Goal: Task Accomplishment & Management: Use online tool/utility

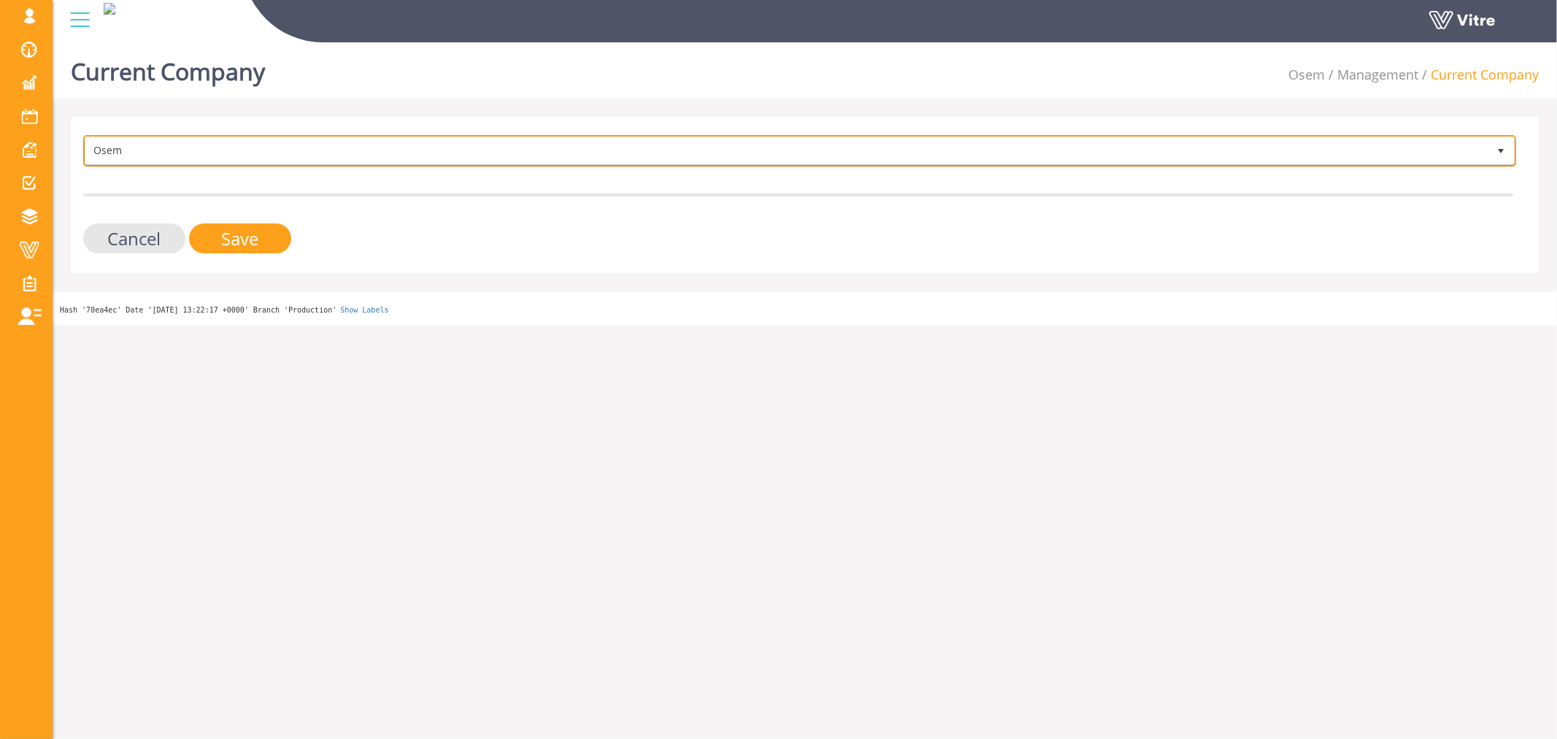
click at [375, 150] on span "Osem" at bounding box center [786, 150] width 1403 height 26
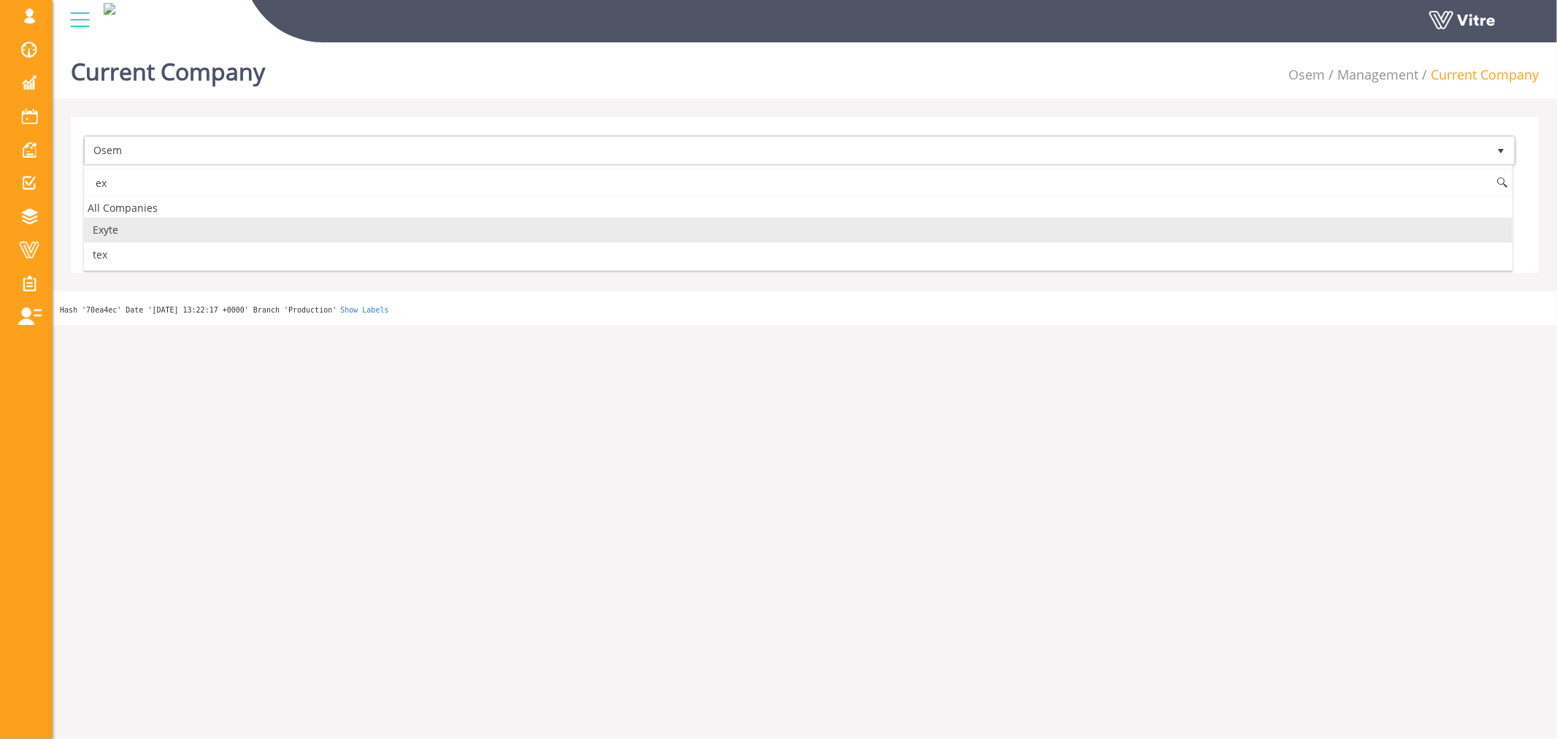
click at [165, 225] on li "Exyte" at bounding box center [798, 230] width 1429 height 25
type input "ex"
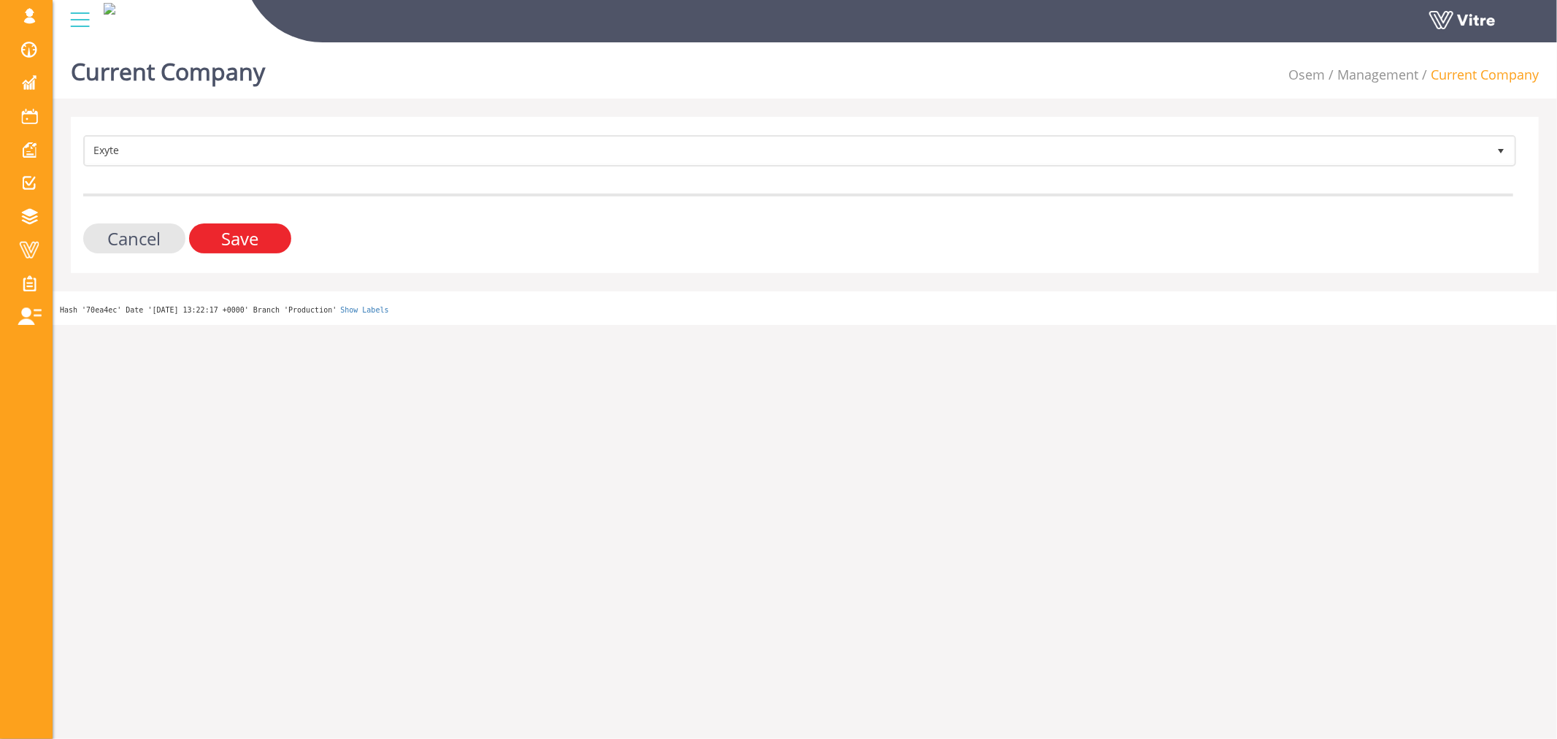
click at [273, 228] on input "Save" at bounding box center [240, 238] width 102 height 30
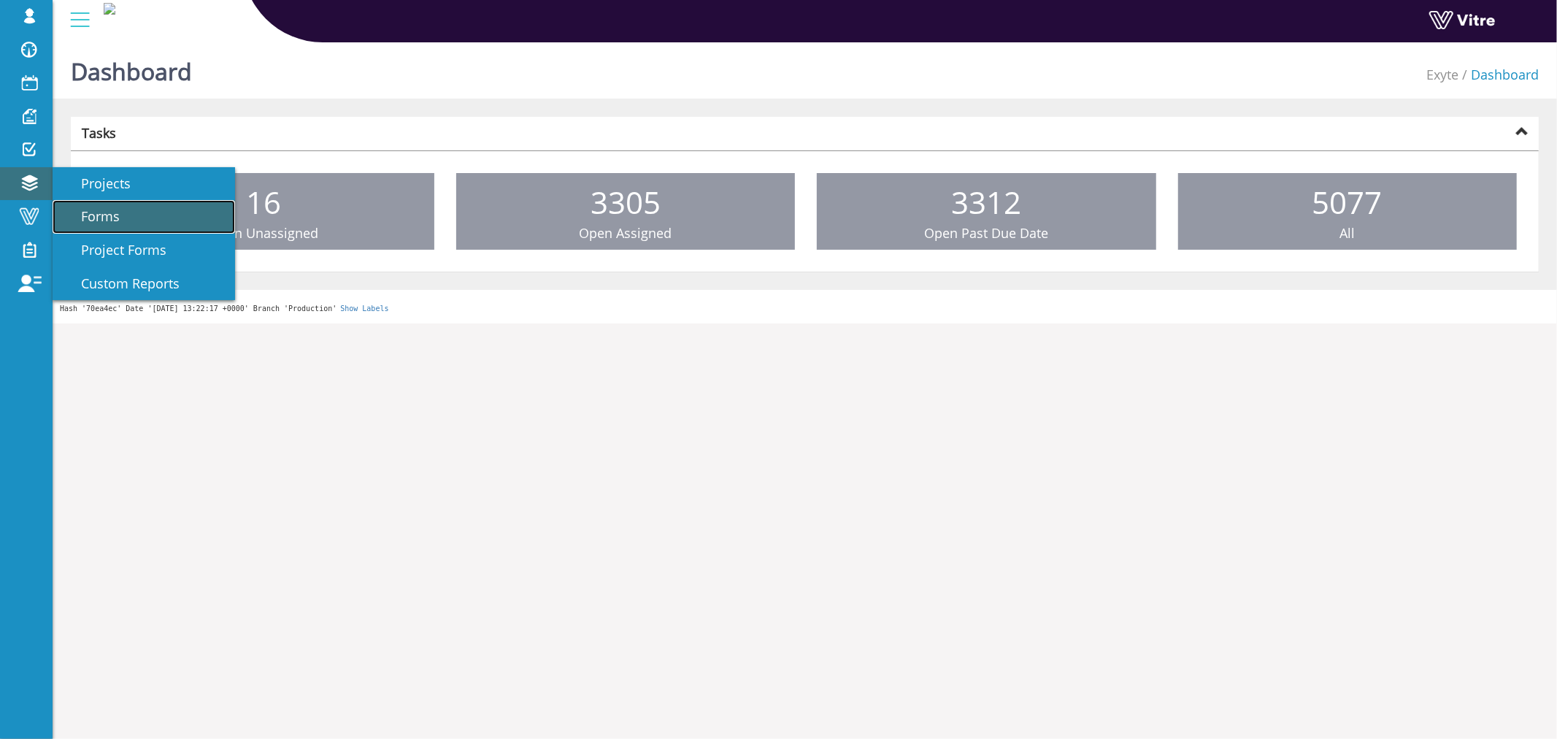
click at [121, 220] on link "Forms" at bounding box center [144, 217] width 183 height 34
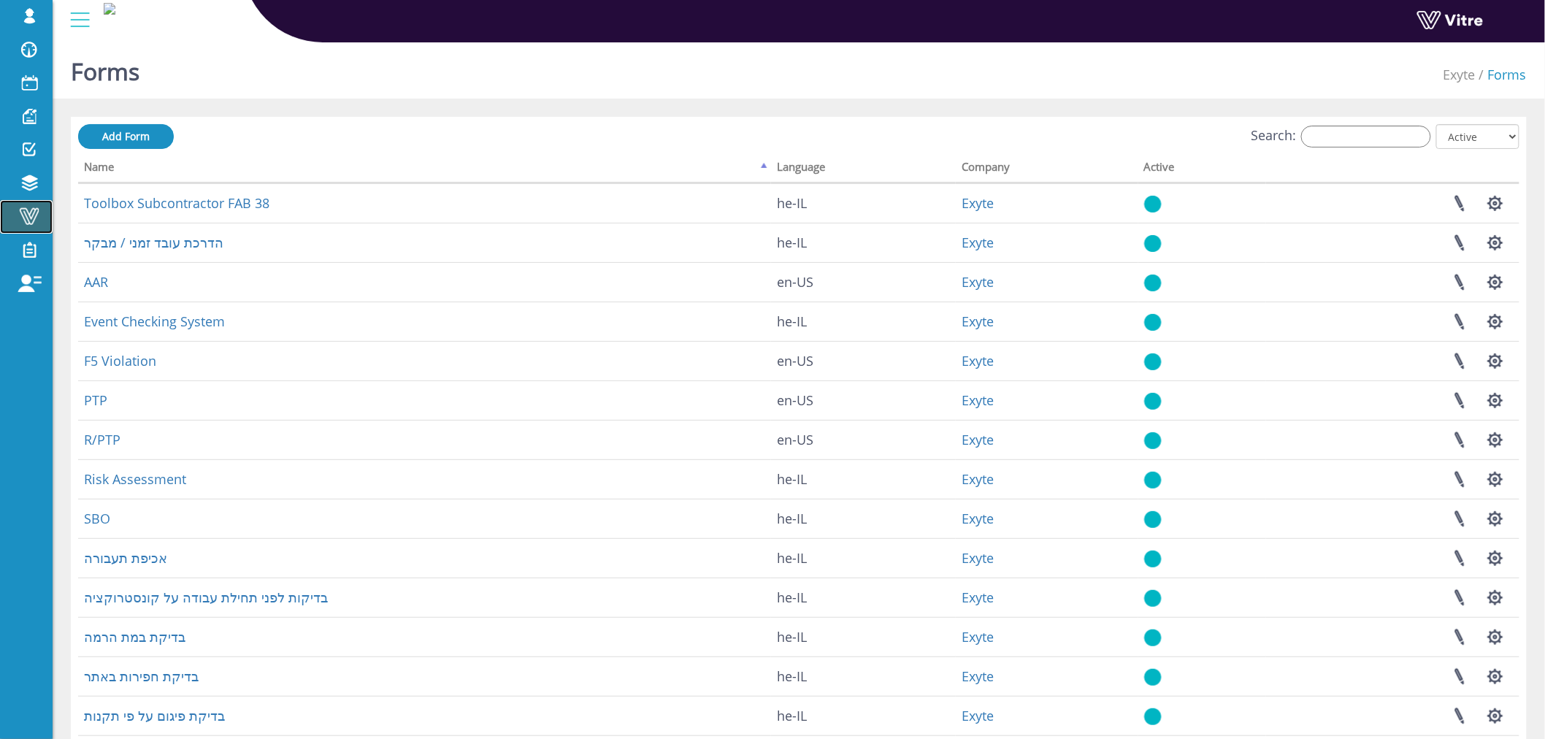
click at [27, 228] on link "Vitre" at bounding box center [26, 217] width 53 height 34
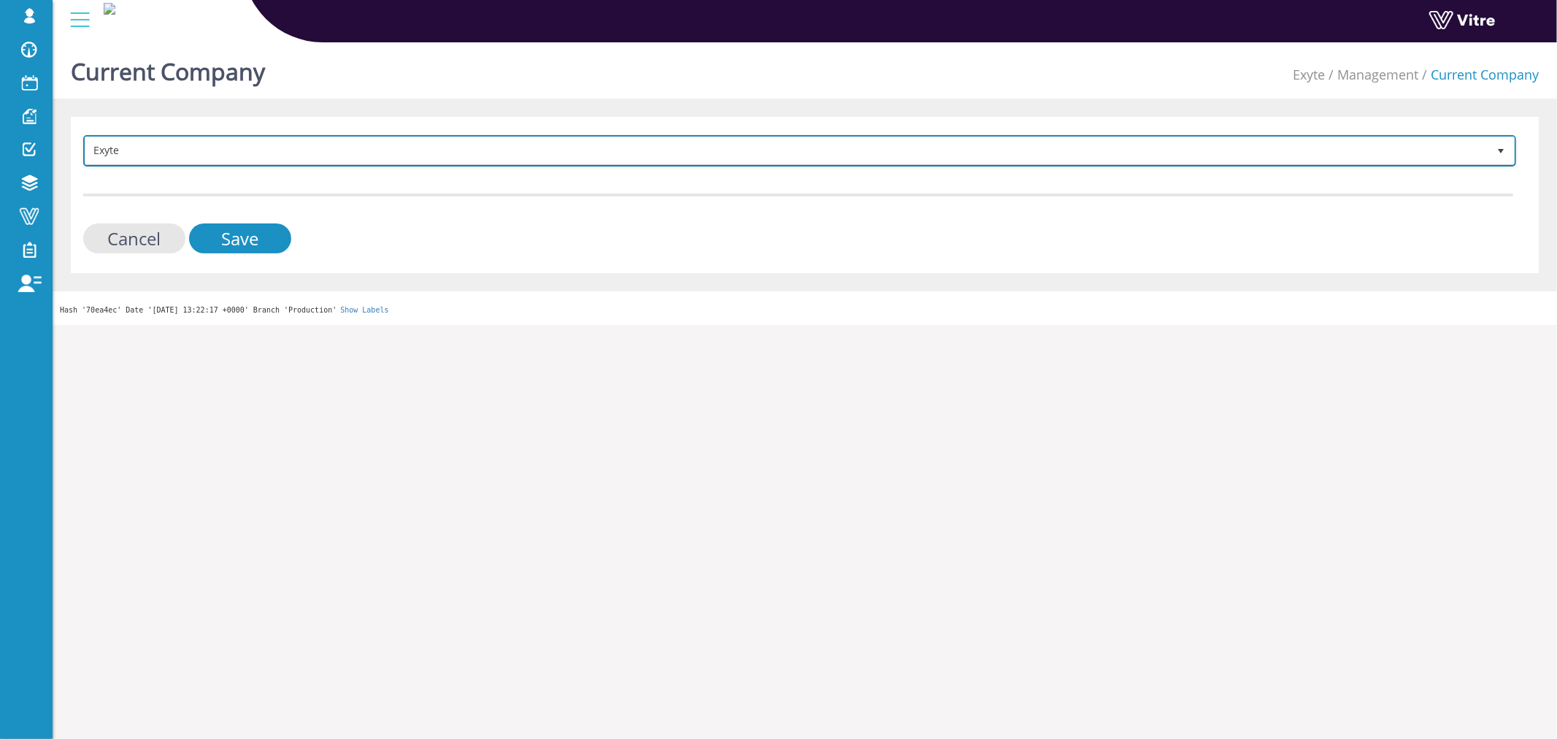
click at [289, 154] on span "Exyte" at bounding box center [786, 150] width 1403 height 26
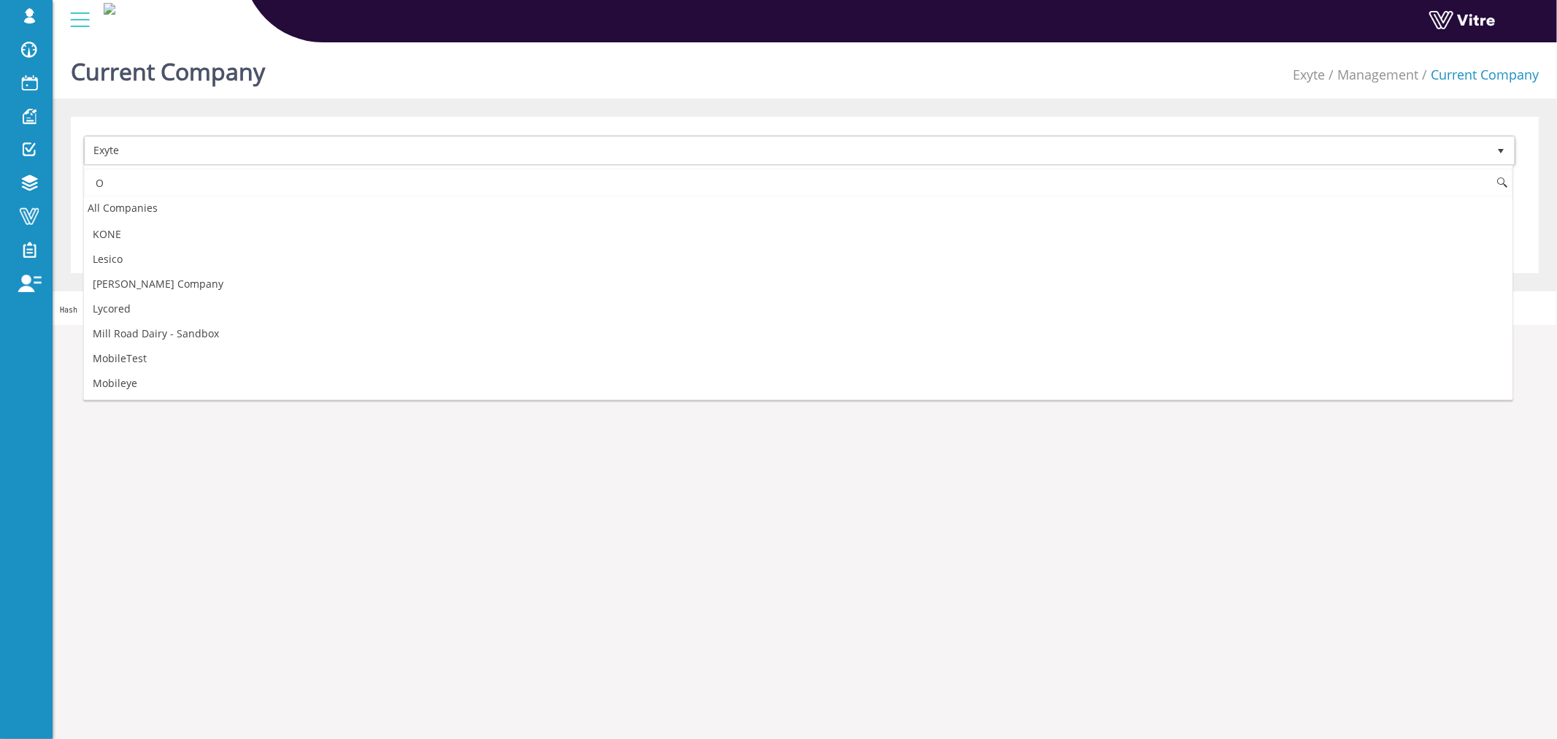
scroll to position [405, 0]
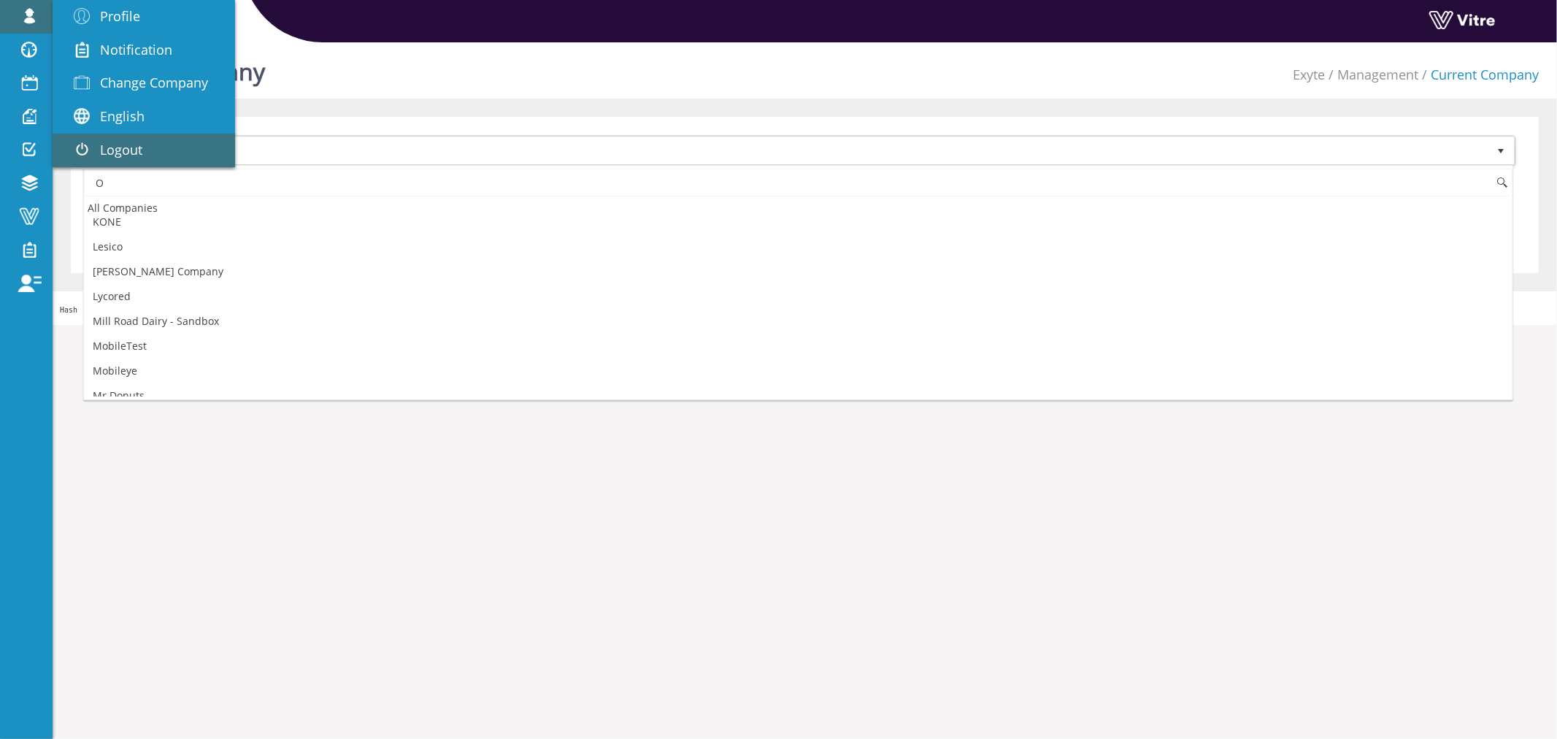
type input "O"
click at [106, 143] on span "Logout" at bounding box center [121, 150] width 42 height 18
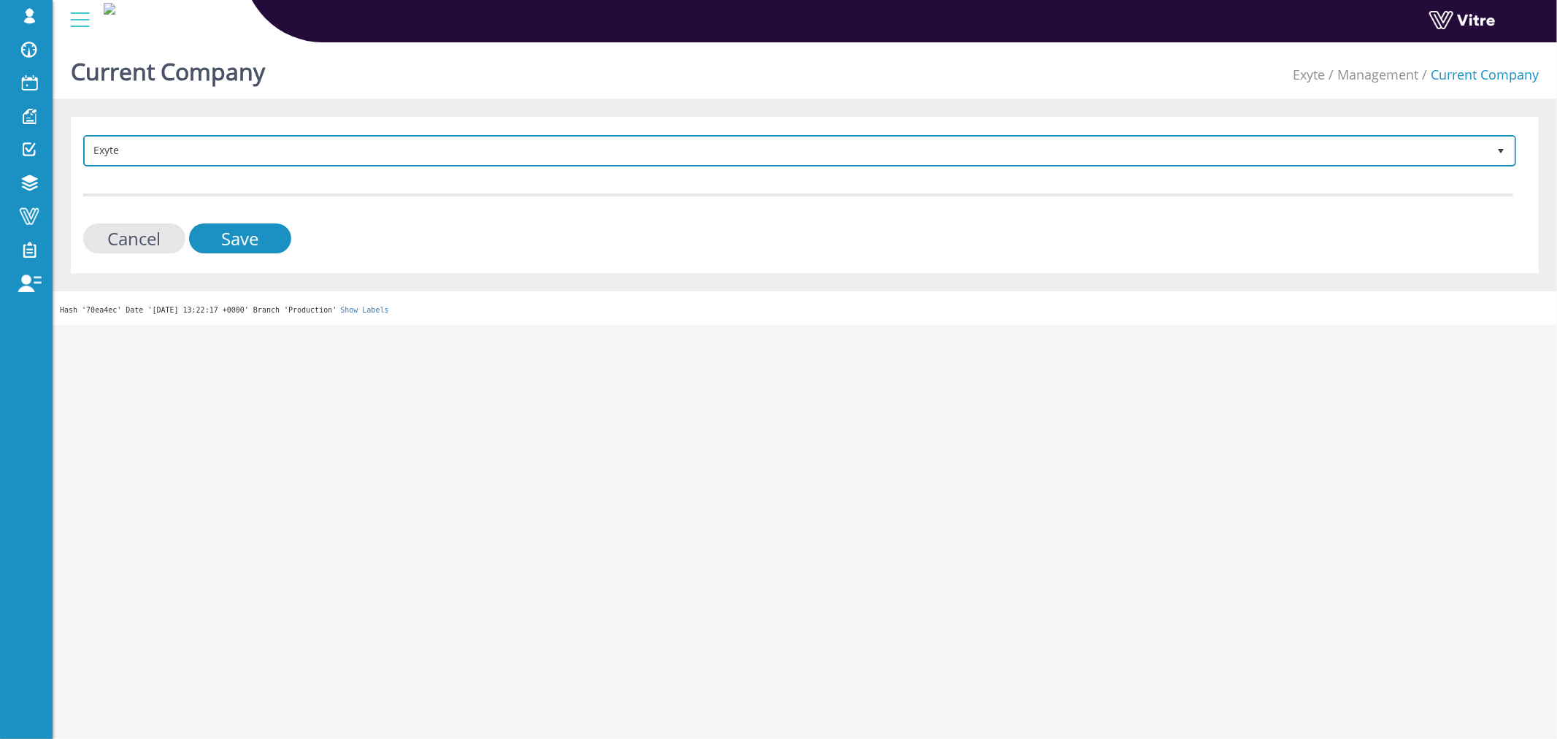
click at [293, 142] on span "Exyte" at bounding box center [786, 150] width 1403 height 26
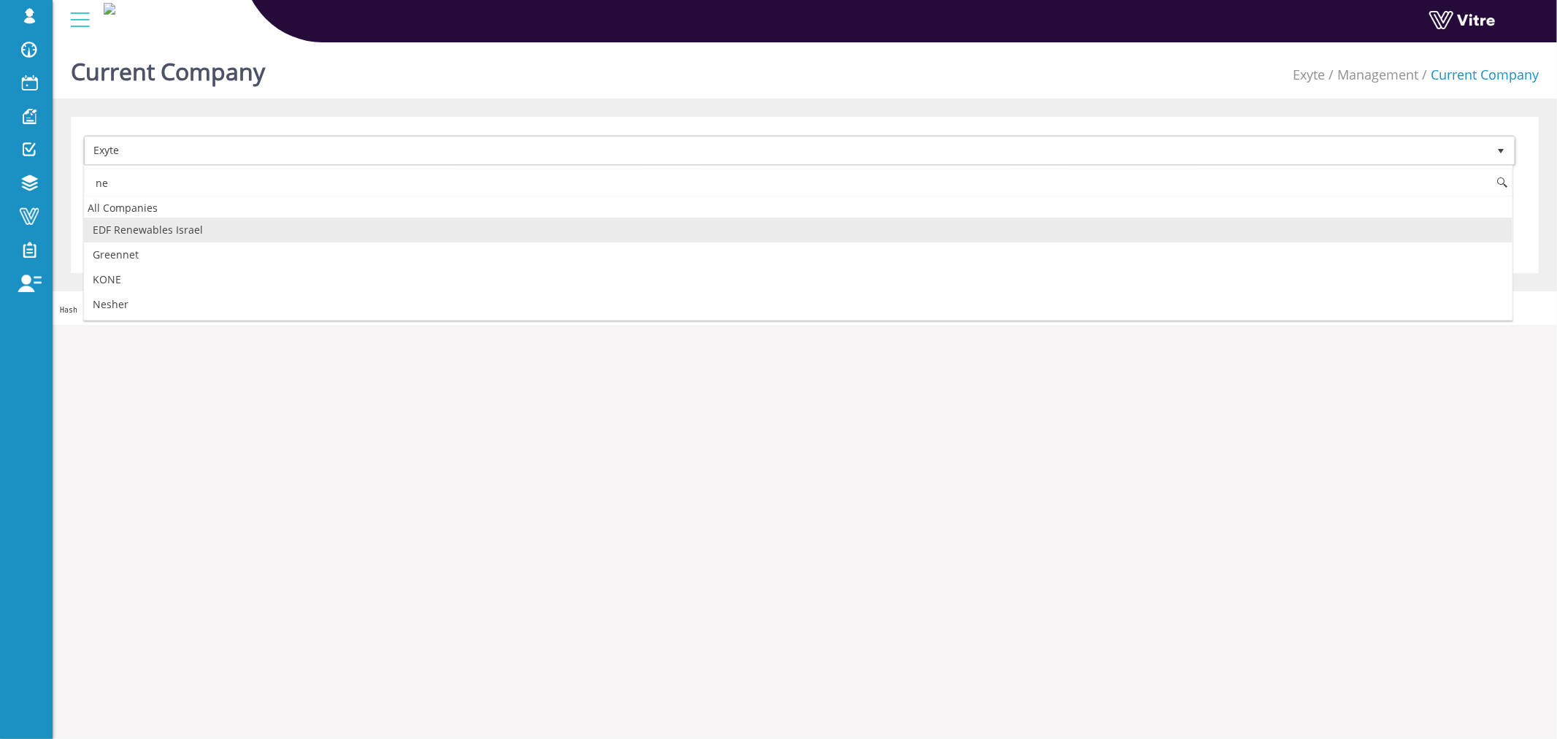
type input "ne"
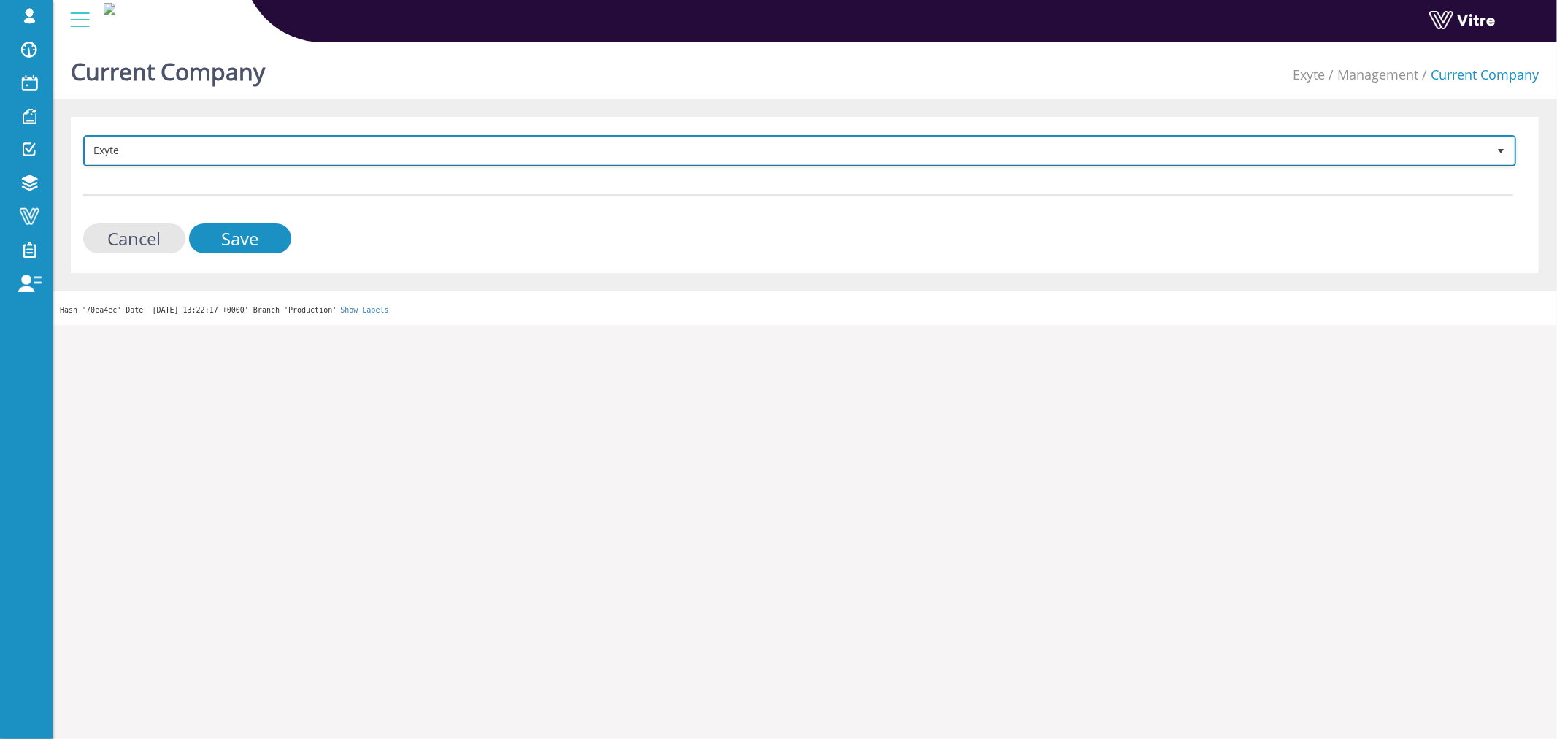
click at [313, 156] on span "Exyte" at bounding box center [786, 150] width 1403 height 26
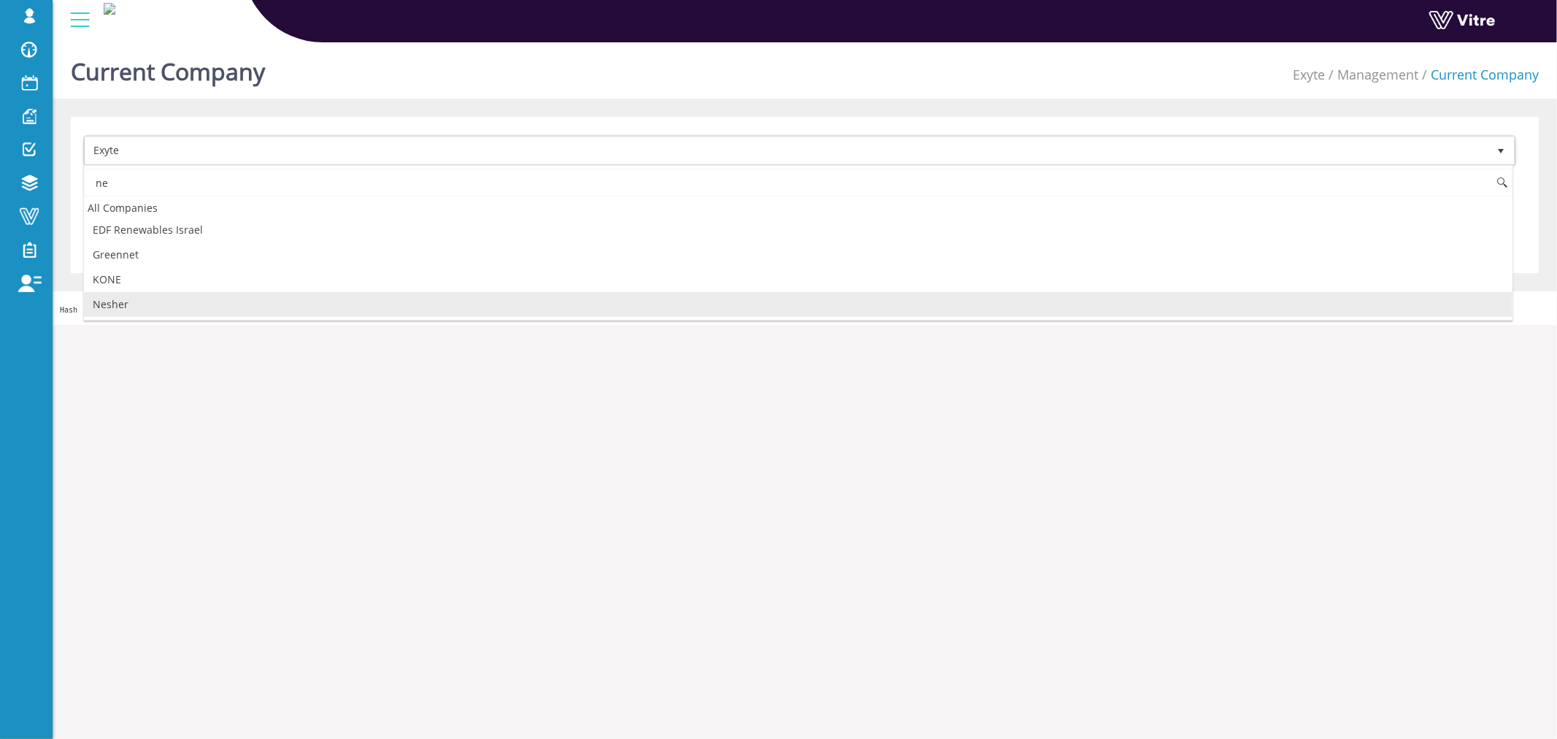
click at [112, 299] on li "Nesher" at bounding box center [798, 304] width 1429 height 25
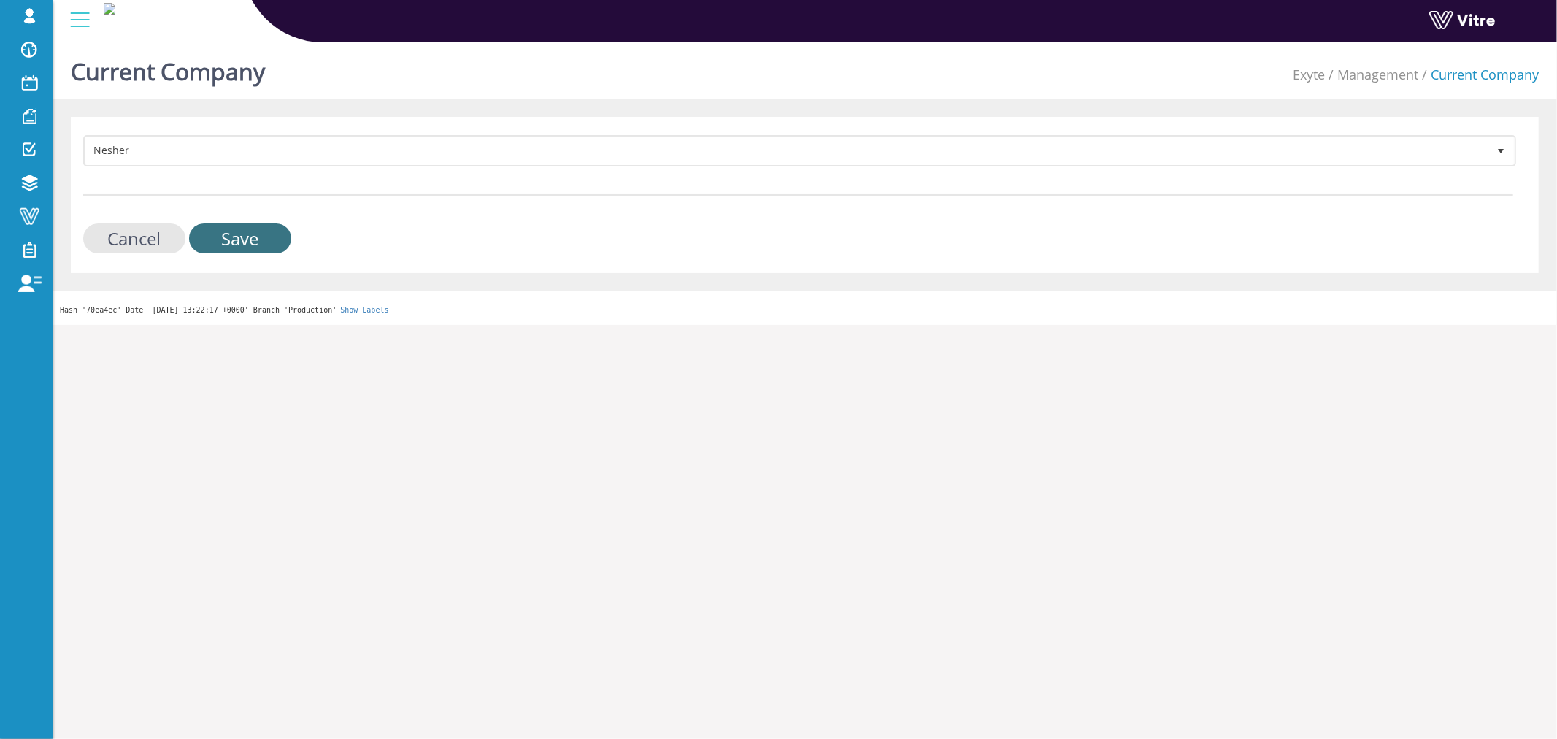
click at [285, 241] on input "Save" at bounding box center [240, 238] width 102 height 30
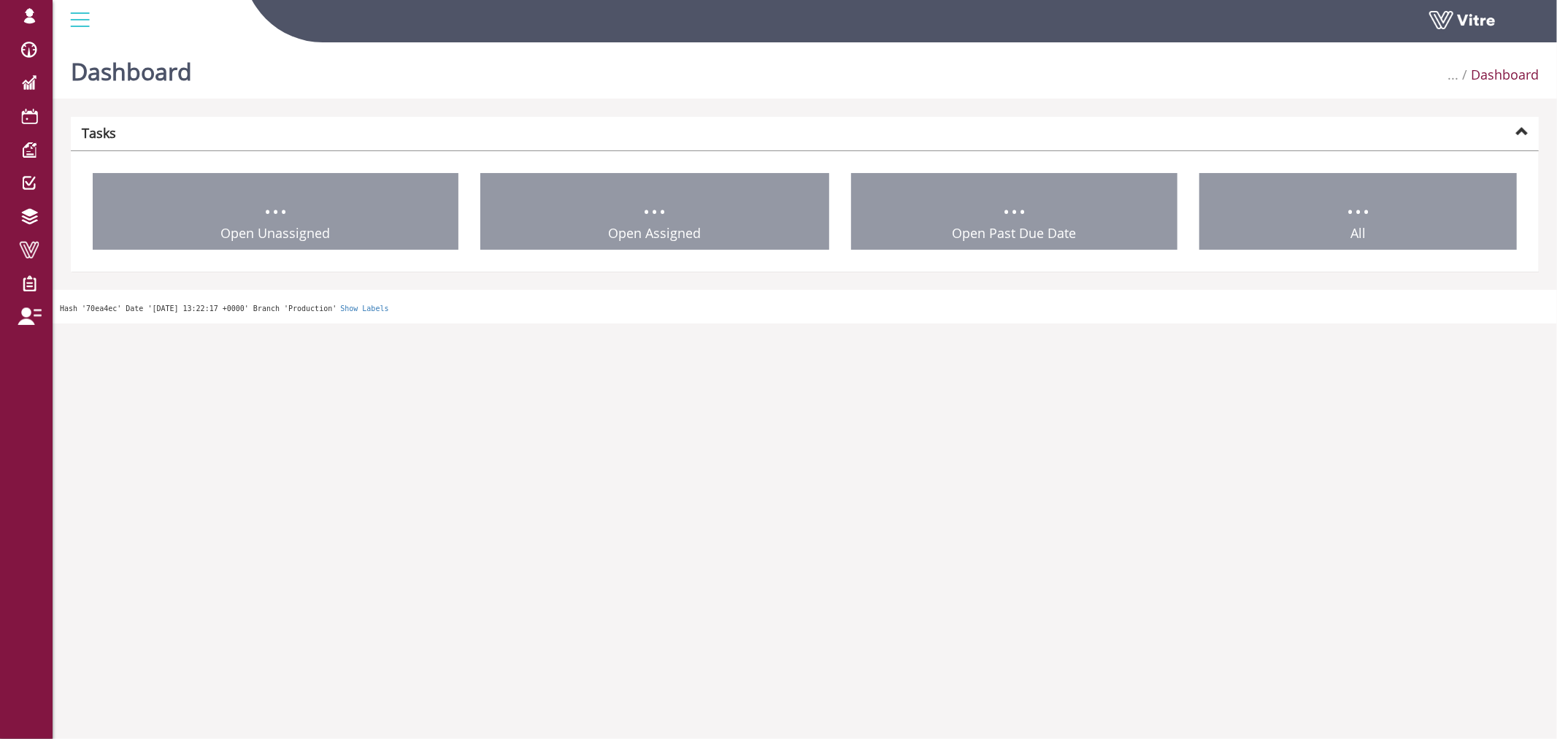
click at [13, 410] on div "lishay@vitre.io Profile Notification Change Company English English Español Fra…" at bounding box center [26, 369] width 53 height 739
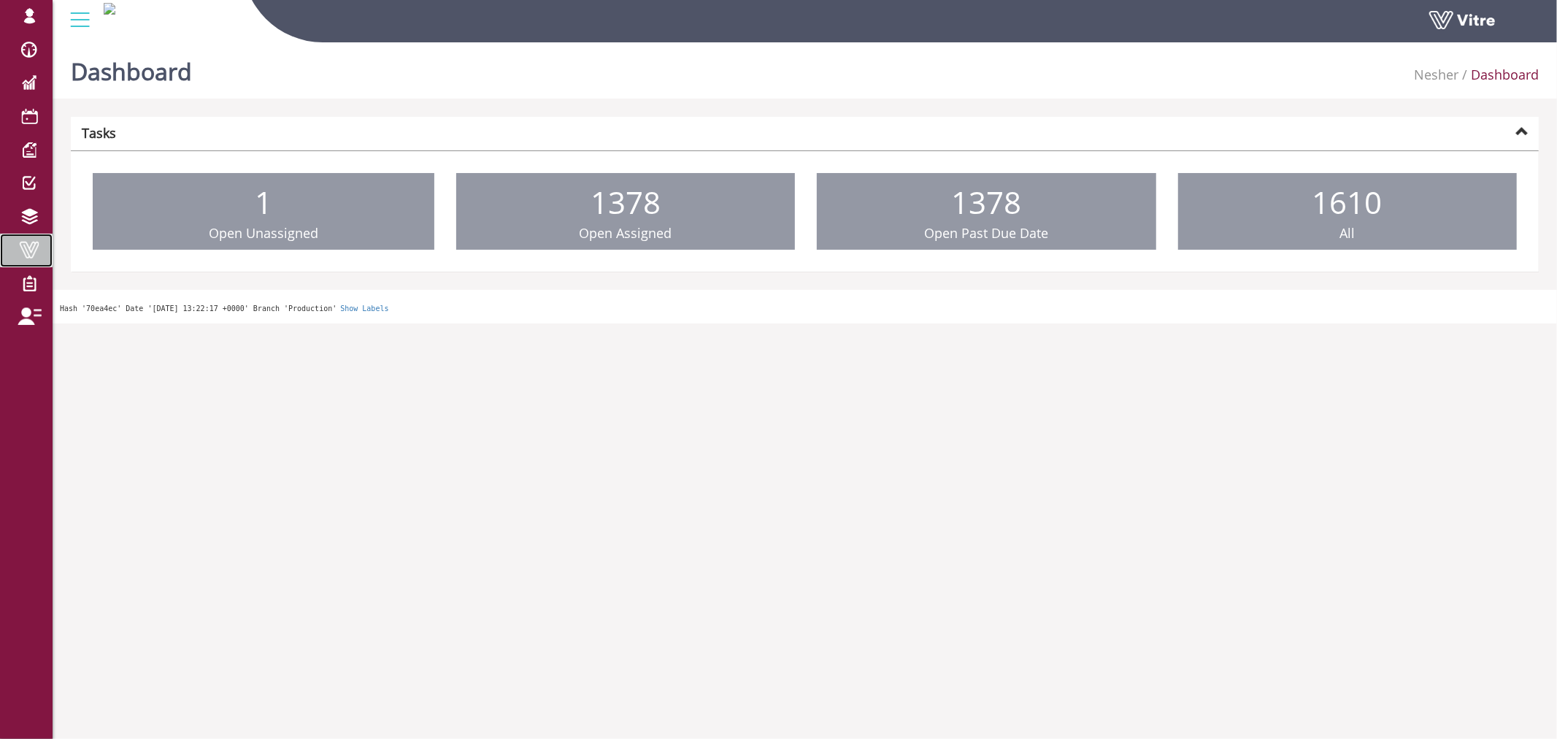
click at [27, 252] on span at bounding box center [29, 250] width 37 height 18
click at [34, 250] on span at bounding box center [29, 250] width 37 height 18
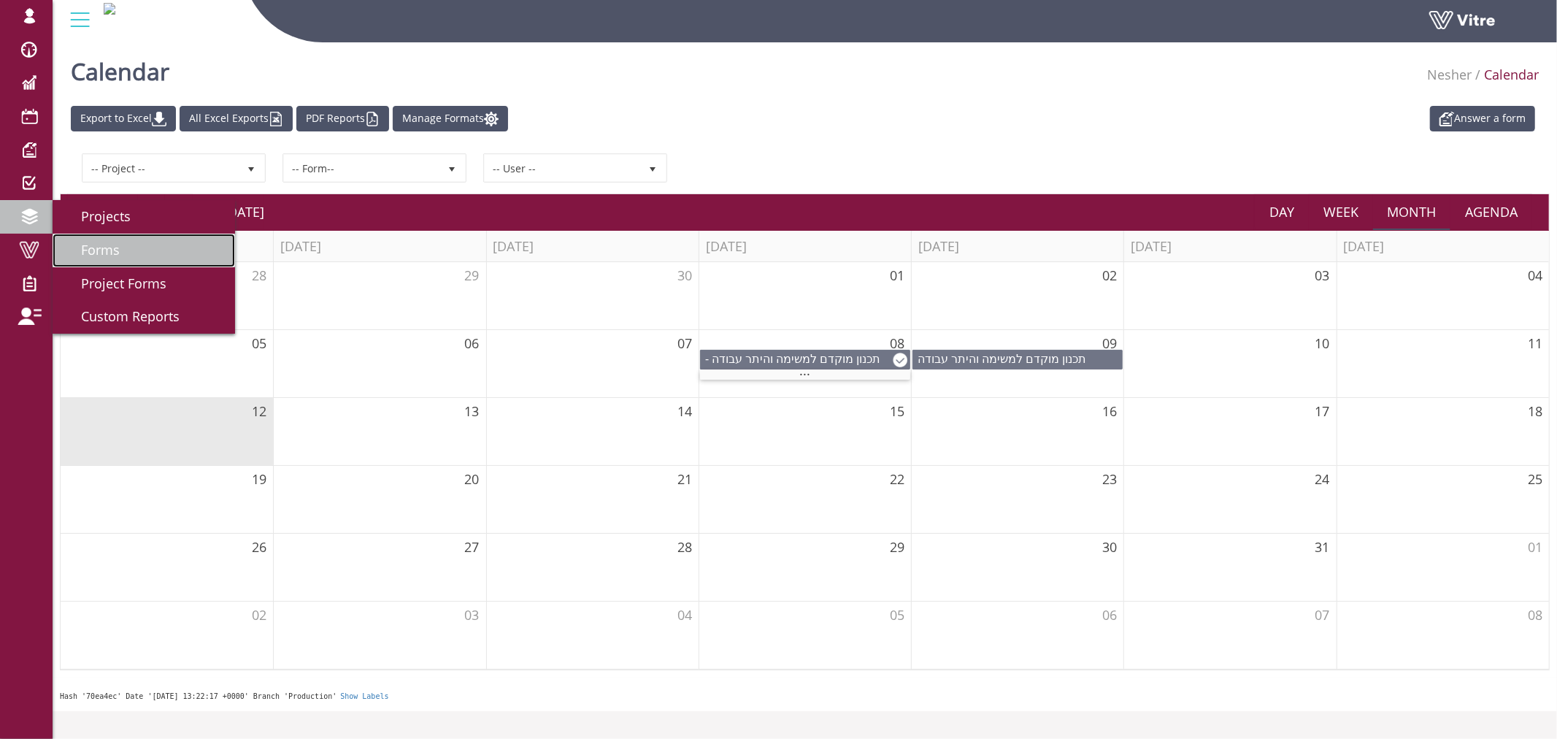
click at [108, 250] on span "Forms" at bounding box center [92, 250] width 56 height 18
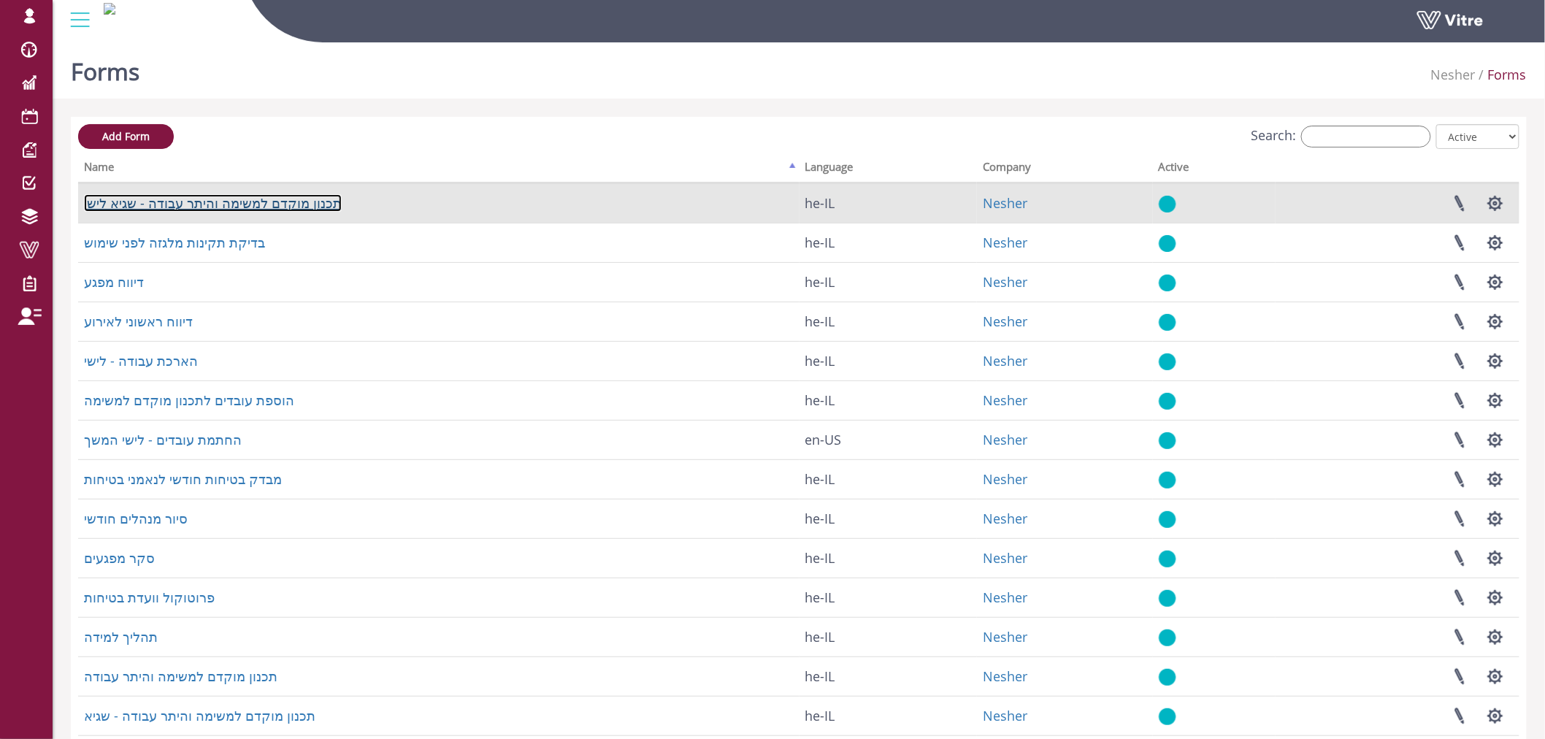
click at [173, 200] on link "תכנון מוקדם למשימה והיתר עבודה - שגיא לישי" at bounding box center [213, 203] width 258 height 18
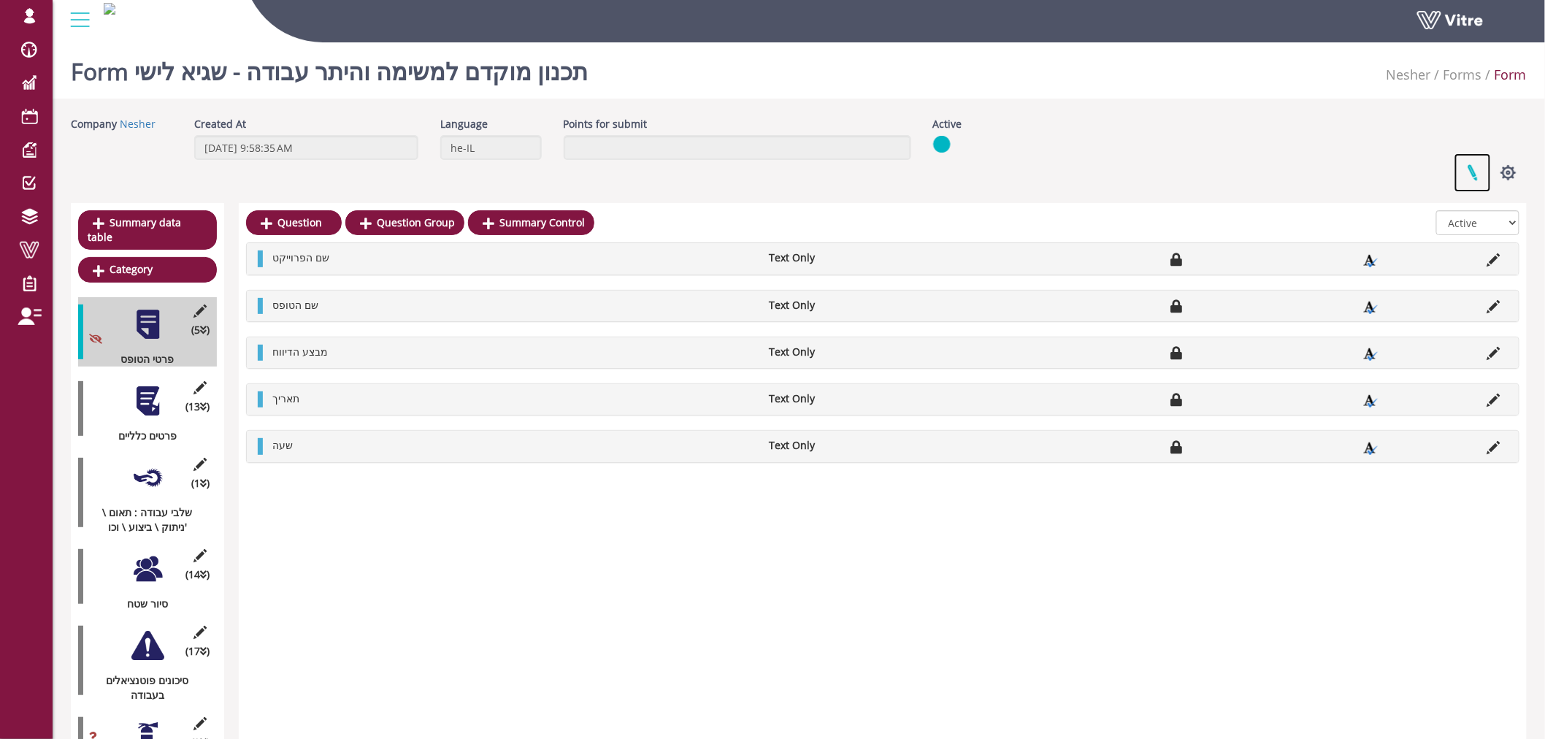
click at [1479, 168] on link at bounding box center [1472, 172] width 37 height 39
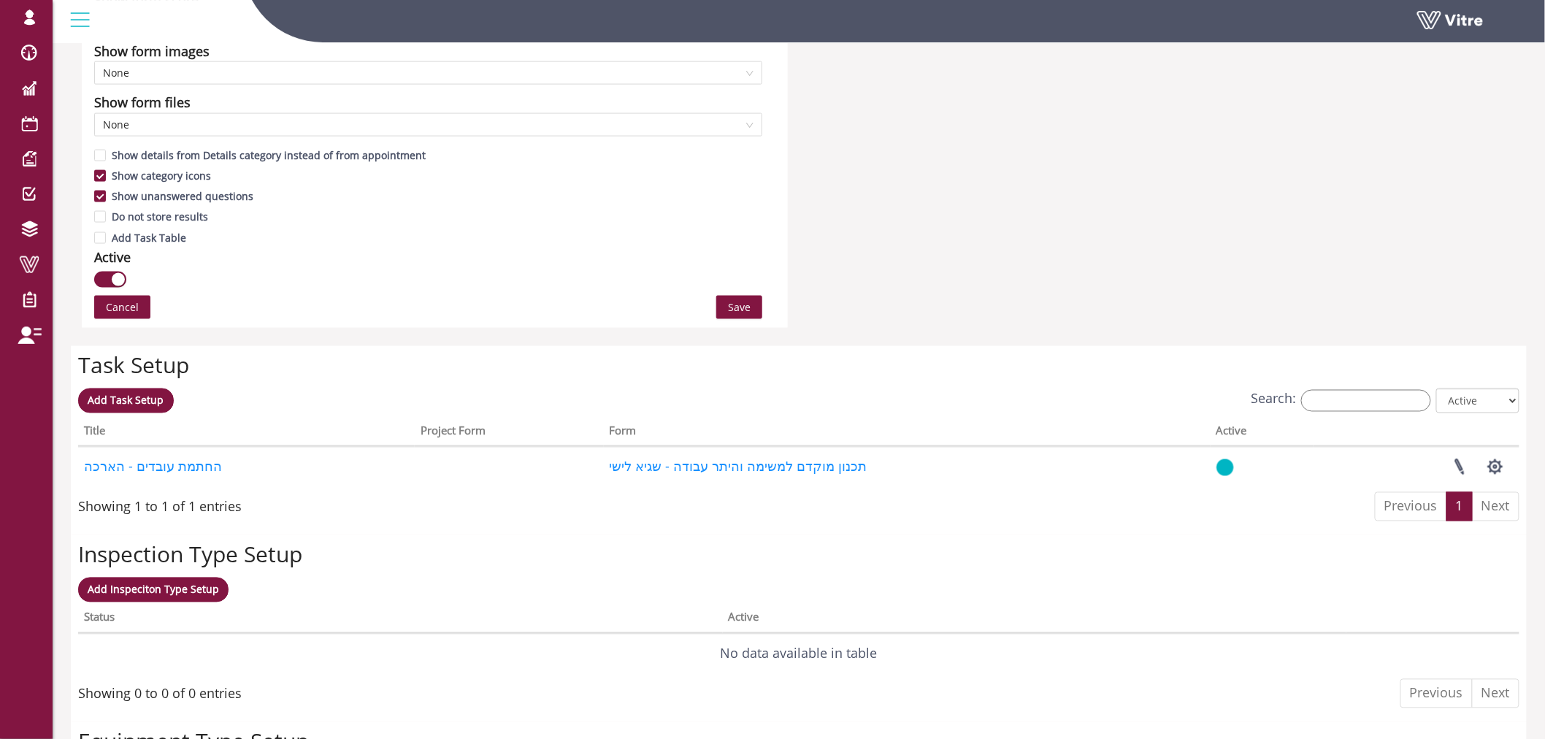
scroll to position [973, 0]
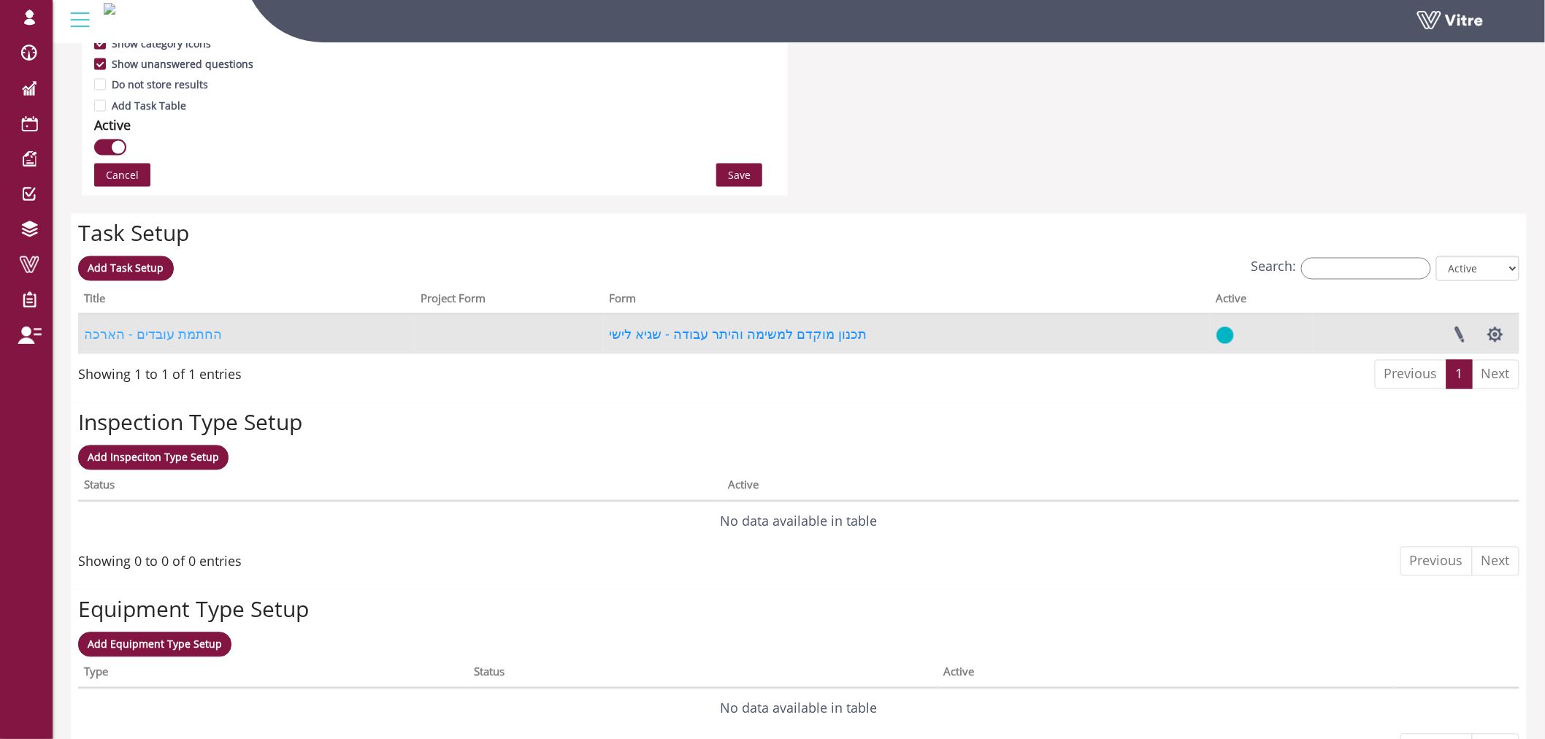
click at [166, 341] on link "החתמת עובדים - הארכה" at bounding box center [153, 335] width 138 height 18
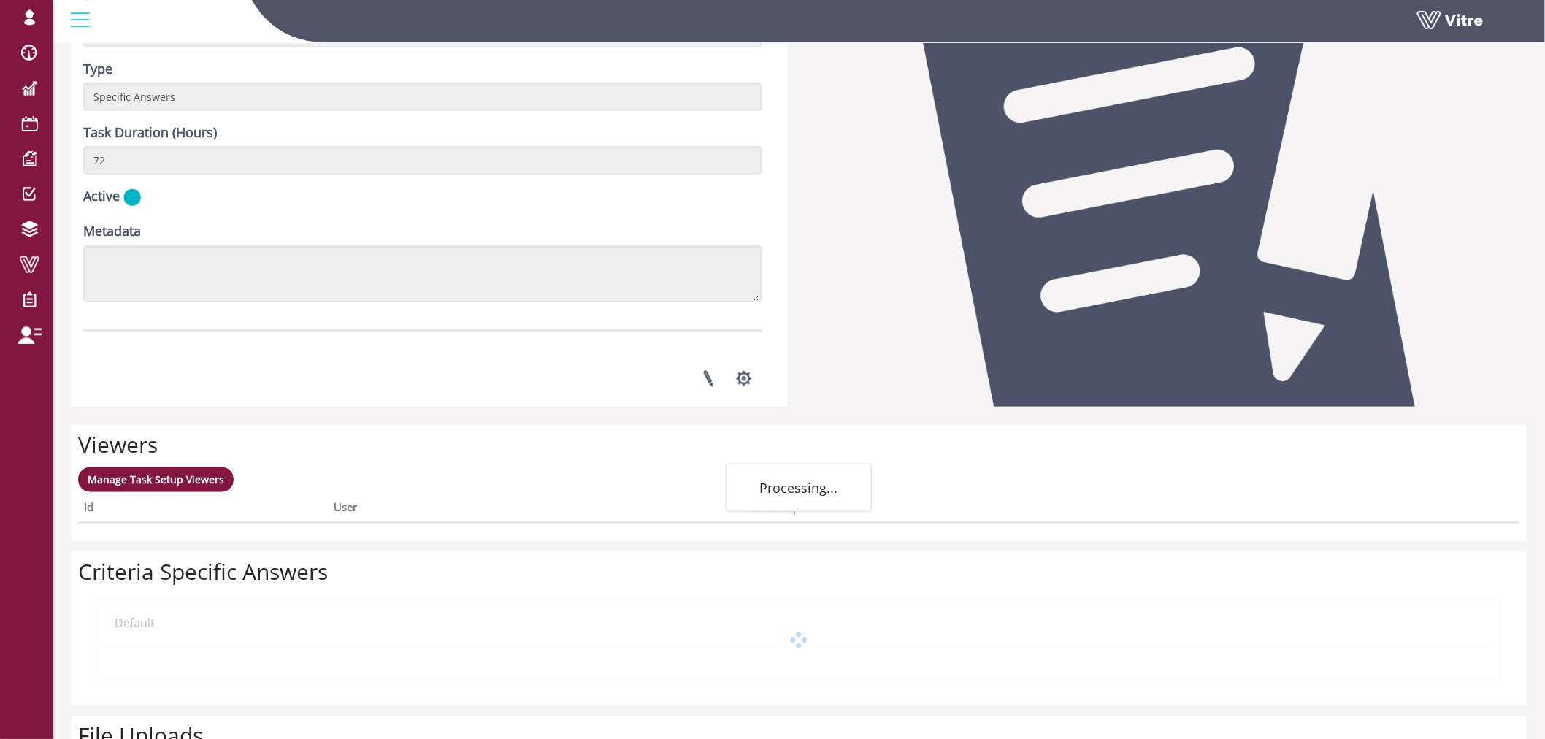
scroll to position [629, 0]
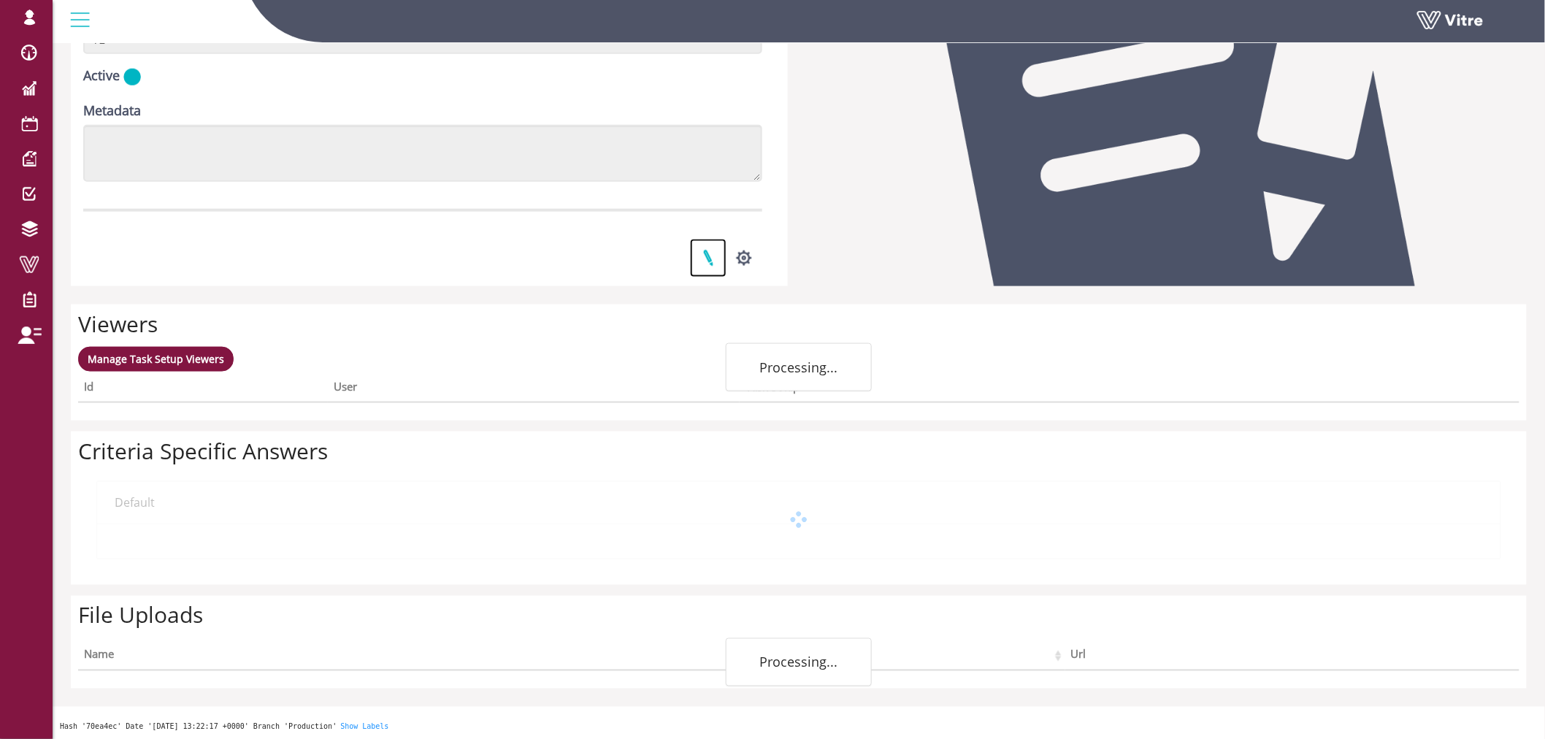
click at [716, 258] on link at bounding box center [708, 258] width 37 height 39
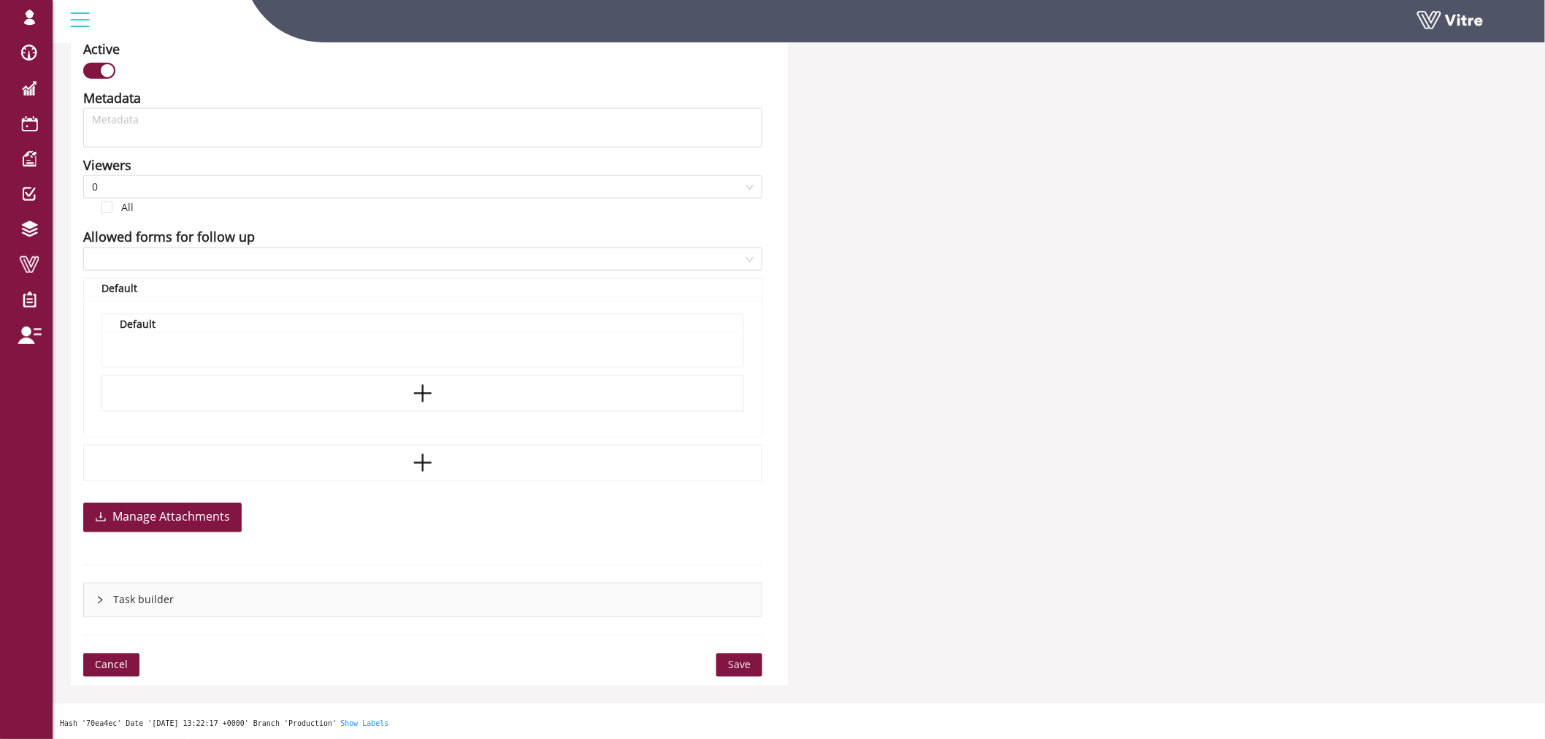
type input "Lishay Peled SU"
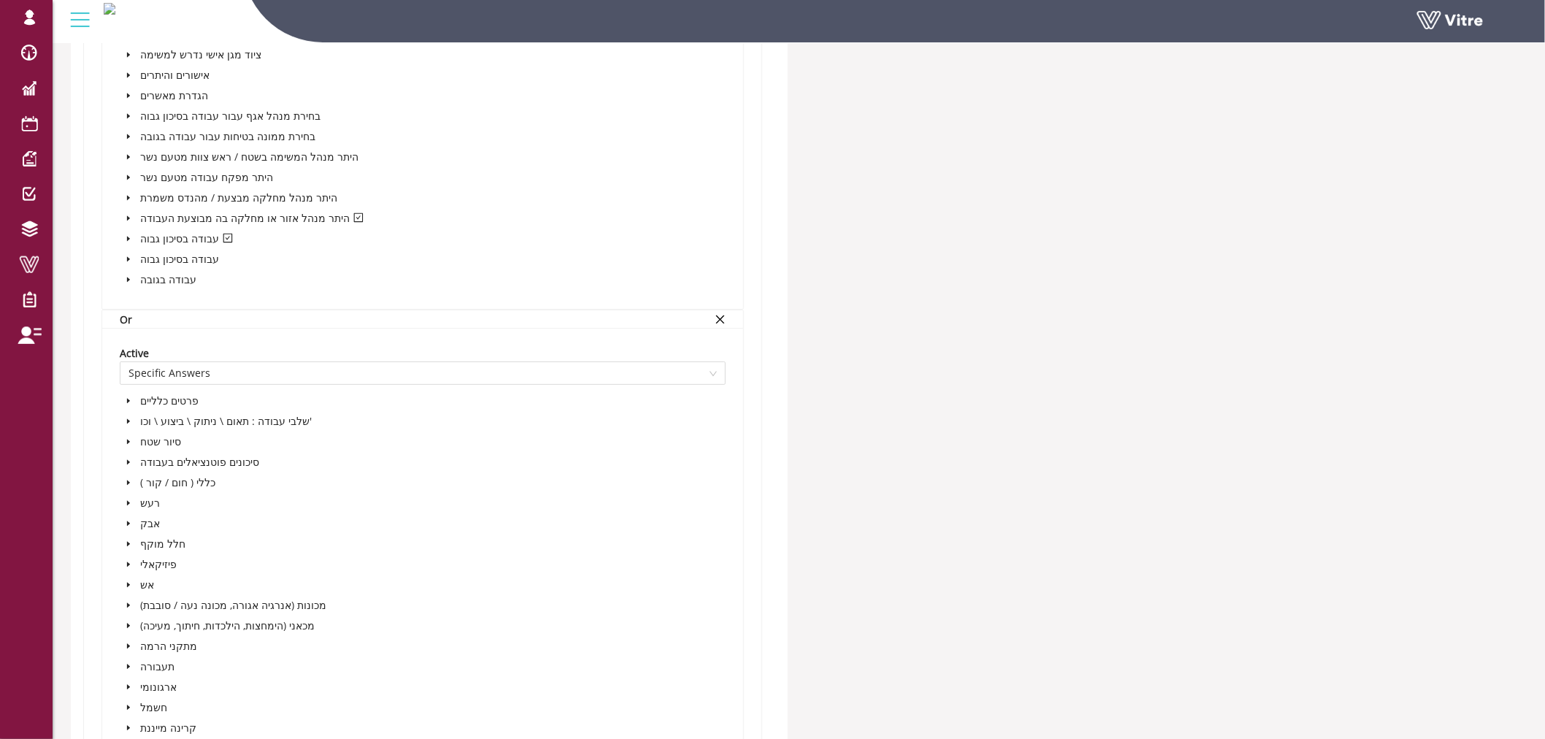
scroll to position [2289, 0]
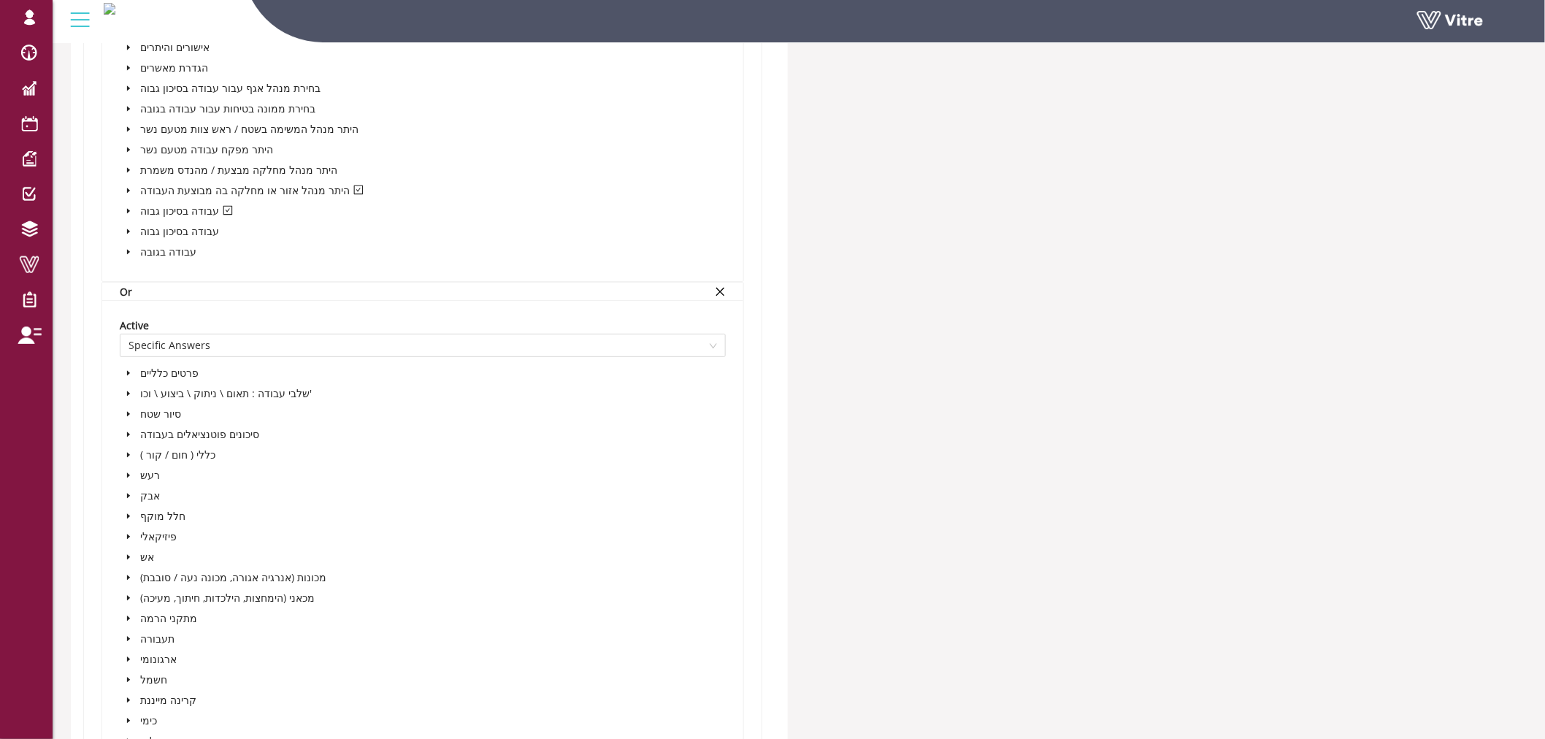
click at [127, 188] on icon "caret-down" at bounding box center [128, 190] width 3 height 5
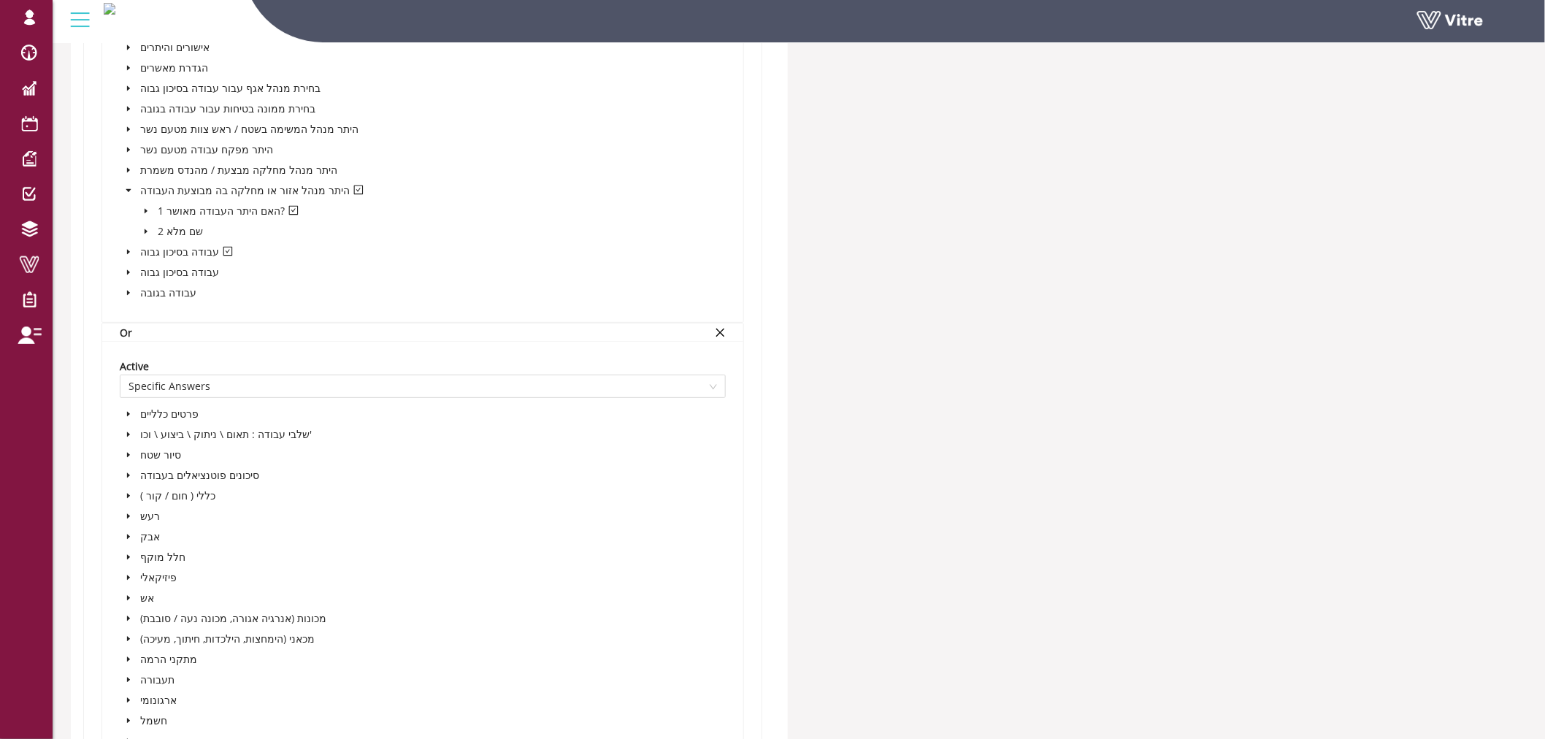
click at [144, 207] on icon "caret-down" at bounding box center [145, 210] width 7 height 7
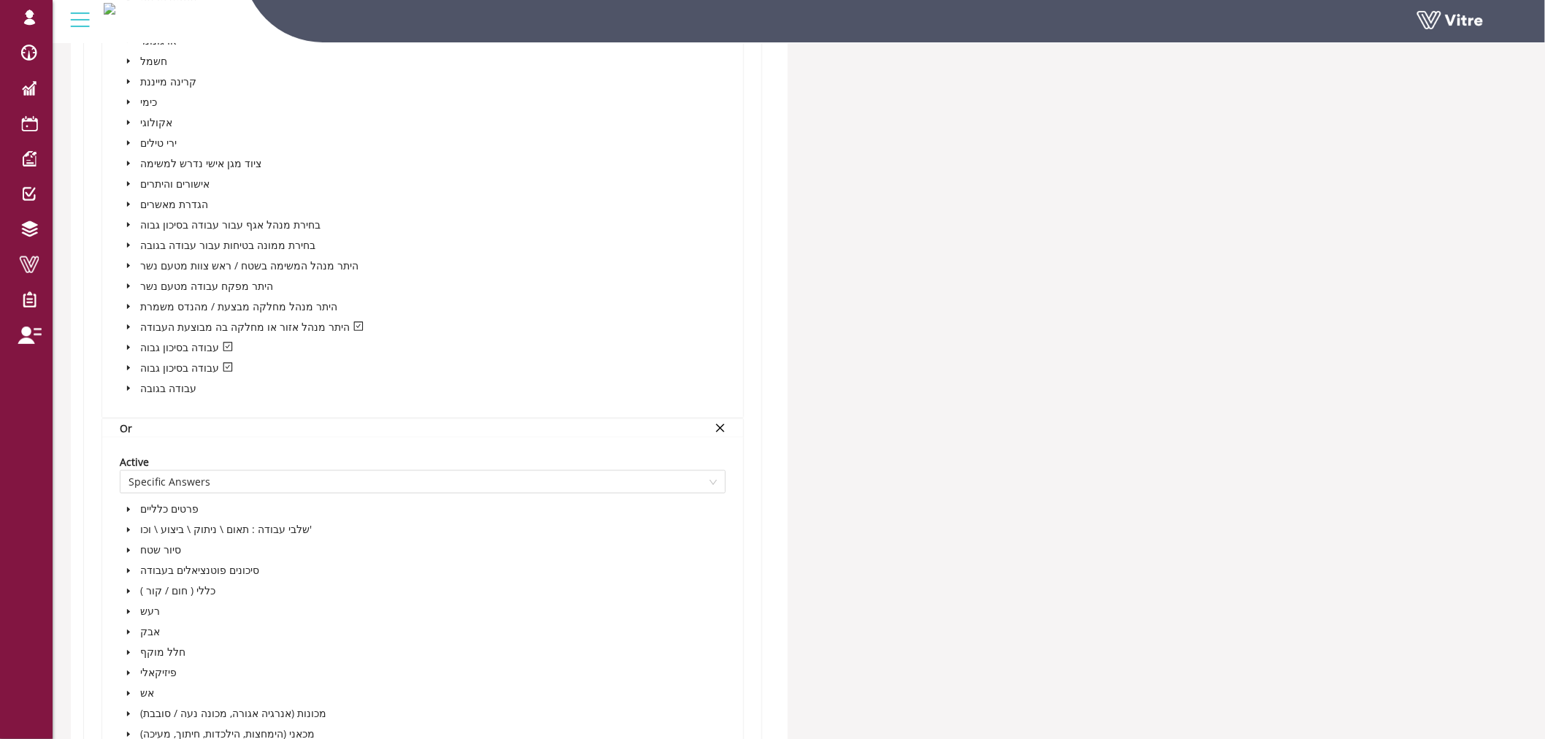
scroll to position [3100, 0]
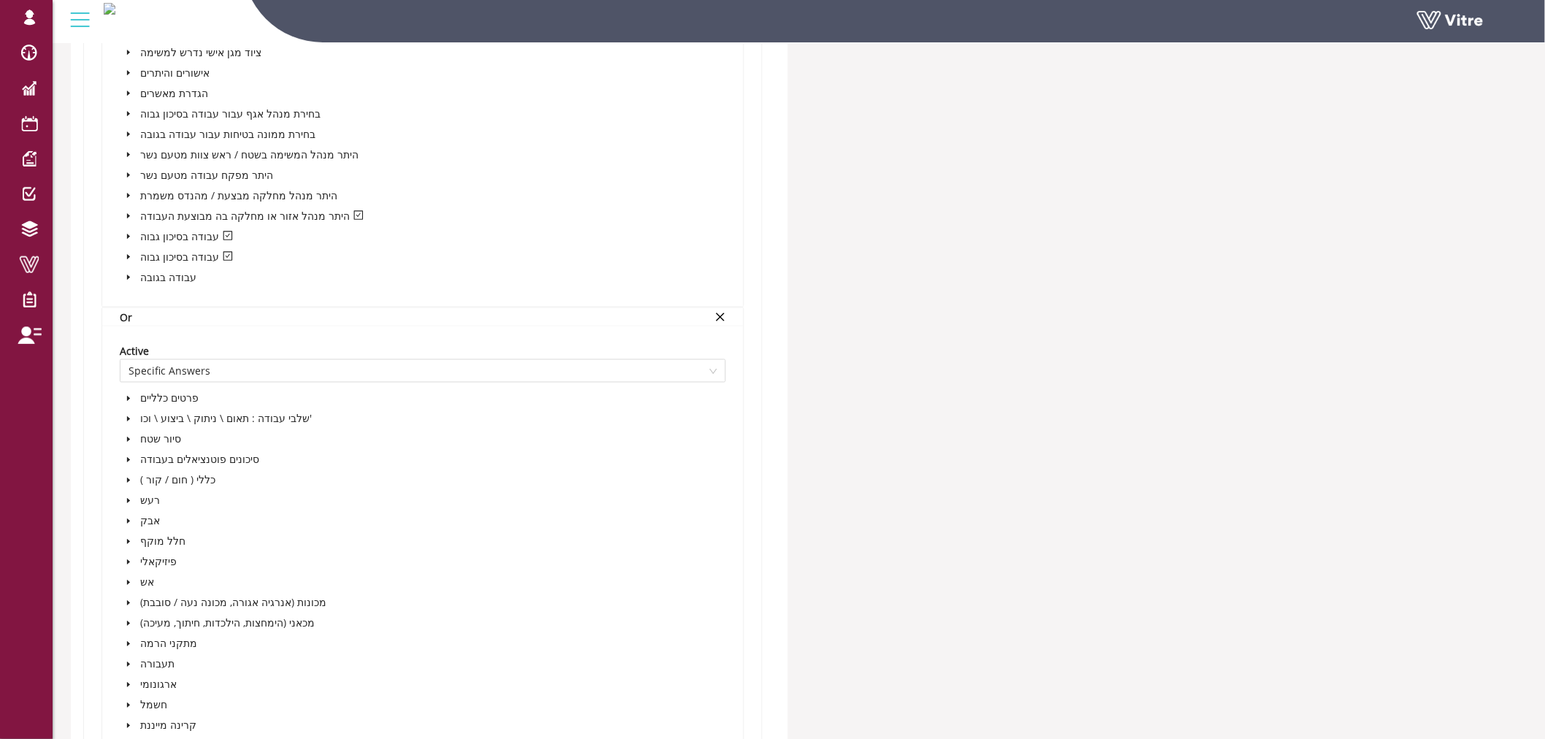
click at [130, 234] on icon "caret-down" at bounding box center [128, 236] width 7 height 7
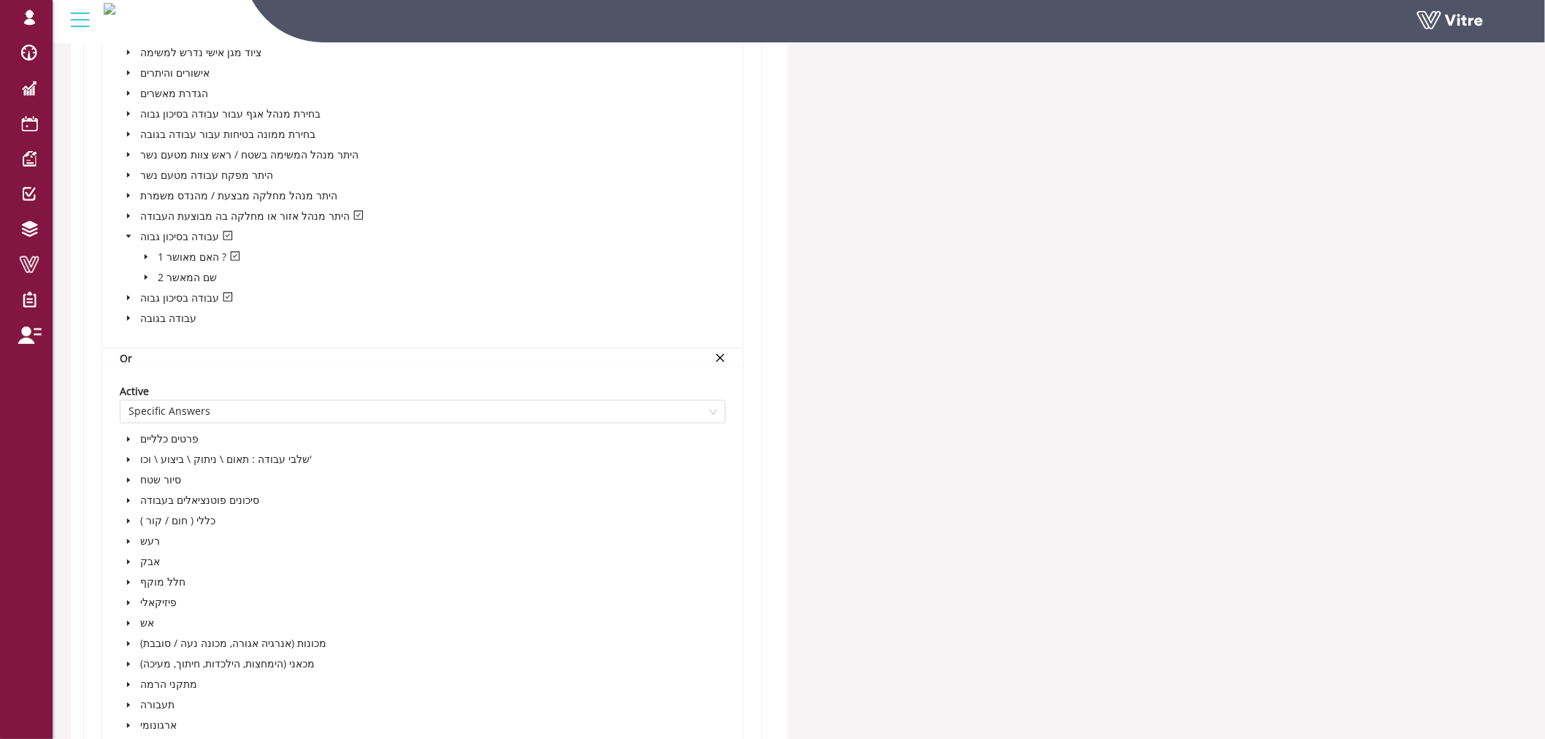
click at [128, 212] on icon "caret-down" at bounding box center [128, 215] width 7 height 7
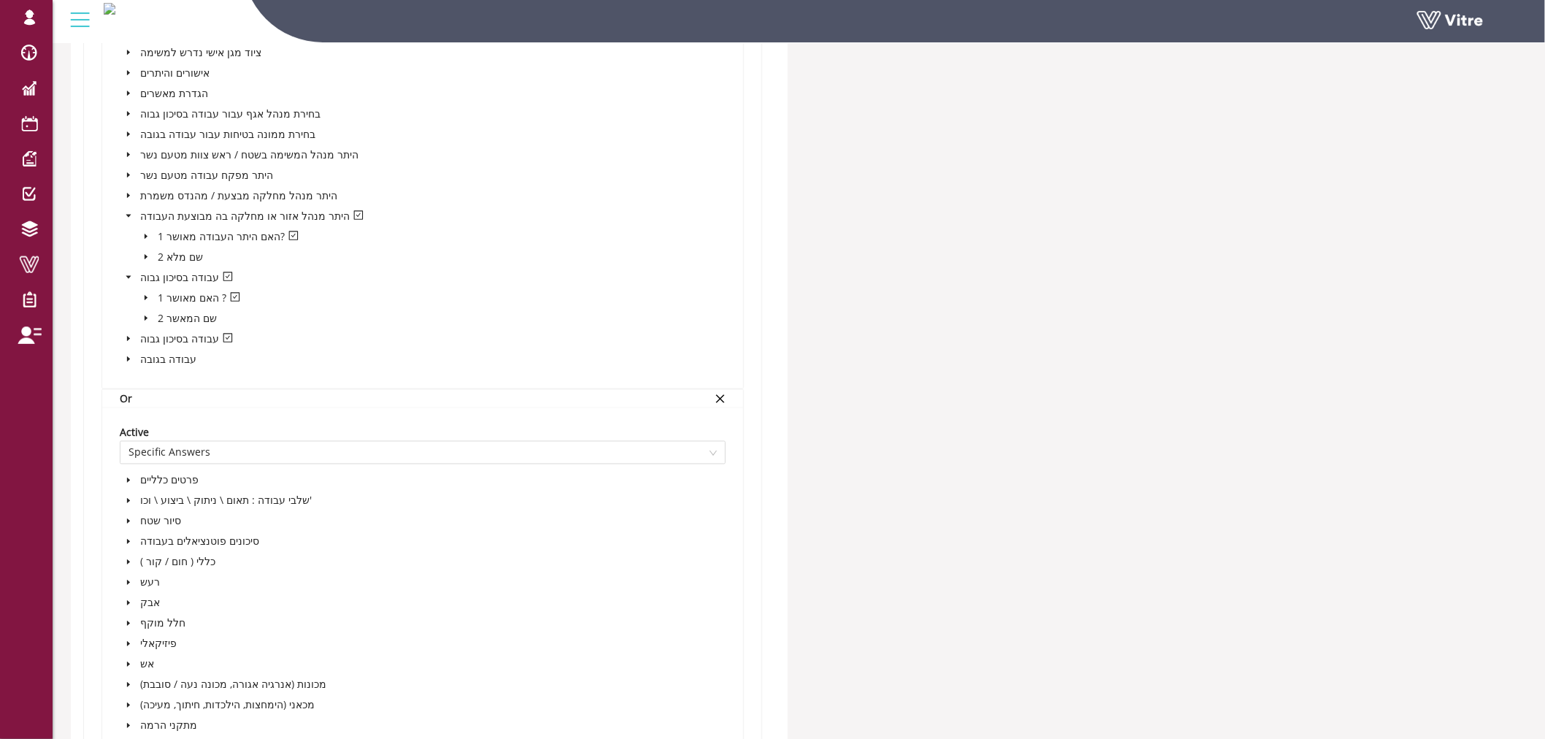
click at [143, 234] on icon "caret-down" at bounding box center [145, 236] width 7 height 7
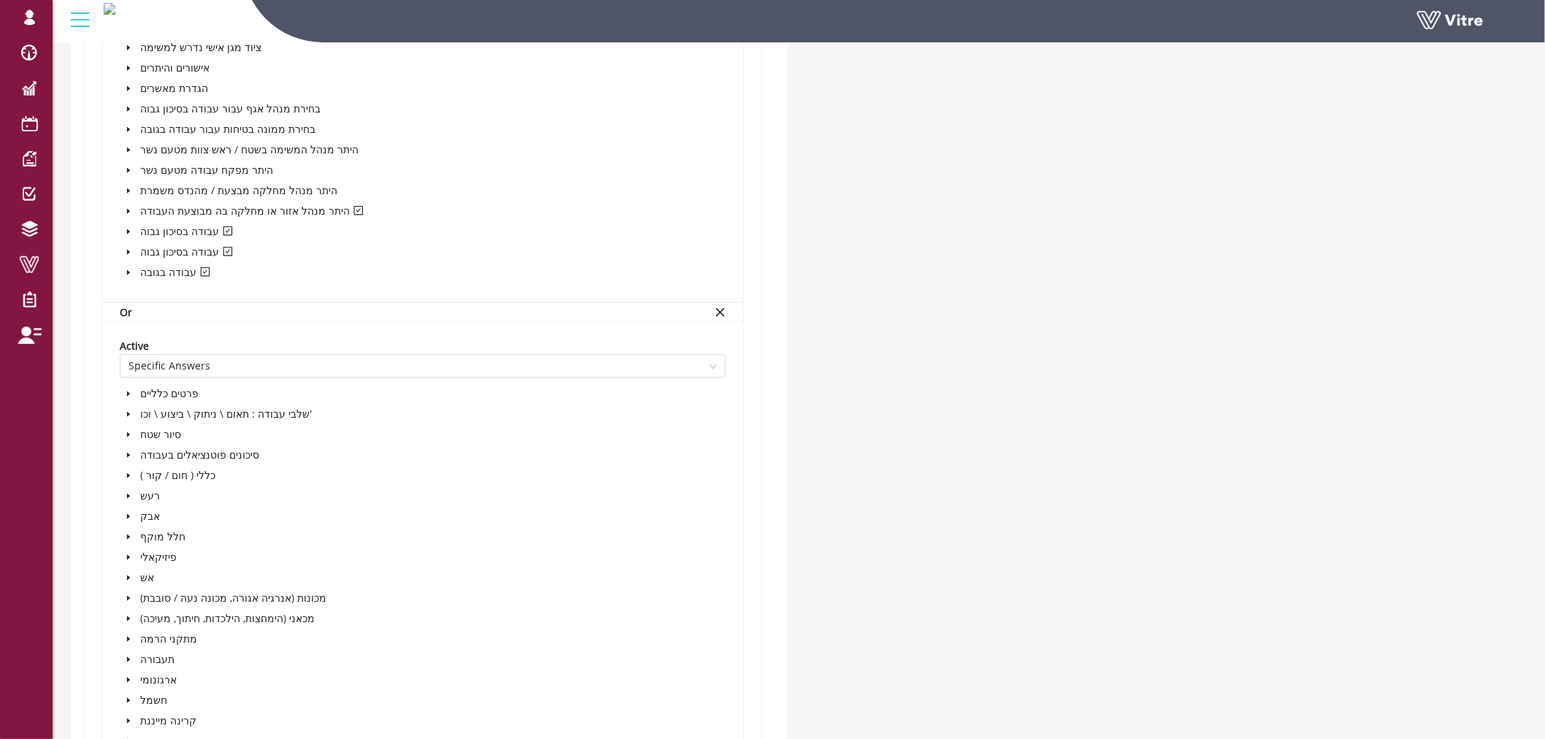
scroll to position [3993, 0]
click at [126, 201] on icon "caret-down" at bounding box center [128, 201] width 7 height 7
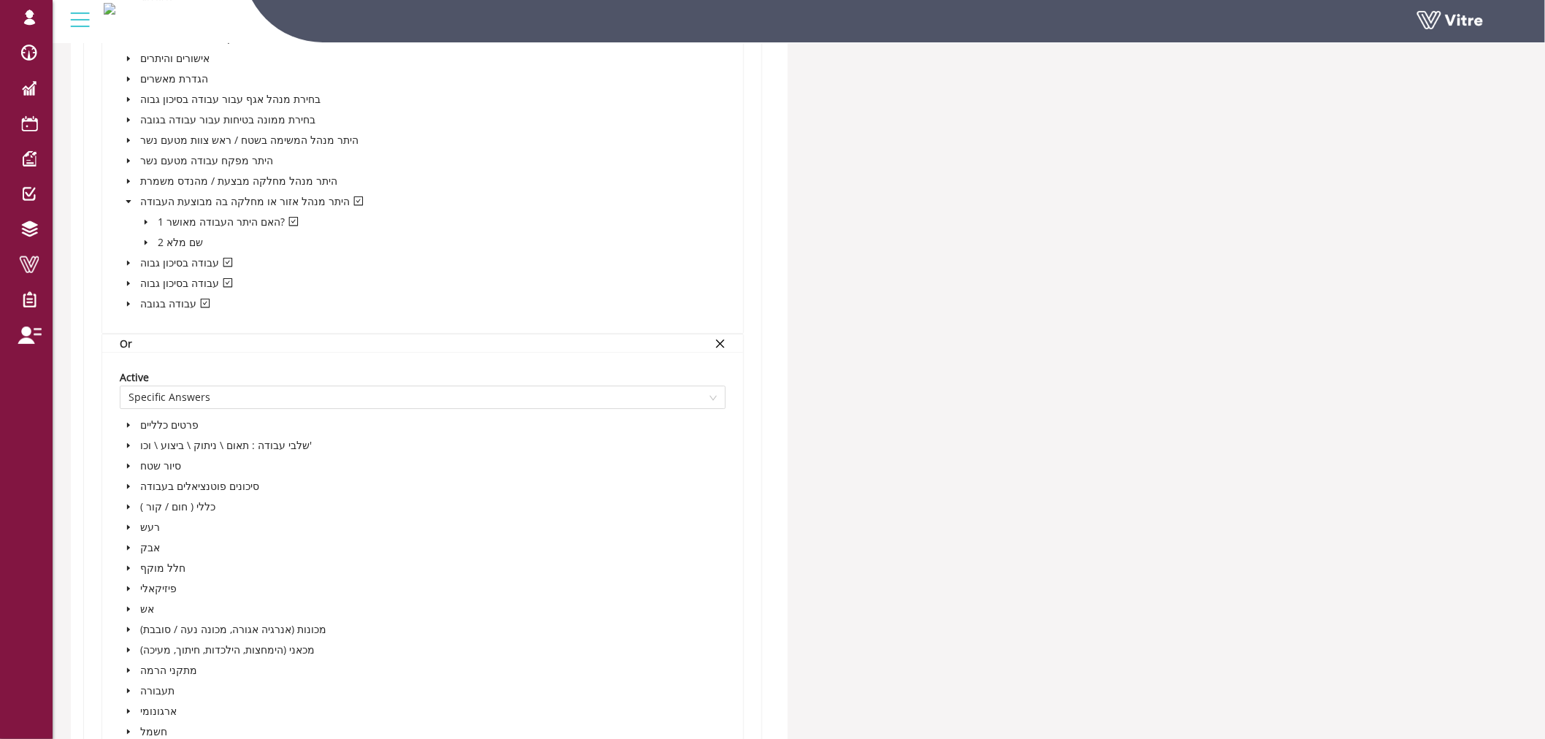
click at [124, 258] on span at bounding box center [129, 263] width 18 height 18
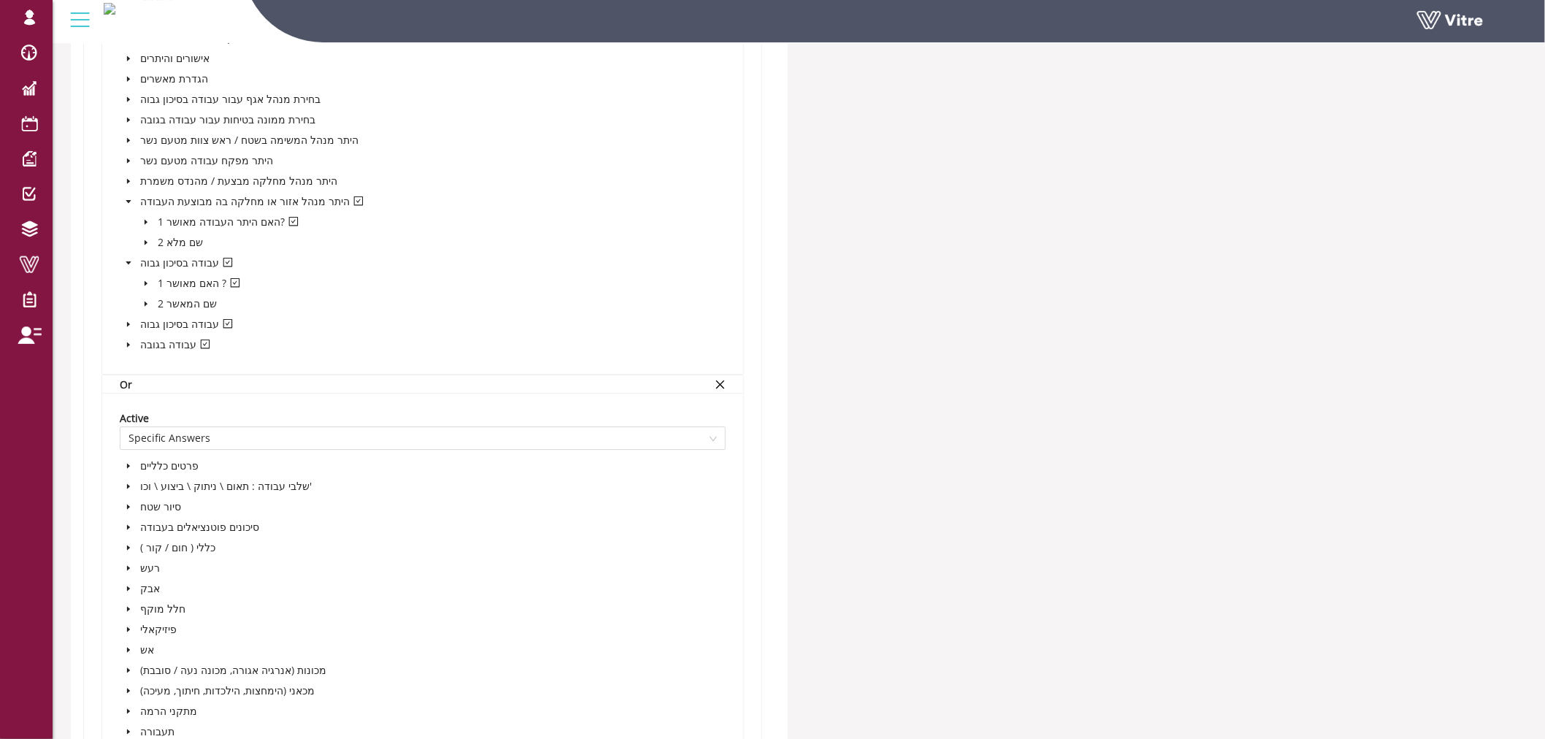
click at [130, 318] on span at bounding box center [129, 324] width 18 height 18
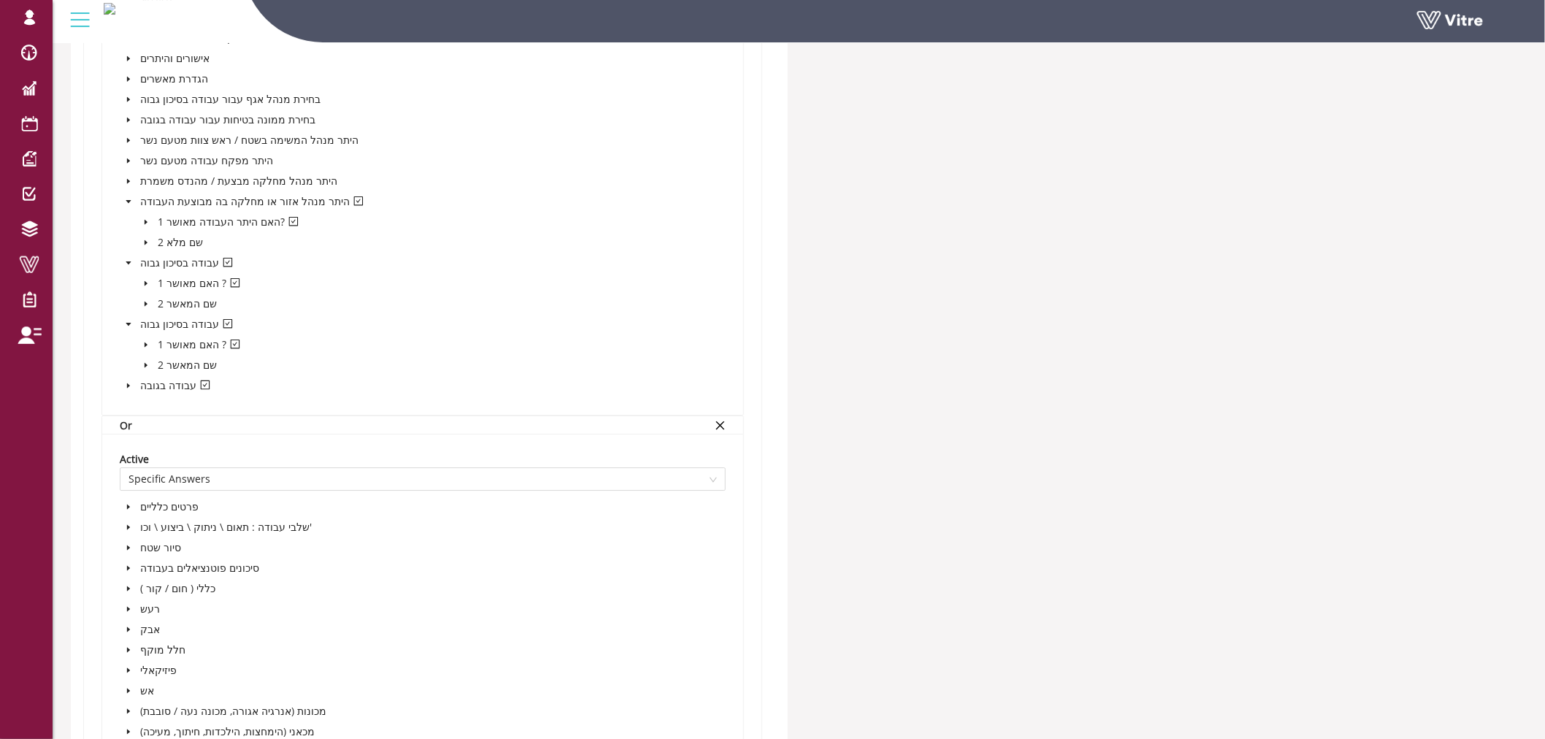
click at [130, 390] on span at bounding box center [129, 386] width 18 height 18
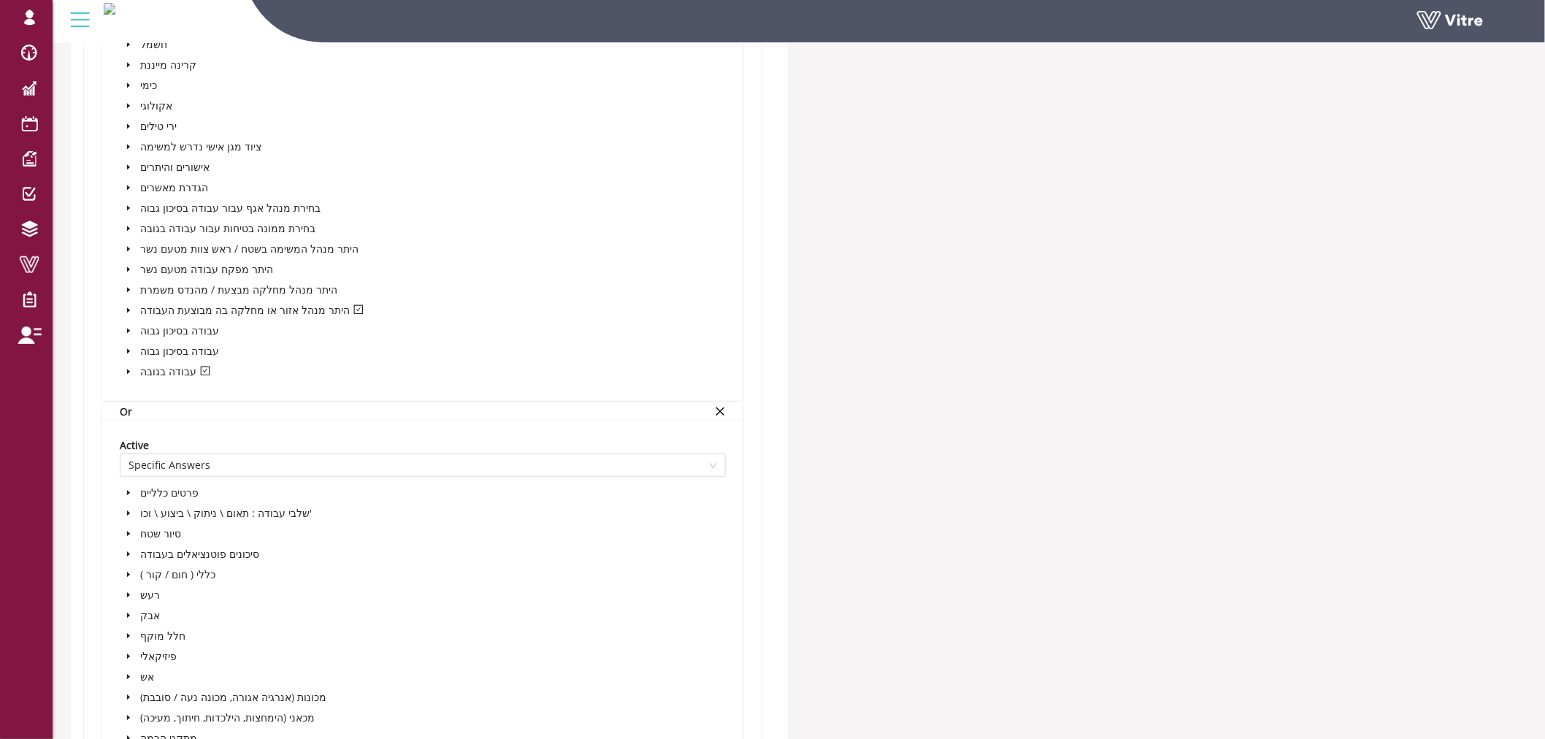
scroll to position [4805, 0]
click at [127, 307] on icon "caret-down" at bounding box center [128, 307] width 3 height 5
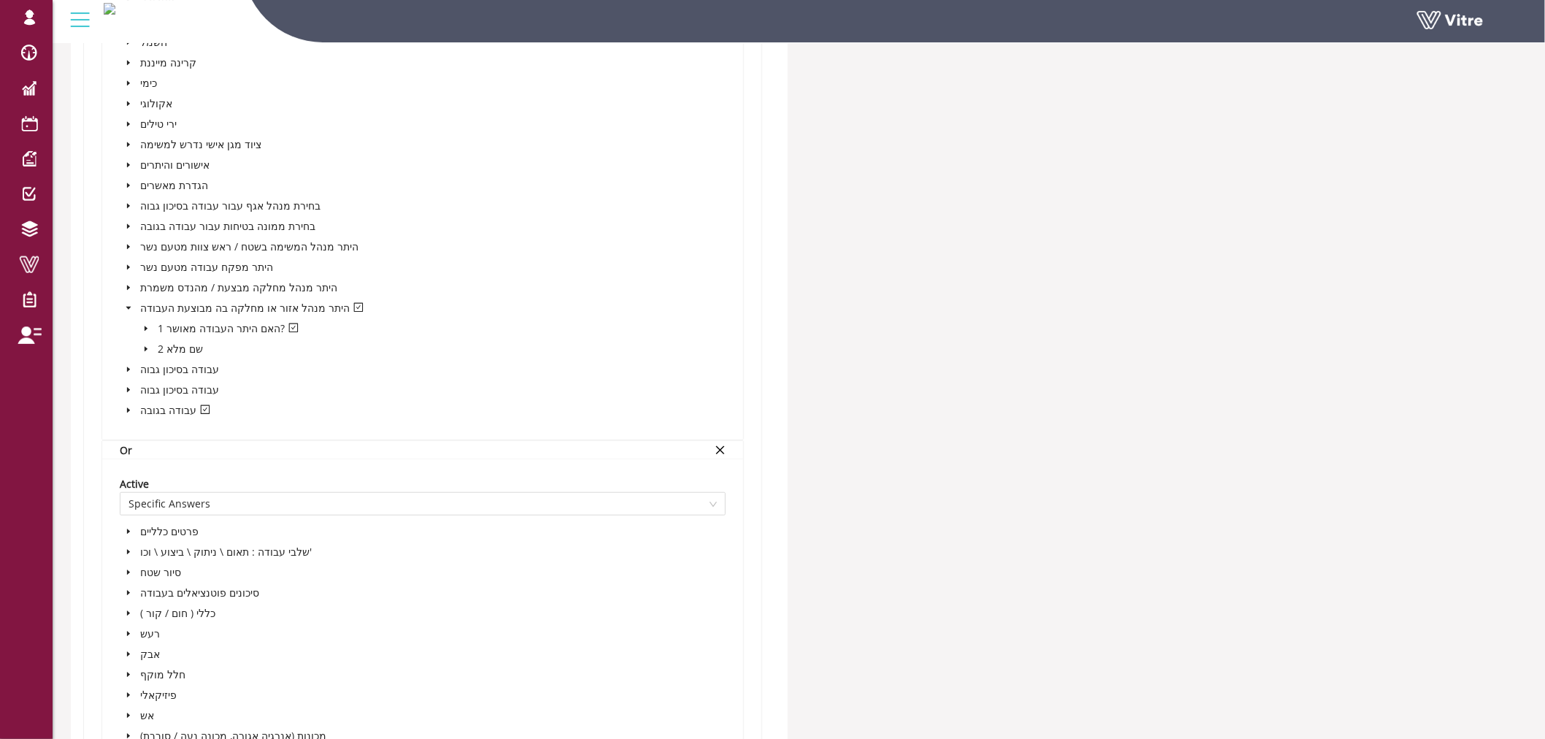
click at [145, 326] on icon "caret-down" at bounding box center [146, 328] width 3 height 5
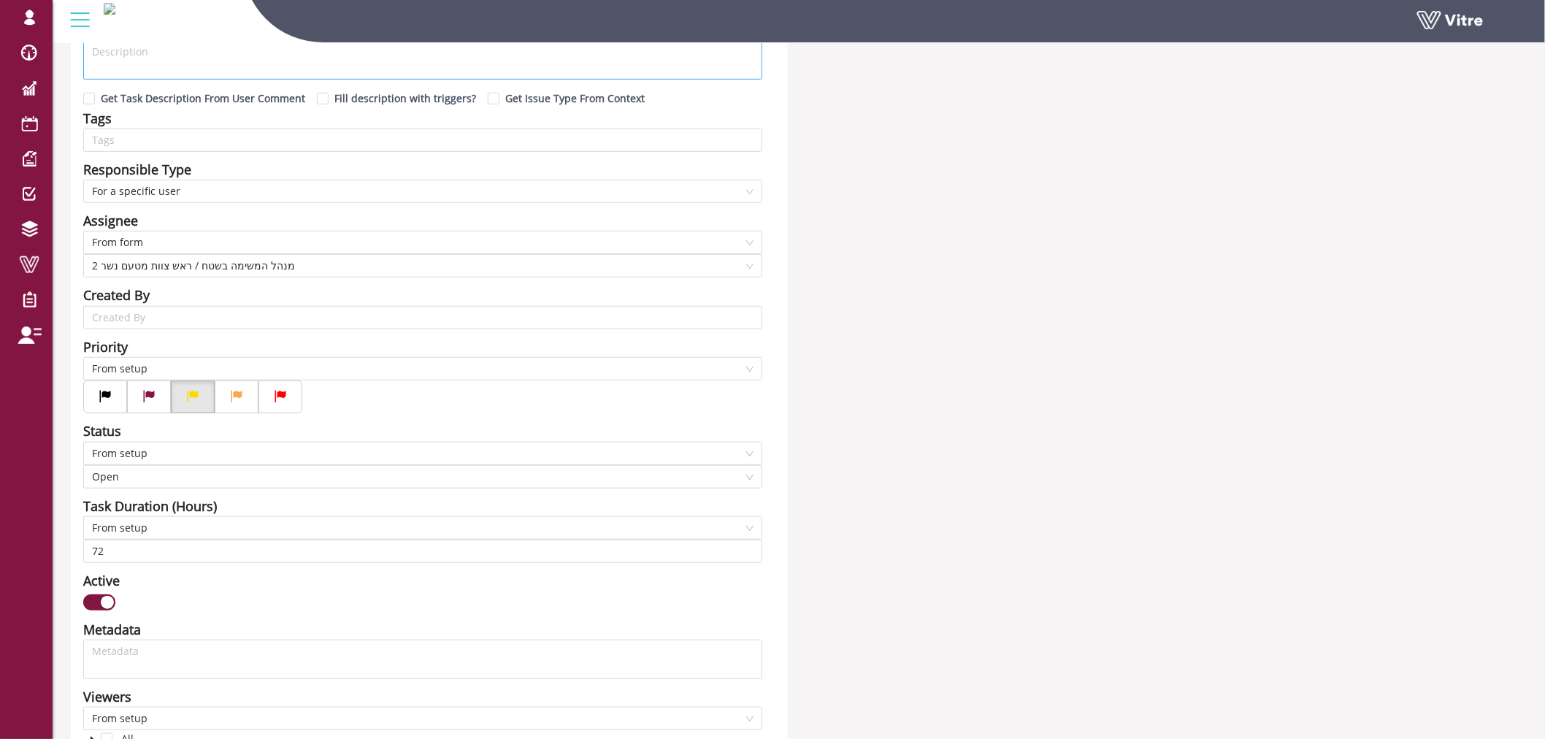
scroll to position [0, 0]
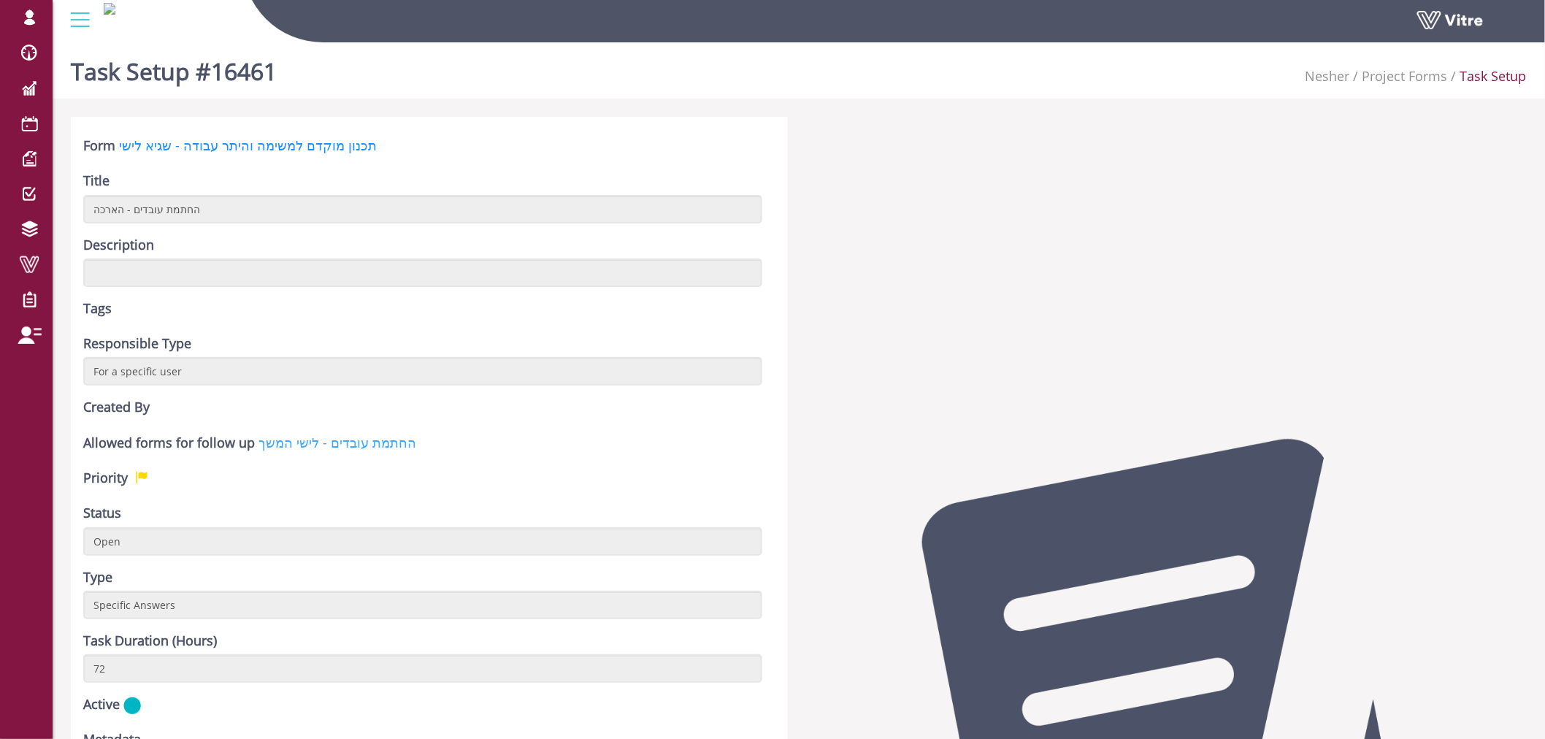
click at [330, 443] on link "החתמת עובדים - לישי המשך" at bounding box center [337, 443] width 158 height 18
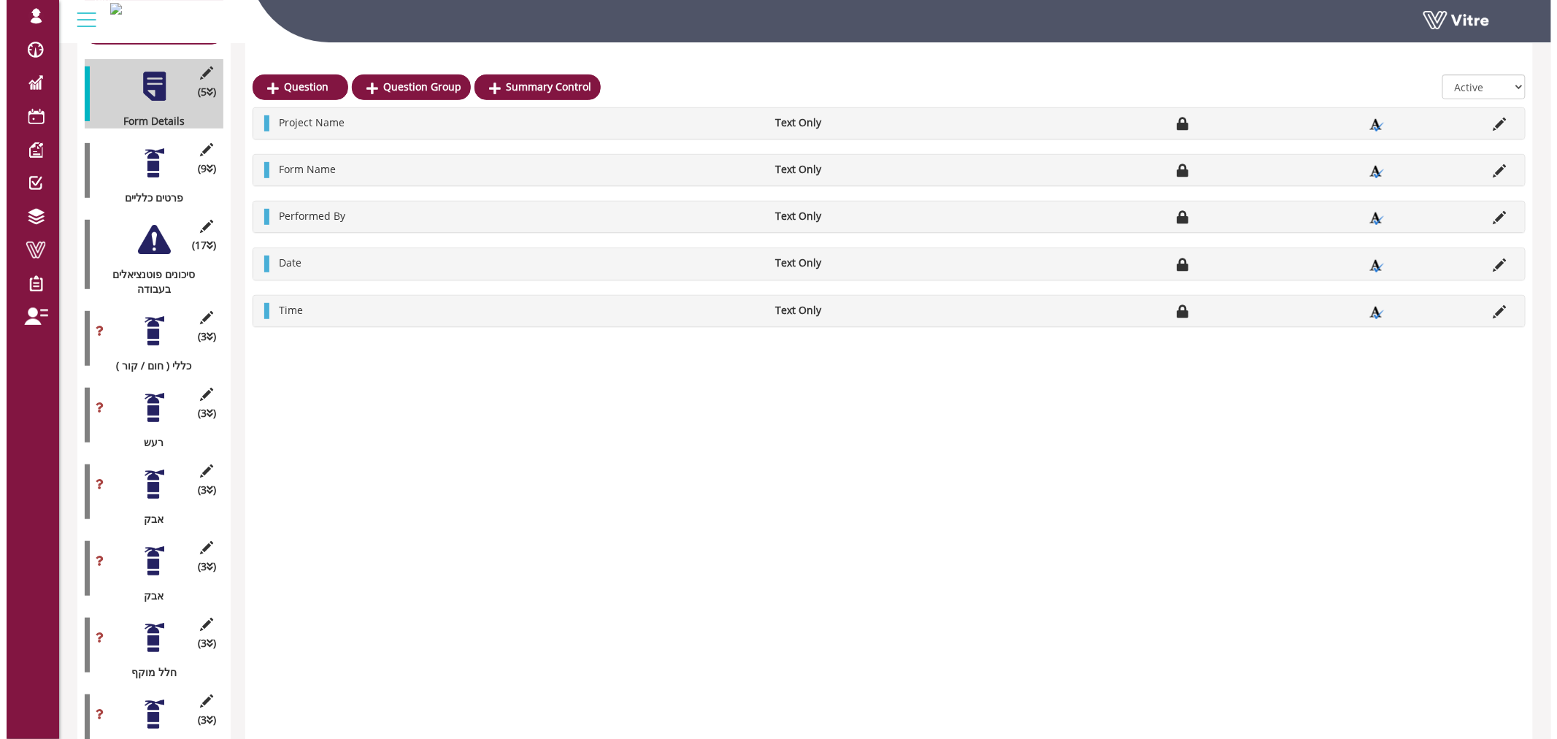
scroll to position [243, 0]
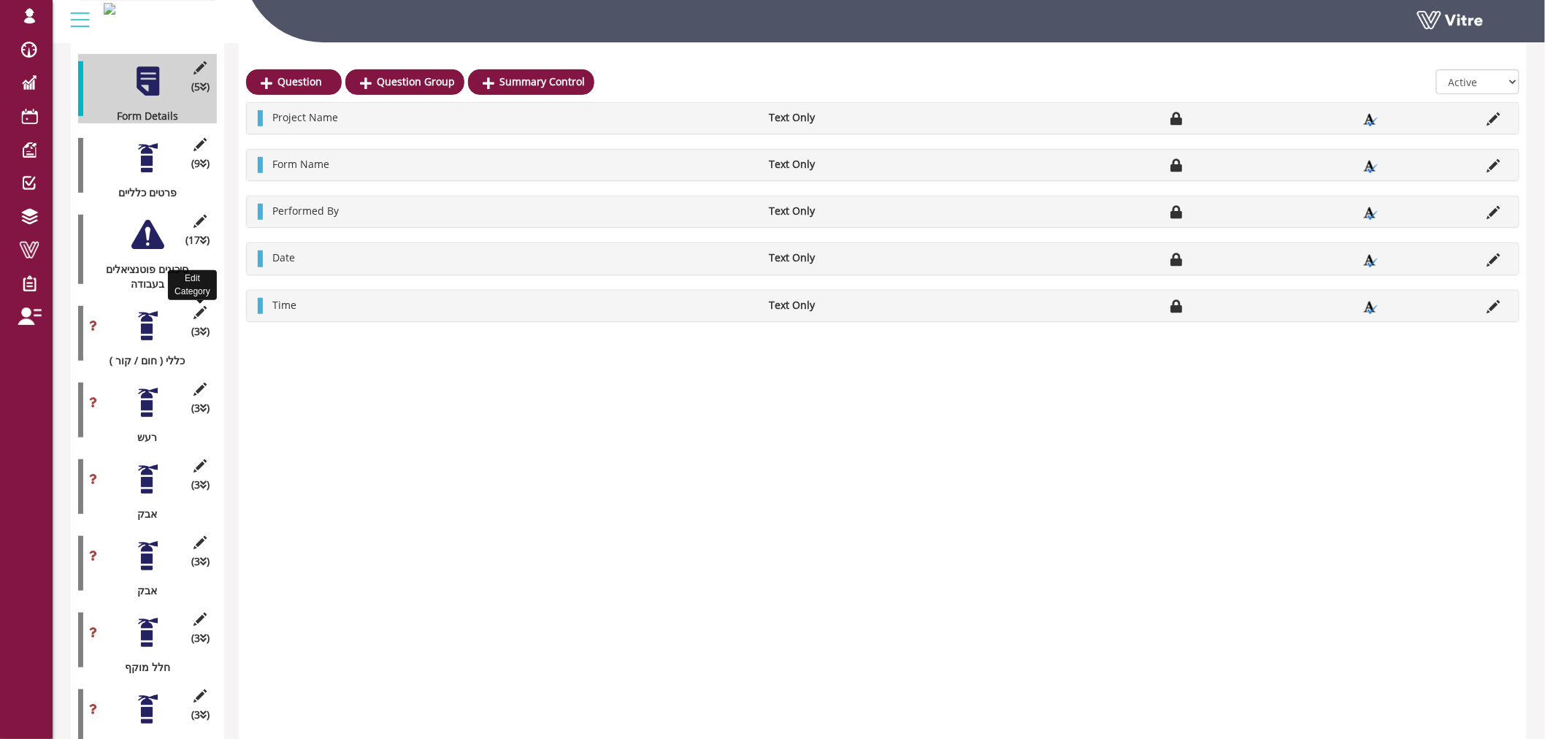
click at [202, 306] on icon at bounding box center [200, 312] width 18 height 13
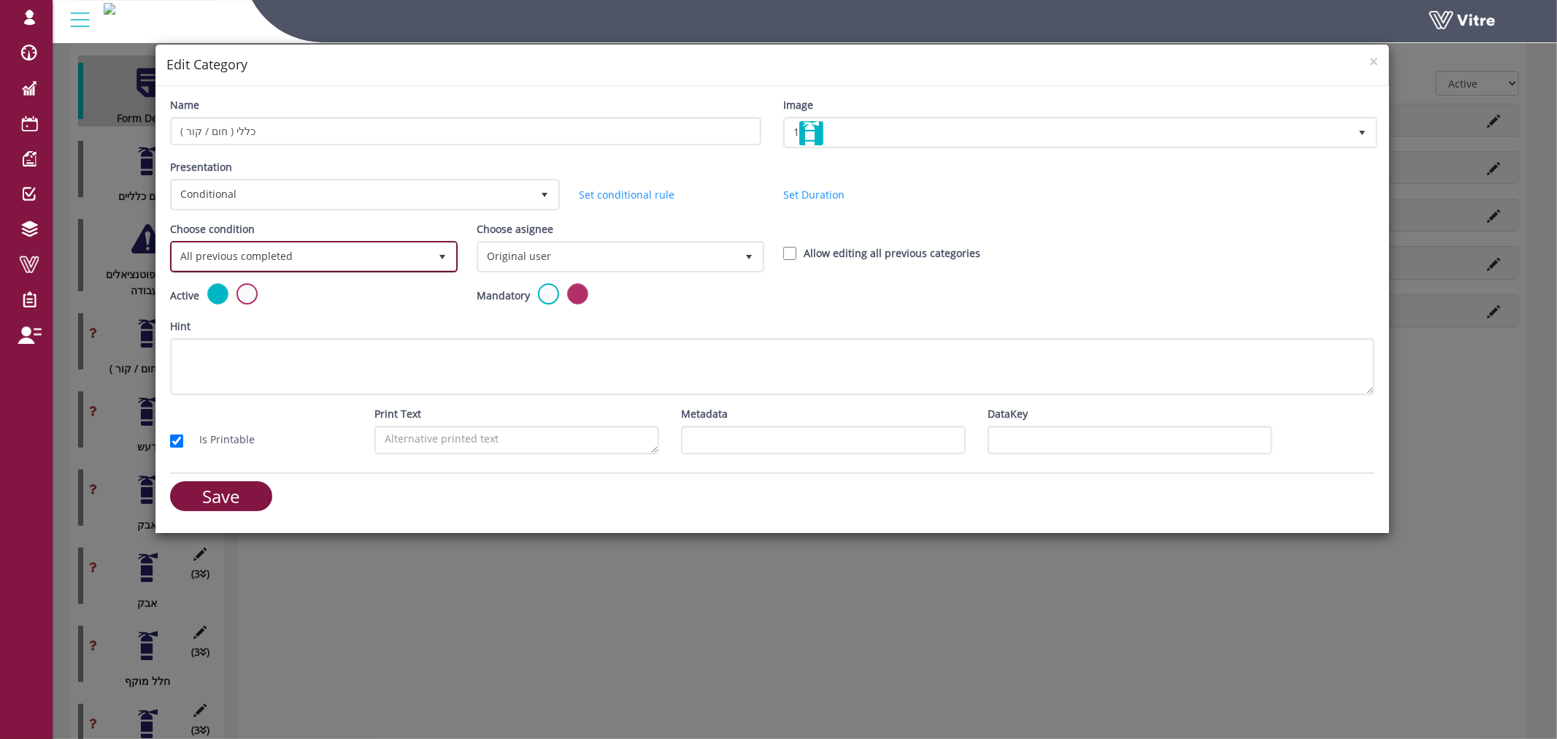
click at [337, 258] on span "All previous completed" at bounding box center [300, 256] width 257 height 26
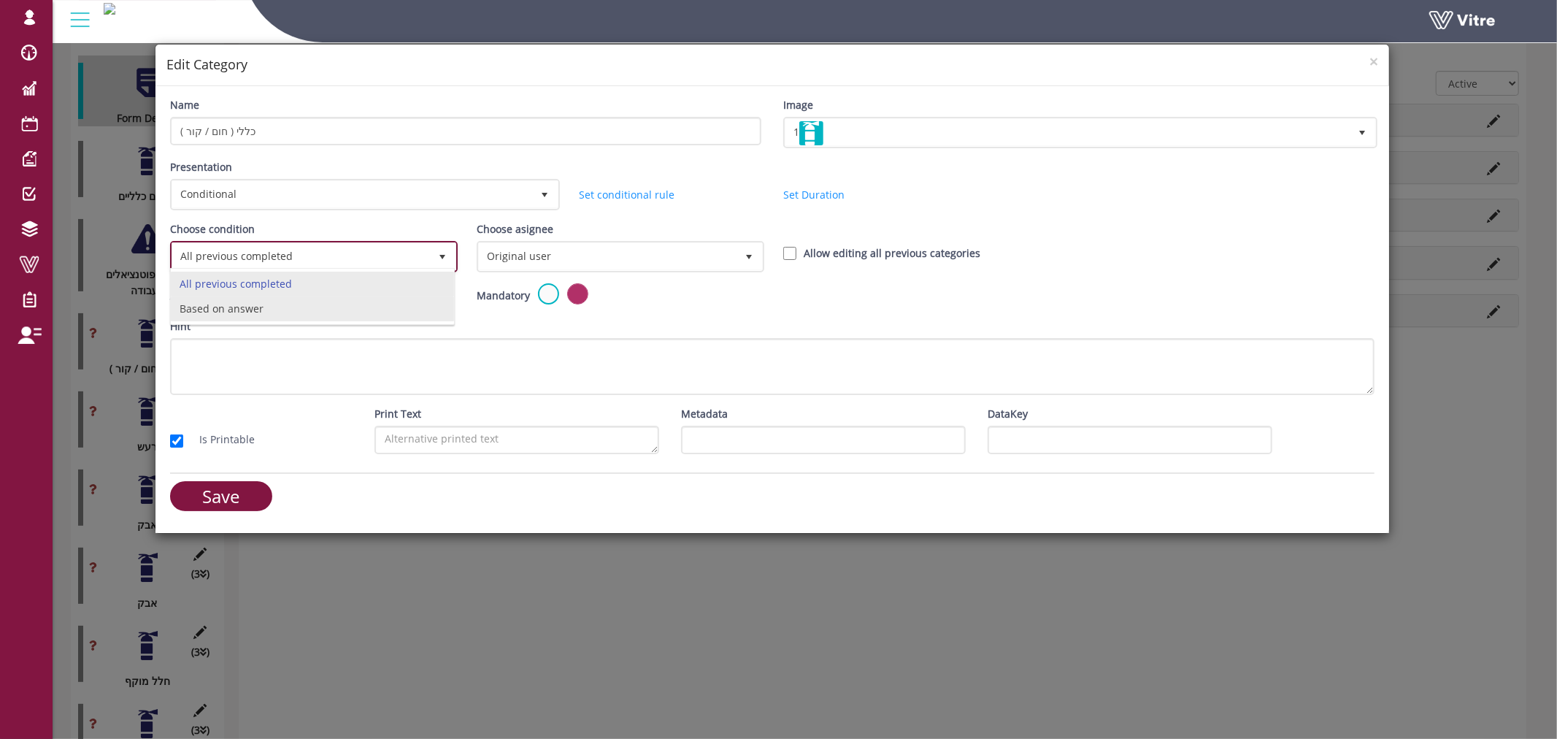
click at [310, 310] on li "Based on answer" at bounding box center [312, 308] width 283 height 25
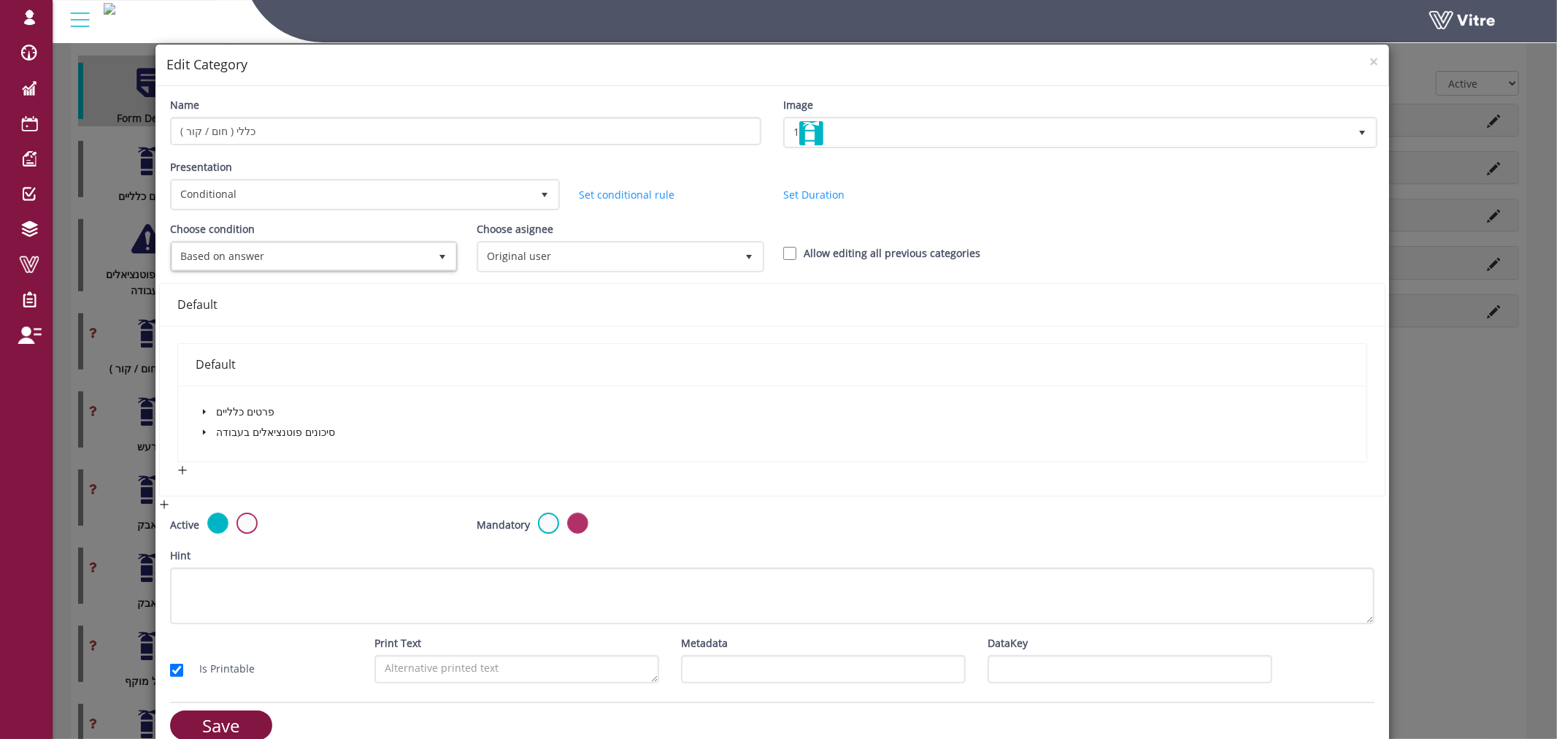
click at [202, 433] on span at bounding box center [205, 432] width 18 height 18
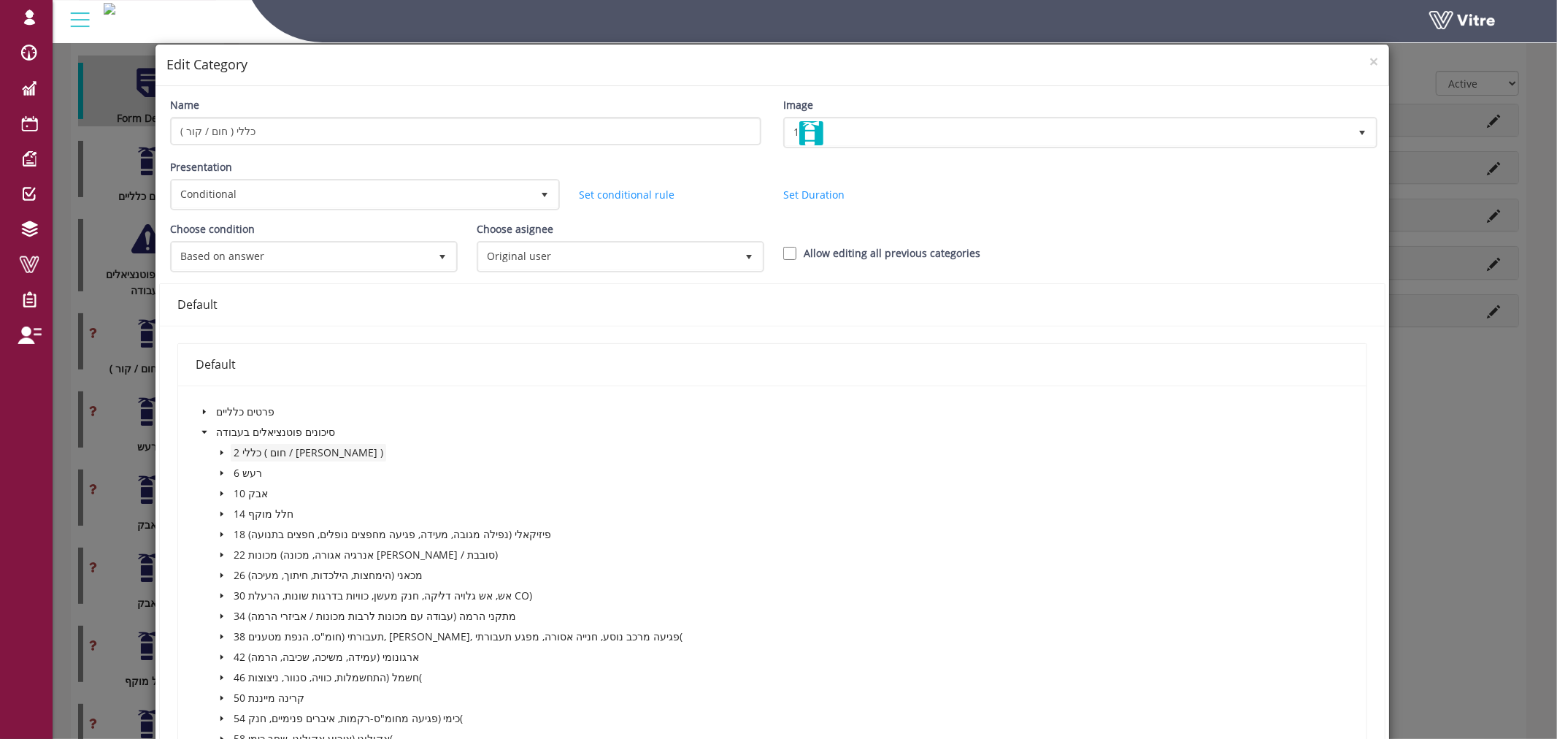
click at [261, 445] on span "2 כללי ( חום / קור )" at bounding box center [309, 452] width 150 height 14
click at [220, 444] on span at bounding box center [222, 453] width 18 height 18
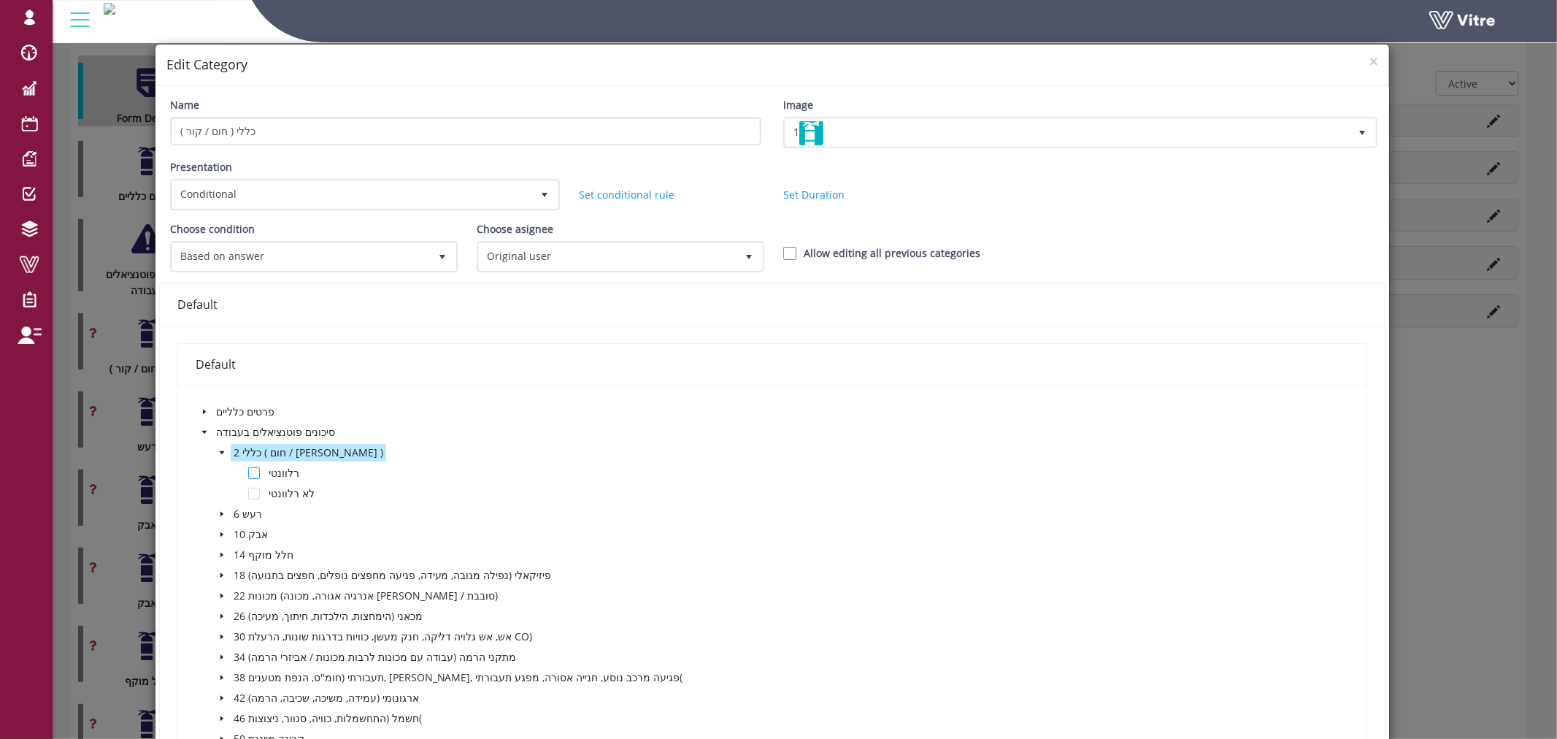
click at [254, 471] on span at bounding box center [254, 473] width 12 height 12
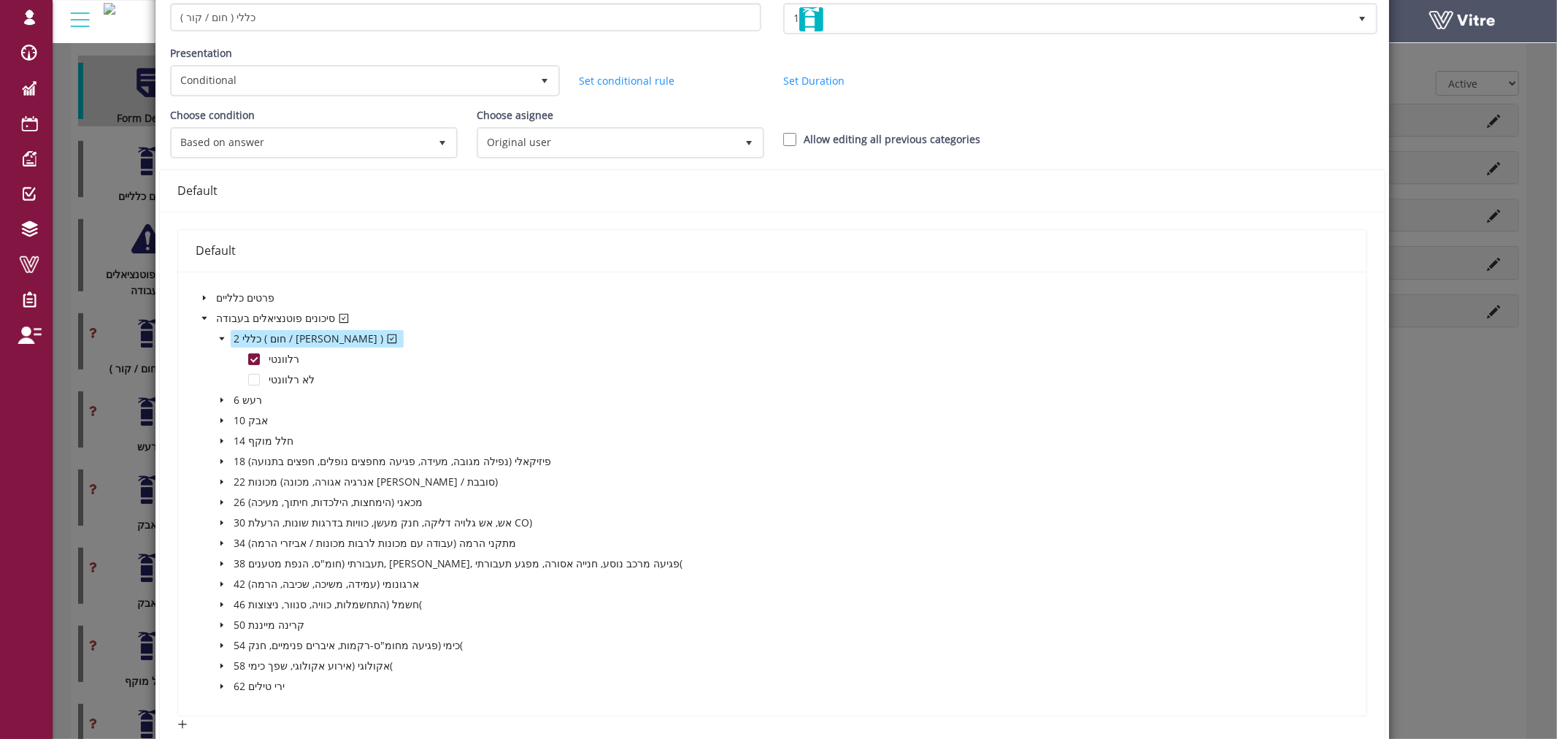
scroll to position [388, 0]
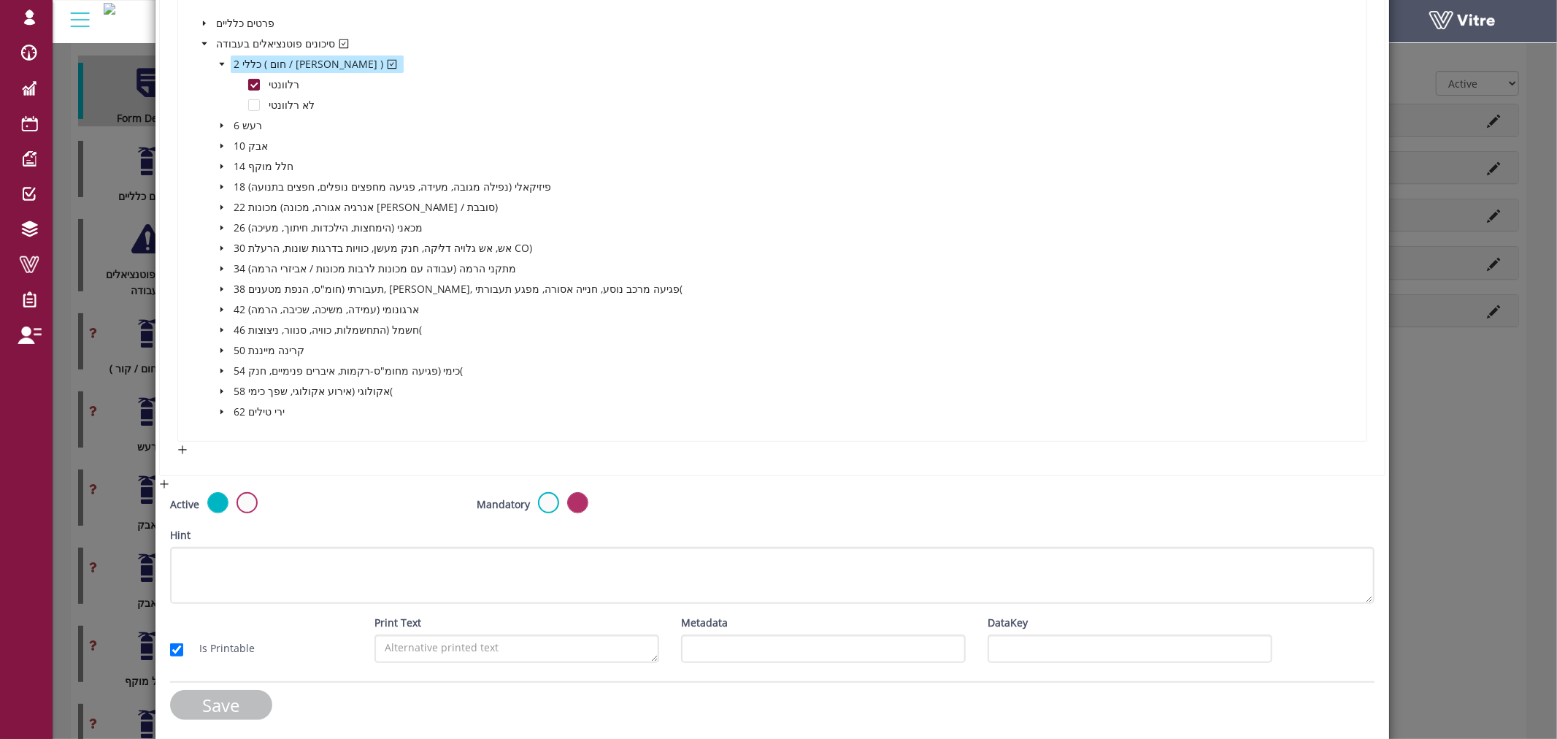
click at [226, 697] on input "Save" at bounding box center [221, 705] width 102 height 30
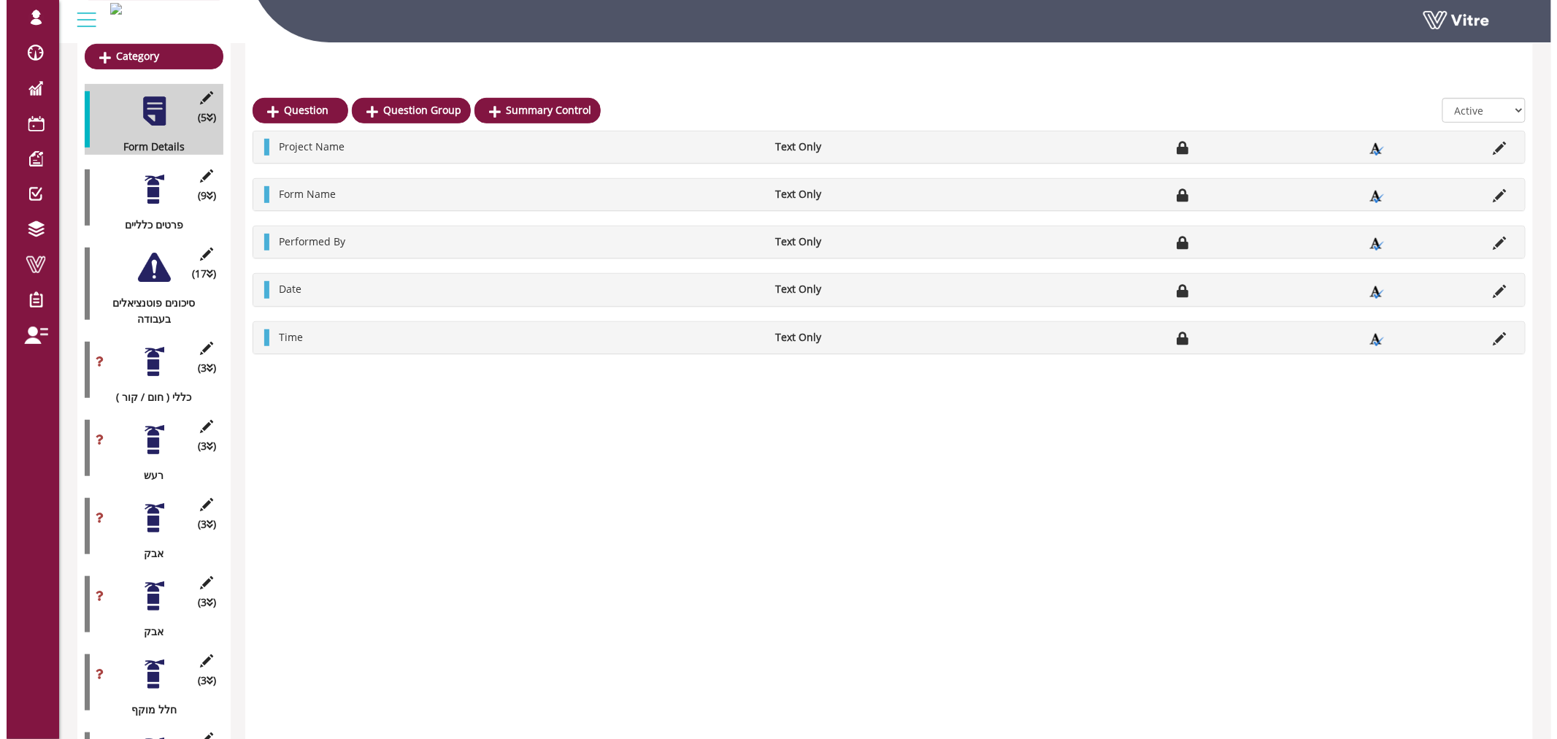
scroll to position [243, 0]
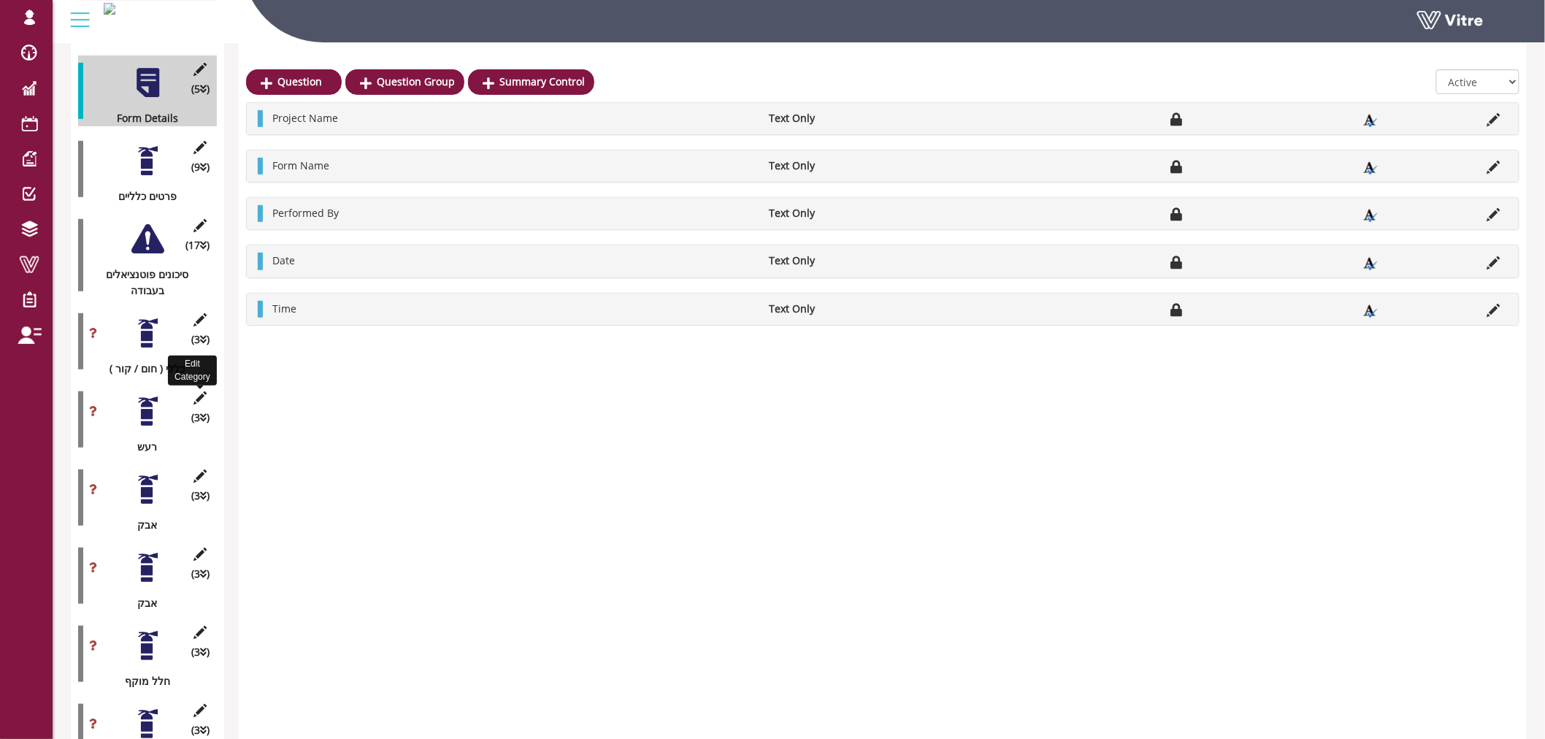
click at [199, 391] on icon at bounding box center [200, 397] width 18 height 13
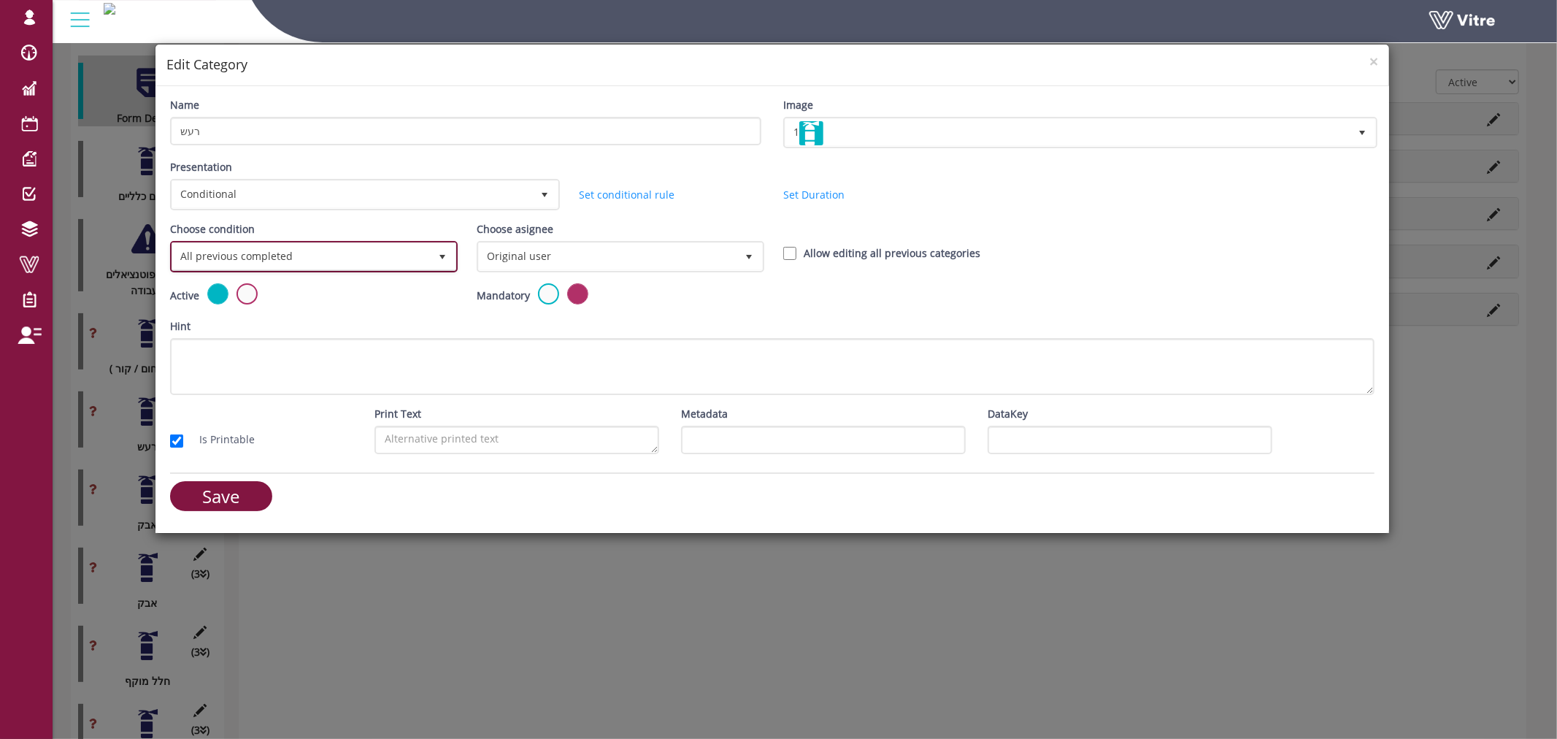
click at [402, 248] on span "All previous completed" at bounding box center [300, 256] width 257 height 26
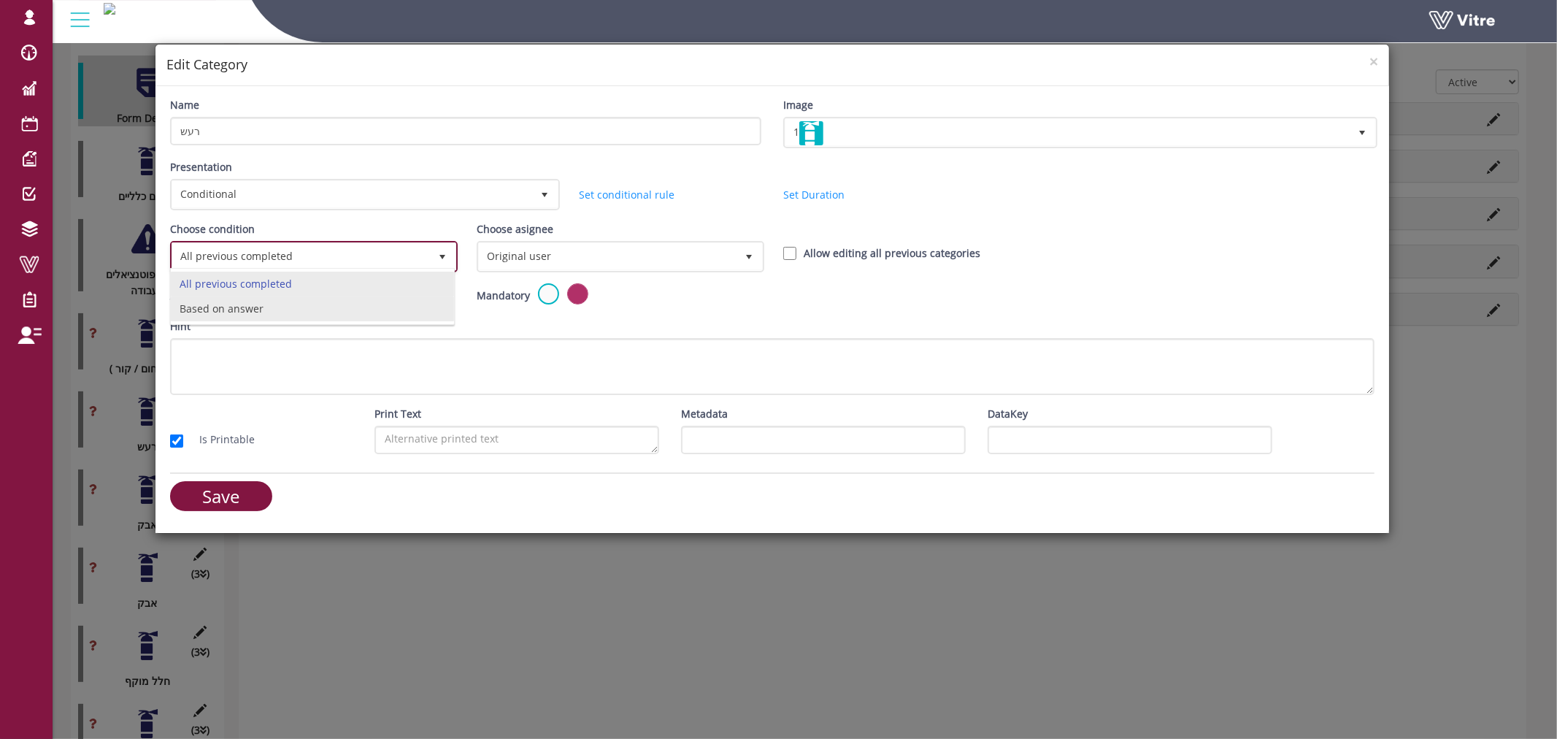
click at [280, 315] on li "Based on answer" at bounding box center [312, 308] width 283 height 25
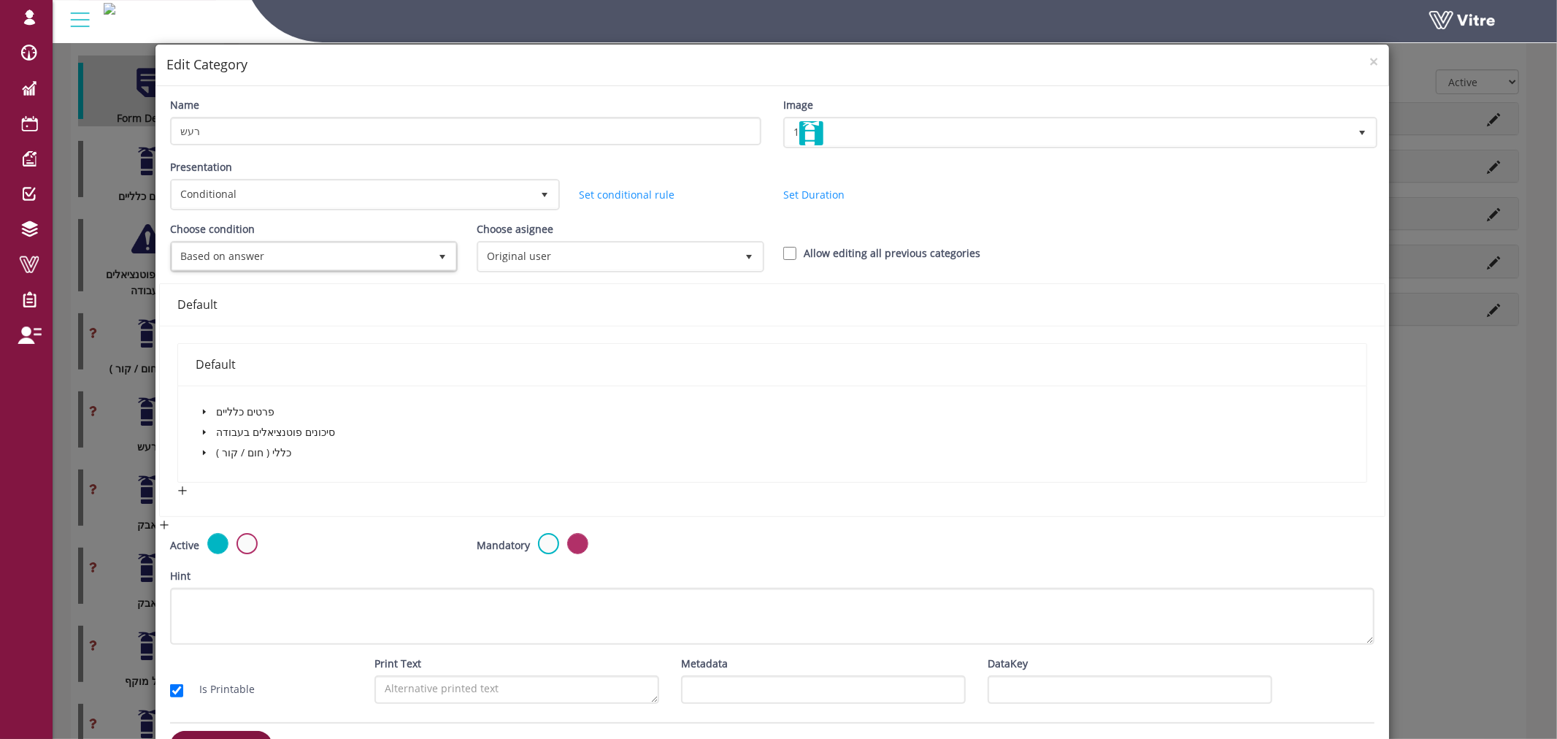
click at [207, 426] on span at bounding box center [205, 432] width 18 height 18
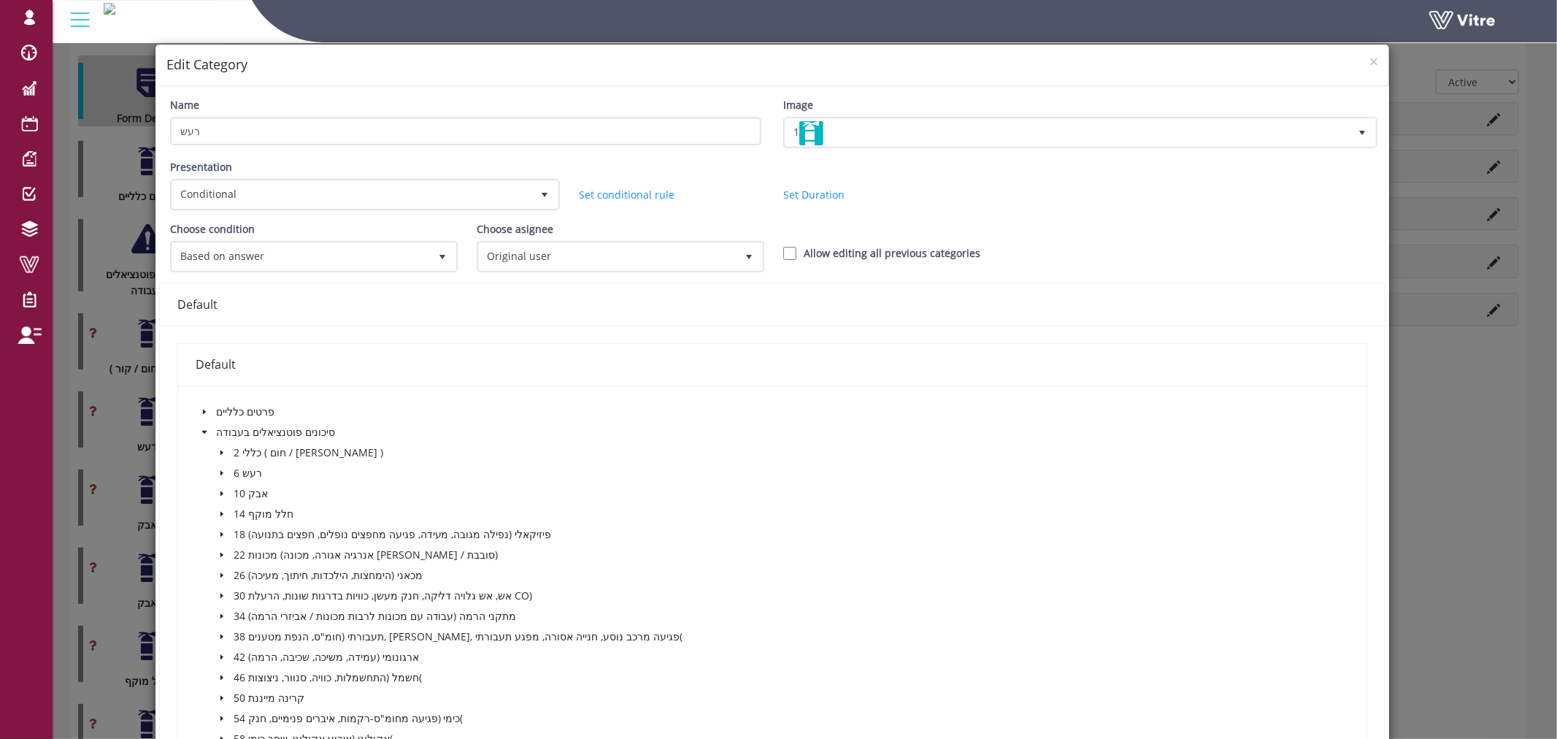
click at [223, 469] on icon "caret-down" at bounding box center [221, 472] width 7 height 7
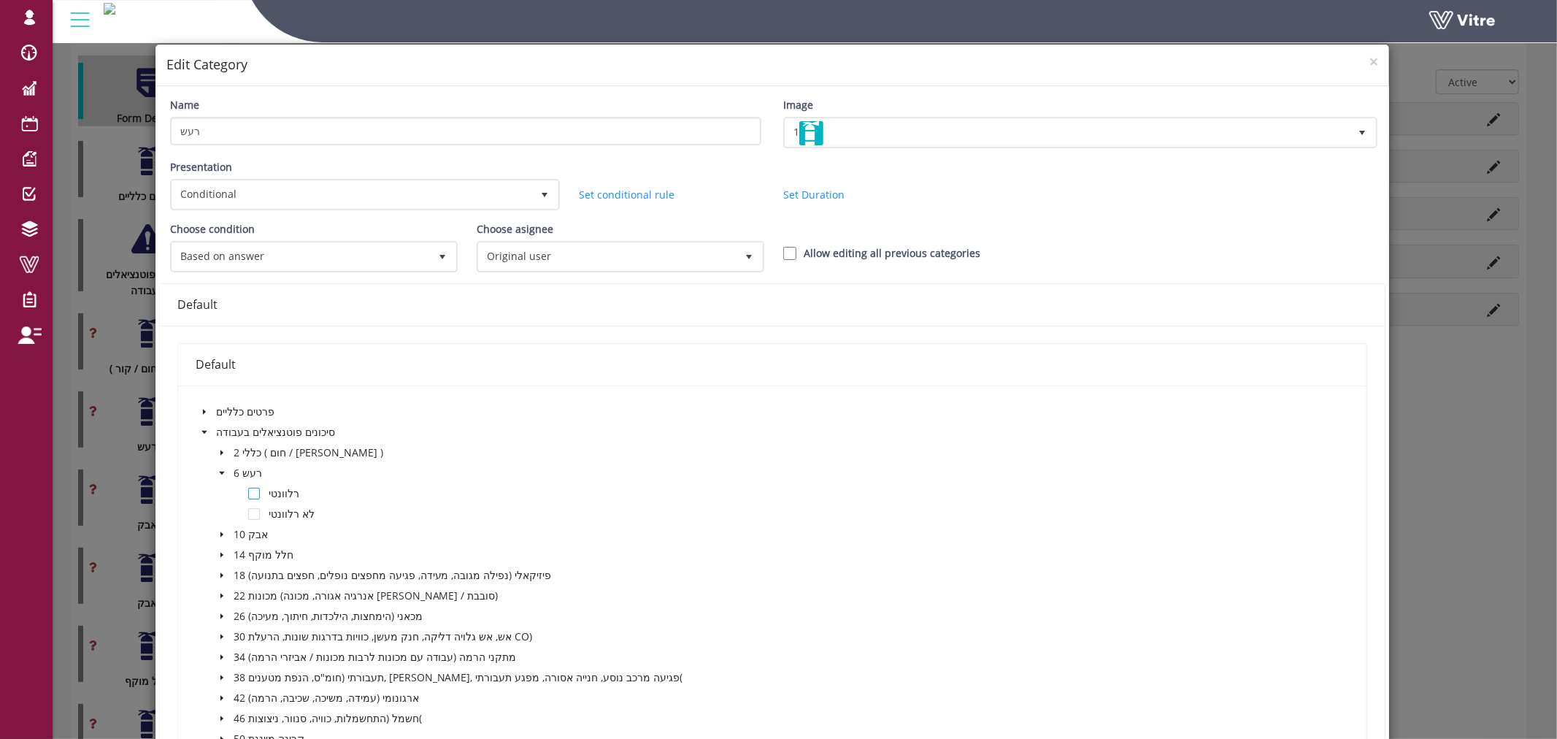
click at [250, 490] on span at bounding box center [254, 494] width 12 height 12
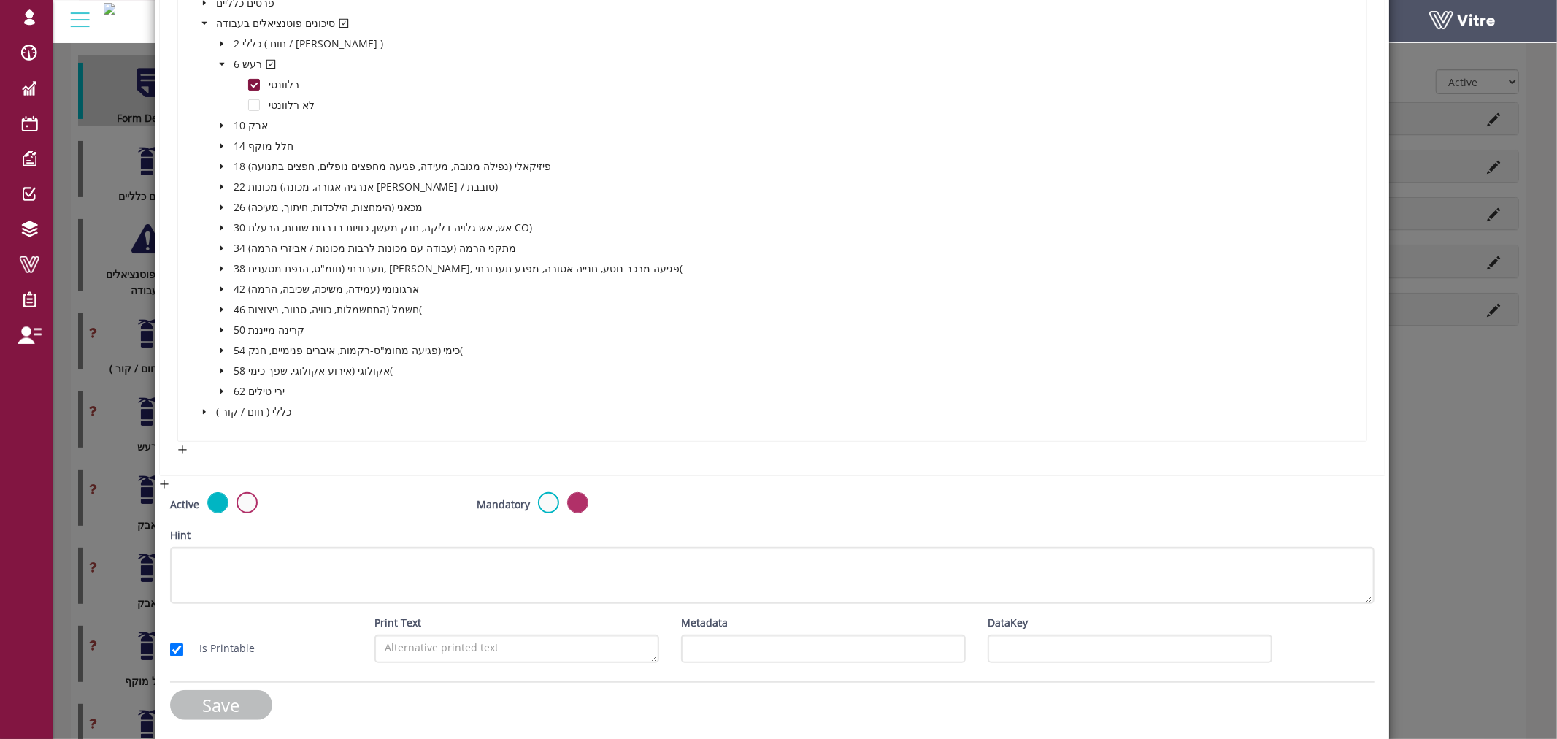
click at [237, 702] on input "Save" at bounding box center [221, 705] width 102 height 30
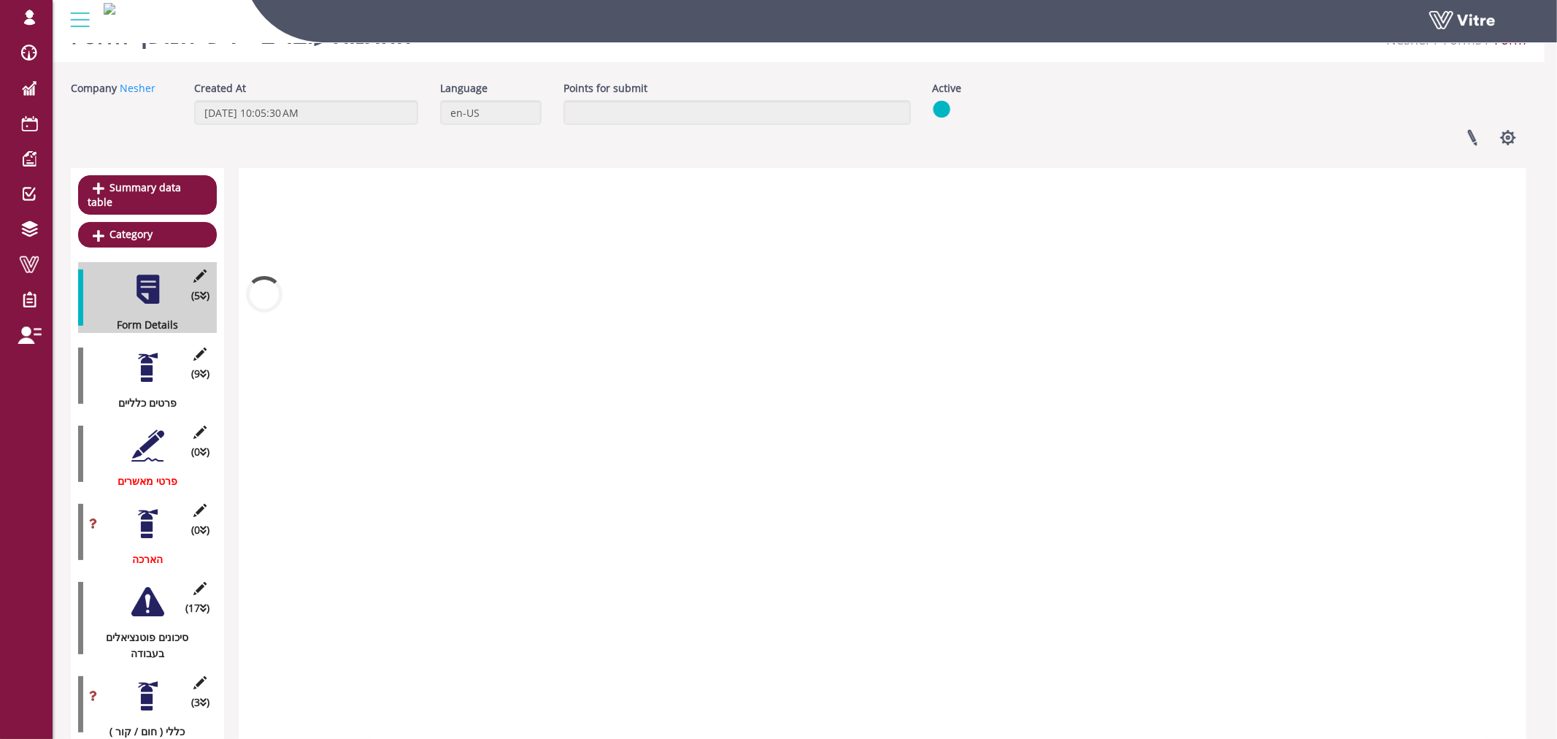
scroll to position [243, 0]
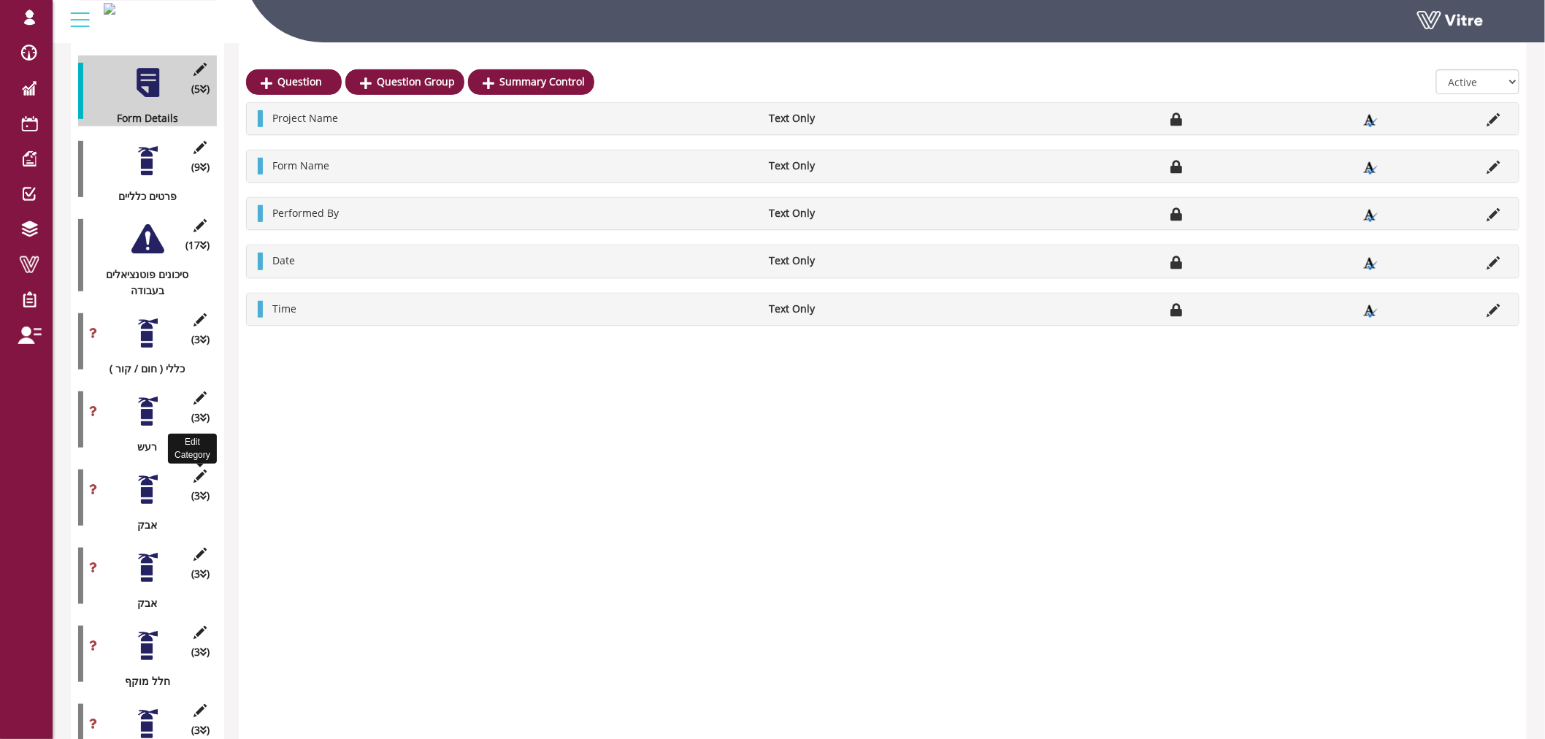
click at [200, 469] on icon at bounding box center [200, 475] width 18 height 13
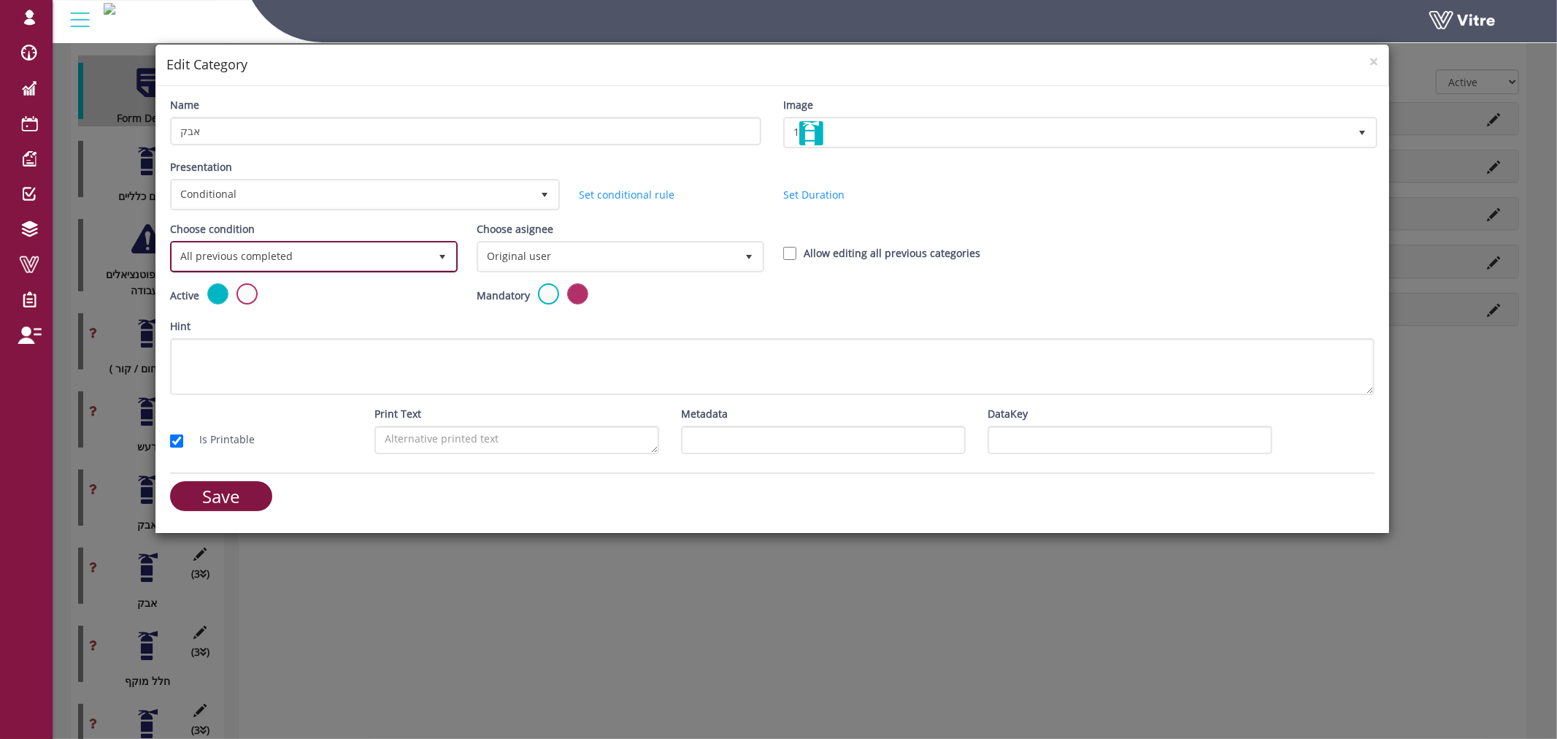
click at [343, 258] on span "All previous completed" at bounding box center [300, 256] width 257 height 26
click at [289, 322] on div "All previous completed Based on answer No data found." at bounding box center [312, 296] width 285 height 57
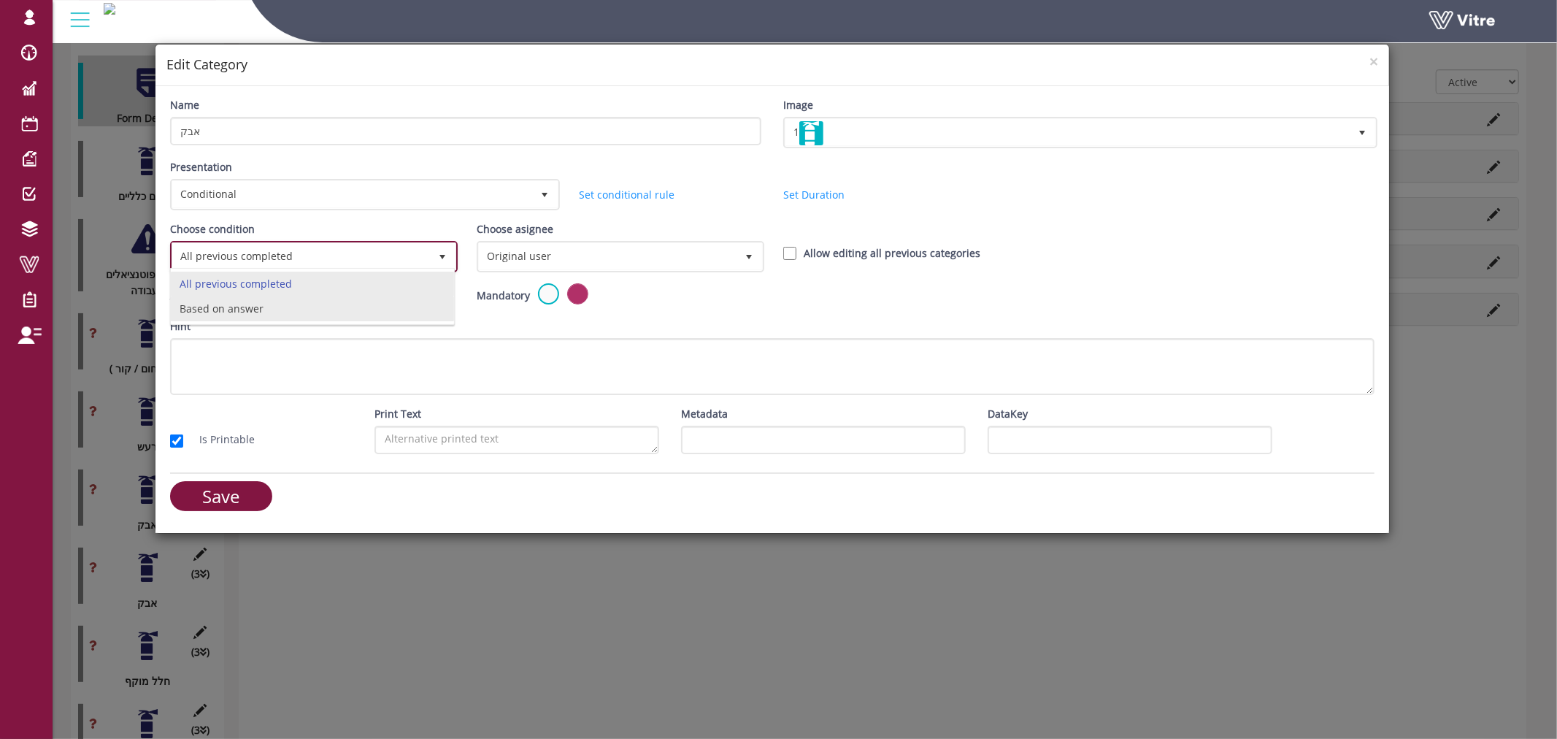
click at [293, 309] on li "Based on answer" at bounding box center [312, 308] width 283 height 25
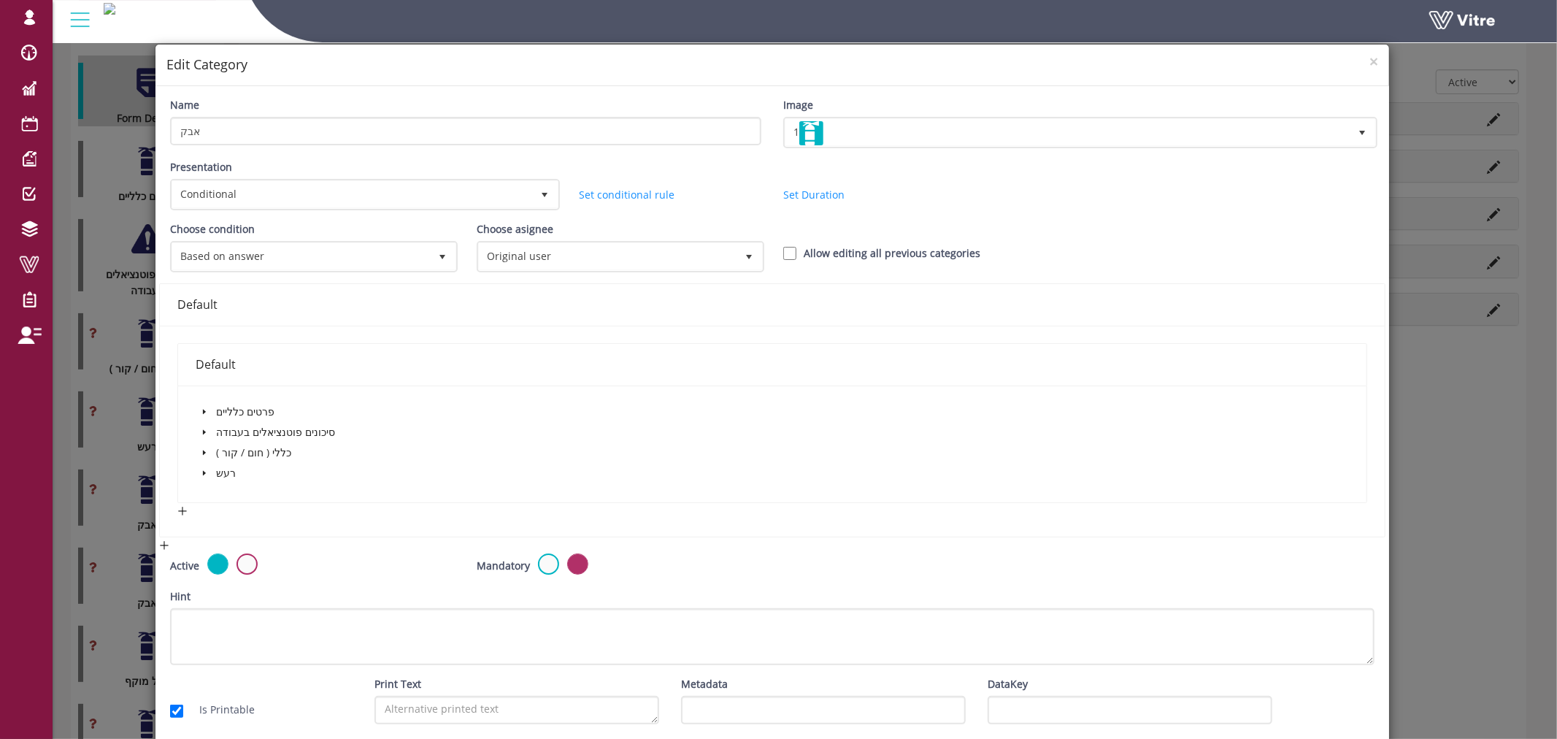
click at [202, 429] on icon "caret-down" at bounding box center [204, 432] width 7 height 7
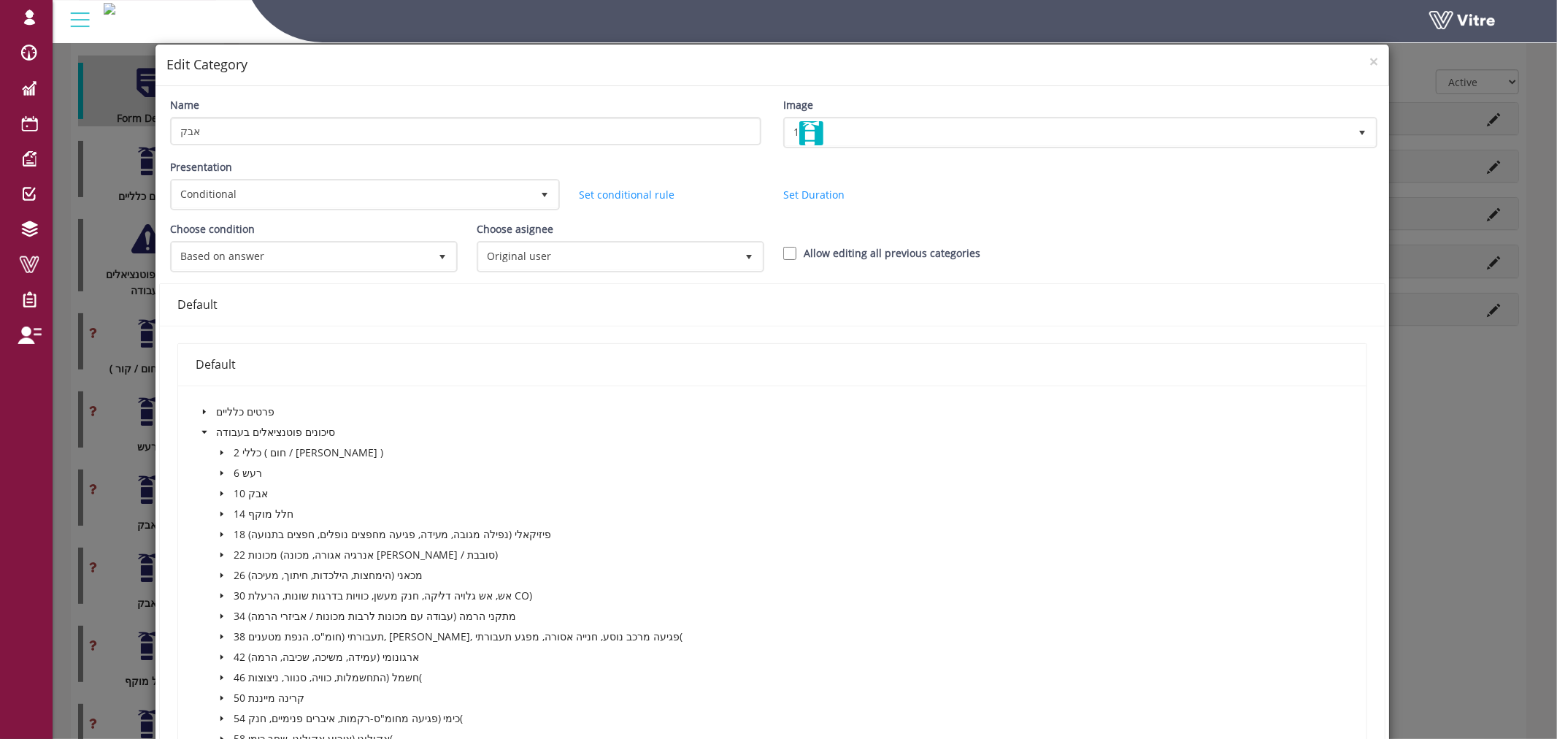
click at [225, 490] on span at bounding box center [222, 494] width 18 height 18
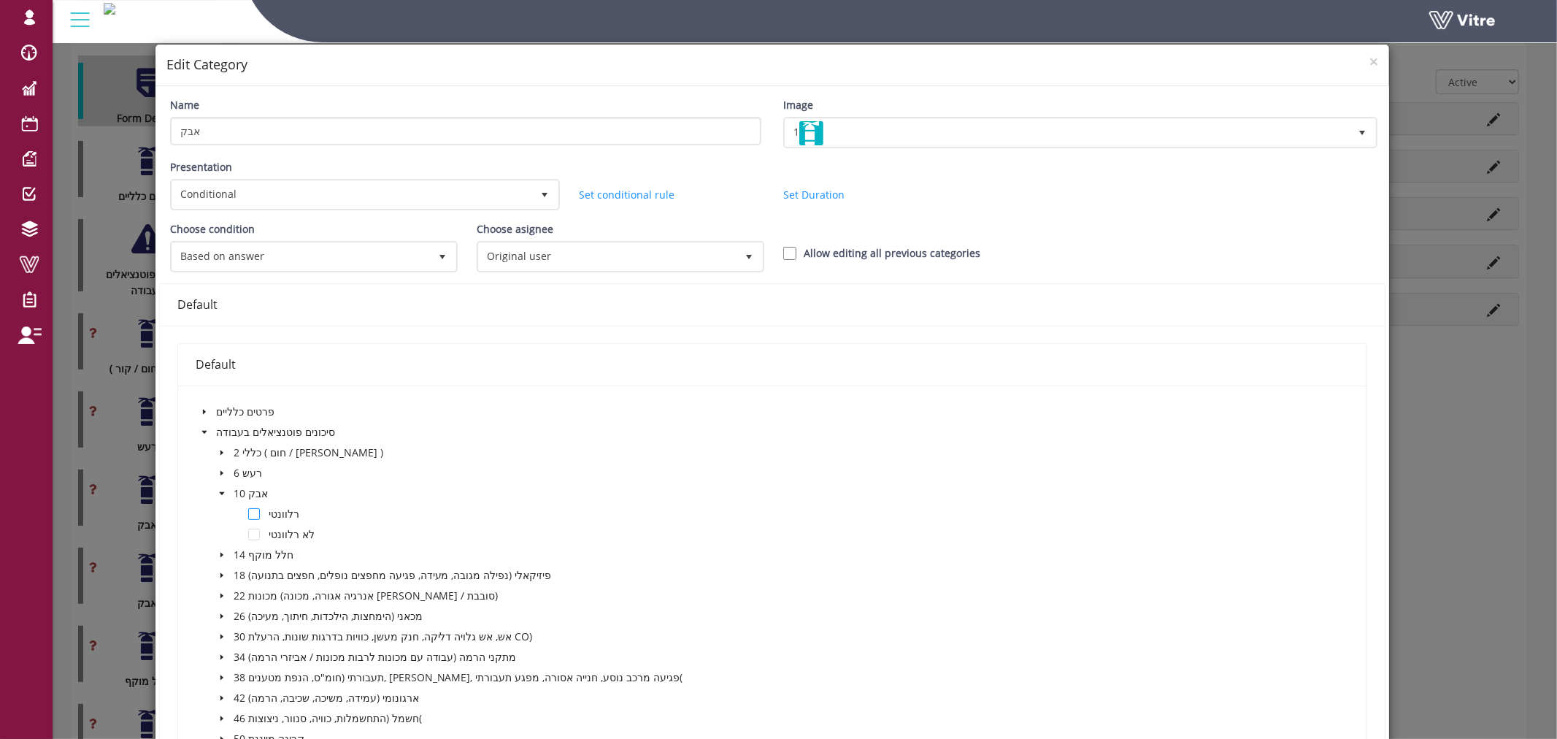
click at [257, 510] on span at bounding box center [254, 514] width 12 height 12
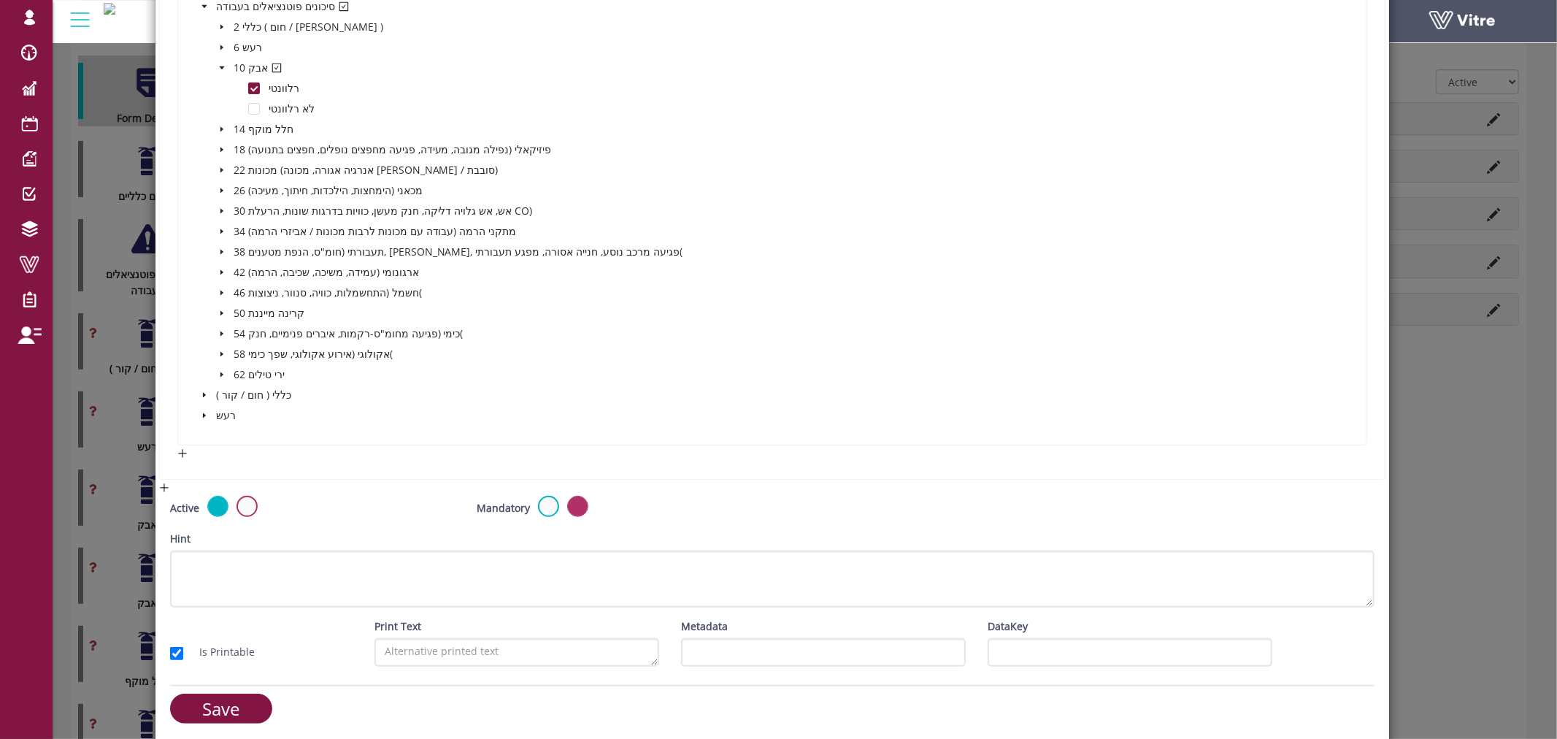
scroll to position [429, 0]
click at [208, 706] on input "Save" at bounding box center [221, 705] width 102 height 30
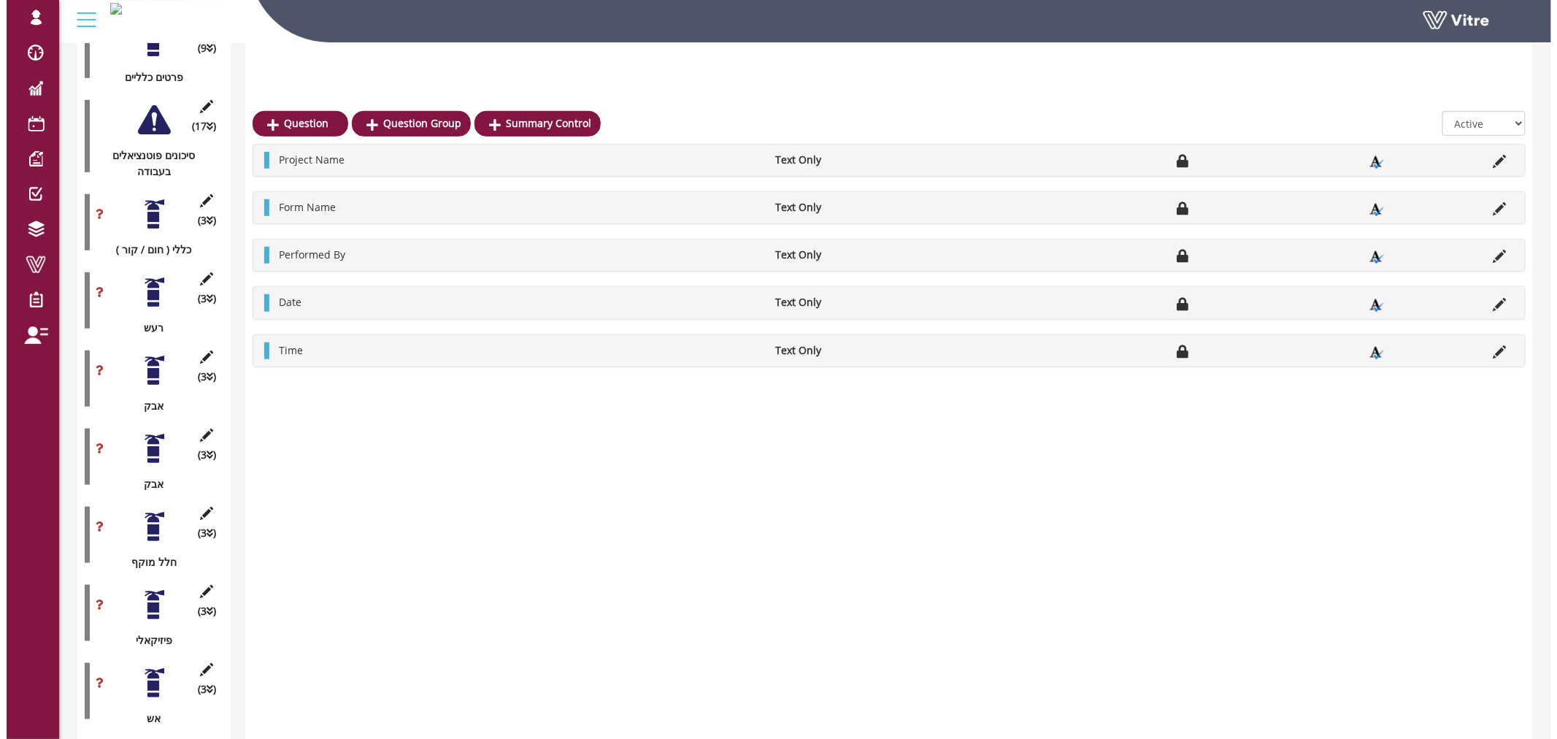
scroll to position [405, 0]
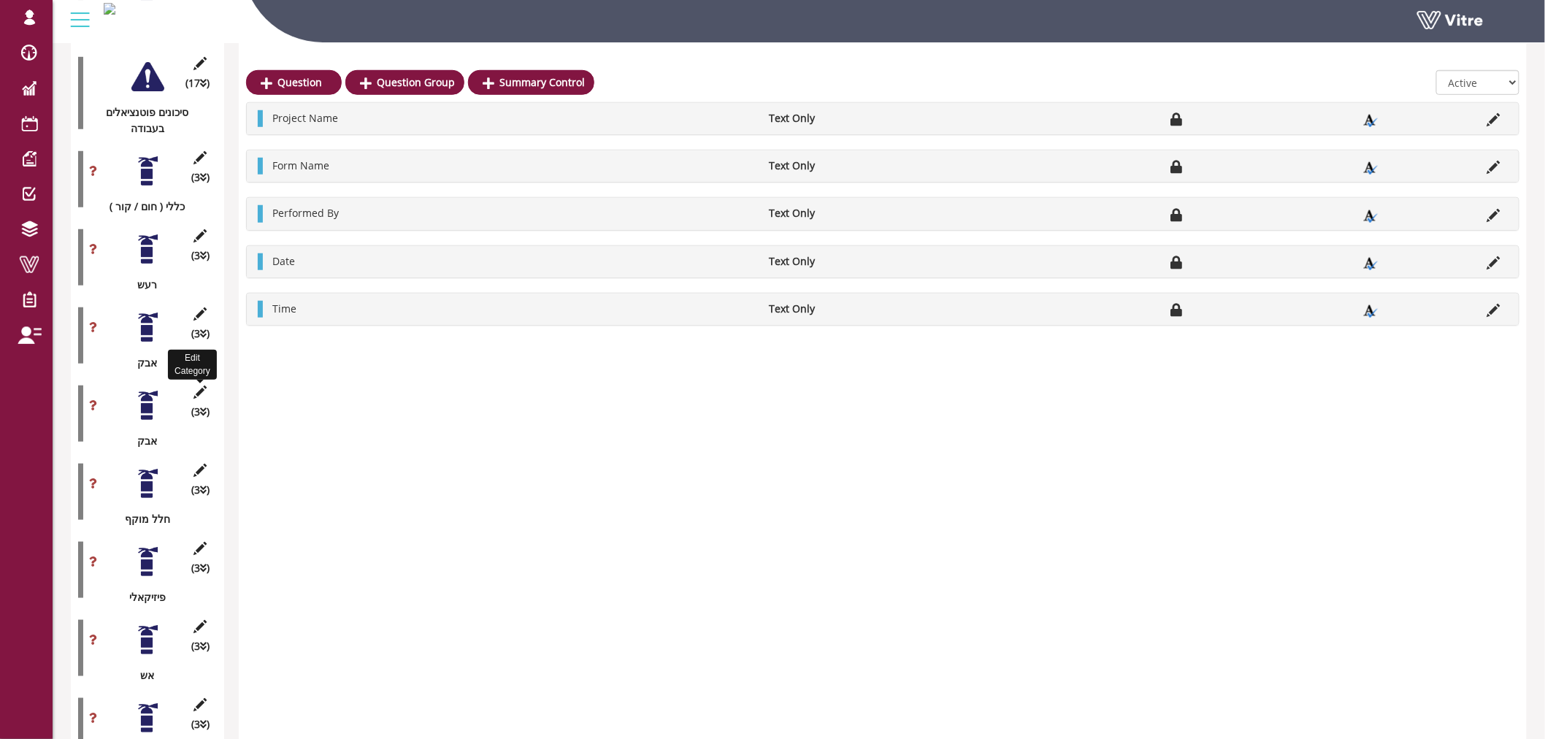
click at [197, 386] on icon at bounding box center [200, 392] width 18 height 13
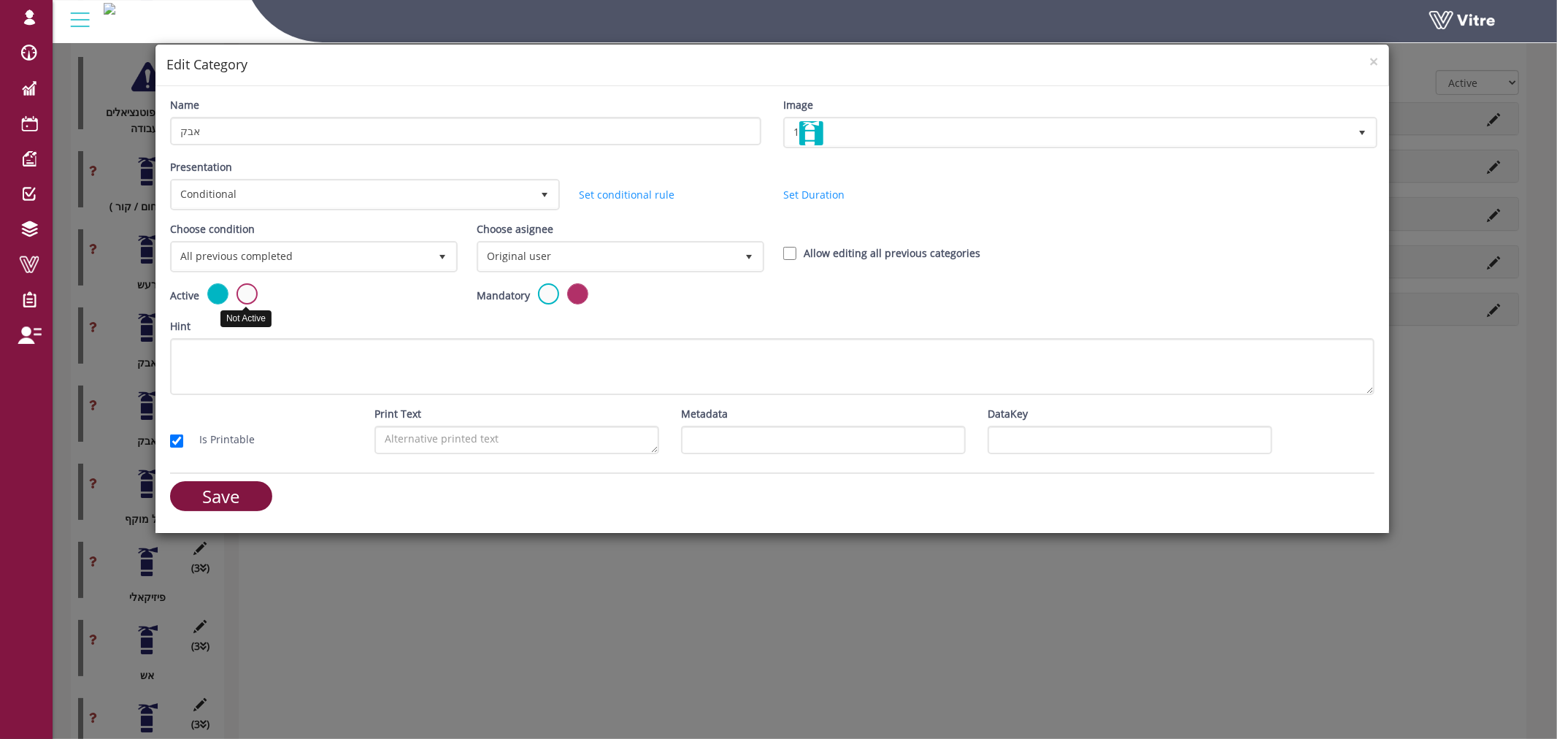
click at [248, 289] on label at bounding box center [247, 293] width 21 height 21
click at [0, 0] on input "radio" at bounding box center [0, 0] width 0 height 0
click at [204, 494] on input "Save" at bounding box center [221, 496] width 102 height 30
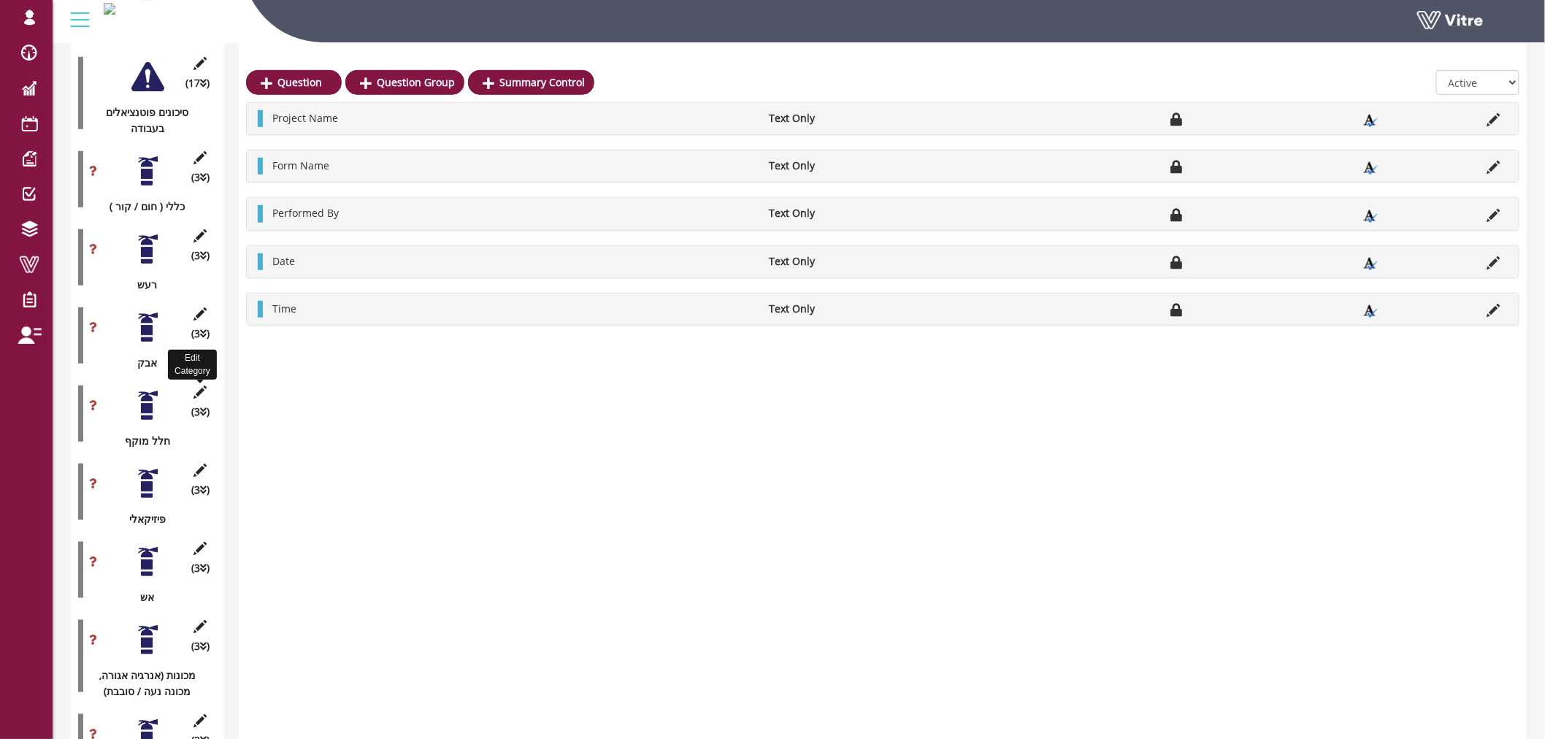
click at [201, 386] on icon at bounding box center [200, 392] width 18 height 13
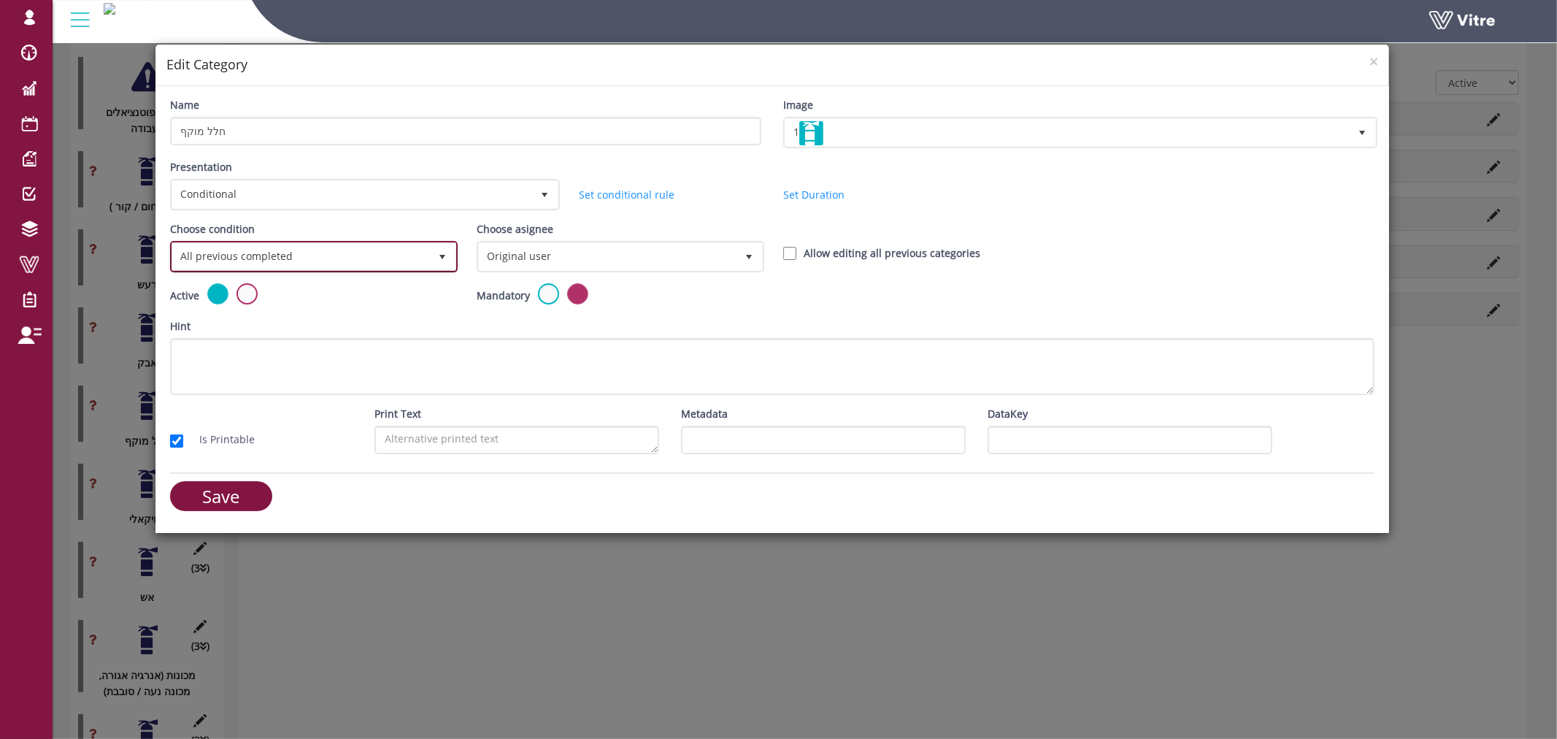
click at [264, 248] on span "All previous completed" at bounding box center [300, 256] width 257 height 26
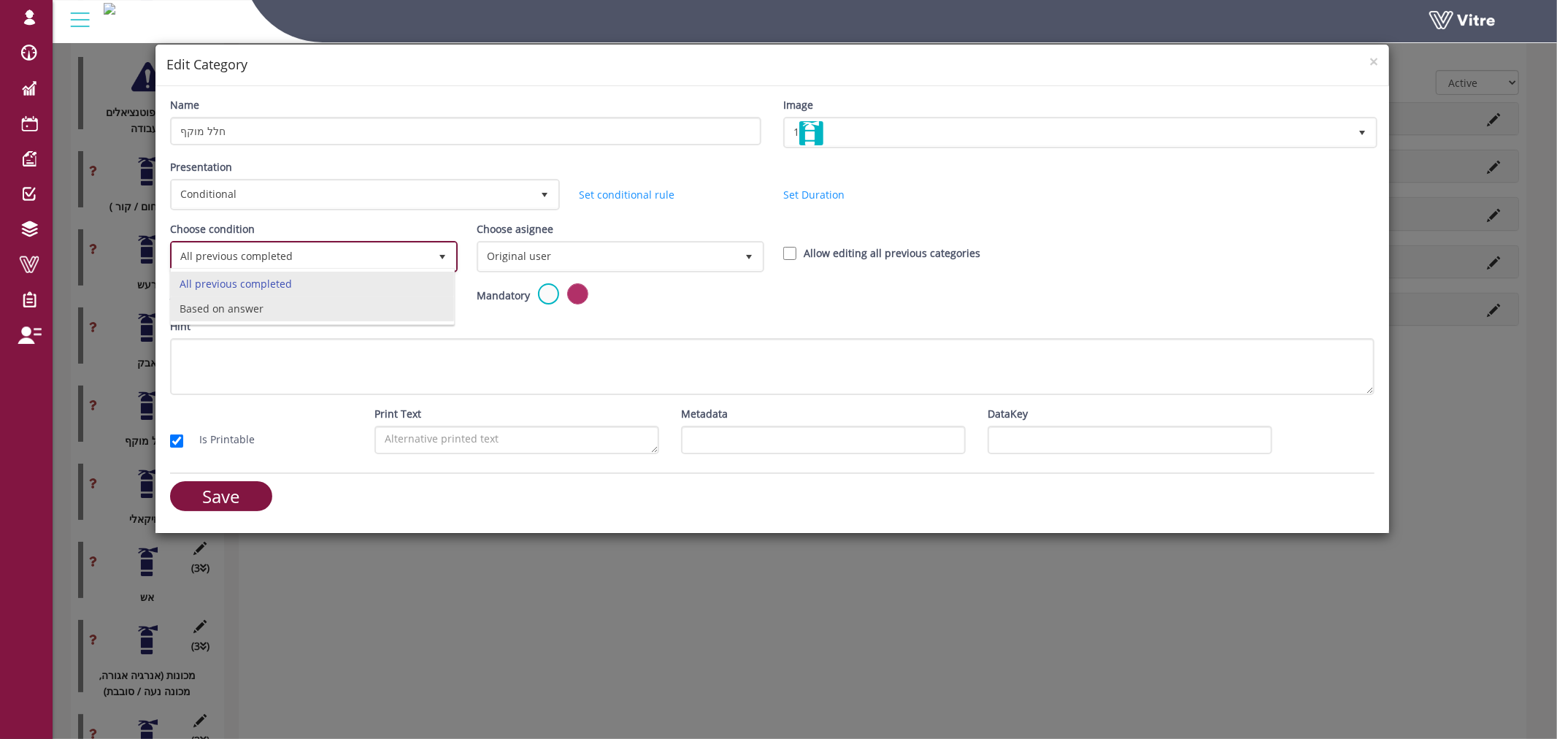
click at [263, 304] on li "Based on answer" at bounding box center [312, 308] width 283 height 25
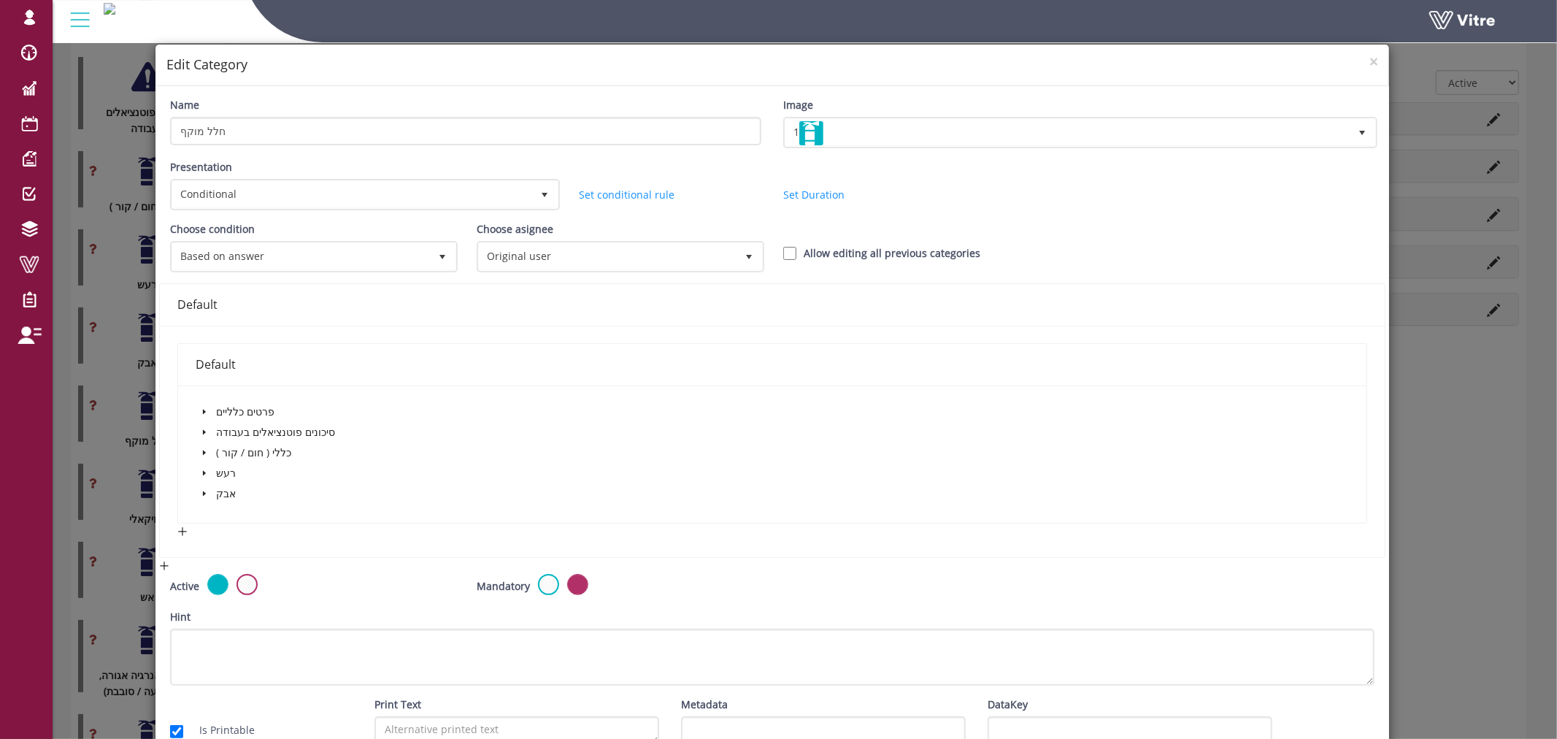
click at [201, 429] on icon "caret-down" at bounding box center [204, 432] width 7 height 7
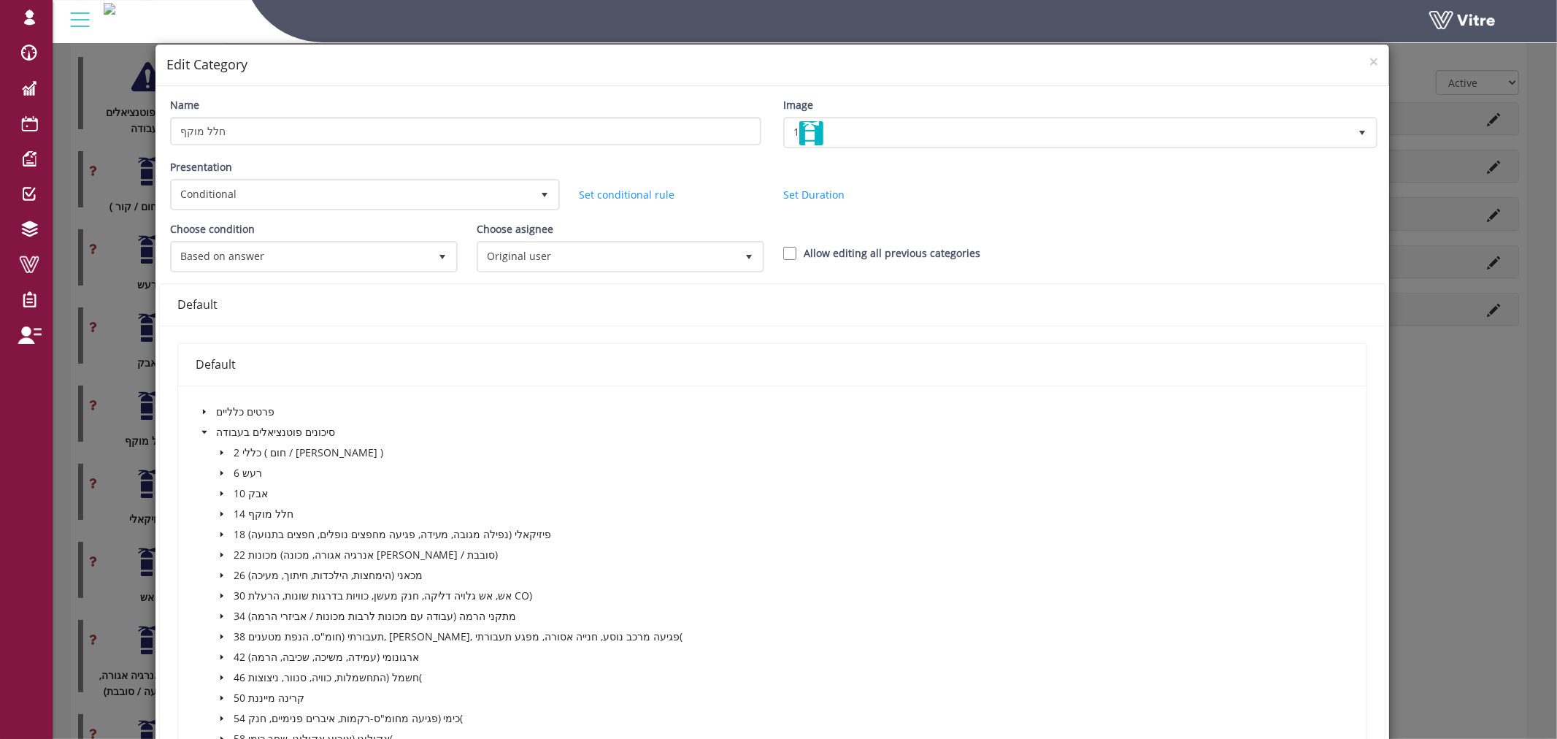
click at [221, 512] on icon "caret-down" at bounding box center [221, 513] width 7 height 7
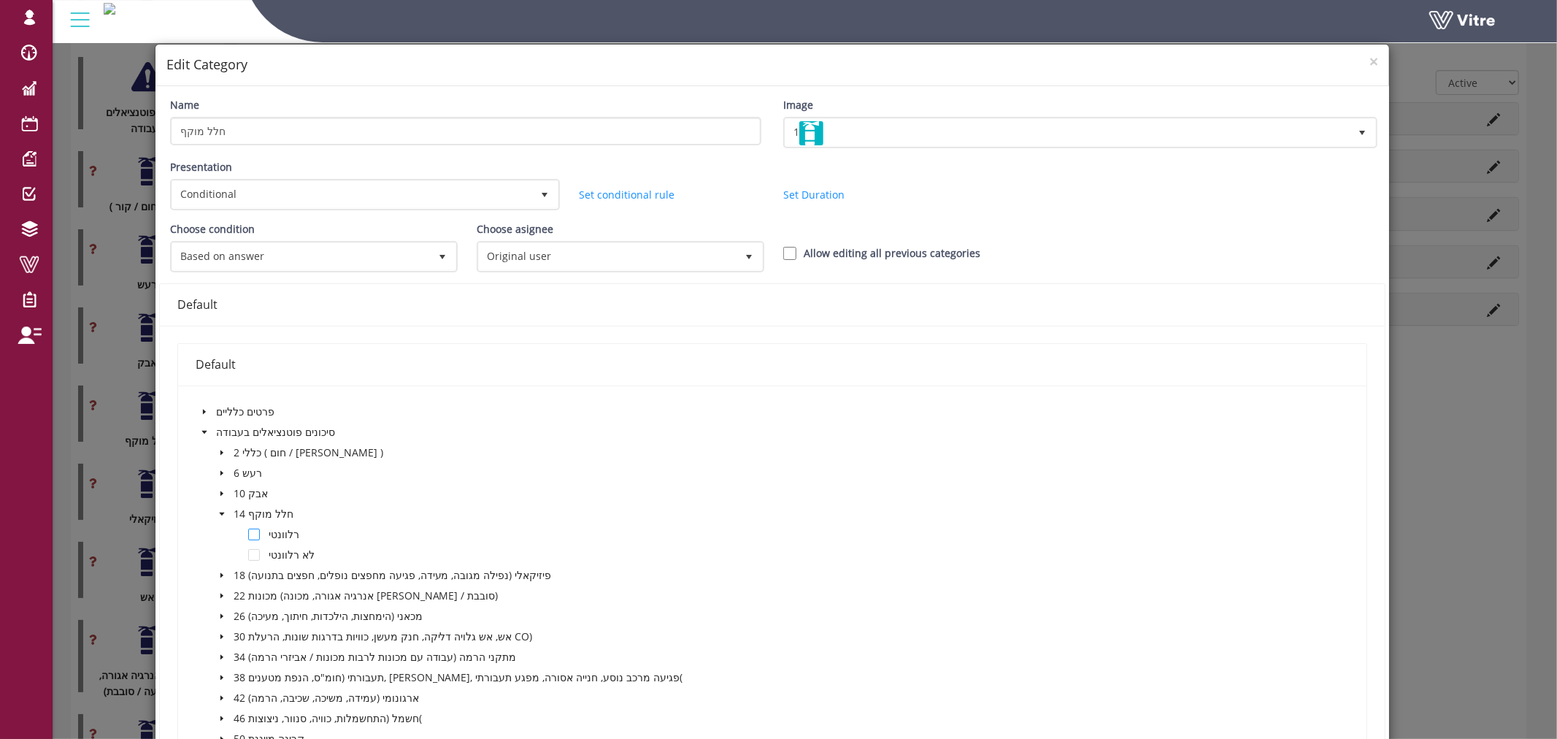
click at [251, 533] on span at bounding box center [254, 535] width 12 height 12
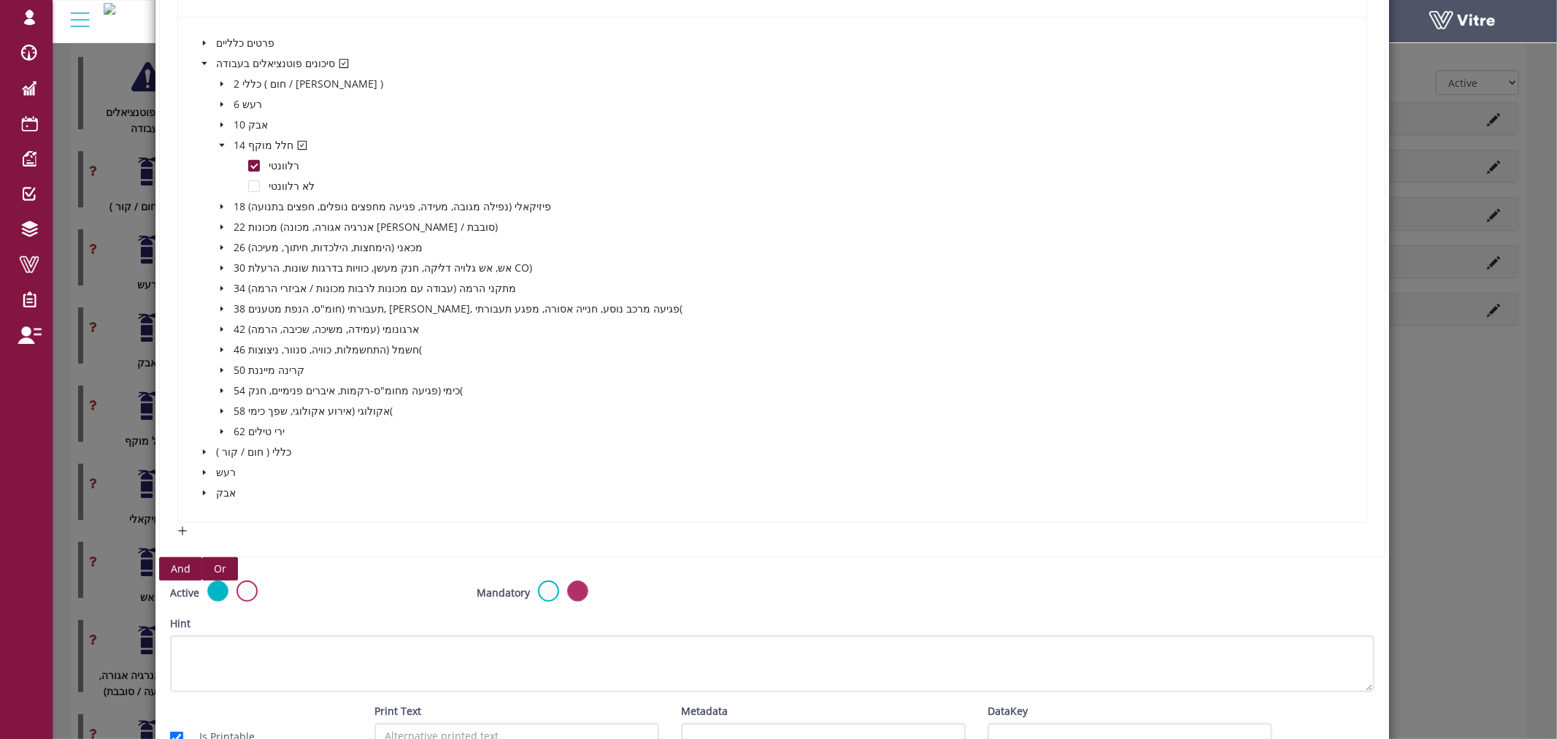
scroll to position [450, 0]
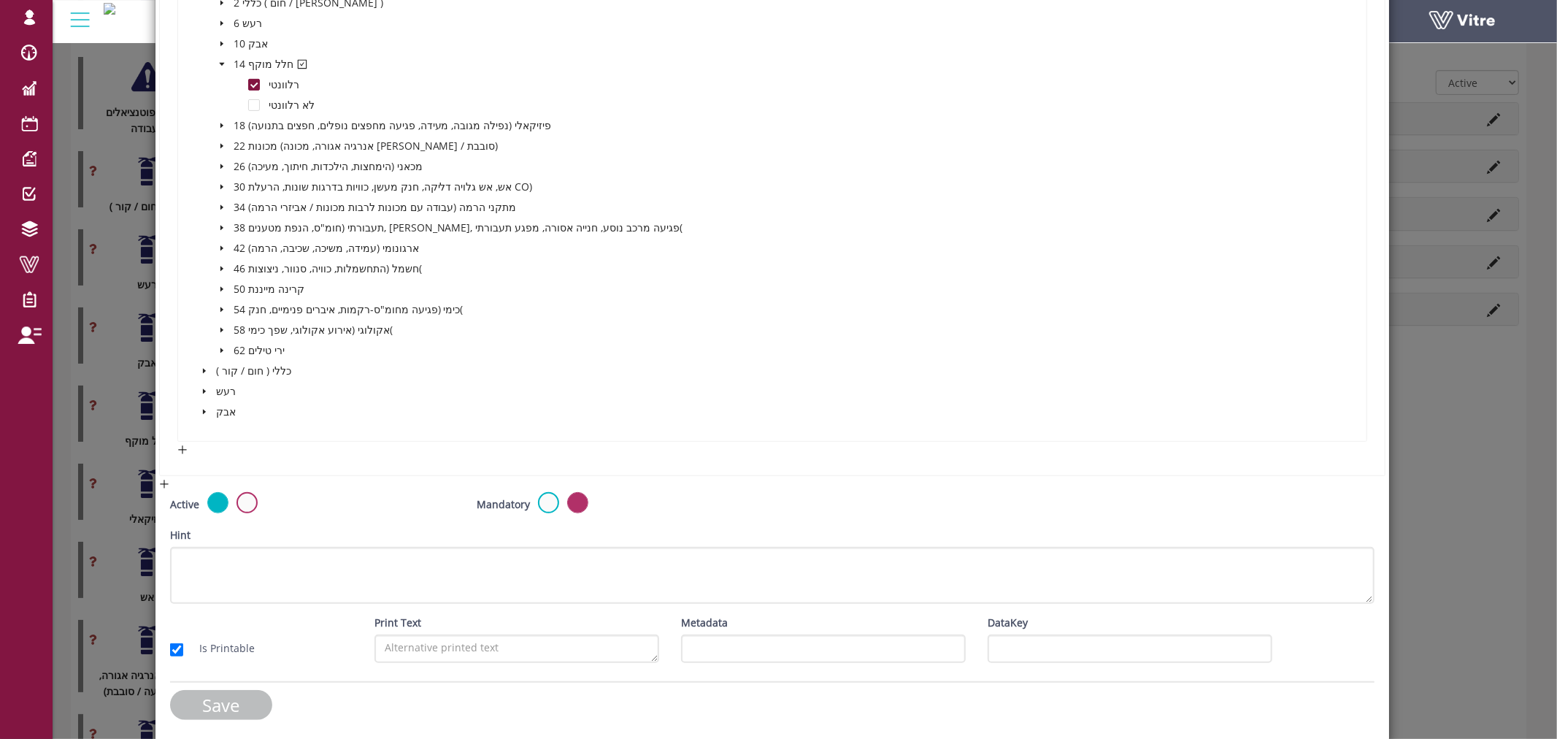
click at [231, 702] on input "Save" at bounding box center [221, 705] width 102 height 30
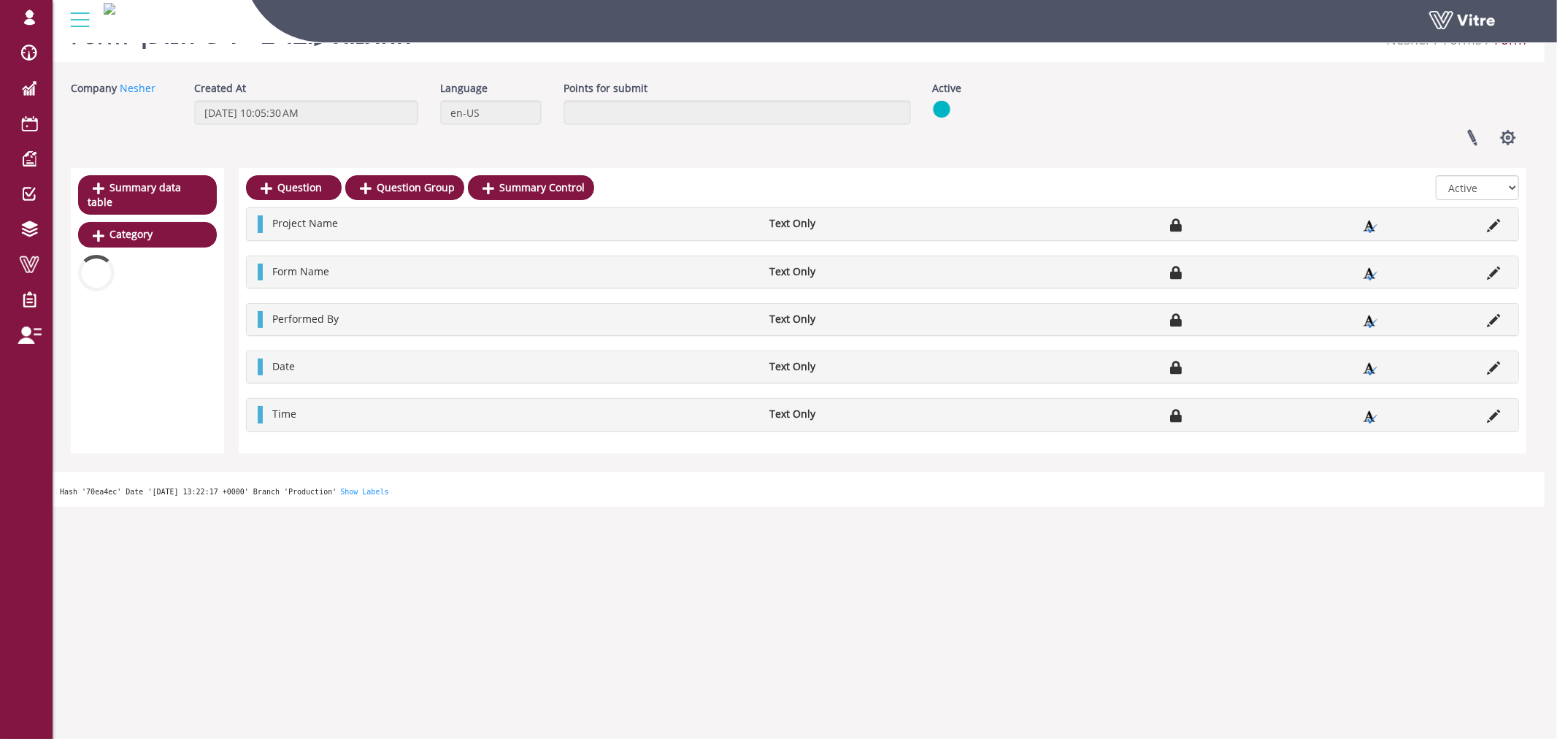
scroll to position [405, 0]
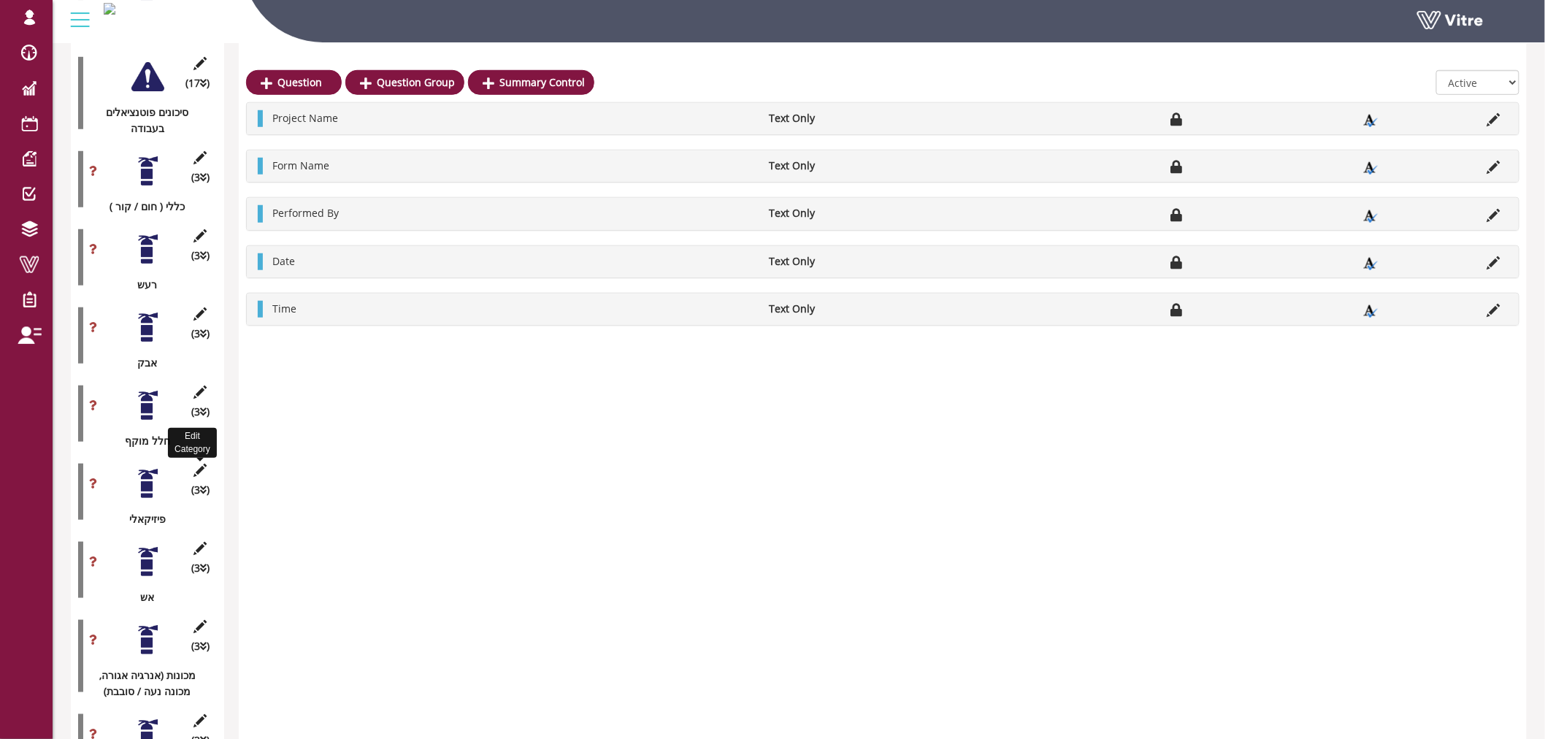
click at [204, 464] on icon at bounding box center [200, 470] width 18 height 13
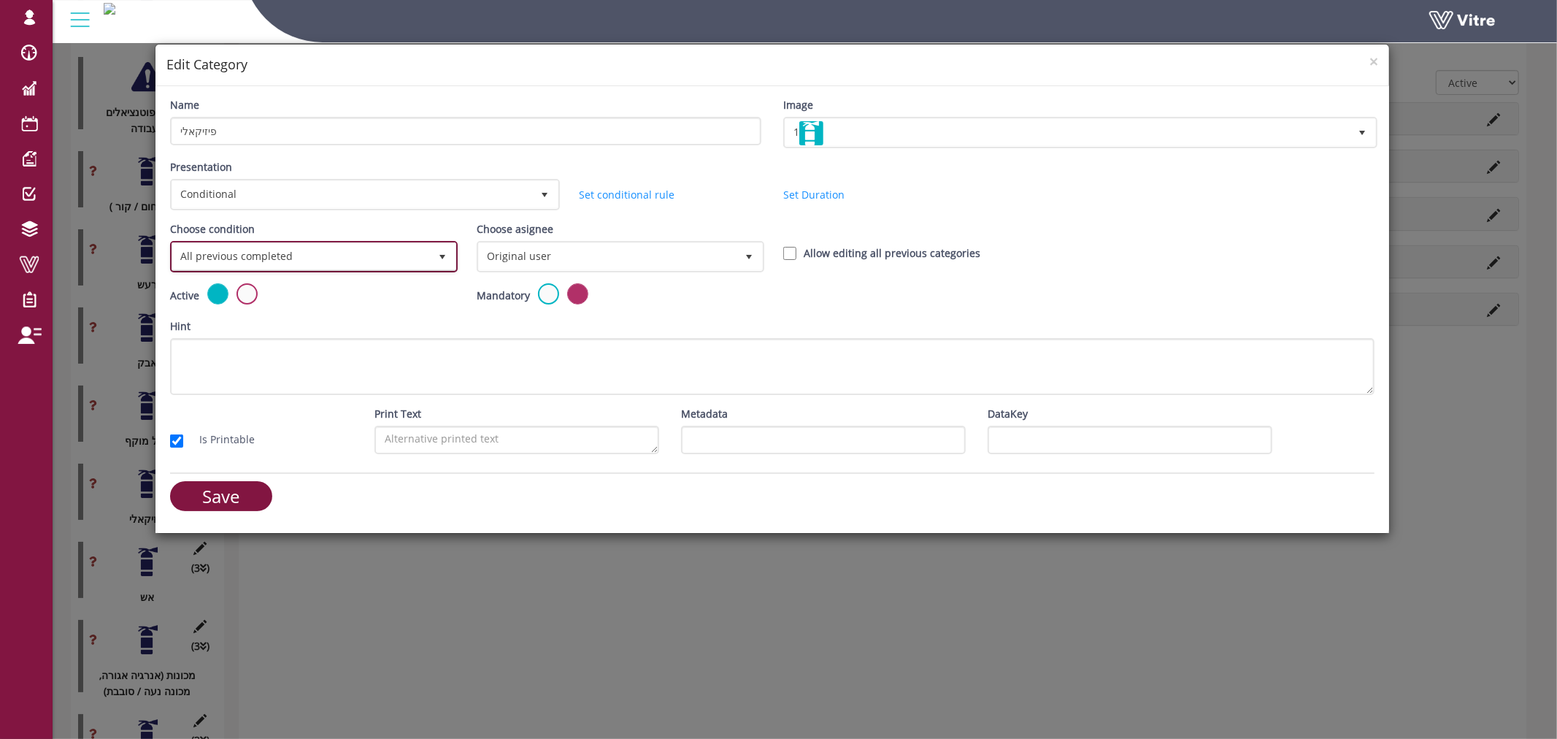
click at [277, 259] on span "All previous completed" at bounding box center [300, 256] width 257 height 26
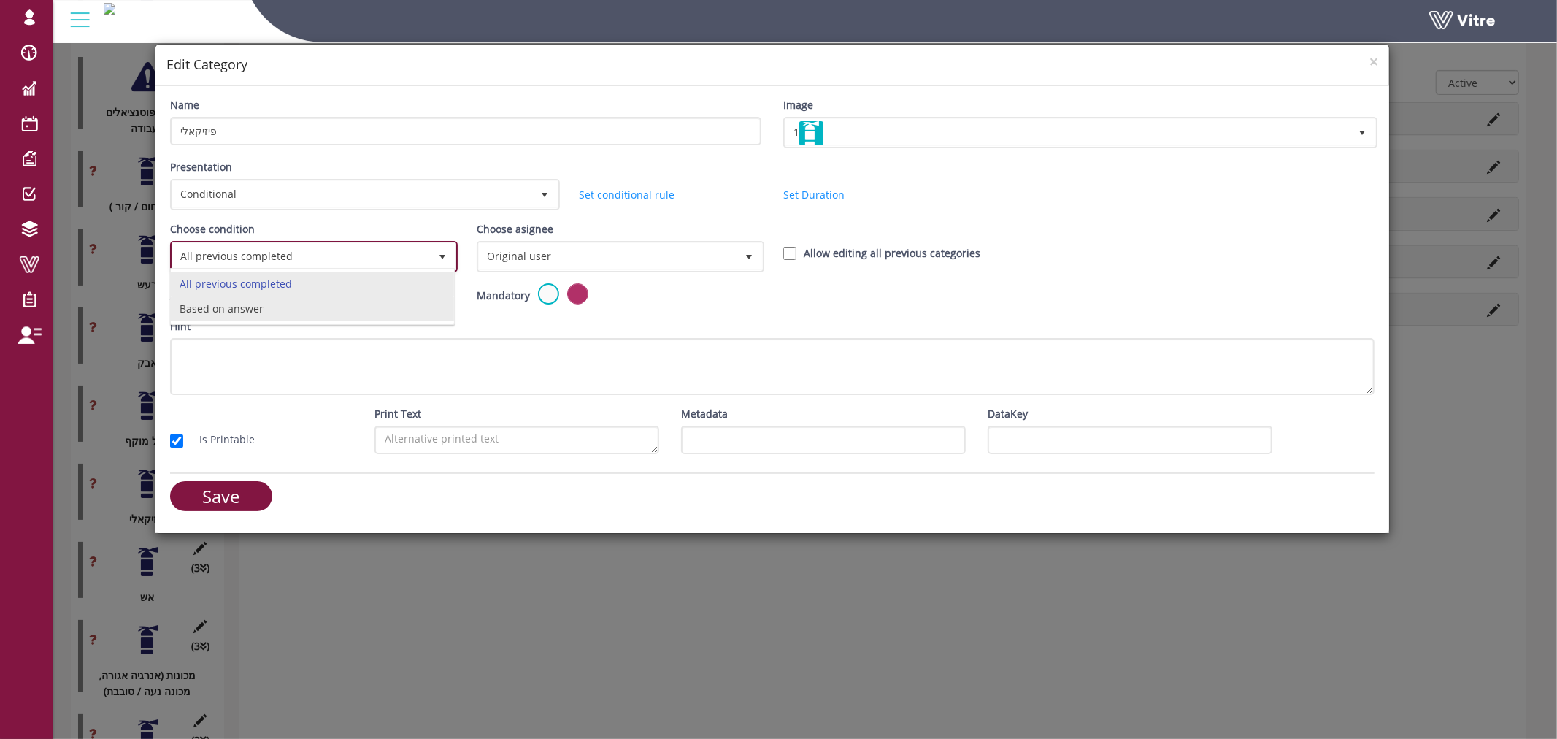
click at [275, 303] on li "Based on answer" at bounding box center [312, 308] width 283 height 25
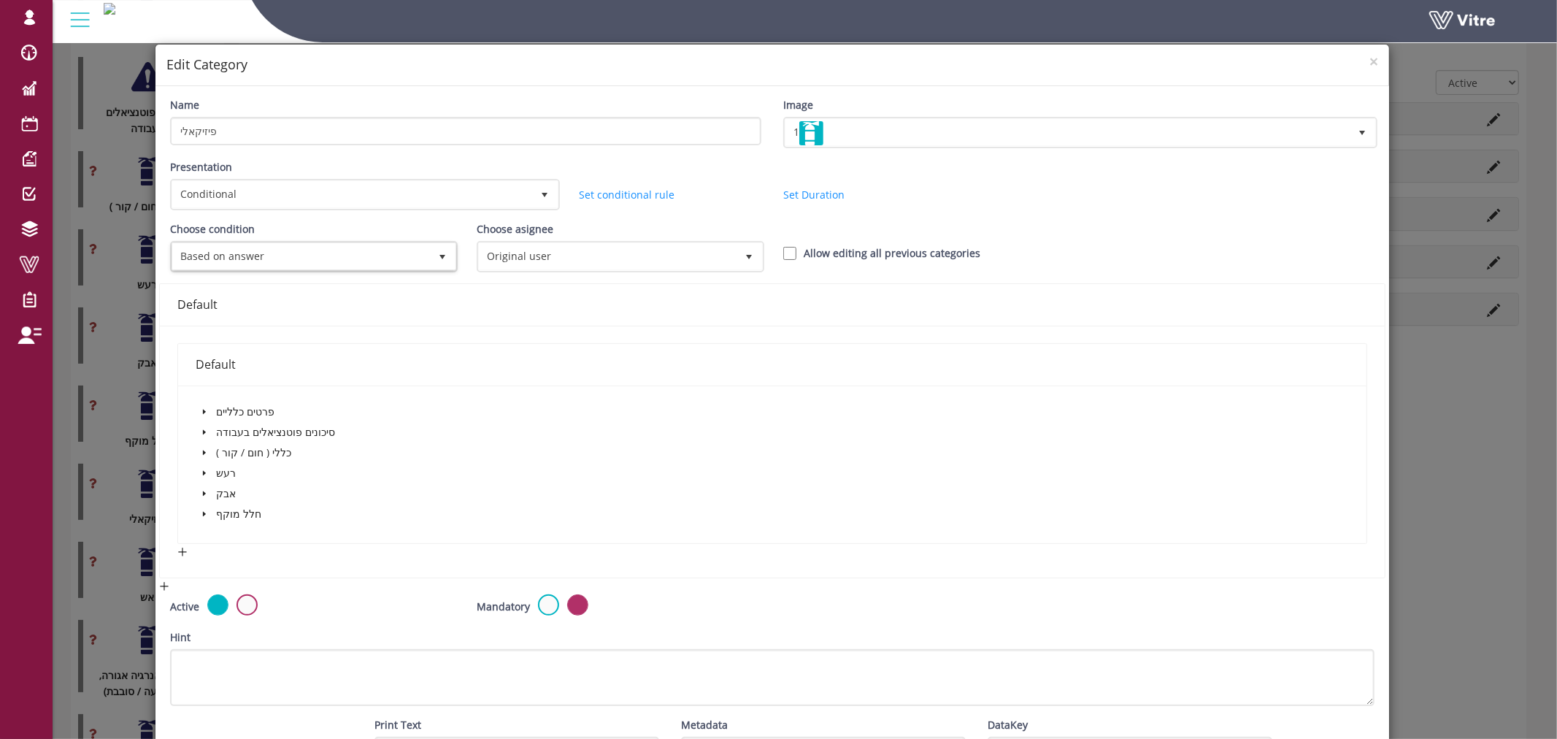
click at [201, 429] on icon "caret-down" at bounding box center [204, 432] width 7 height 7
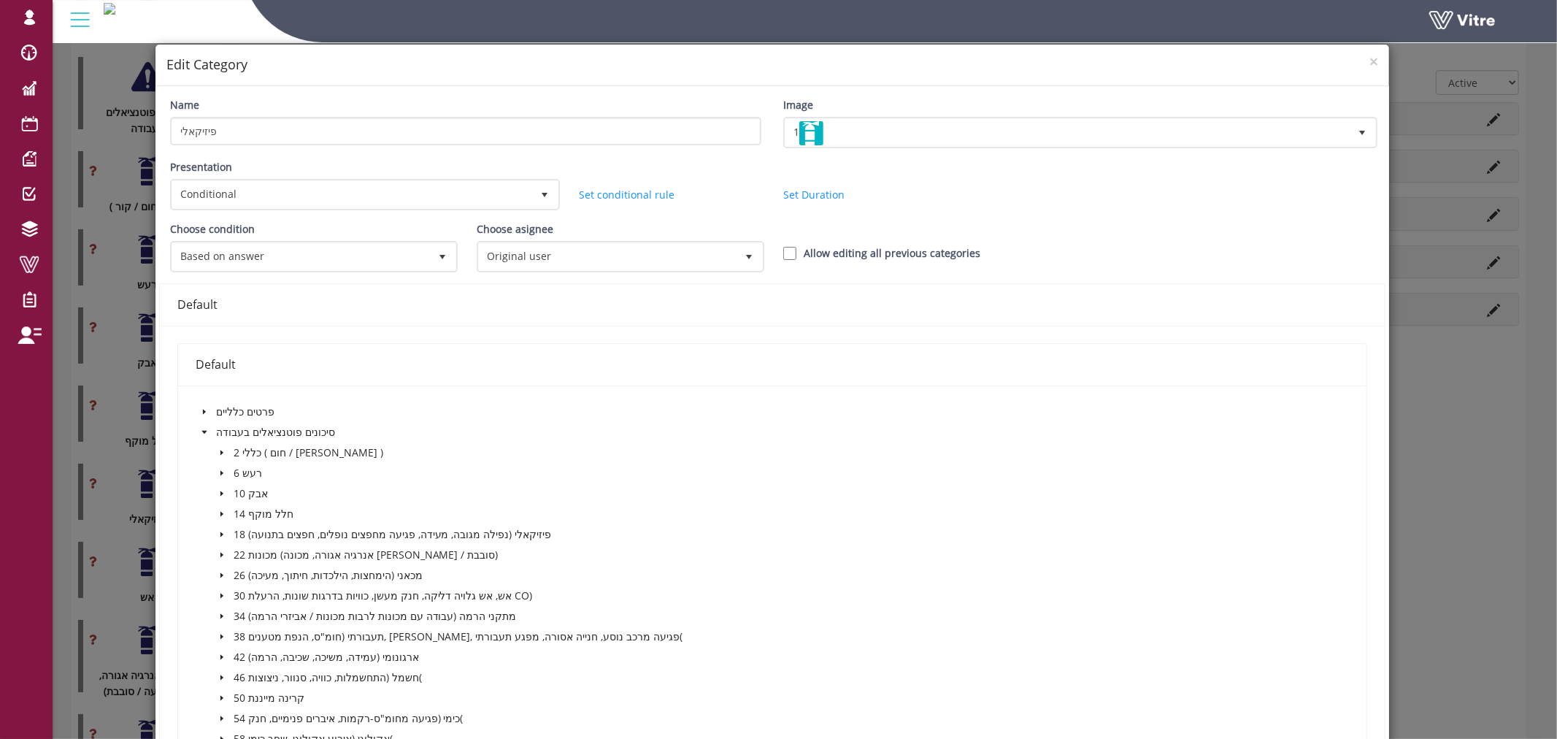
click at [218, 533] on icon "caret-down" at bounding box center [221, 534] width 7 height 7
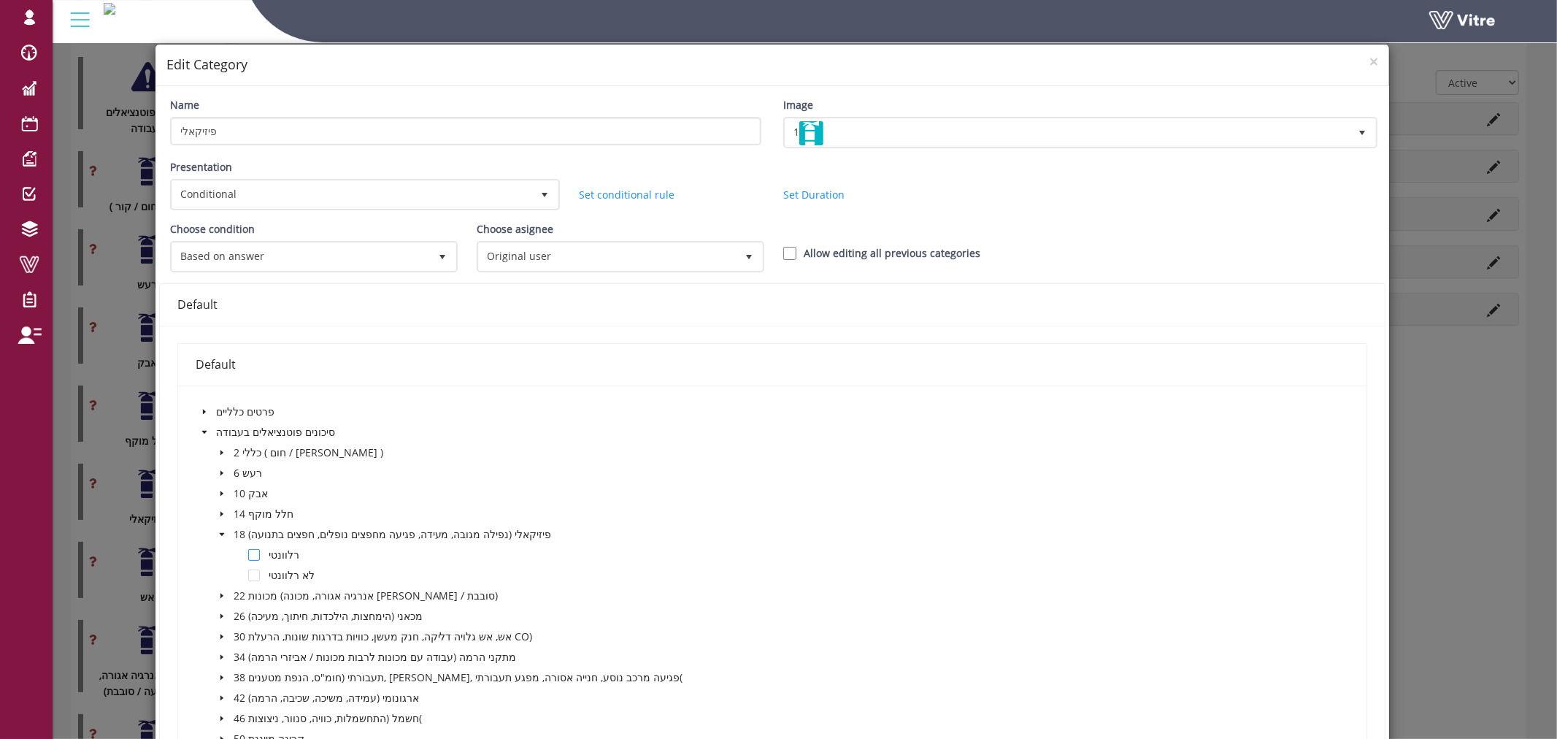
click at [251, 549] on span at bounding box center [254, 555] width 12 height 12
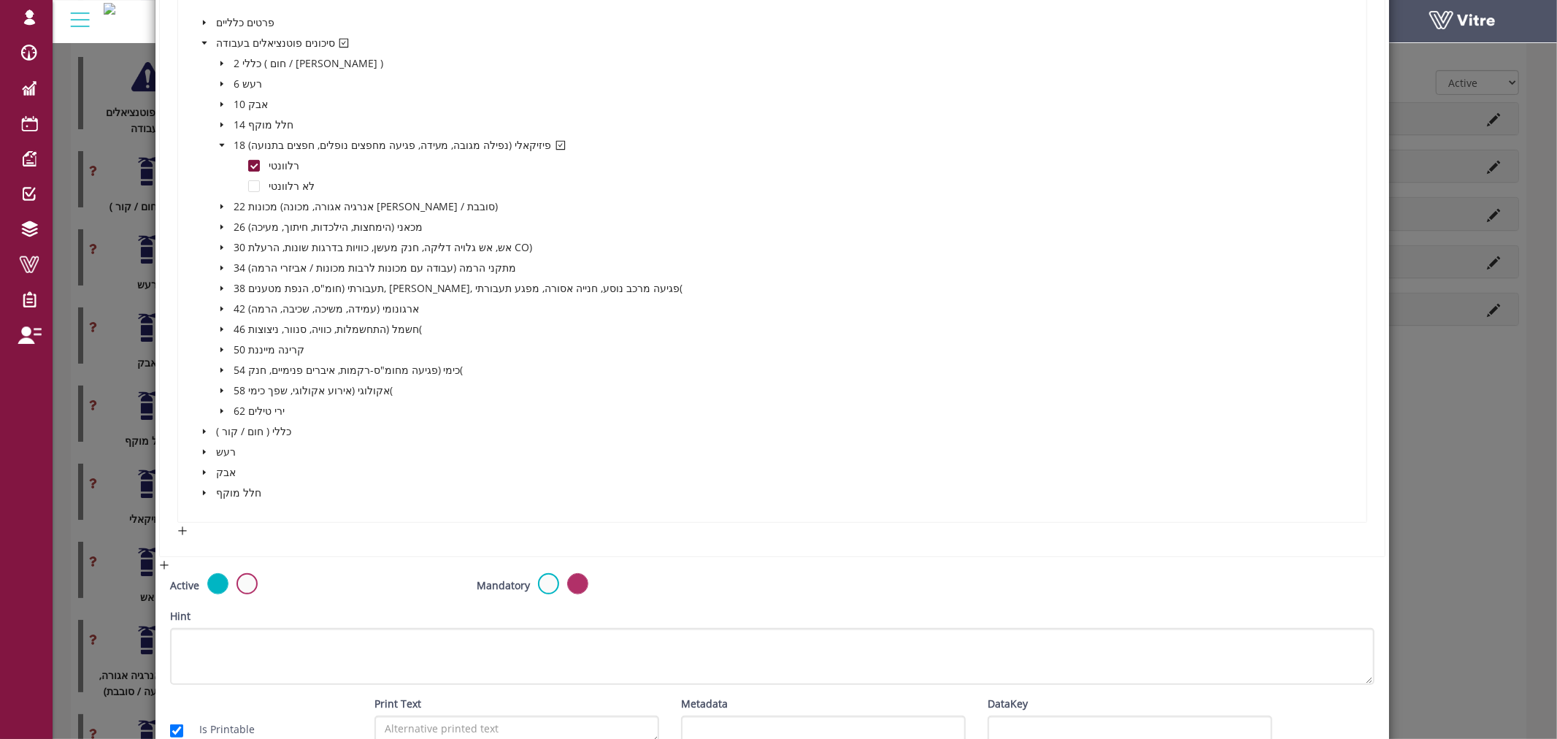
scroll to position [470, 0]
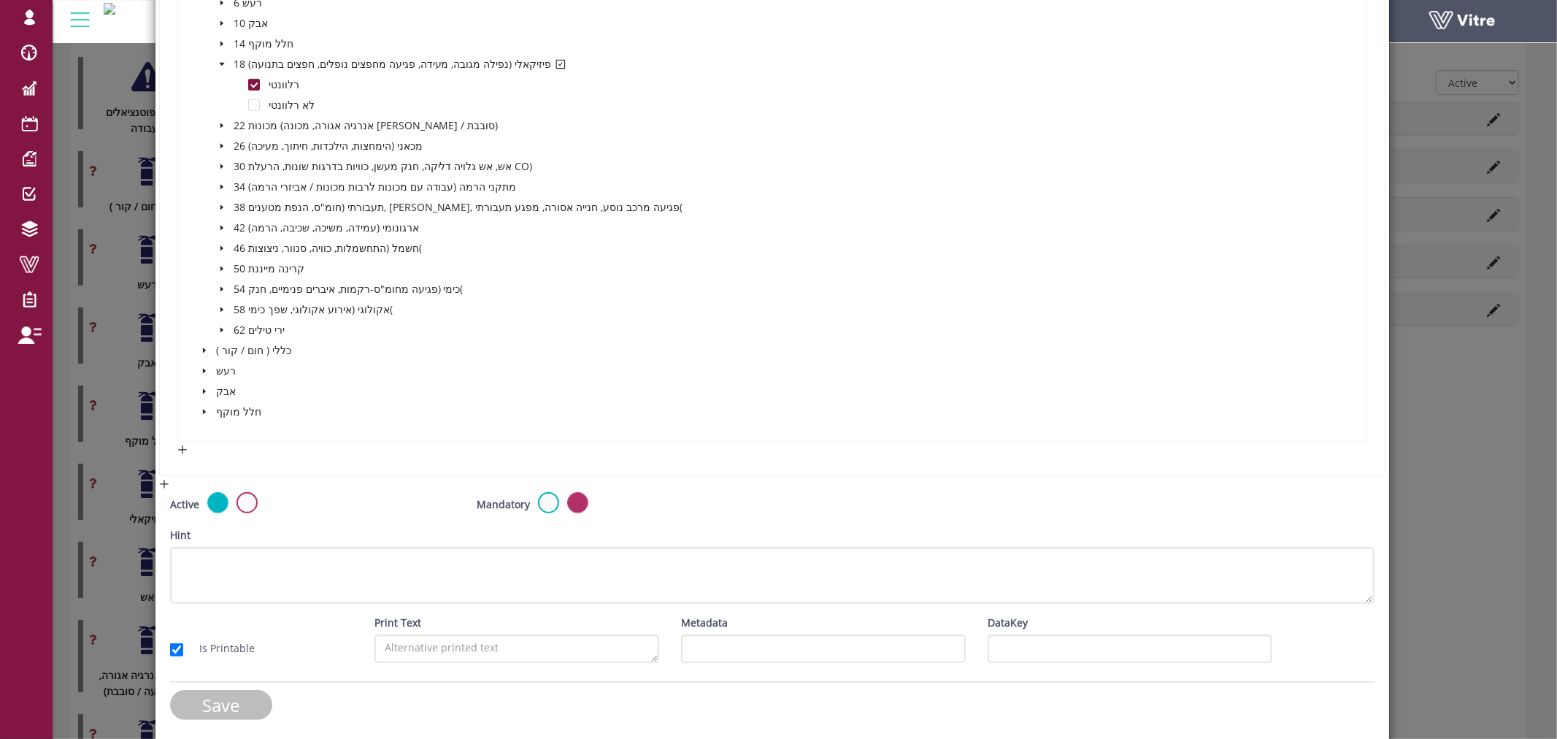
click at [224, 697] on input "Save" at bounding box center [221, 705] width 102 height 30
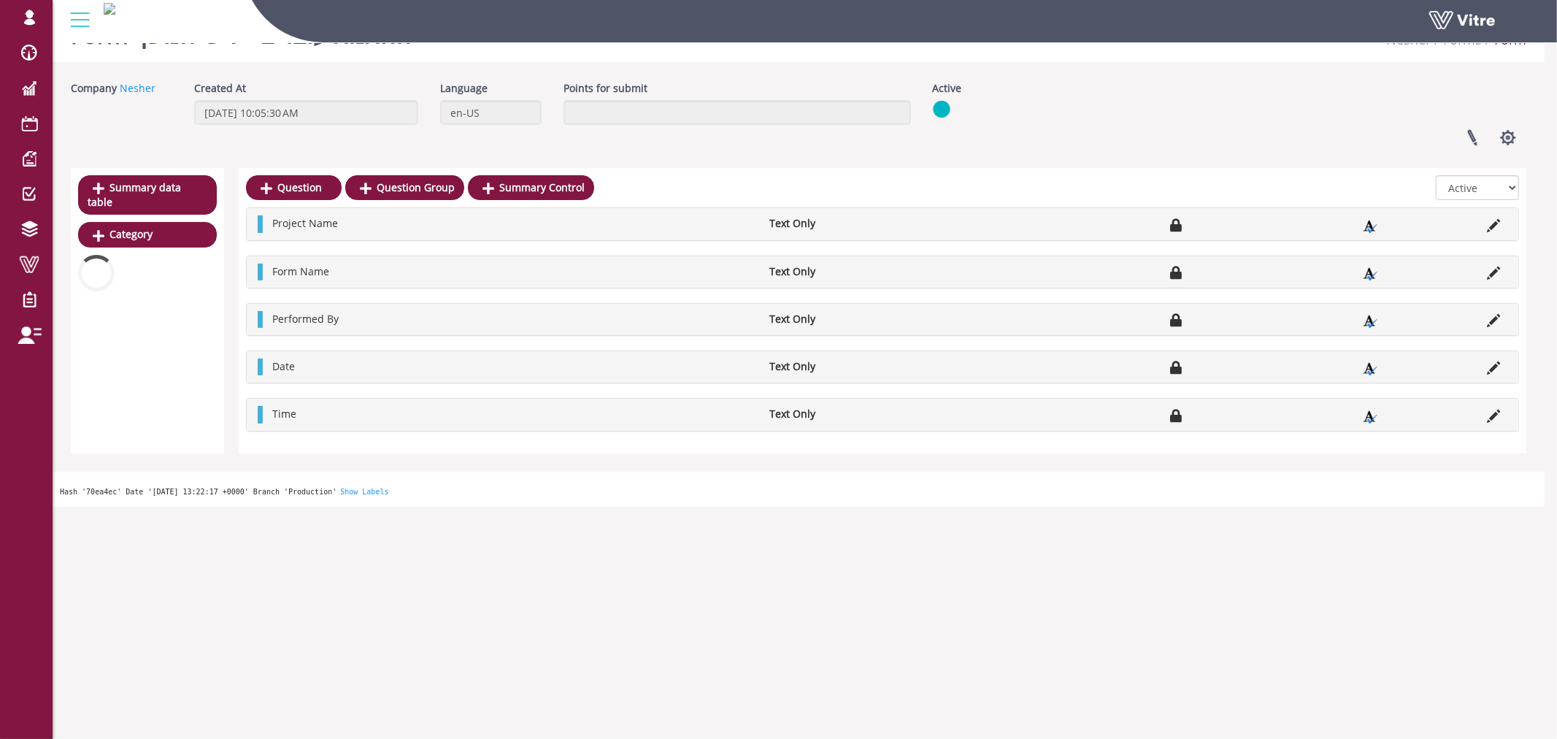
scroll to position [405, 0]
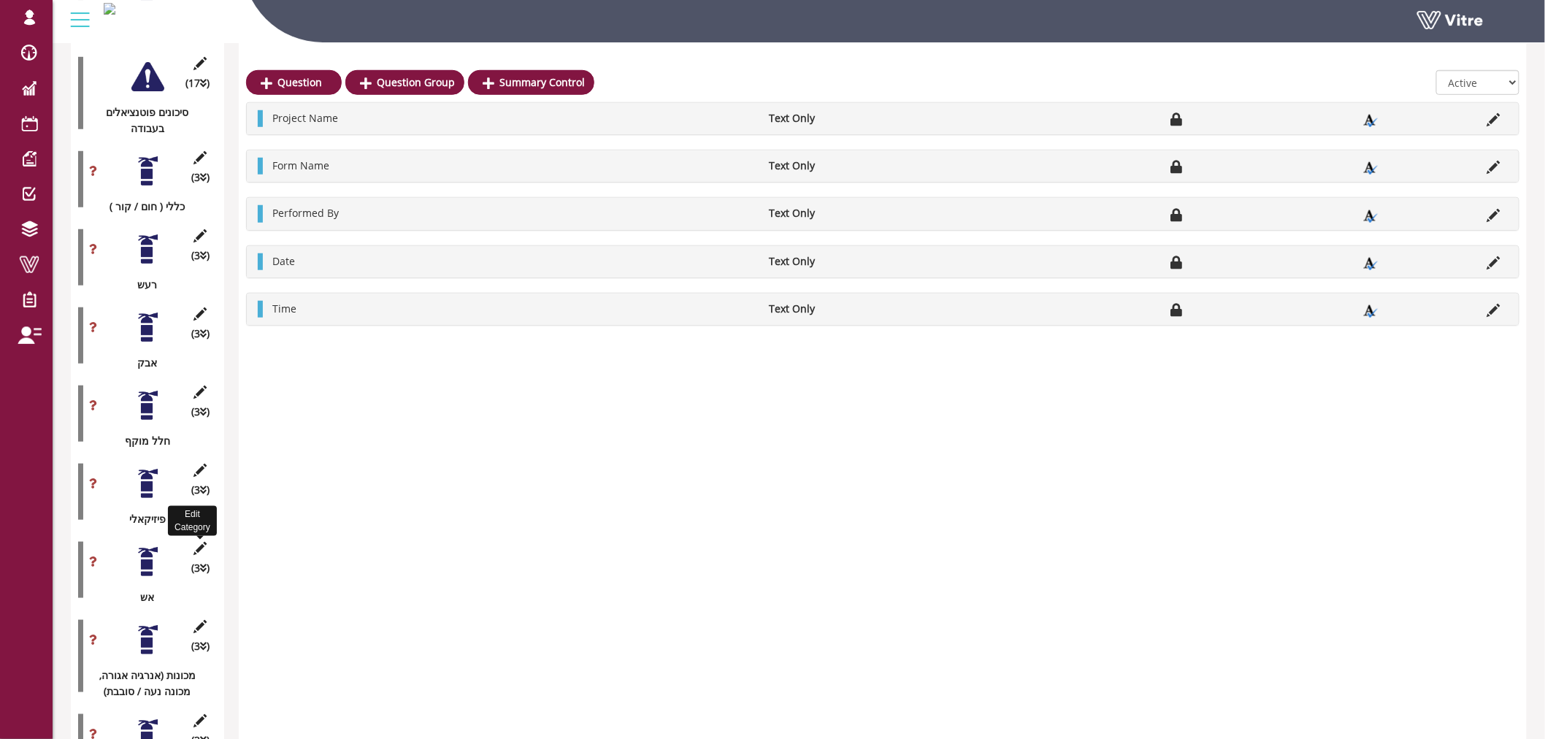
click at [200, 542] on icon at bounding box center [200, 548] width 18 height 13
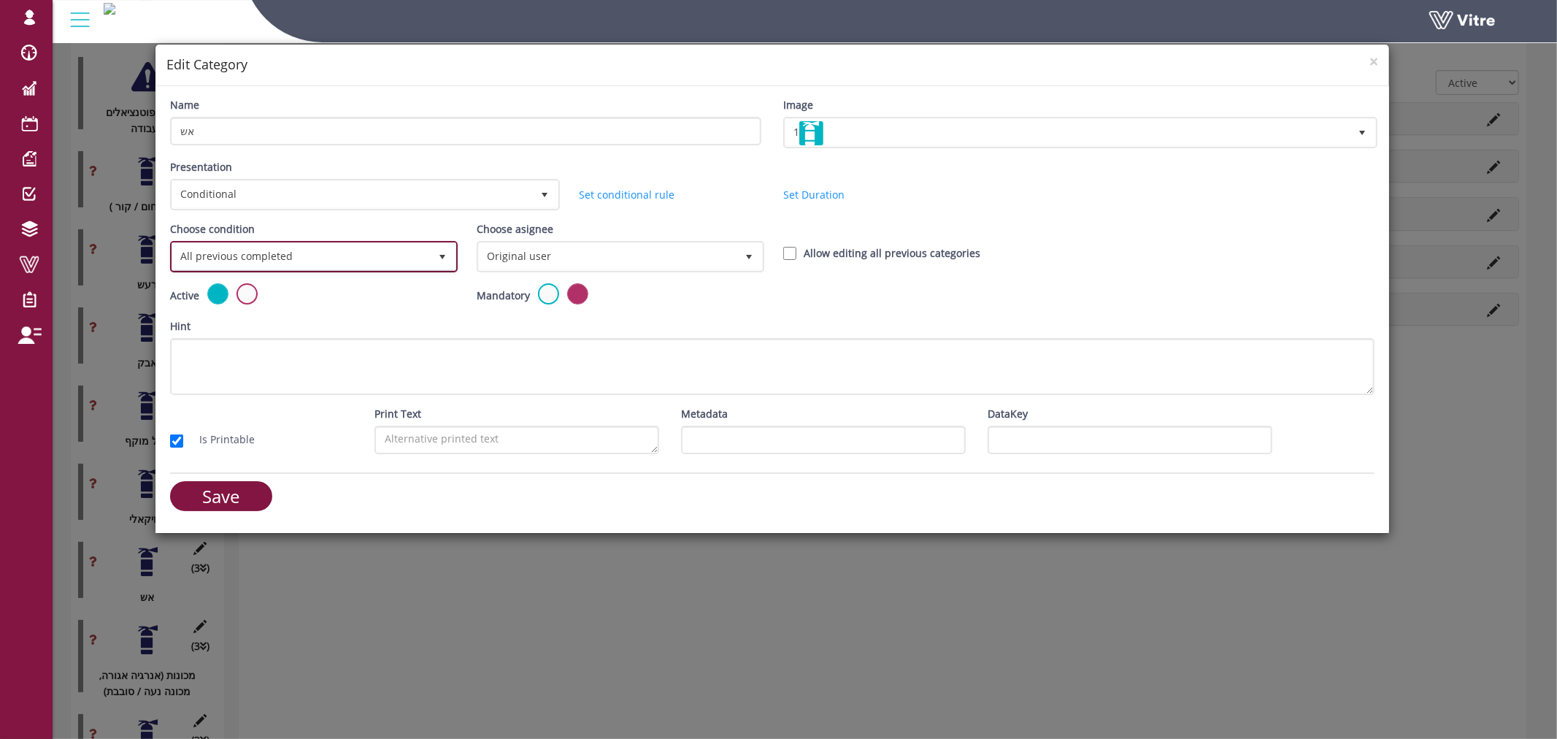
click at [356, 256] on span "All previous completed" at bounding box center [300, 256] width 257 height 26
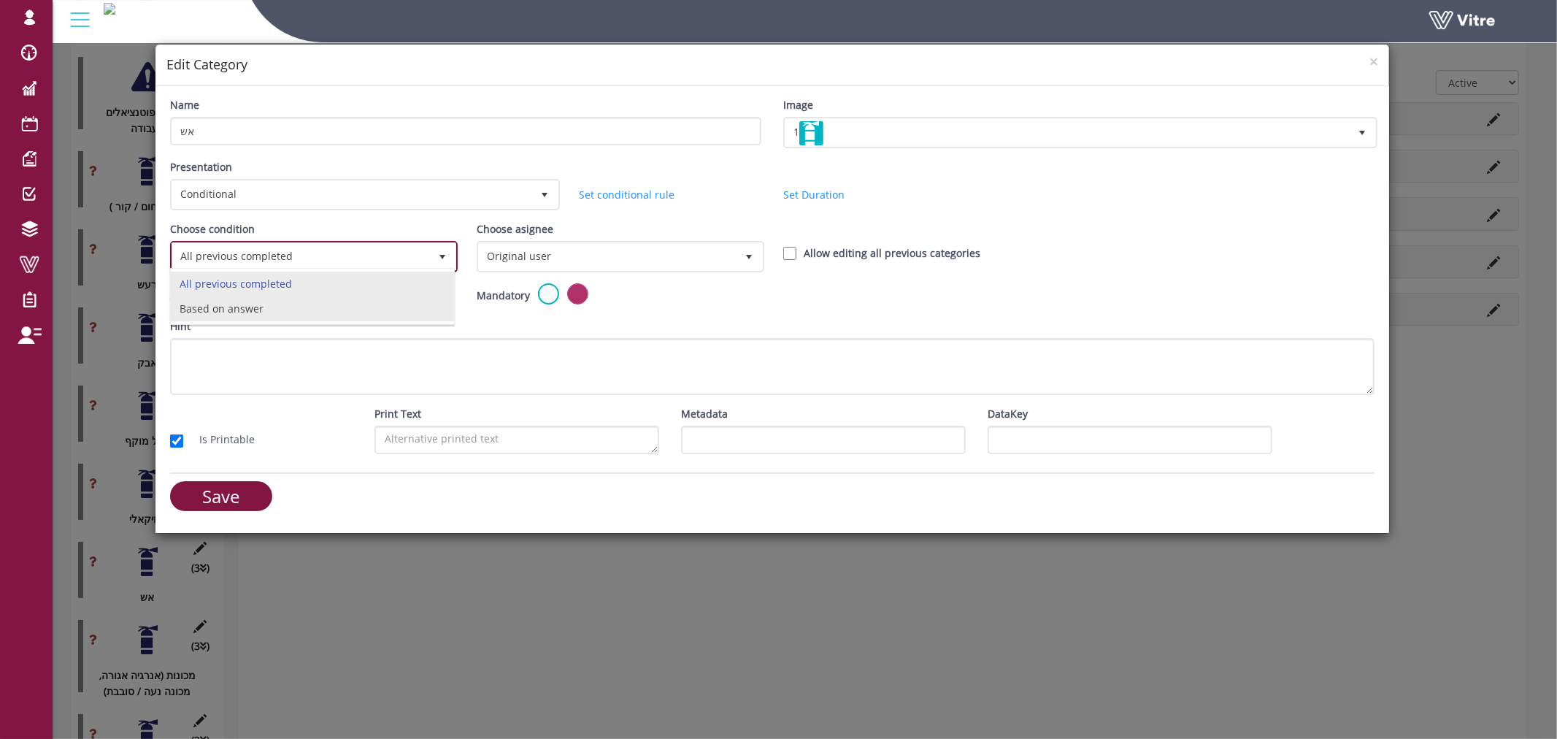
drag, startPoint x: 346, startPoint y: 296, endPoint x: 345, endPoint y: 307, distance: 11.0
click at [345, 307] on ul "All previous completed Based on answer" at bounding box center [312, 297] width 283 height 50
click at [345, 307] on li "Based on answer" at bounding box center [312, 308] width 283 height 25
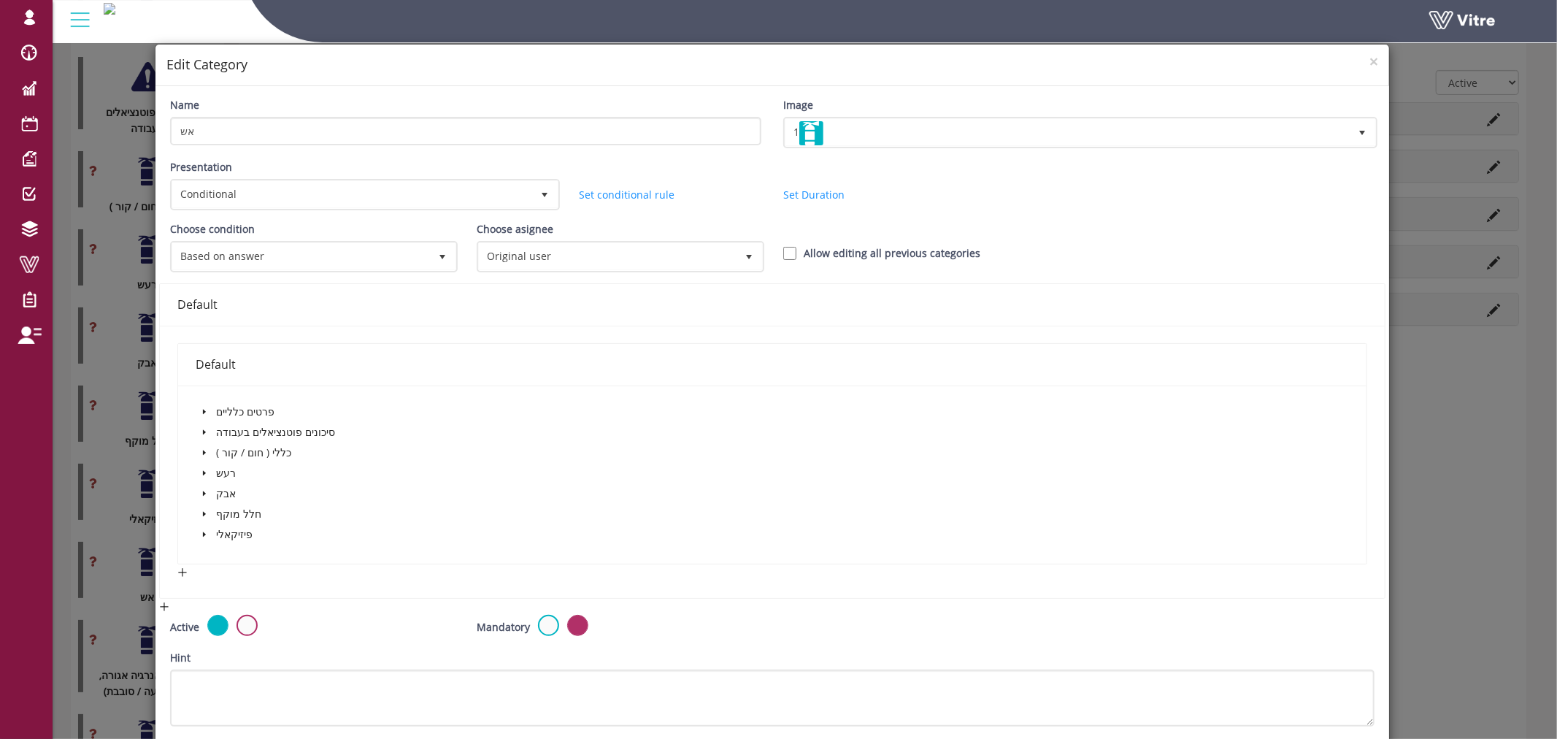
click at [201, 429] on span "caret-down" at bounding box center [204, 432] width 7 height 7
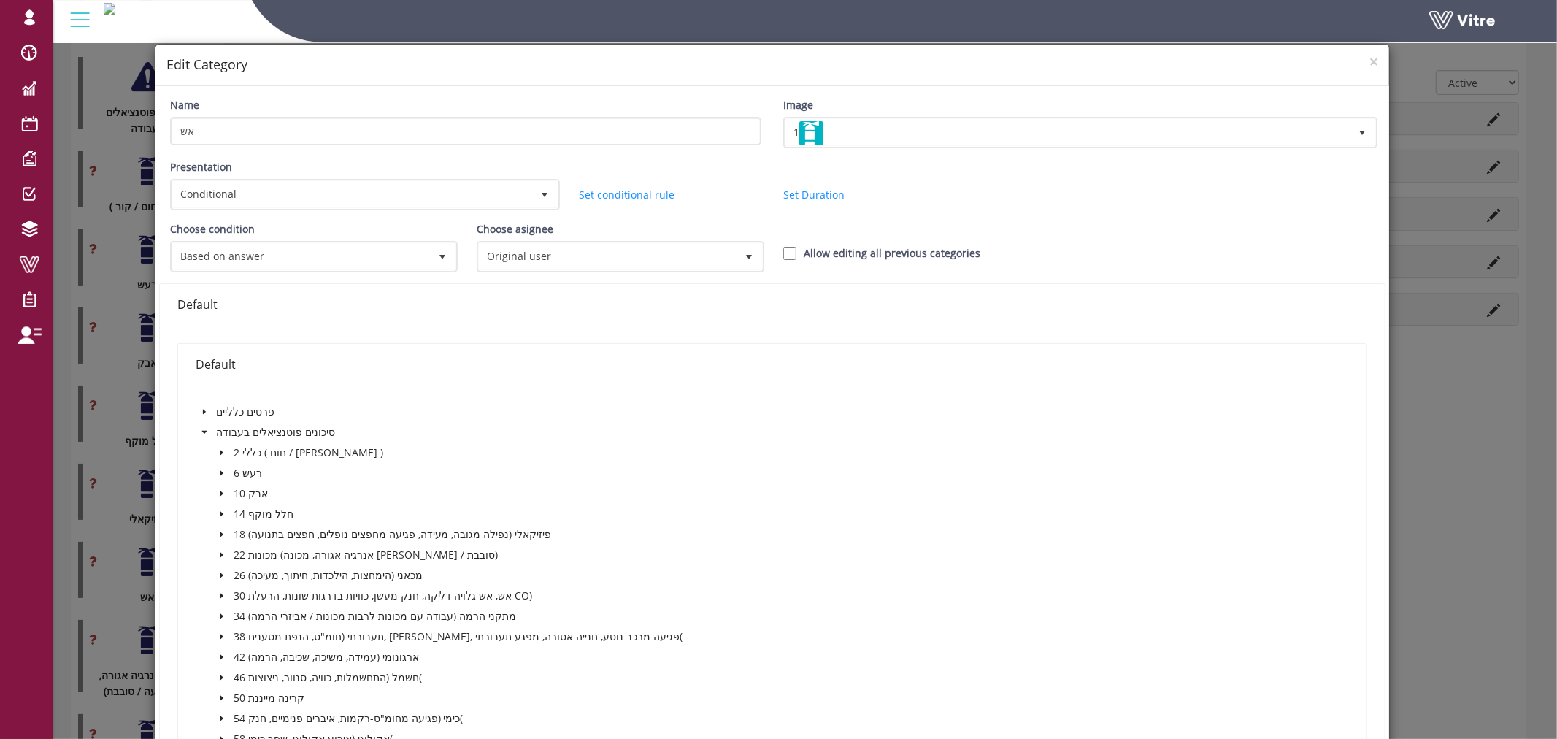
click at [218, 551] on span "caret-down" at bounding box center [221, 554] width 7 height 7
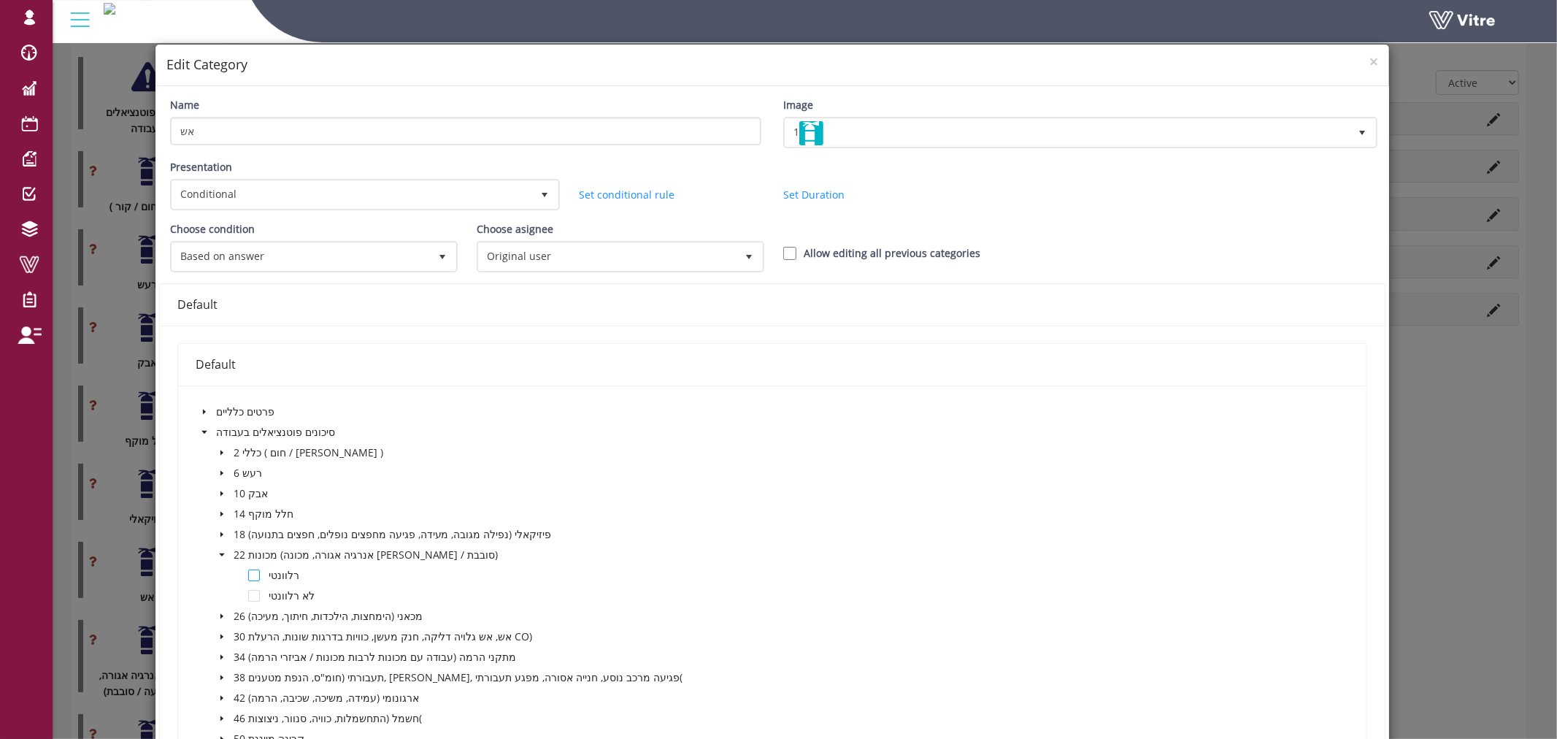
click at [248, 570] on span at bounding box center [254, 576] width 12 height 12
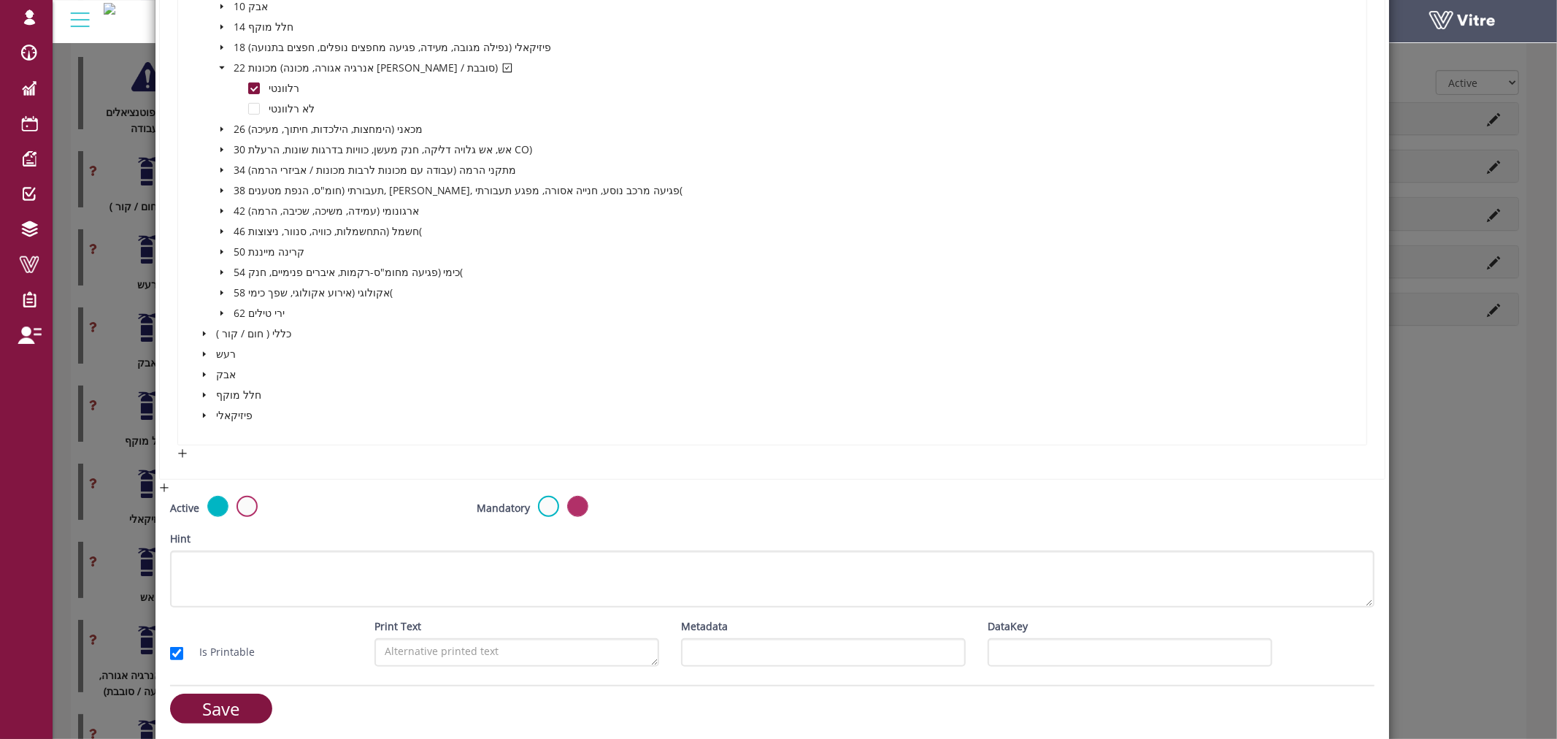
scroll to position [491, 0]
click at [210, 697] on input "Save" at bounding box center [221, 705] width 102 height 30
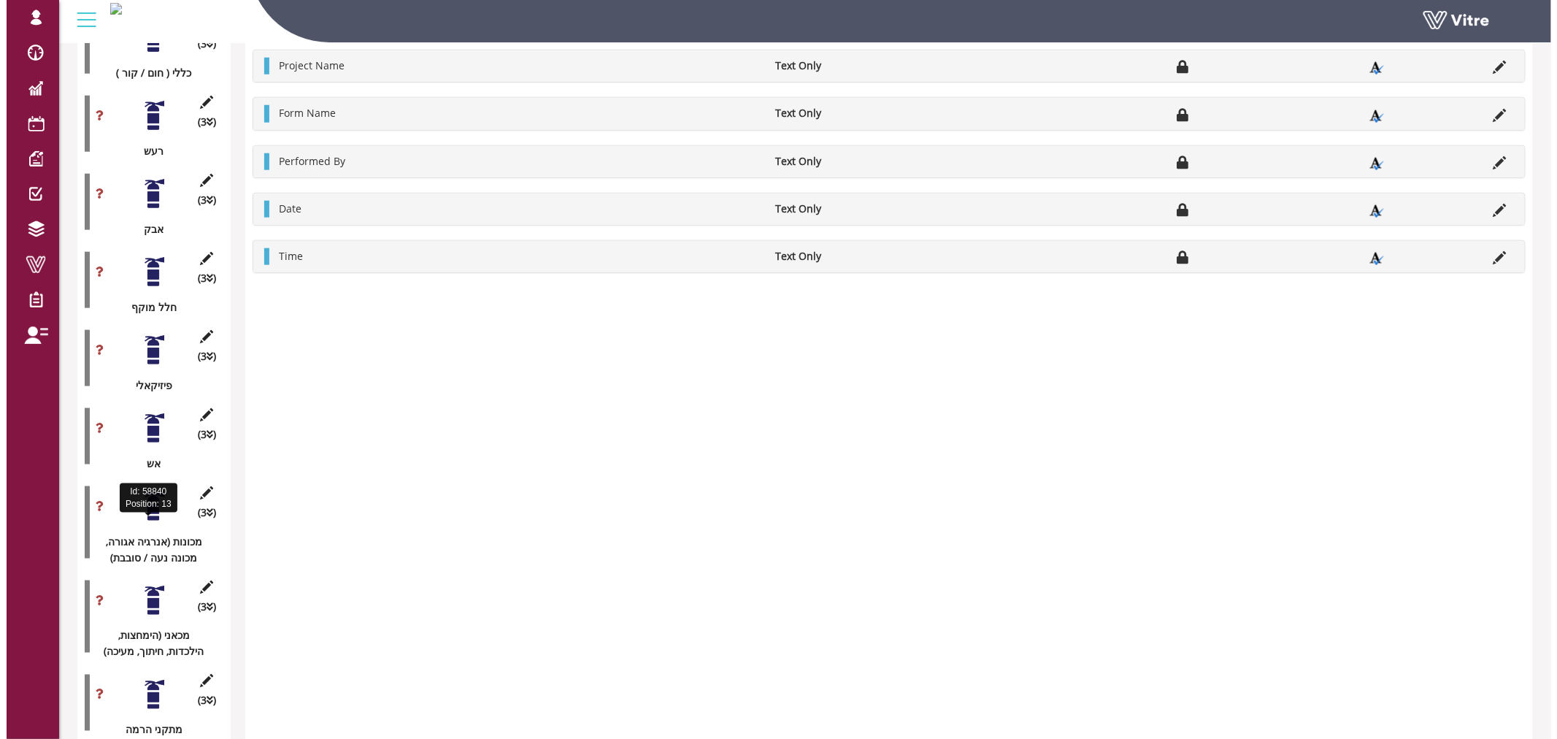
scroll to position [567, 0]
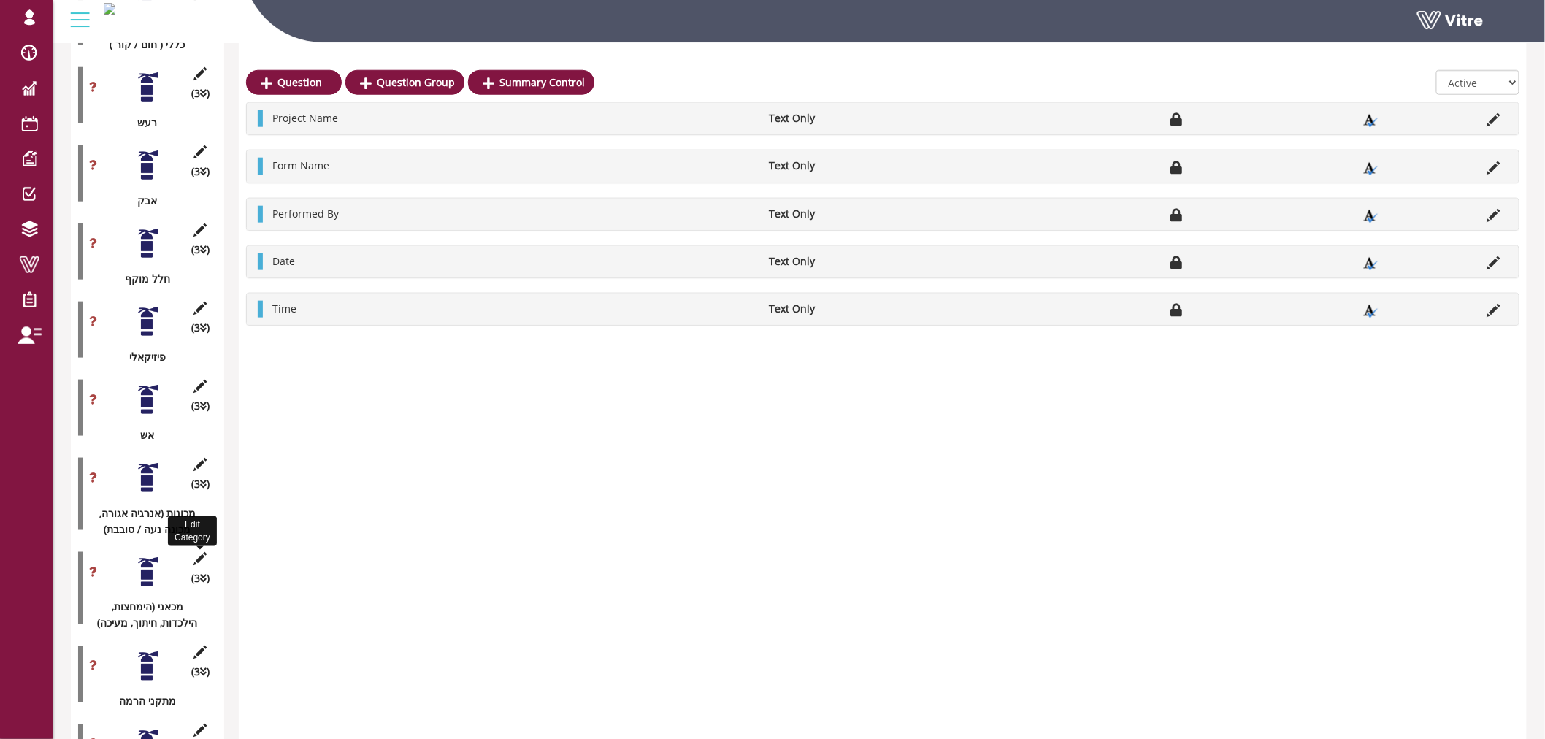
click at [197, 552] on icon at bounding box center [200, 558] width 18 height 13
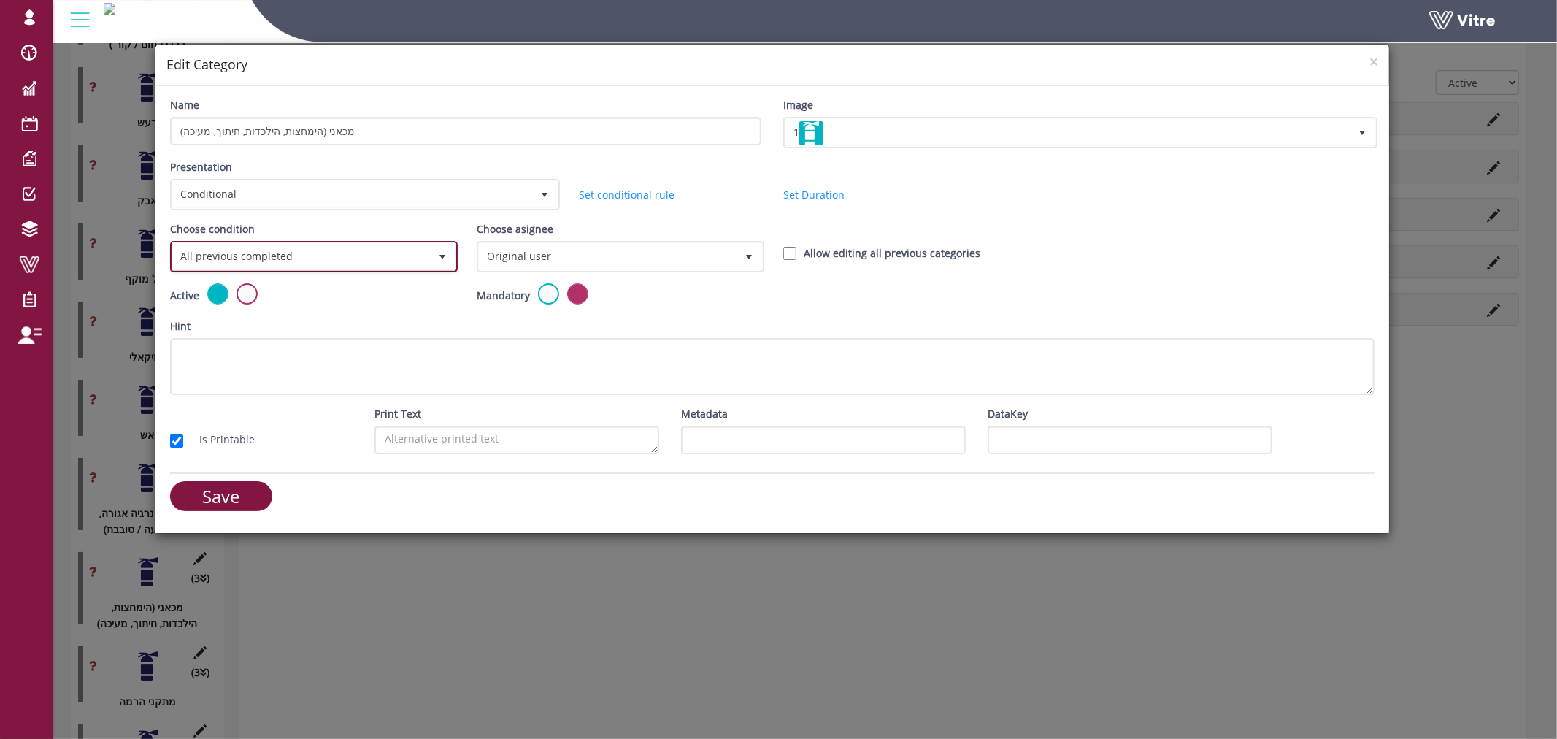
click at [318, 253] on span "All previous completed" at bounding box center [300, 256] width 257 height 26
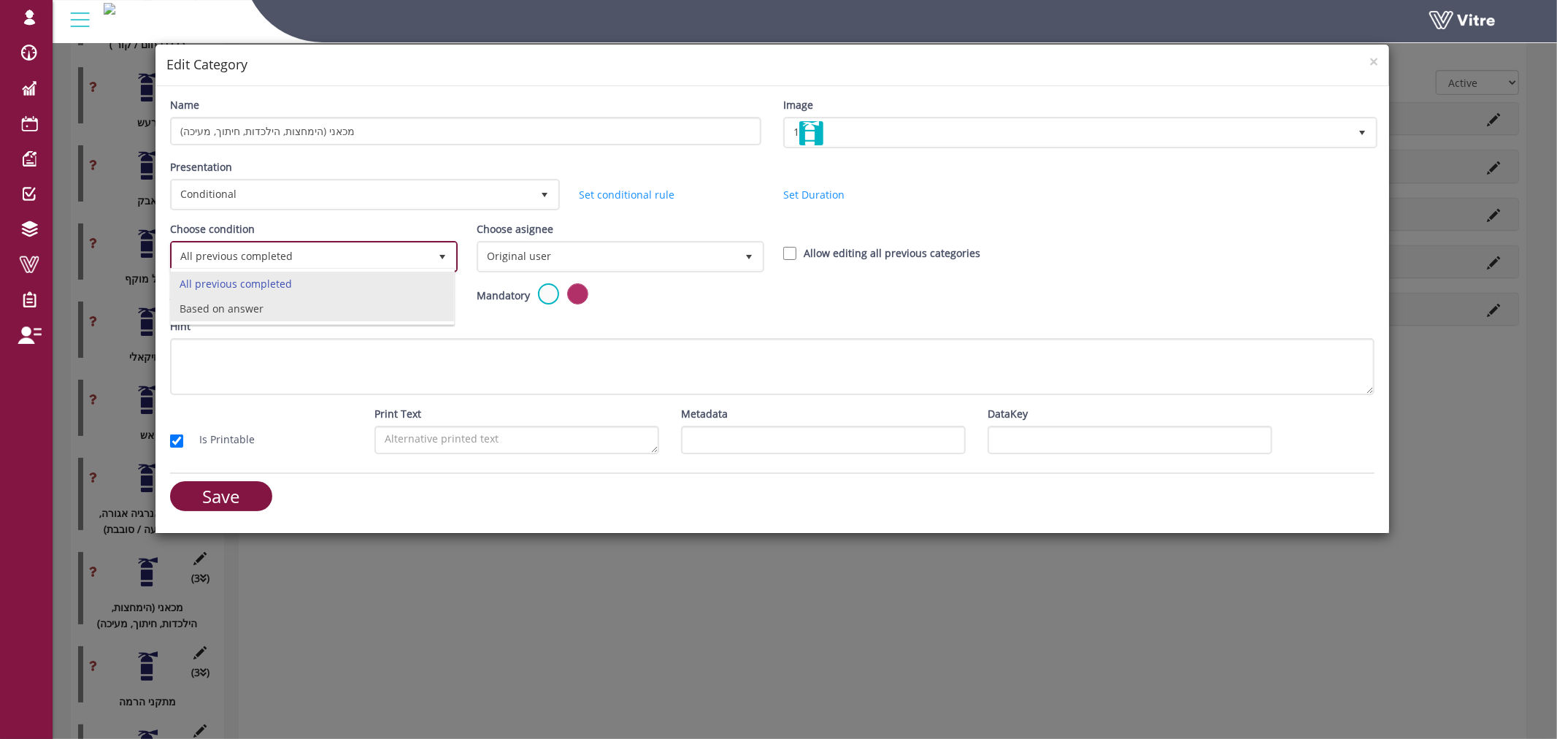
click at [296, 311] on li "Based on answer" at bounding box center [312, 308] width 283 height 25
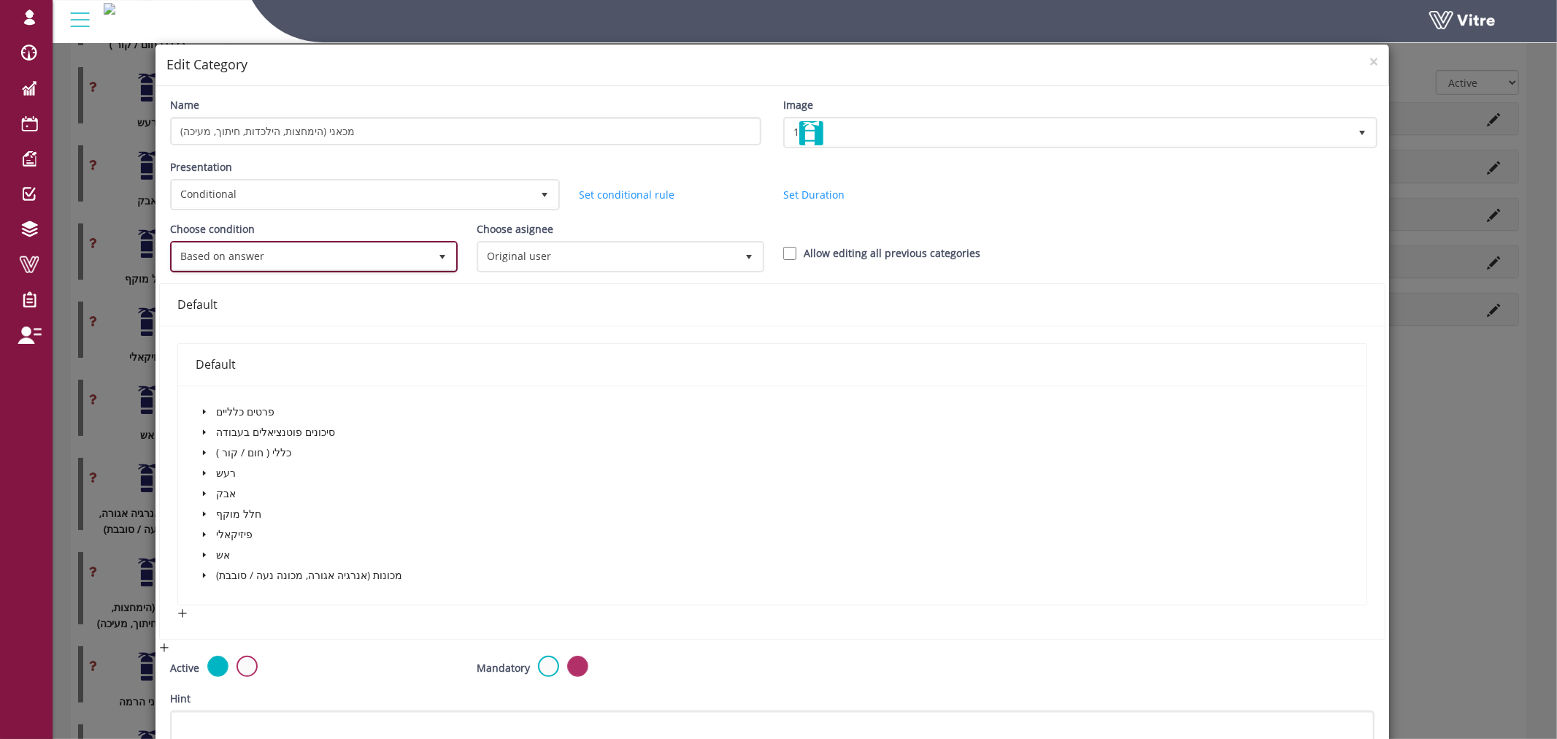
click at [280, 256] on span "Based on answer" at bounding box center [300, 256] width 257 height 26
click at [263, 303] on li "Based on answer" at bounding box center [311, 308] width 281 height 25
click at [203, 429] on icon "caret-down" at bounding box center [204, 432] width 7 height 7
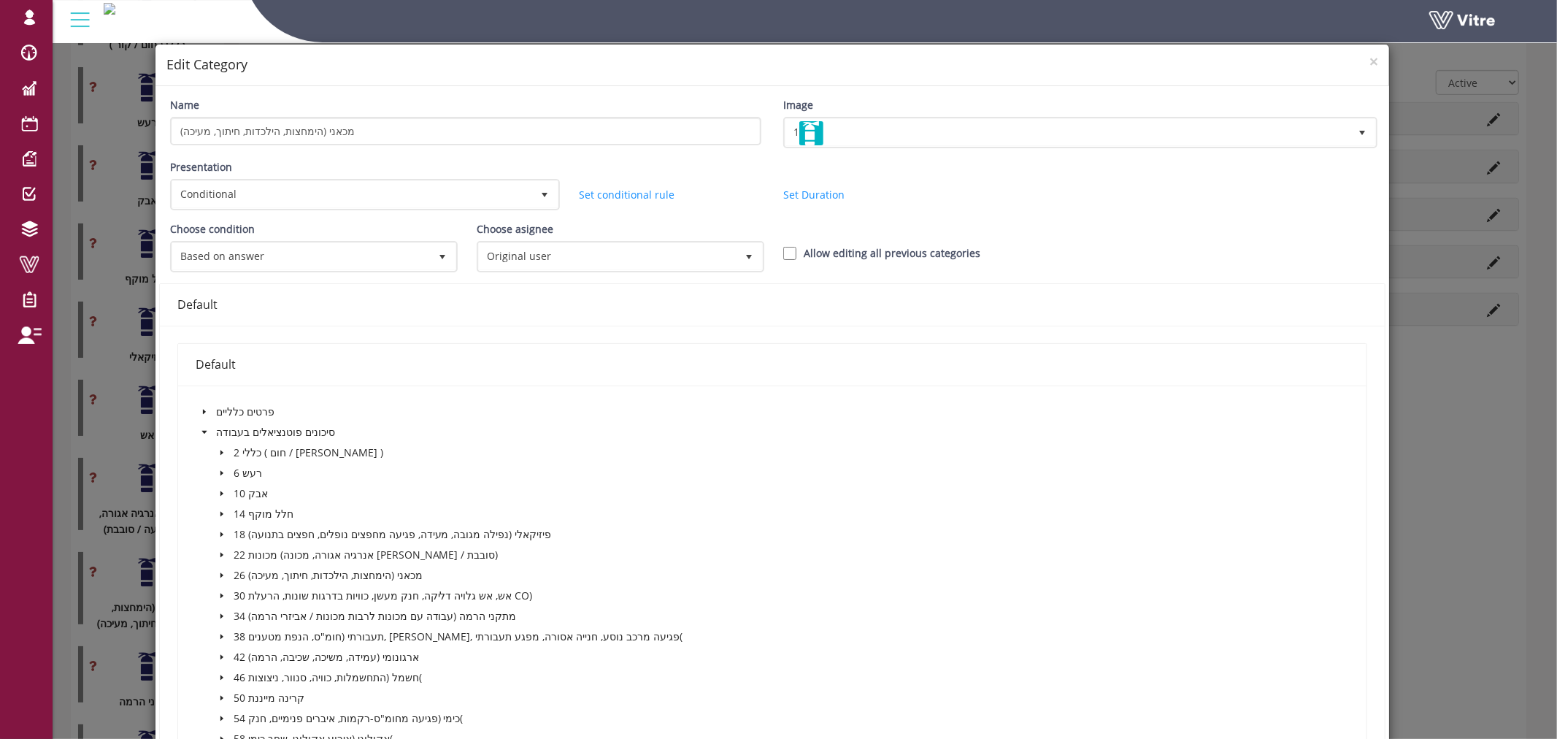
click at [218, 572] on icon "caret-down" at bounding box center [221, 575] width 7 height 7
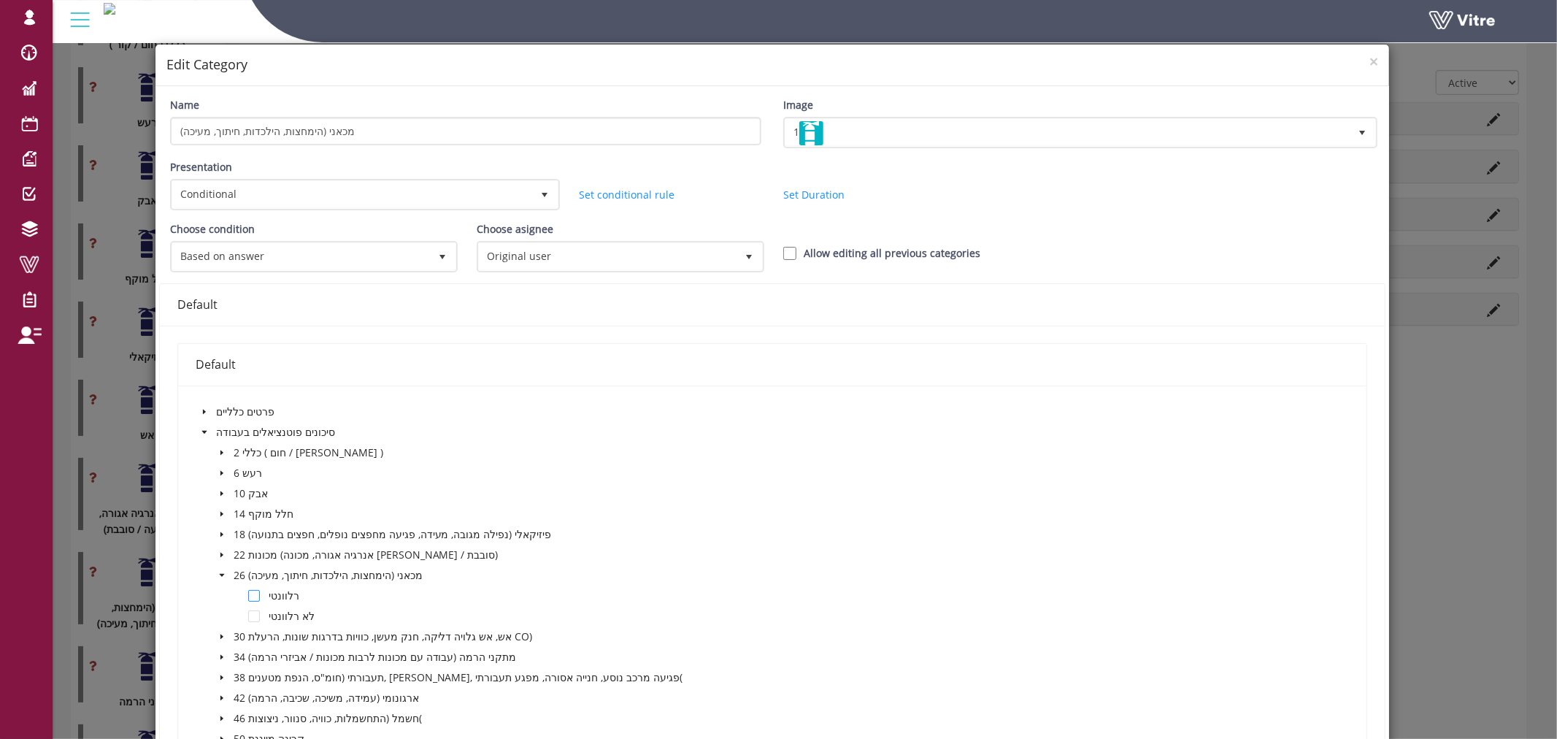
click at [252, 591] on span at bounding box center [254, 596] width 12 height 12
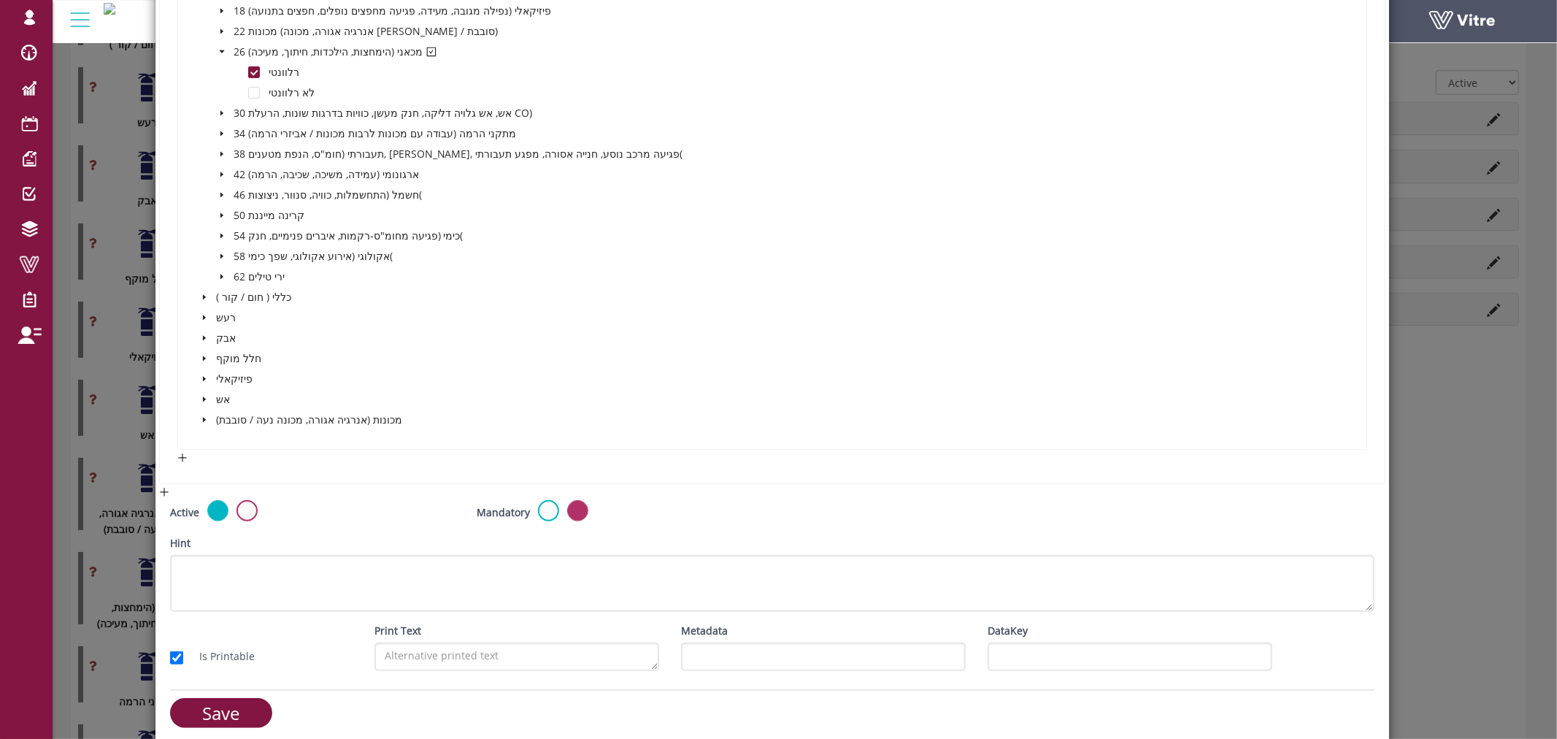
scroll to position [532, 0]
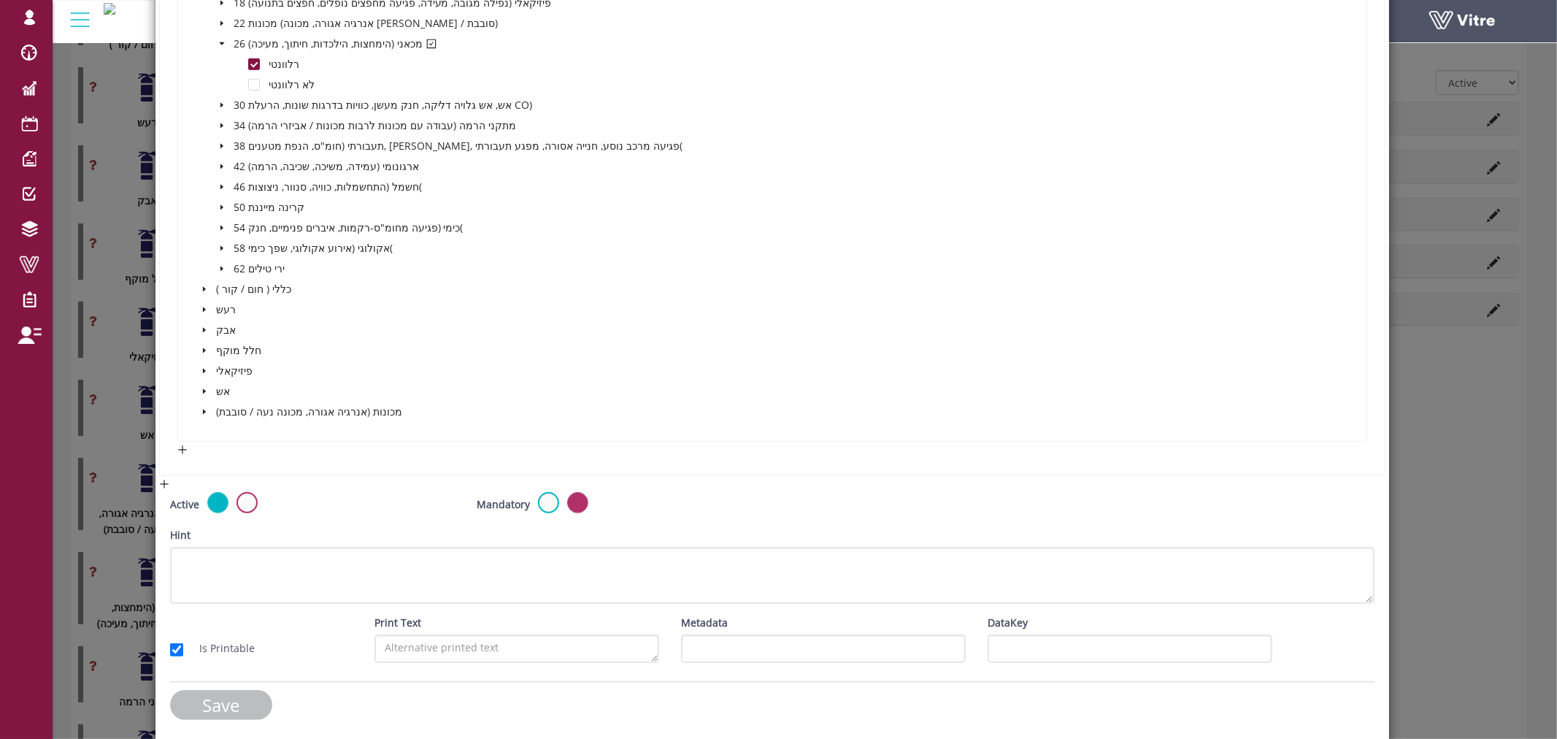
click at [220, 691] on input "Save" at bounding box center [221, 705] width 102 height 30
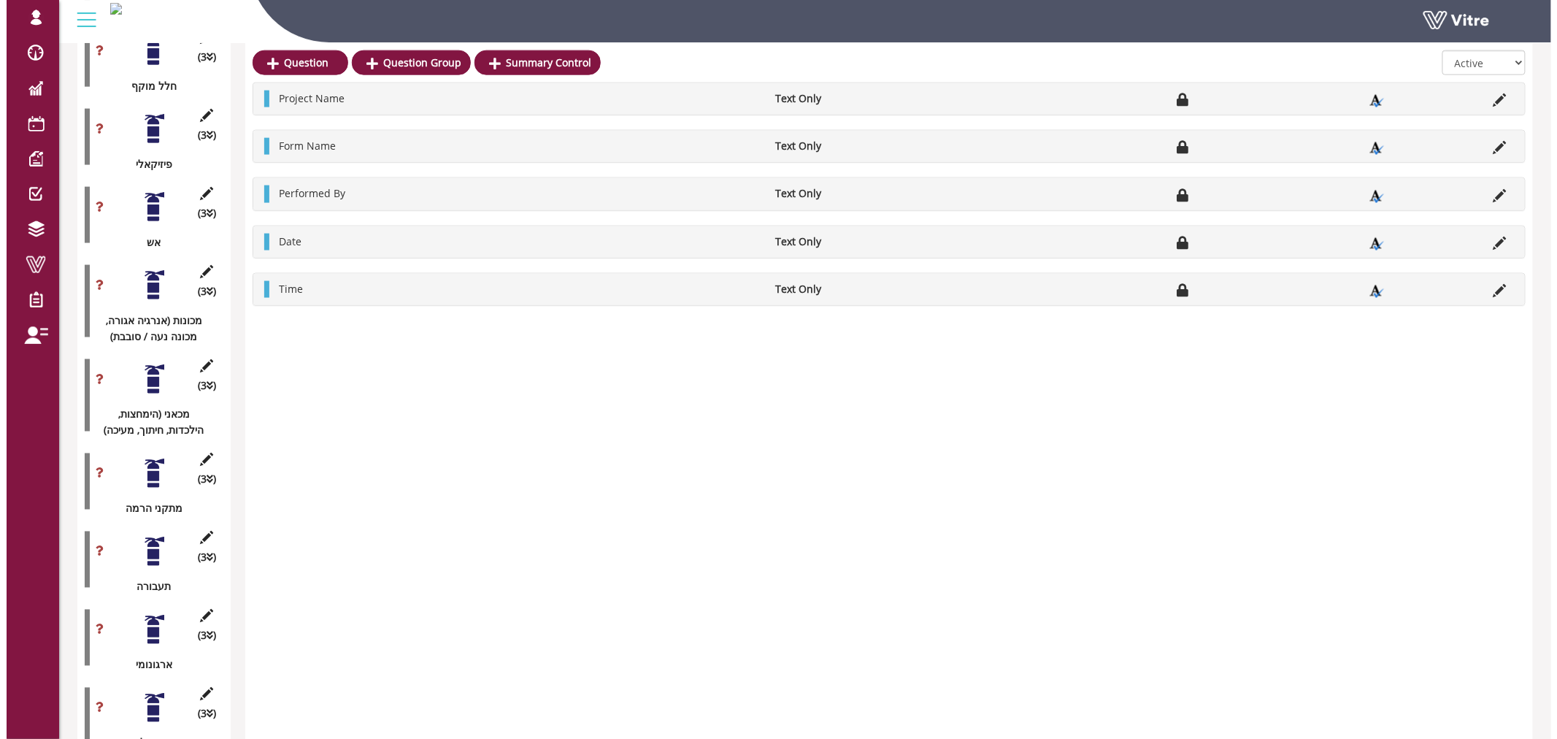
scroll to position [811, 0]
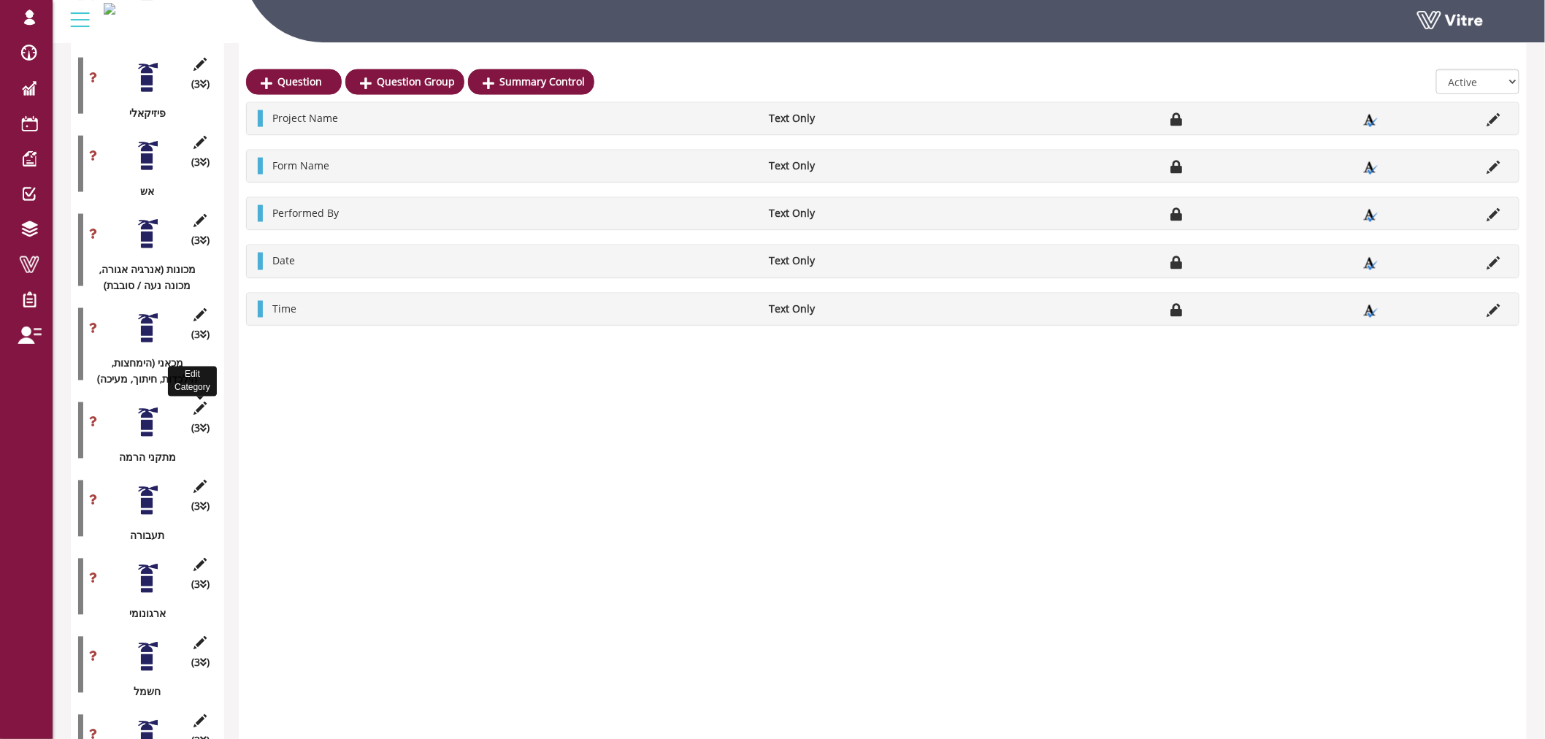
click at [204, 402] on icon at bounding box center [200, 408] width 18 height 13
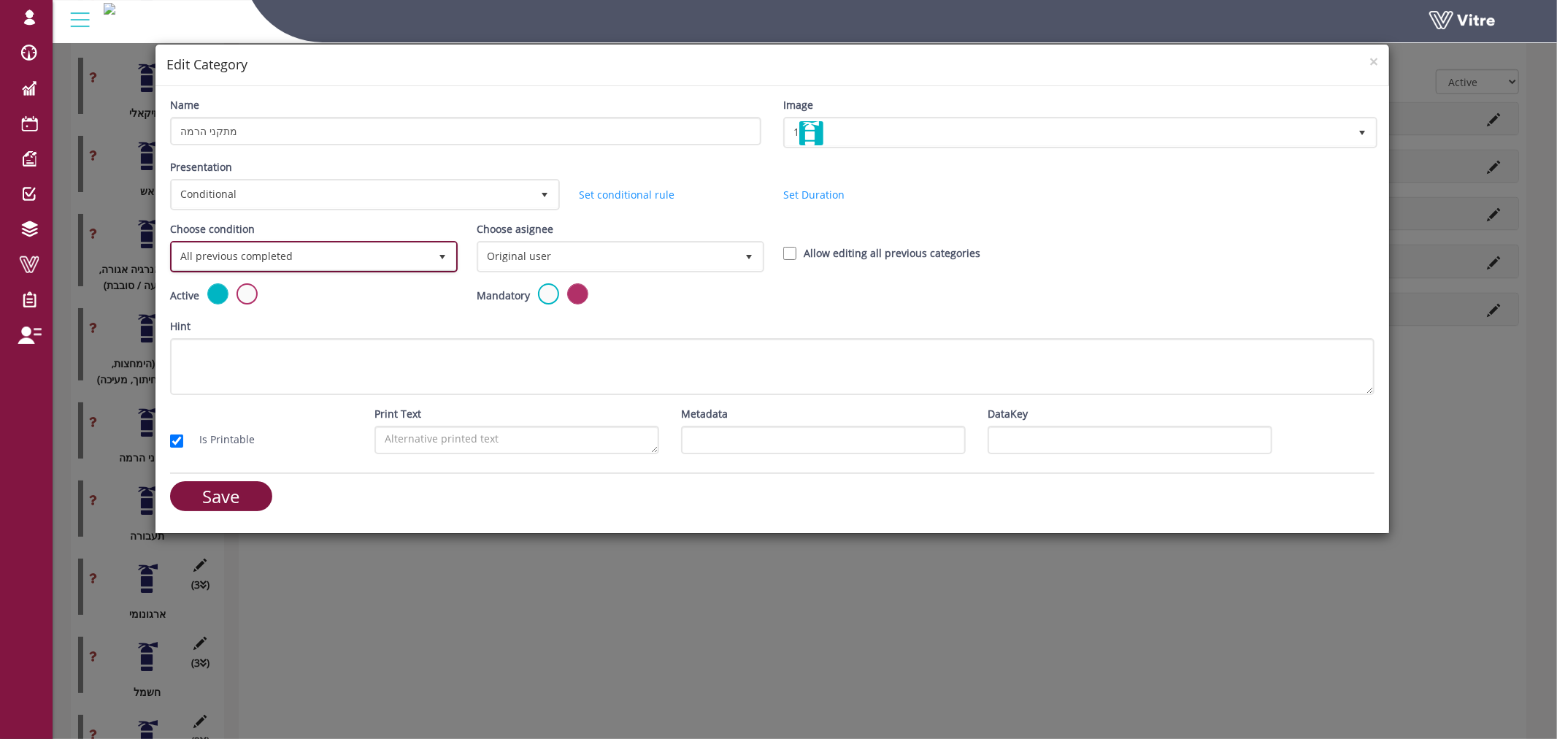
click at [332, 253] on span "All previous completed" at bounding box center [300, 256] width 257 height 26
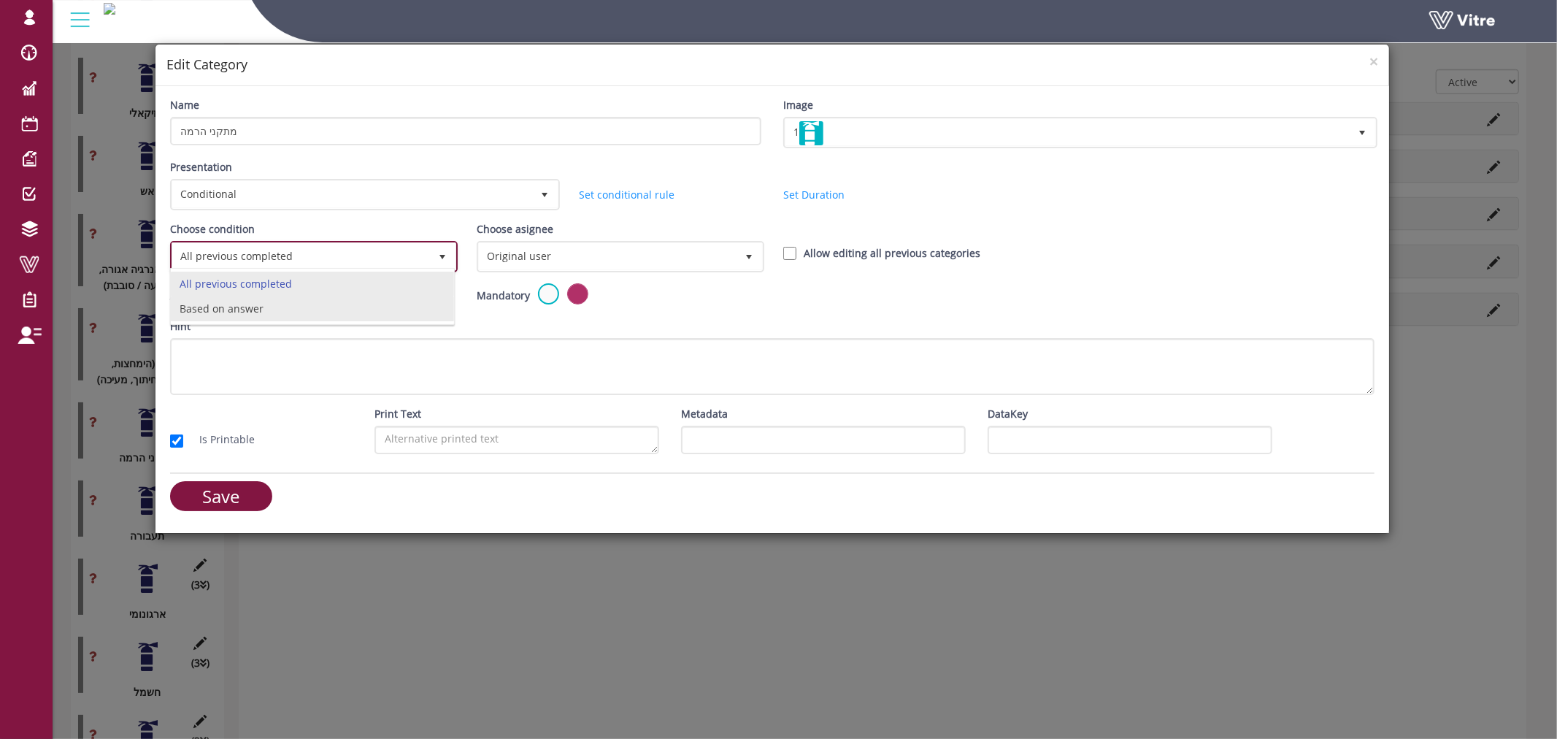
click at [329, 309] on li "Based on answer" at bounding box center [312, 308] width 283 height 25
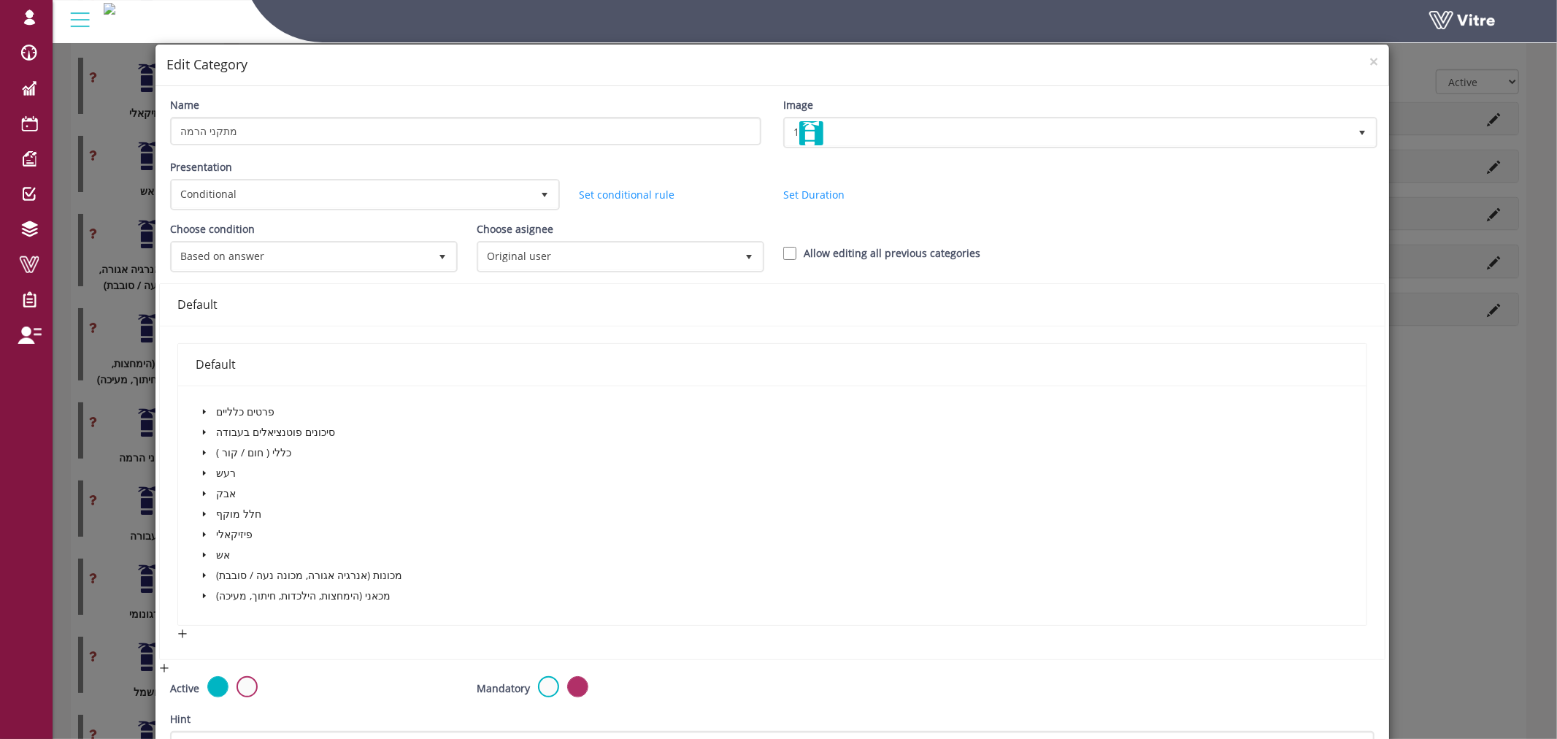
click at [202, 431] on icon "caret-down" at bounding box center [204, 432] width 7 height 7
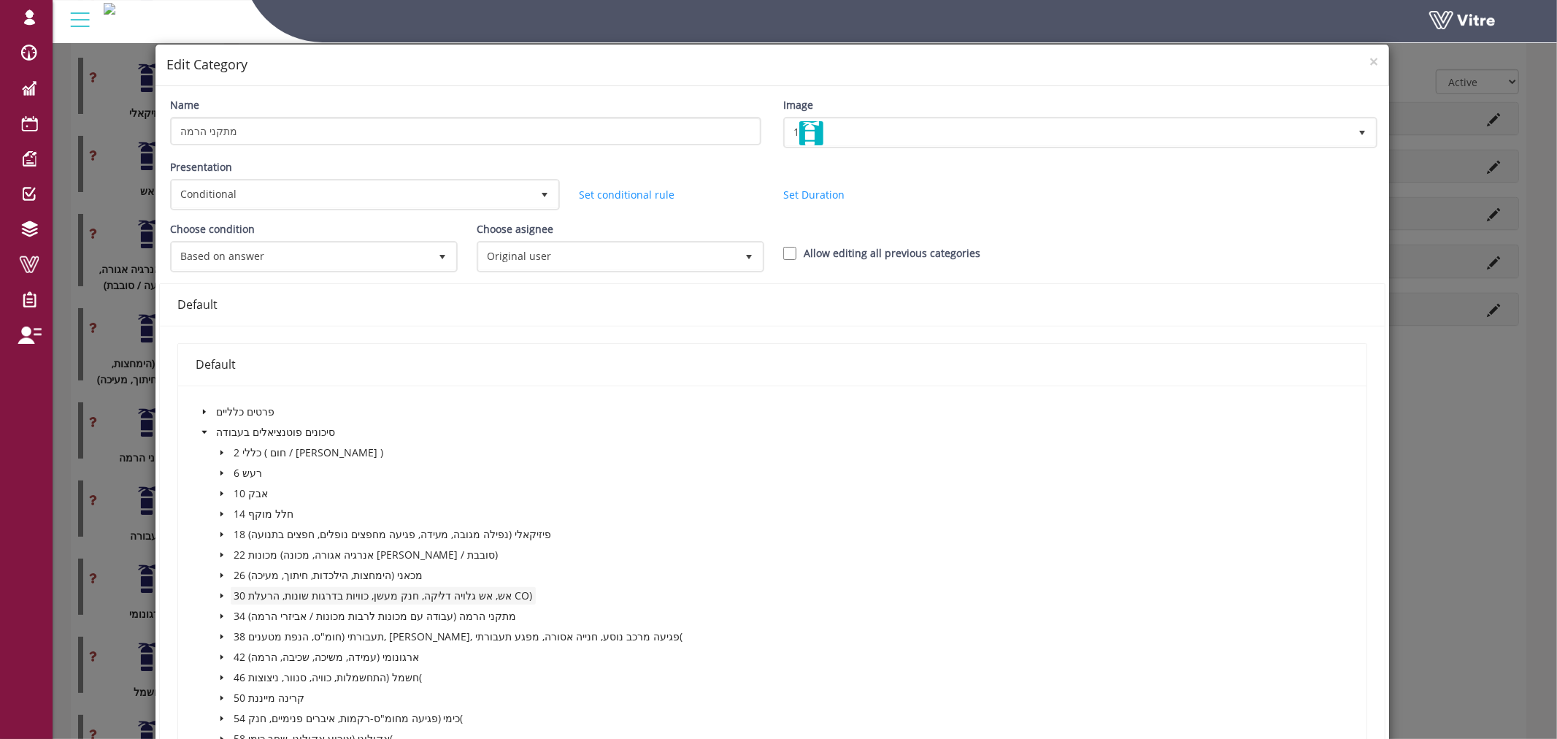
click at [248, 589] on span "30 אש, אש גלויה דליקה, חנק מעשן, כוויות בדרגות שונות, הרעלת CO)" at bounding box center [383, 596] width 299 height 14
click at [221, 594] on icon "caret-down" at bounding box center [222, 596] width 3 height 5
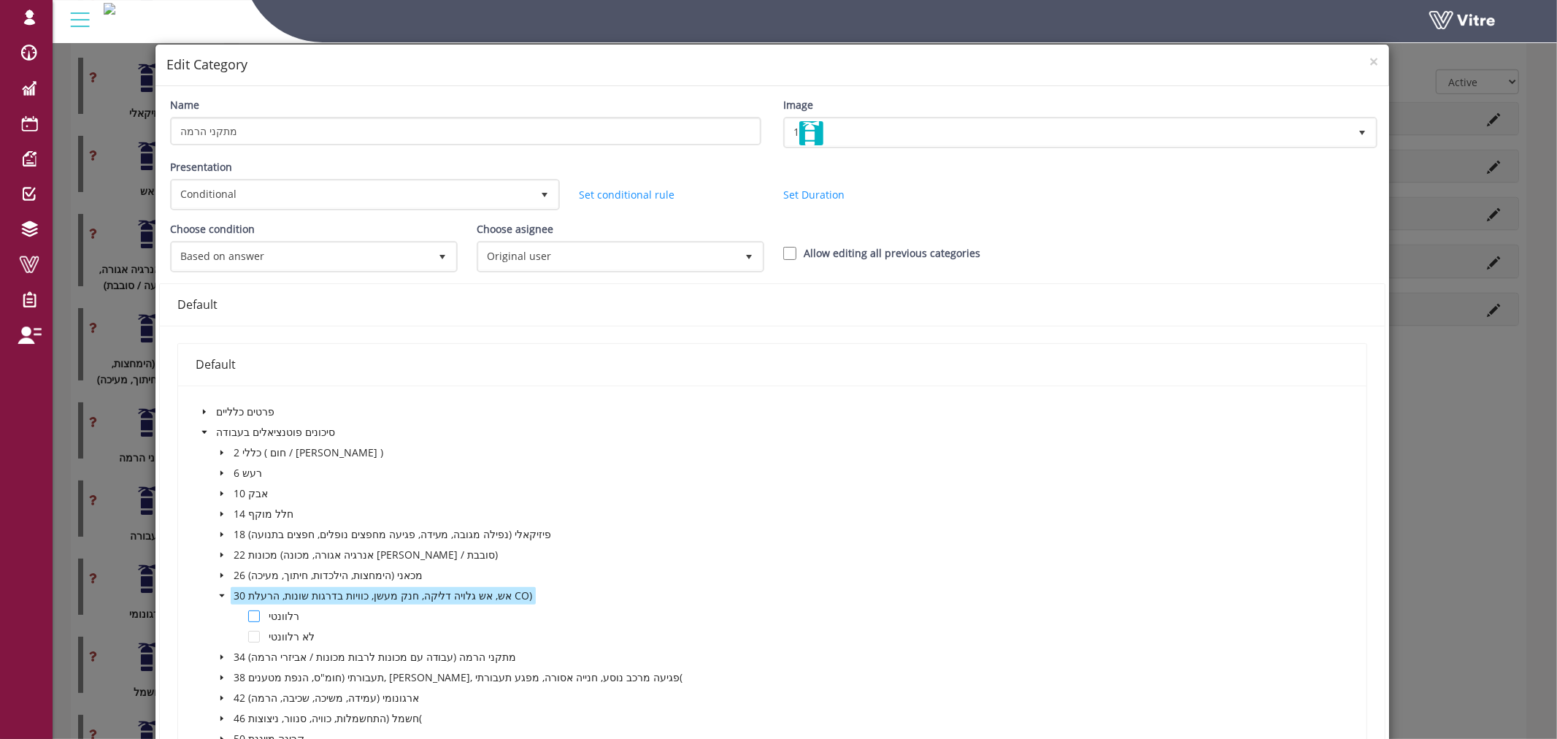
click at [248, 610] on span at bounding box center [254, 616] width 12 height 12
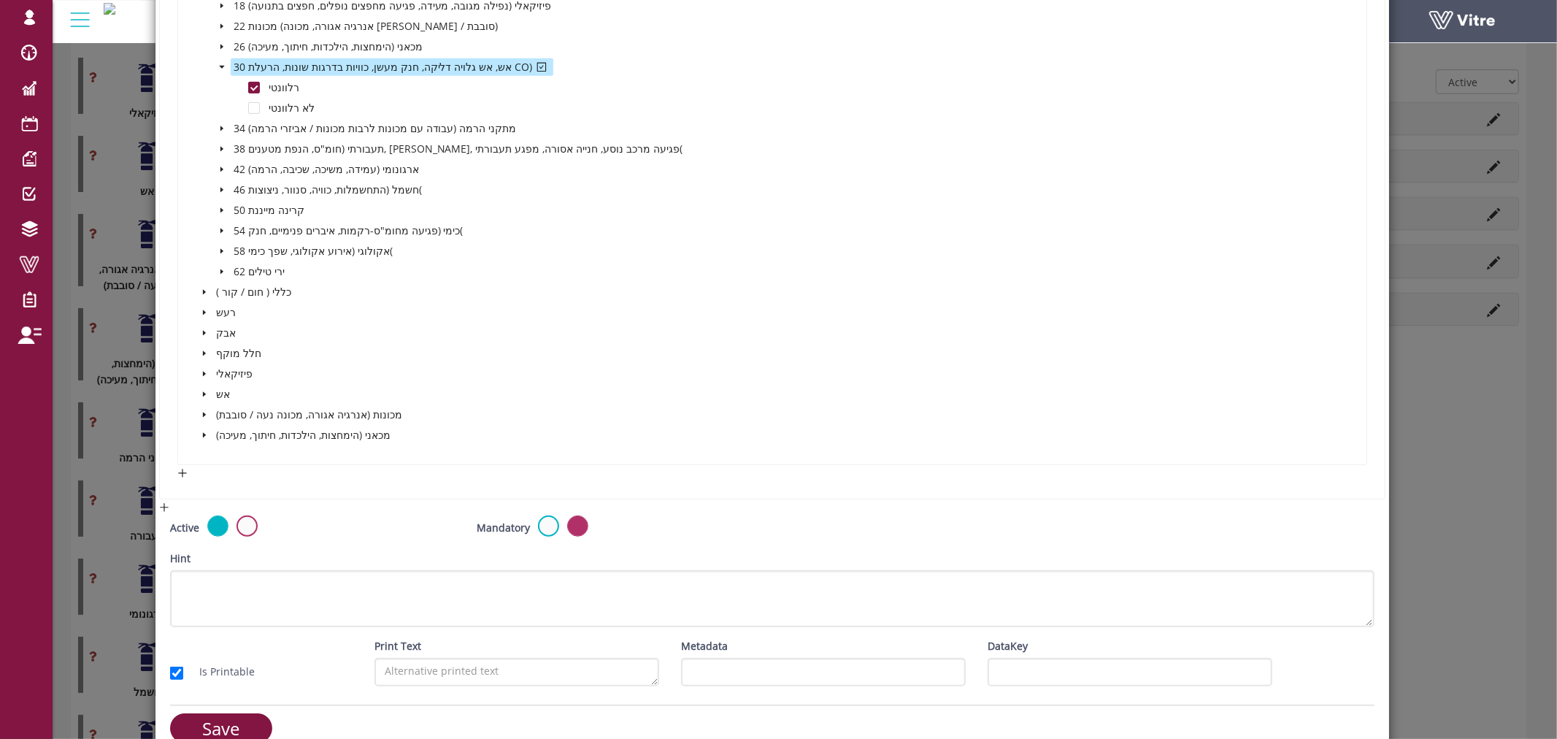
scroll to position [552, 0]
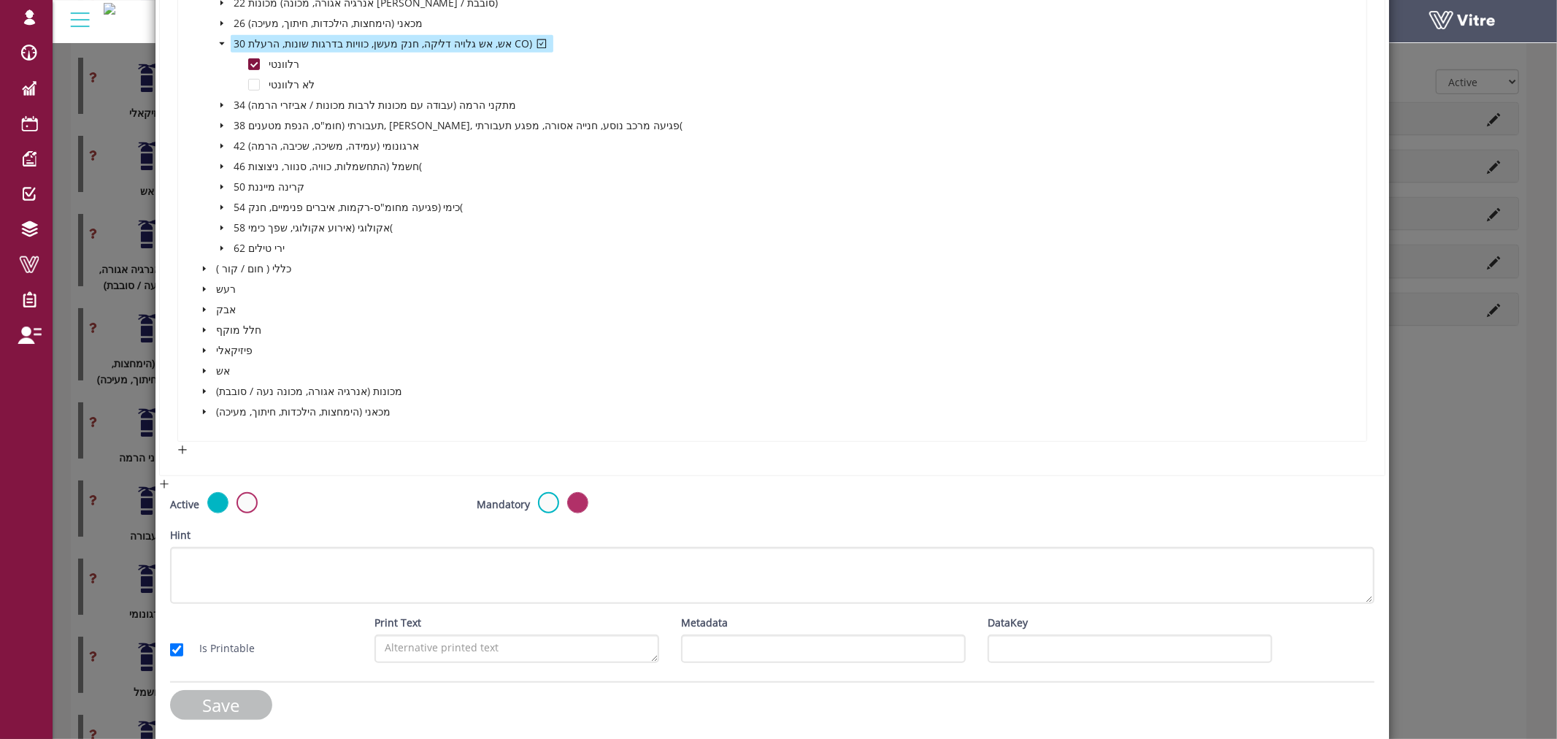
click at [232, 697] on input "Save" at bounding box center [221, 705] width 102 height 30
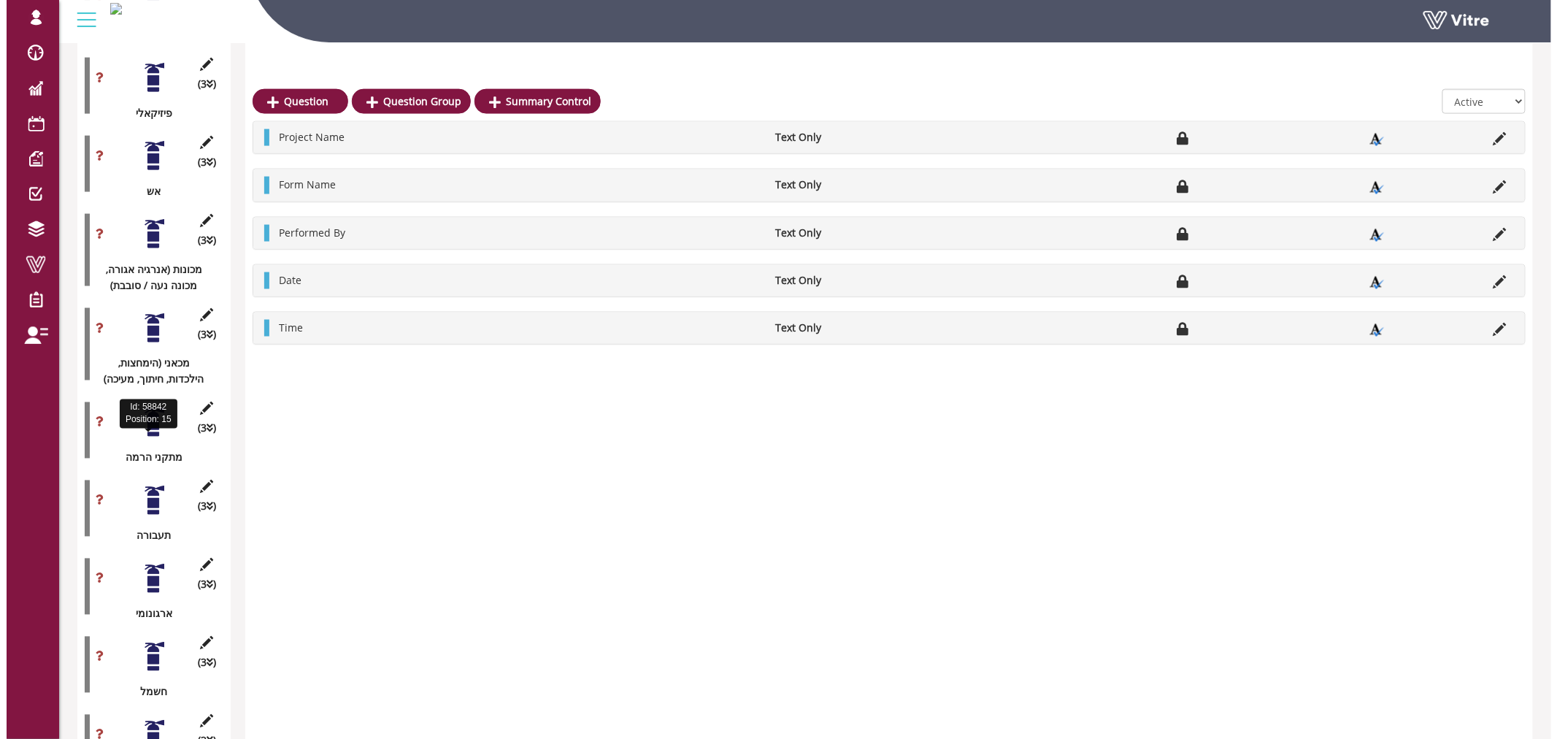
scroll to position [892, 0]
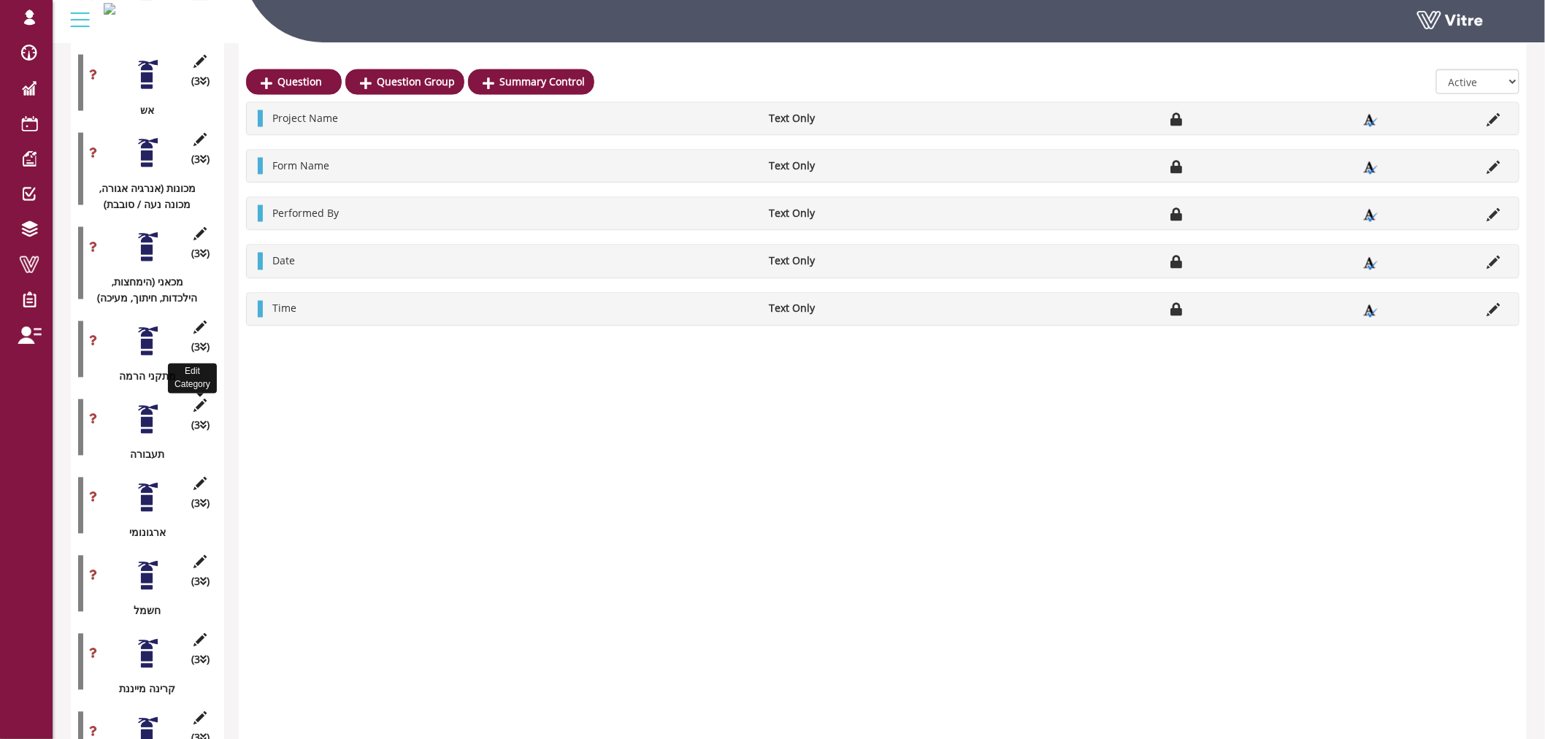
click at [199, 399] on icon at bounding box center [200, 405] width 18 height 13
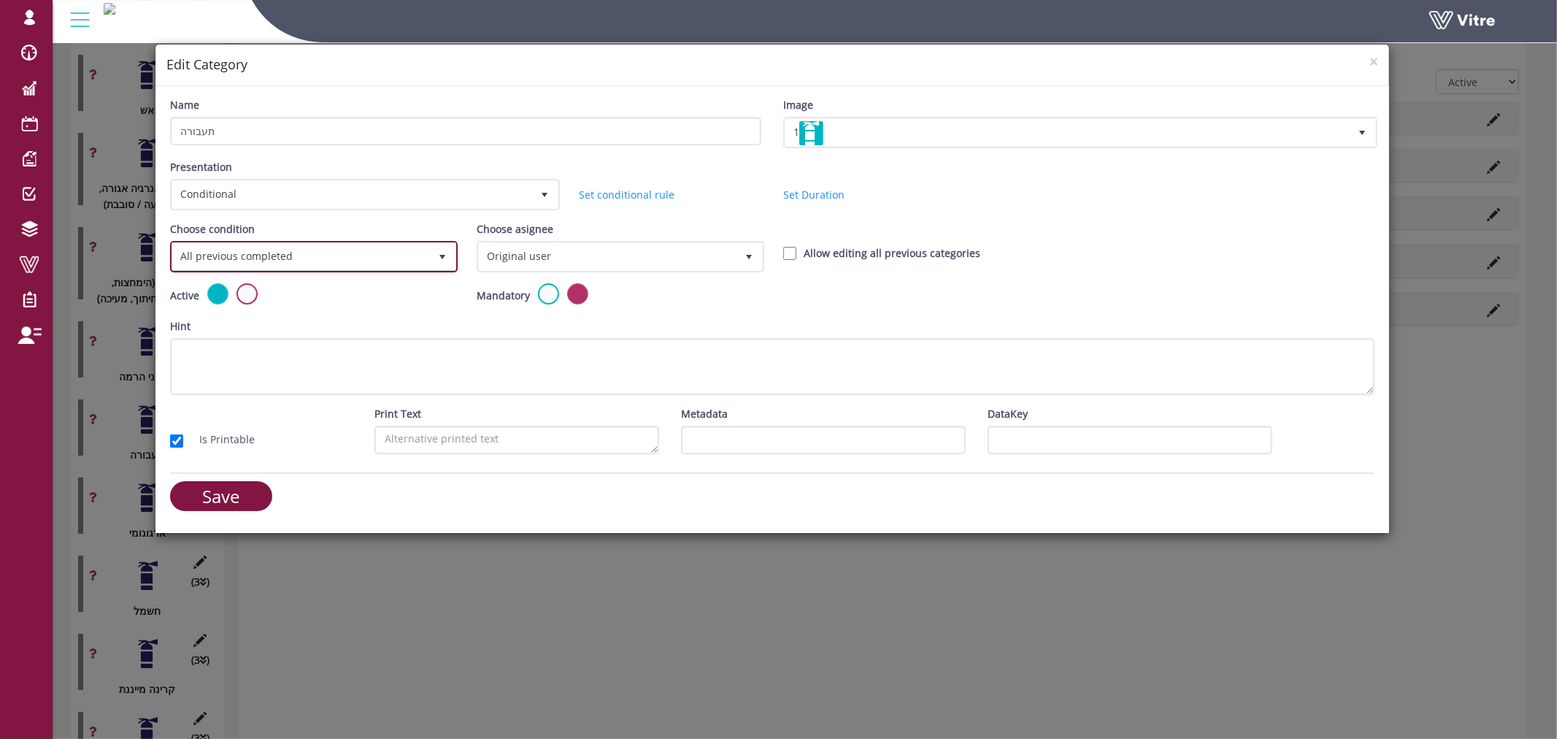
click at [291, 247] on span "All previous completed" at bounding box center [300, 256] width 257 height 26
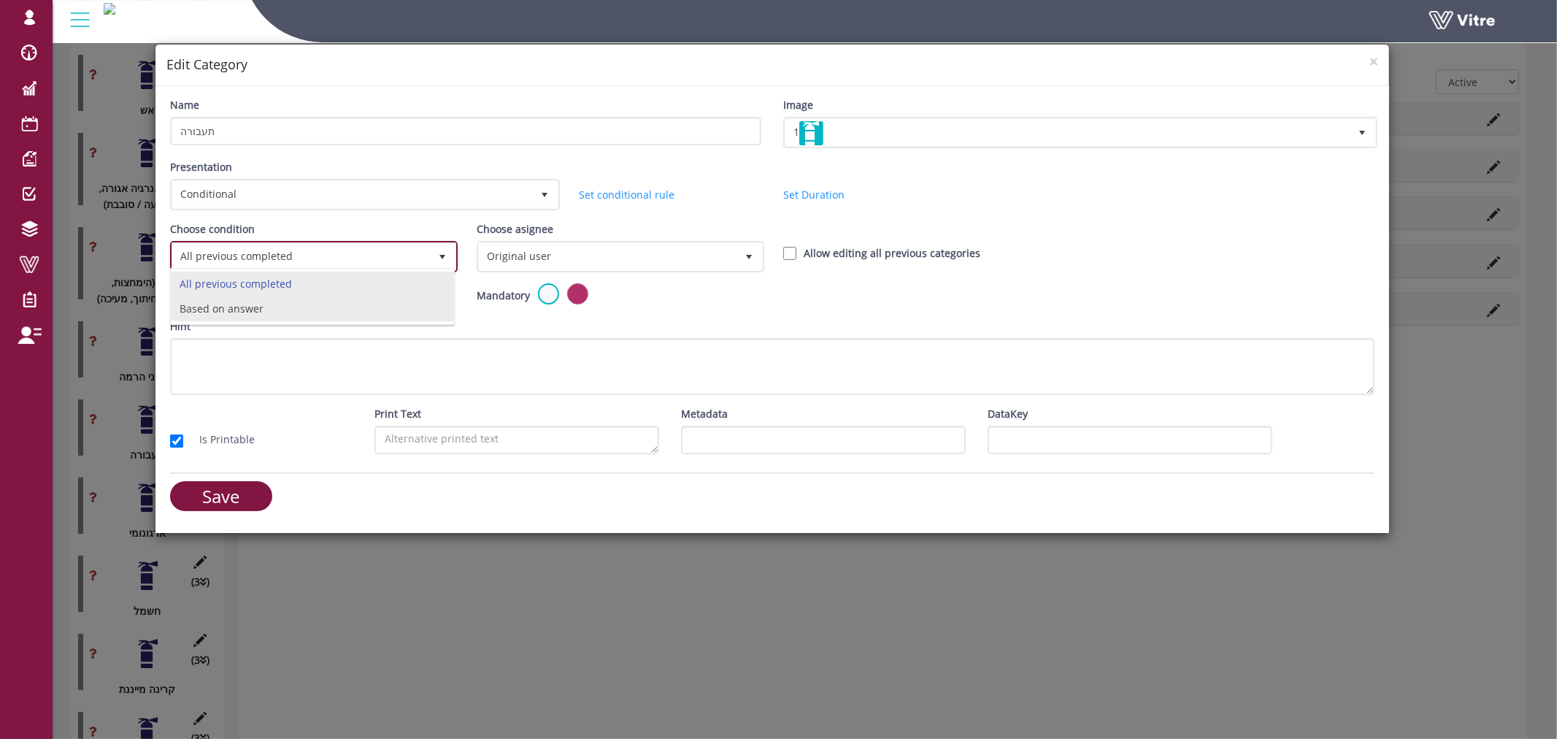
click at [281, 307] on li "Based on answer" at bounding box center [312, 308] width 283 height 25
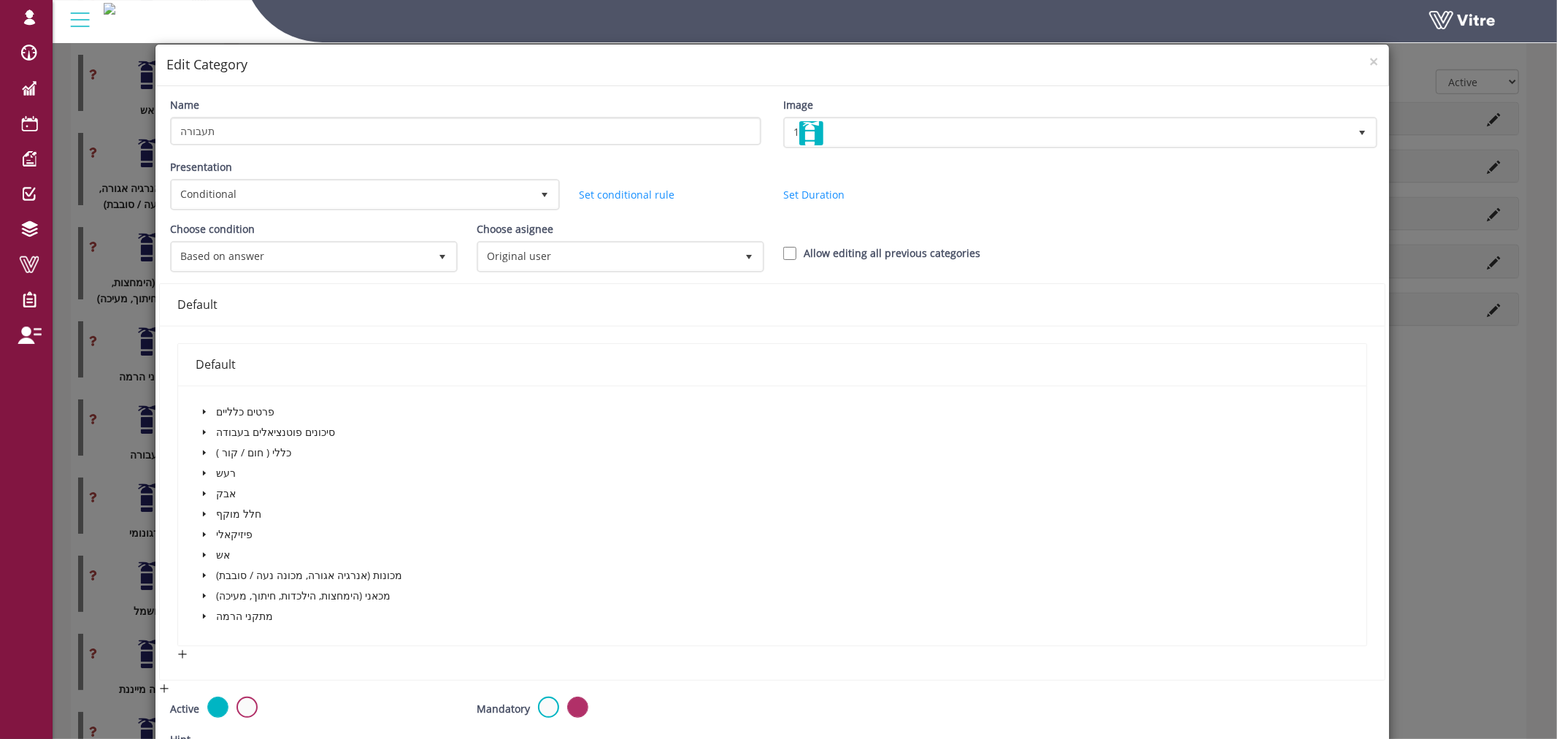
click at [207, 427] on span at bounding box center [205, 432] width 18 height 18
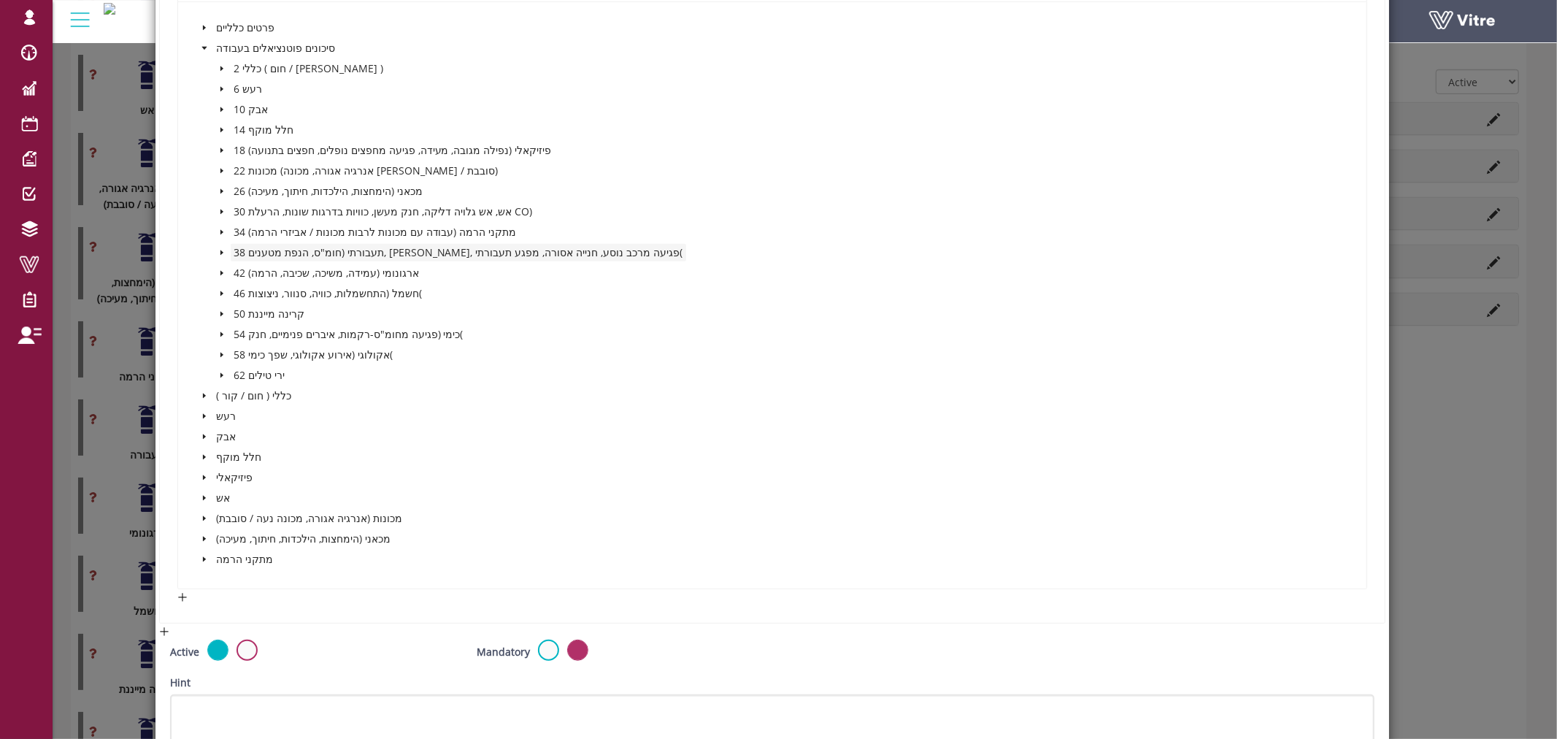
scroll to position [405, 0]
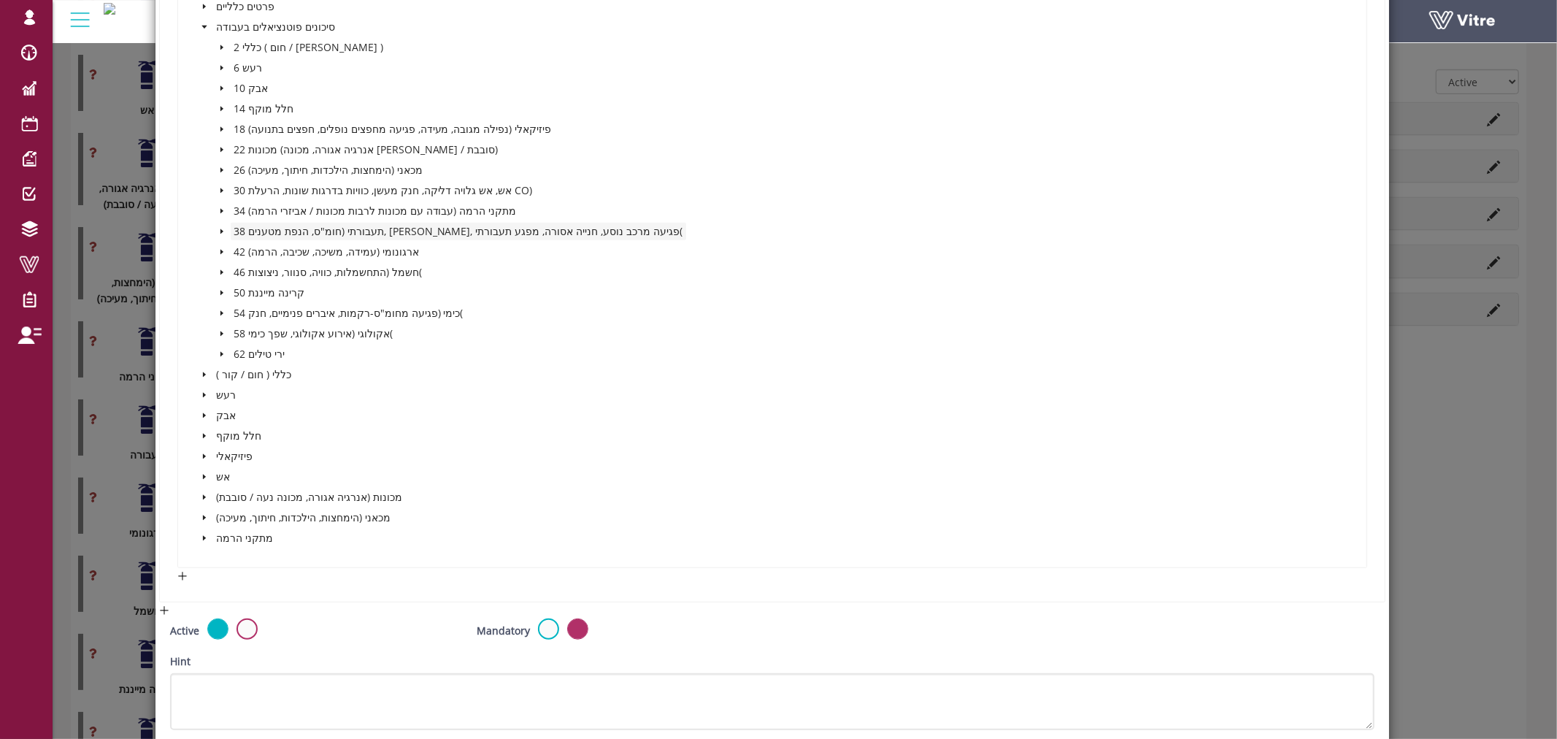
click at [236, 227] on span "38 תעבורתי (חומ"ס, הנפת מטענים, [PERSON_NAME], פגיעה מרכב נוסע, חנייה אסורה, מפ…" at bounding box center [459, 231] width 450 height 14
click at [221, 229] on icon "caret-down" at bounding box center [222, 231] width 3 height 5
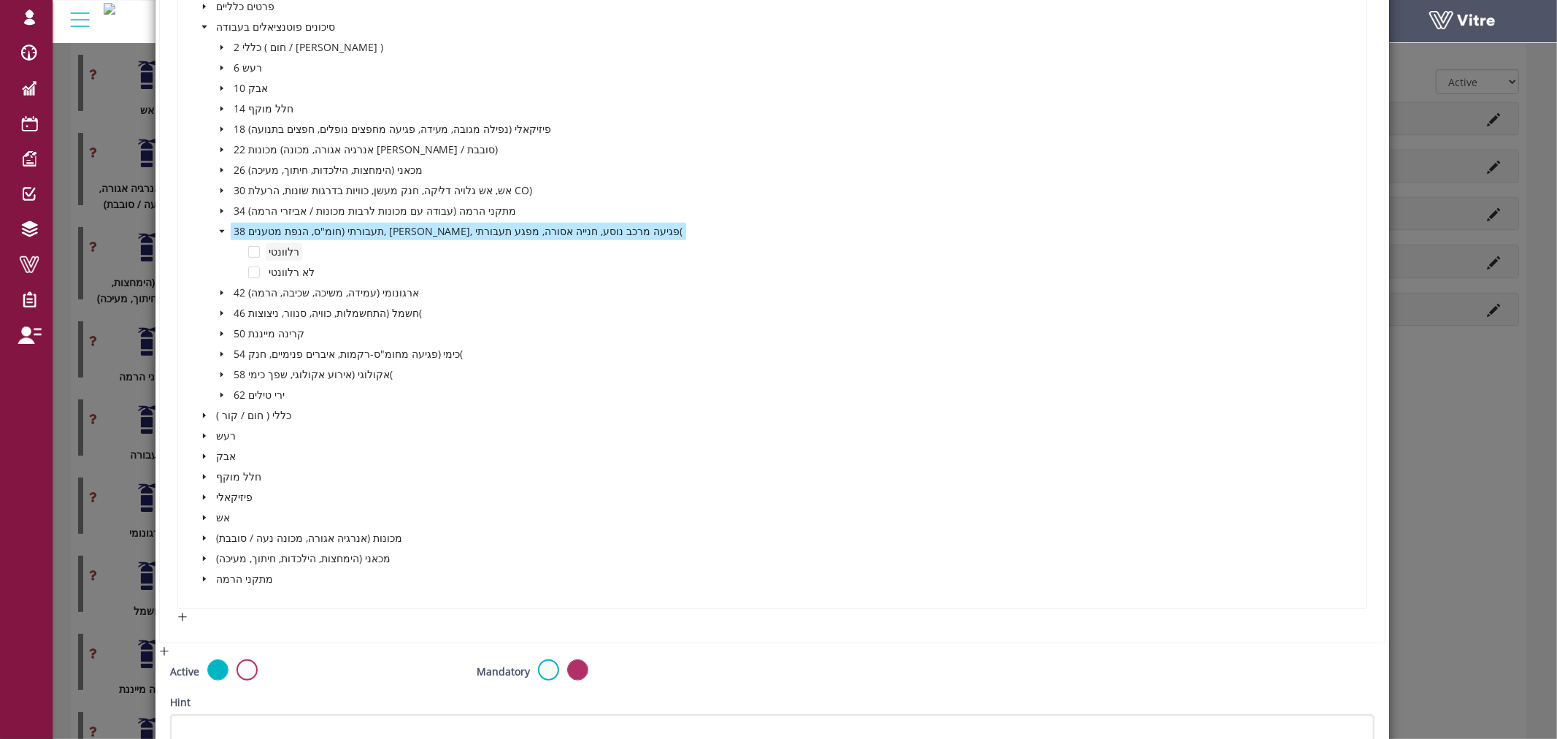
click at [279, 250] on span "רלוונטי" at bounding box center [284, 252] width 31 height 14
click at [256, 247] on span at bounding box center [254, 252] width 12 height 12
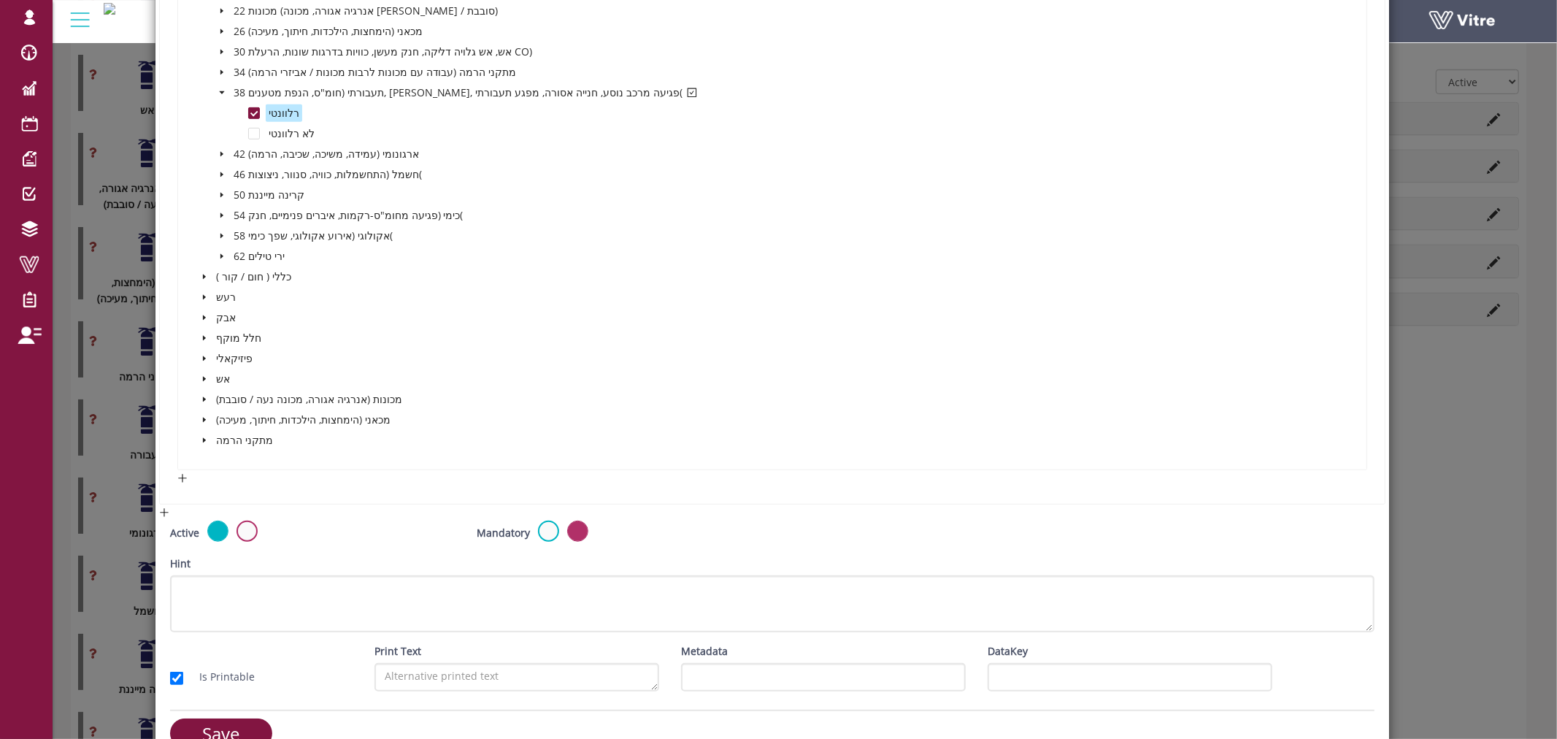
scroll to position [572, 0]
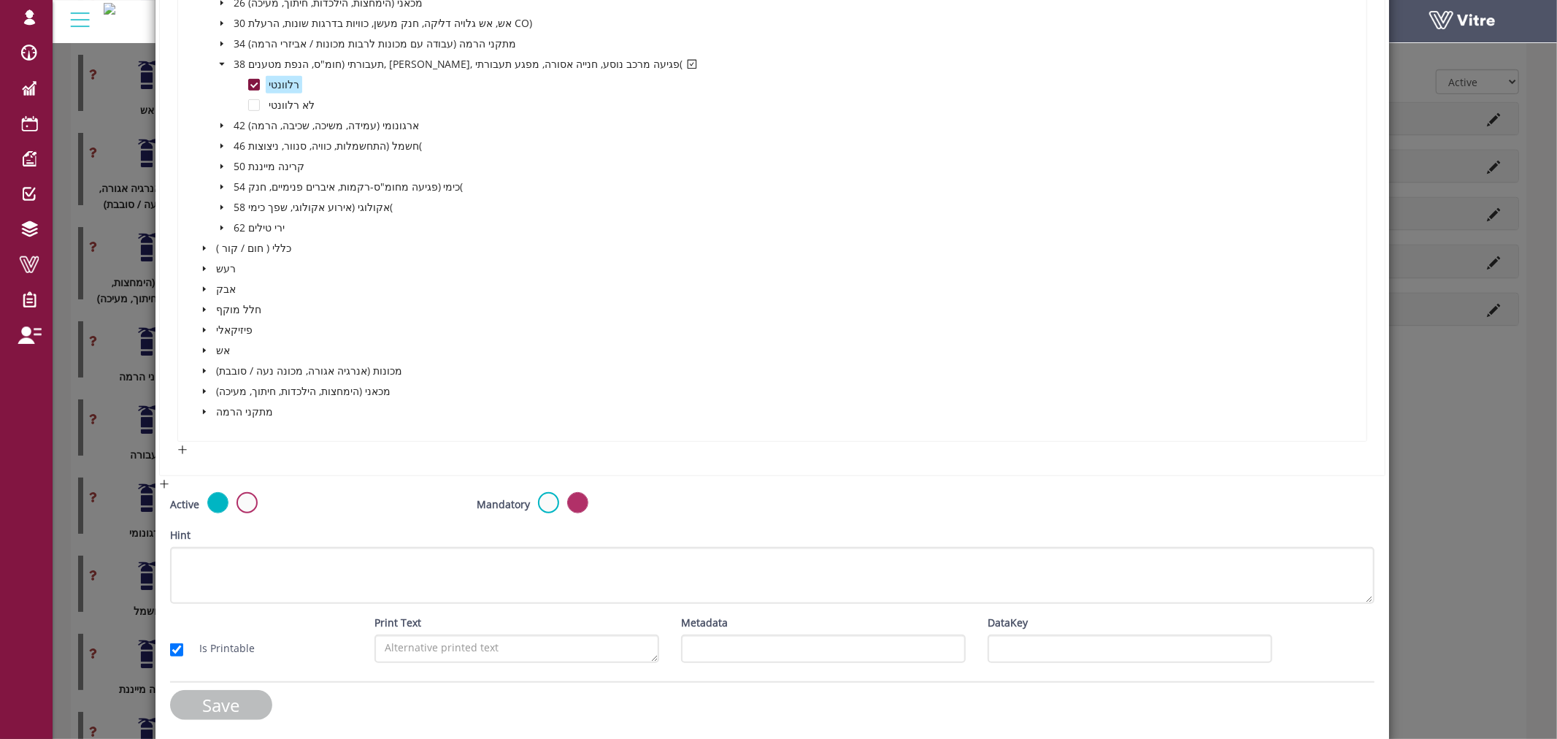
click at [243, 694] on input "Save" at bounding box center [221, 705] width 102 height 30
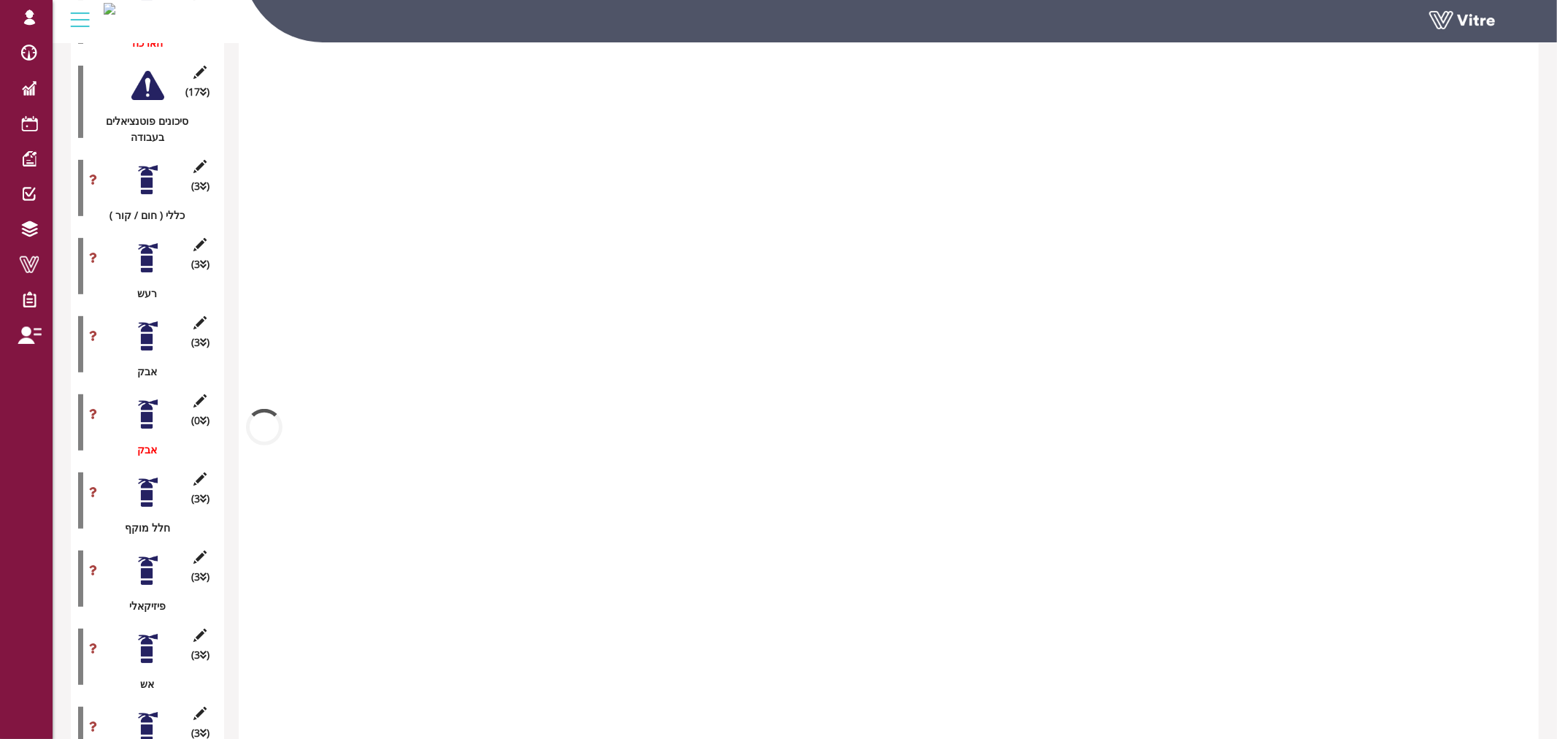
scroll to position [892, 0]
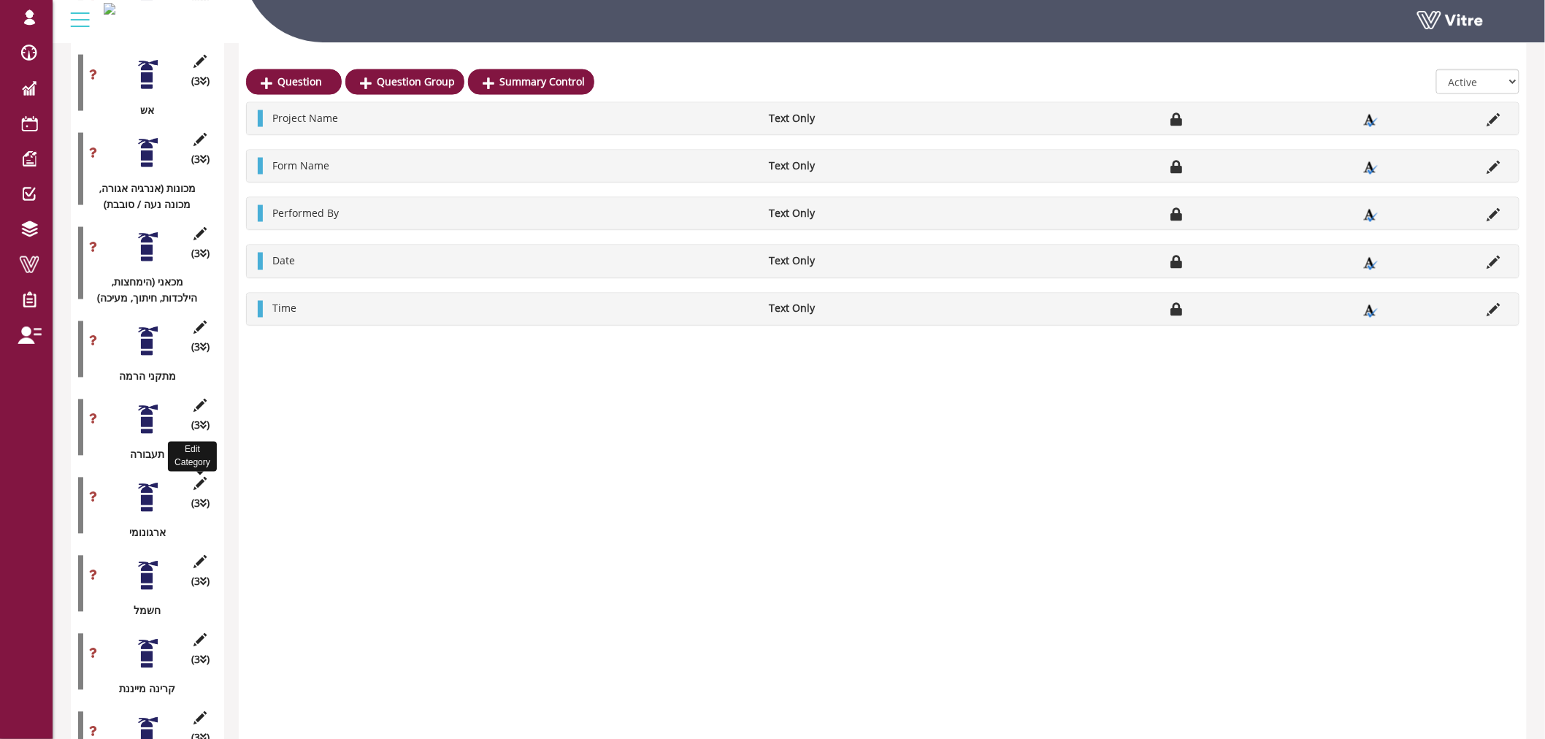
click at [197, 478] on icon at bounding box center [200, 484] width 18 height 13
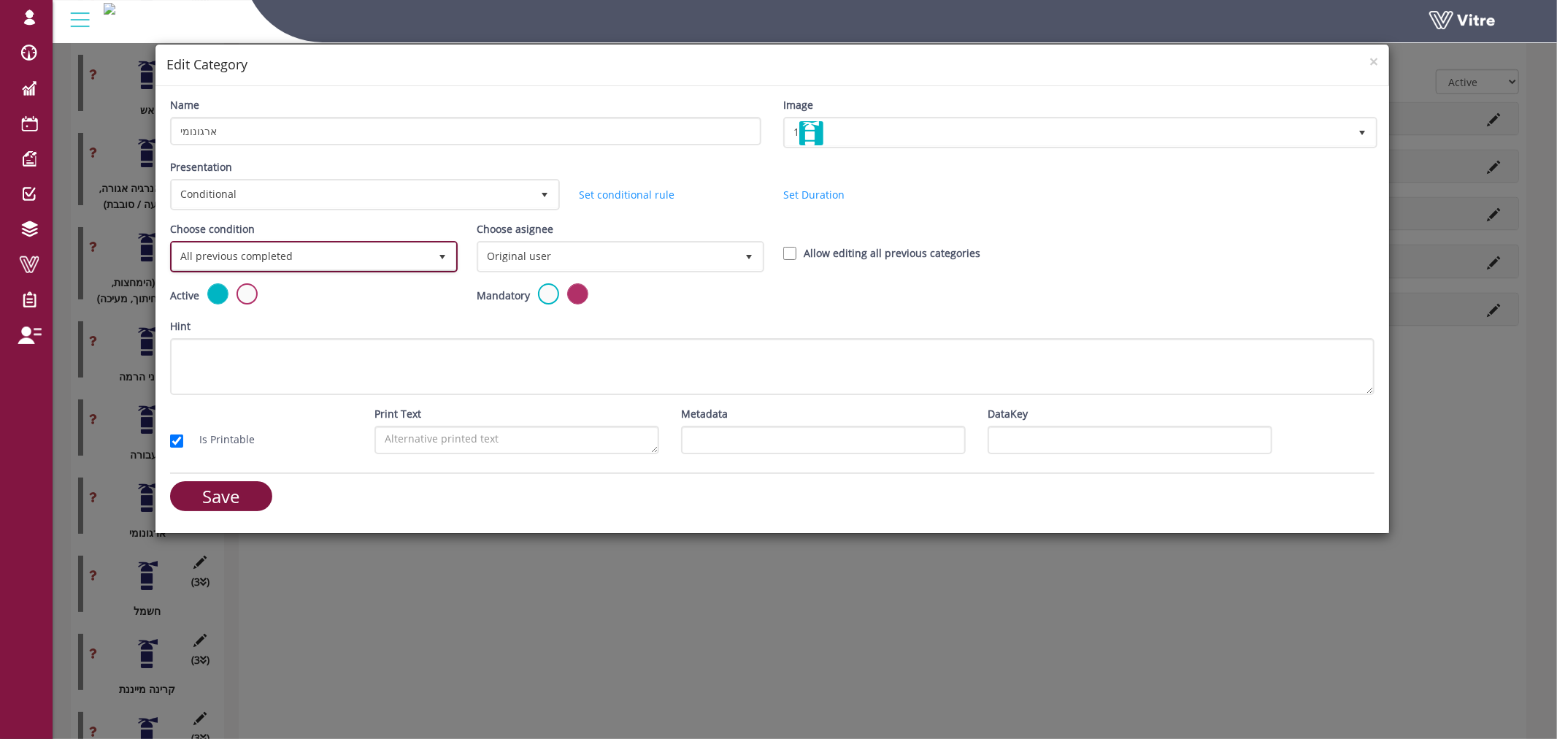
click at [274, 245] on span "All previous completed" at bounding box center [300, 256] width 257 height 26
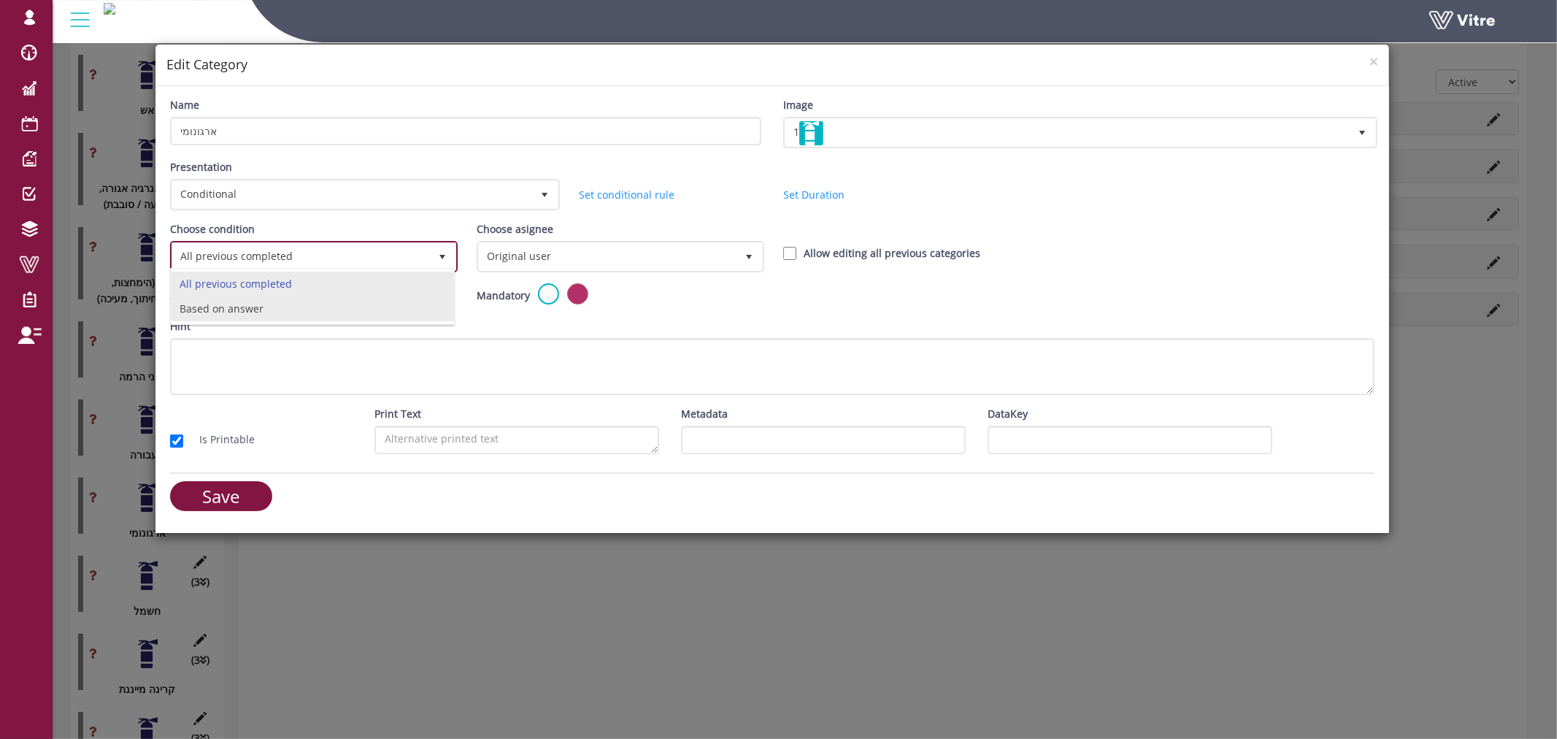
click at [273, 308] on li "Based on answer" at bounding box center [312, 308] width 283 height 25
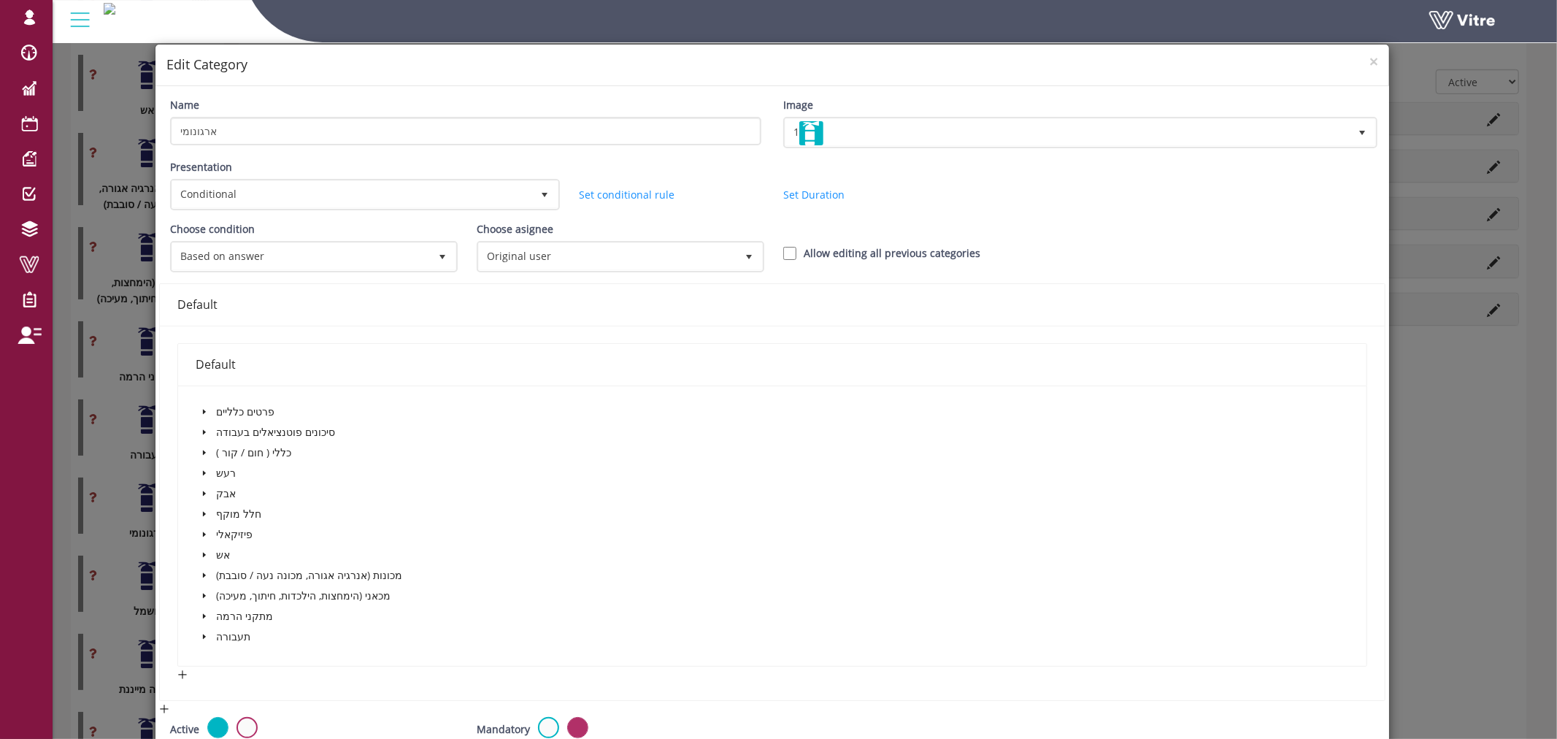
click at [203, 430] on icon "caret-down" at bounding box center [204, 432] width 3 height 5
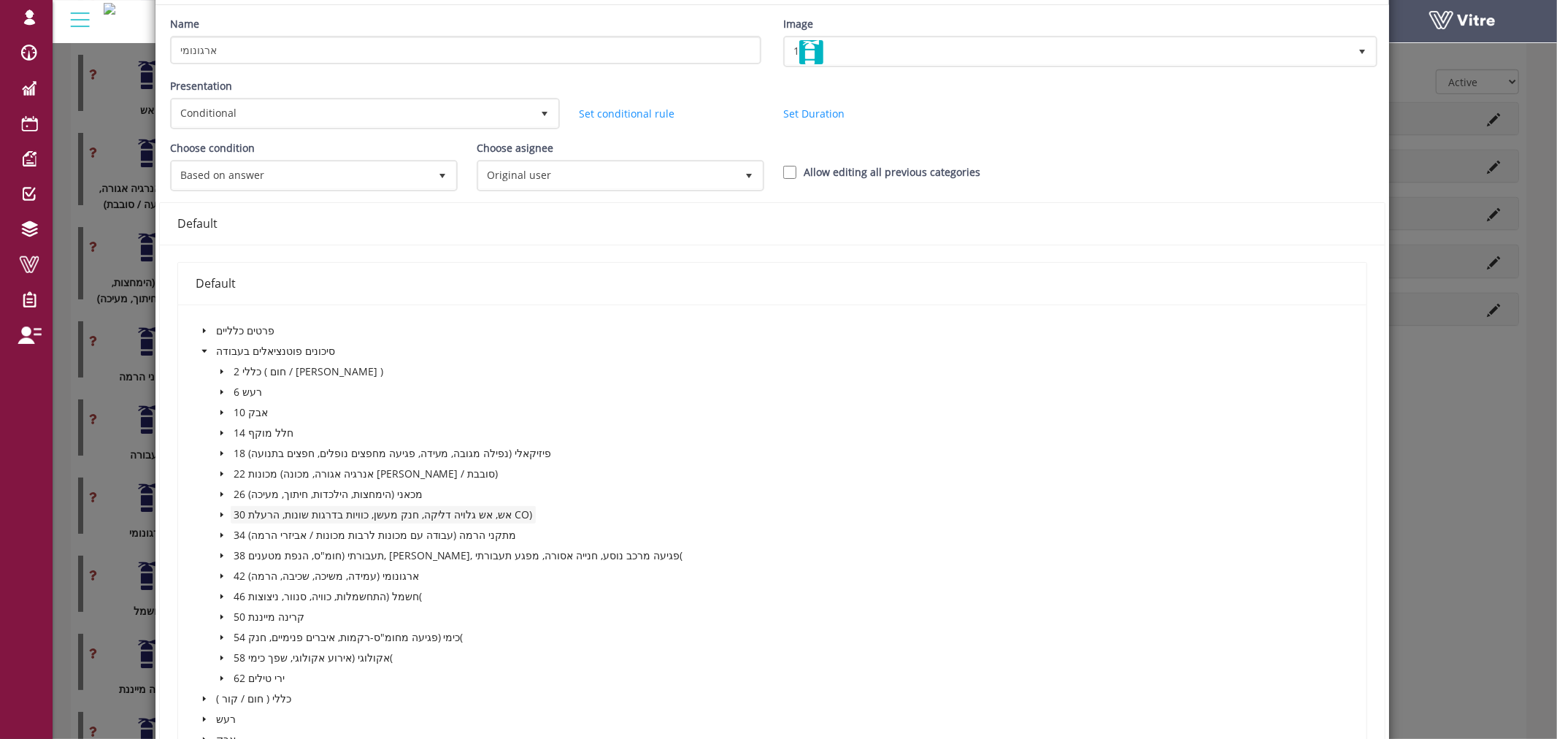
scroll to position [162, 0]
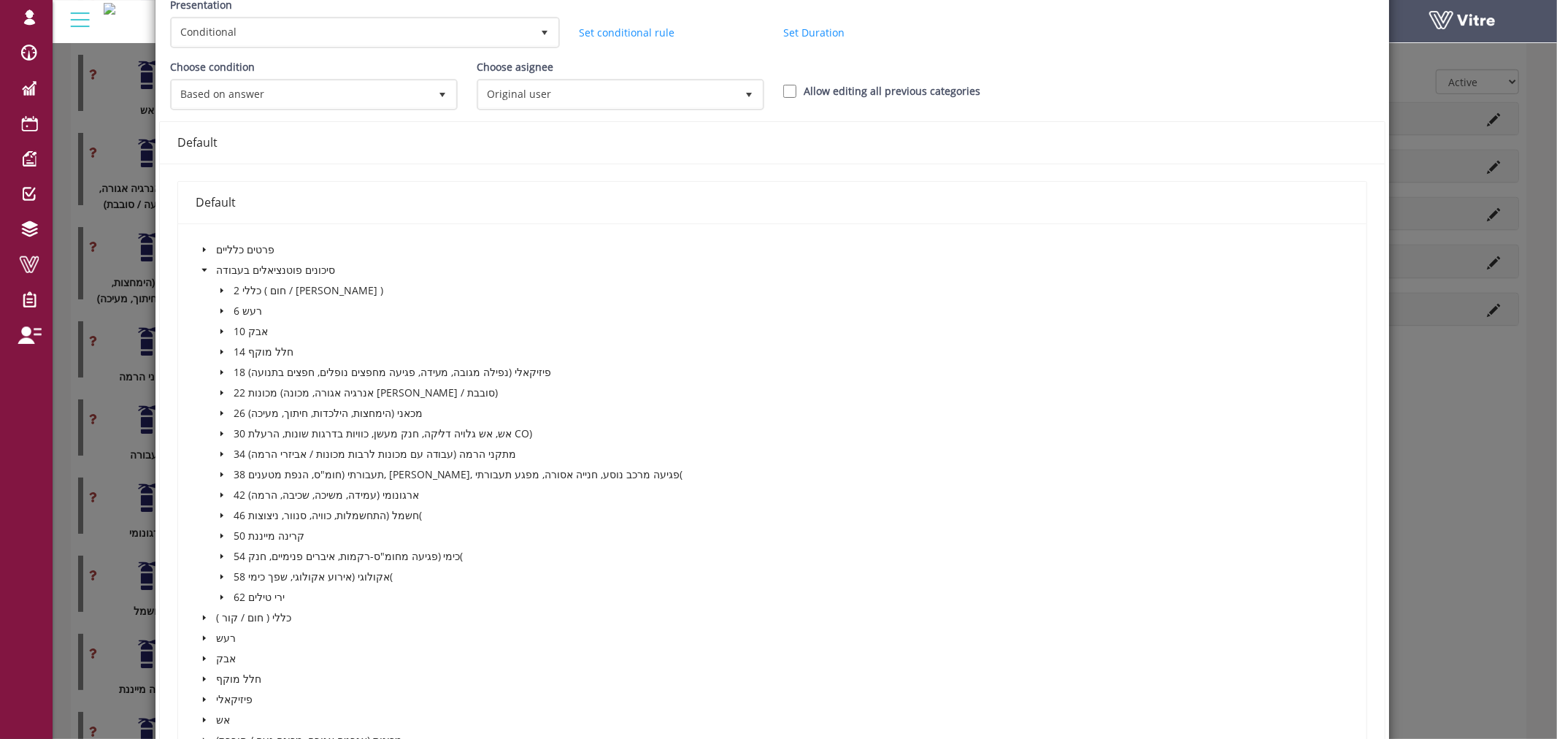
click at [221, 493] on icon "caret-down" at bounding box center [222, 495] width 3 height 5
click at [253, 510] on span at bounding box center [254, 516] width 12 height 12
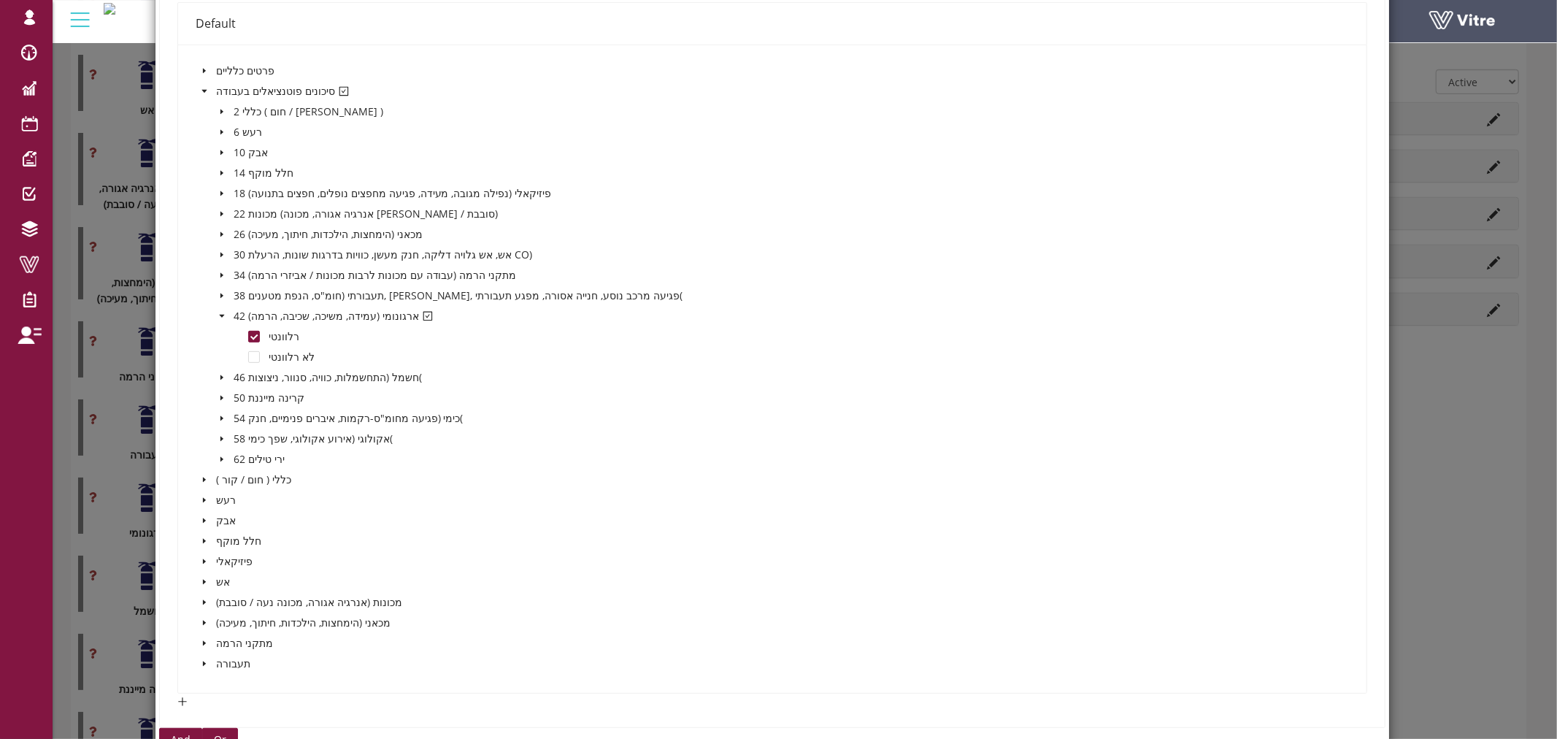
scroll to position [567, 0]
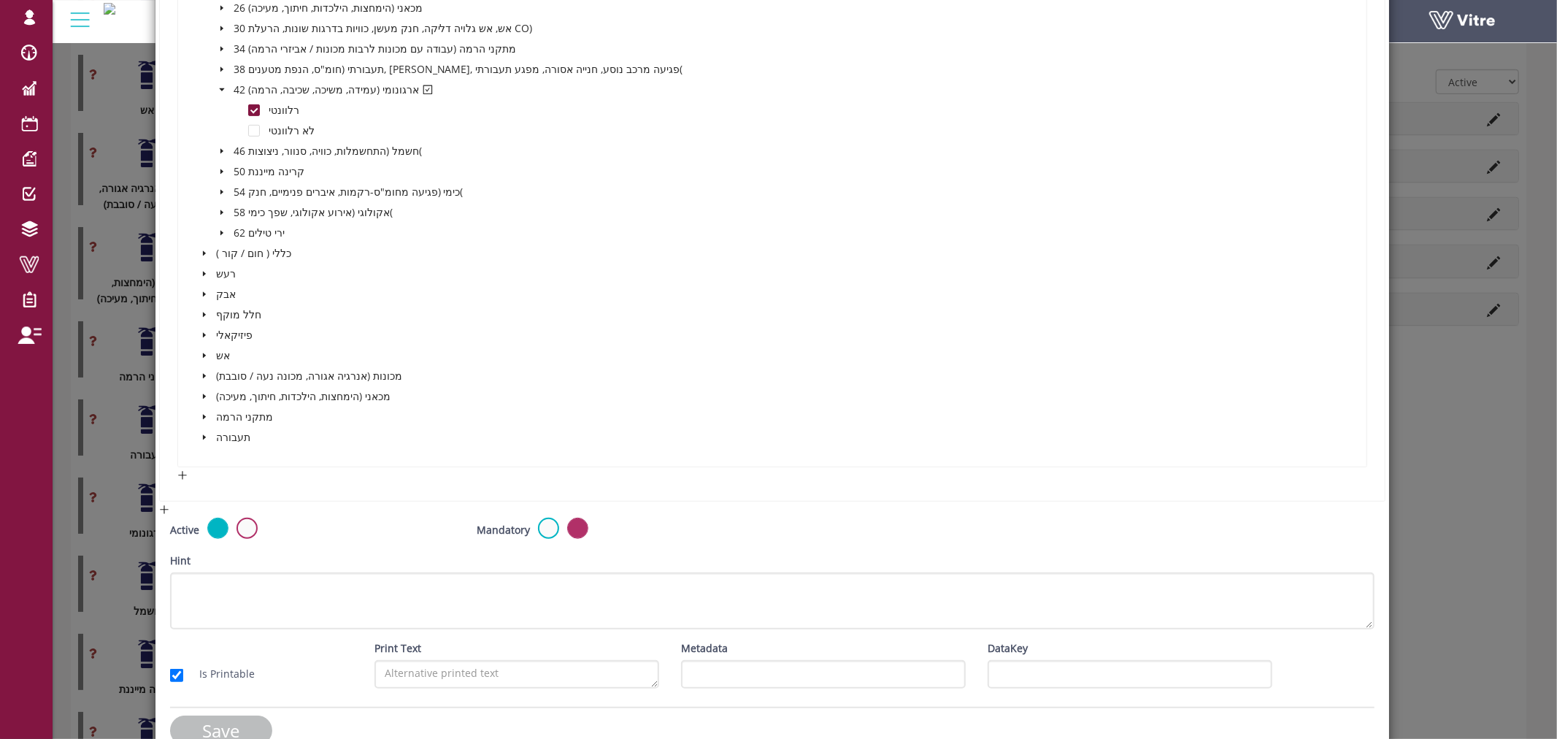
click at [238, 725] on input "Save" at bounding box center [221, 731] width 102 height 30
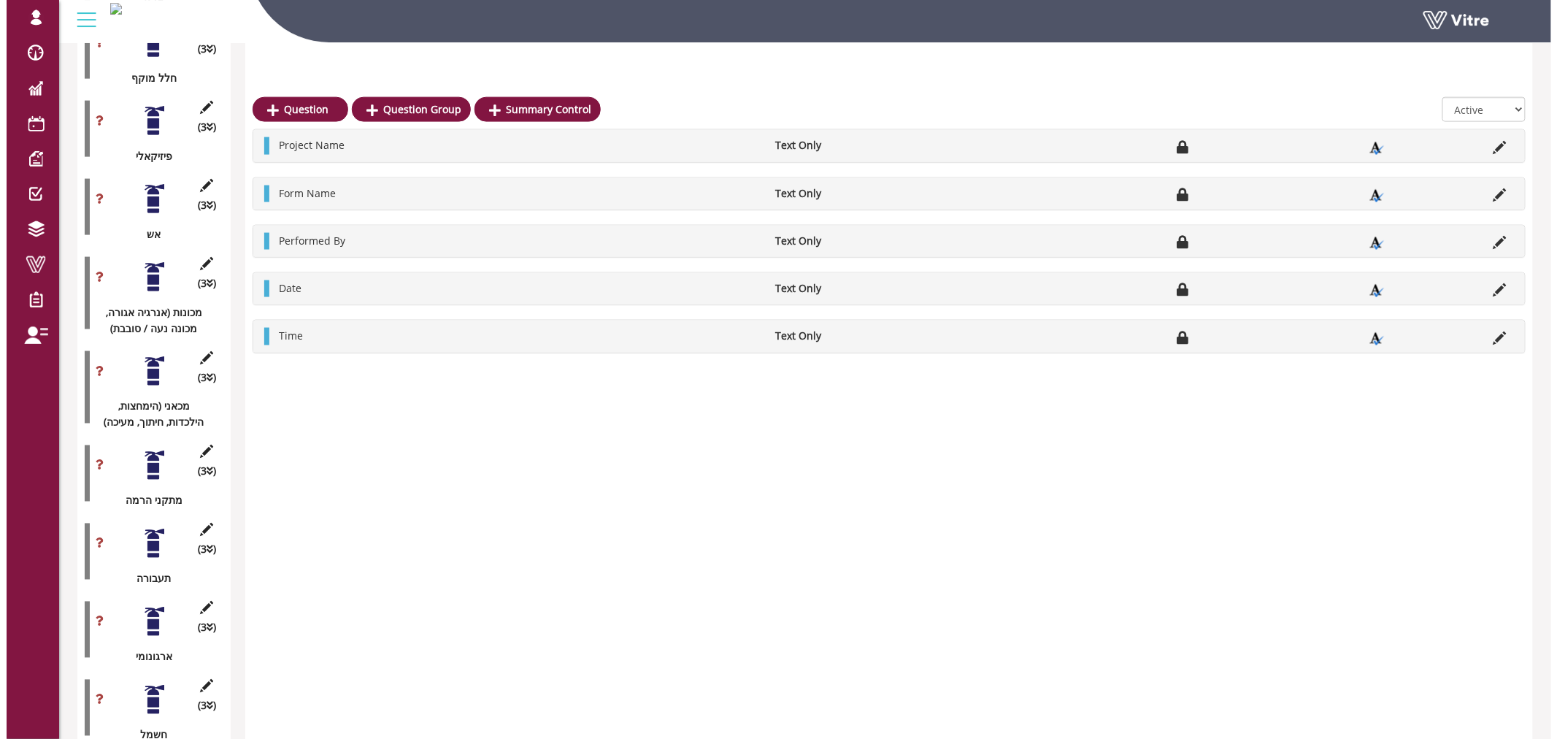
scroll to position [797, 0]
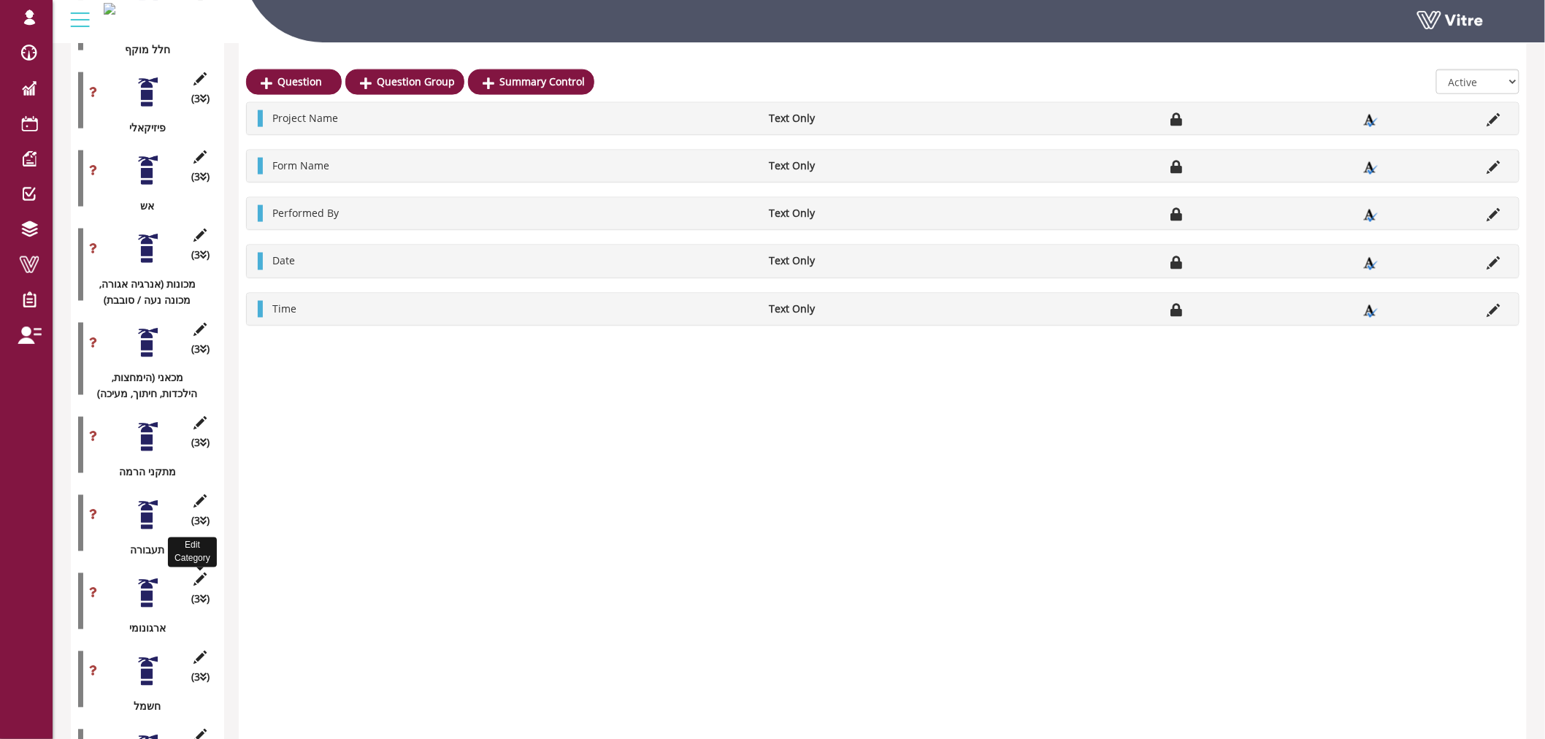
click at [204, 573] on icon at bounding box center [200, 579] width 18 height 13
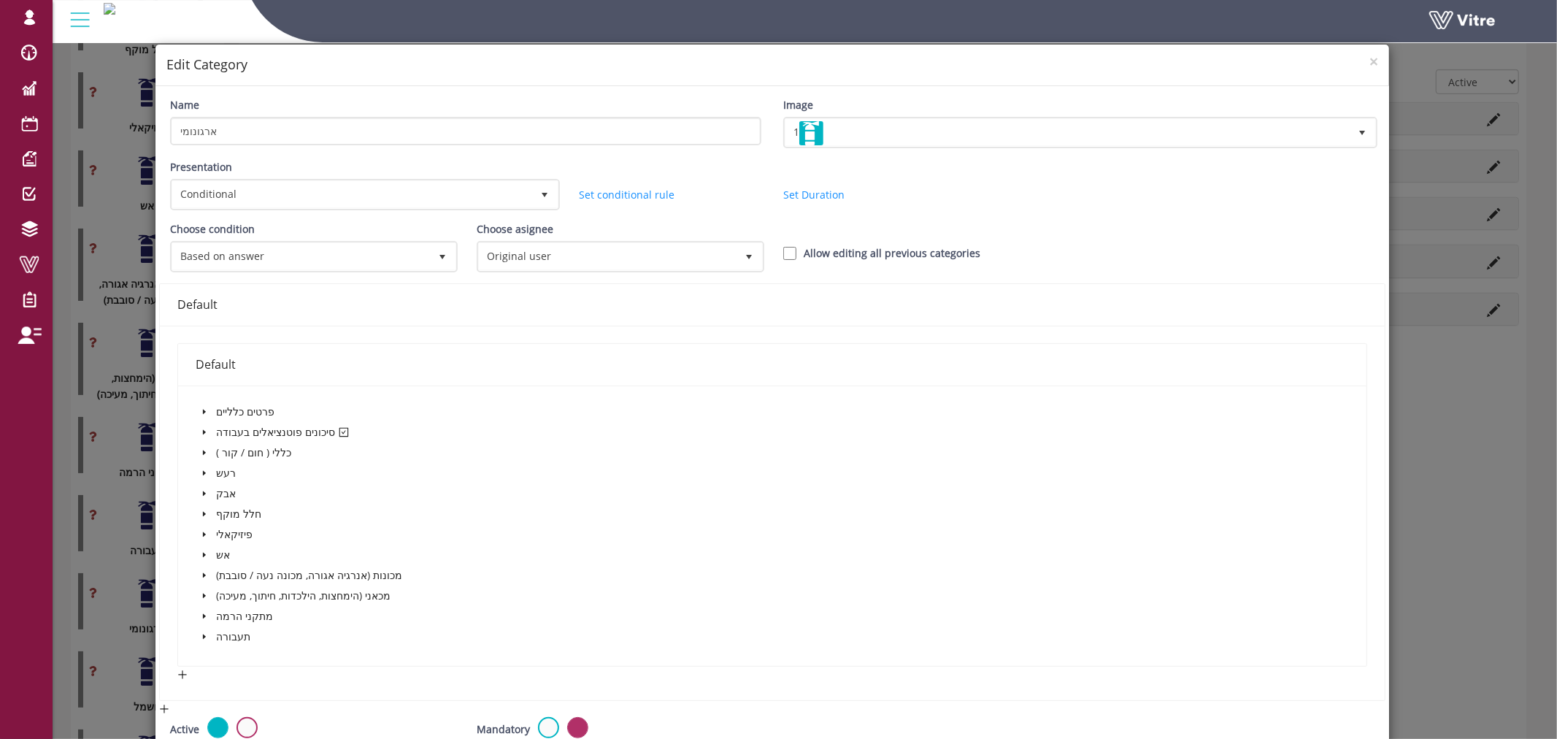
click at [203, 429] on icon "caret-down" at bounding box center [204, 432] width 7 height 7
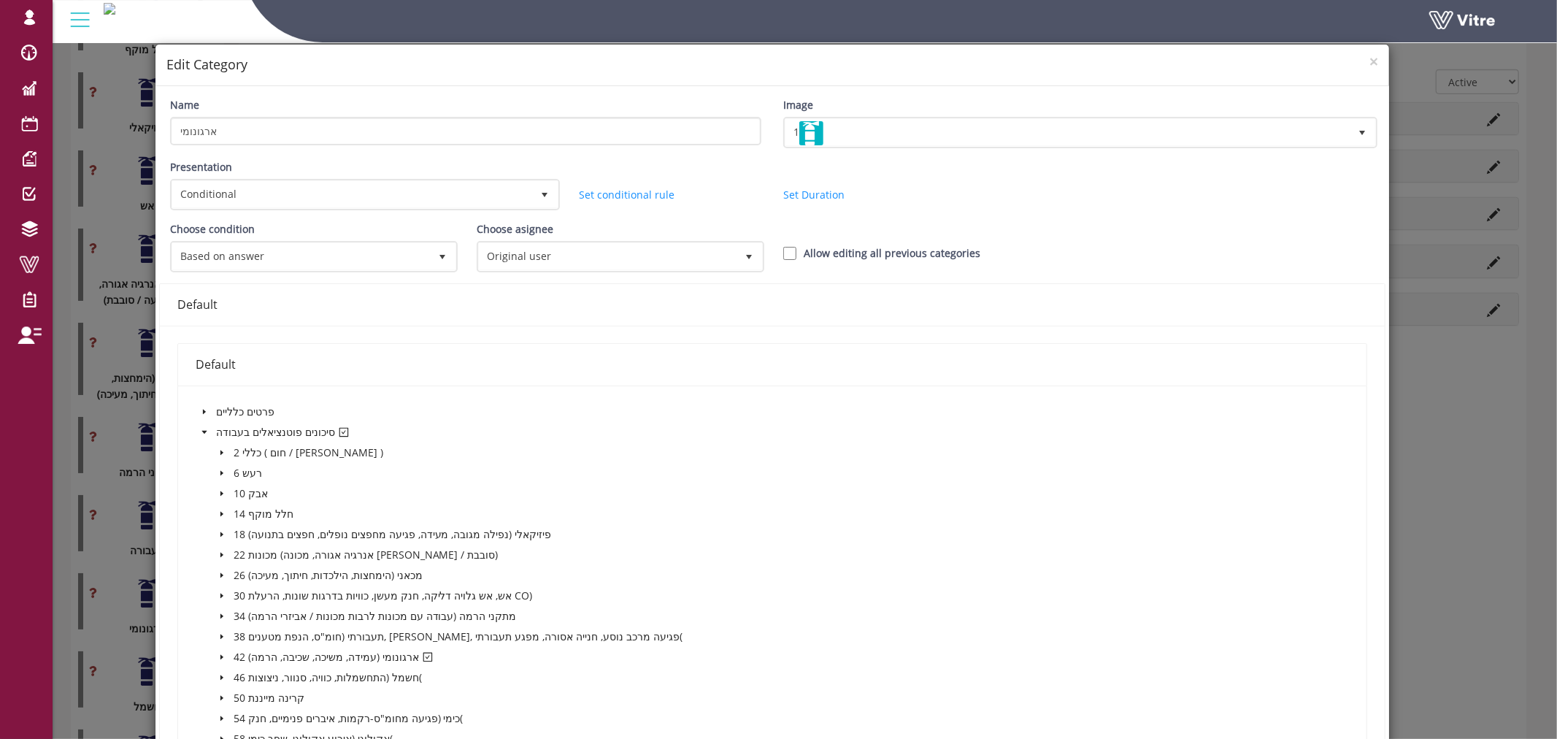
click at [203, 429] on icon "caret-down" at bounding box center [204, 432] width 7 height 7
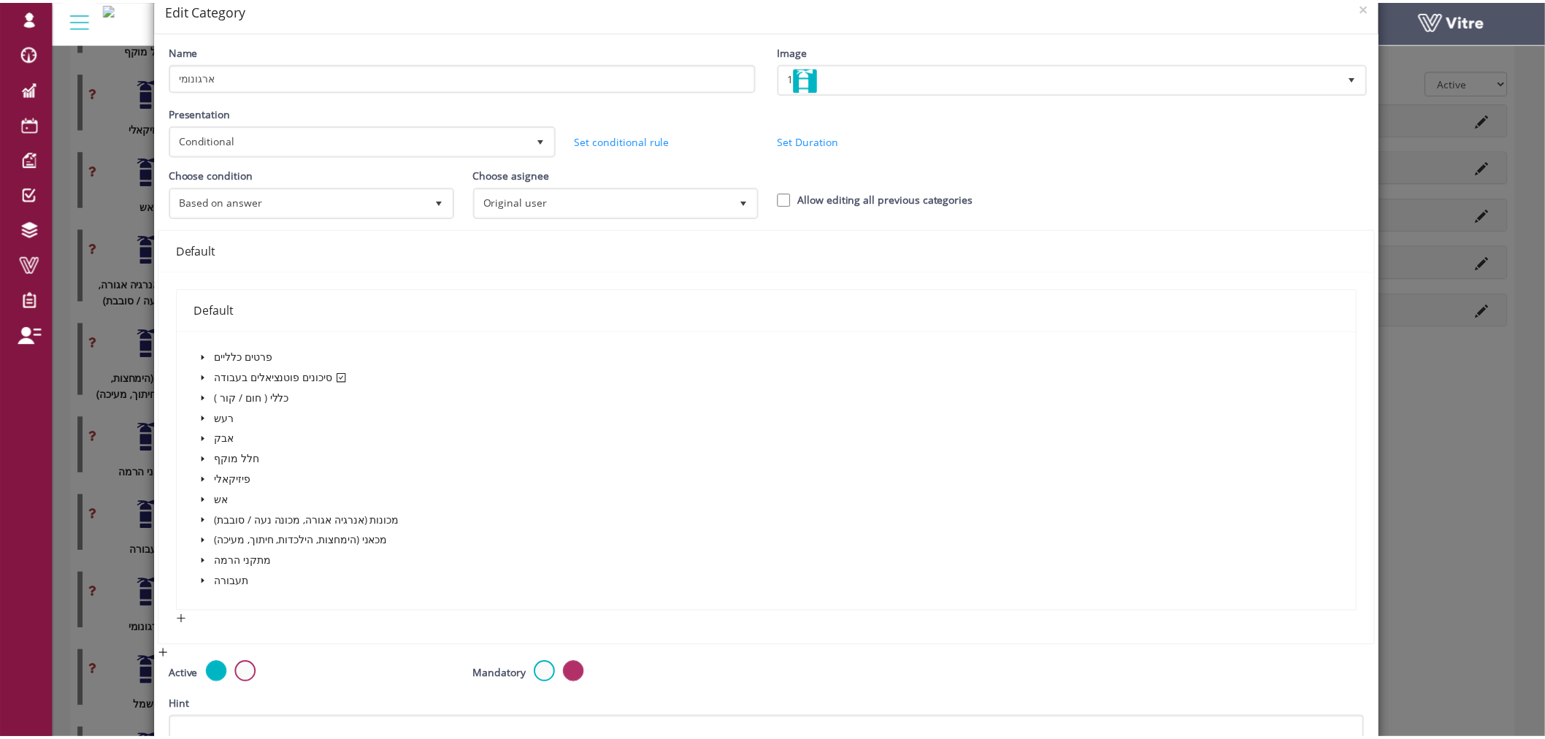
scroll to position [0, 0]
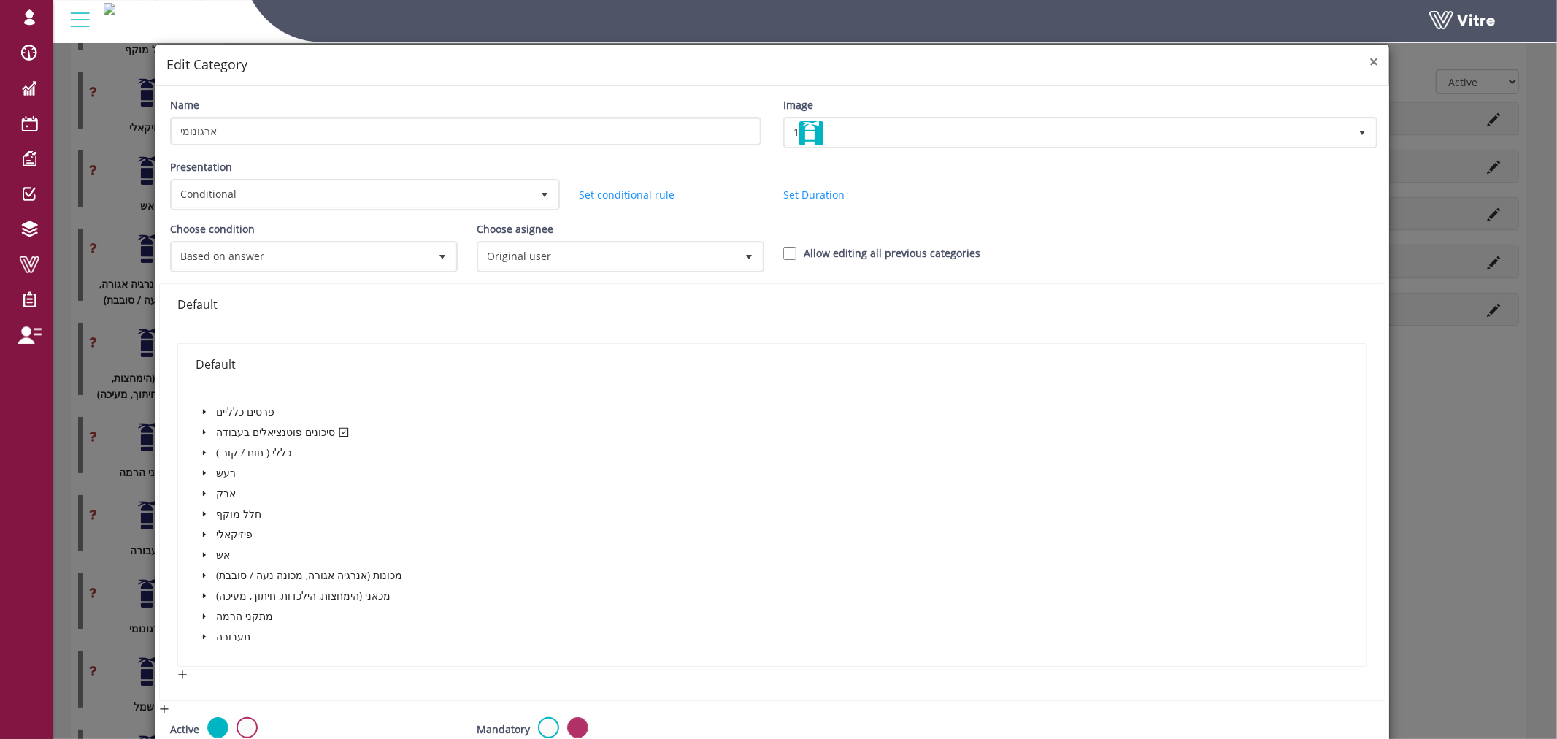
click at [1370, 58] on span "×" at bounding box center [1374, 61] width 9 height 20
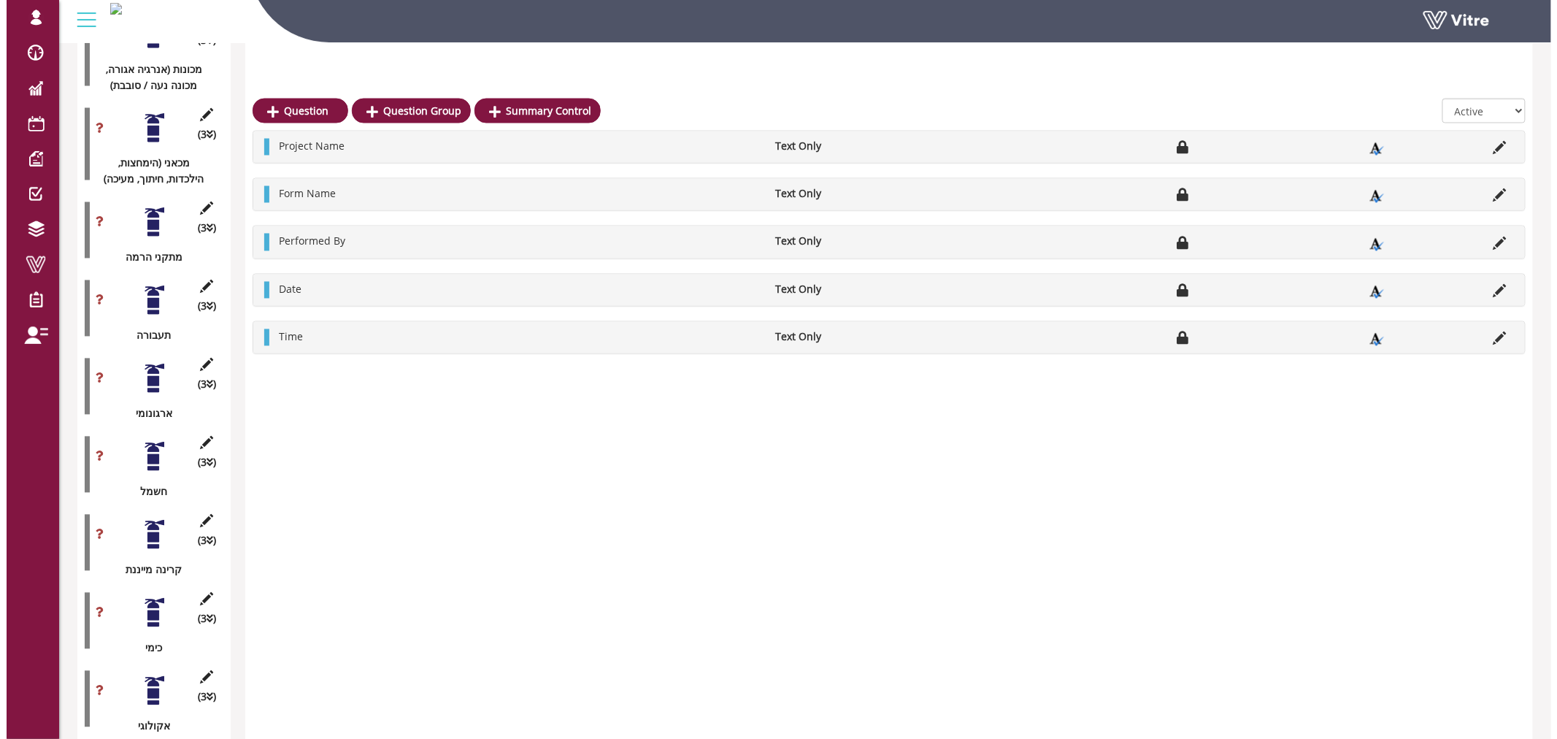
scroll to position [1040, 0]
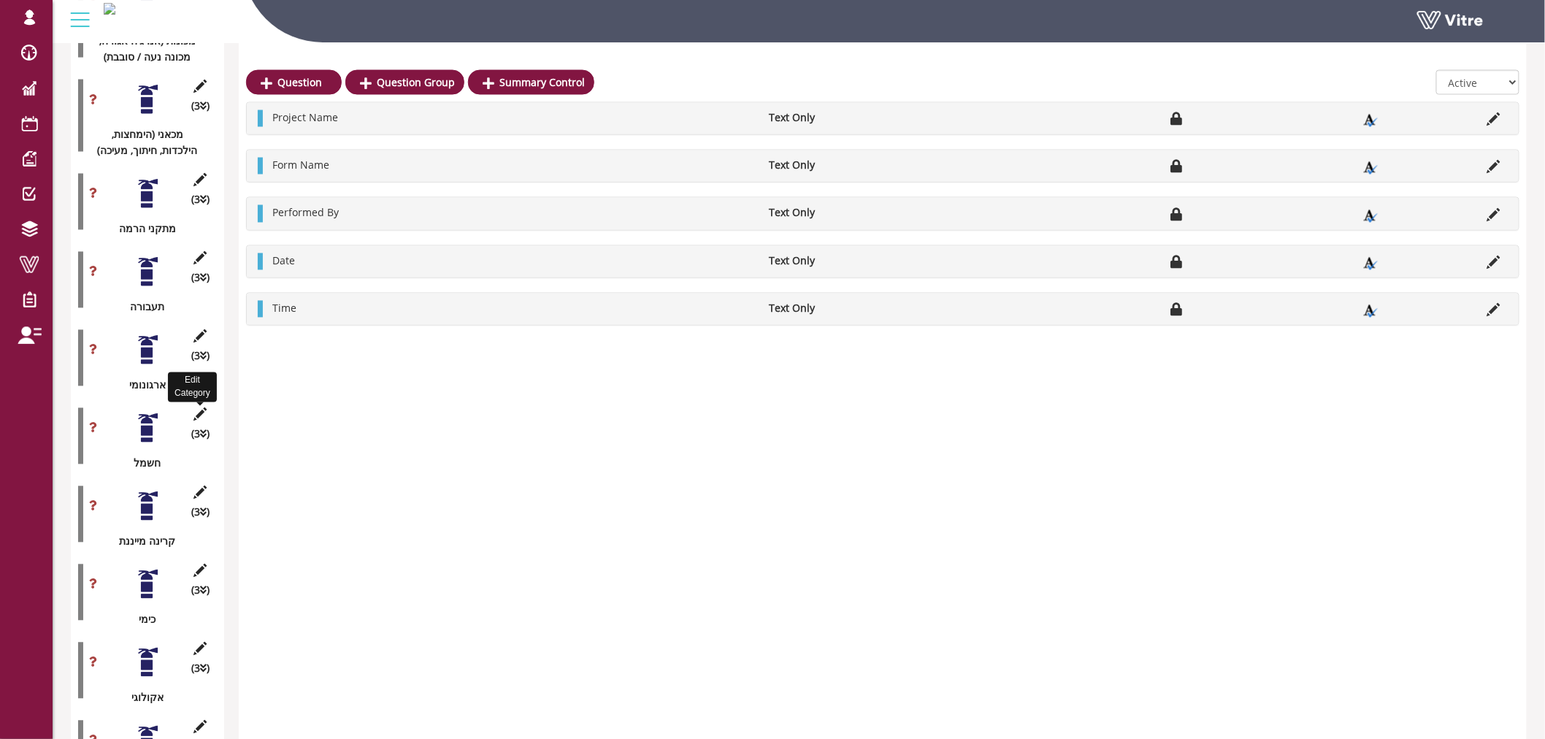
click at [202, 408] on icon at bounding box center [200, 414] width 18 height 13
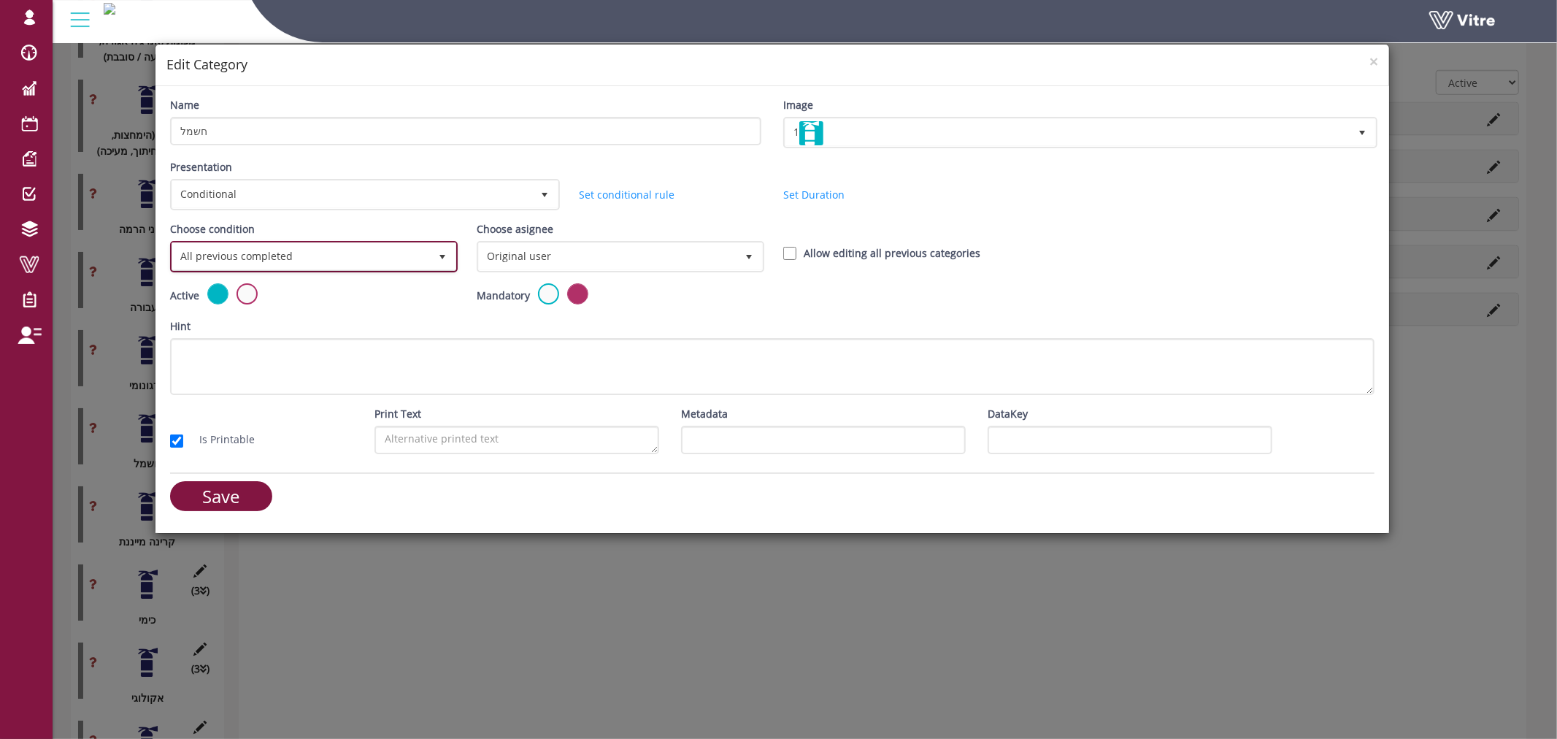
click at [396, 252] on span "All previous completed" at bounding box center [300, 256] width 257 height 26
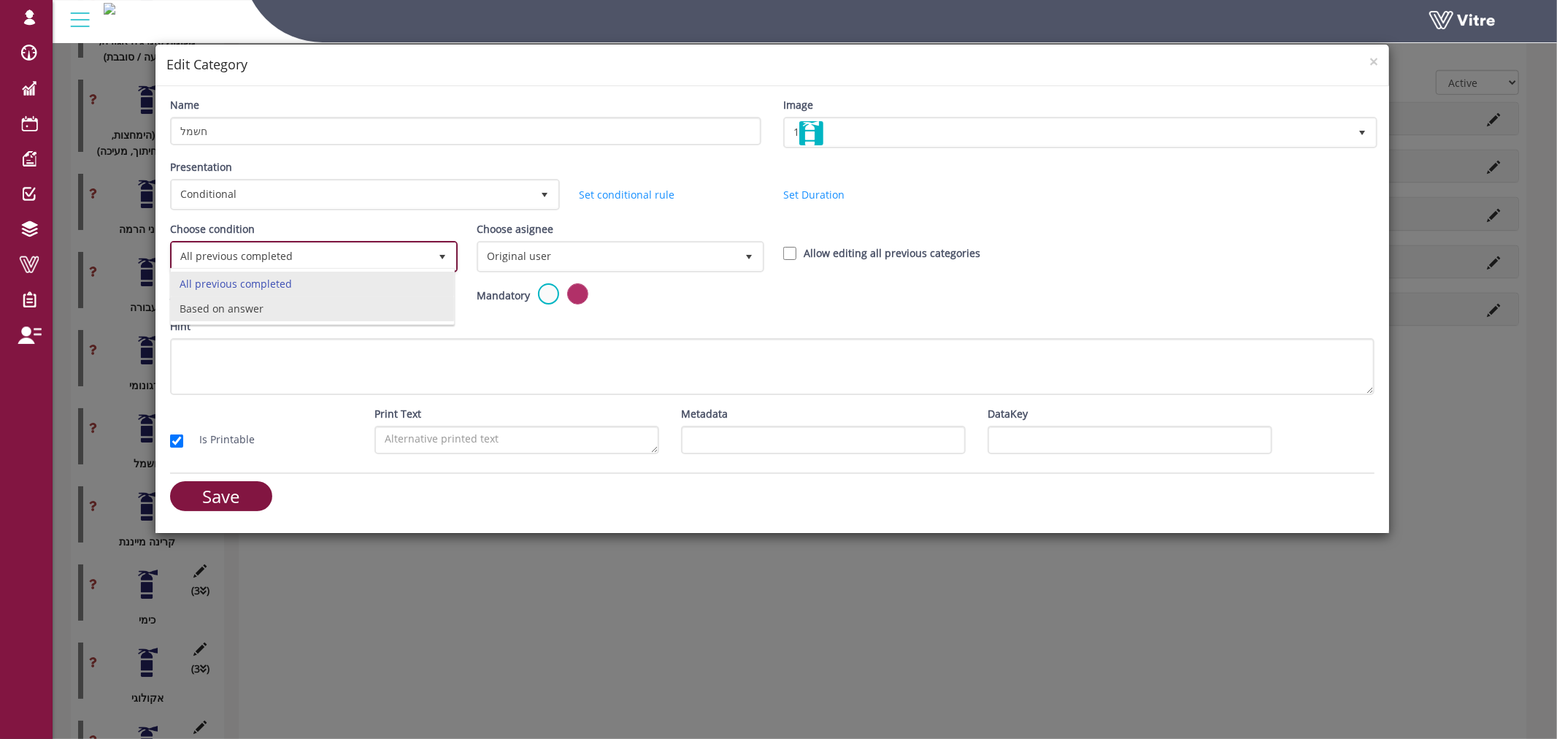
click at [344, 314] on li "Based on answer" at bounding box center [312, 308] width 283 height 25
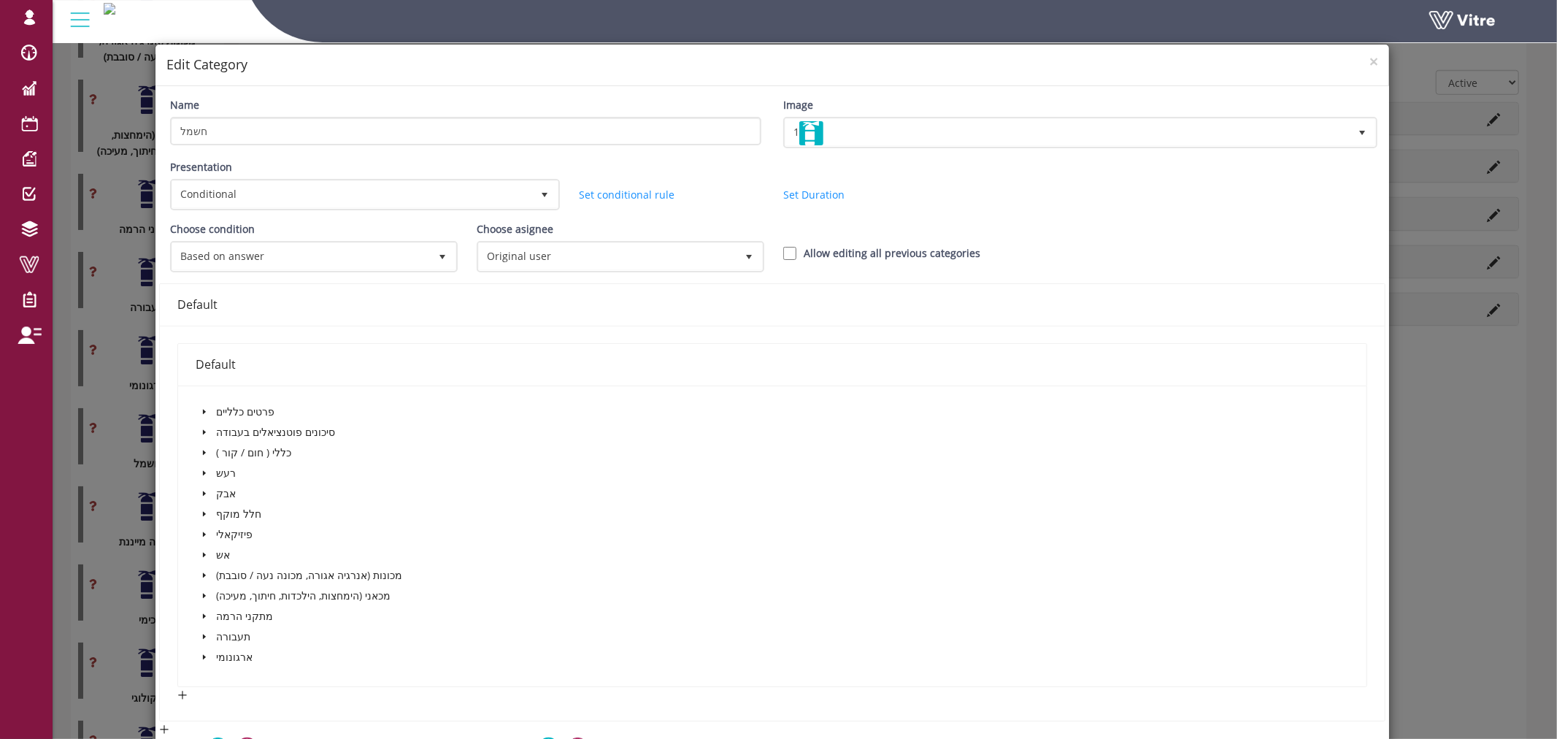
click at [201, 429] on icon "caret-down" at bounding box center [204, 432] width 7 height 7
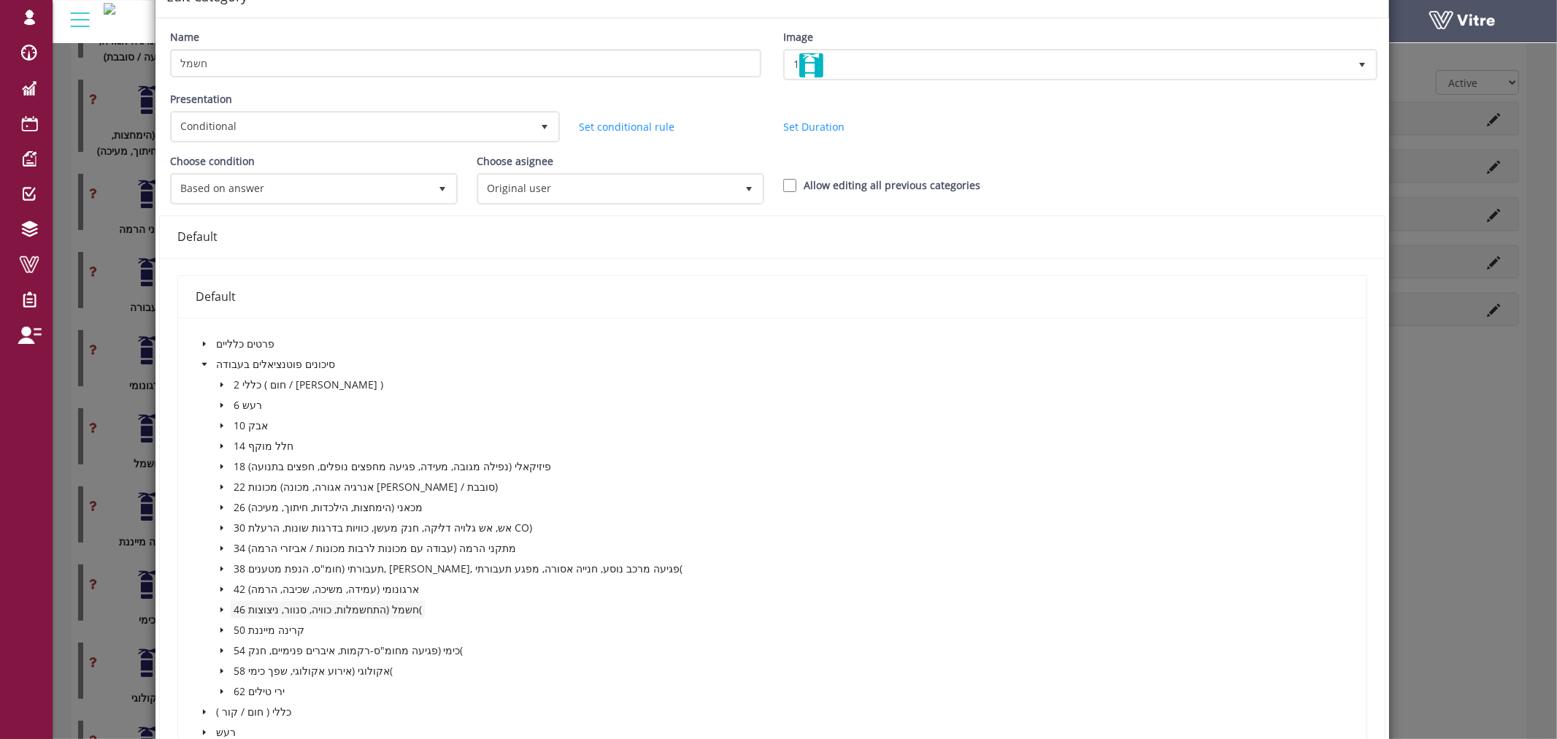
scroll to position [81, 0]
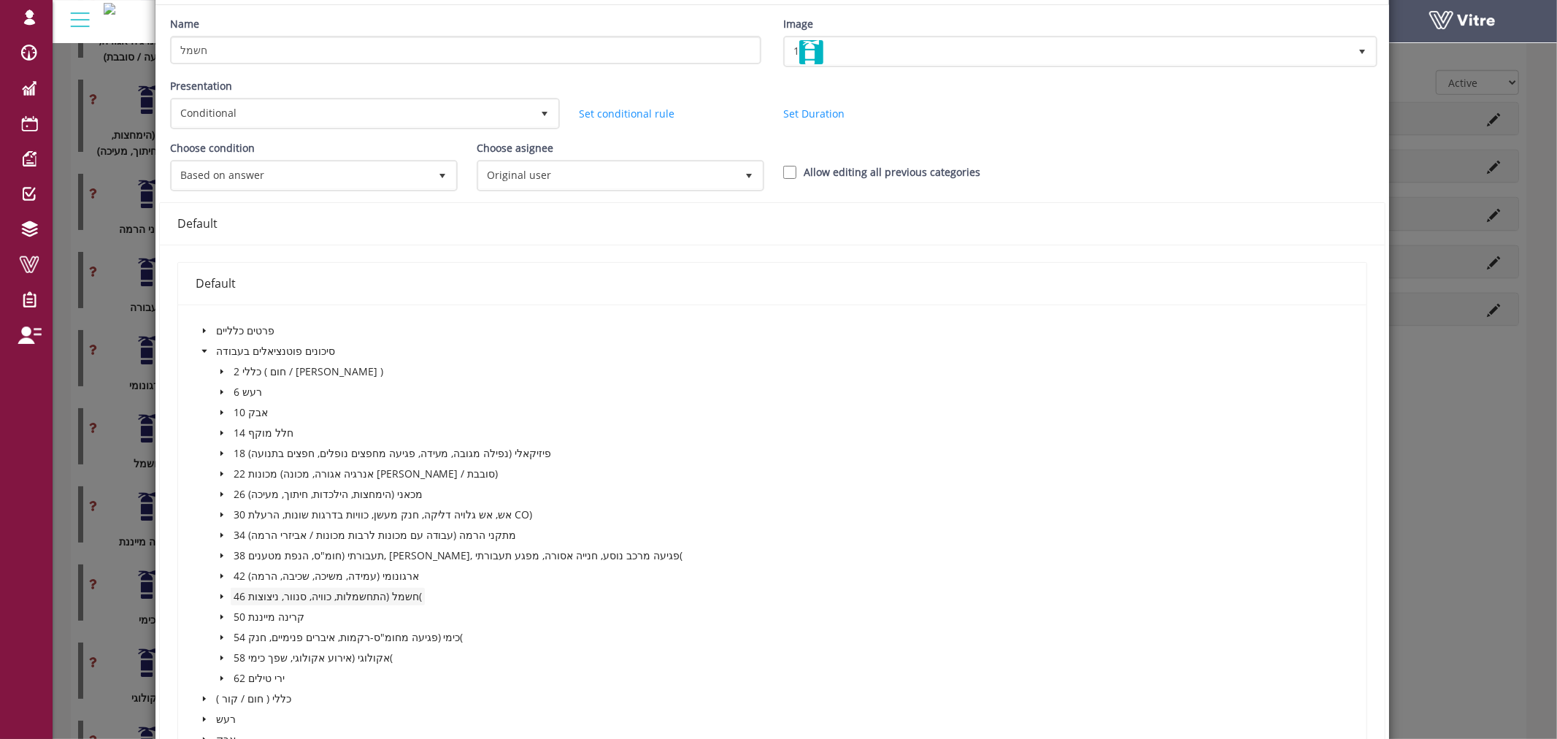
click at [348, 597] on span "46 חשמל (התחשמלות, כוויה, סנוור, ניצוצות(" at bounding box center [328, 596] width 188 height 14
click at [224, 594] on span at bounding box center [222, 597] width 18 height 18
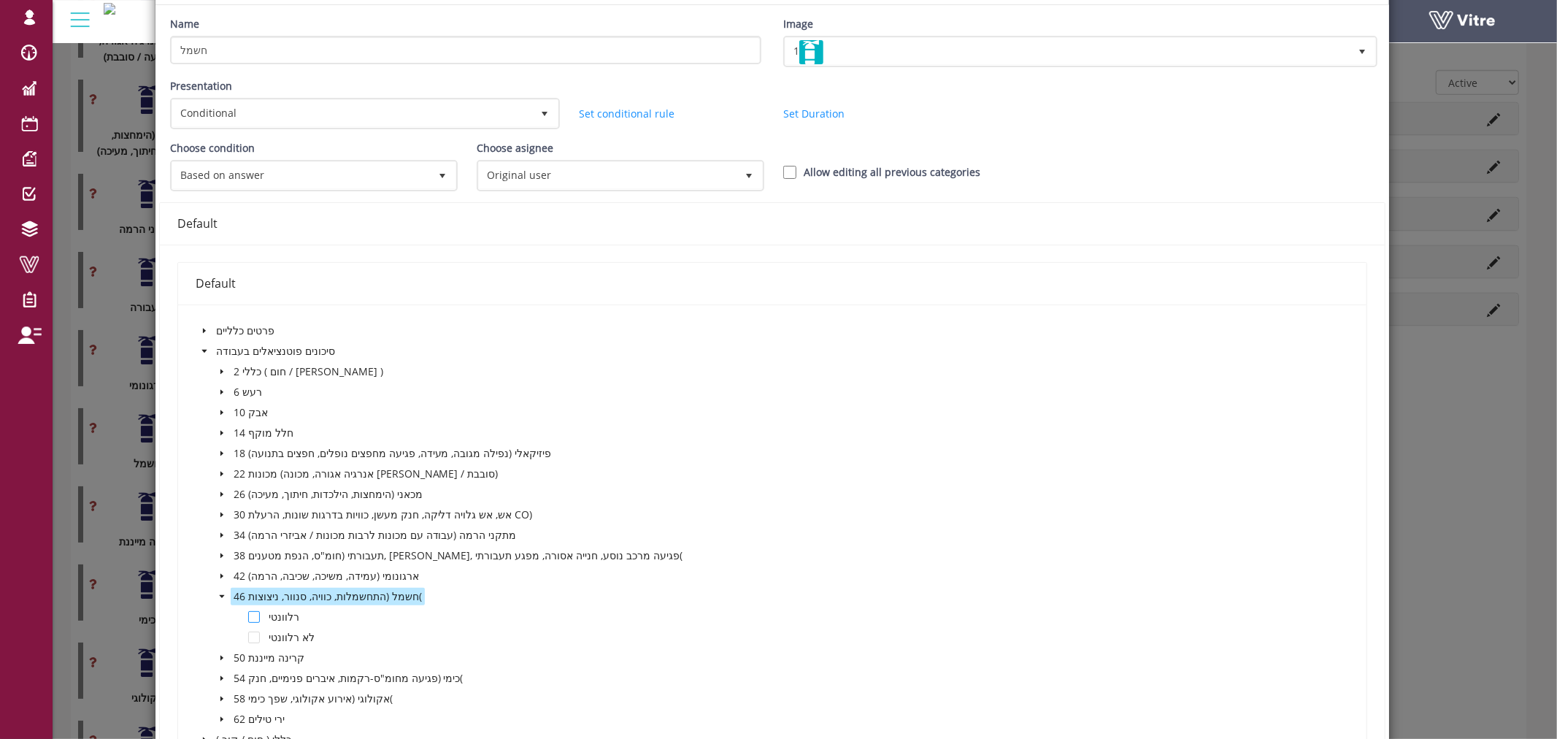
click at [252, 615] on span at bounding box center [254, 617] width 12 height 12
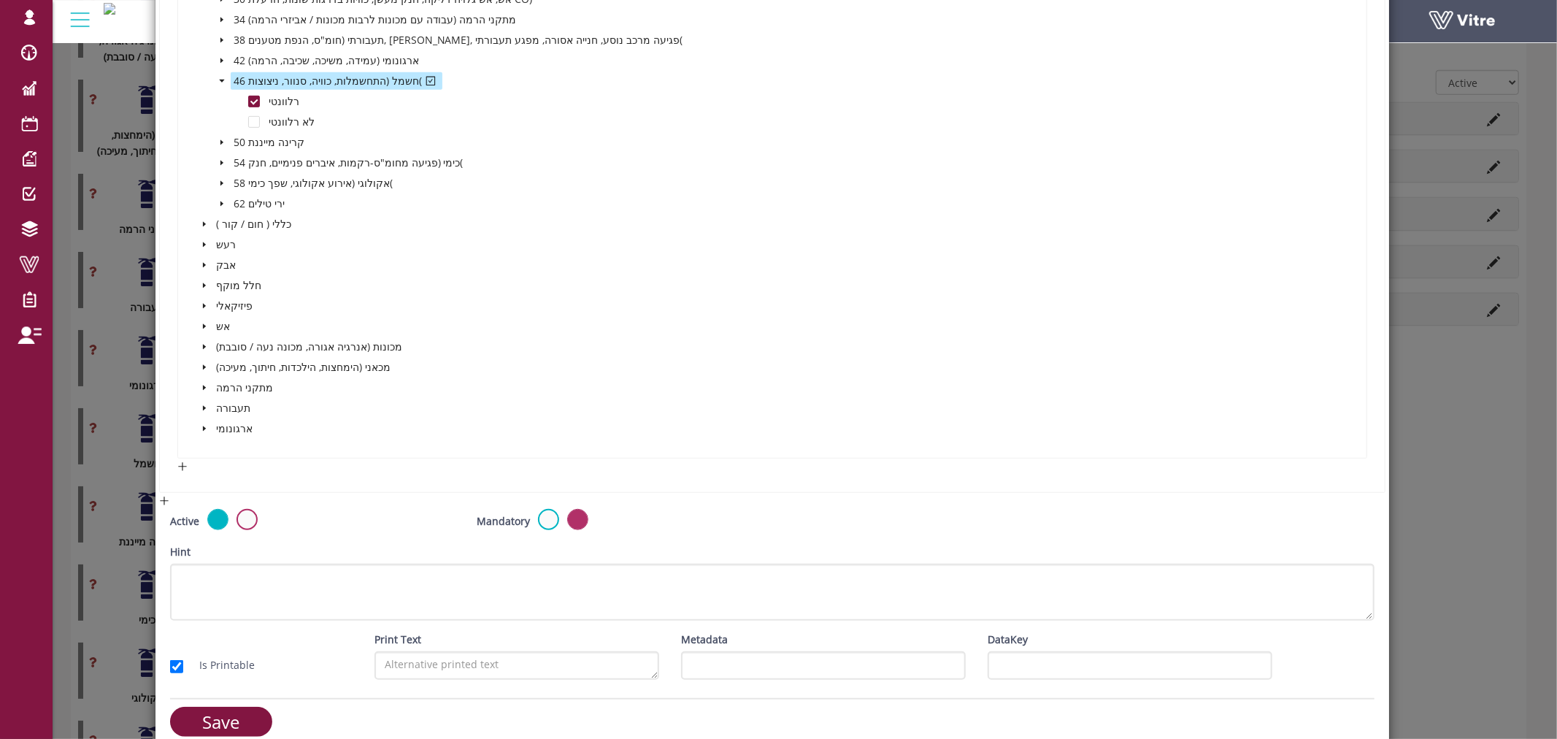
scroll to position [613, 0]
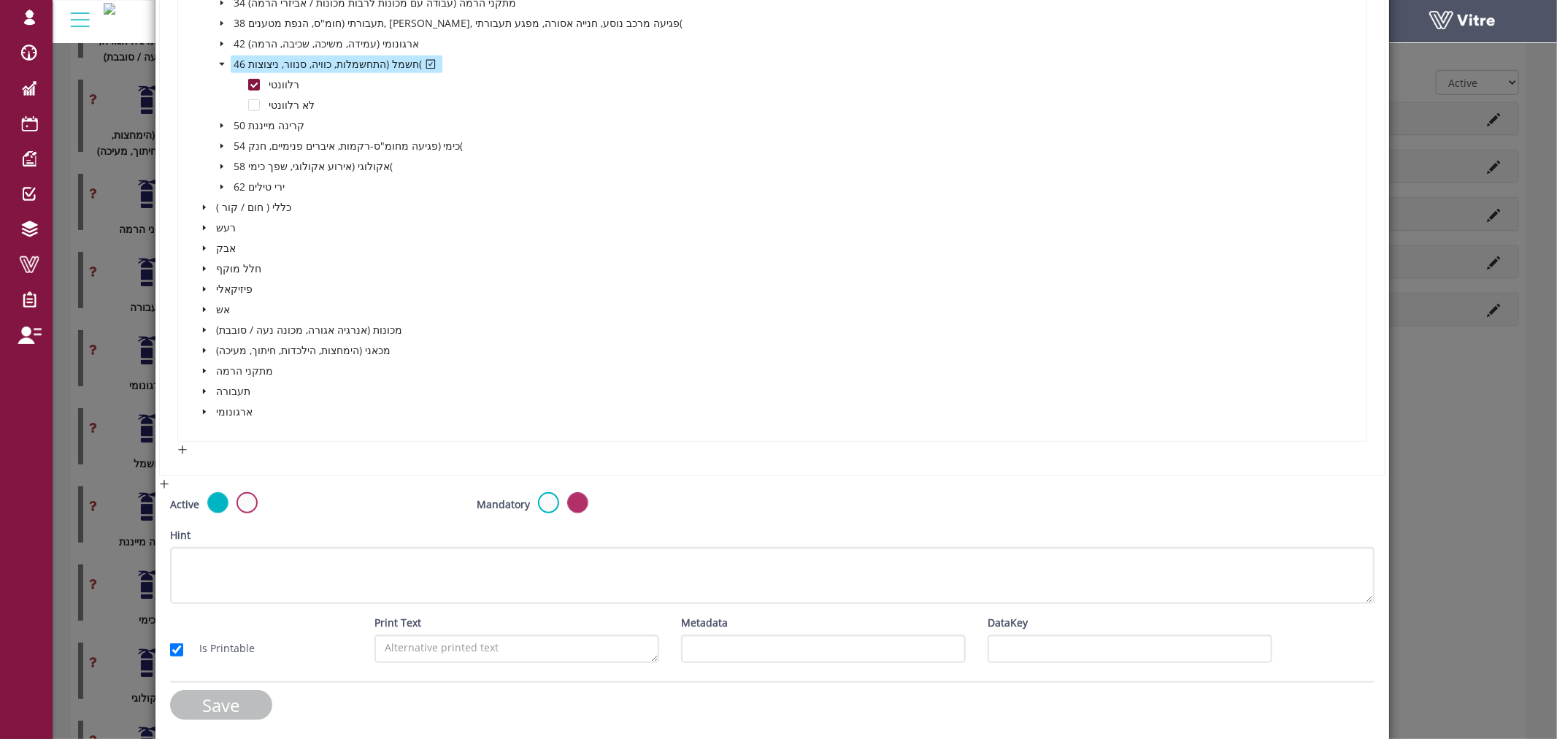
click at [202, 707] on input "Save" at bounding box center [221, 705] width 102 height 30
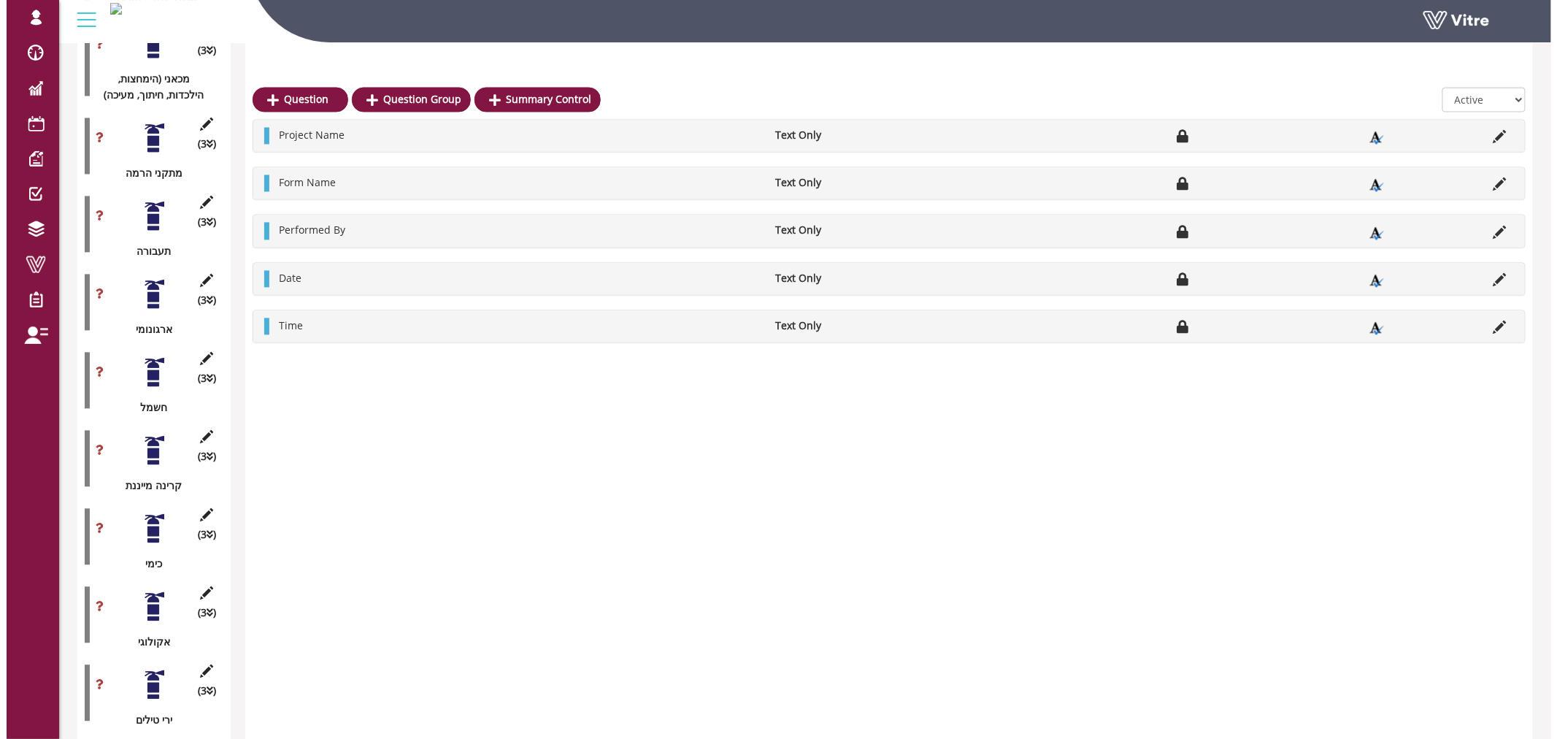
scroll to position [1121, 0]
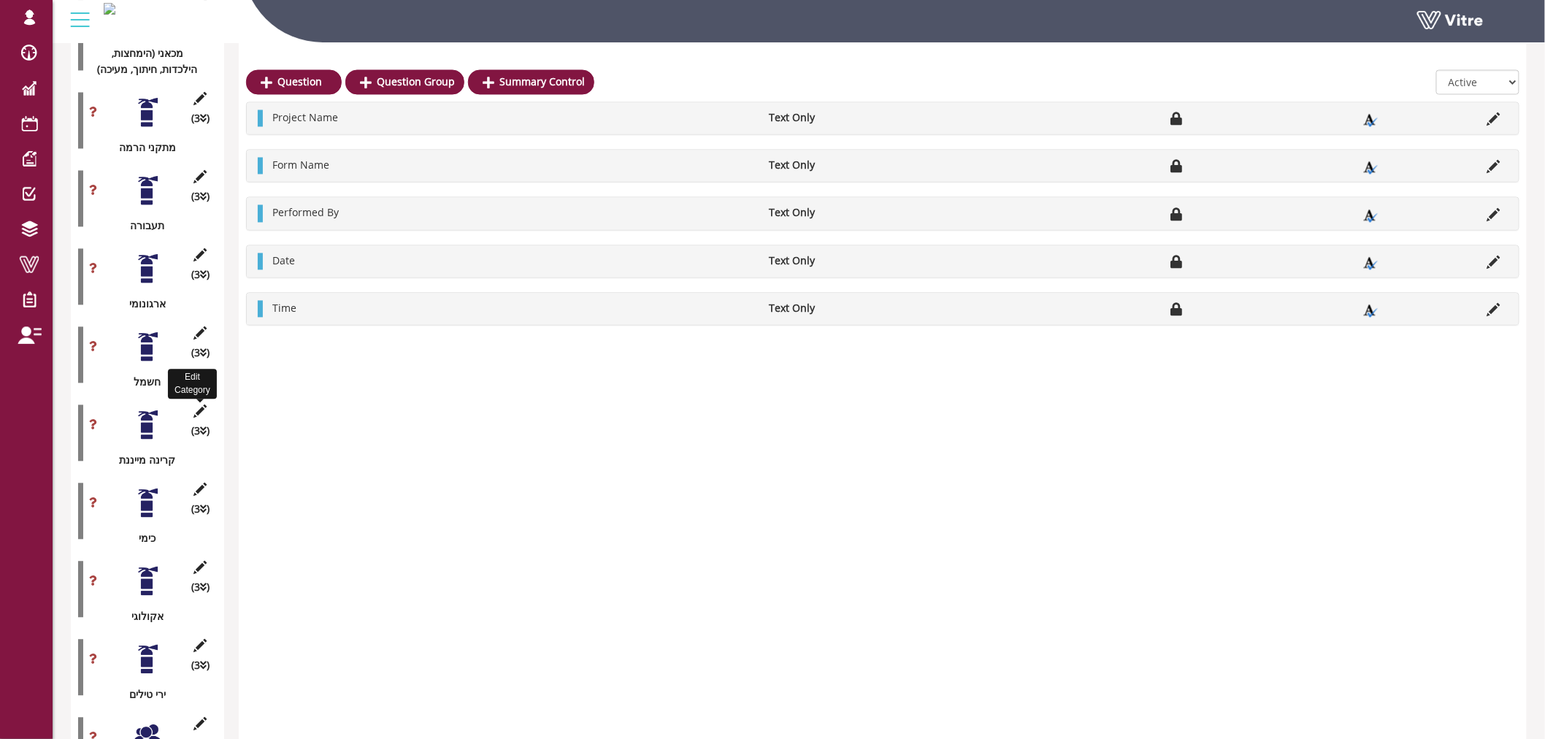
click at [202, 405] on icon at bounding box center [200, 411] width 18 height 13
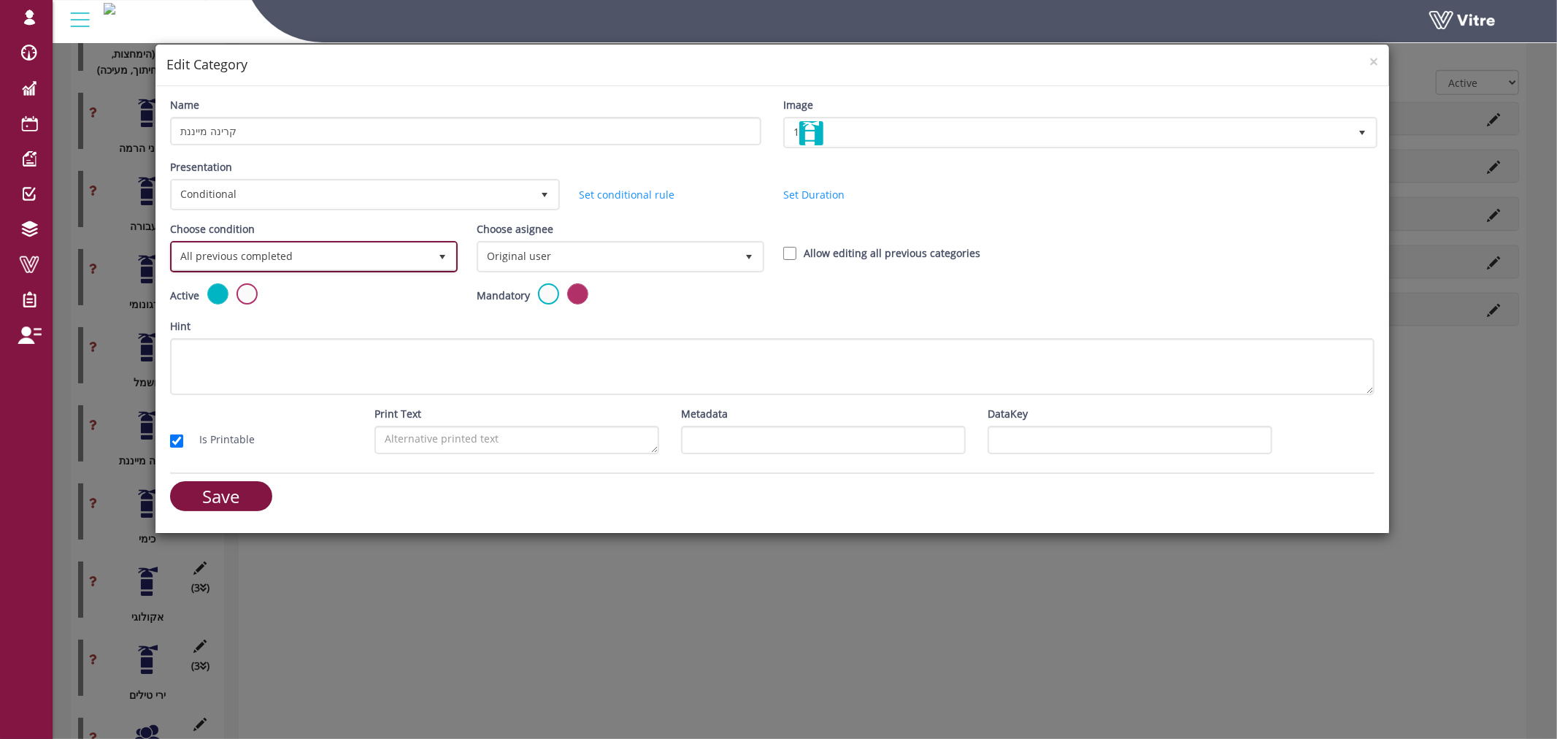
click at [270, 250] on span "All previous completed" at bounding box center [300, 256] width 257 height 26
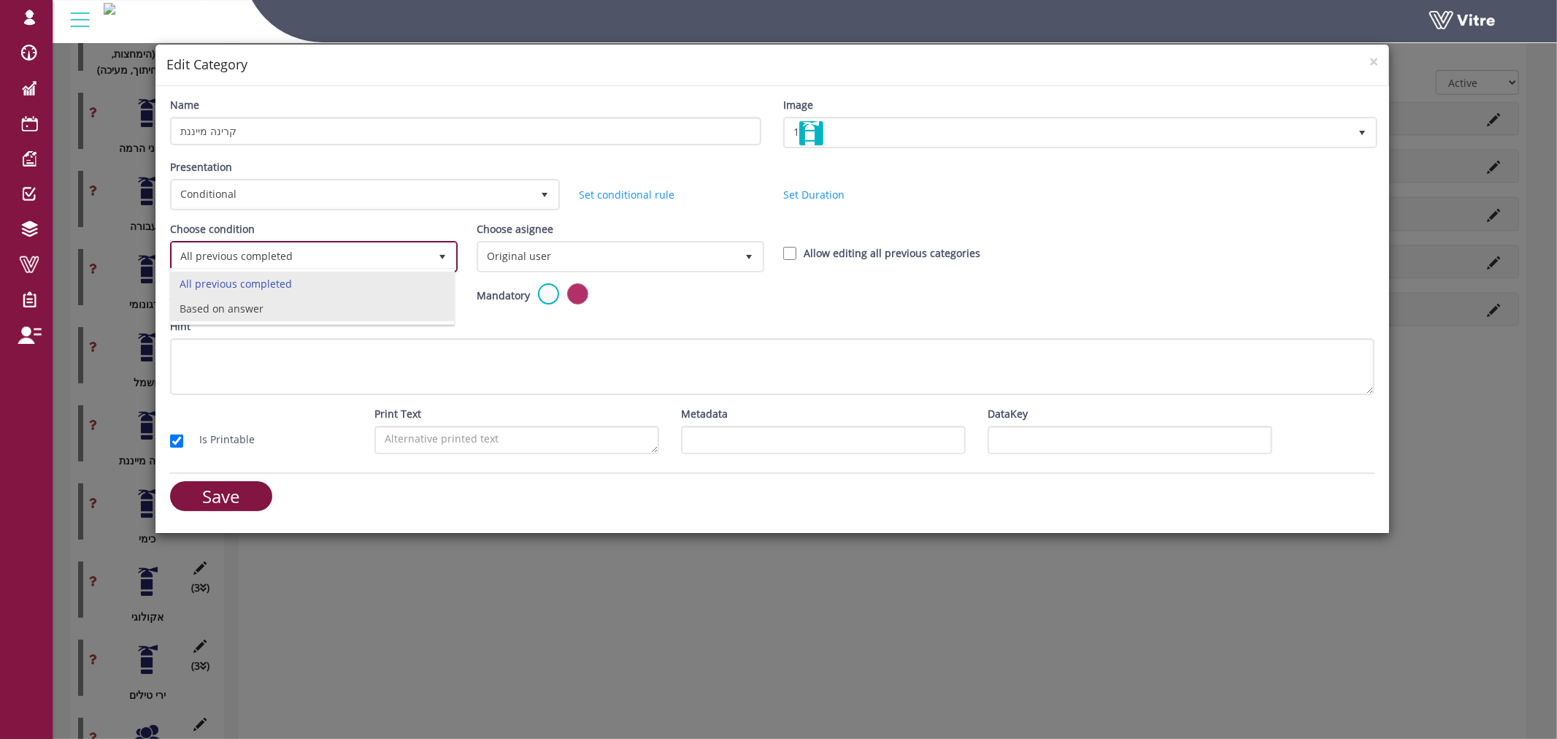
click at [264, 315] on li "Based on answer" at bounding box center [312, 308] width 283 height 25
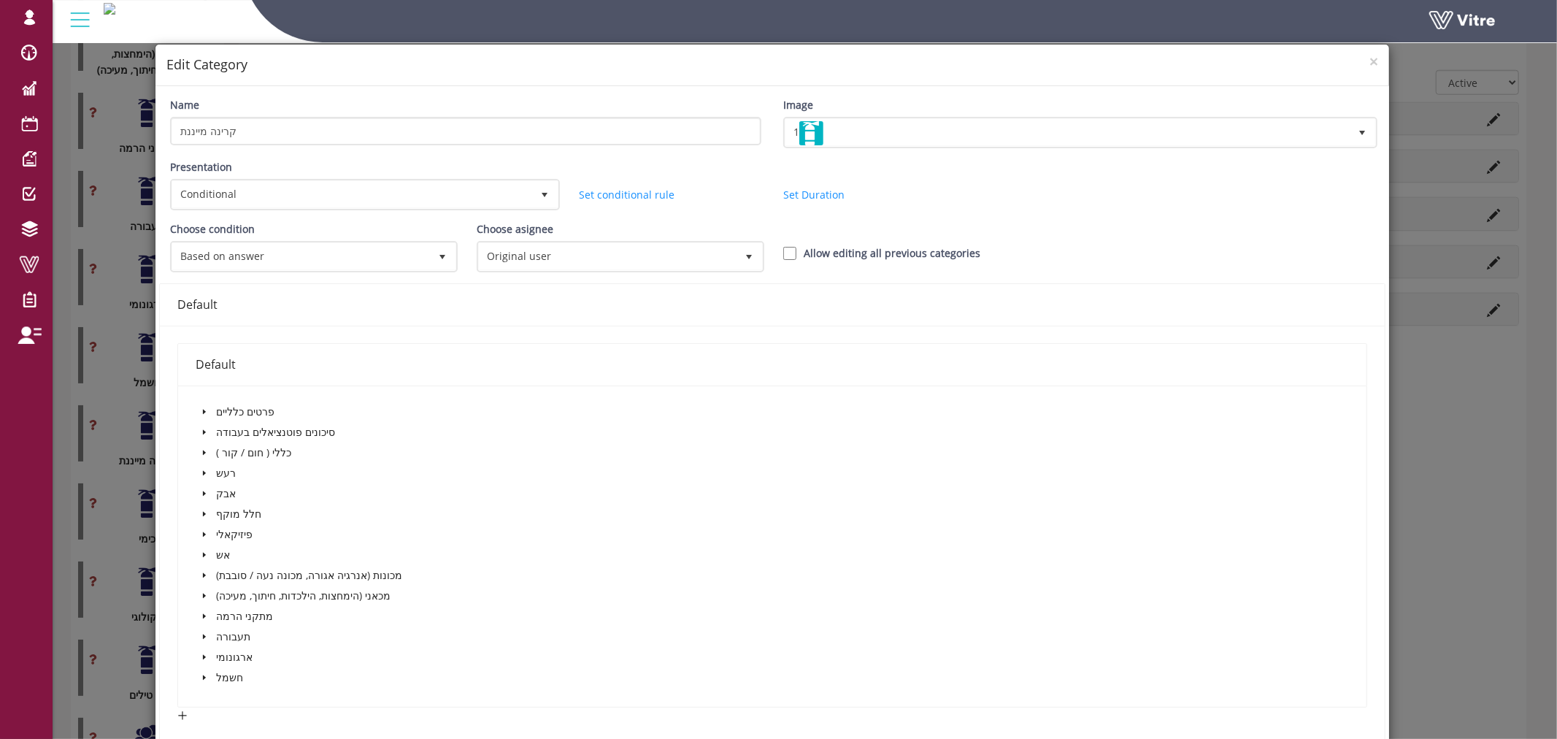
click at [207, 423] on span at bounding box center [205, 432] width 18 height 18
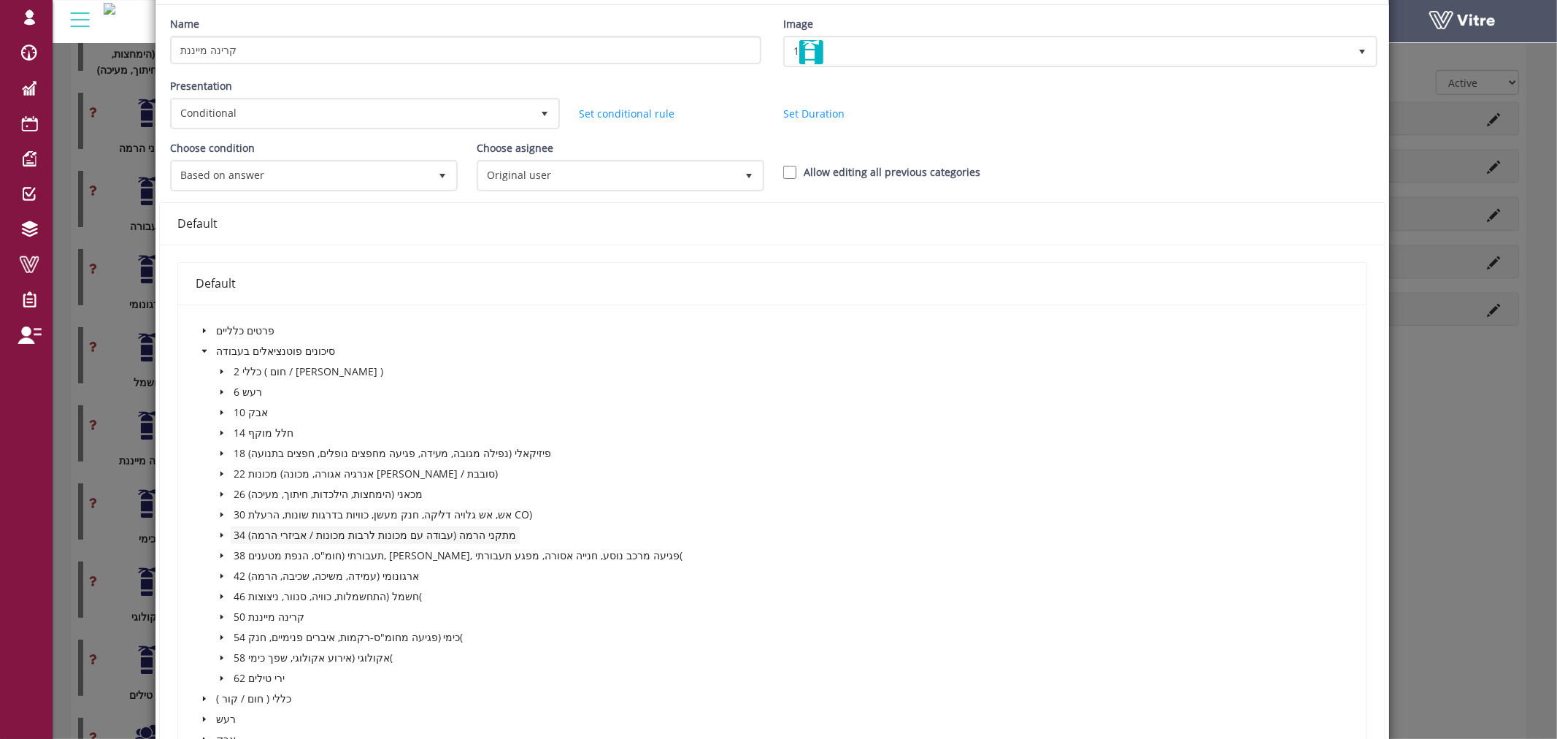
scroll to position [162, 0]
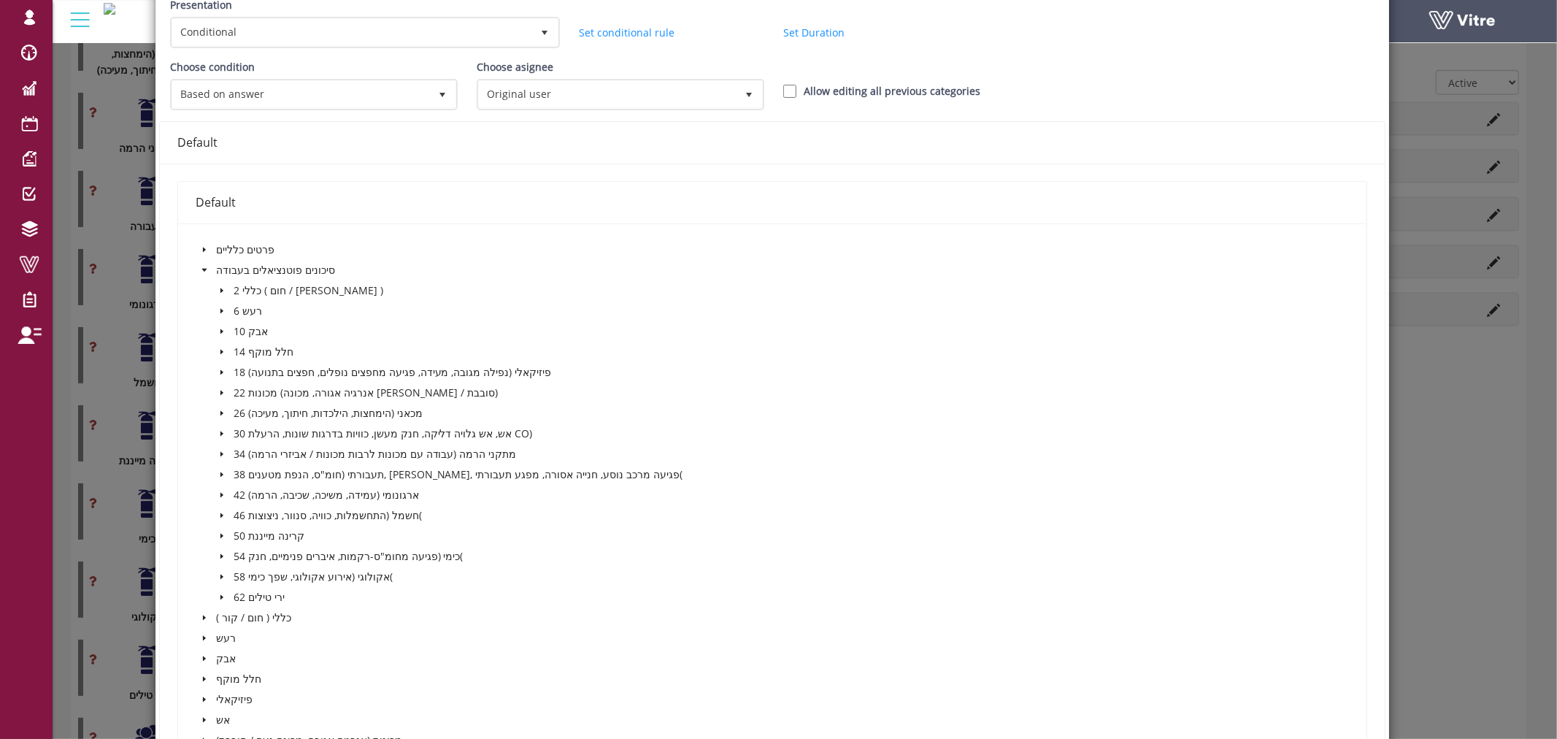
click at [222, 532] on icon "caret-down" at bounding box center [221, 535] width 7 height 7
click at [253, 551] on span at bounding box center [254, 557] width 12 height 12
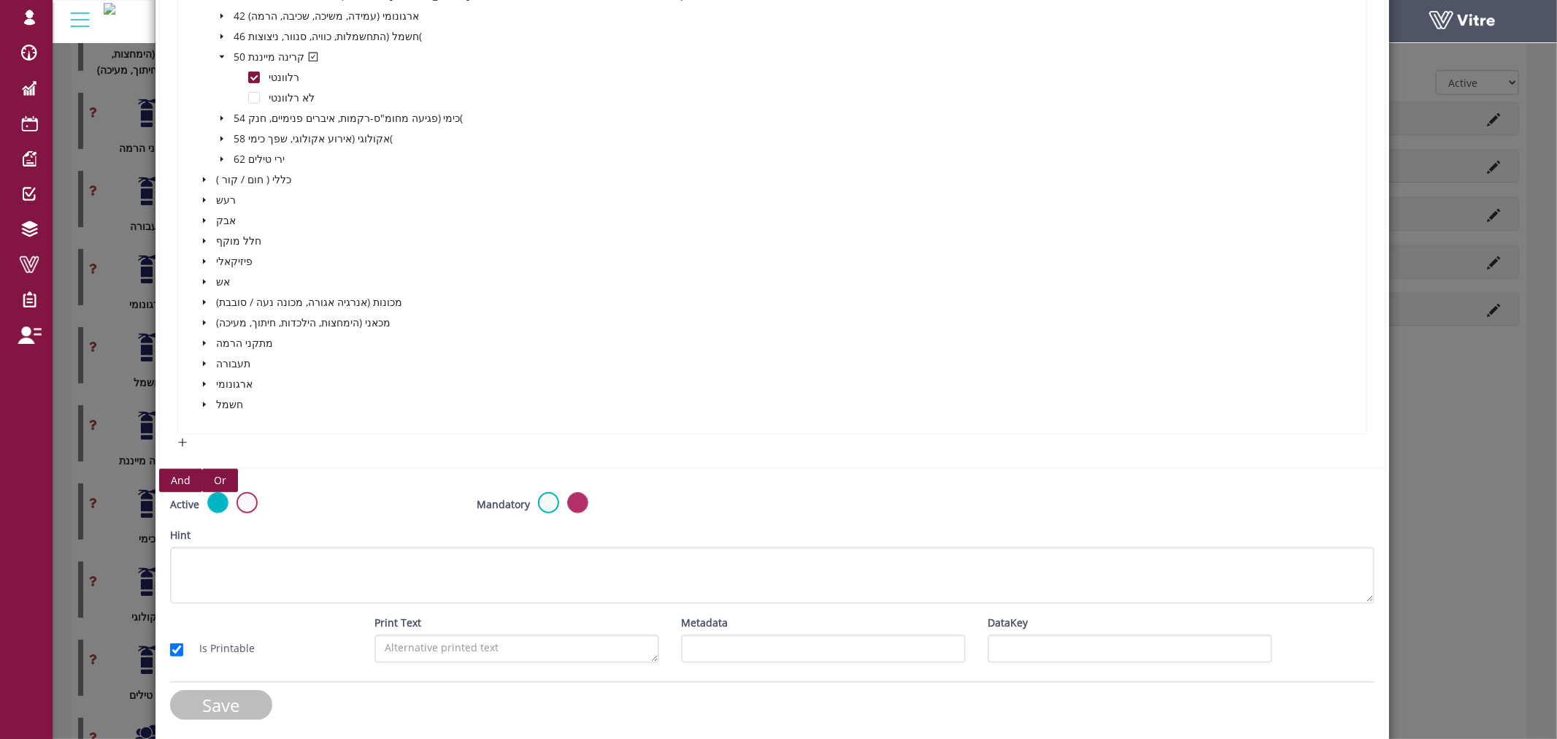
scroll to position [634, 0]
click at [203, 704] on input "Save" at bounding box center [221, 705] width 102 height 30
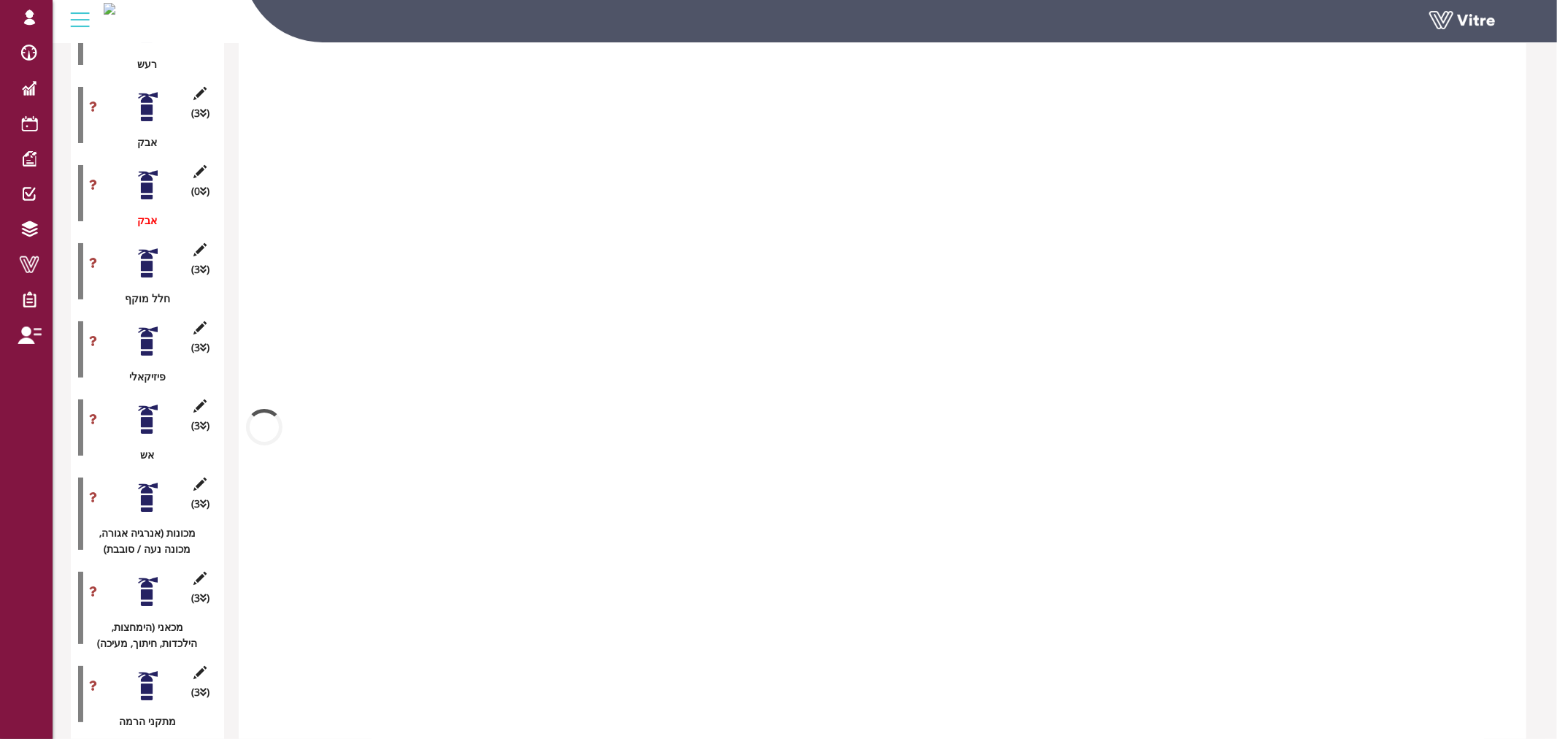
scroll to position [1121, 0]
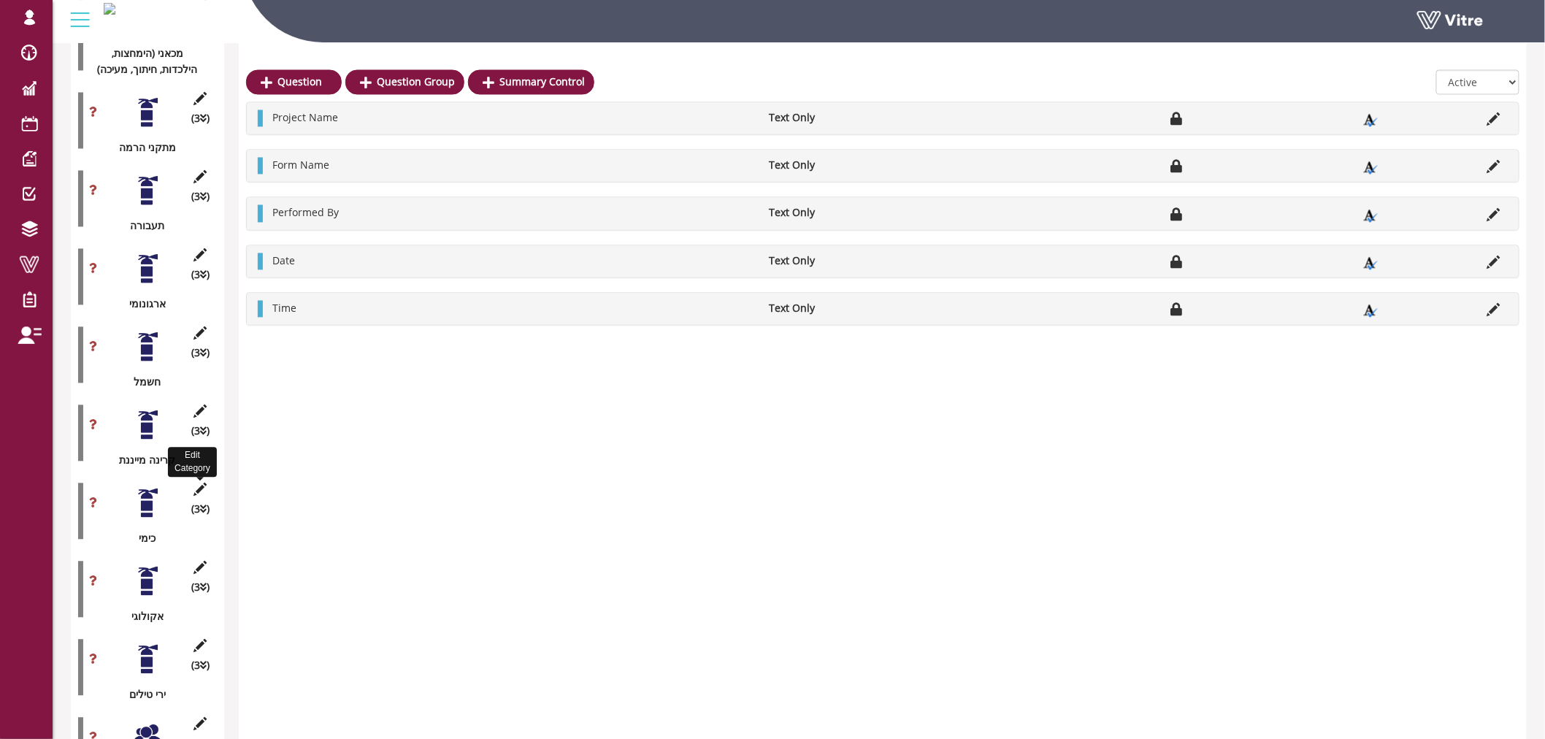
click at [197, 483] on icon at bounding box center [200, 489] width 18 height 13
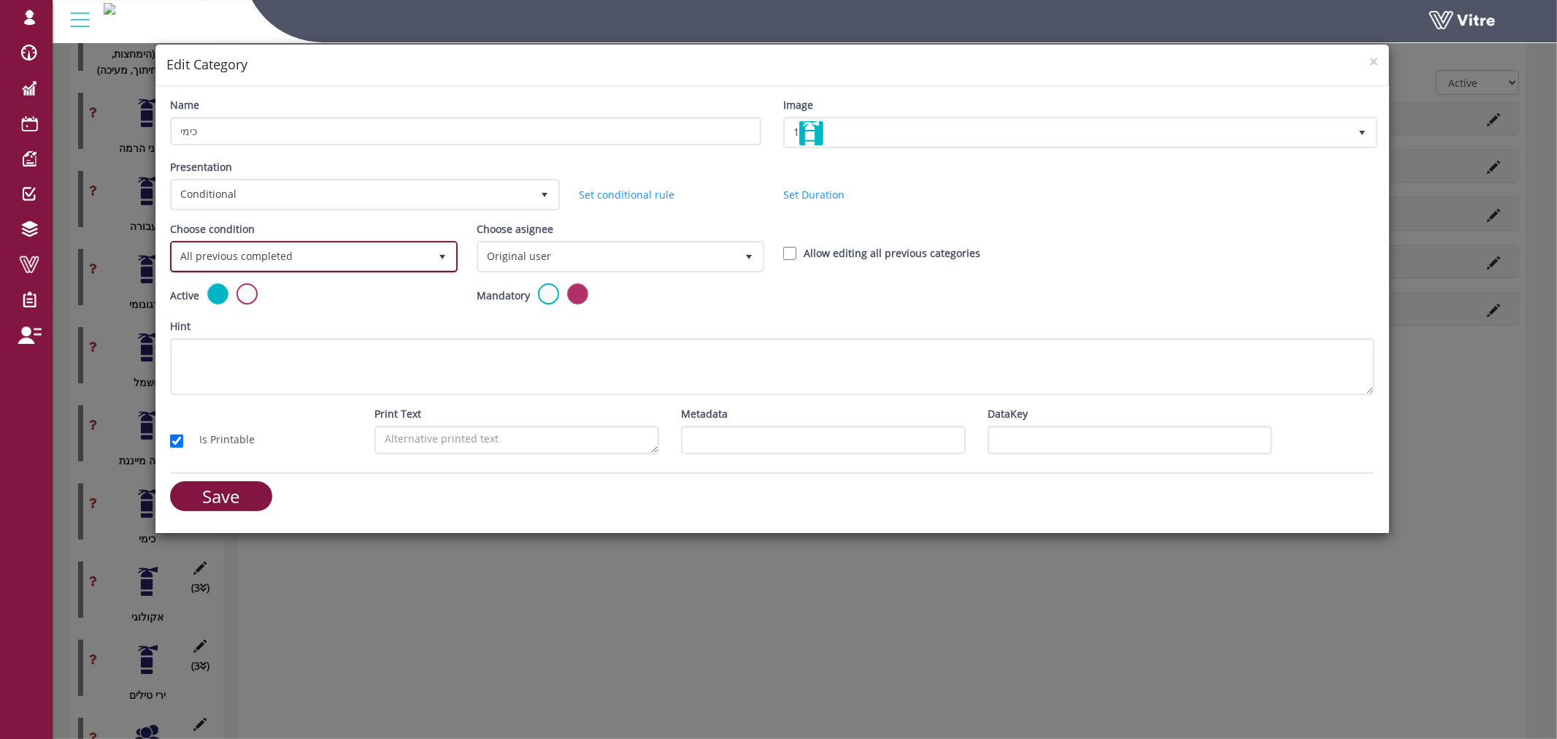
click at [288, 256] on span "All previous completed" at bounding box center [300, 256] width 257 height 26
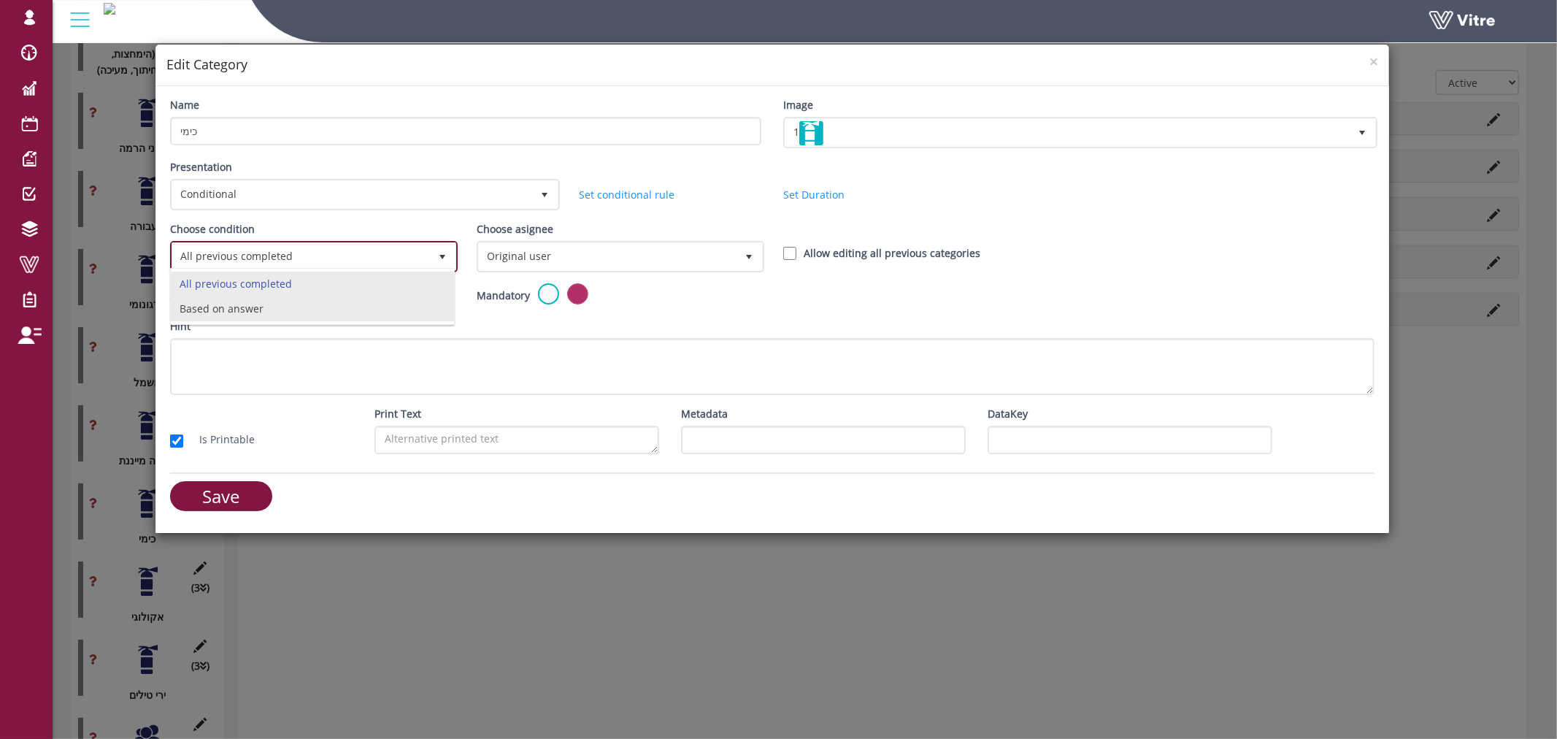
click at [272, 308] on li "Based on answer" at bounding box center [312, 308] width 283 height 25
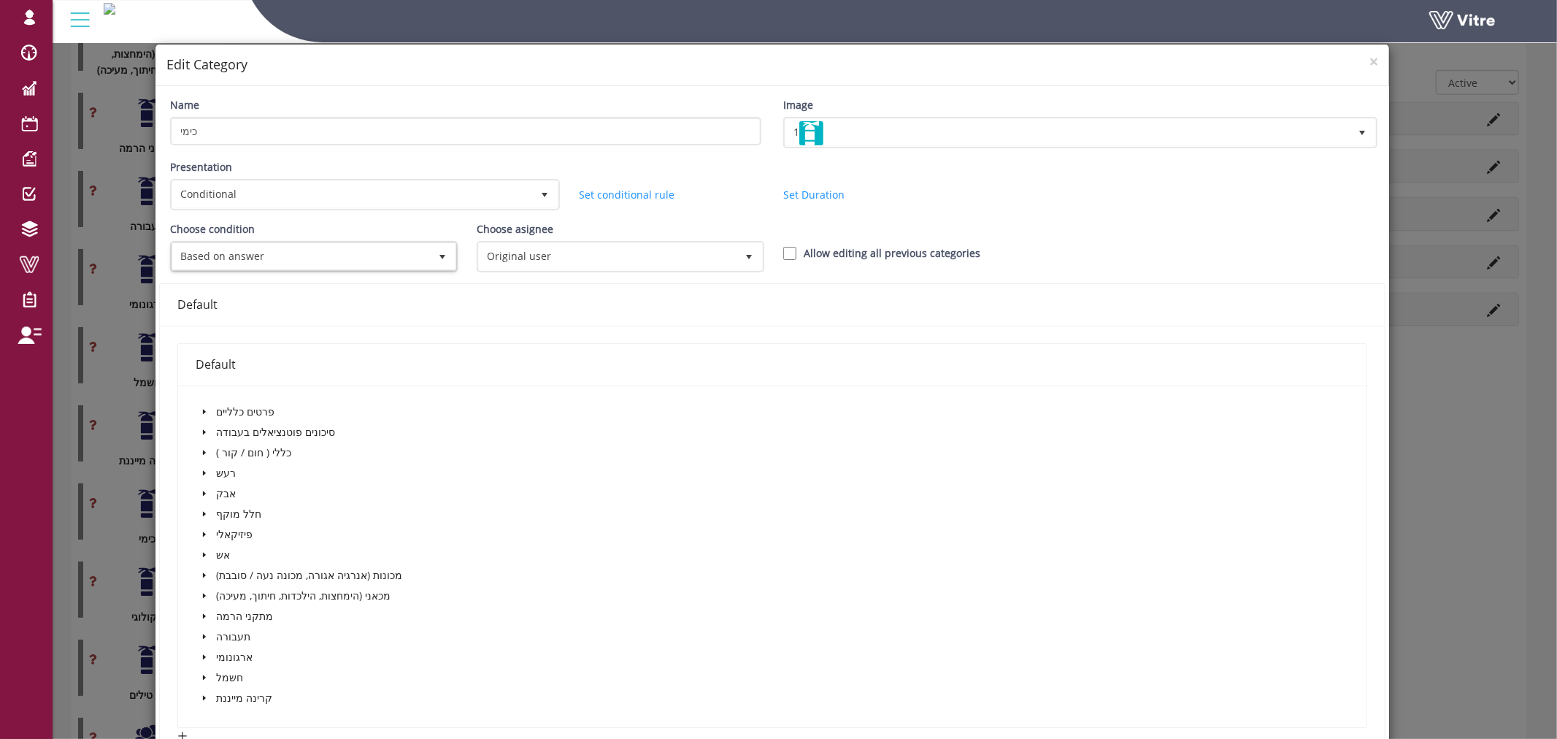
click at [205, 429] on icon "caret-down" at bounding box center [204, 432] width 7 height 7
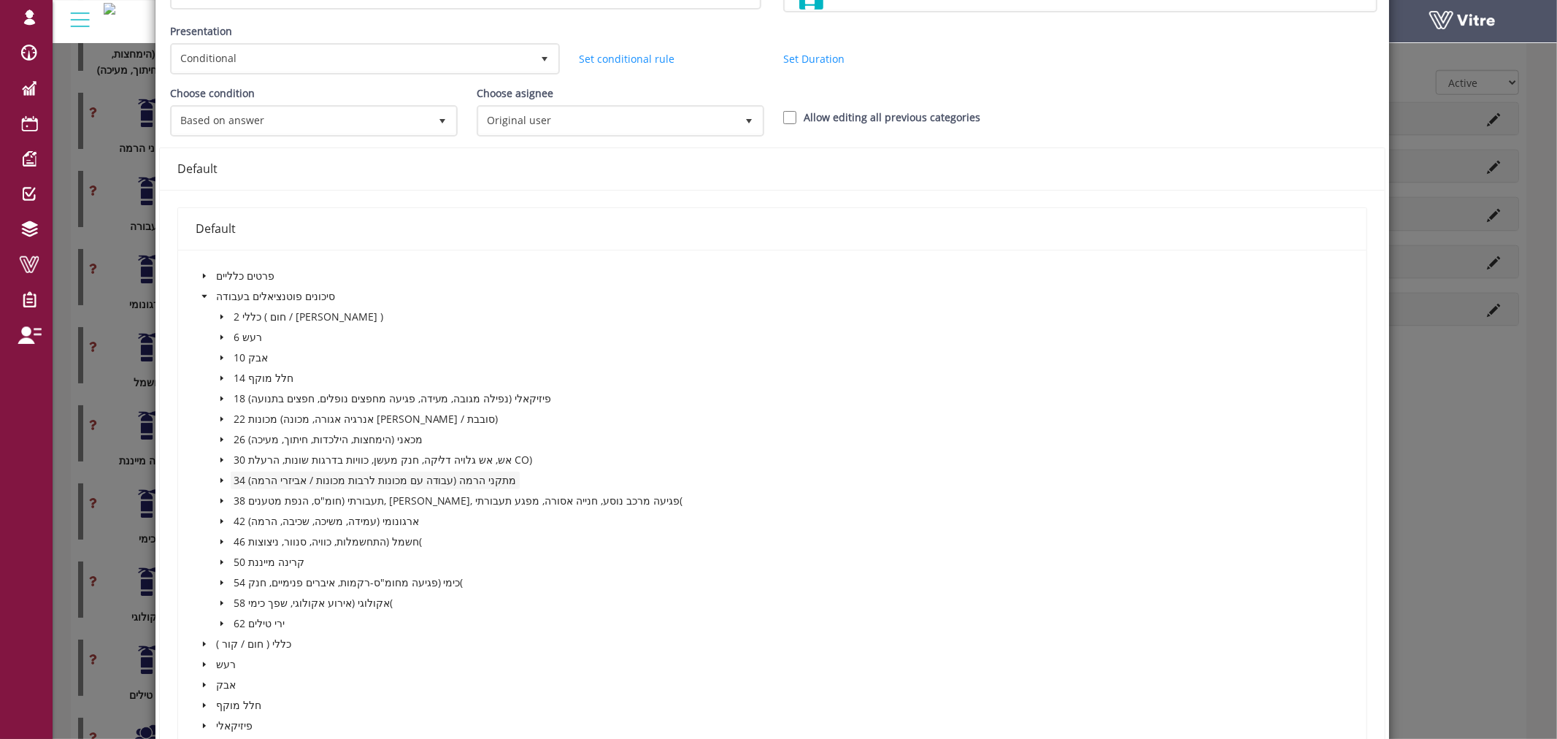
scroll to position [162, 0]
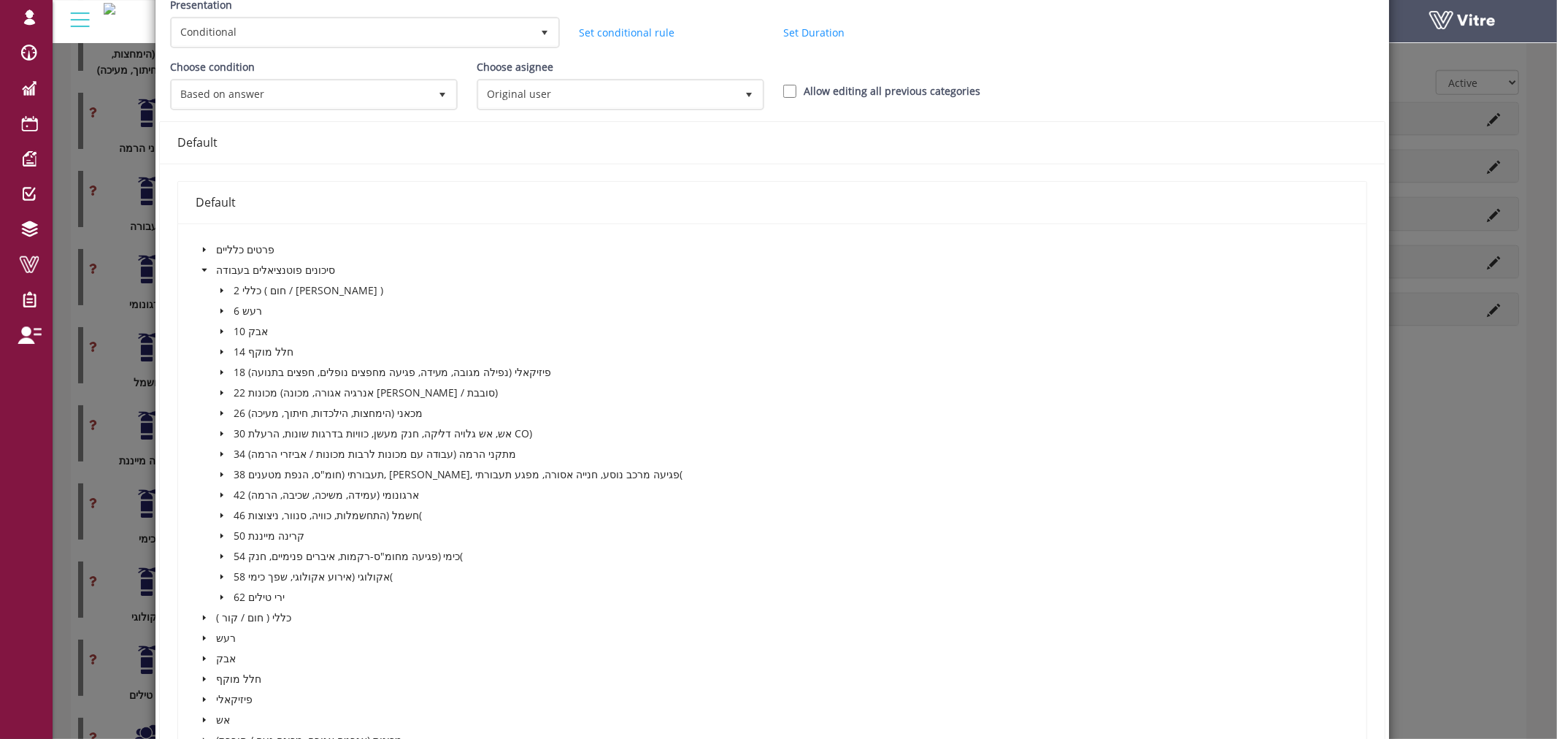
click at [218, 553] on icon "caret-down" at bounding box center [221, 556] width 7 height 7
click at [243, 575] on span at bounding box center [240, 577] width 18 height 18
click at [252, 572] on span at bounding box center [254, 577] width 12 height 12
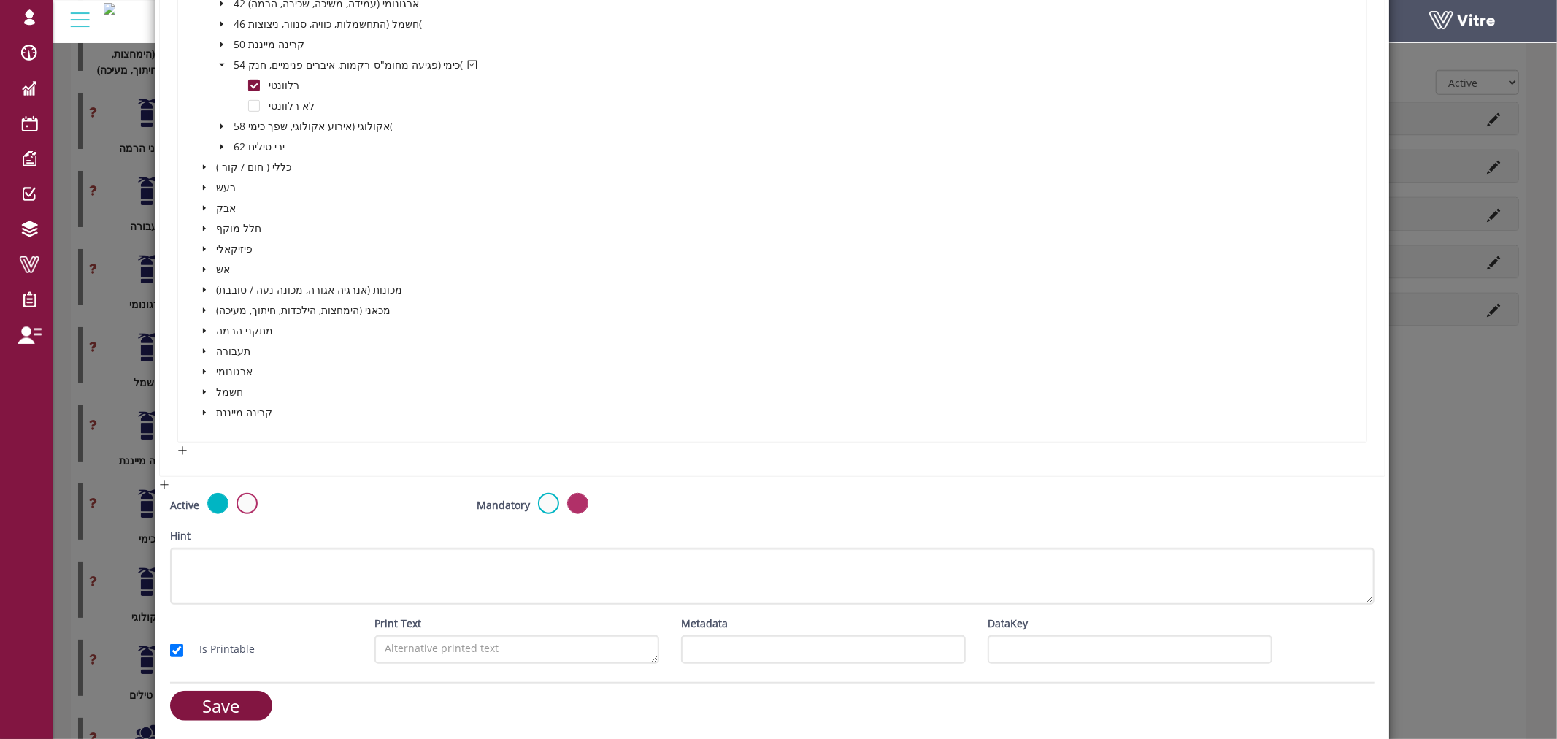
scroll to position [654, 0]
click at [242, 690] on input "Save" at bounding box center [221, 705] width 102 height 30
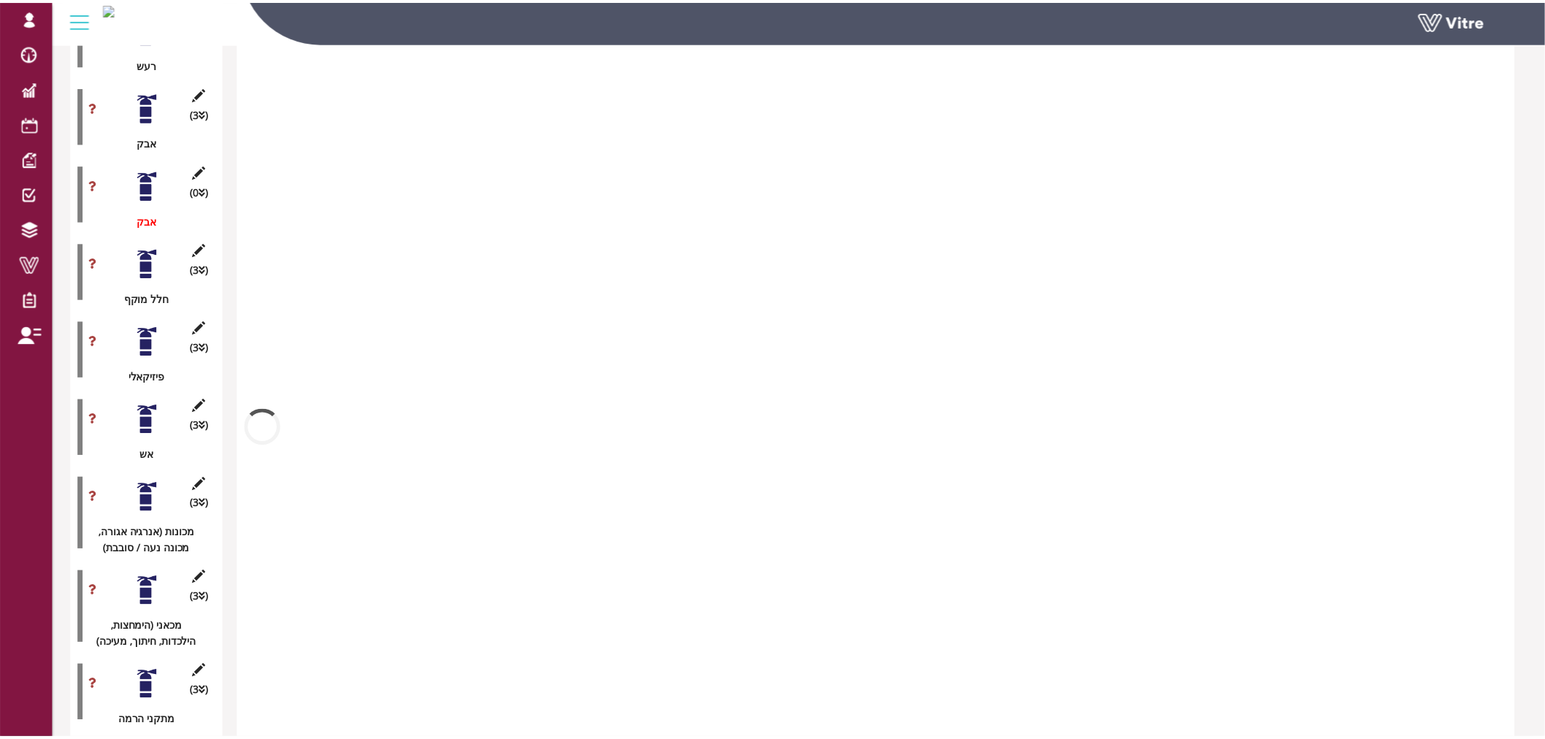
scroll to position [1121, 0]
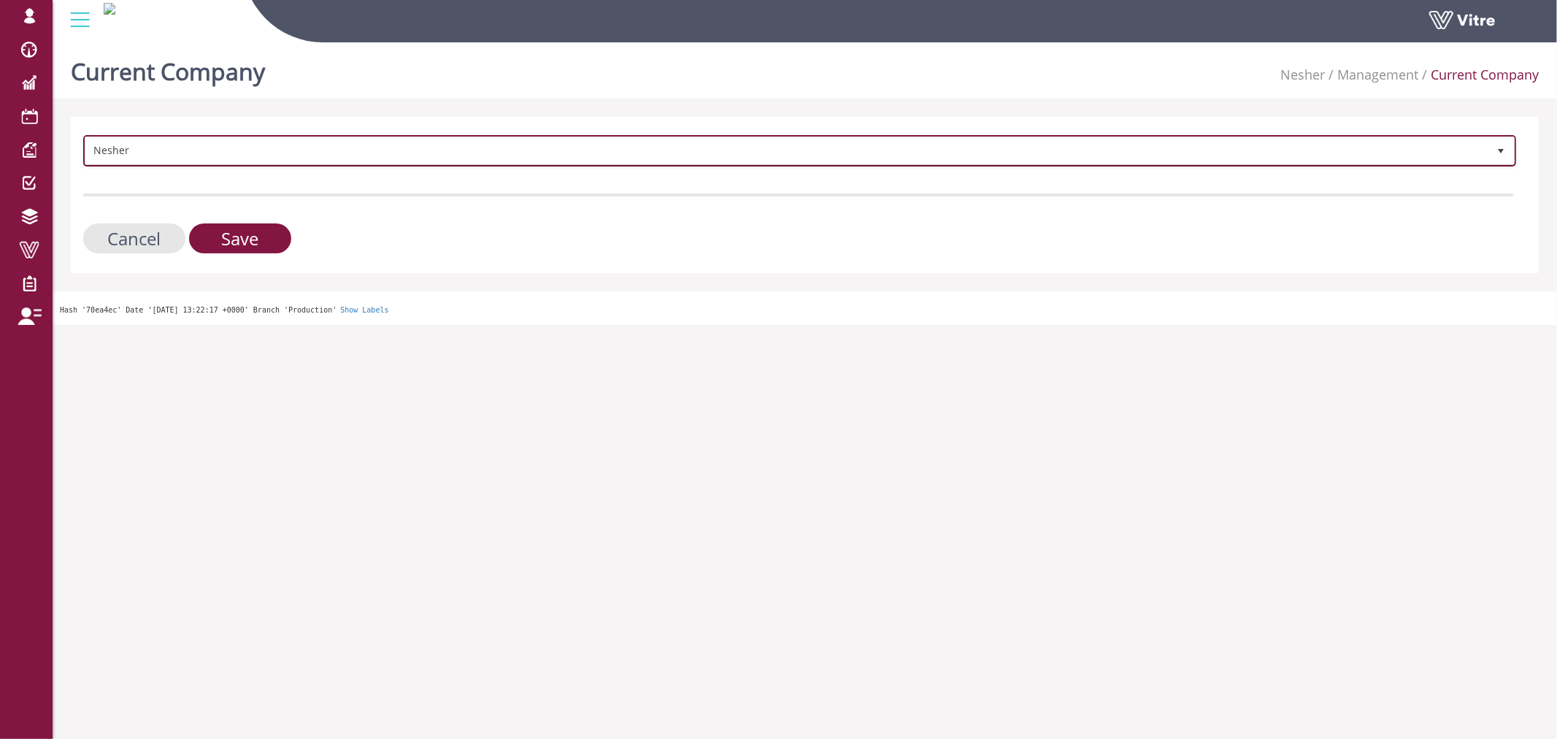
click at [310, 149] on span "Nesher" at bounding box center [786, 150] width 1403 height 26
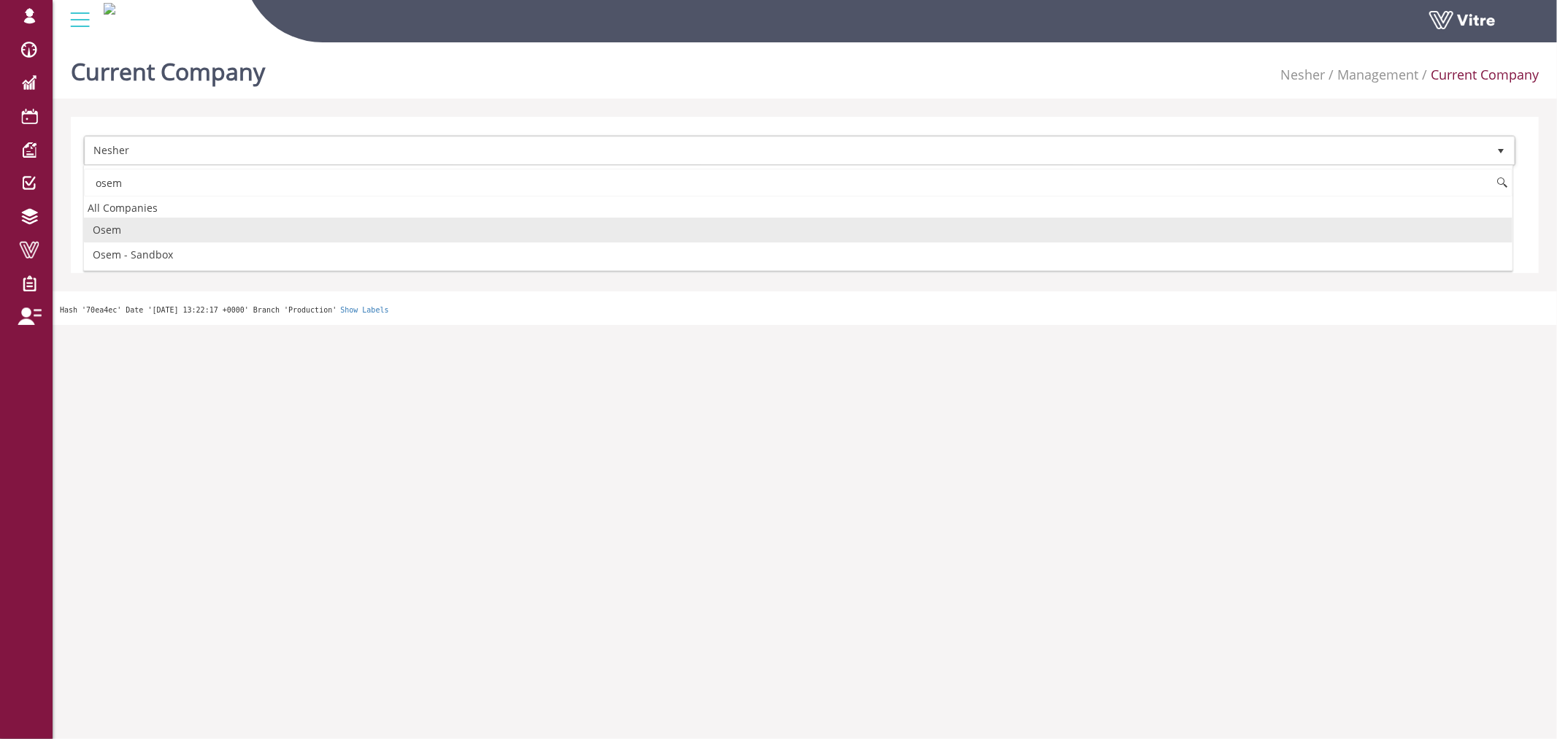
click at [252, 234] on li "Osem" at bounding box center [798, 230] width 1429 height 25
type input "osem"
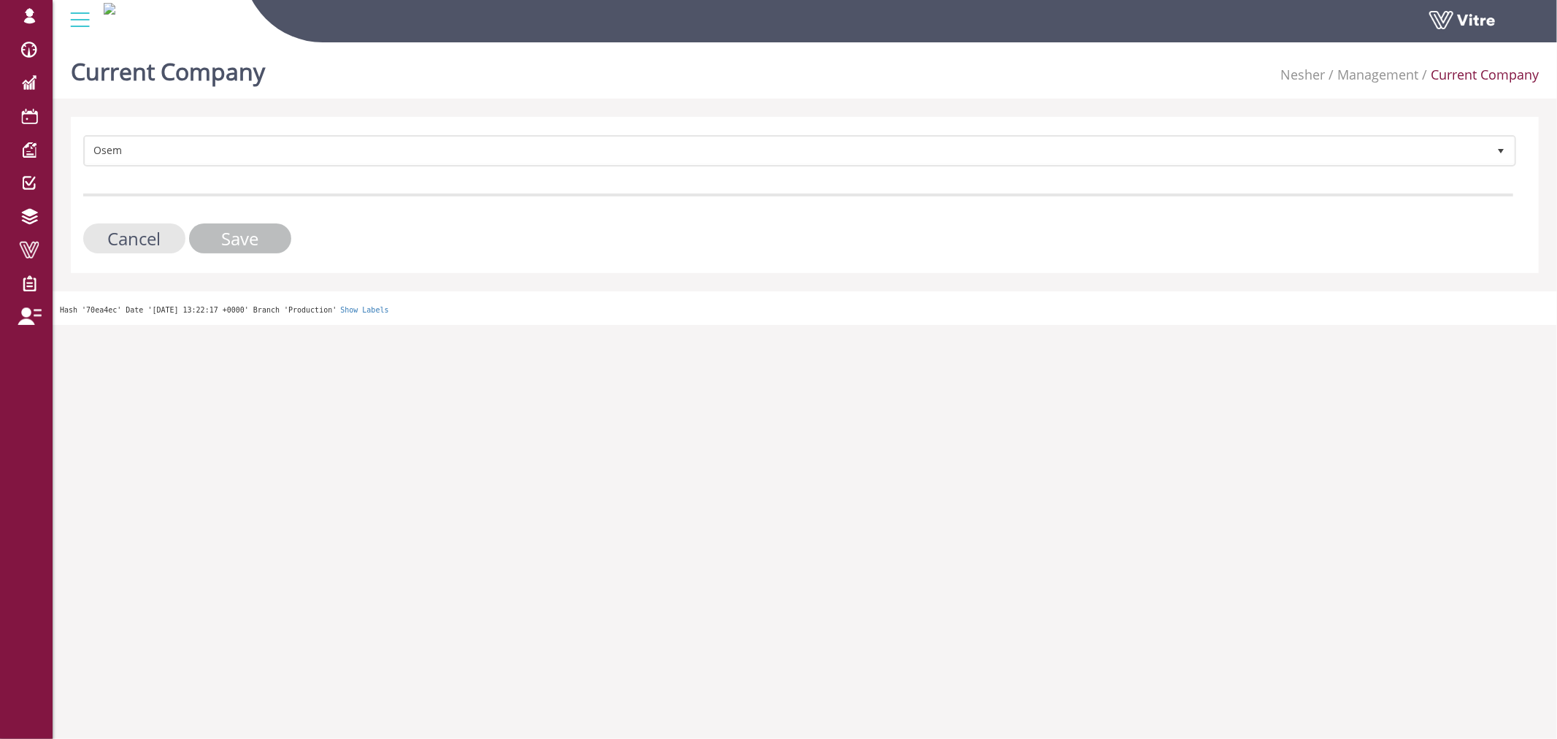
click at [252, 234] on input "Save" at bounding box center [240, 238] width 102 height 30
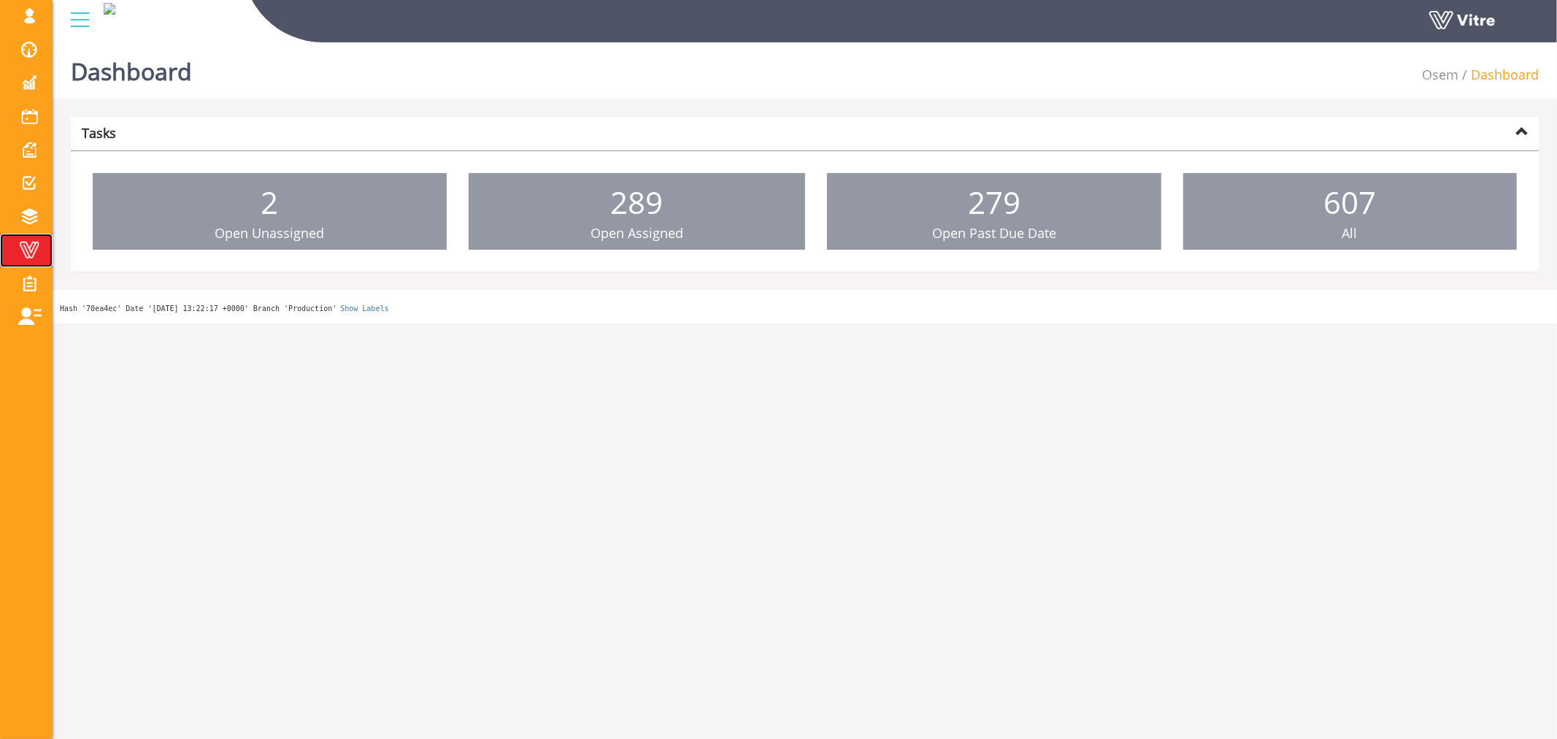
click at [26, 239] on link "Vitre" at bounding box center [26, 251] width 53 height 34
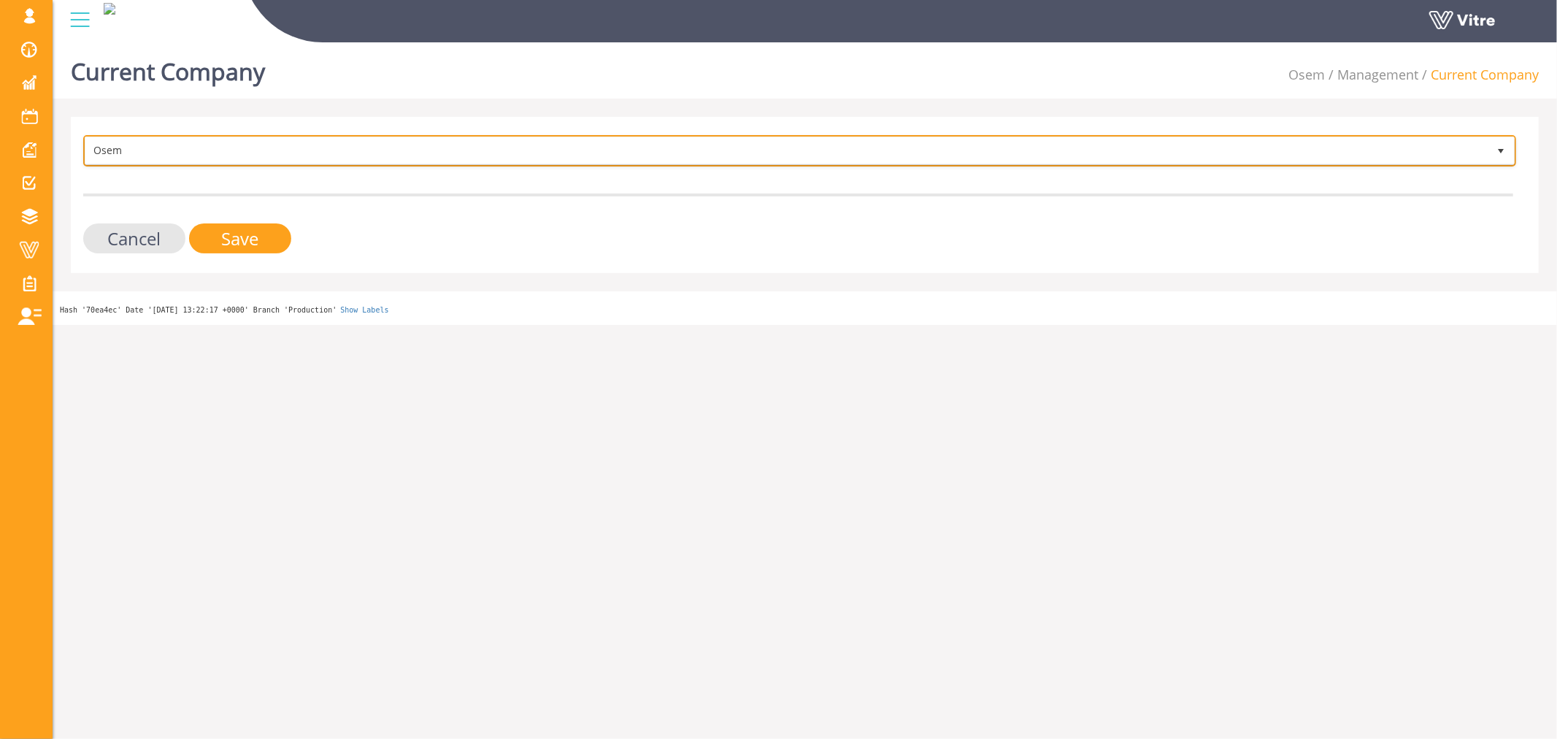
click at [392, 153] on span "Osem" at bounding box center [786, 150] width 1403 height 26
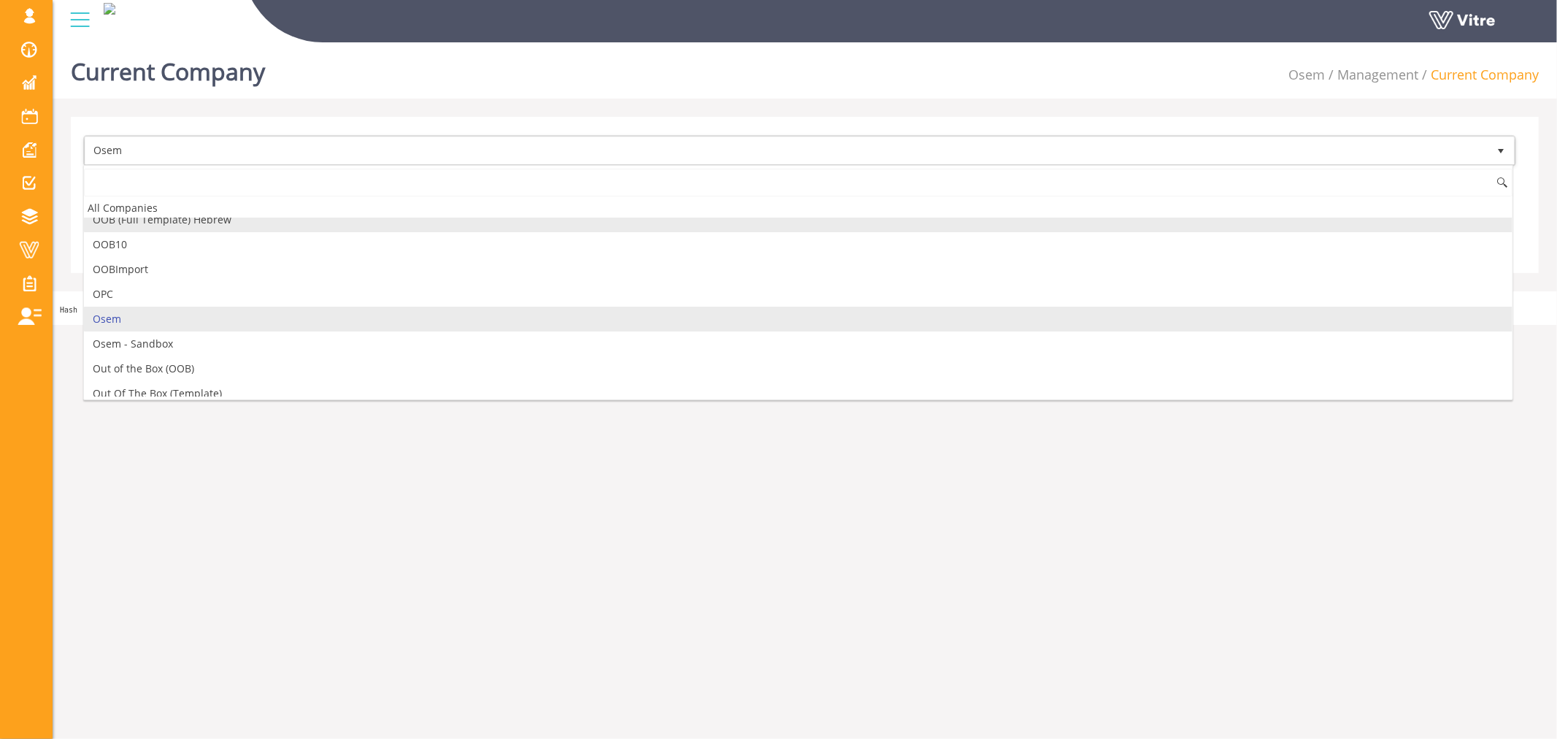
scroll to position [1349, 0]
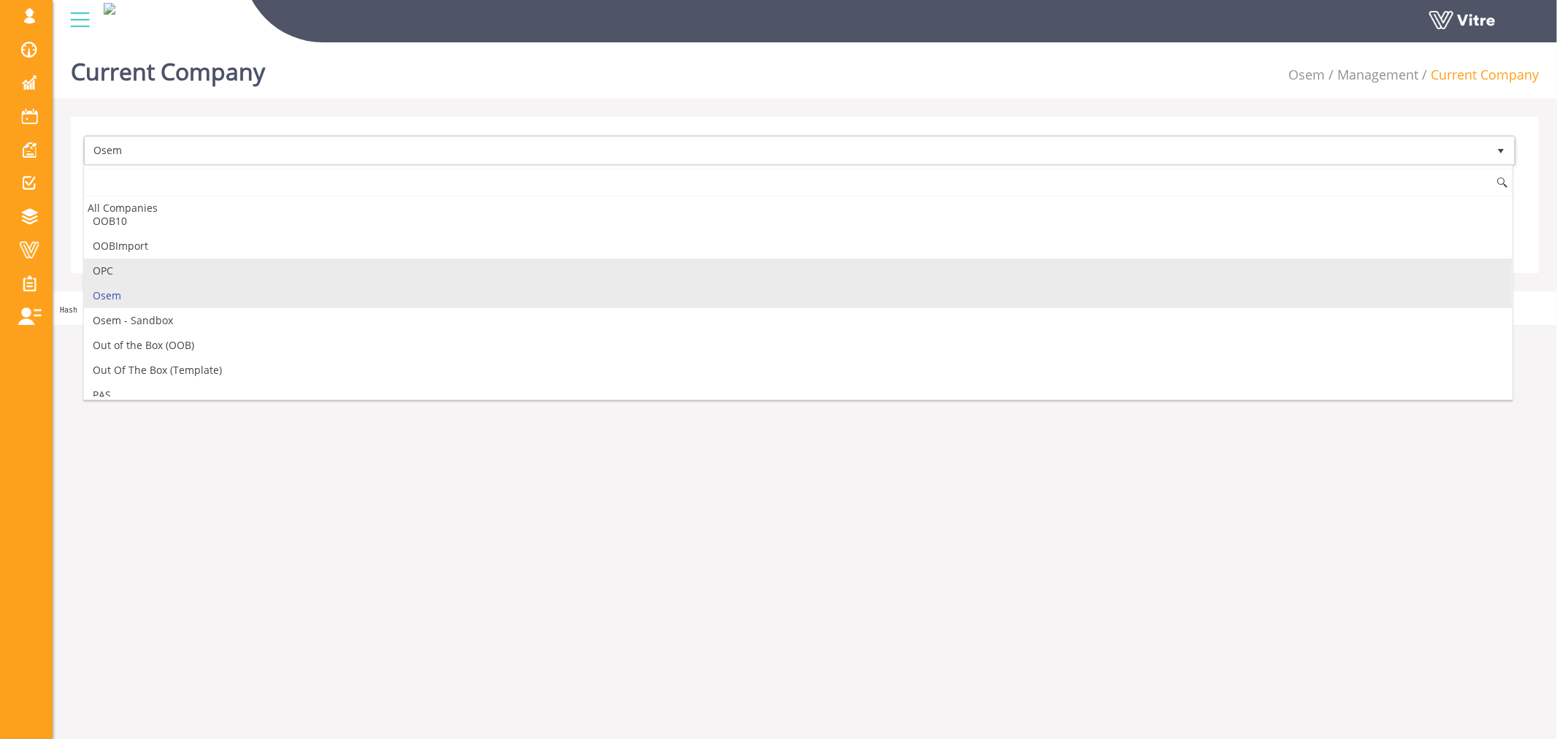
type input "מ"
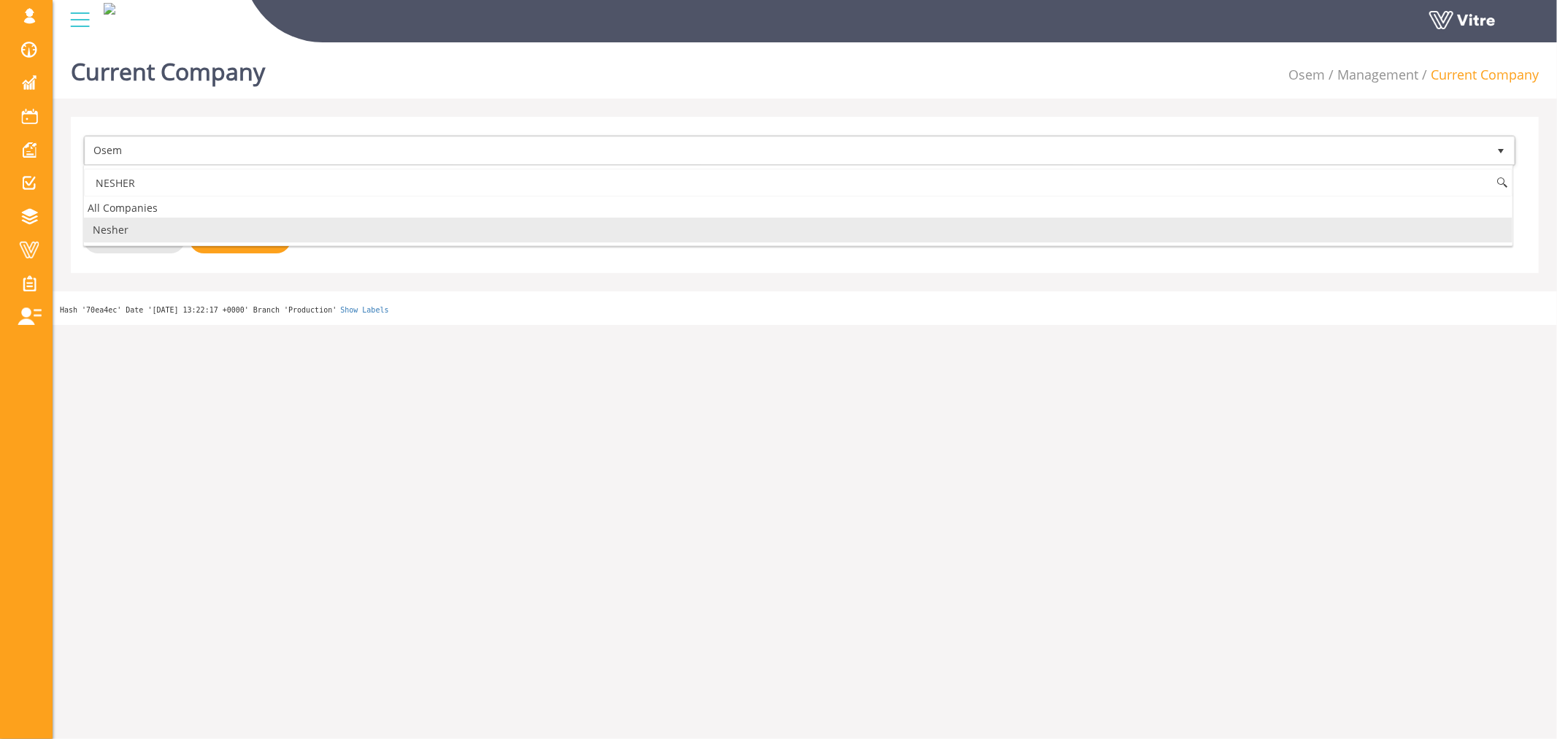
type input "NESHER"
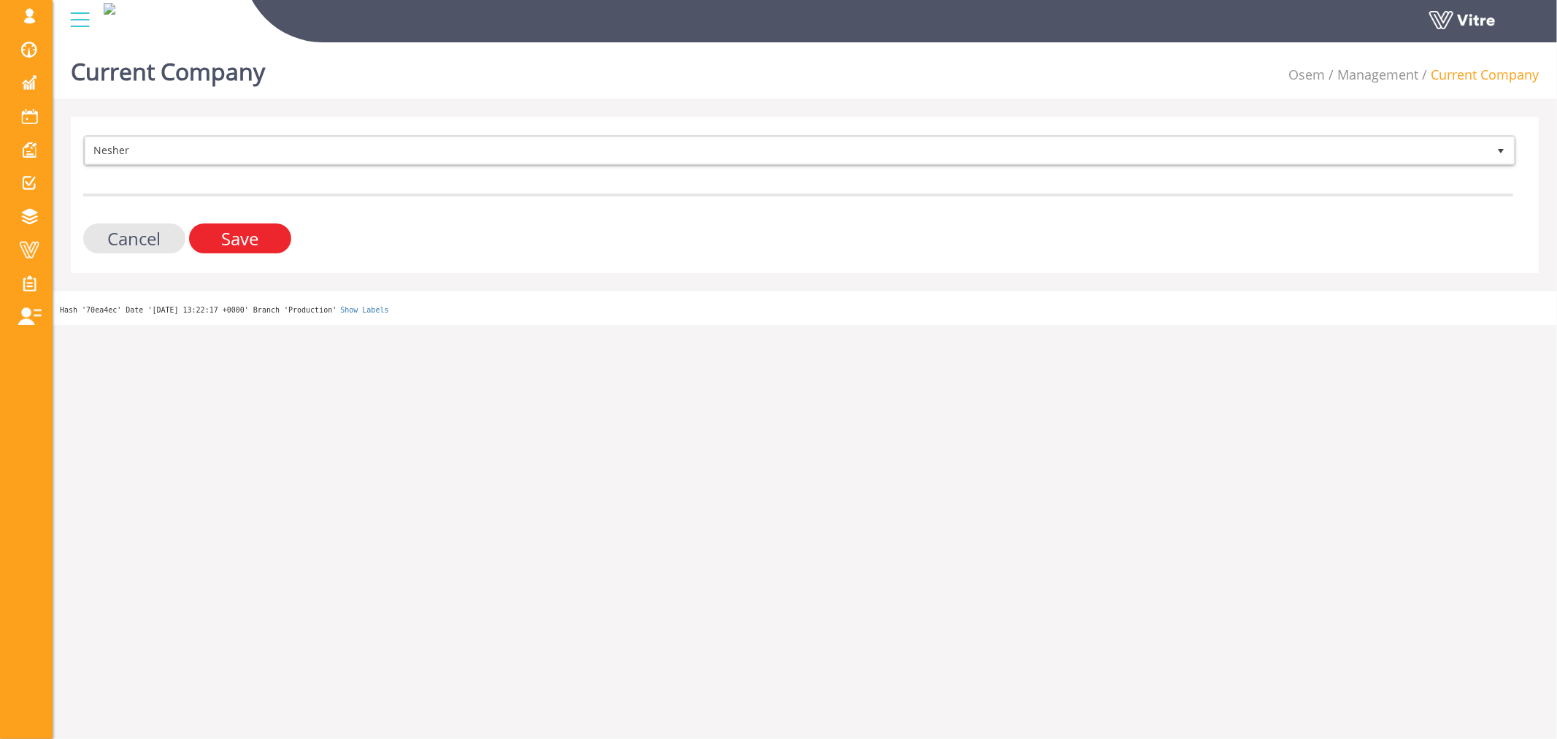
click at [237, 230] on input "Save" at bounding box center [240, 238] width 102 height 30
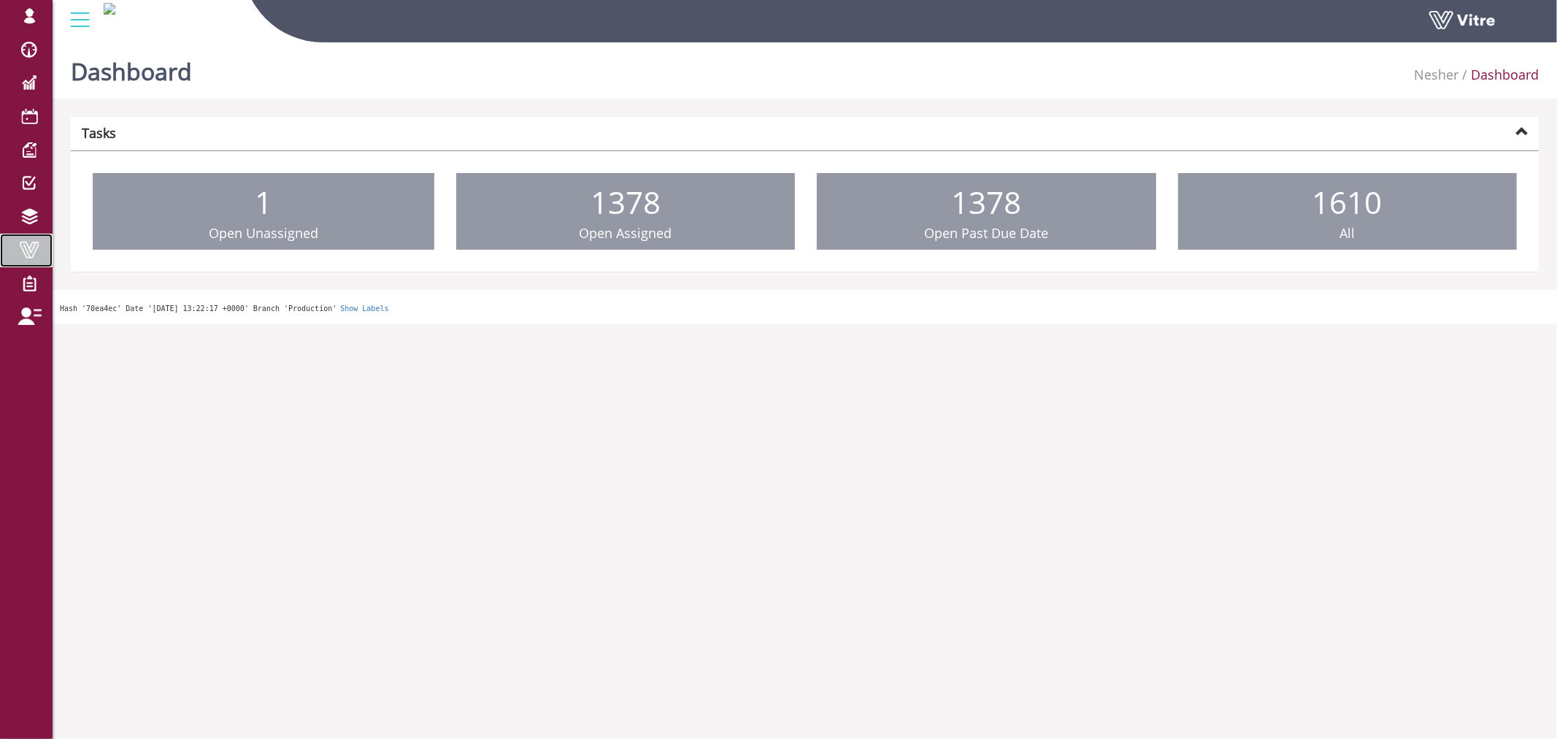
click at [40, 252] on span at bounding box center [29, 250] width 37 height 18
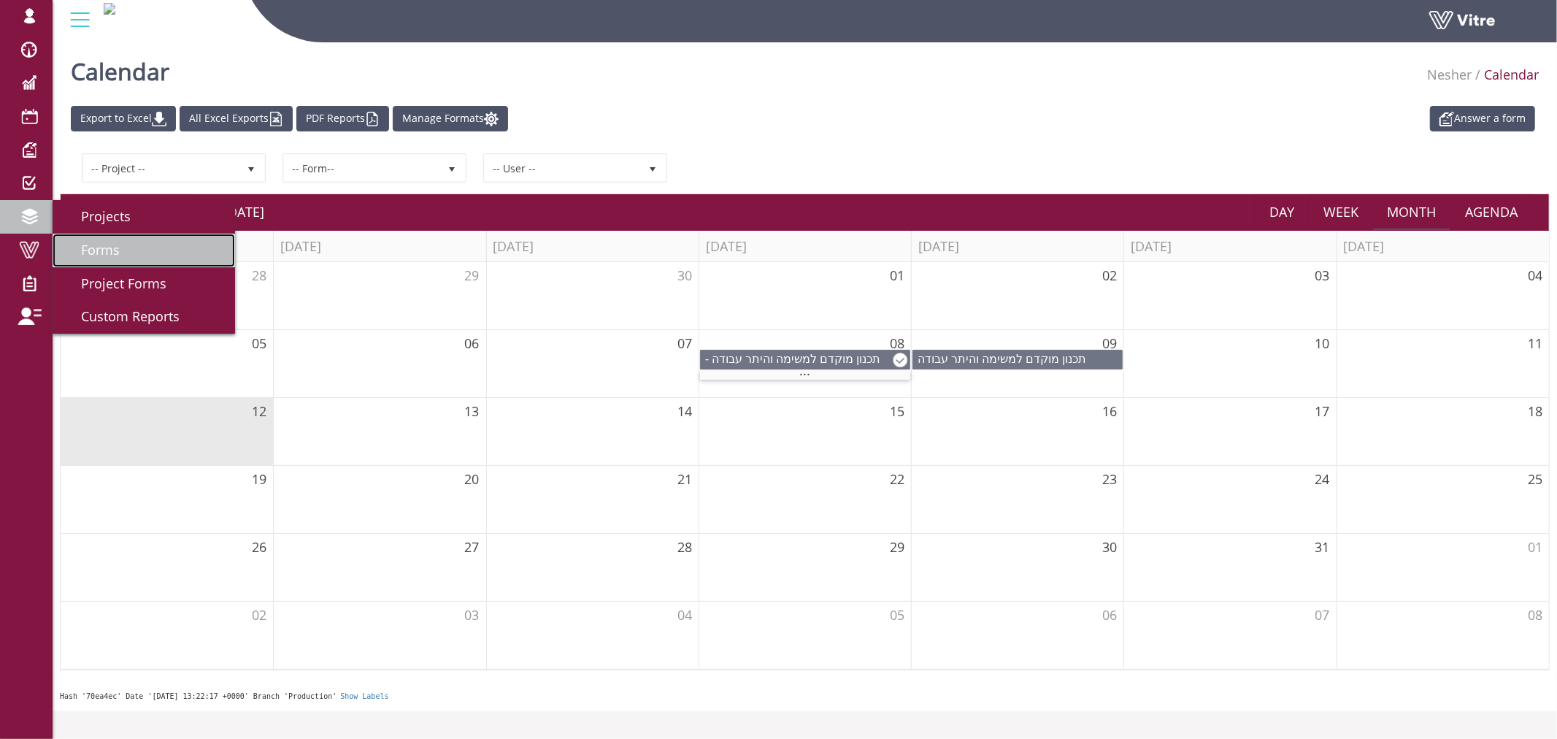
click at [147, 257] on link "Forms" at bounding box center [144, 251] width 183 height 34
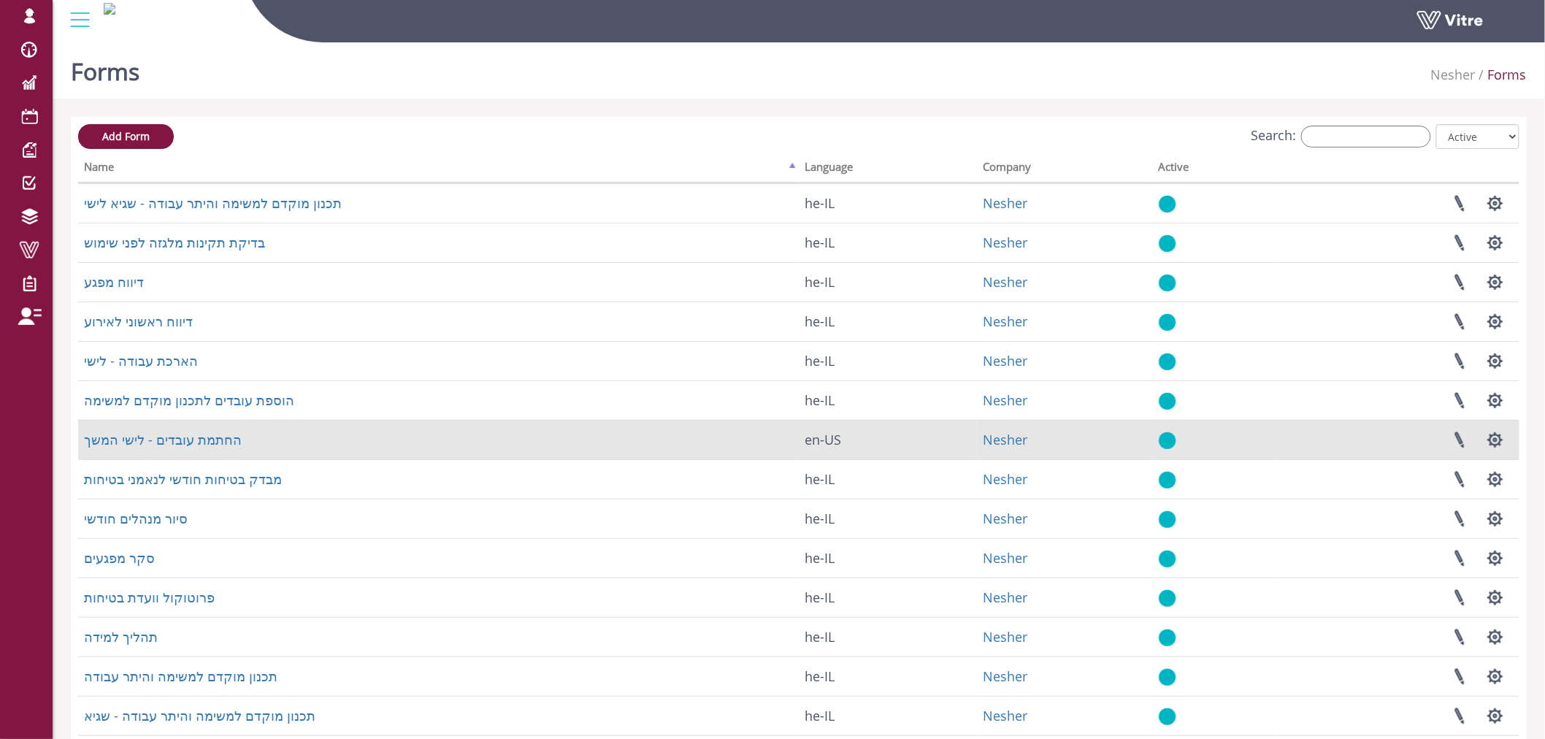
click at [198, 449] on td "החתמת עובדים - לישי המשך" at bounding box center [438, 439] width 721 height 39
click at [199, 444] on link "החתמת עובדים - לישי המשך" at bounding box center [163, 440] width 158 height 18
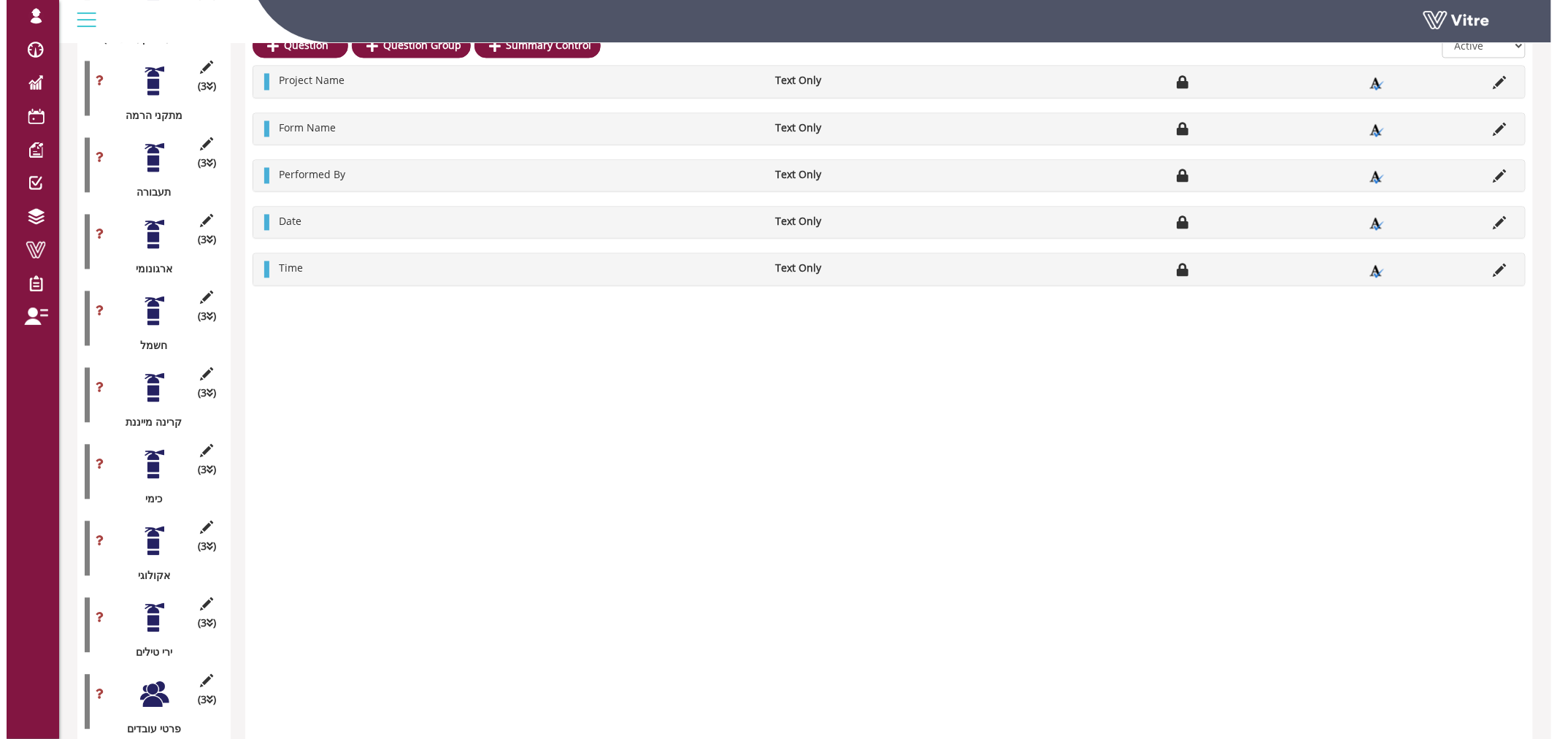
scroll to position [1135, 0]
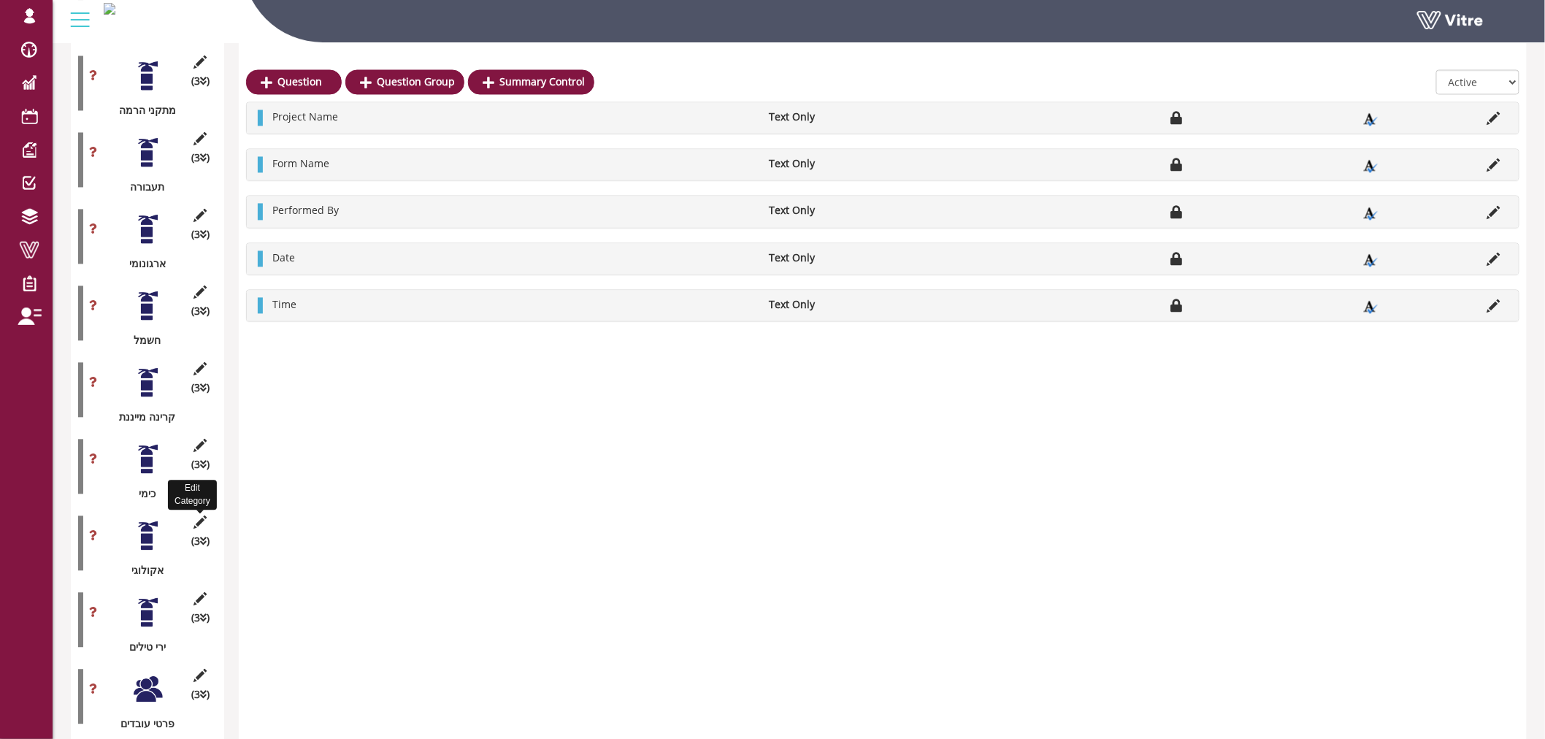
click at [201, 516] on icon at bounding box center [200, 522] width 18 height 13
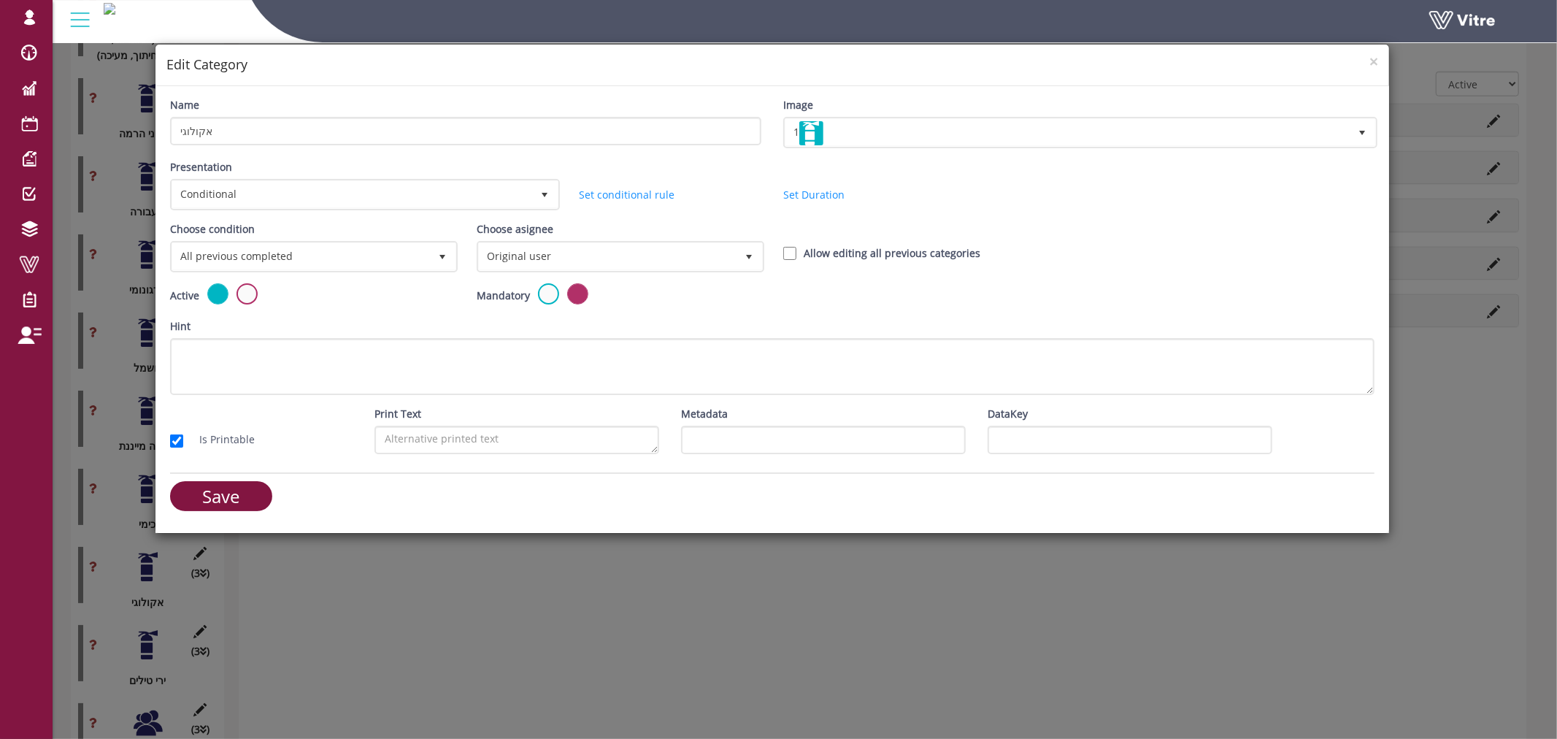
click at [324, 229] on div "Choose condition All previous completed 0" at bounding box center [312, 246] width 285 height 51
click at [321, 243] on span "All previous completed" at bounding box center [300, 256] width 257 height 26
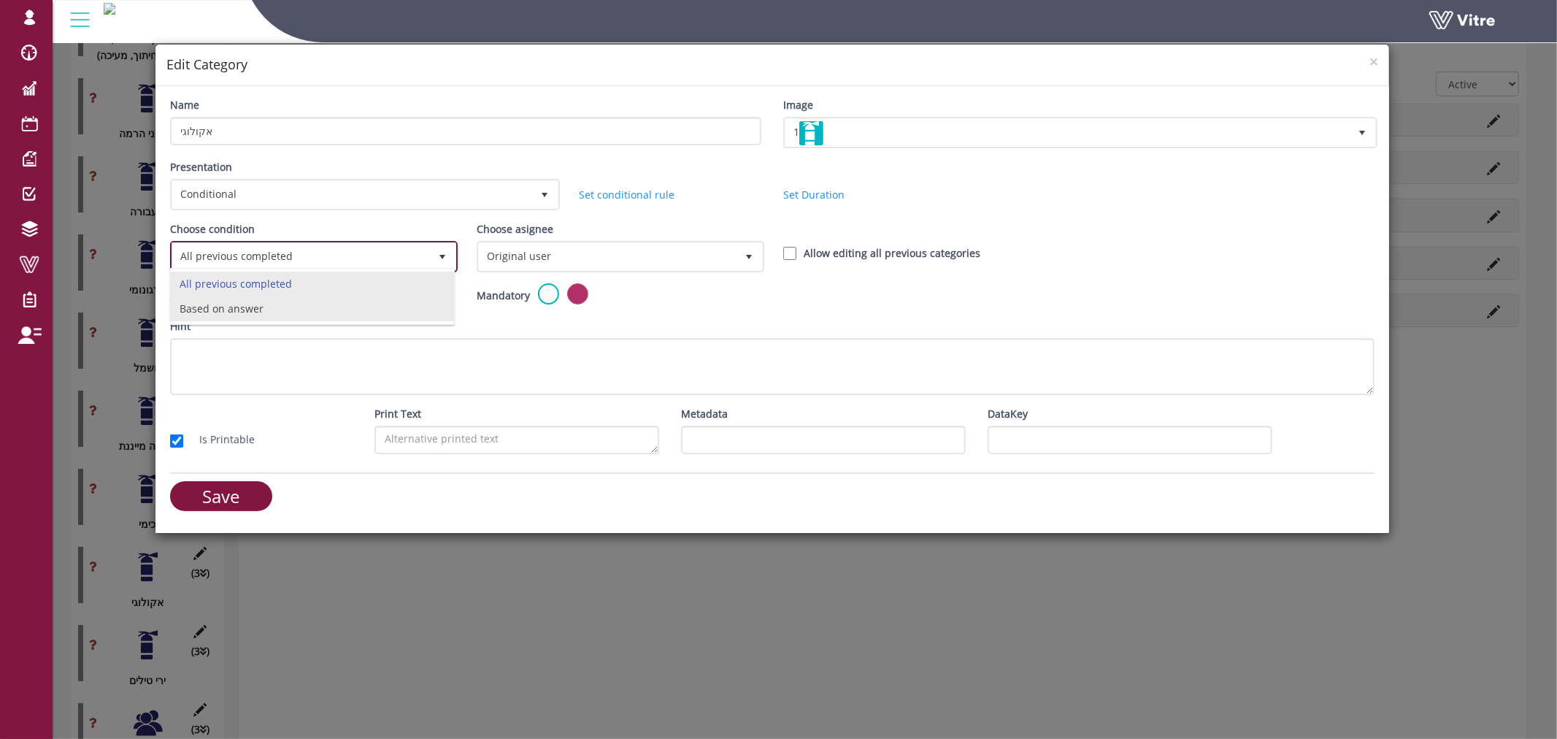
click at [279, 321] on li "Based on answer" at bounding box center [312, 308] width 283 height 25
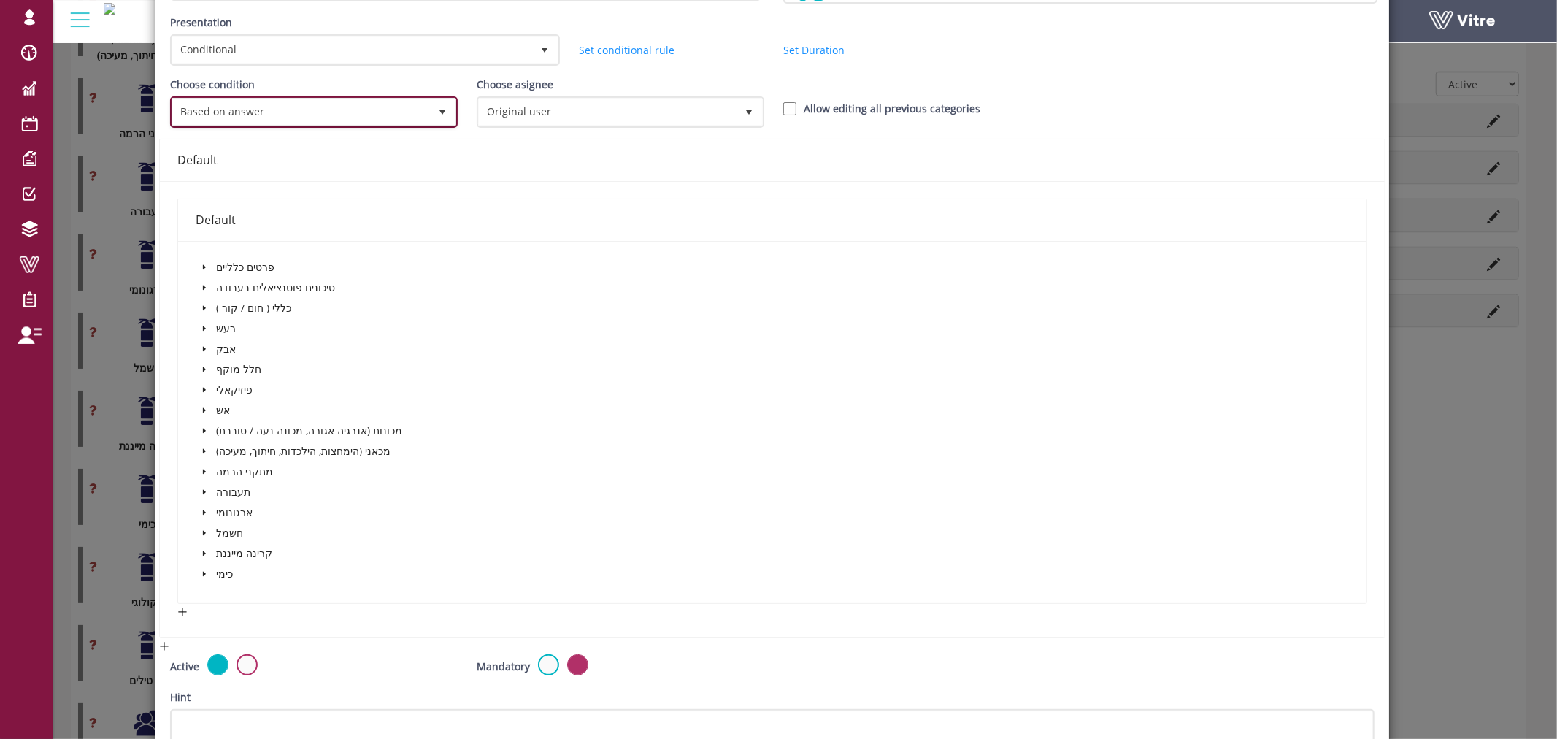
scroll to position [162, 0]
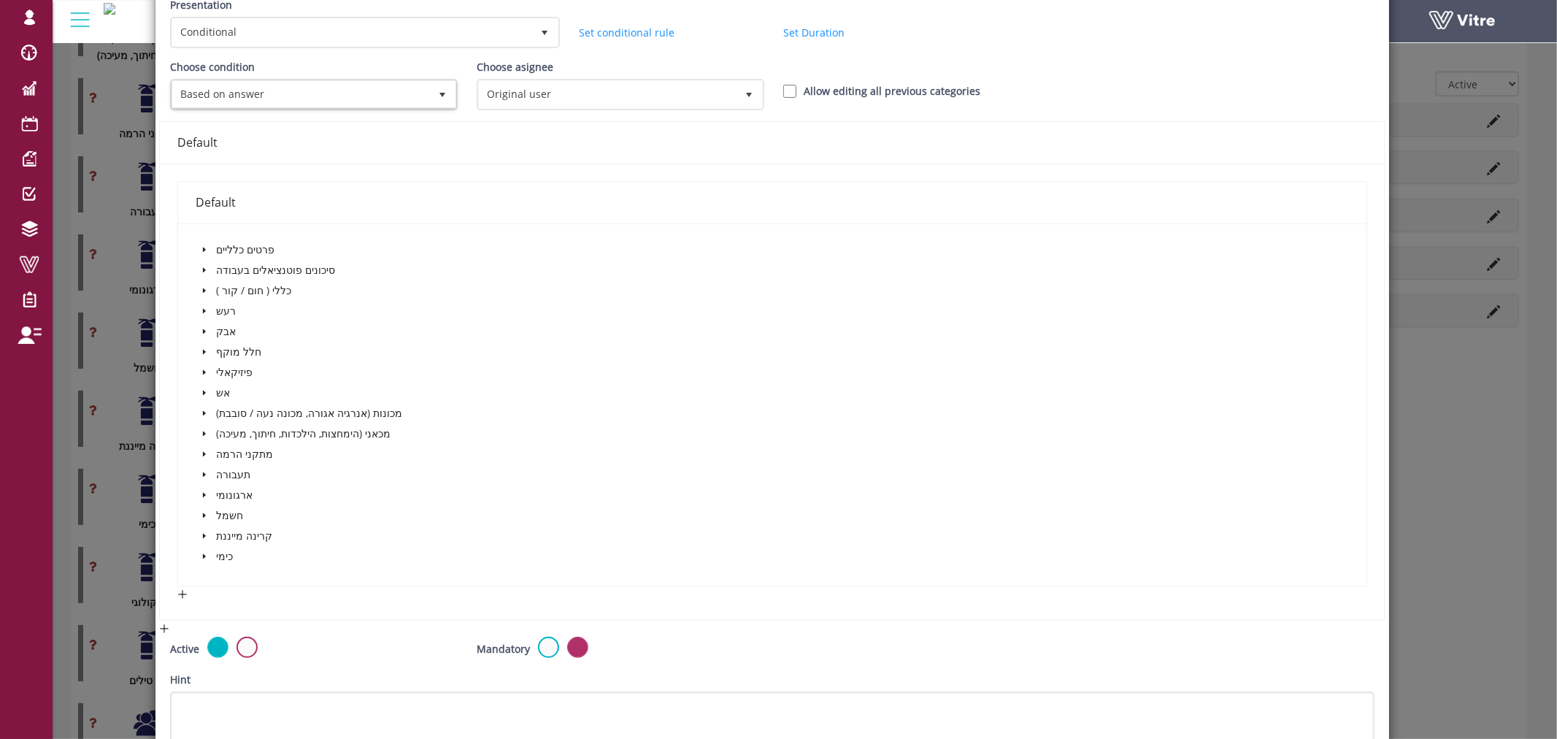
click at [201, 267] on span "caret-down" at bounding box center [204, 270] width 7 height 7
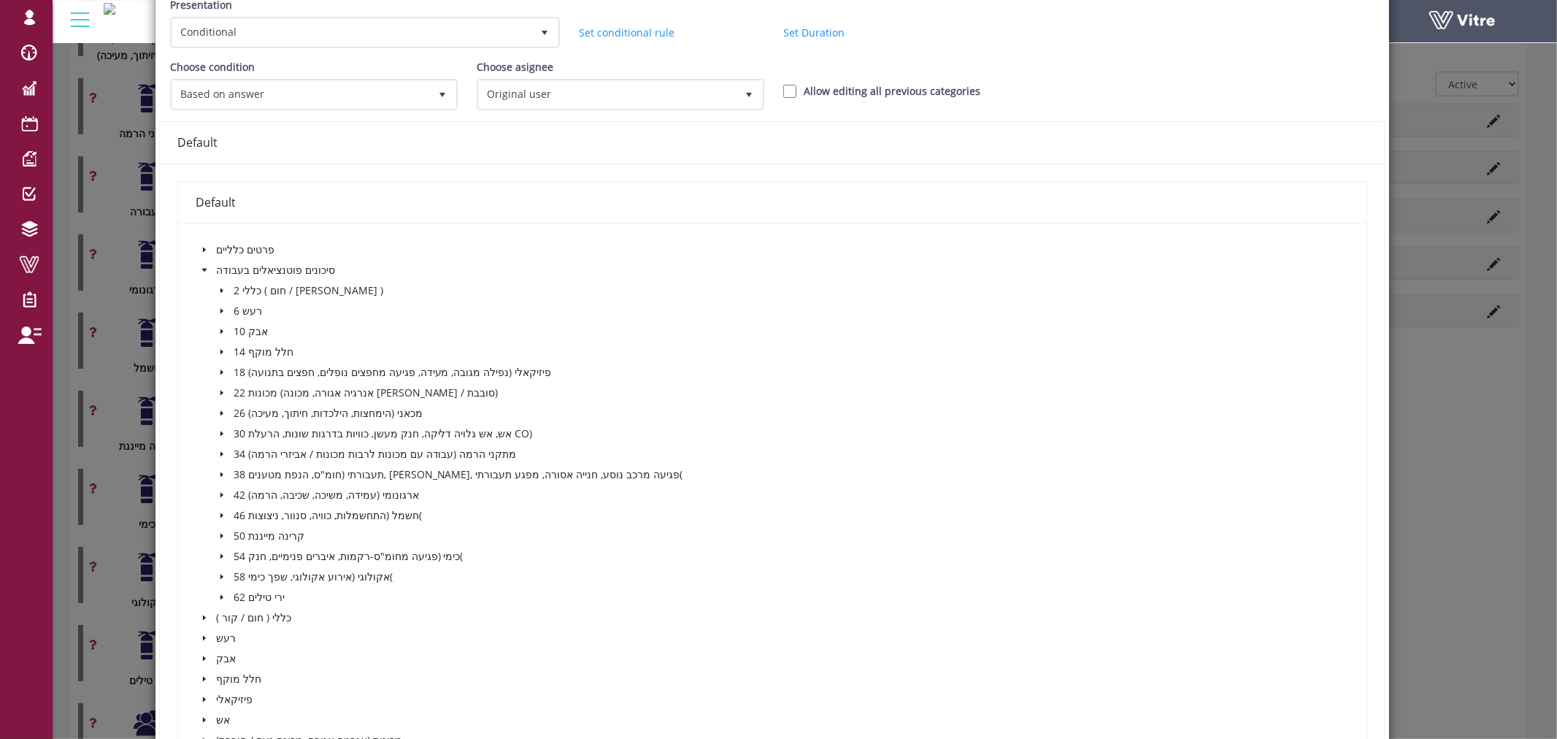
click at [223, 573] on icon "caret-down" at bounding box center [221, 576] width 7 height 7
click at [248, 591] on span at bounding box center [254, 597] width 12 height 12
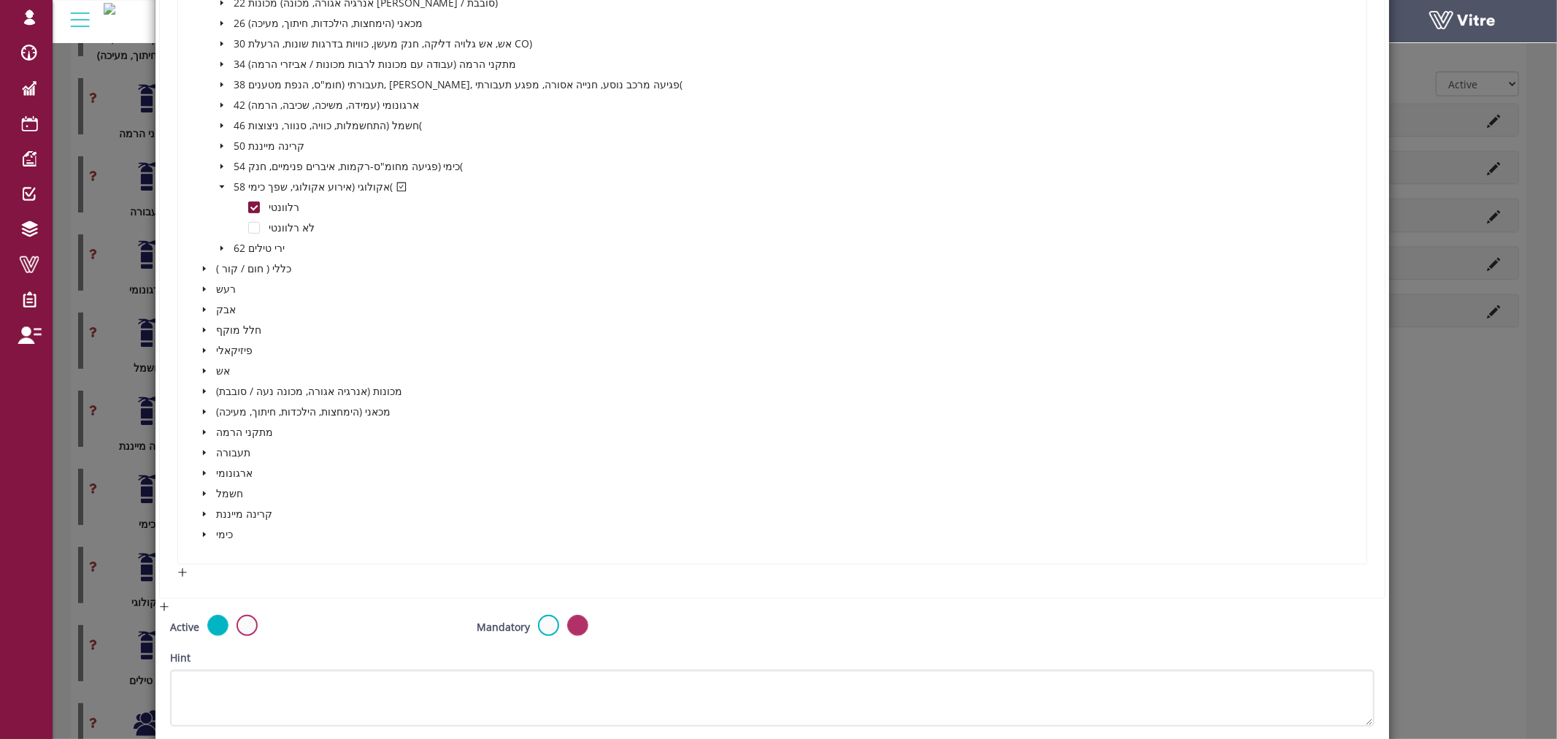
scroll to position [675, 0]
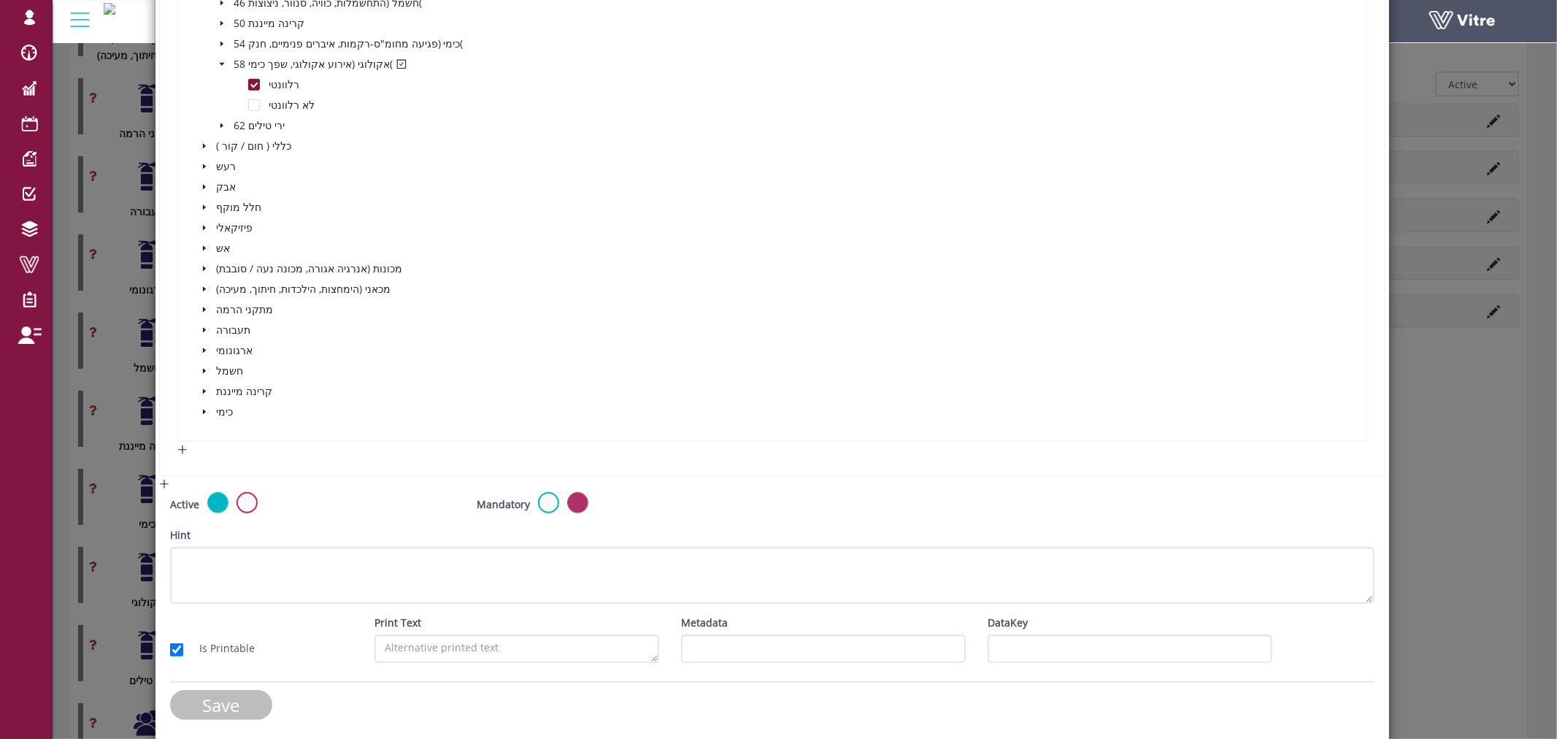
click at [245, 690] on input "Save" at bounding box center [221, 705] width 102 height 30
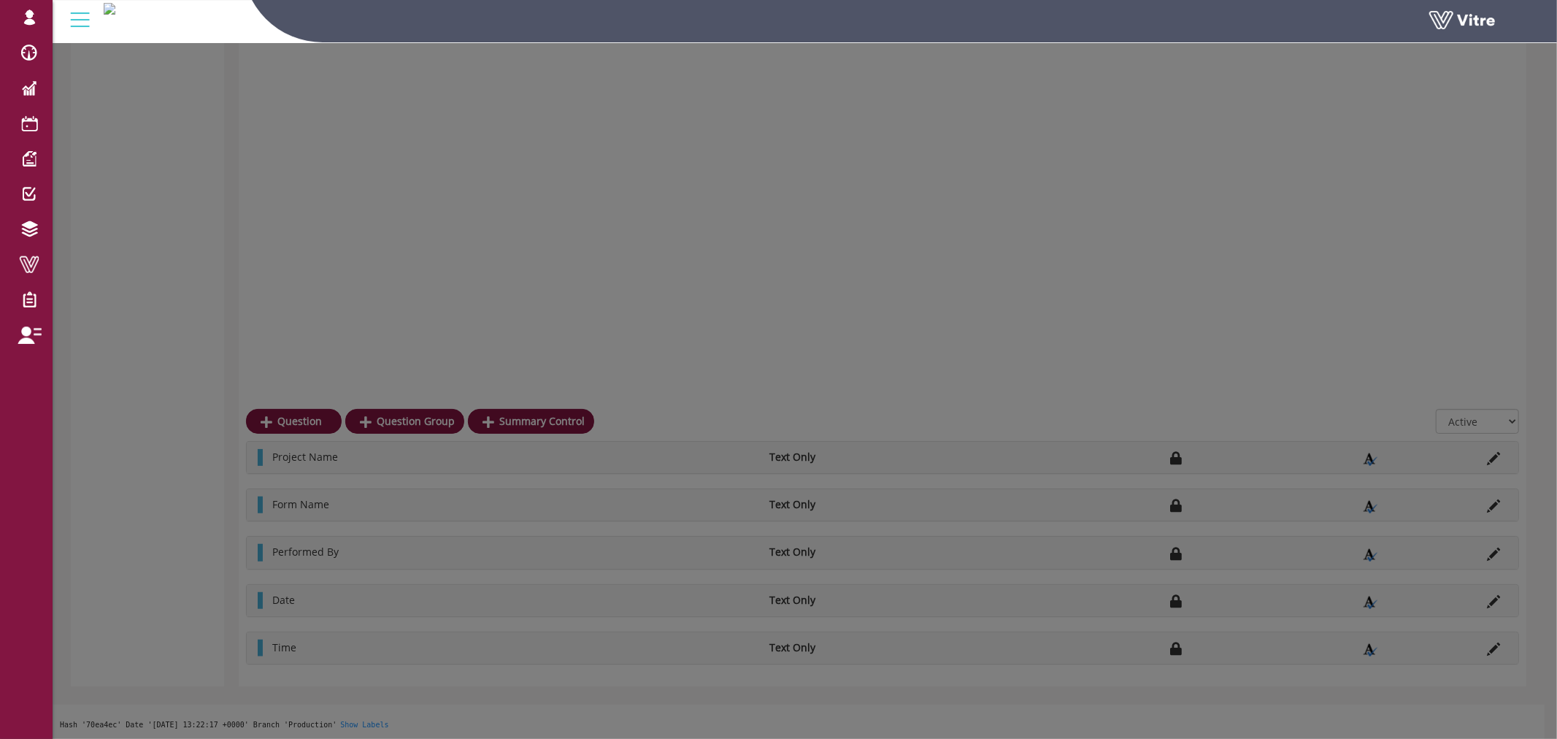
scroll to position [1135, 0]
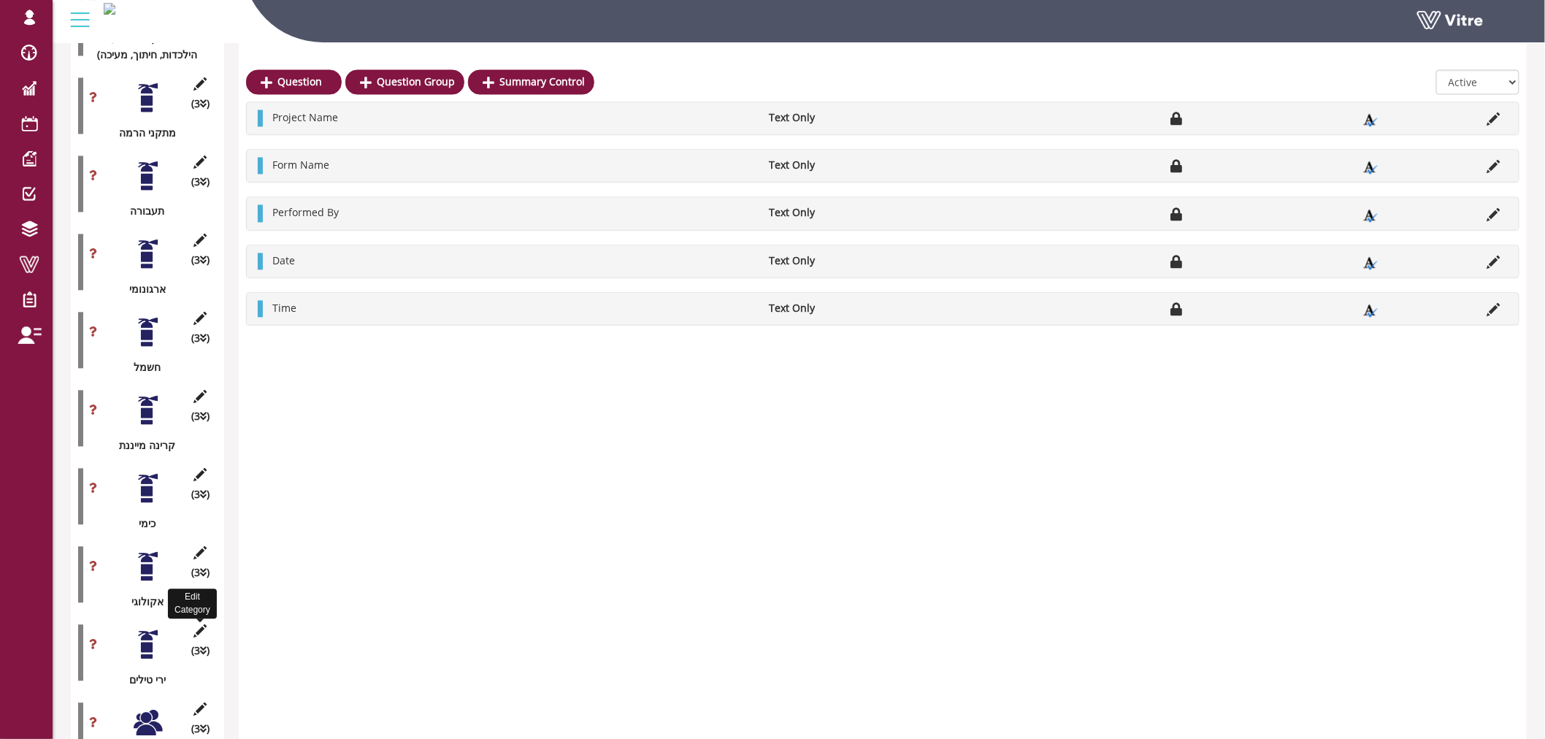
click at [199, 625] on icon at bounding box center [200, 631] width 18 height 13
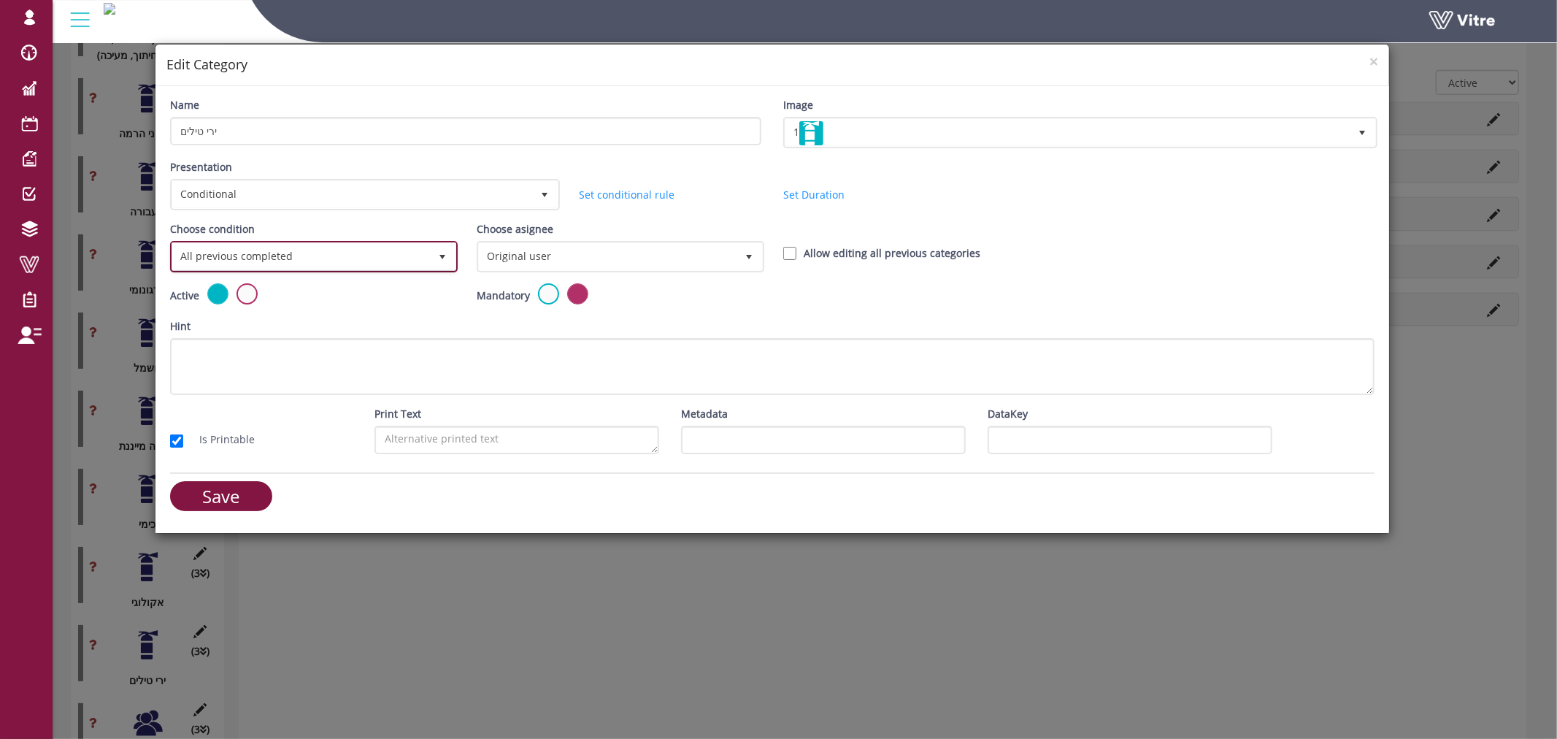
click at [342, 253] on span "All previous completed" at bounding box center [300, 256] width 257 height 26
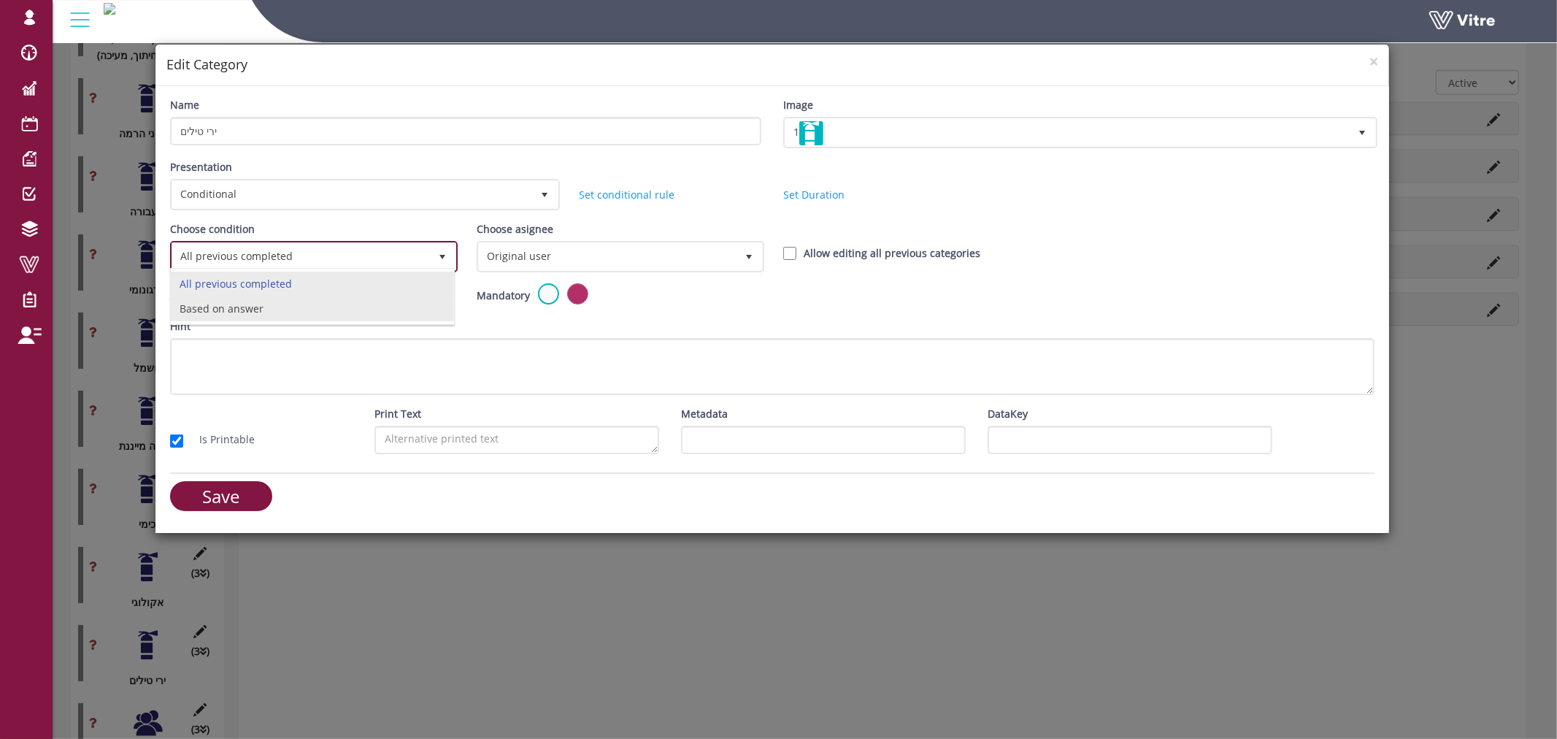
click at [293, 313] on li "Based on answer" at bounding box center [312, 308] width 283 height 25
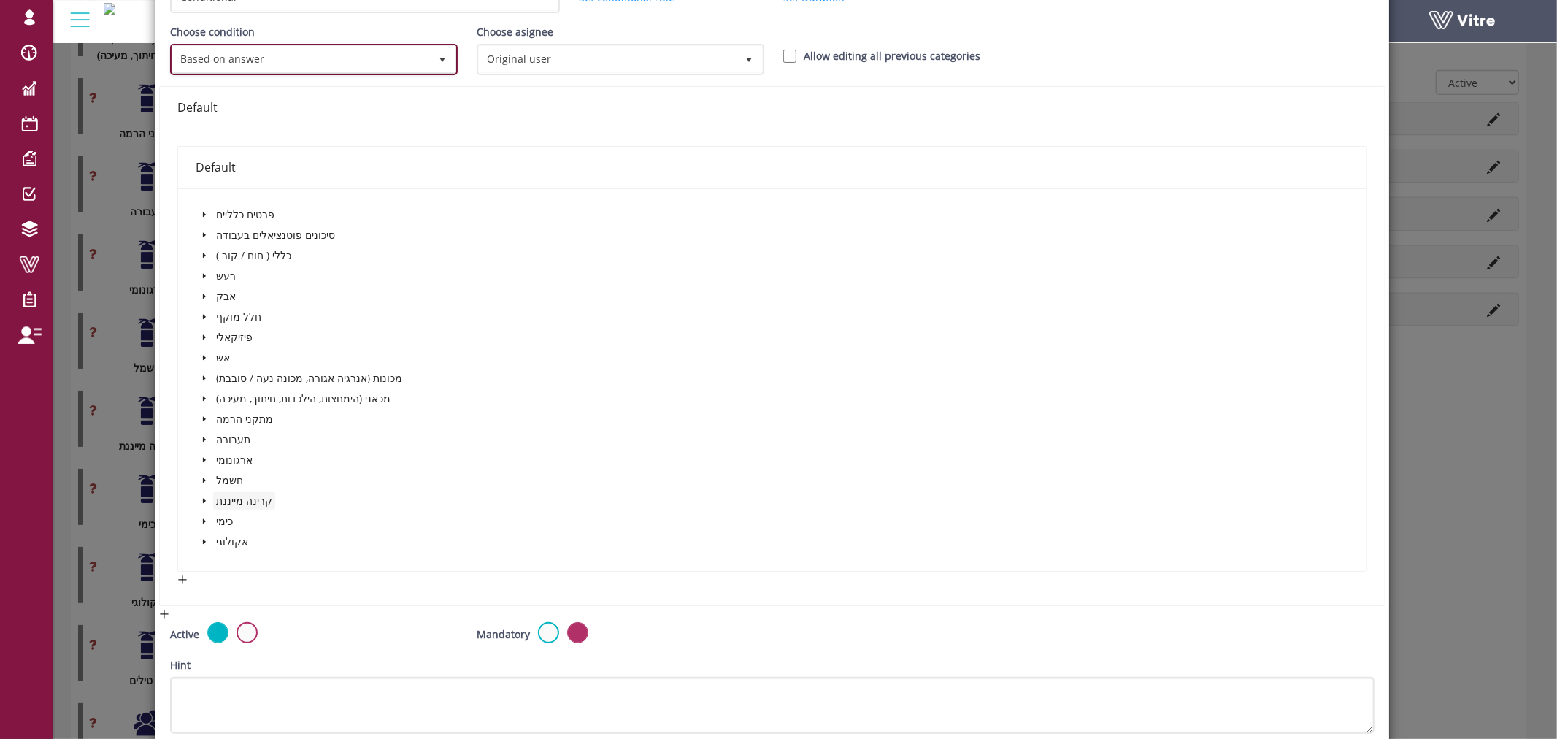
scroll to position [243, 0]
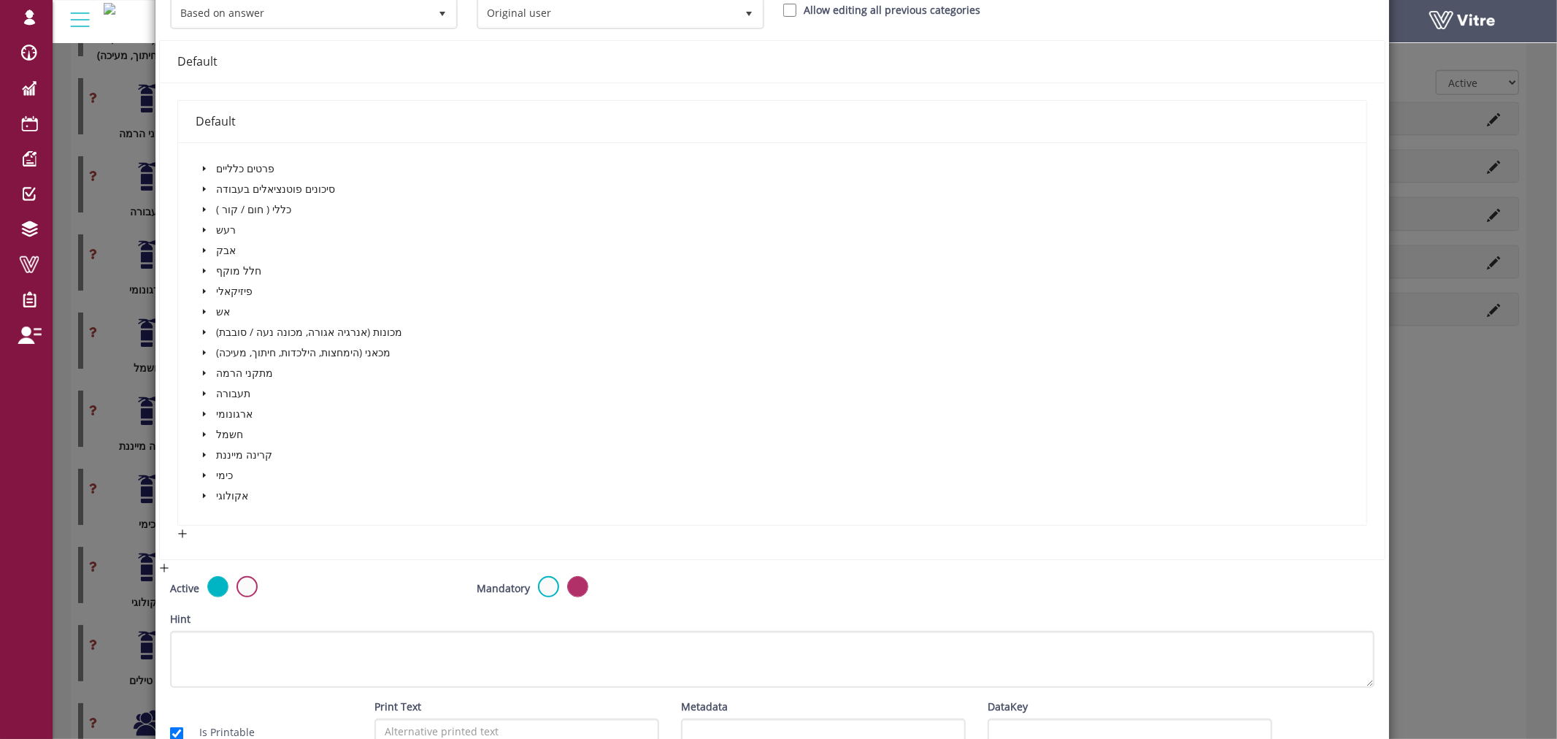
drag, startPoint x: 201, startPoint y: 202, endPoint x: 201, endPoint y: 191, distance: 11.0
click at [201, 191] on div "פרטים כלליים סיכונים פוטנציאלים בעבודה כללי ( חום / קור ) רעש אבק חלל מוקף פיזי…" at bounding box center [773, 334] width 1154 height 348
click at [201, 180] on span at bounding box center [205, 189] width 18 height 18
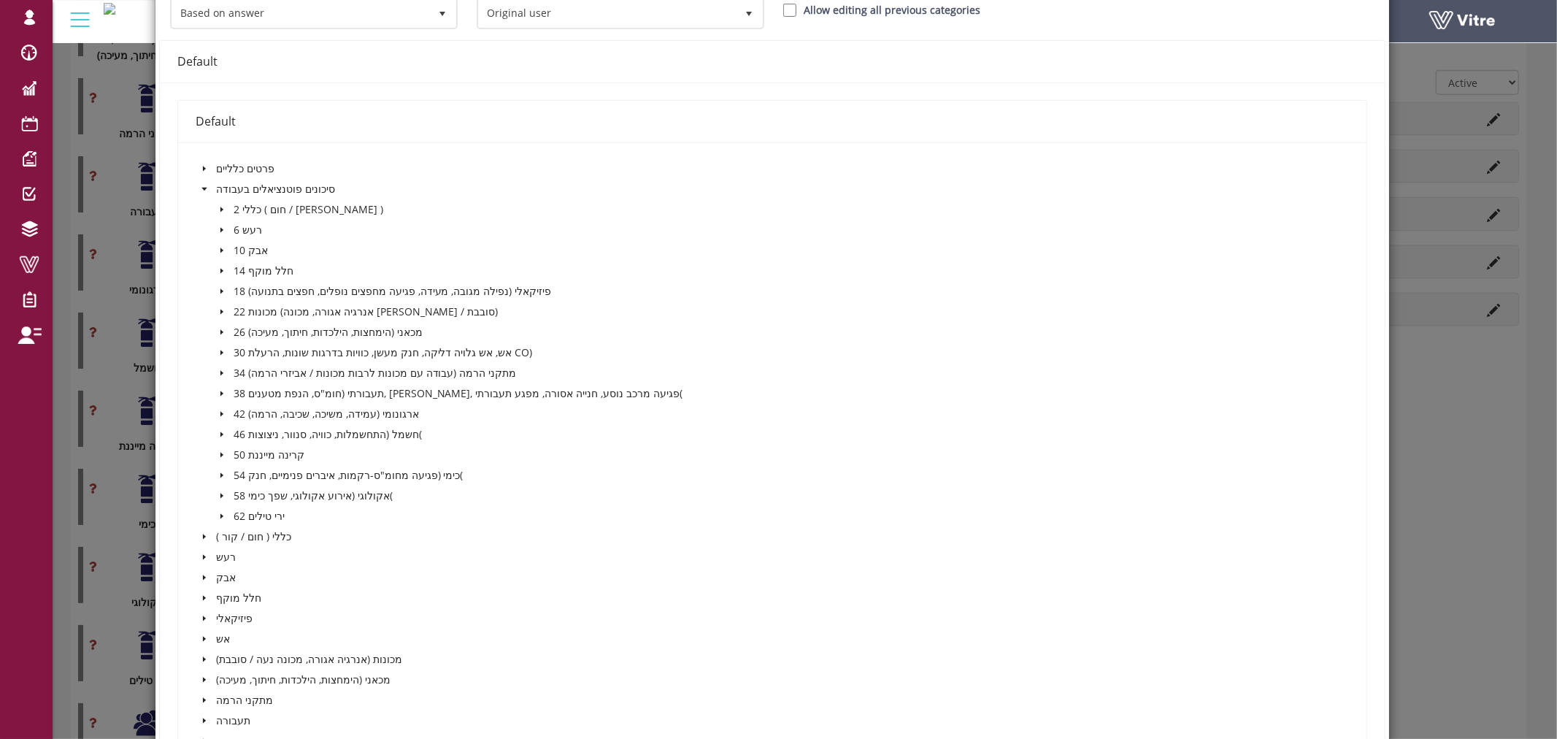
click at [215, 510] on span at bounding box center [222, 516] width 18 height 18
click at [260, 530] on div "רלוונטי" at bounding box center [249, 538] width 107 height 20
click at [250, 531] on span at bounding box center [254, 537] width 12 height 12
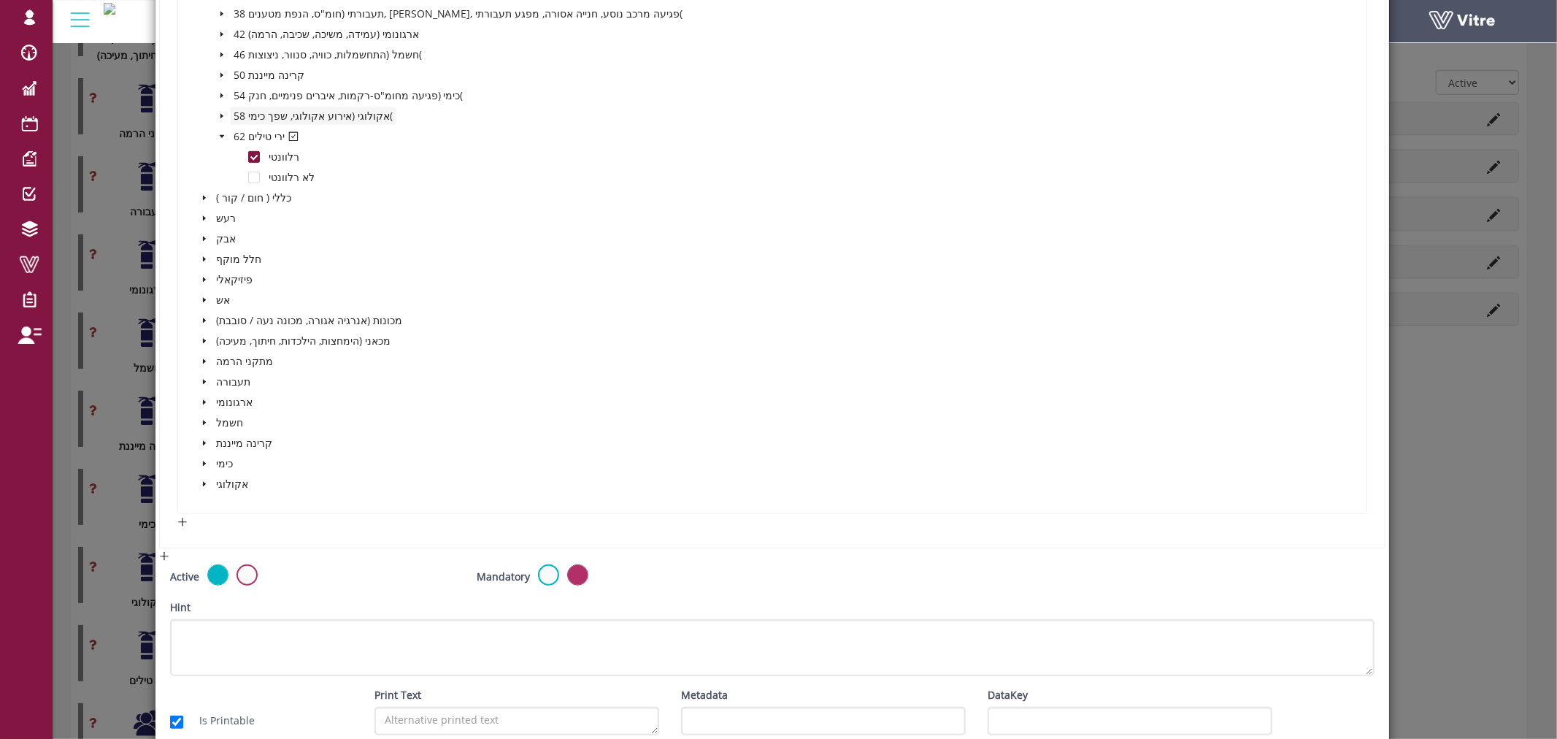
scroll to position [695, 0]
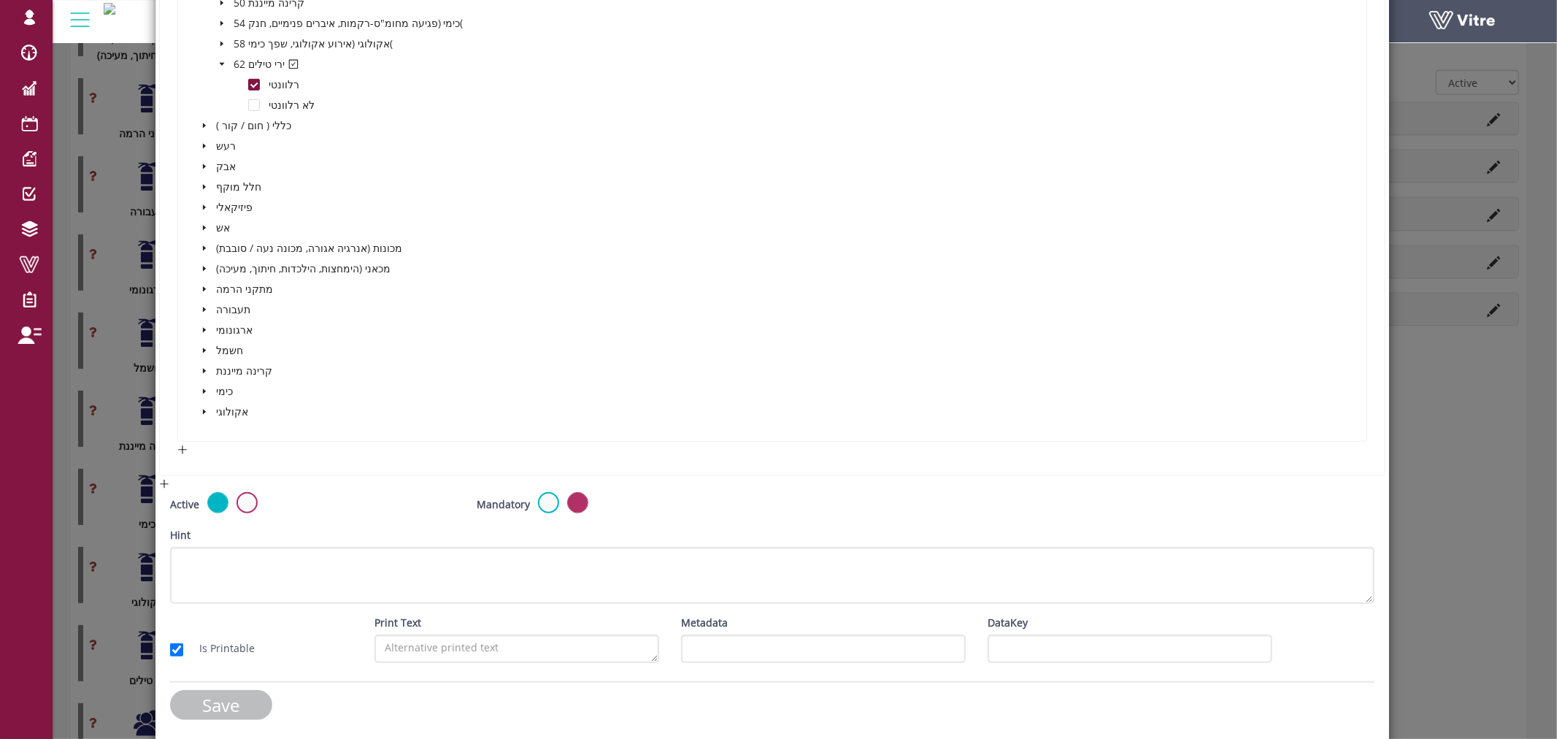
click at [221, 690] on input "Save" at bounding box center [221, 705] width 102 height 30
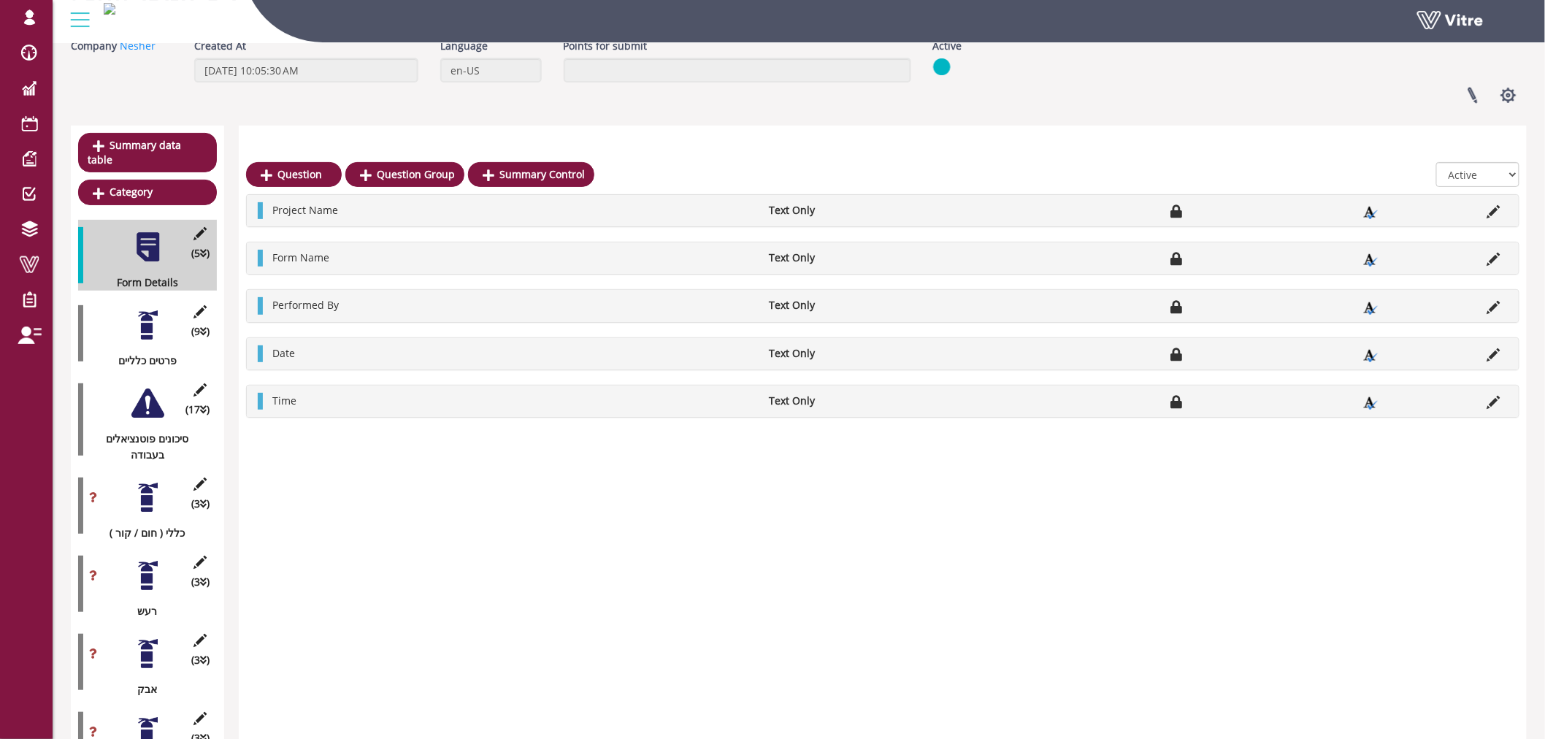
scroll to position [0, 0]
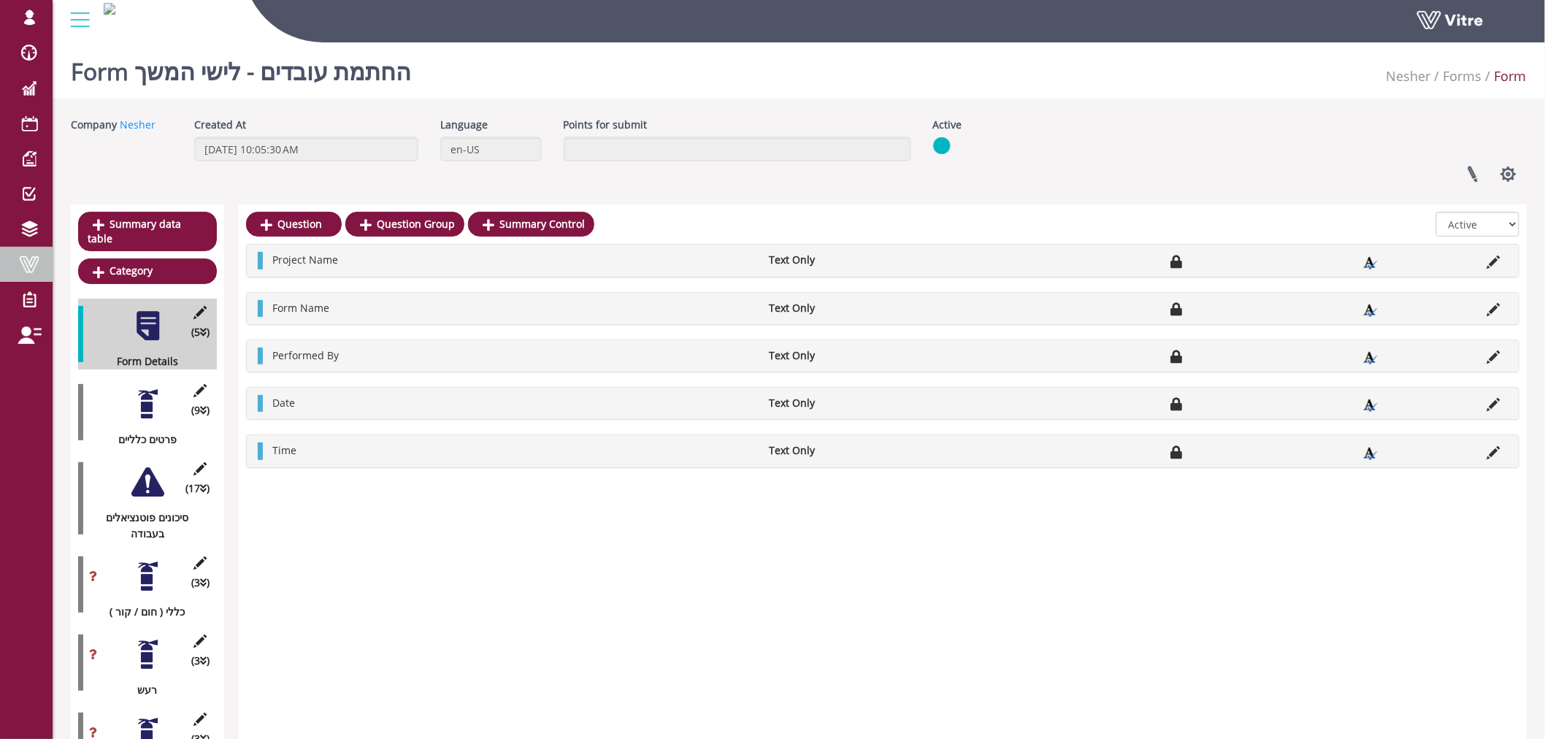
click at [39, 256] on span at bounding box center [29, 265] width 37 height 18
click at [142, 120] on link "Nesher" at bounding box center [138, 125] width 36 height 14
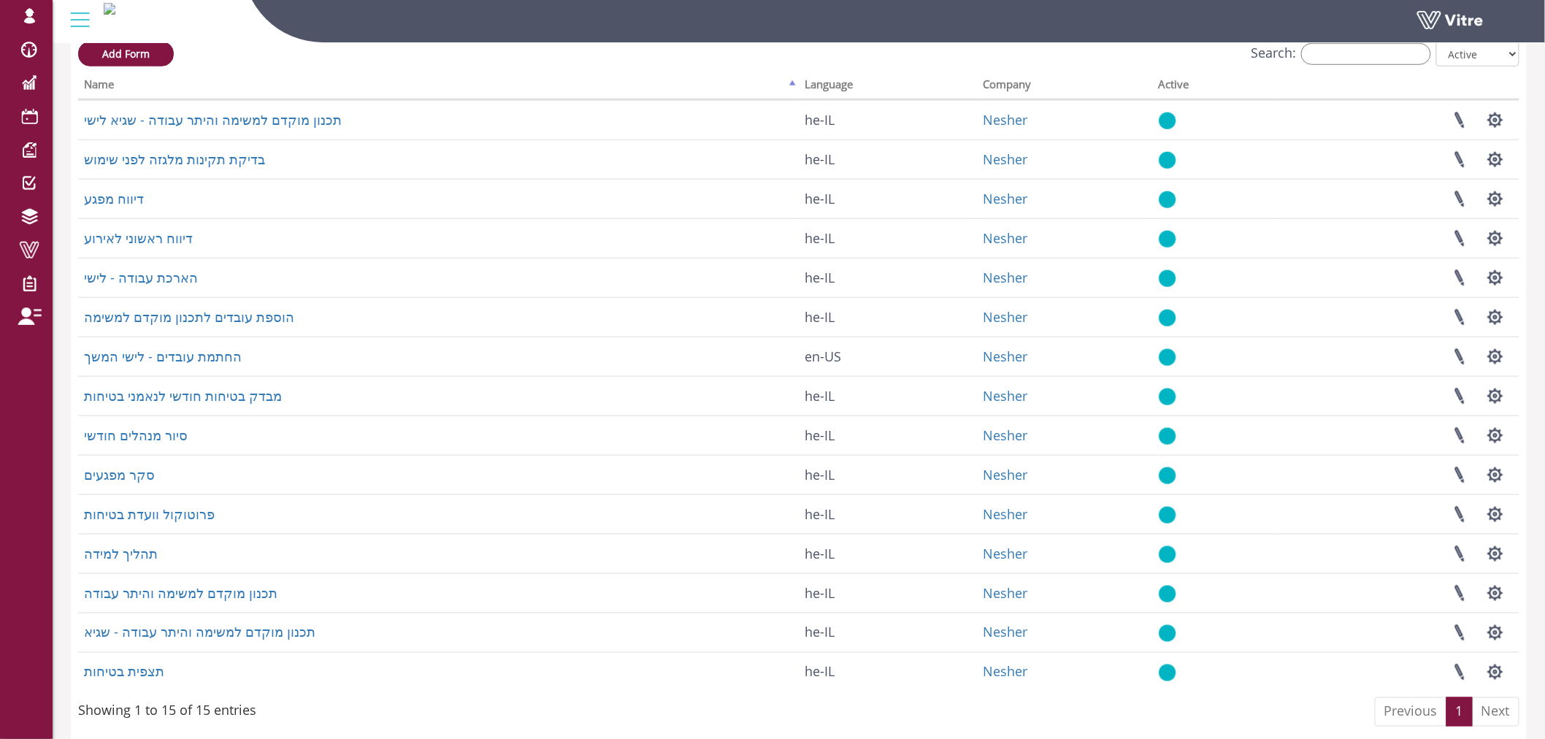
scroll to position [516, 0]
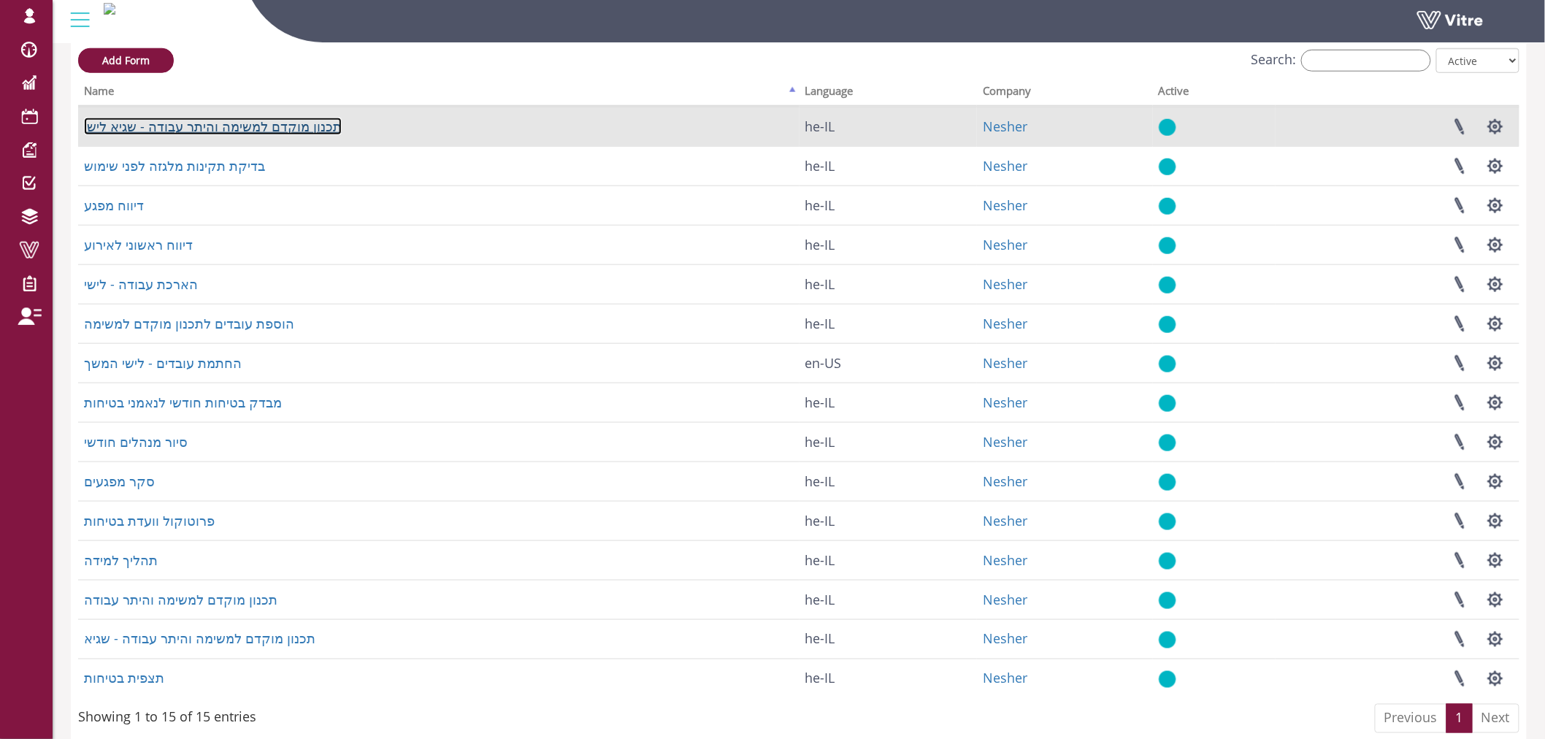
click at [266, 135] on link "תכנון מוקדם למשימה והיתר עבודה - שגיא לישי" at bounding box center [213, 127] width 258 height 18
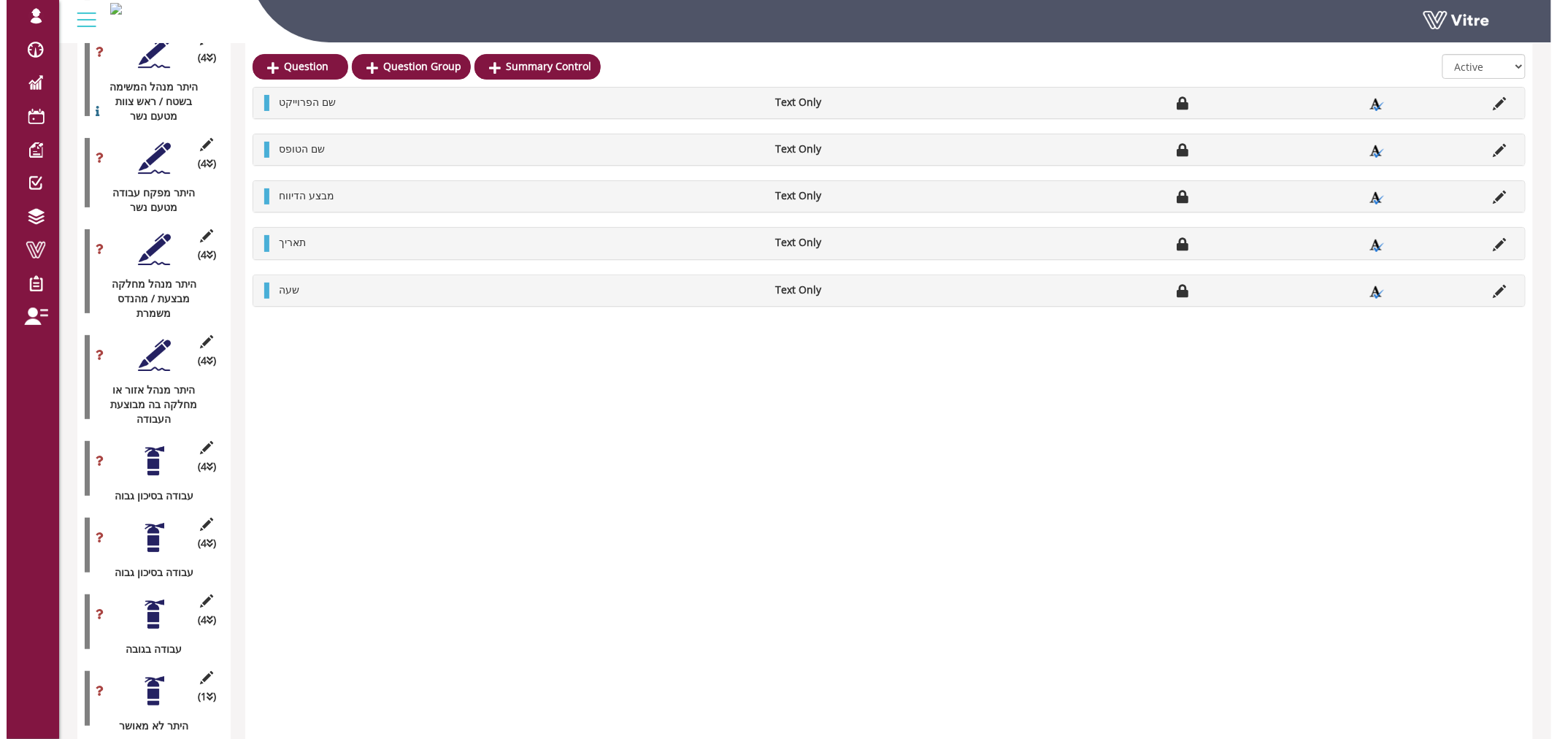
scroll to position [2412, 0]
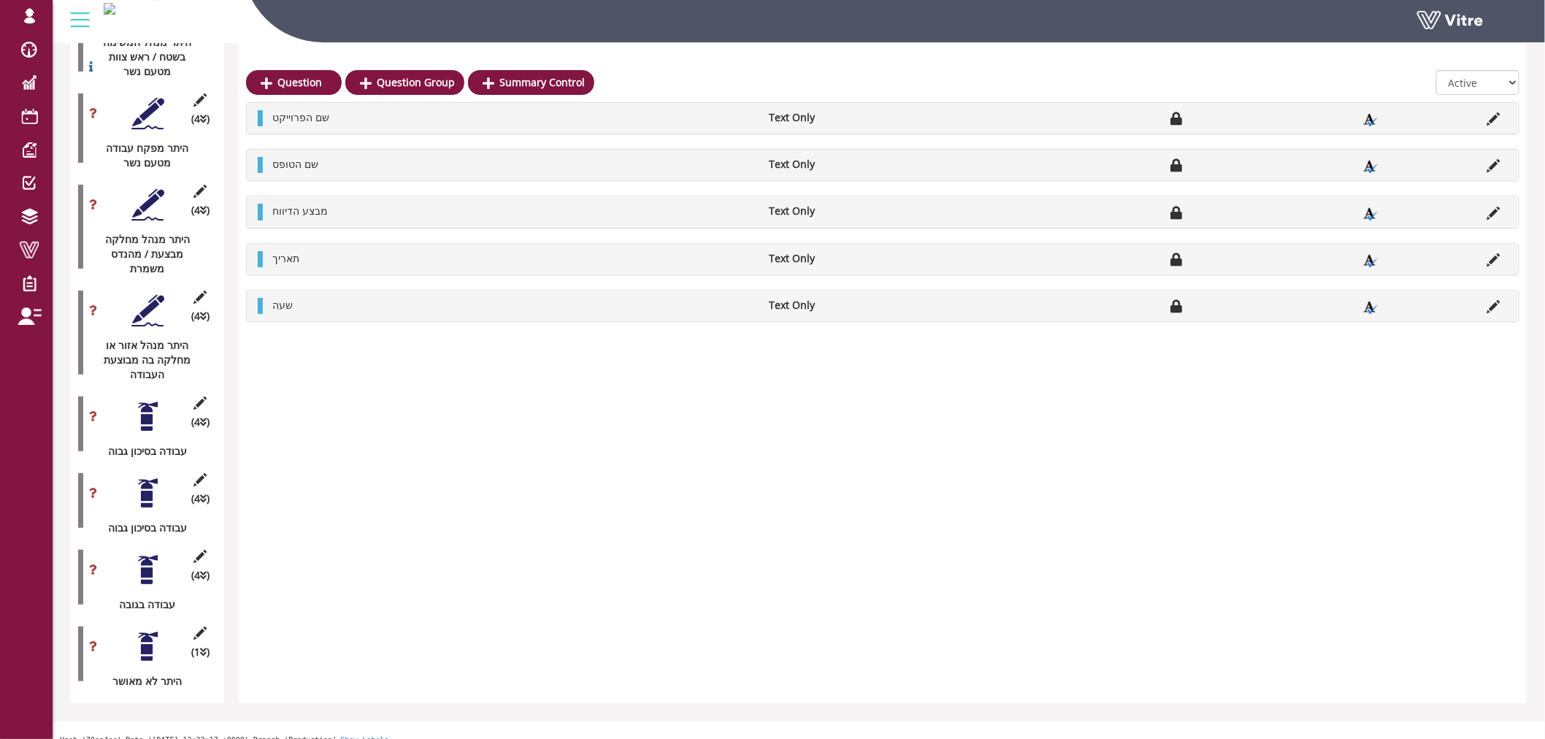
click at [150, 294] on div at bounding box center [147, 310] width 33 height 33
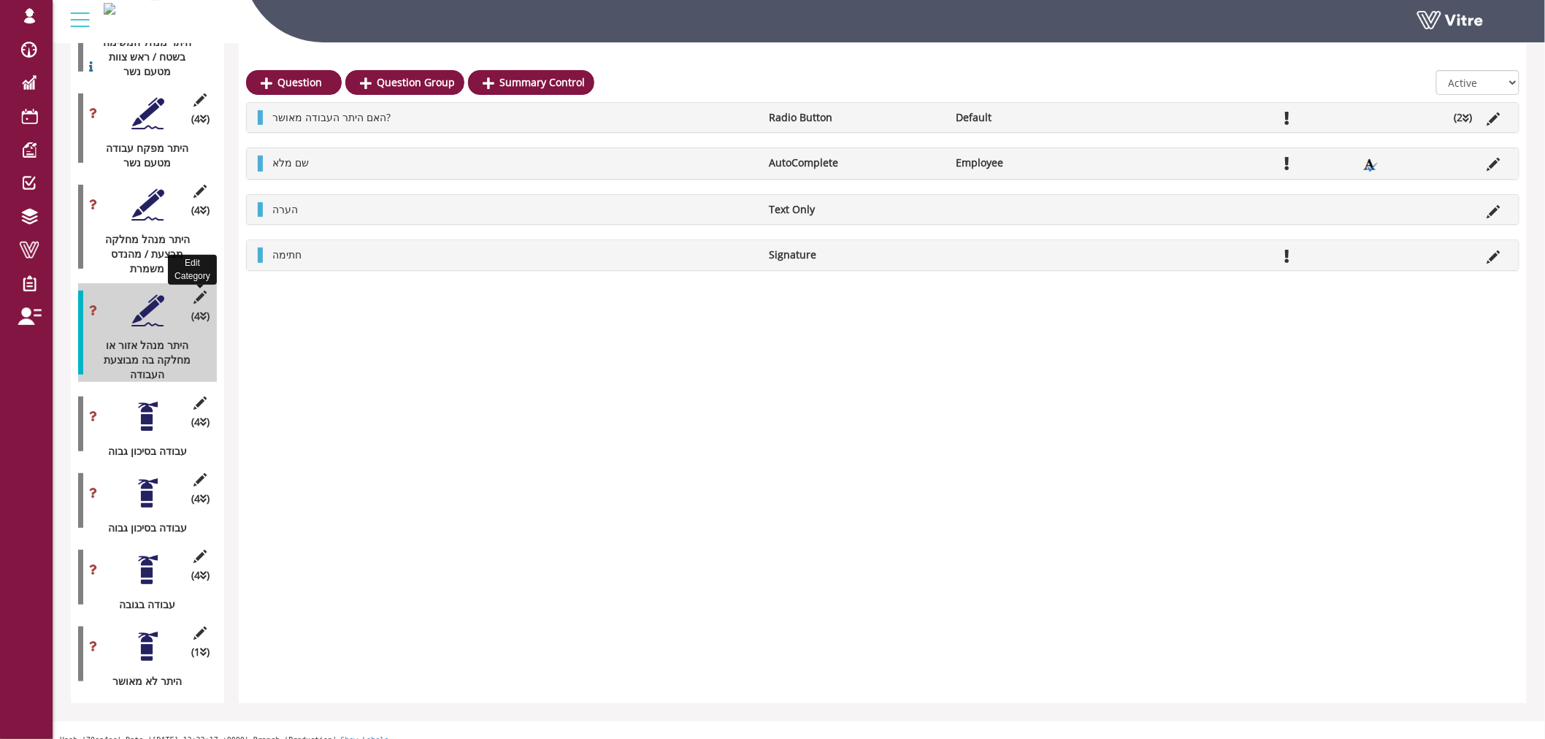
click at [203, 291] on icon at bounding box center [200, 297] width 18 height 13
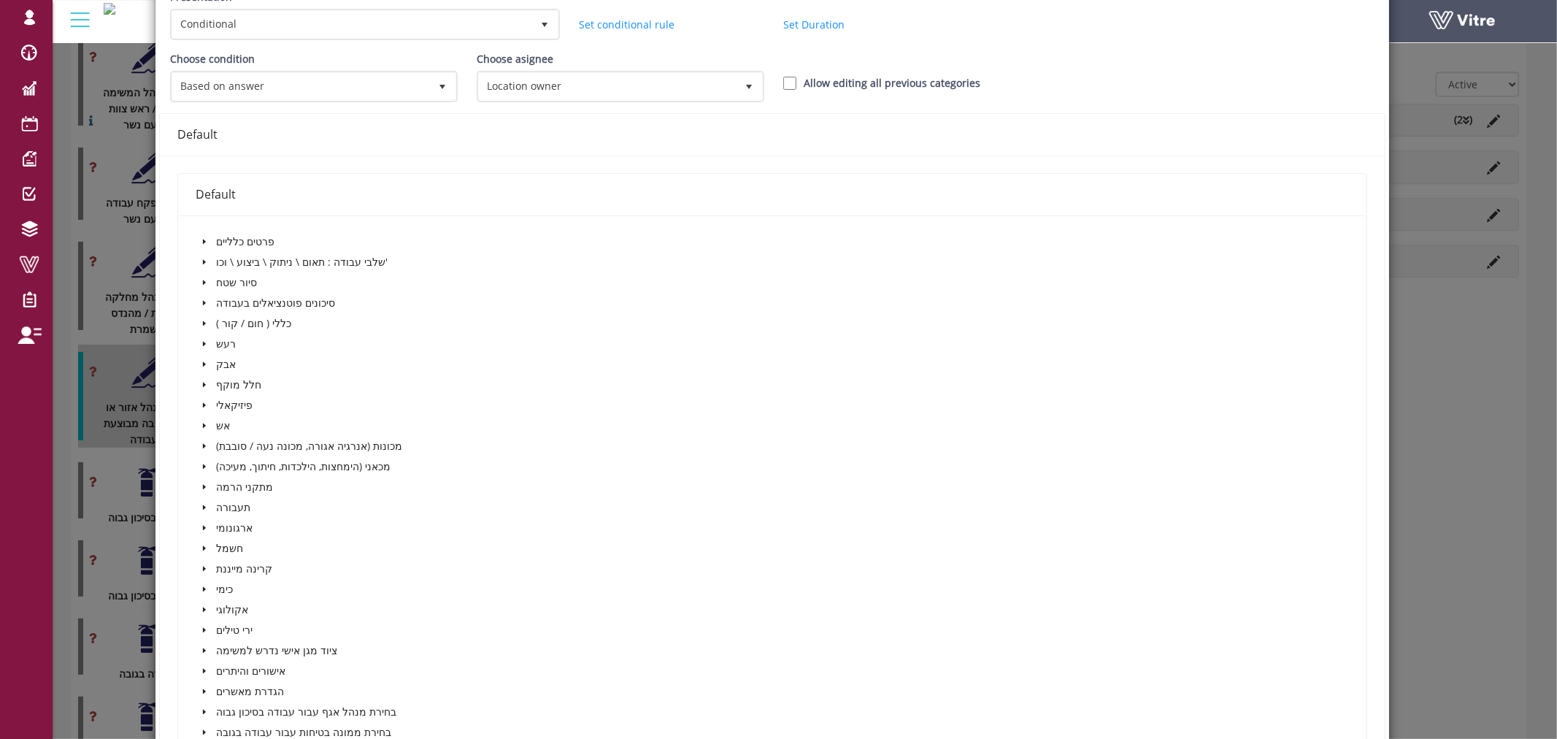
scroll to position [552, 0]
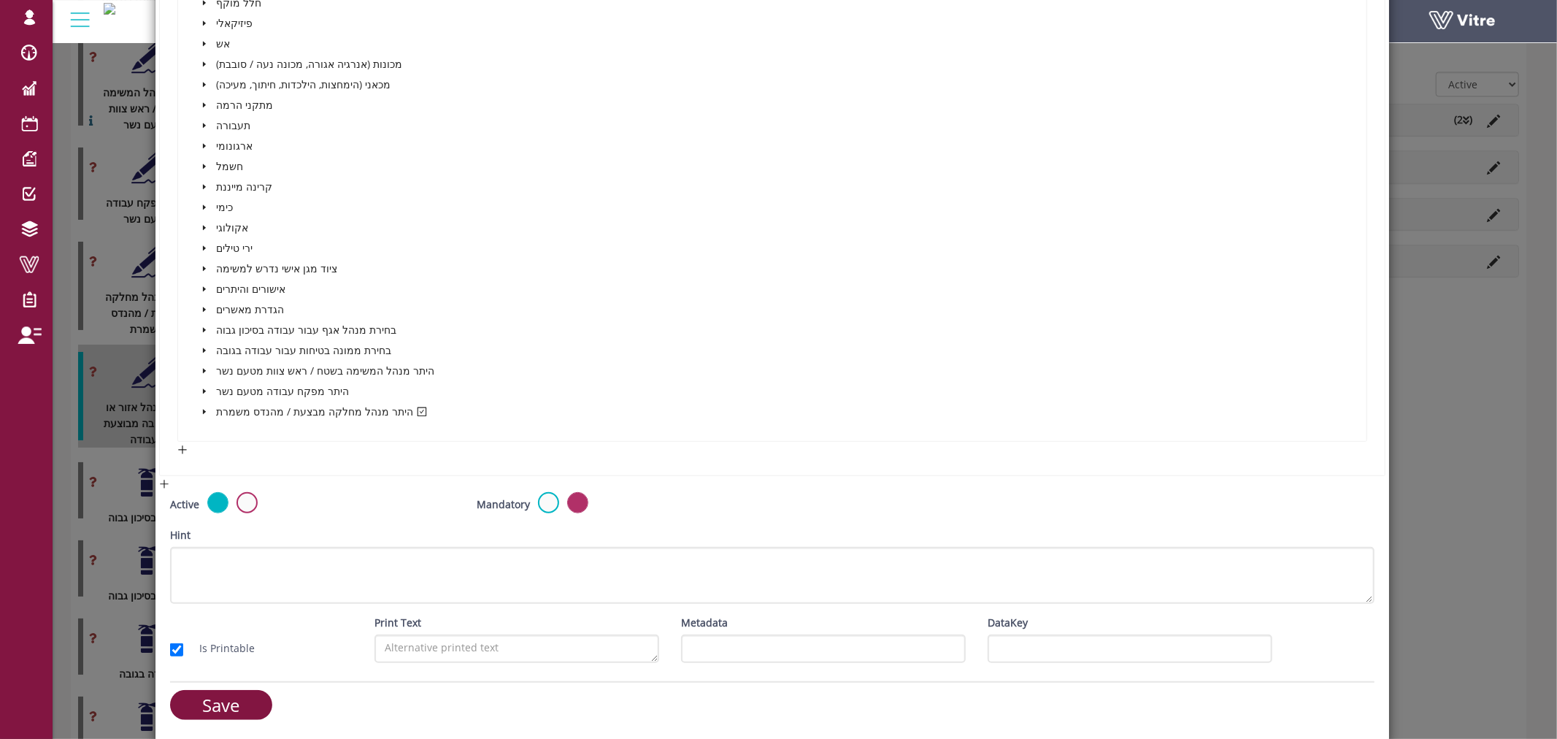
click at [253, 505] on div "Active" at bounding box center [312, 504] width 285 height 24
click at [252, 502] on label at bounding box center [247, 502] width 21 height 21
click at [0, 0] on input "radio" at bounding box center [0, 0] width 0 height 0
click at [215, 515] on div "Active" at bounding box center [312, 509] width 307 height 35
click at [215, 504] on label at bounding box center [217, 502] width 21 height 21
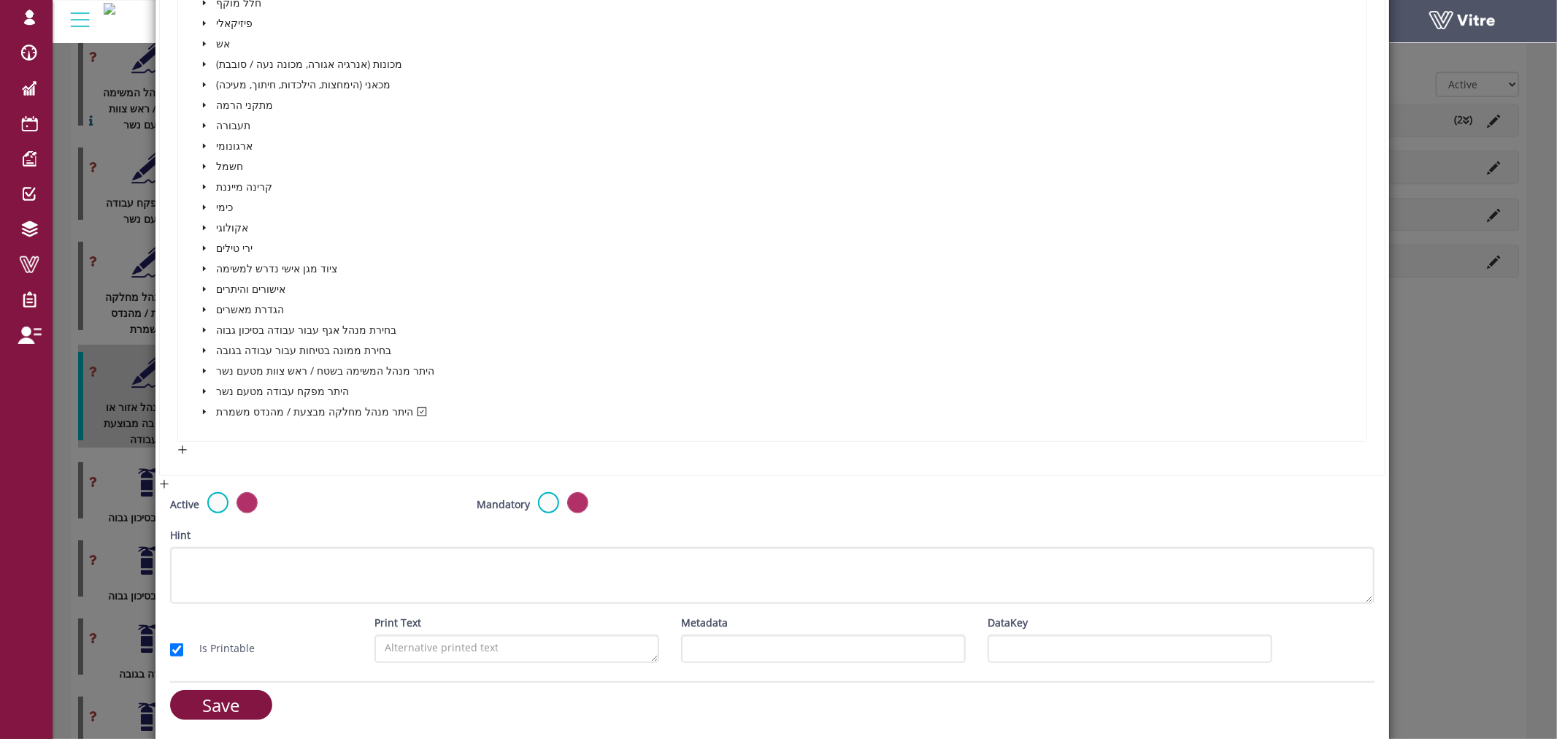
click at [0, 0] on input "radio" at bounding box center [0, 0] width 0 height 0
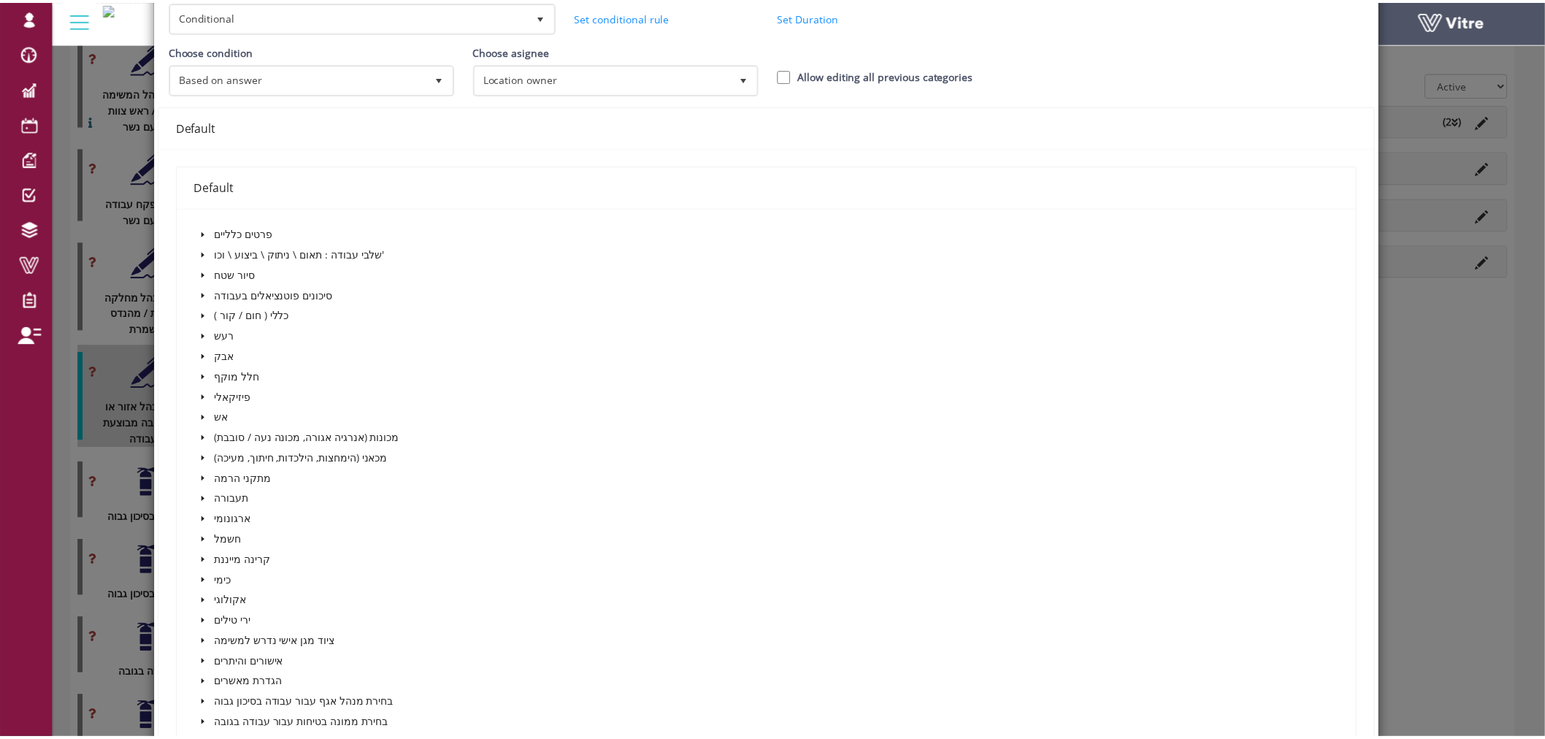
scroll to position [0, 0]
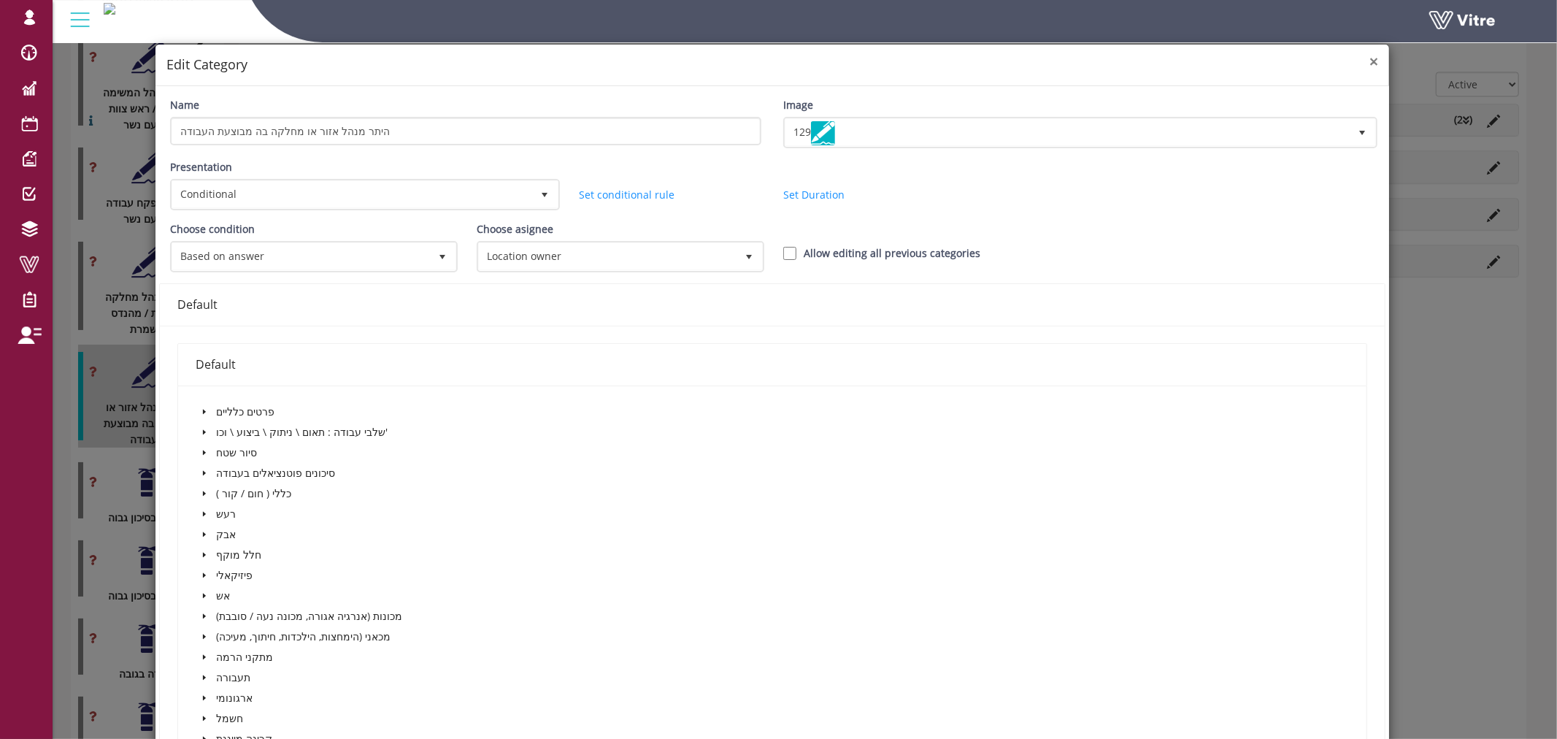
click at [1370, 59] on span "×" at bounding box center [1374, 61] width 9 height 20
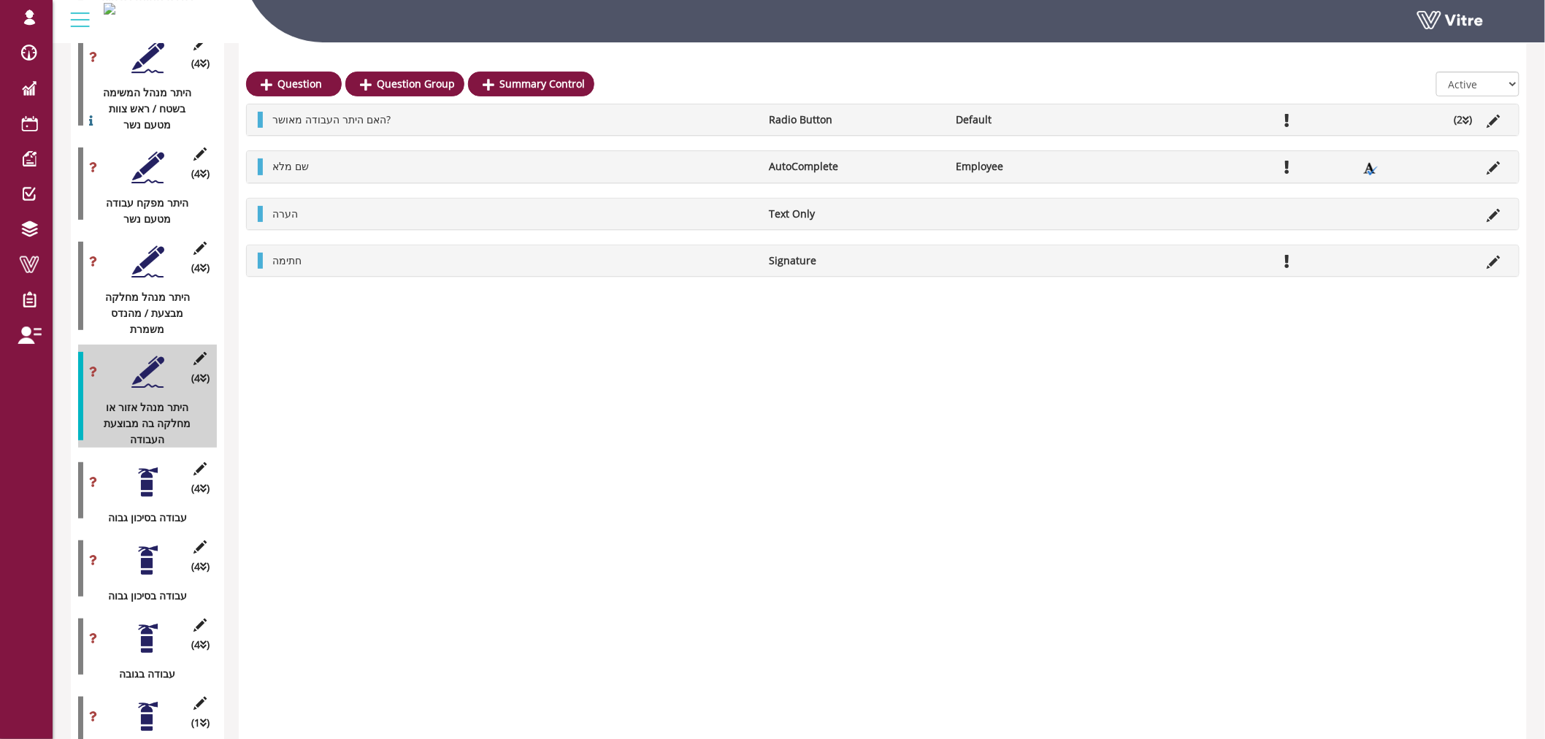
click at [134, 368] on div at bounding box center [147, 372] width 33 height 33
click at [137, 367] on div at bounding box center [147, 372] width 33 height 33
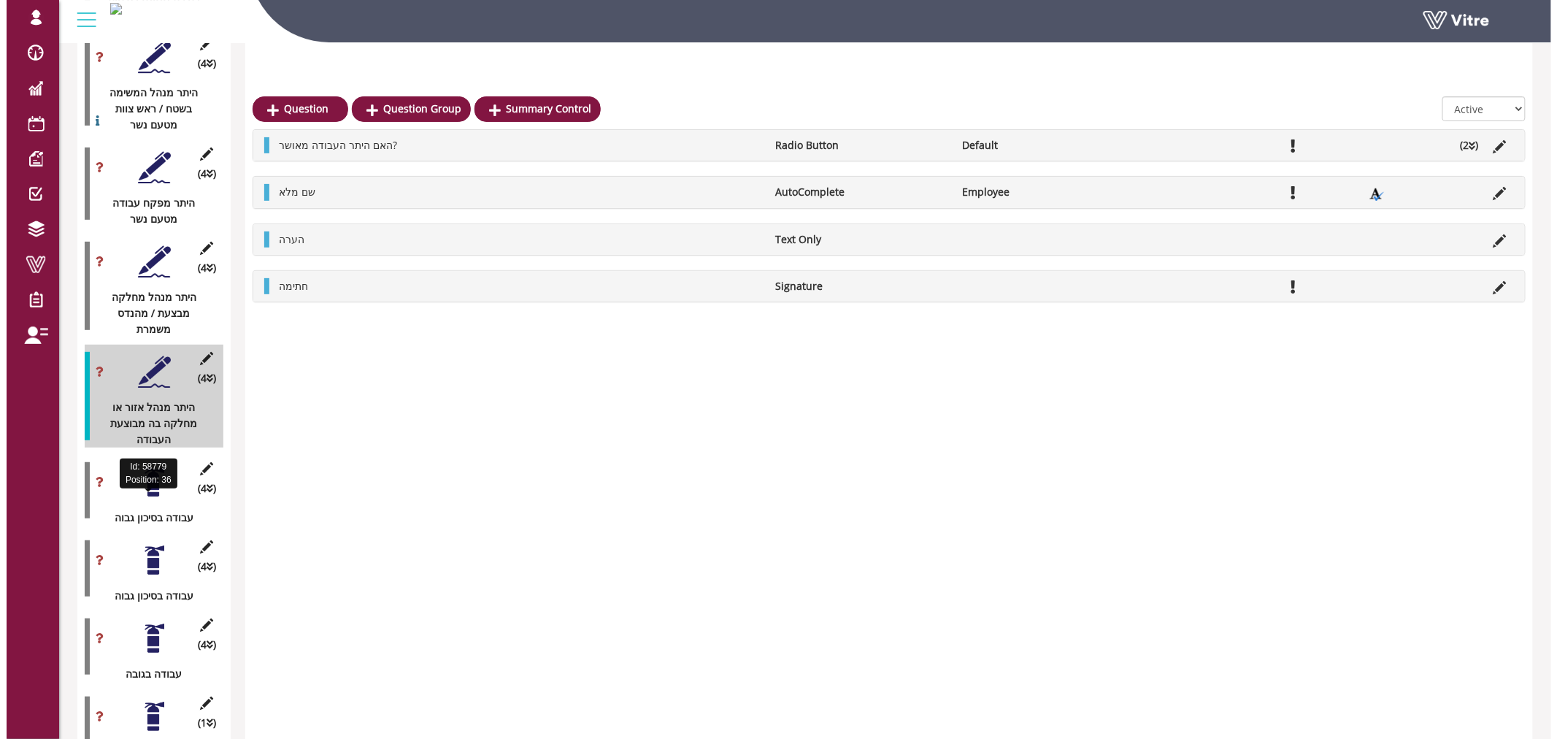
scroll to position [2485, 0]
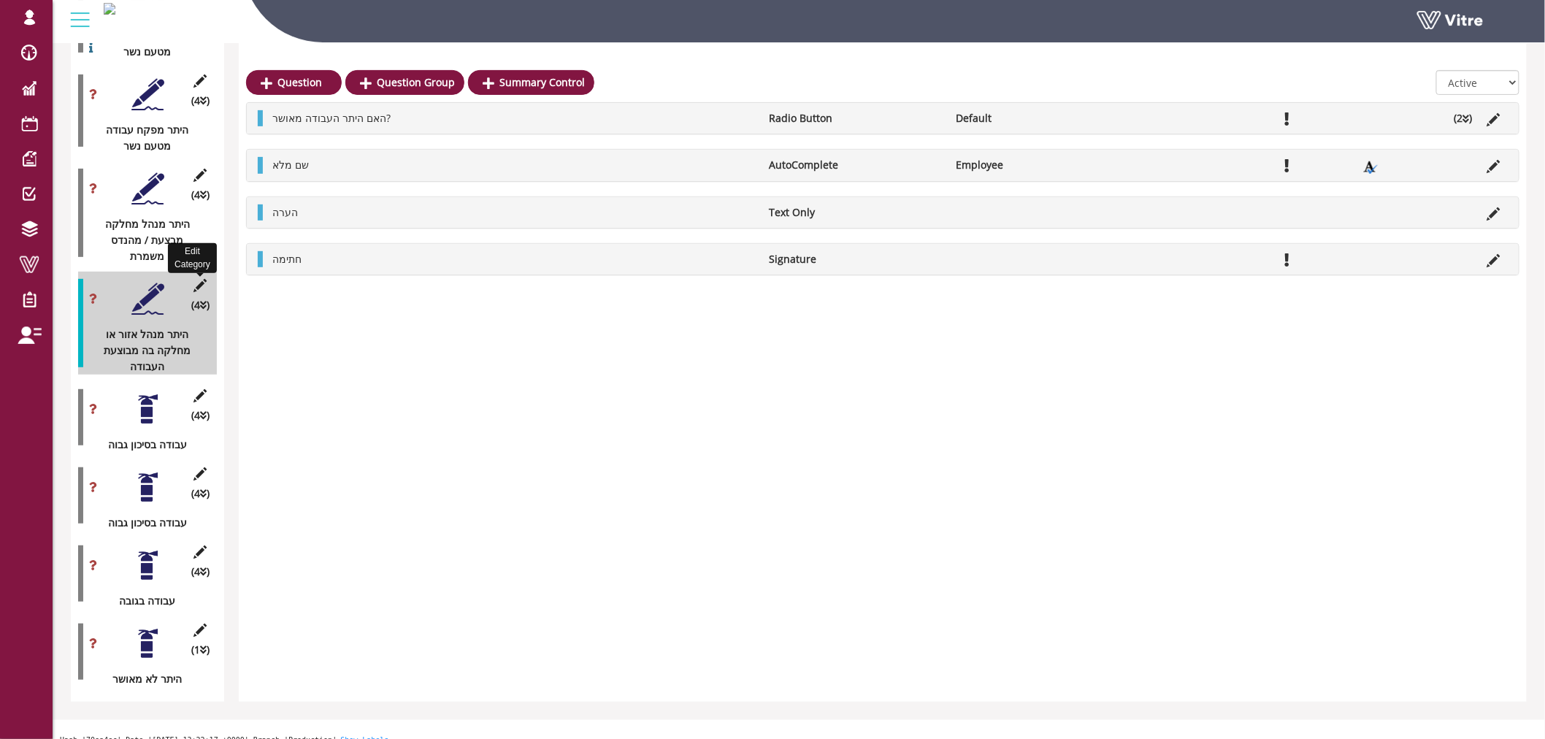
click at [199, 279] on icon at bounding box center [200, 285] width 18 height 13
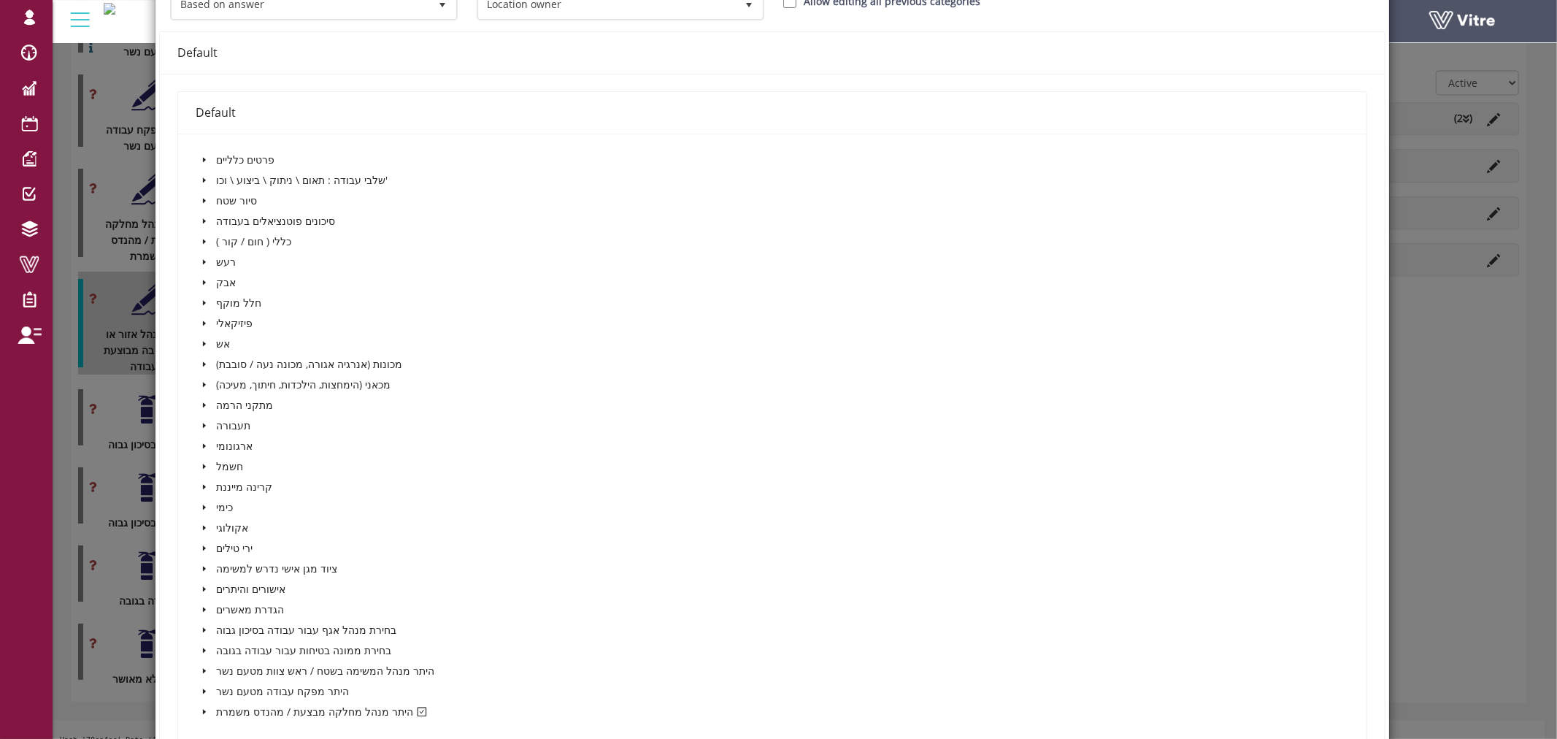
scroll to position [324, 0]
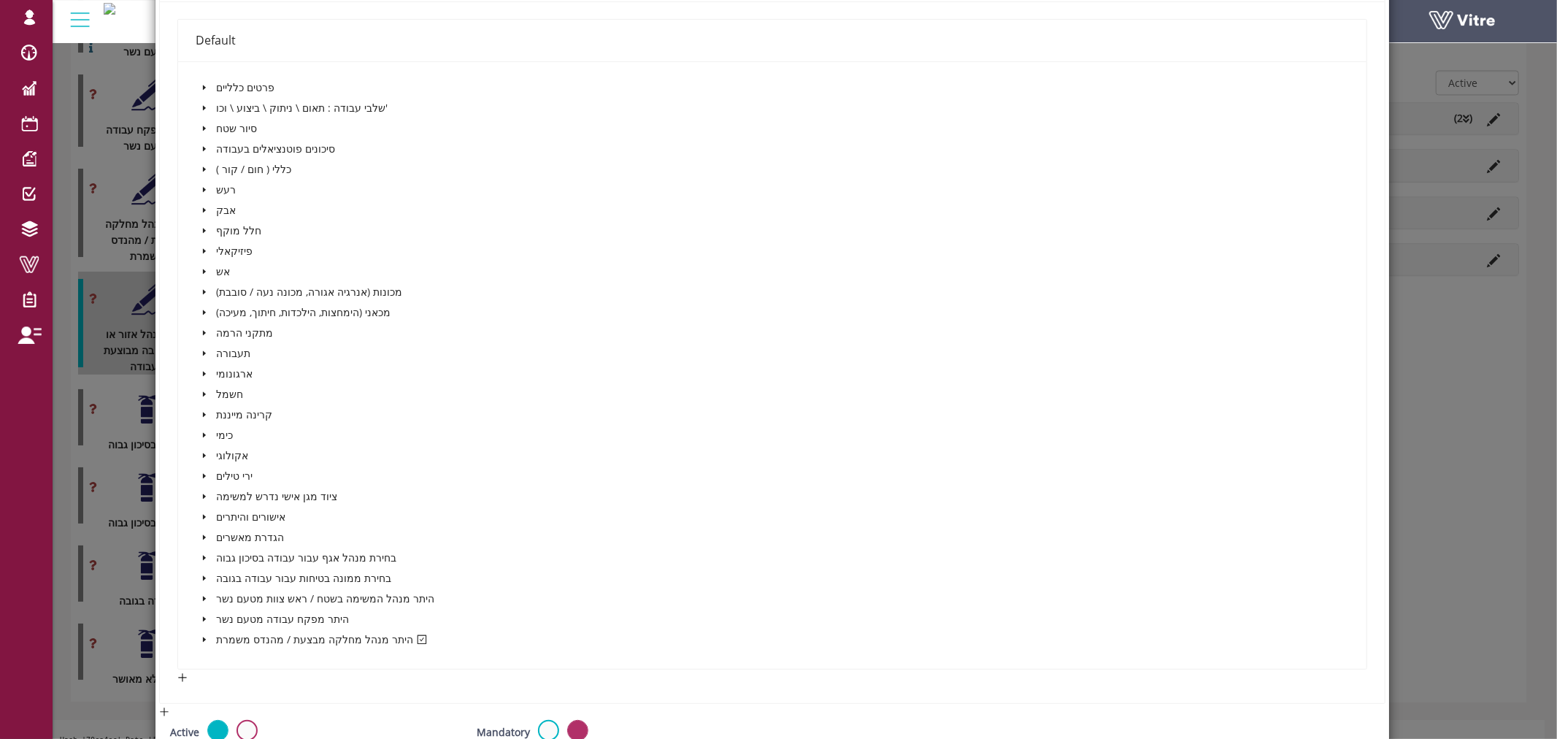
click at [203, 637] on icon "caret-down" at bounding box center [204, 639] width 3 height 5
click at [202, 638] on icon "caret-down" at bounding box center [204, 639] width 5 height 3
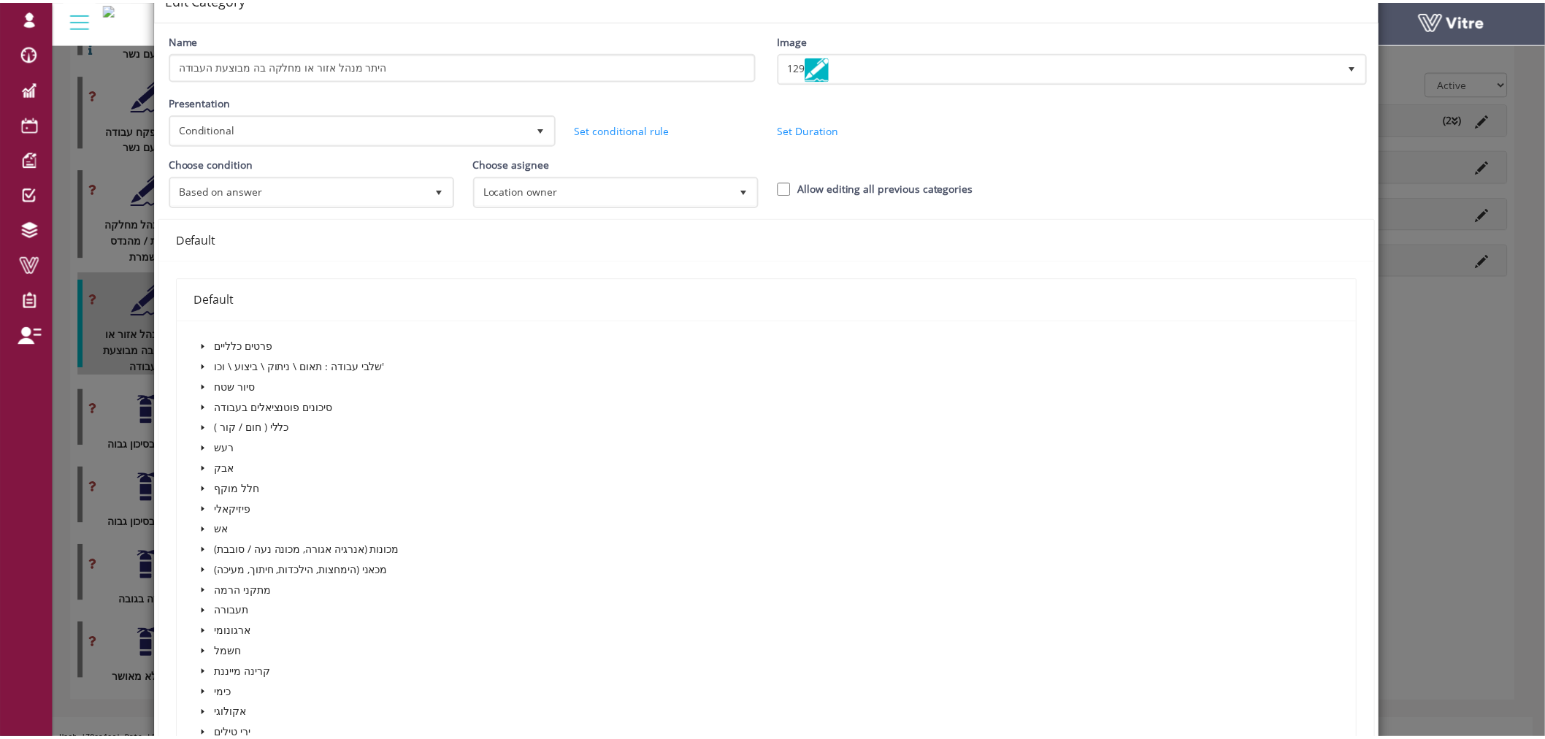
scroll to position [0, 0]
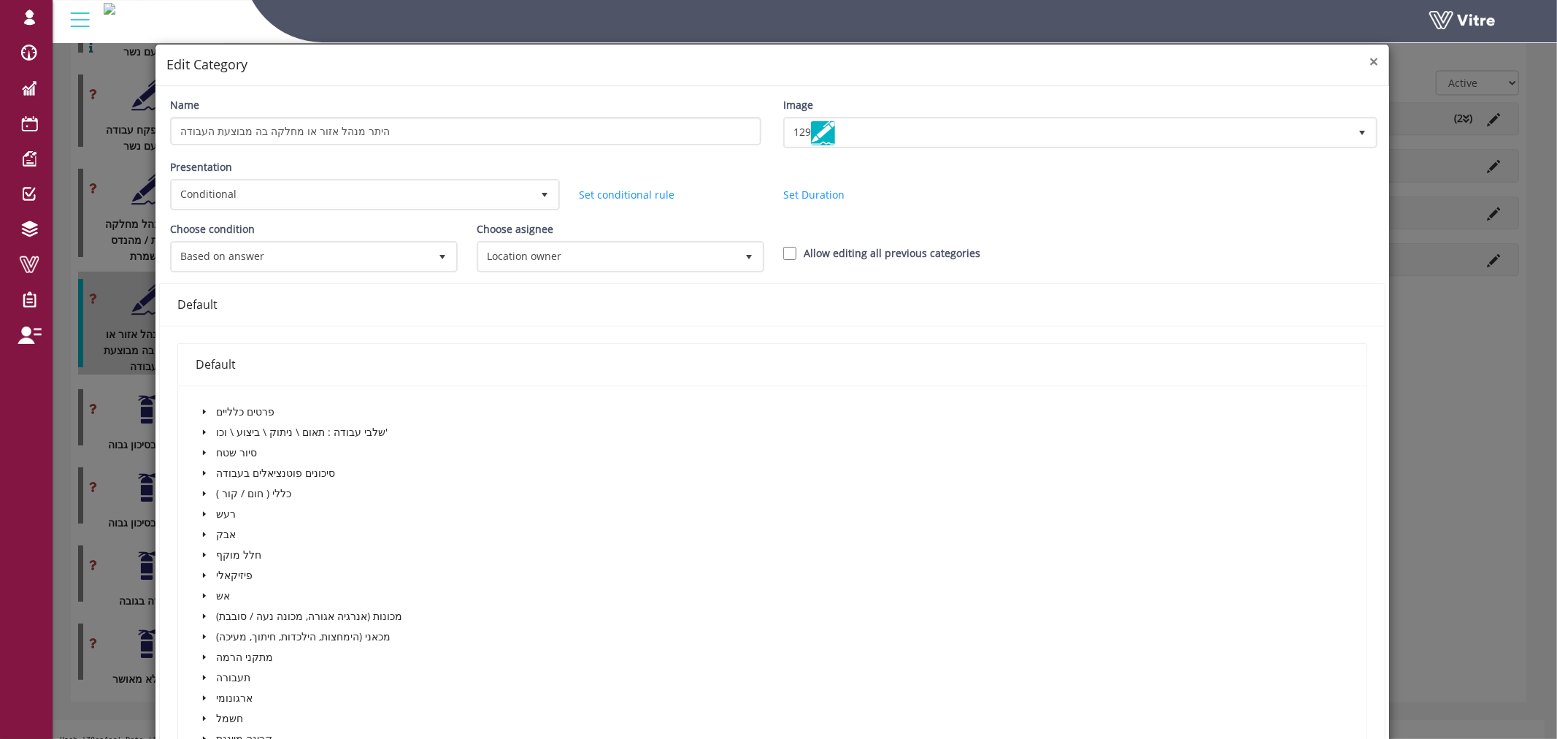
click at [1370, 69] on span "×" at bounding box center [1374, 61] width 9 height 20
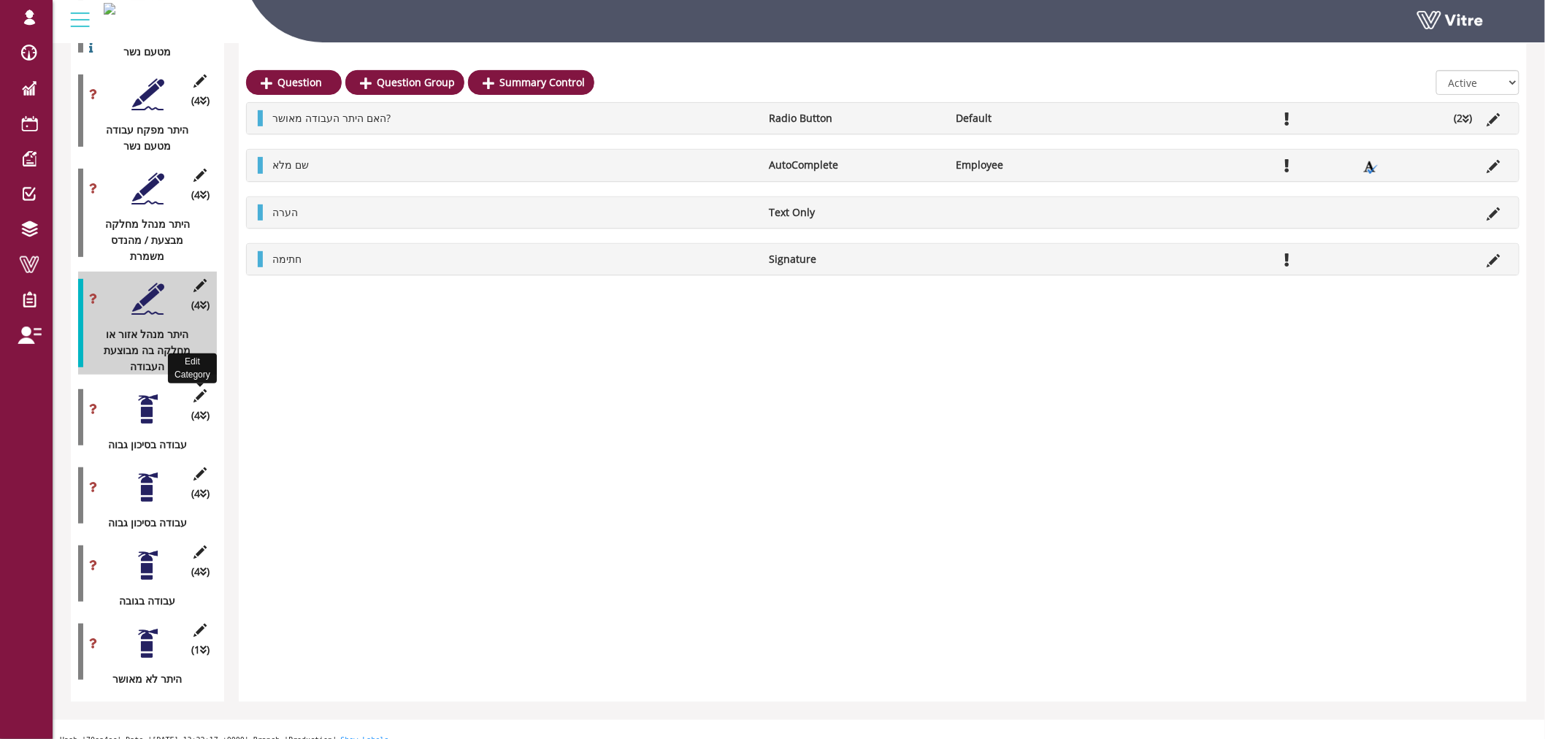
click at [201, 389] on icon at bounding box center [200, 395] width 18 height 13
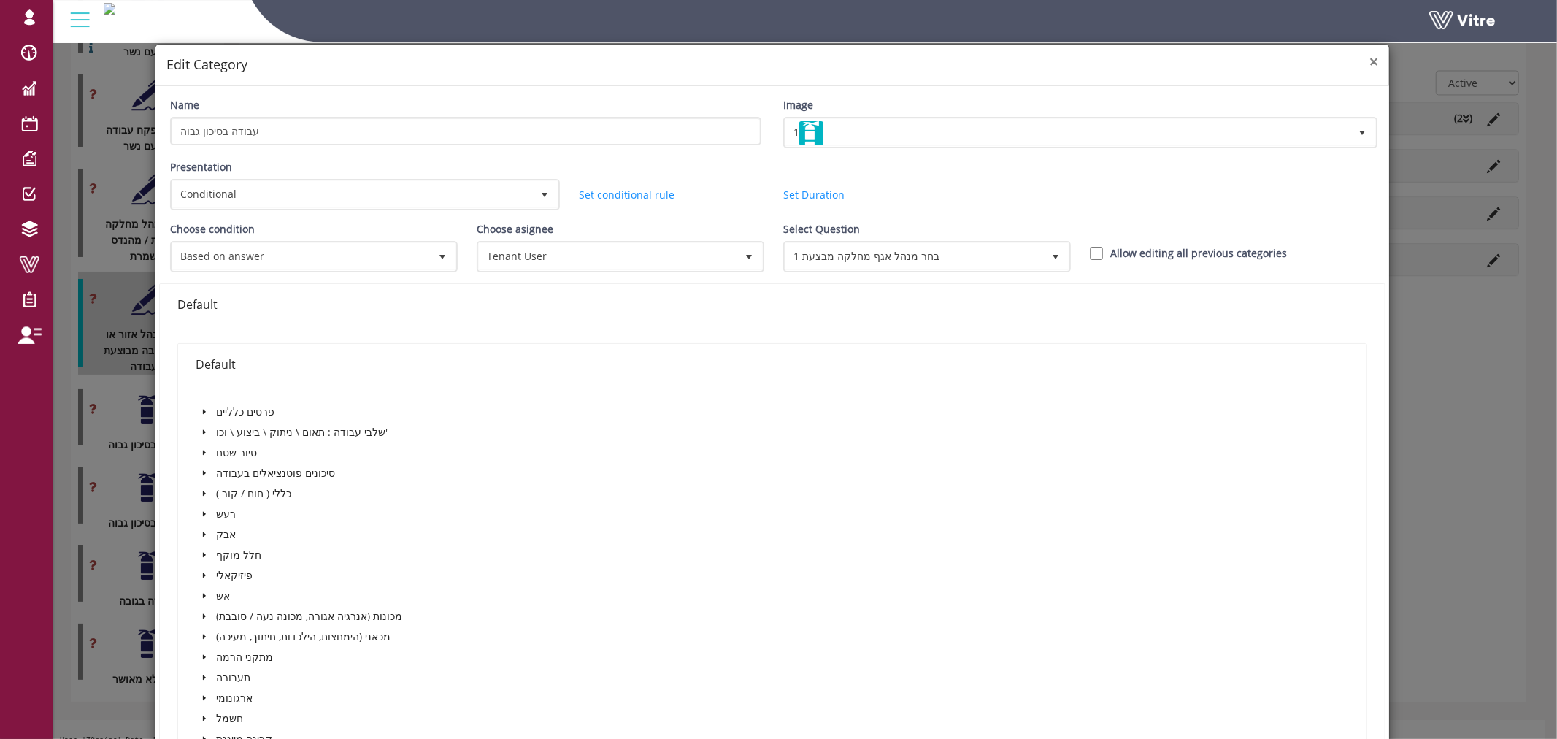
click at [1369, 54] on div "× Edit Category" at bounding box center [773, 66] width 1235 height 42
click at [1370, 64] on span "×" at bounding box center [1374, 61] width 9 height 20
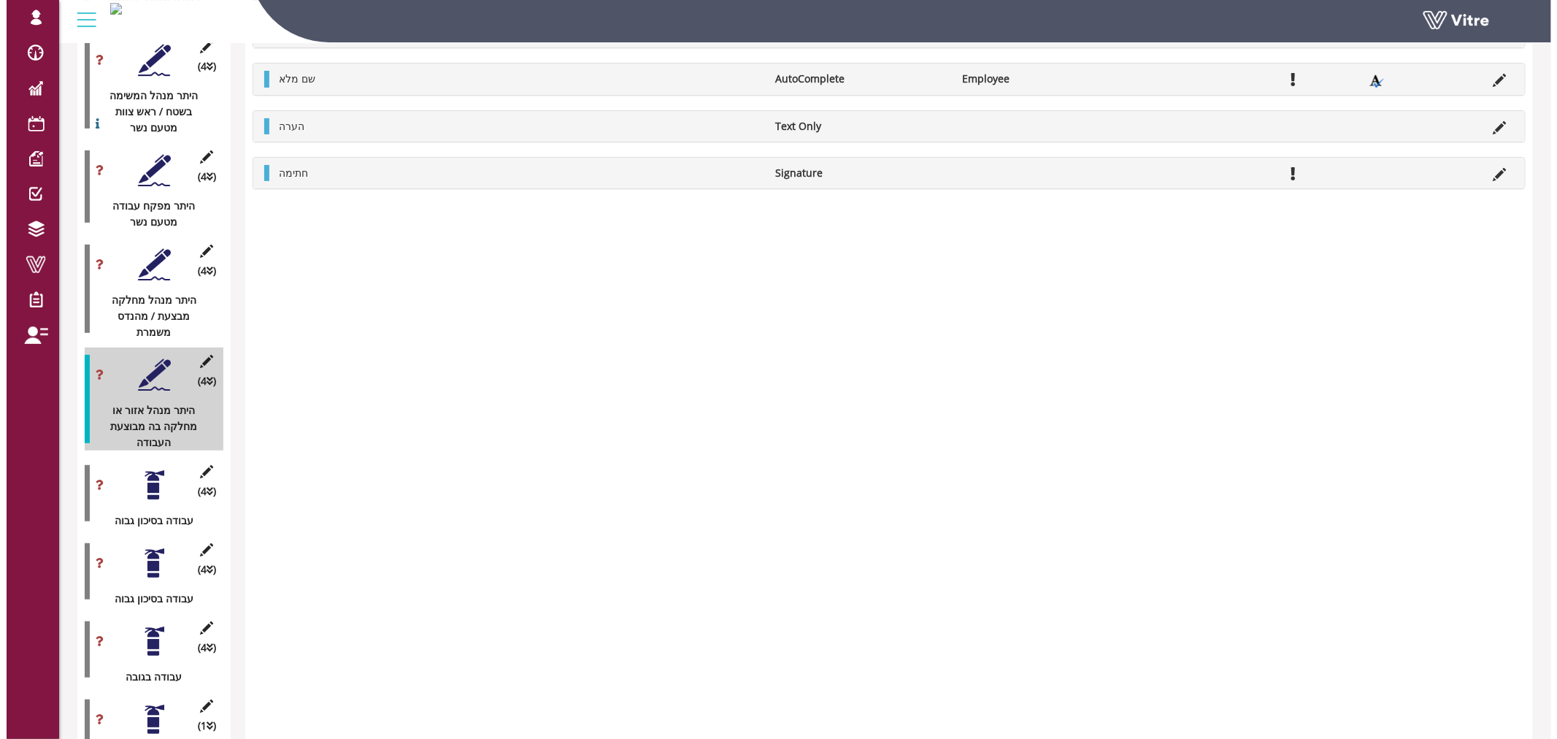
scroll to position [2485, 0]
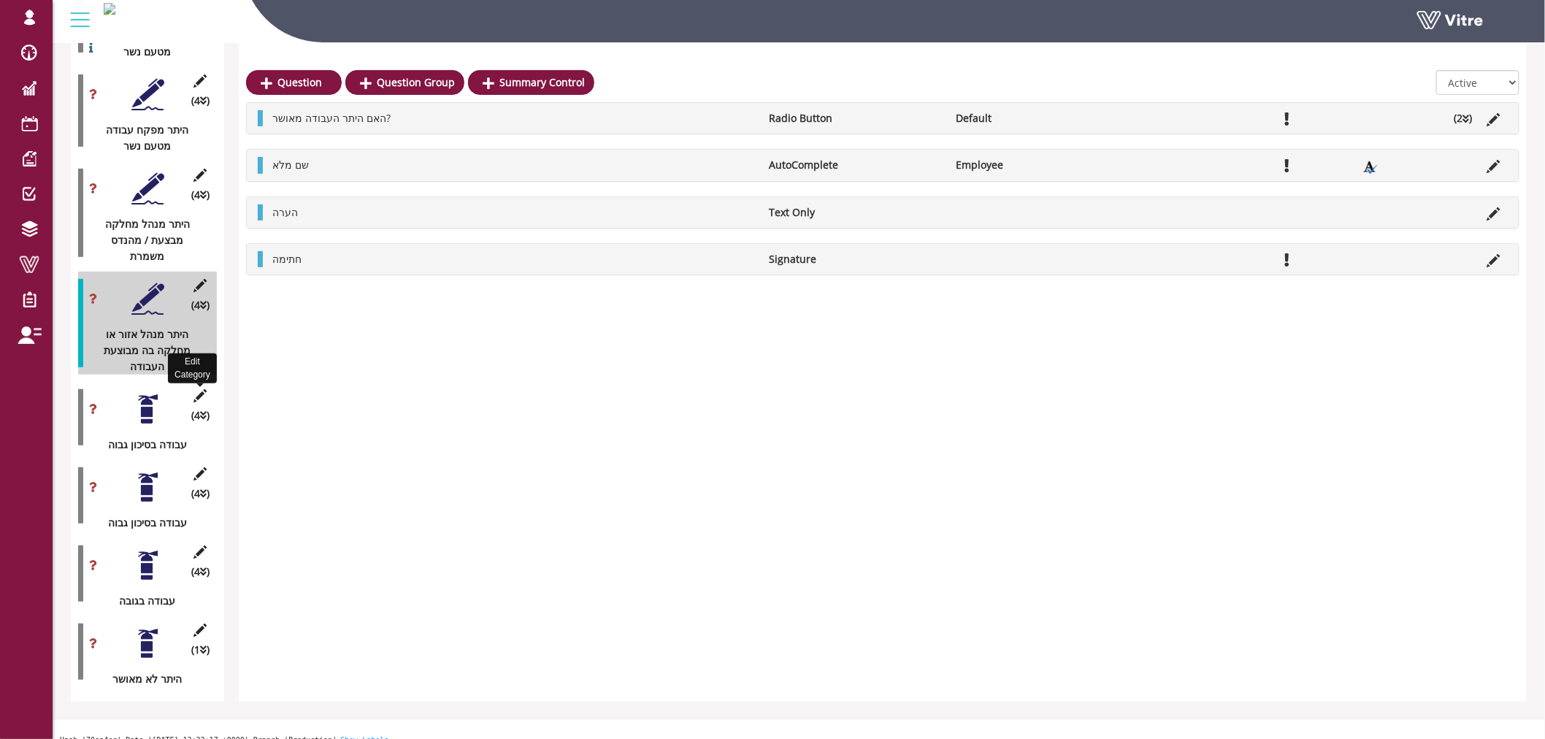
click at [197, 389] on icon at bounding box center [200, 395] width 18 height 13
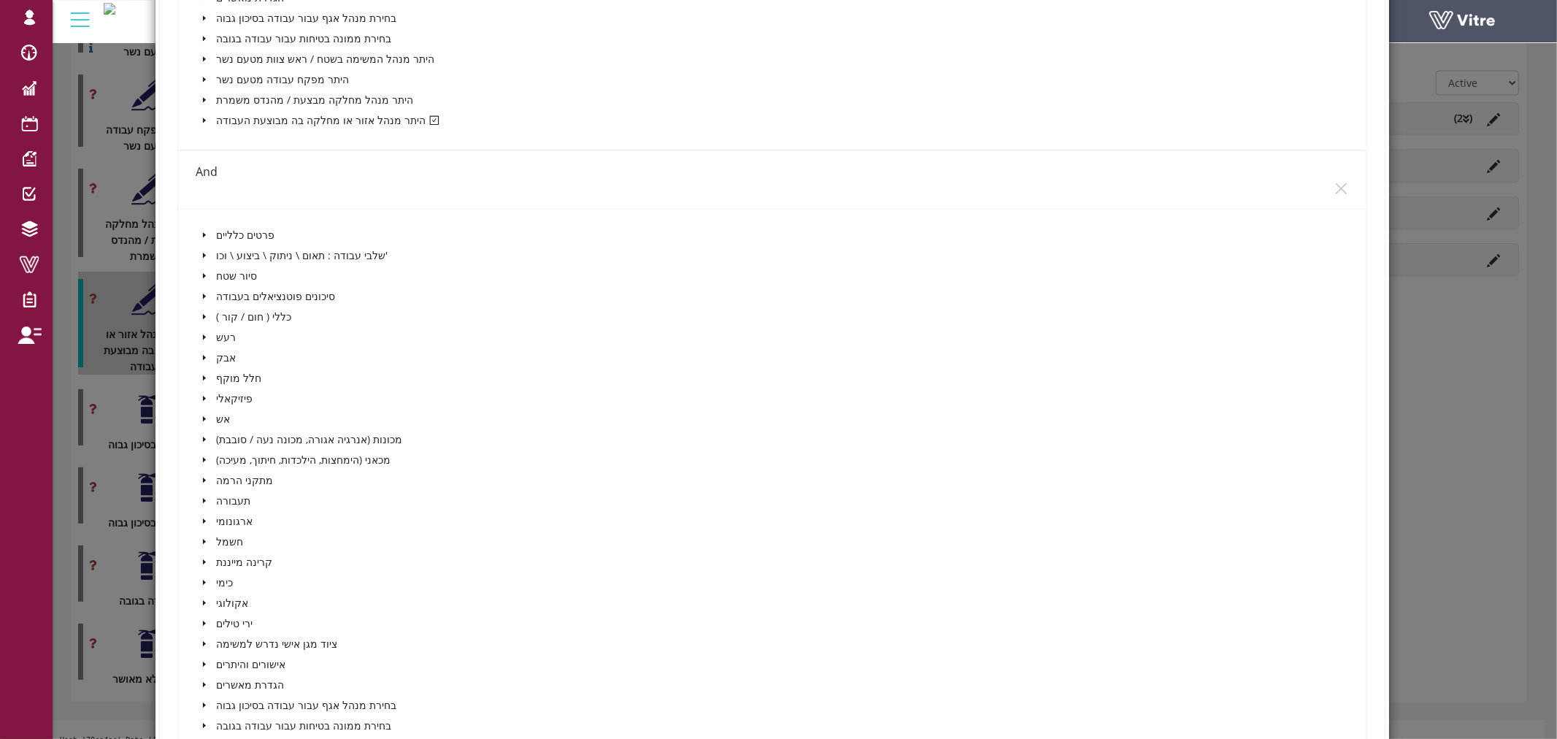
scroll to position [892, 0]
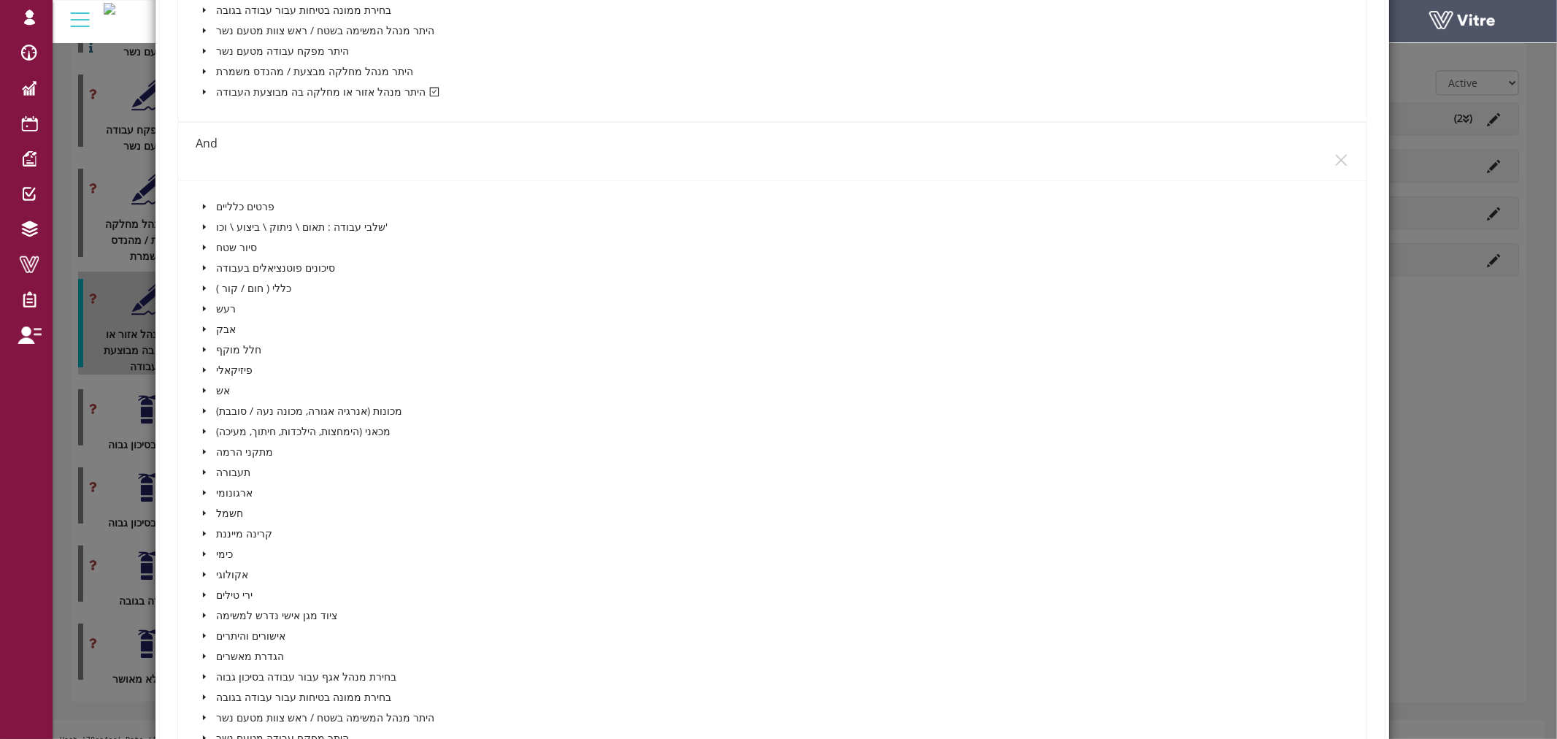
click at [203, 90] on icon "caret-down" at bounding box center [204, 92] width 3 height 5
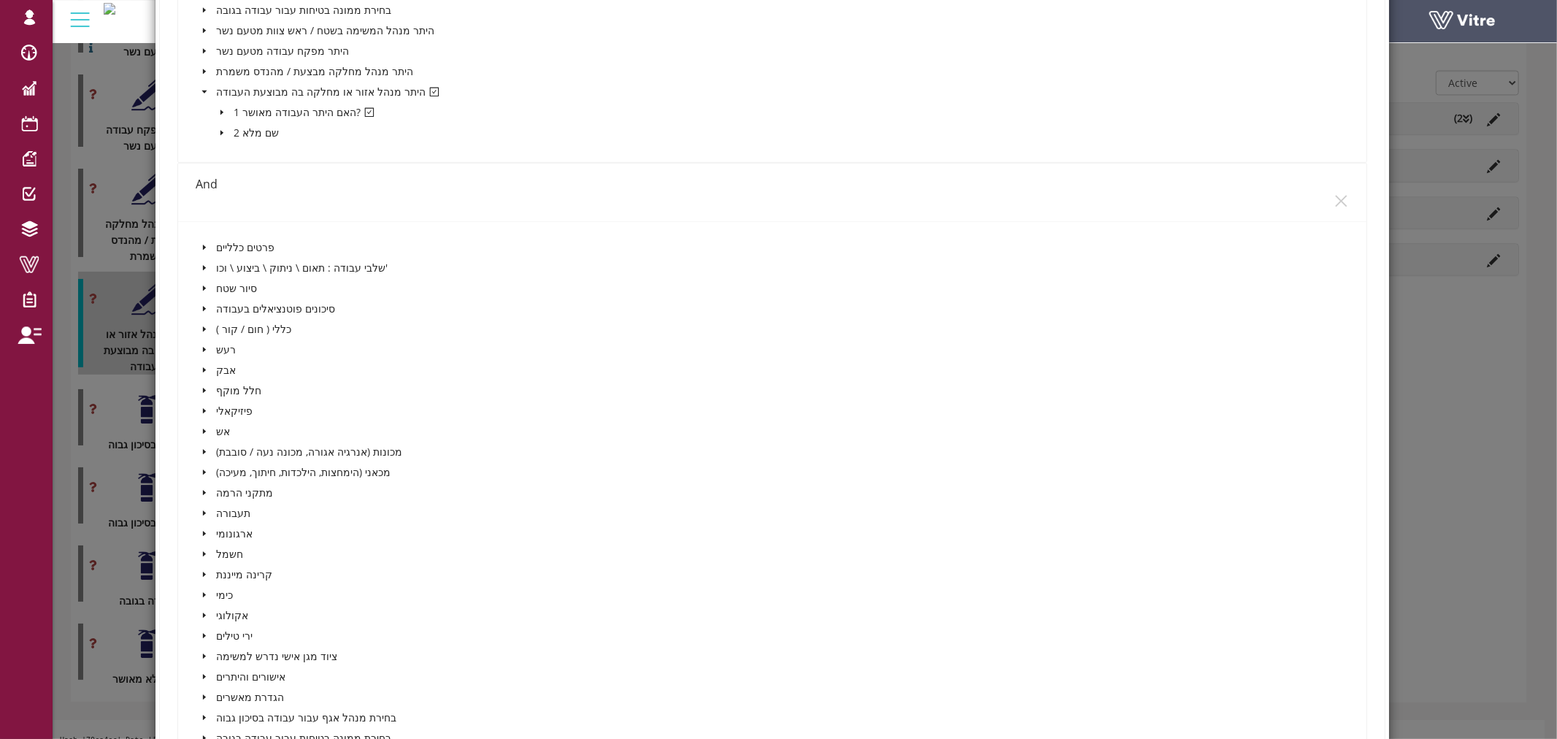
click at [202, 91] on icon "caret-down" at bounding box center [204, 92] width 5 height 3
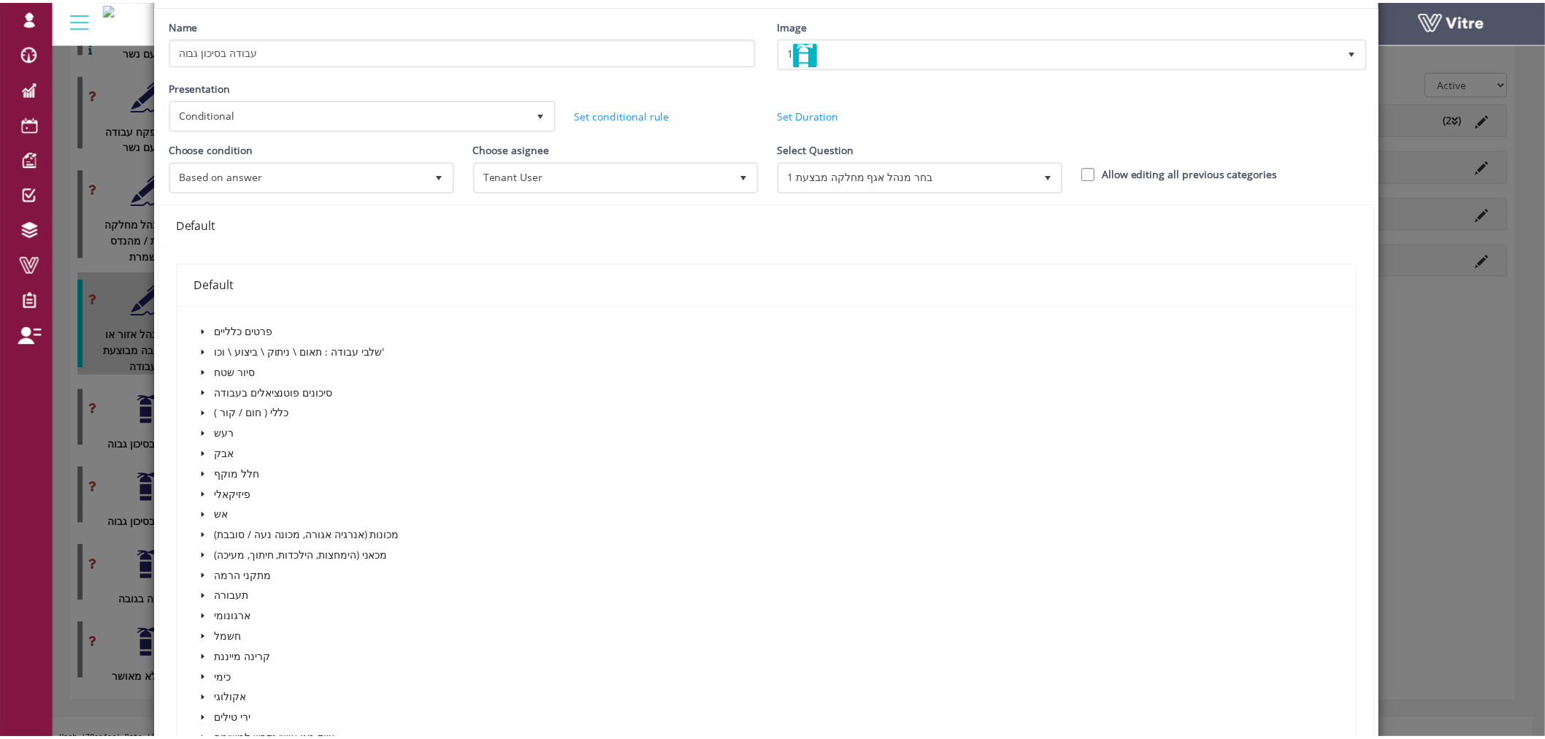
scroll to position [0, 0]
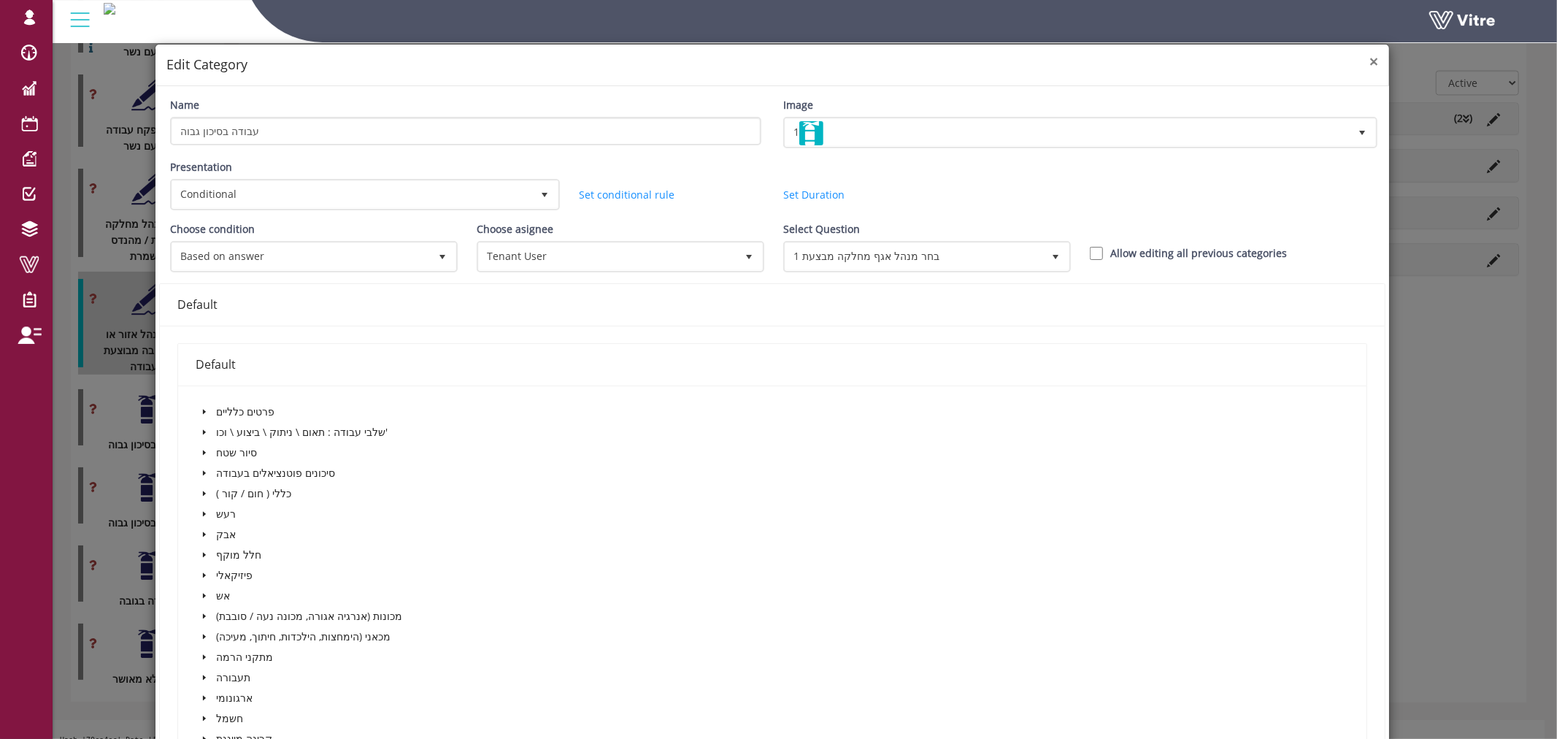
click at [1370, 63] on span "×" at bounding box center [1374, 61] width 9 height 20
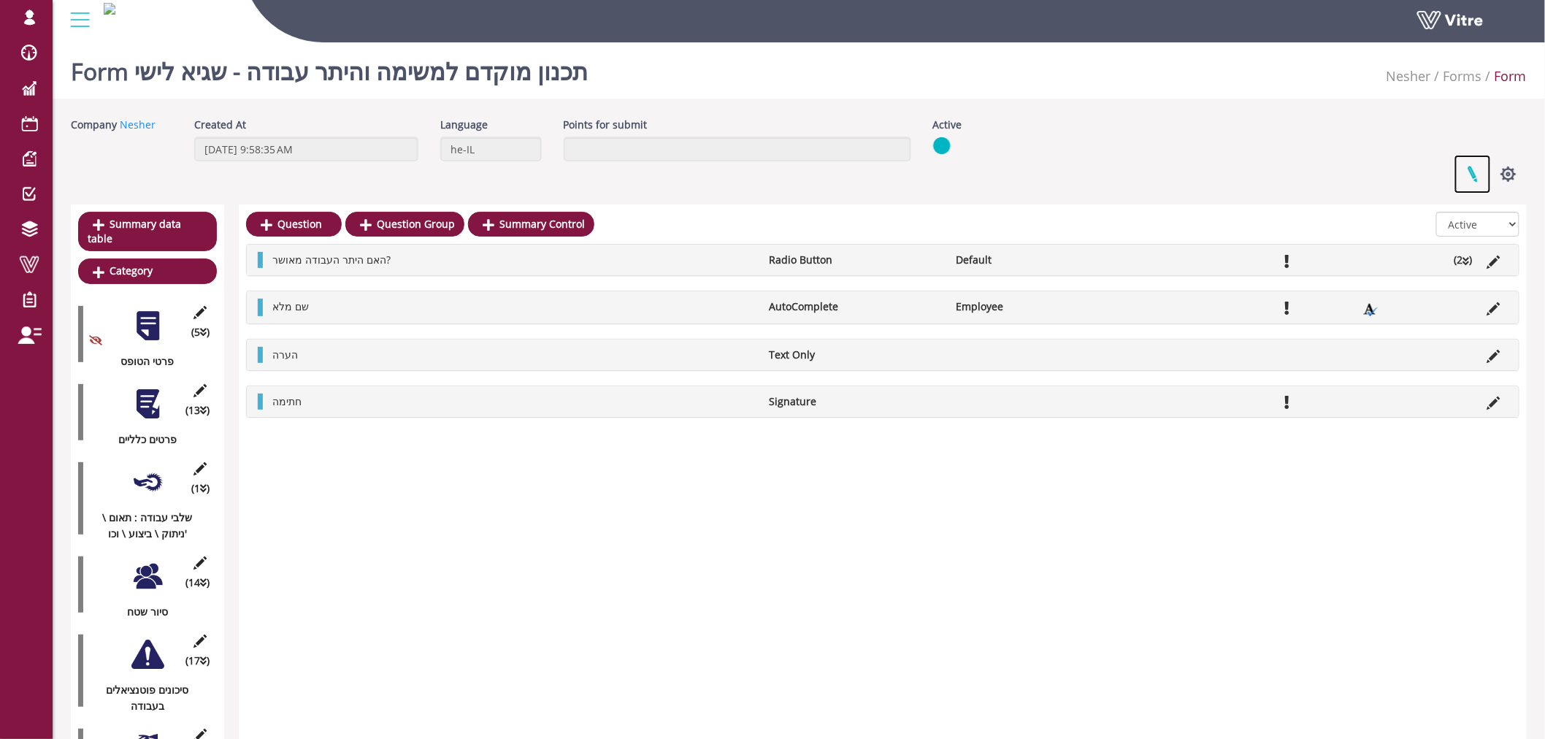
click at [1475, 168] on link at bounding box center [1472, 174] width 37 height 39
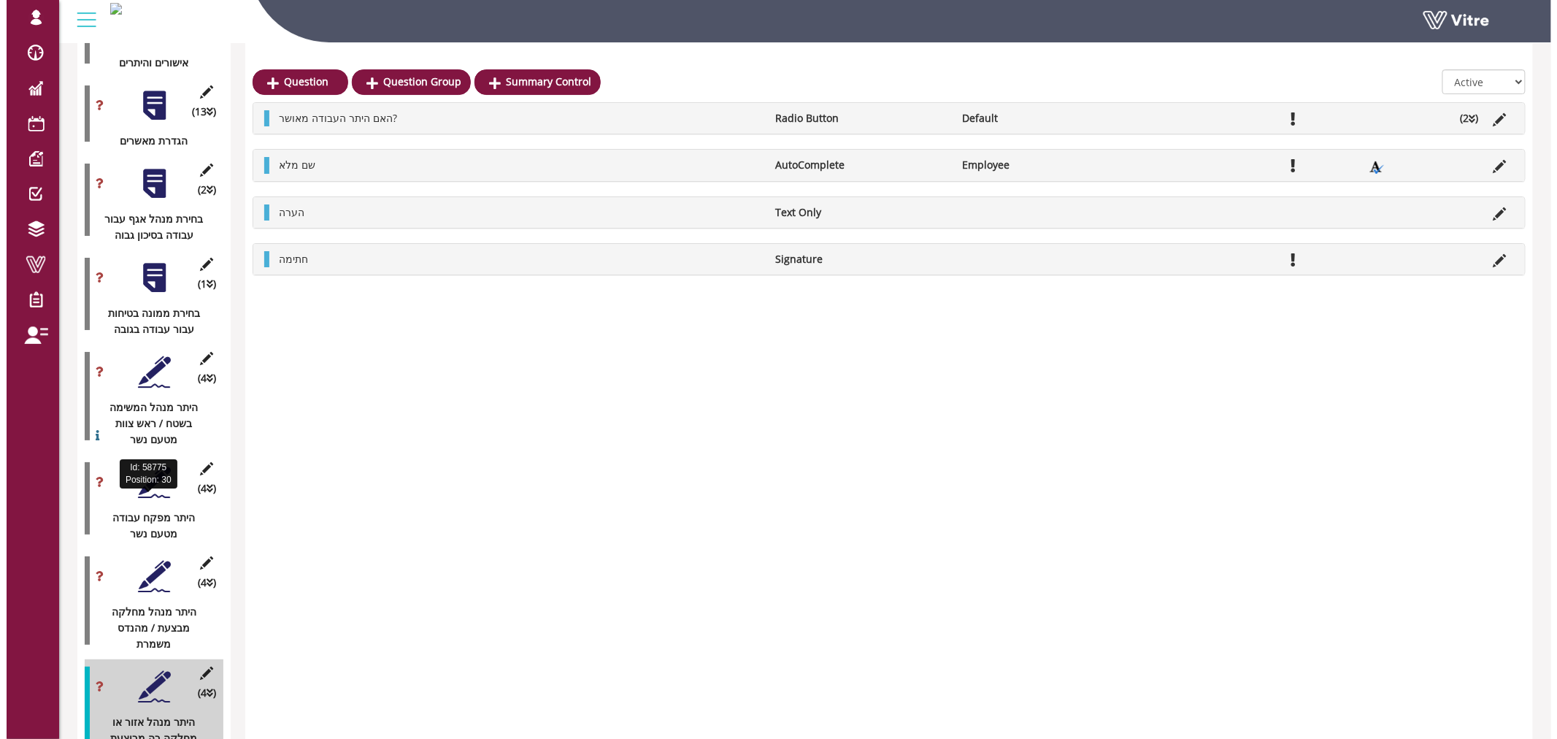
scroll to position [2272, 0]
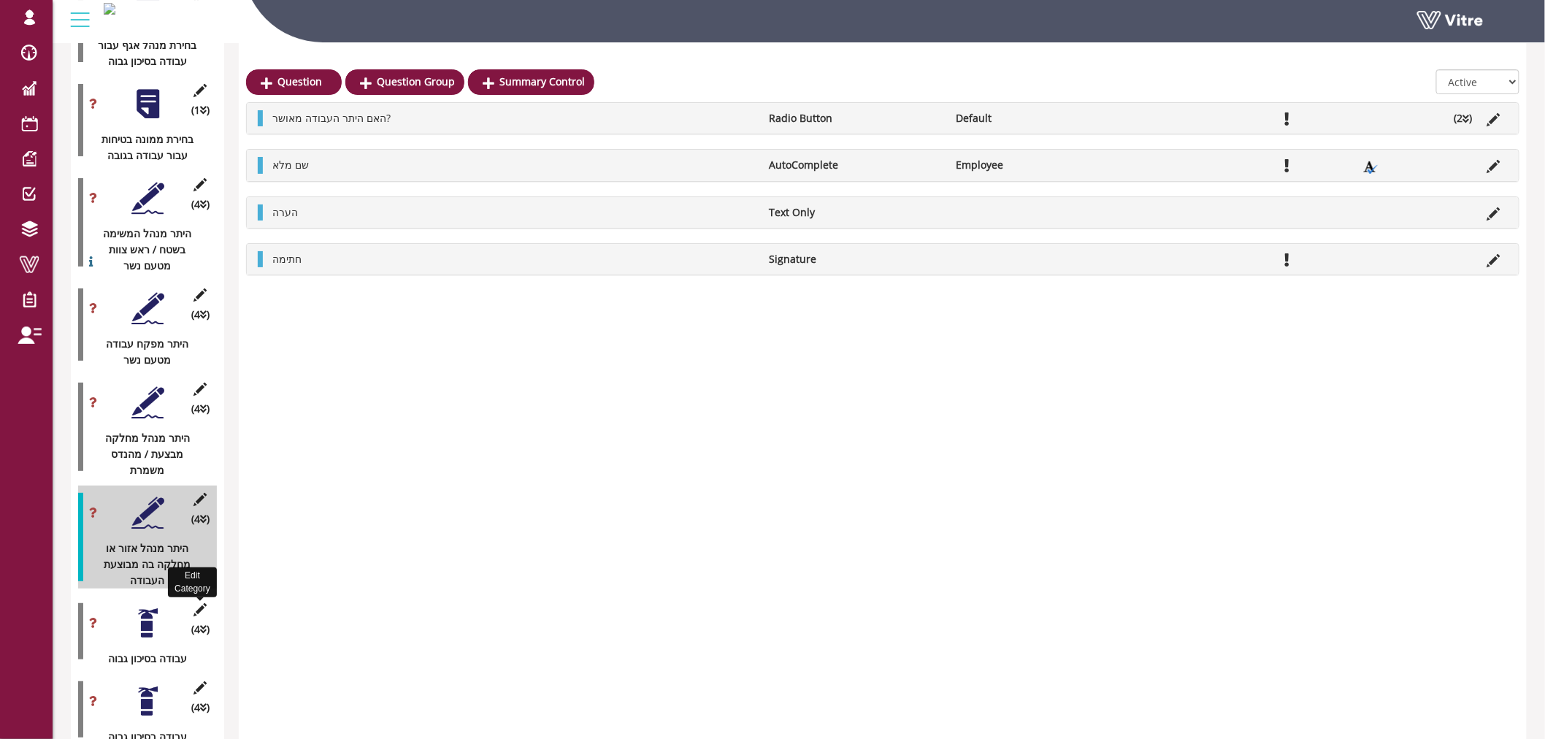
click at [199, 603] on icon at bounding box center [200, 609] width 18 height 13
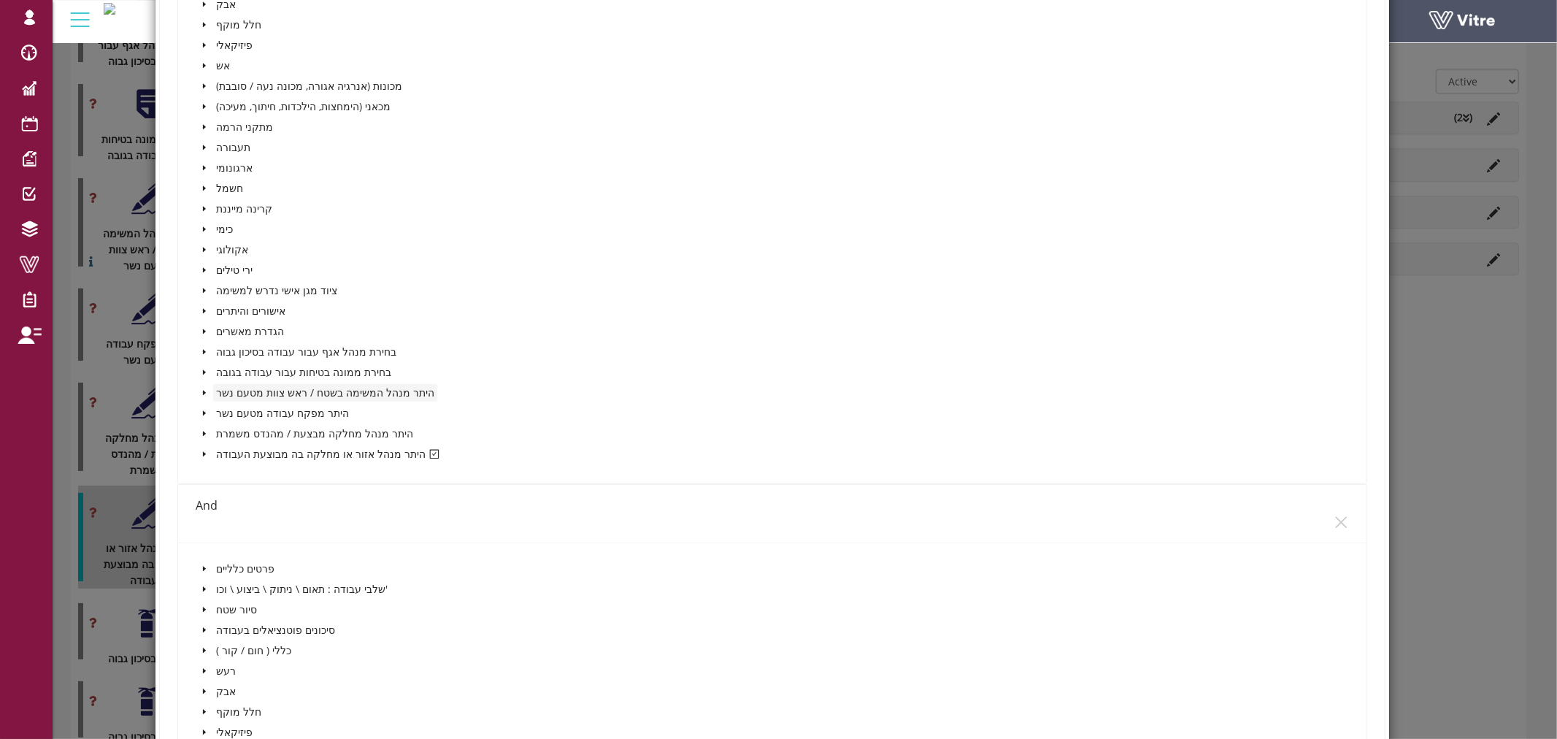
scroll to position [567, 0]
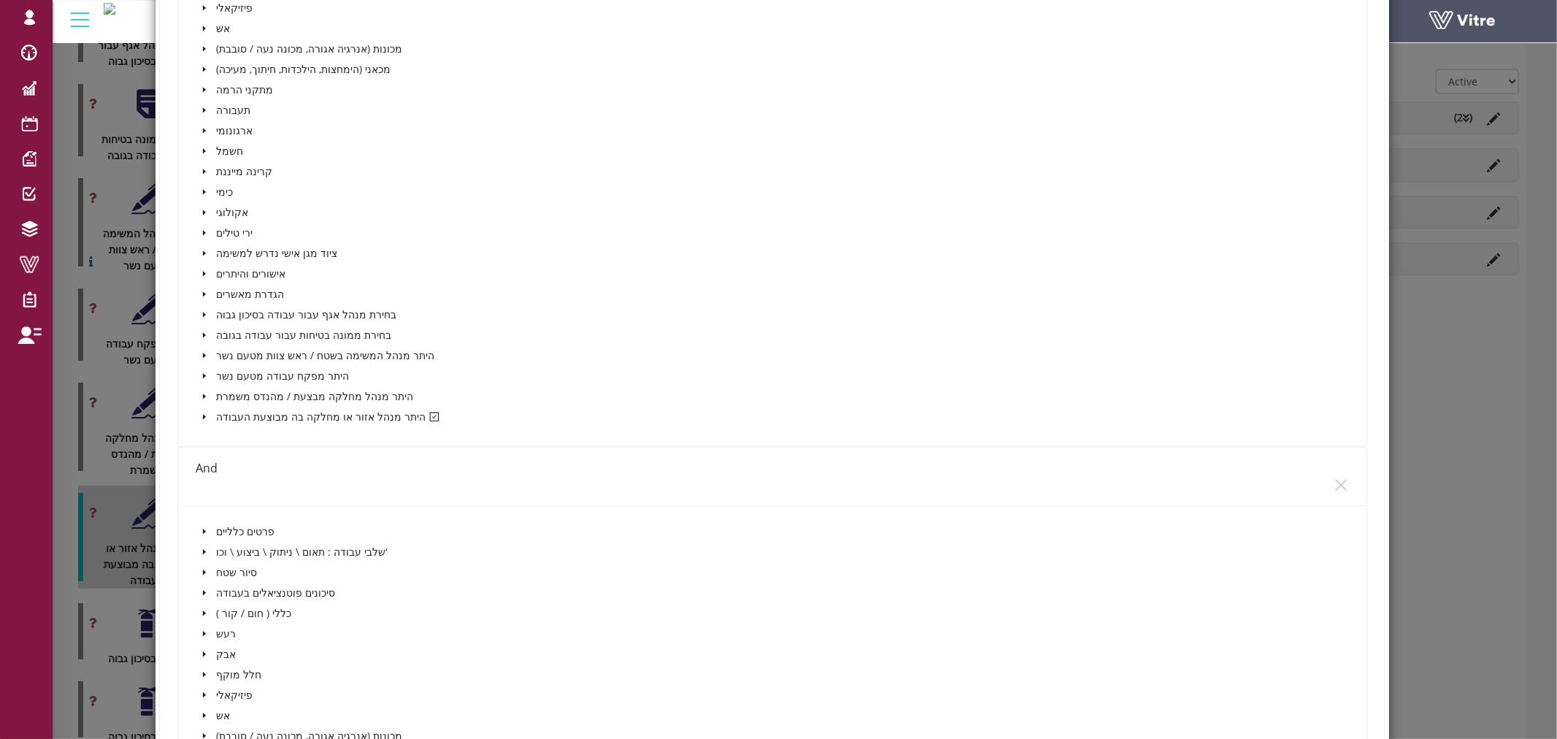
click at [201, 413] on icon "caret-down" at bounding box center [204, 416] width 7 height 7
click at [217, 429] on span at bounding box center [222, 438] width 18 height 18
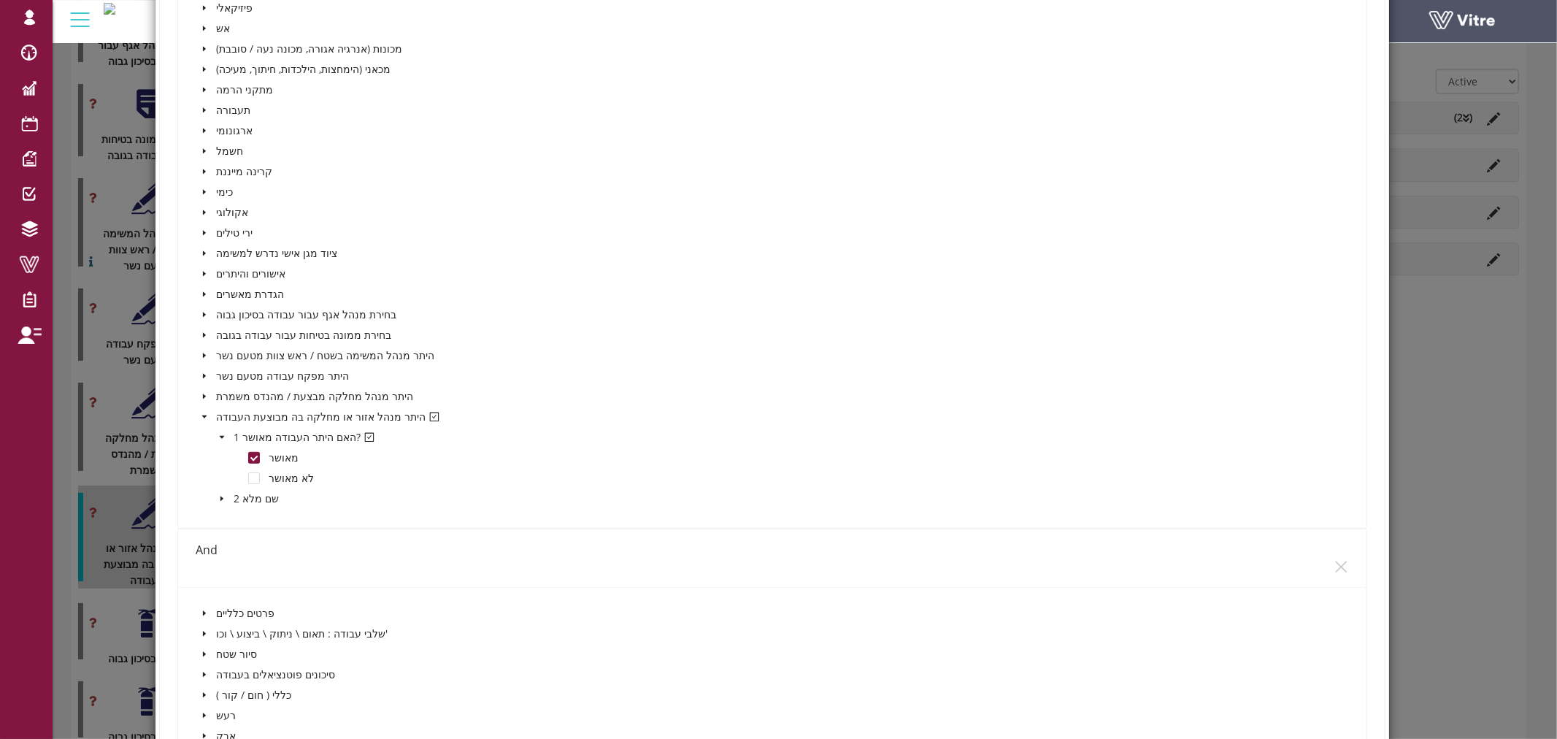
click at [217, 429] on span at bounding box center [222, 438] width 18 height 18
click at [201, 414] on icon "caret-down" at bounding box center [204, 416] width 7 height 7
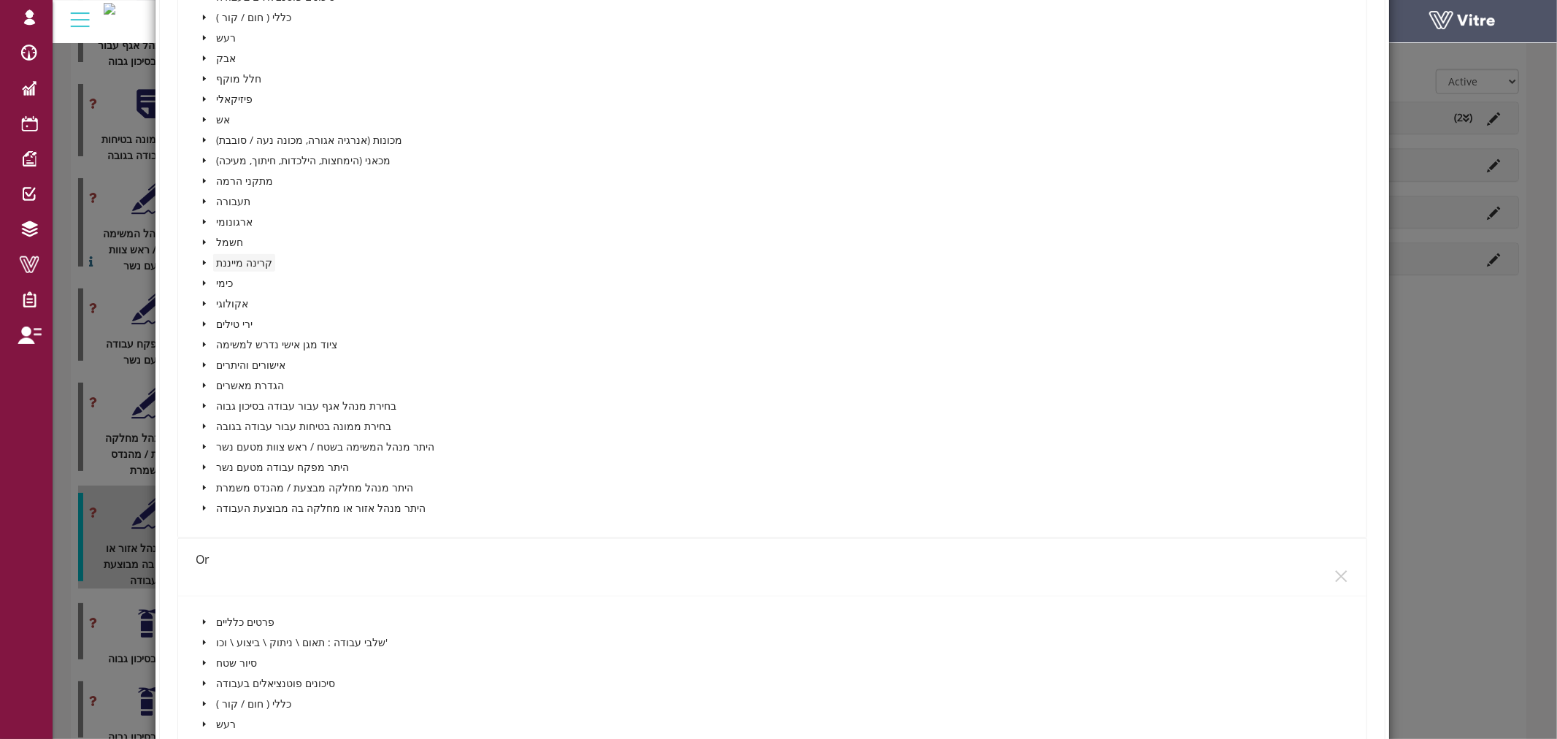
scroll to position [1054, 0]
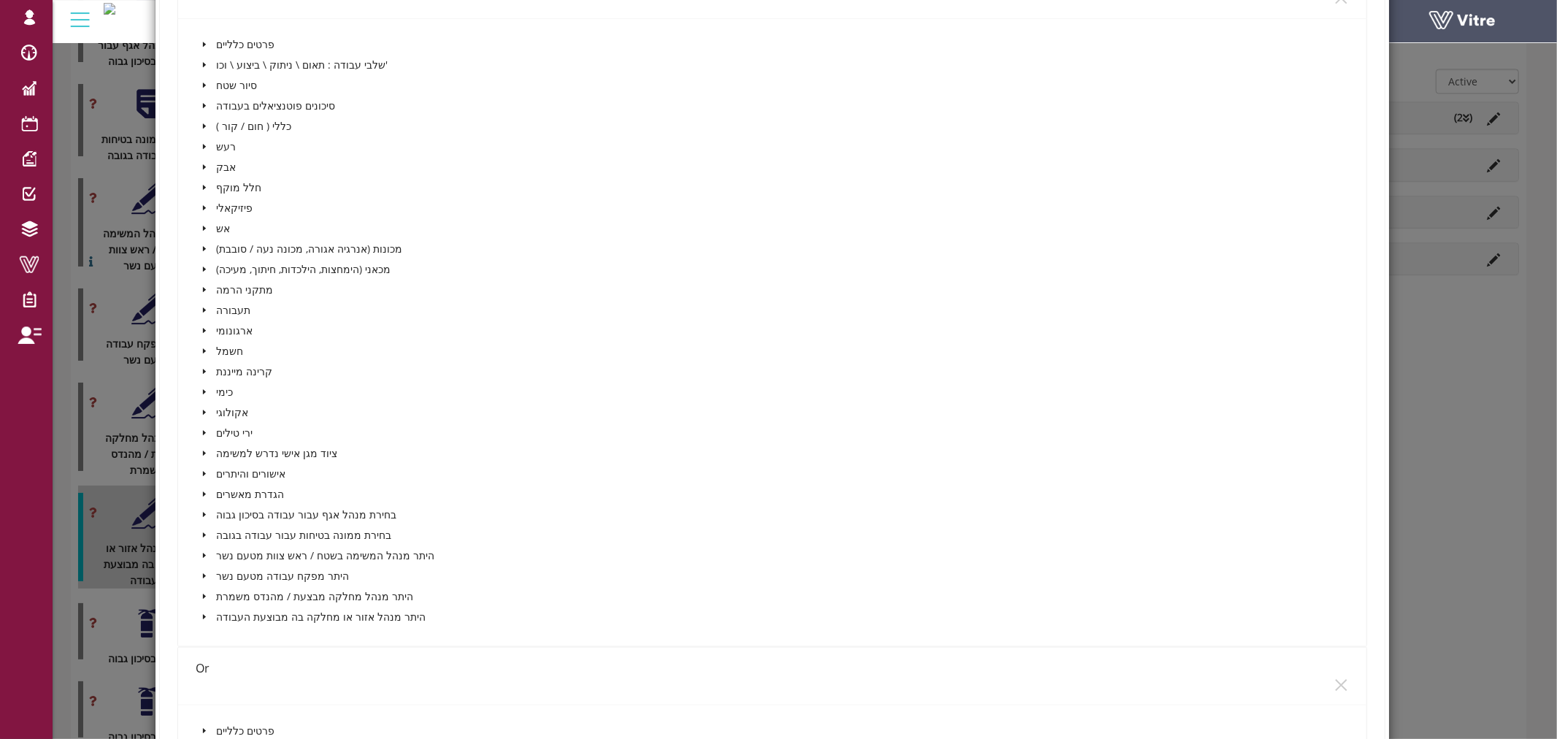
click at [205, 491] on icon "caret-down" at bounding box center [204, 494] width 7 height 7
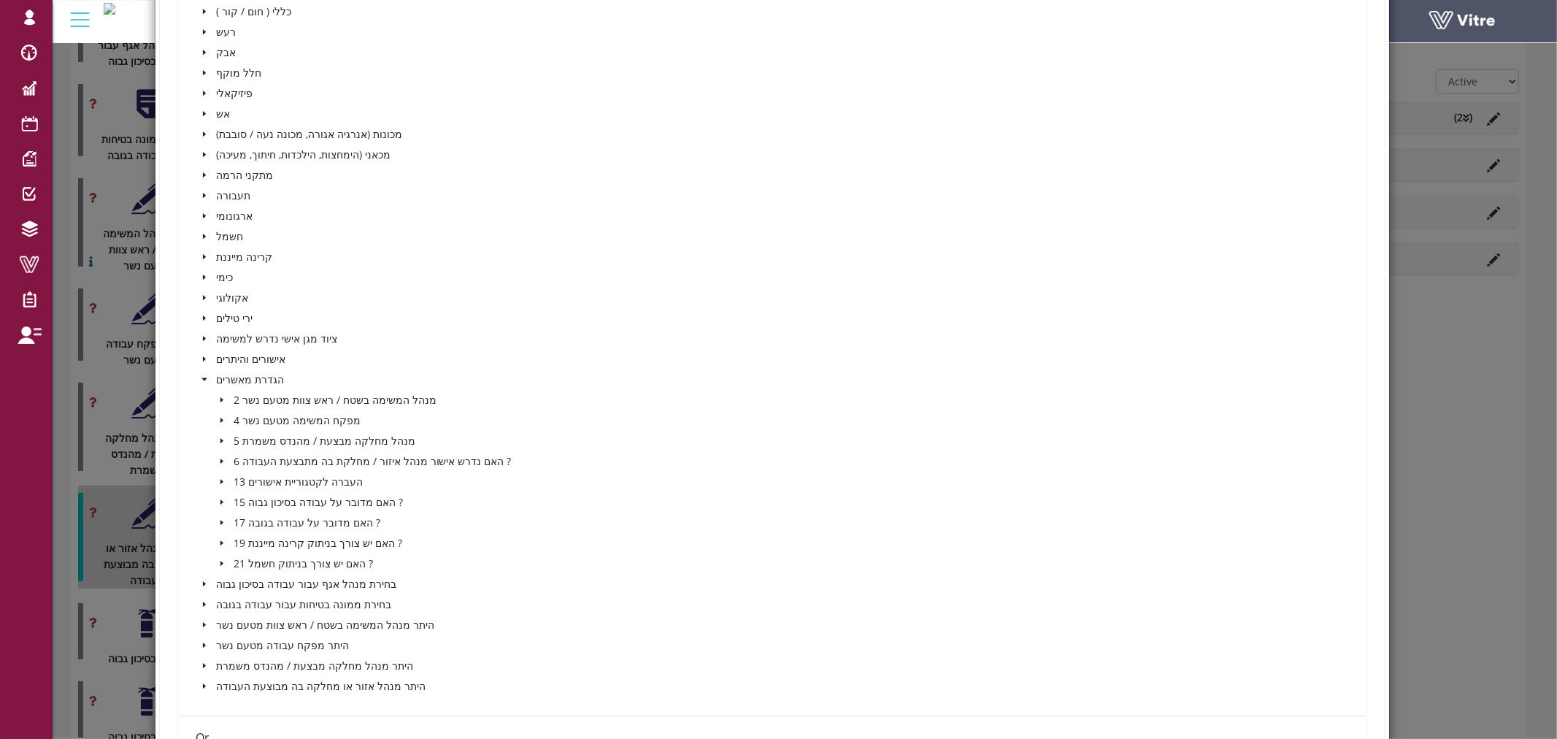
scroll to position [1298, 0]
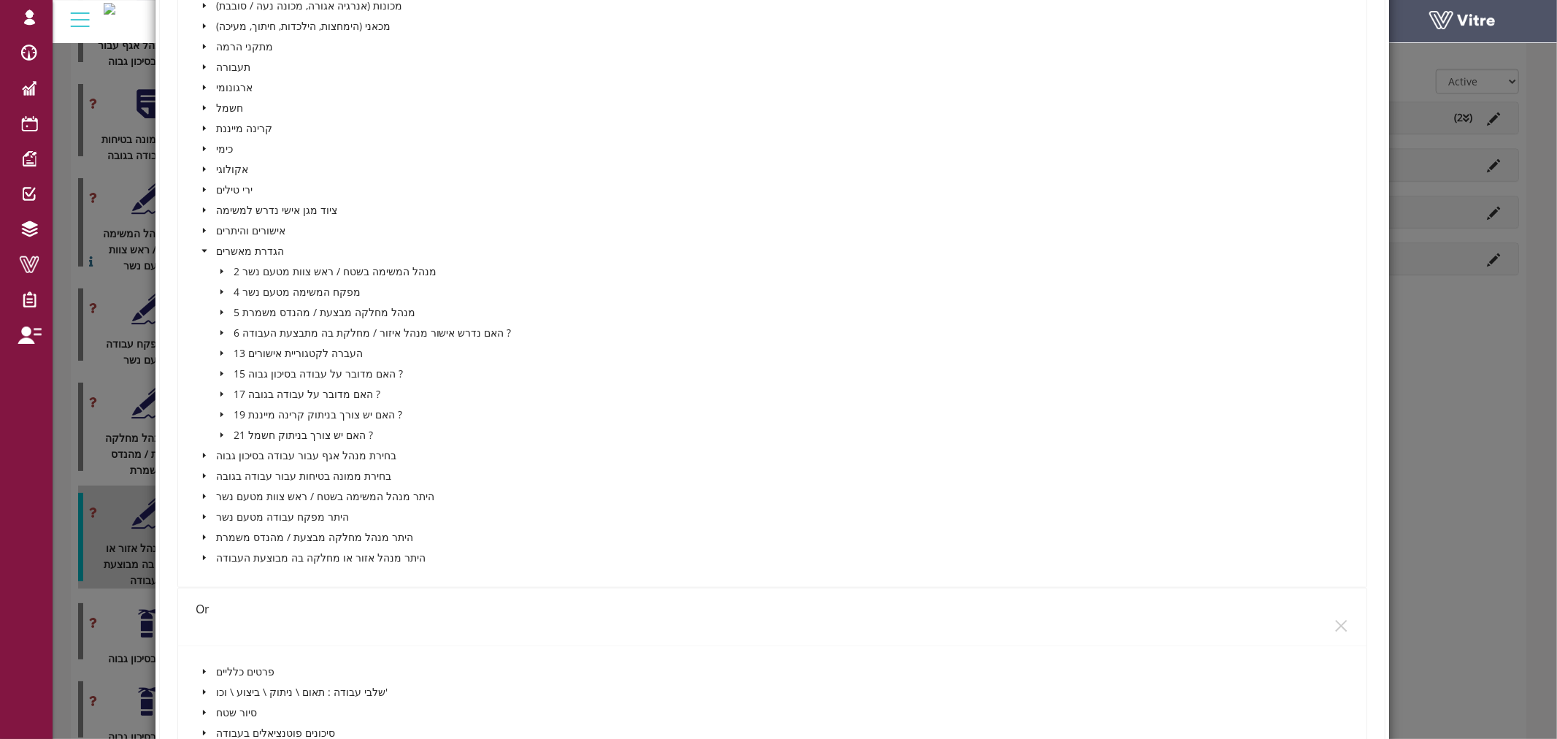
click at [221, 432] on icon "caret-down" at bounding box center [221, 435] width 7 height 7
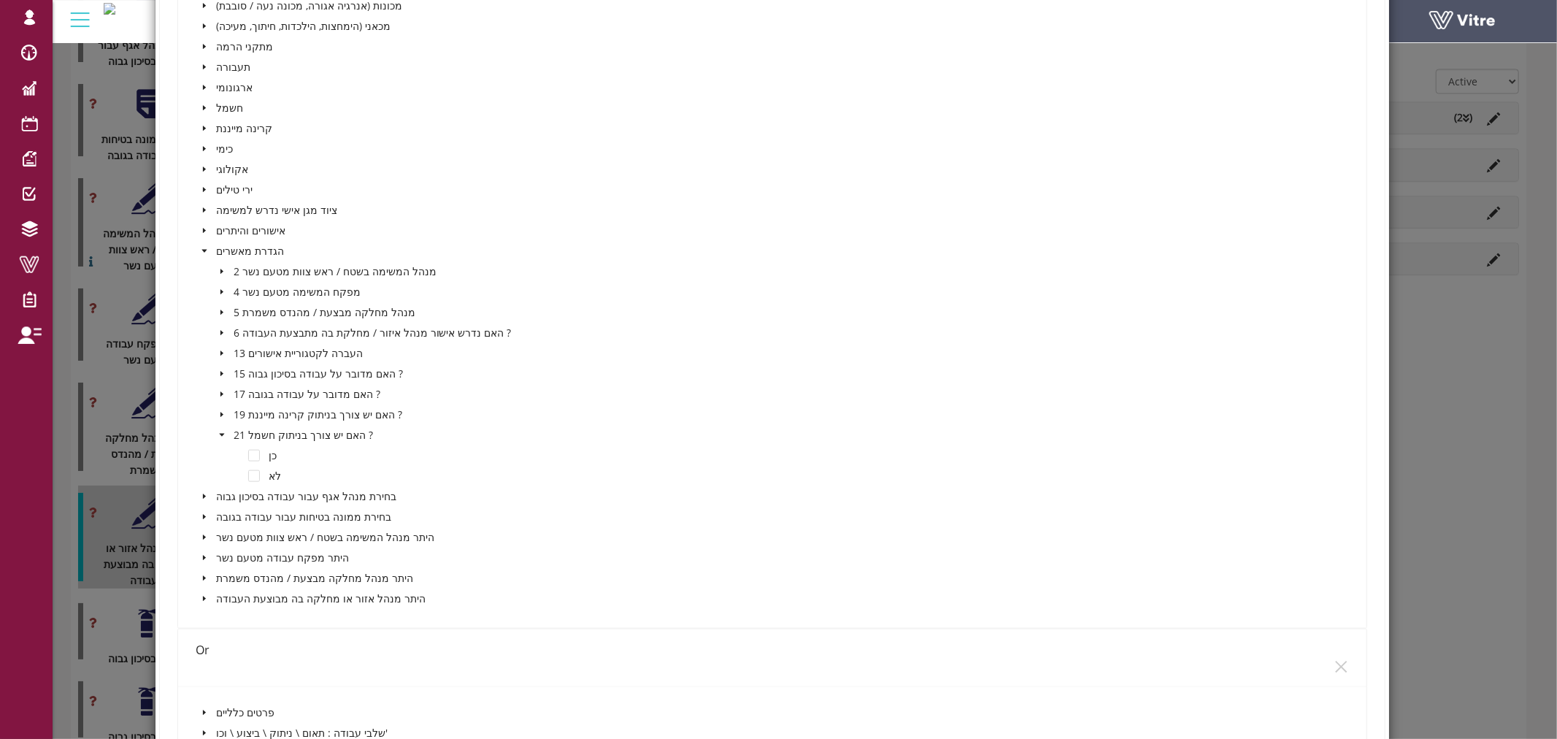
click at [221, 432] on icon "caret-down" at bounding box center [221, 435] width 7 height 7
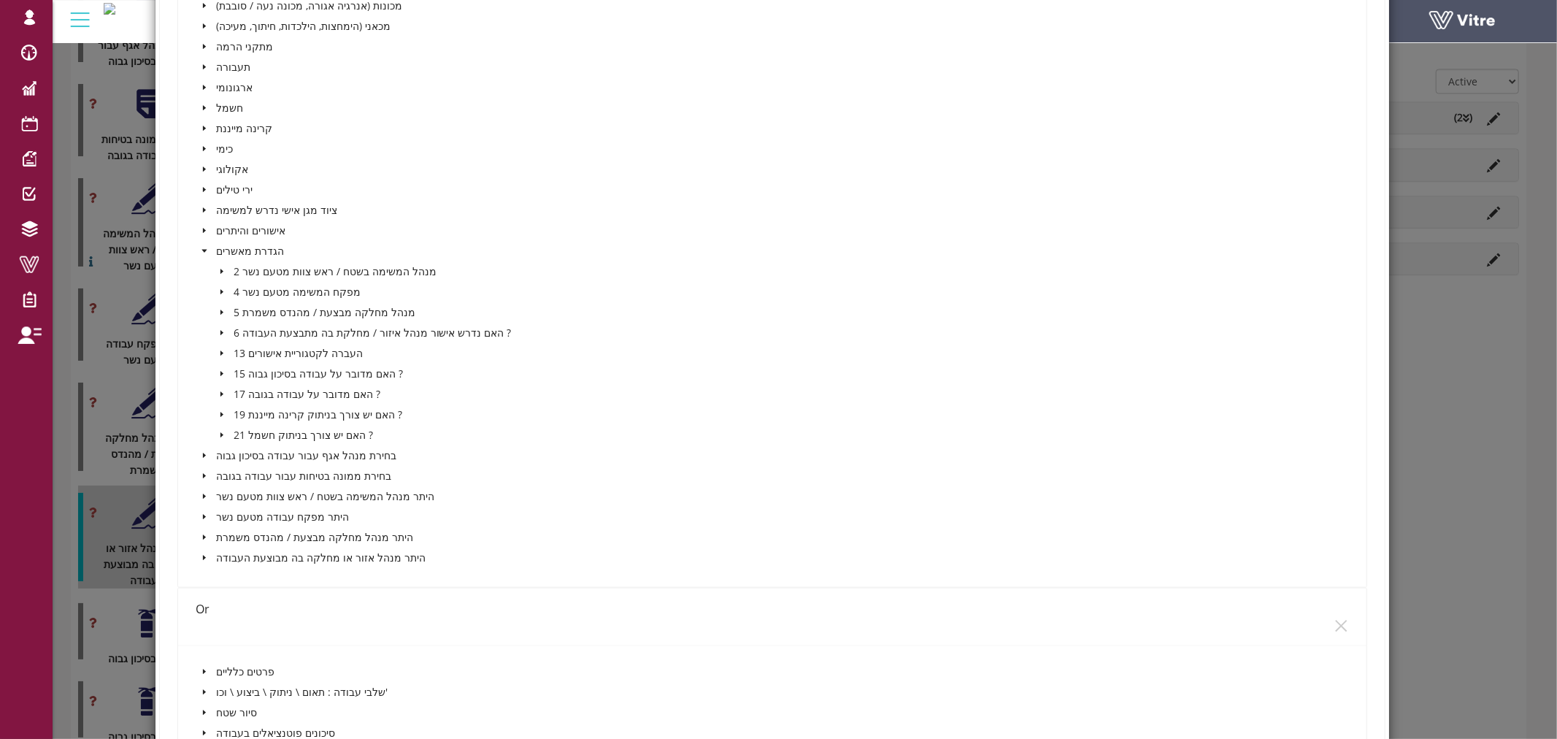
click at [221, 371] on icon "caret-down" at bounding box center [222, 373] width 3 height 5
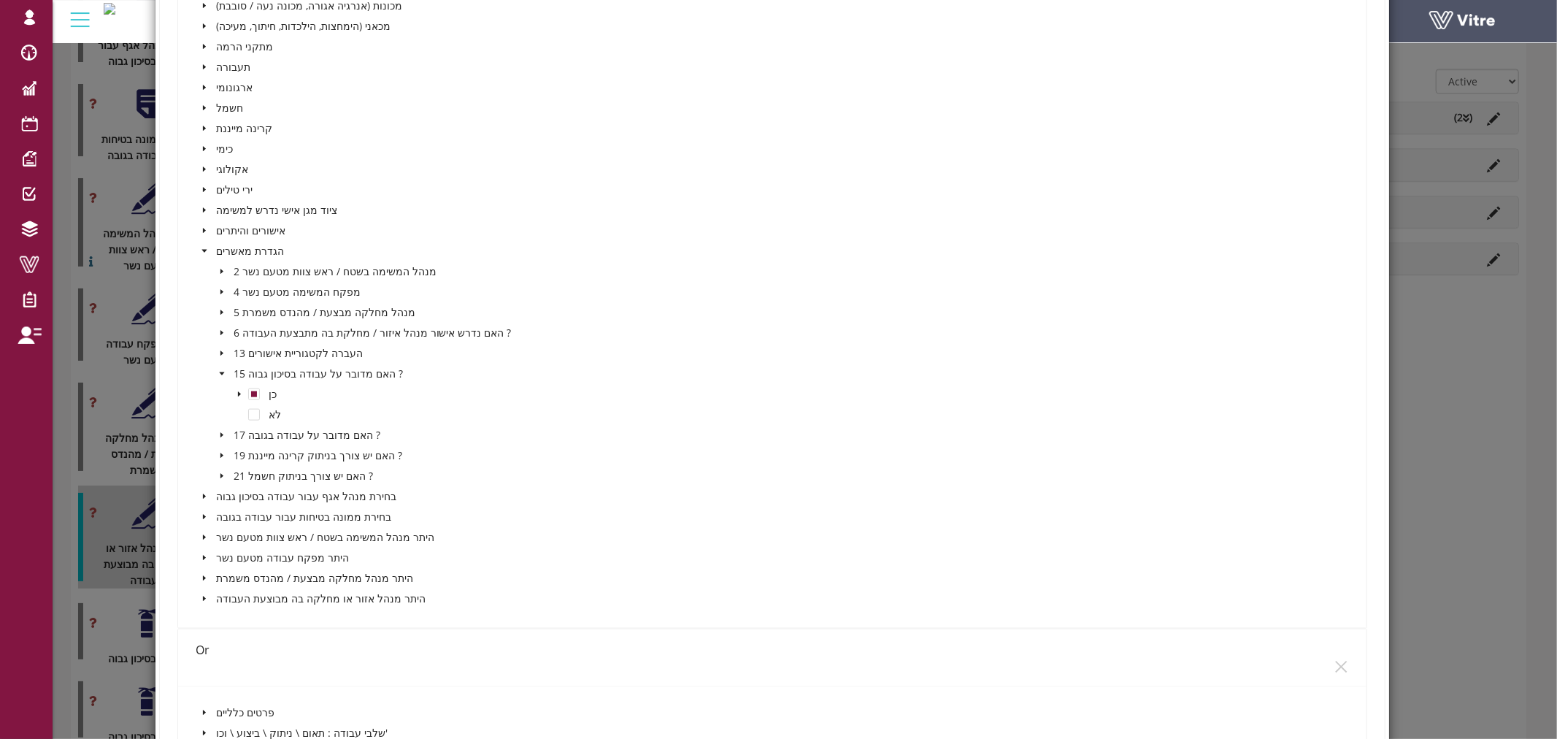
click at [239, 391] on icon "caret-down" at bounding box center [239, 394] width 7 height 7
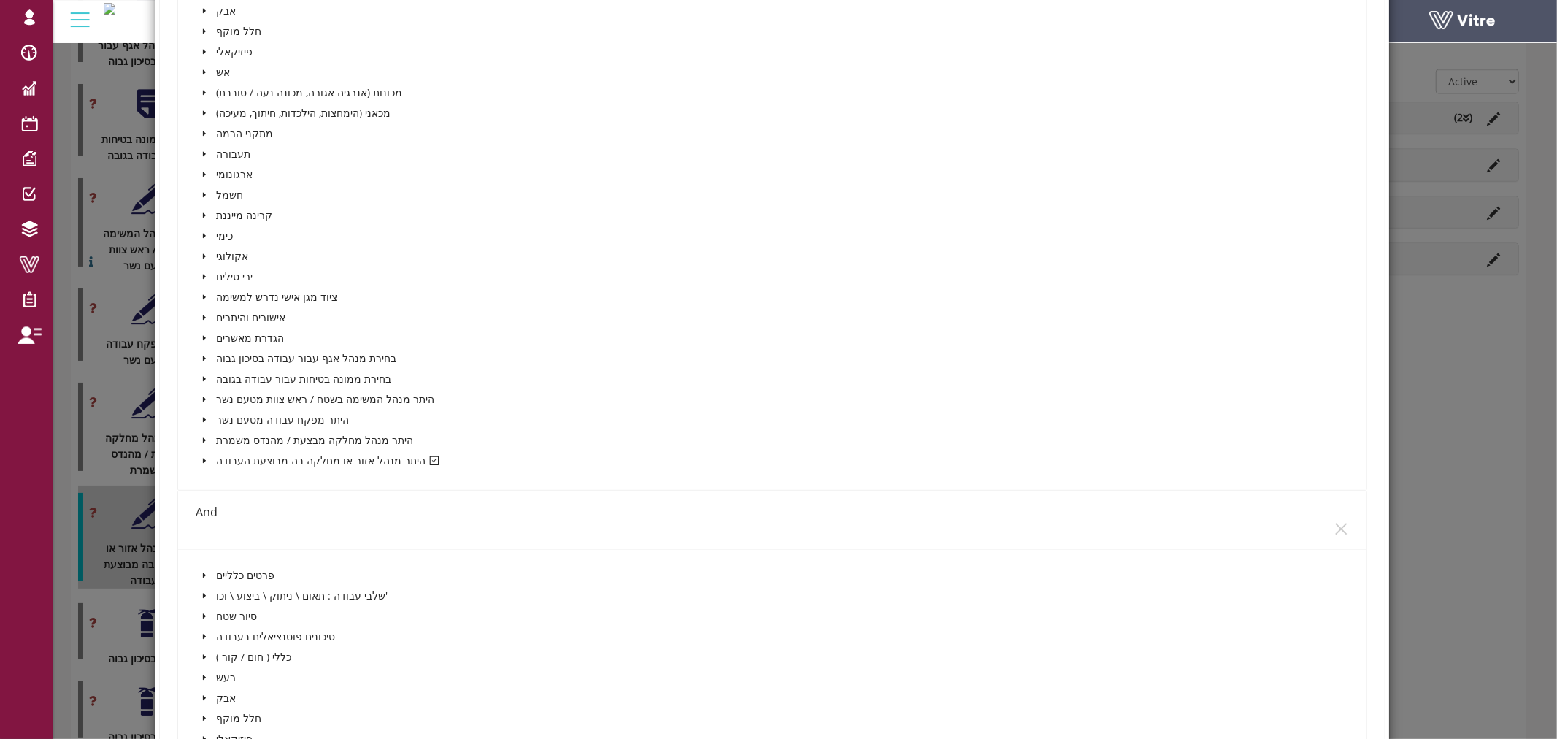
scroll to position [486, 0]
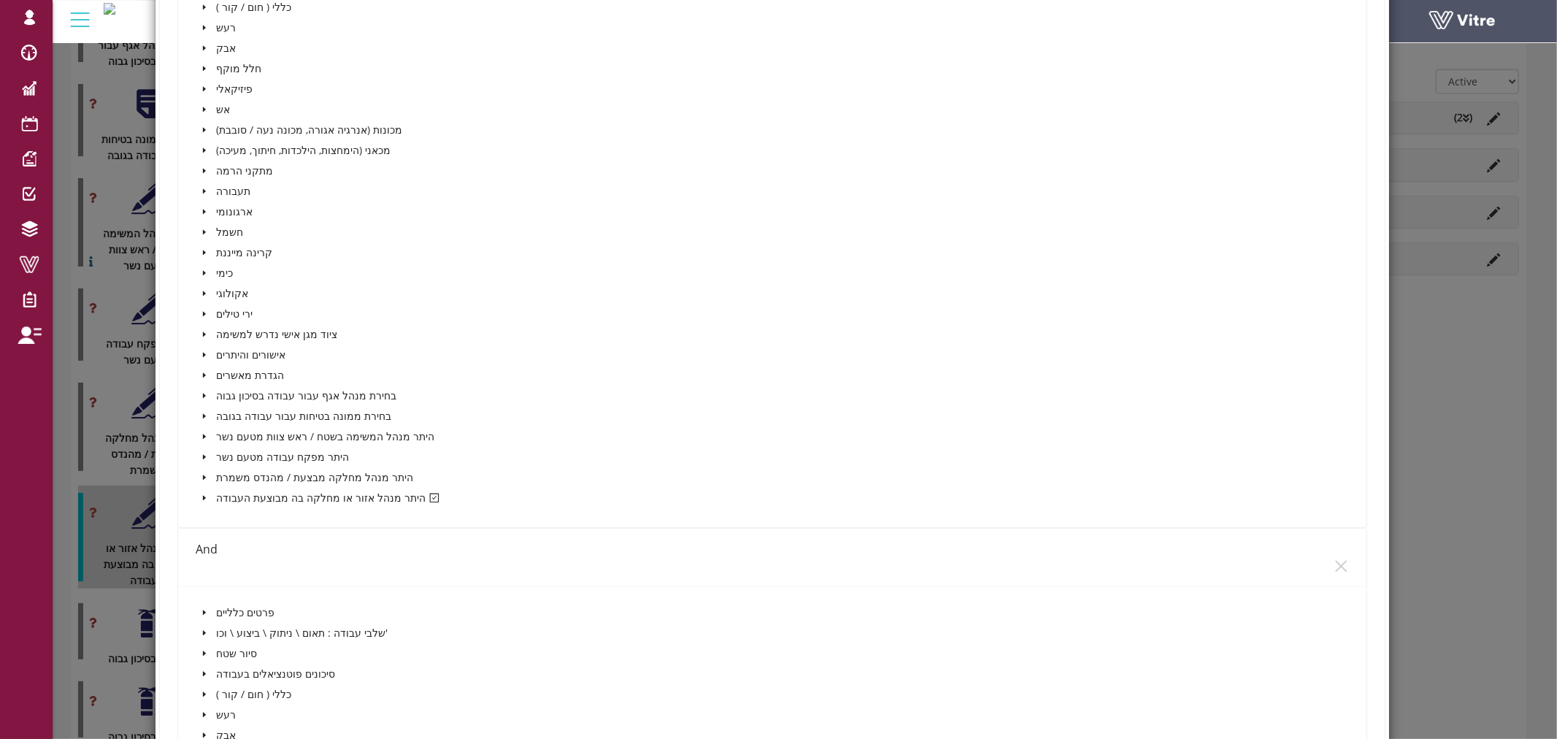
click at [203, 497] on span at bounding box center [205, 498] width 18 height 18
click at [201, 351] on span "caret-down" at bounding box center [204, 354] width 7 height 7
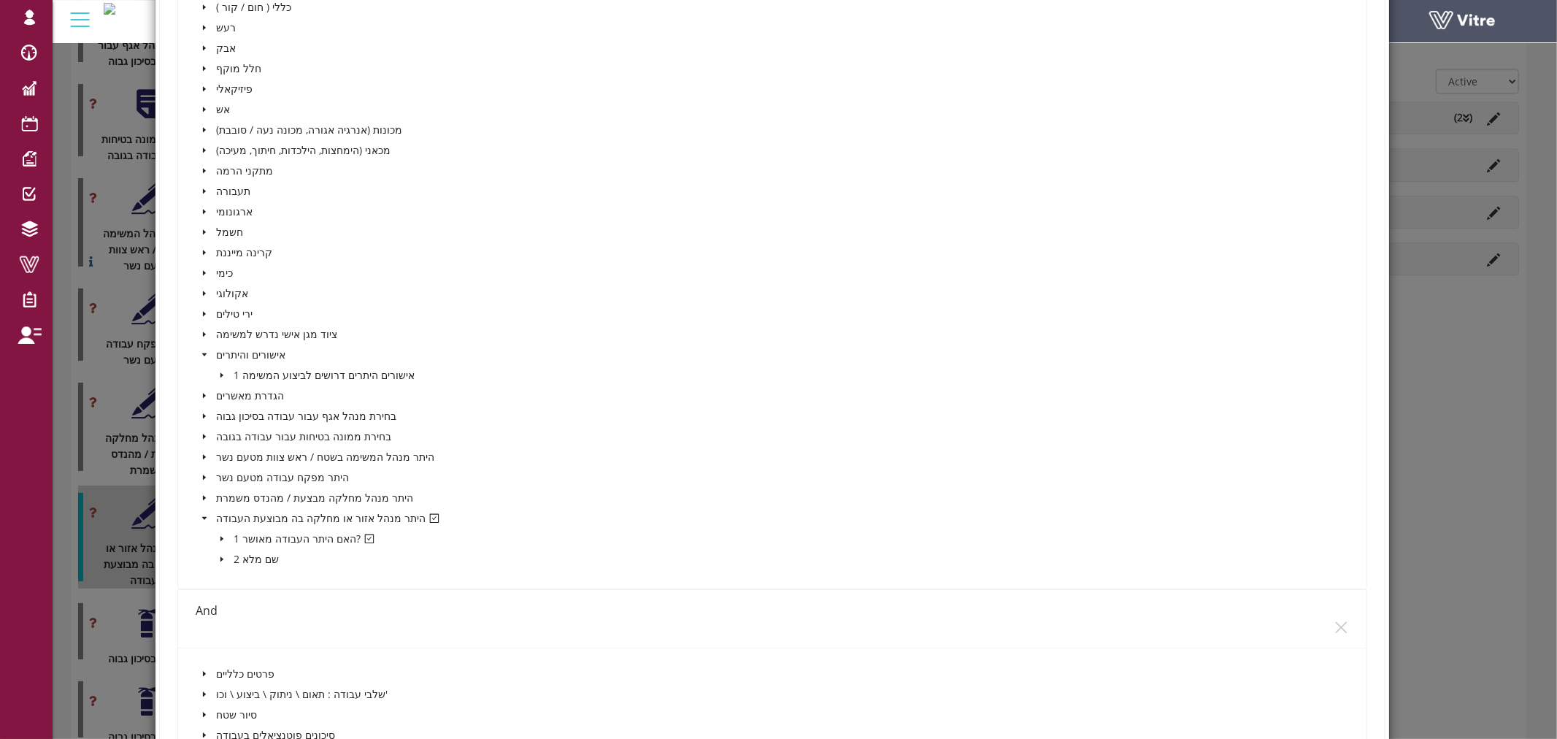
click at [213, 369] on span at bounding box center [222, 376] width 18 height 18
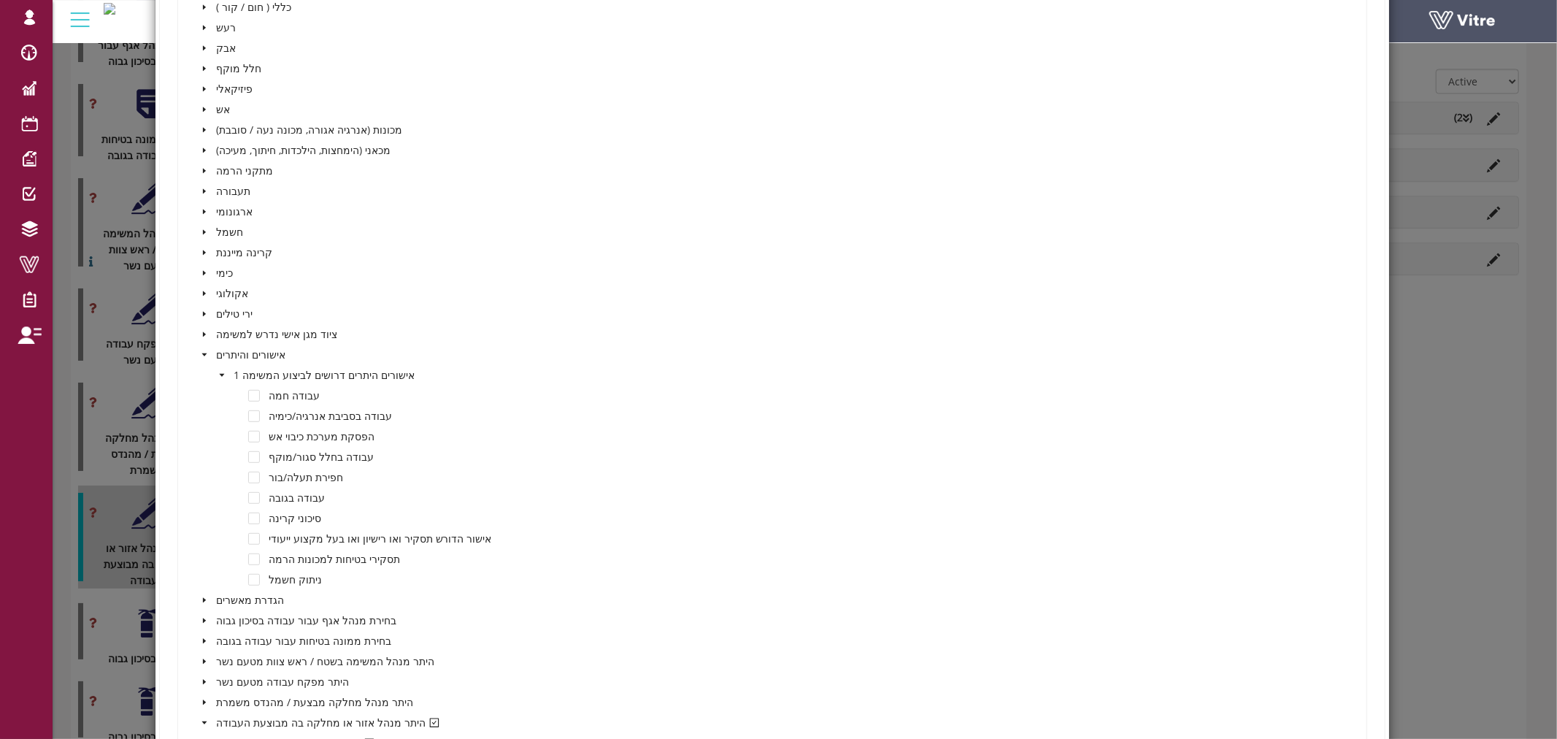
click at [213, 369] on span at bounding box center [222, 376] width 18 height 18
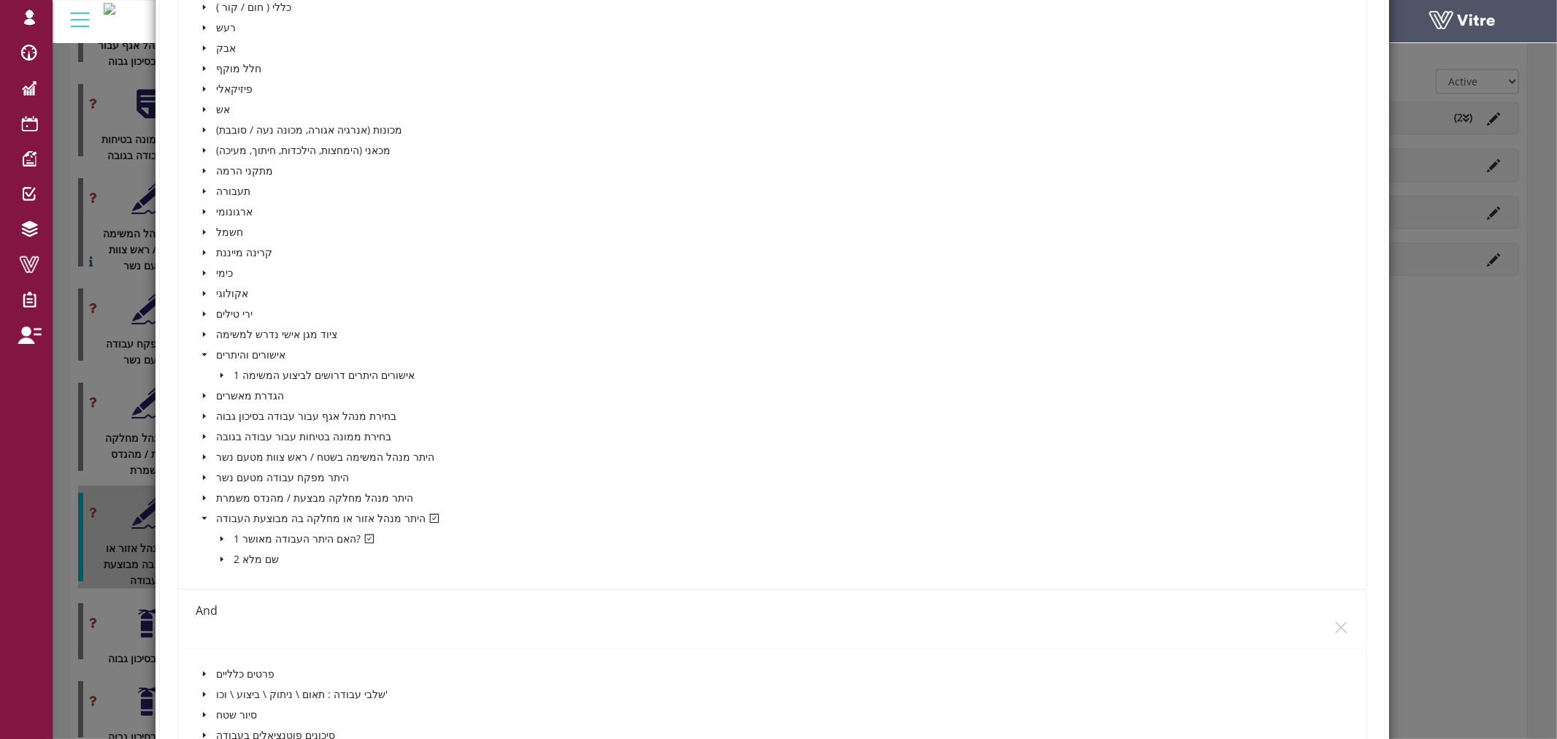
click at [204, 353] on icon "caret-down" at bounding box center [204, 354] width 5 height 3
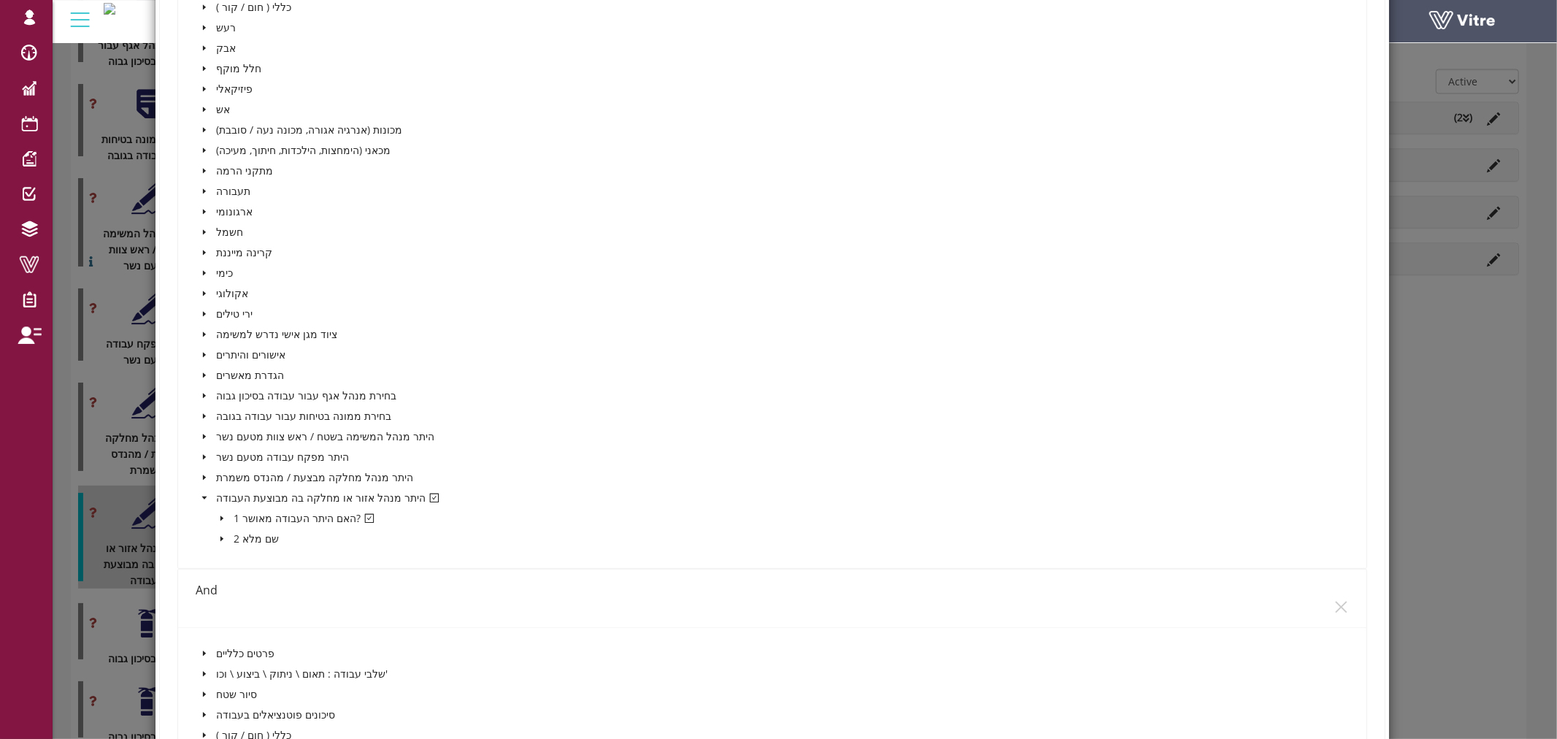
click at [207, 369] on span at bounding box center [205, 376] width 18 height 18
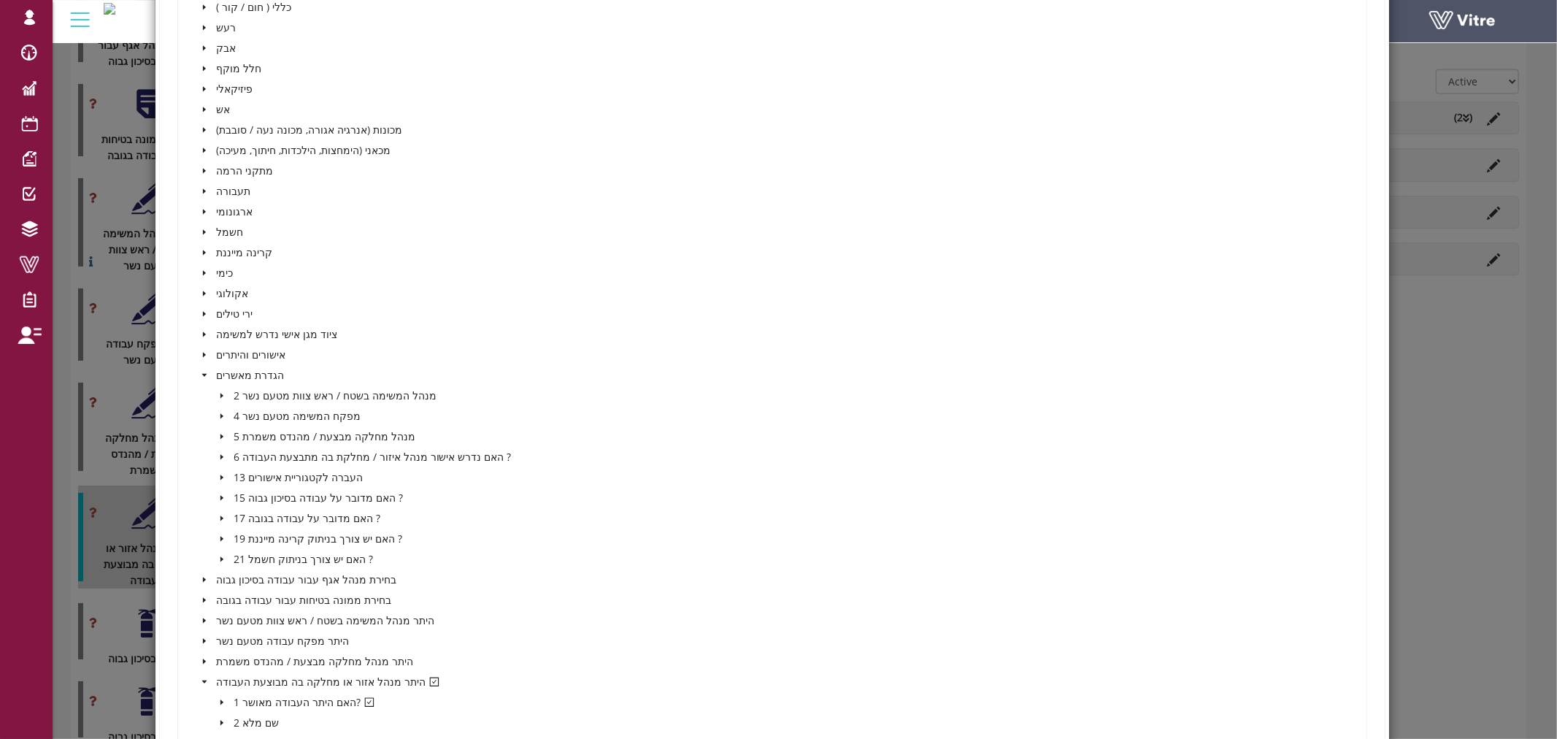
click at [221, 495] on icon "caret-down" at bounding box center [221, 497] width 7 height 7
click at [236, 515] on icon "caret-down" at bounding box center [239, 518] width 7 height 7
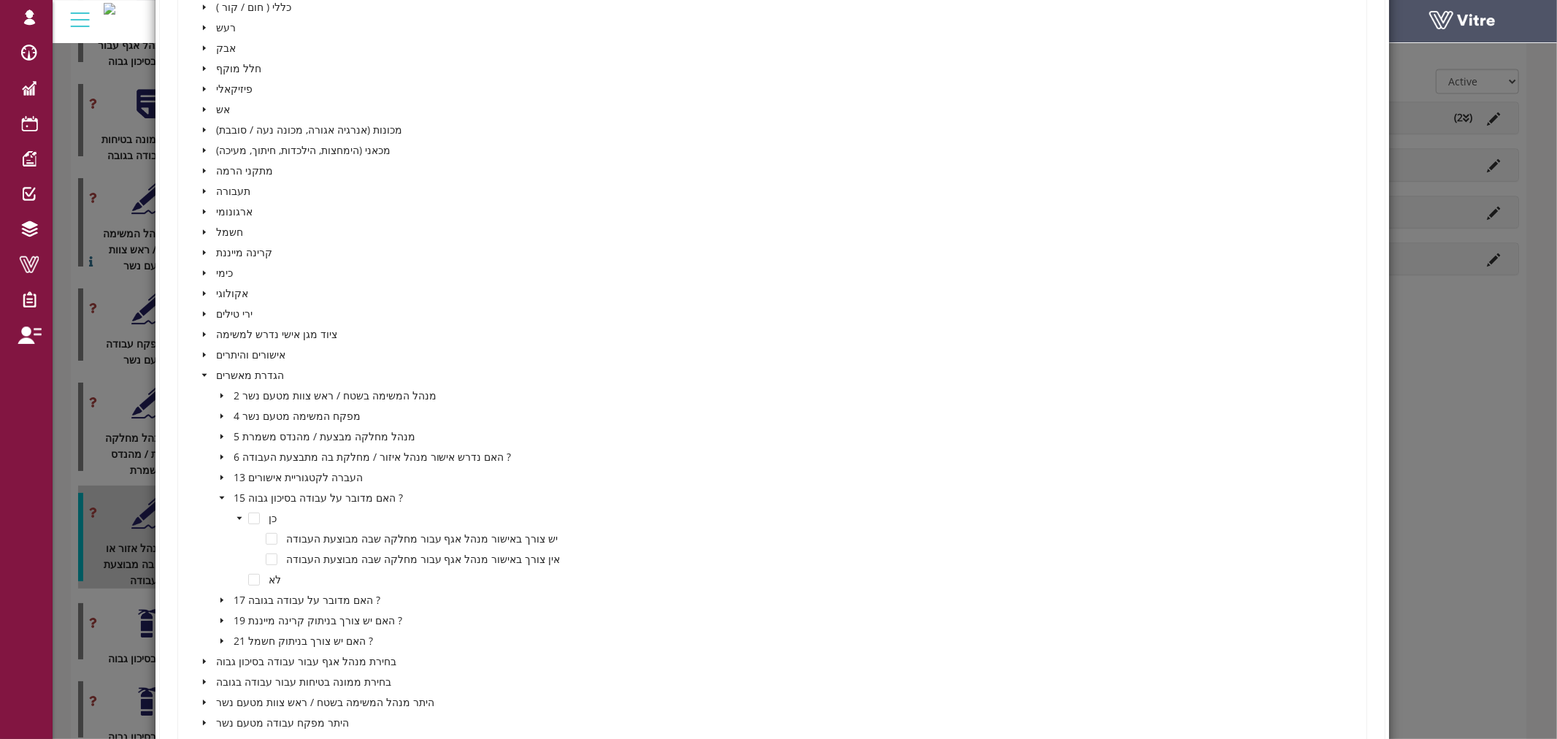
click at [236, 515] on icon "caret-down" at bounding box center [239, 518] width 7 height 7
click at [223, 494] on icon "caret-down" at bounding box center [221, 497] width 7 height 7
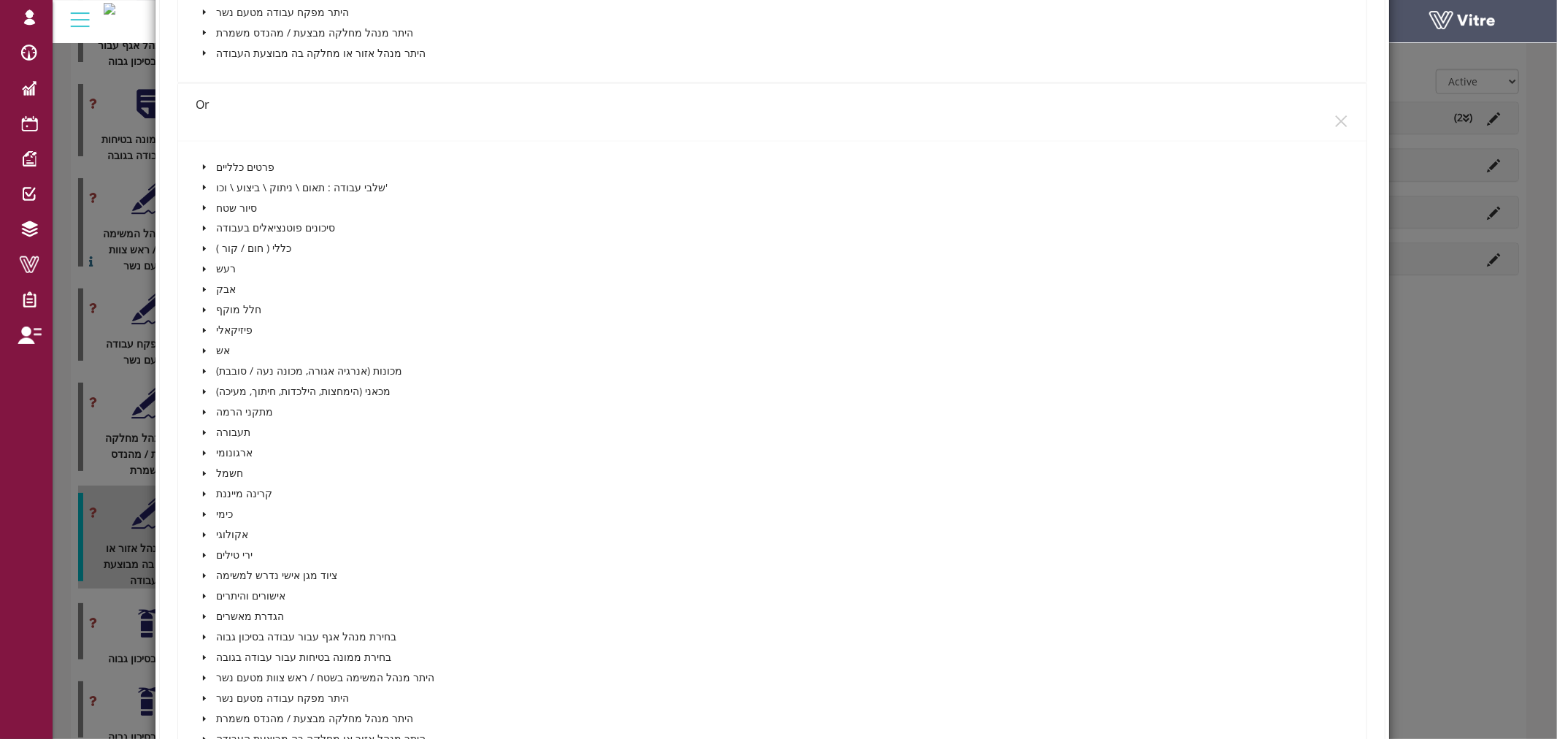
scroll to position [2191, 0]
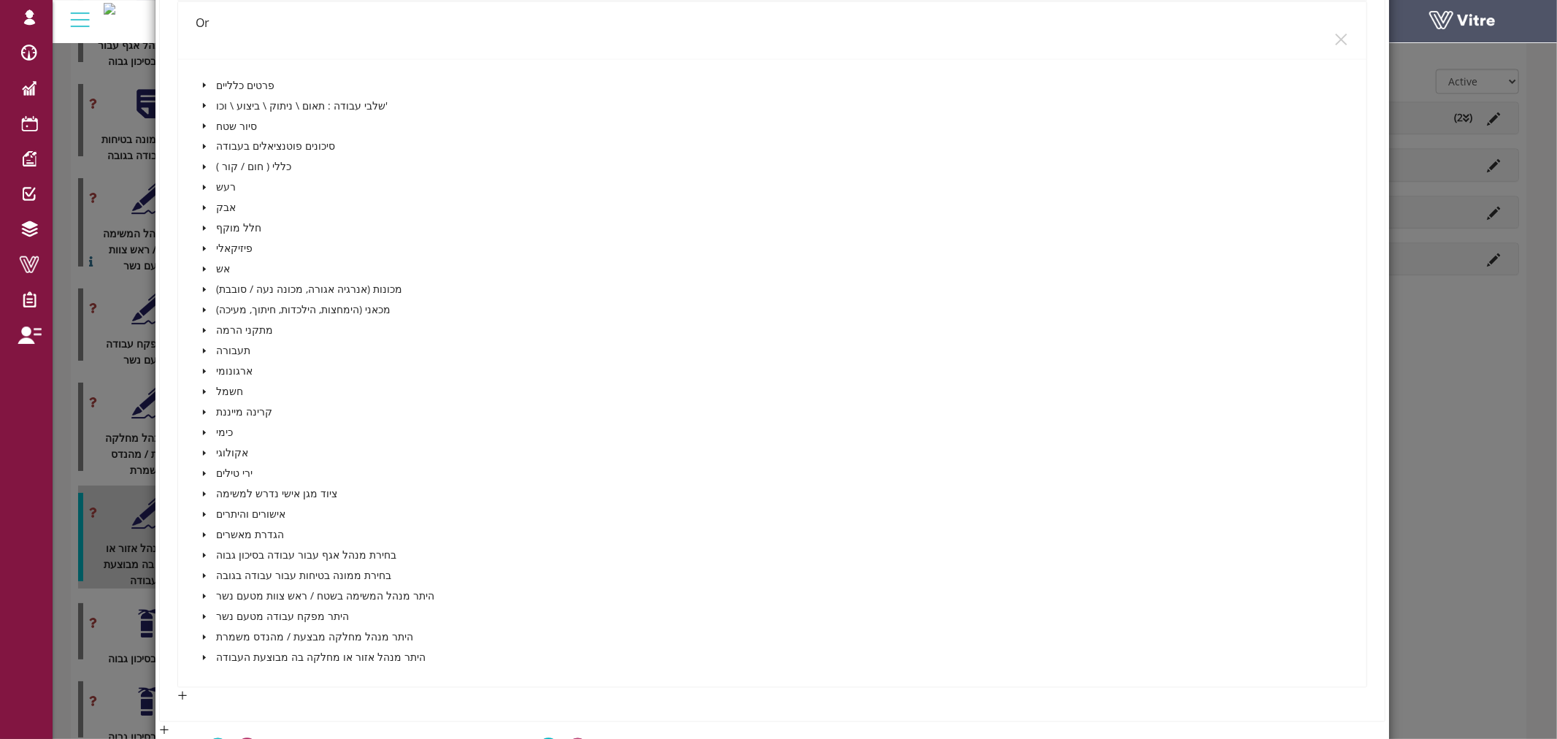
click at [203, 553] on icon "caret-down" at bounding box center [204, 555] width 3 height 5
click at [202, 554] on icon "caret-down" at bounding box center [204, 555] width 5 height 3
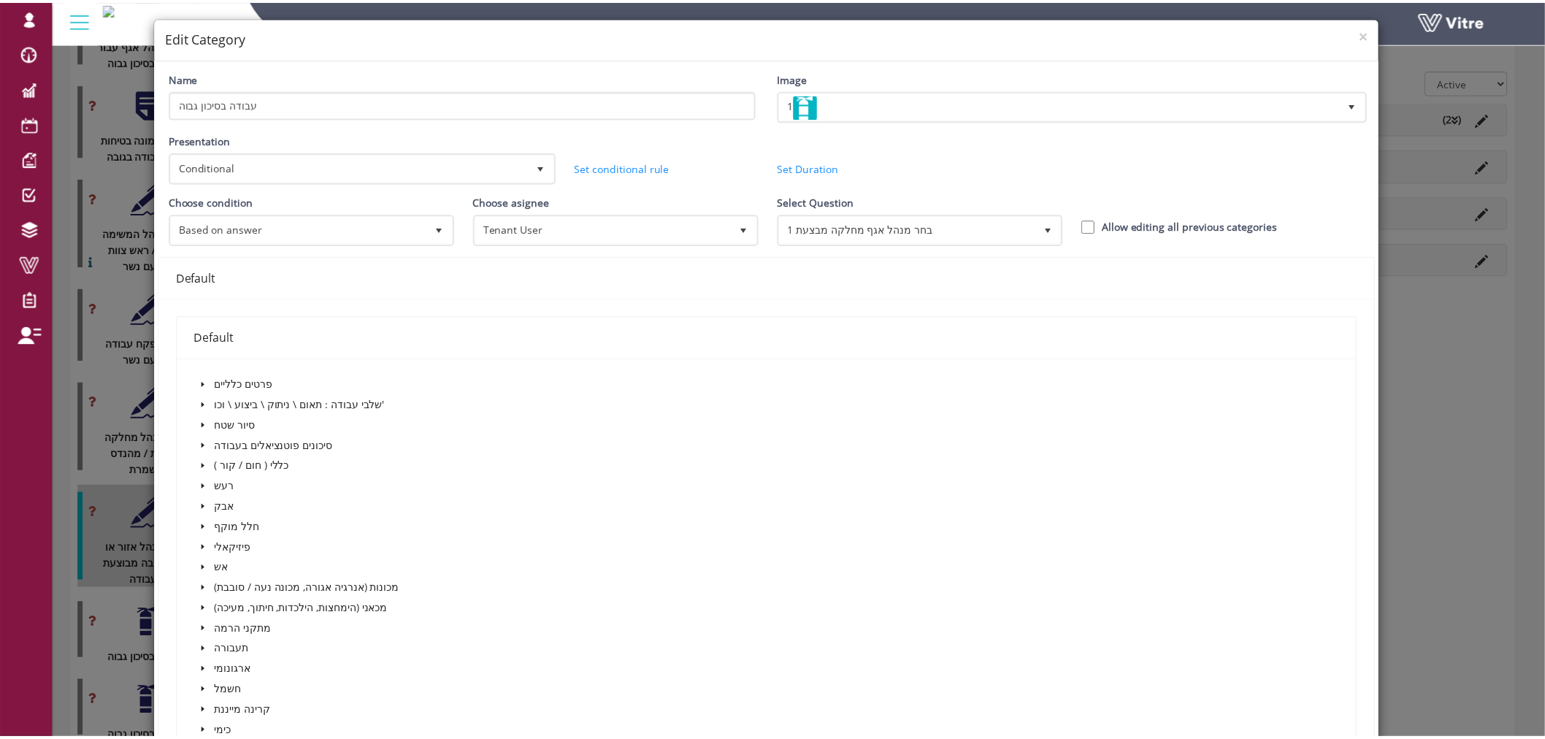
scroll to position [0, 0]
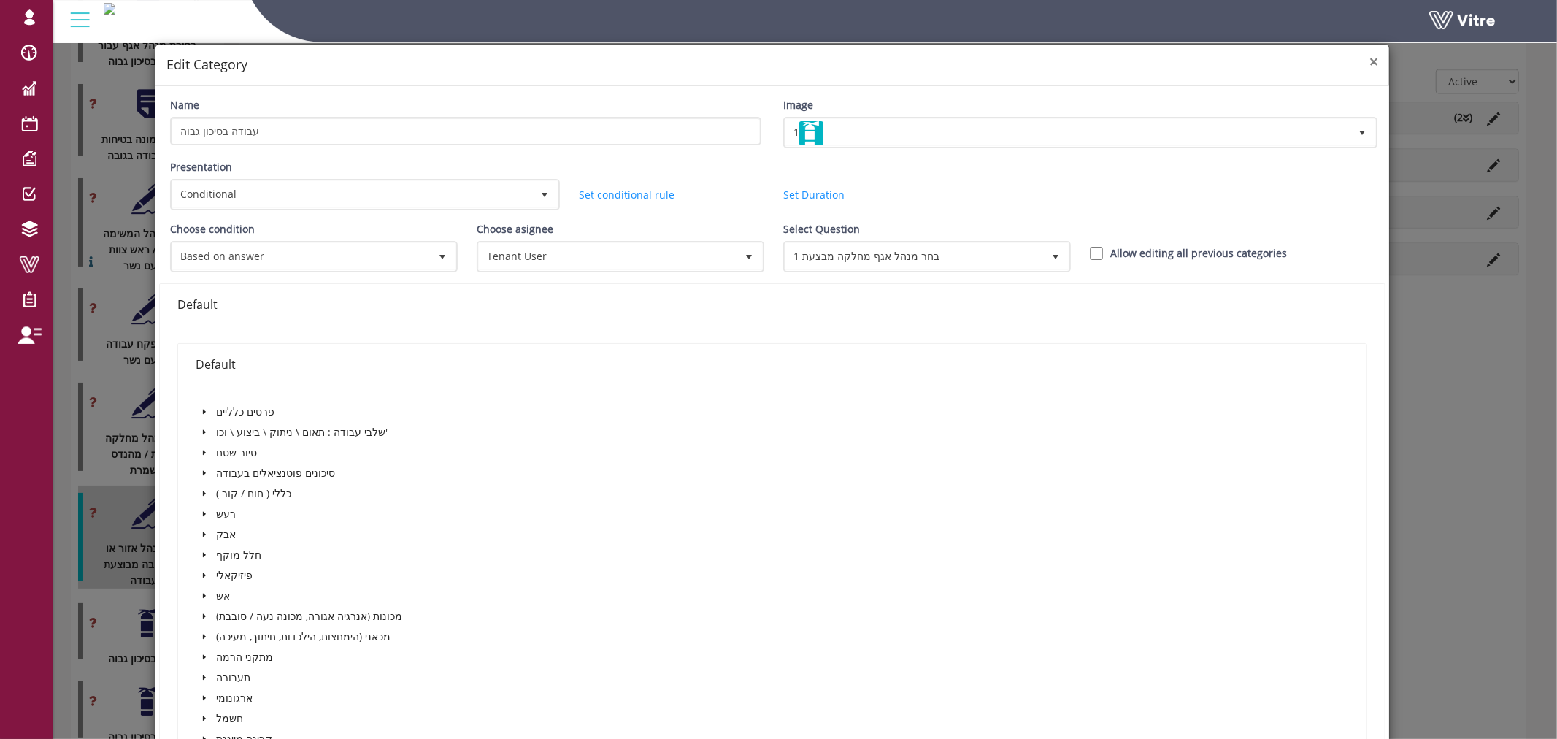
click at [1370, 61] on span "×" at bounding box center [1374, 61] width 9 height 20
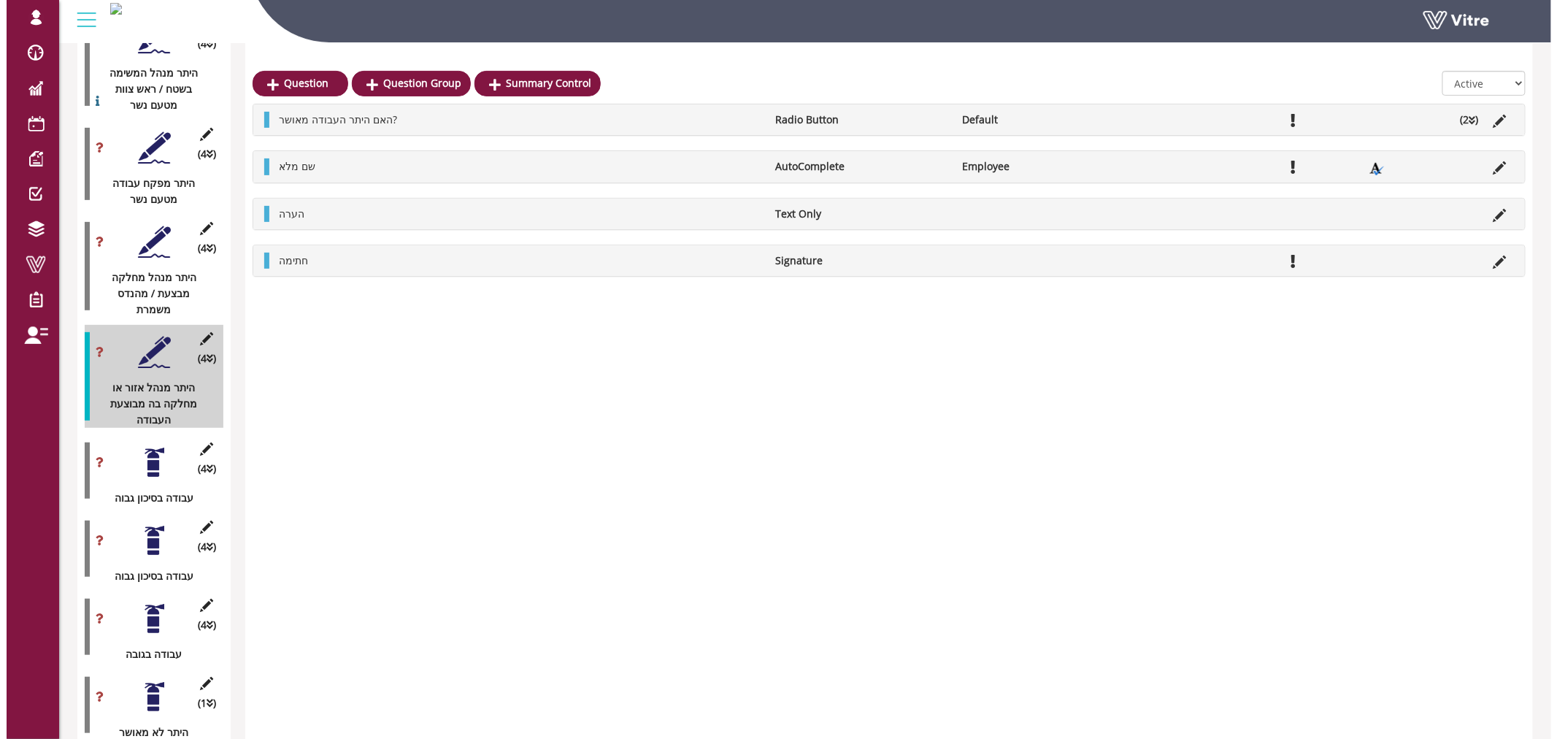
scroll to position [2434, 0]
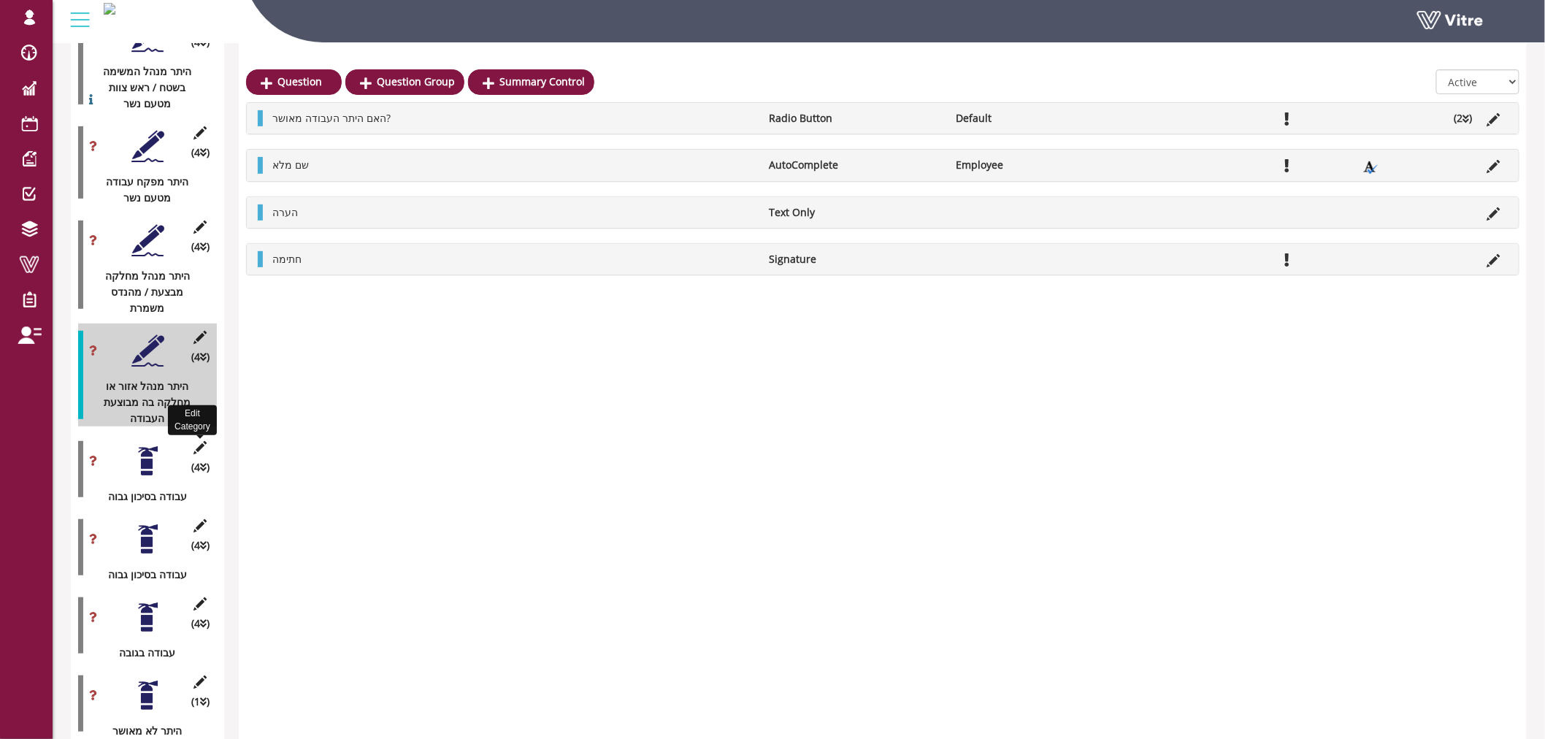
click at [199, 441] on icon at bounding box center [200, 447] width 18 height 13
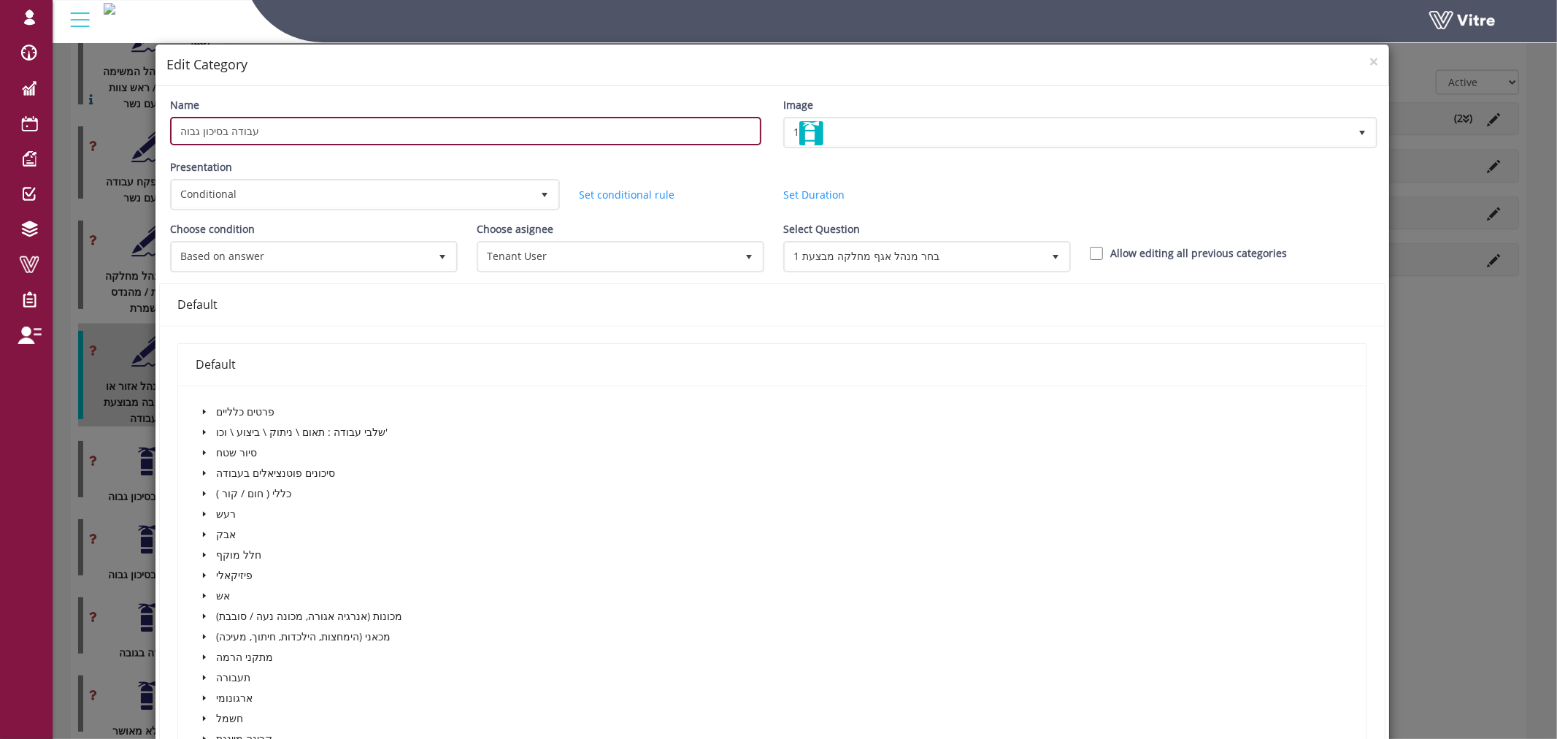
click at [179, 131] on input "עבודה בסיכון גבוה" at bounding box center [465, 131] width 591 height 28
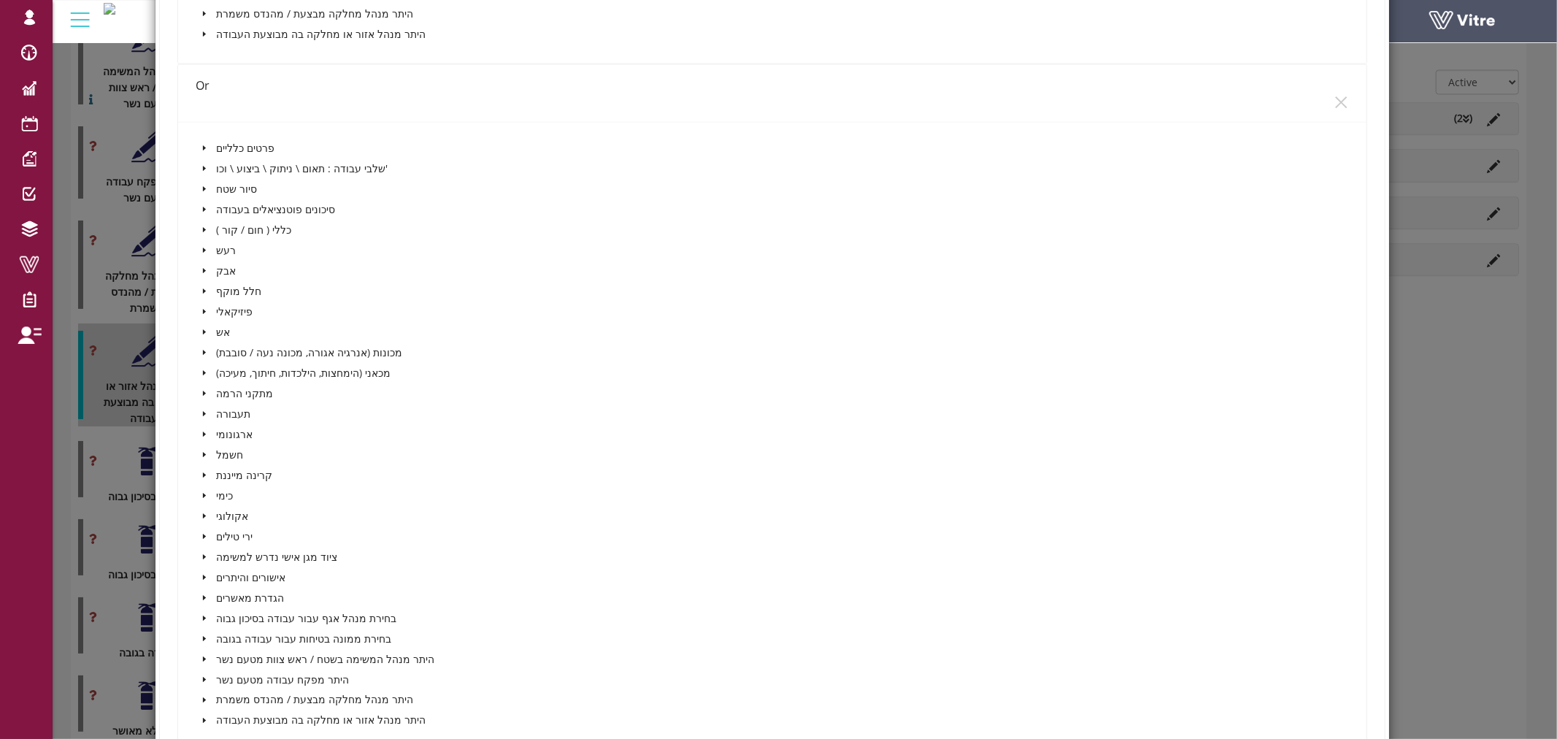
scroll to position [1946, 0]
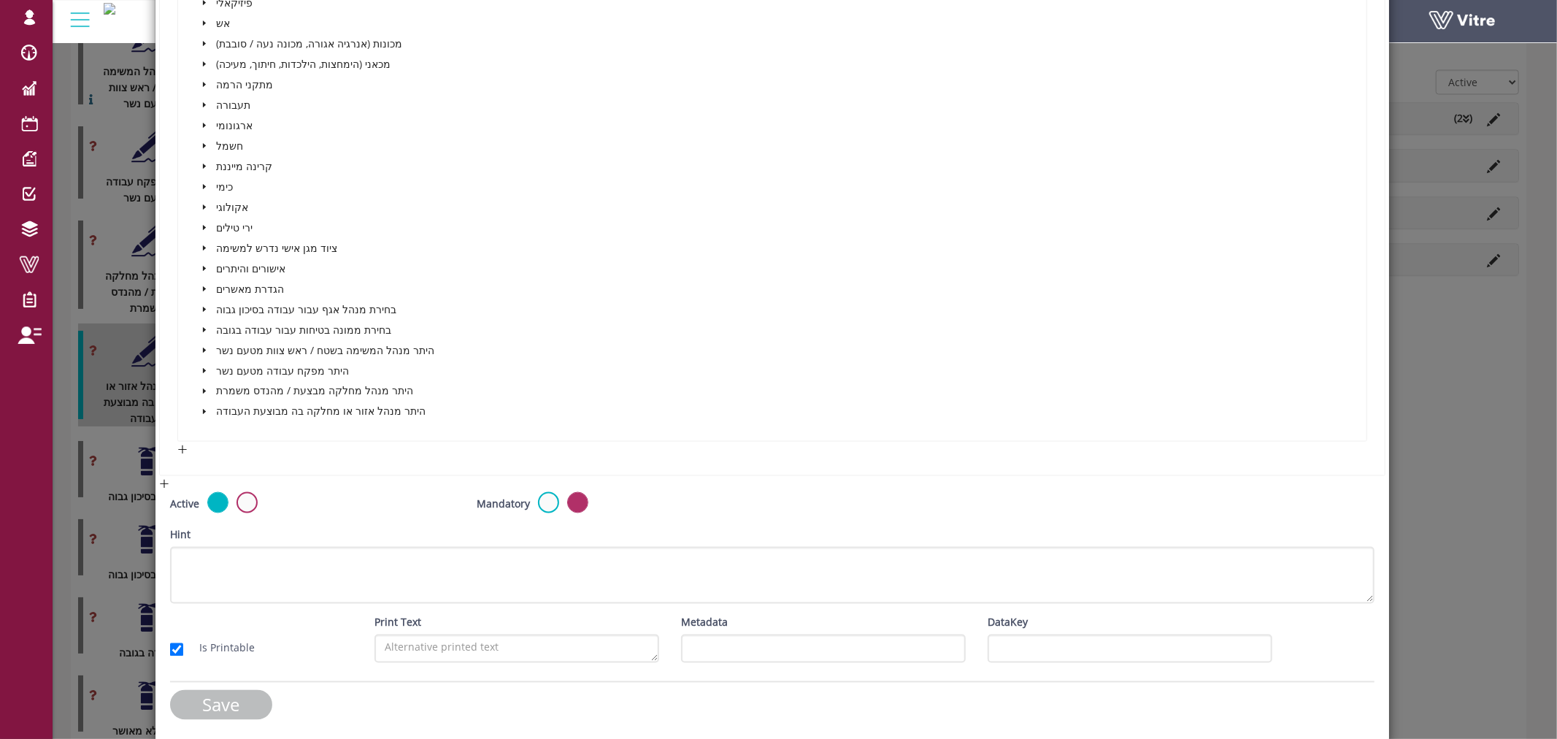
type input "עבודה בסיכון גבוה - מחלקה מבצעת"
click at [214, 702] on input "Save" at bounding box center [221, 705] width 102 height 30
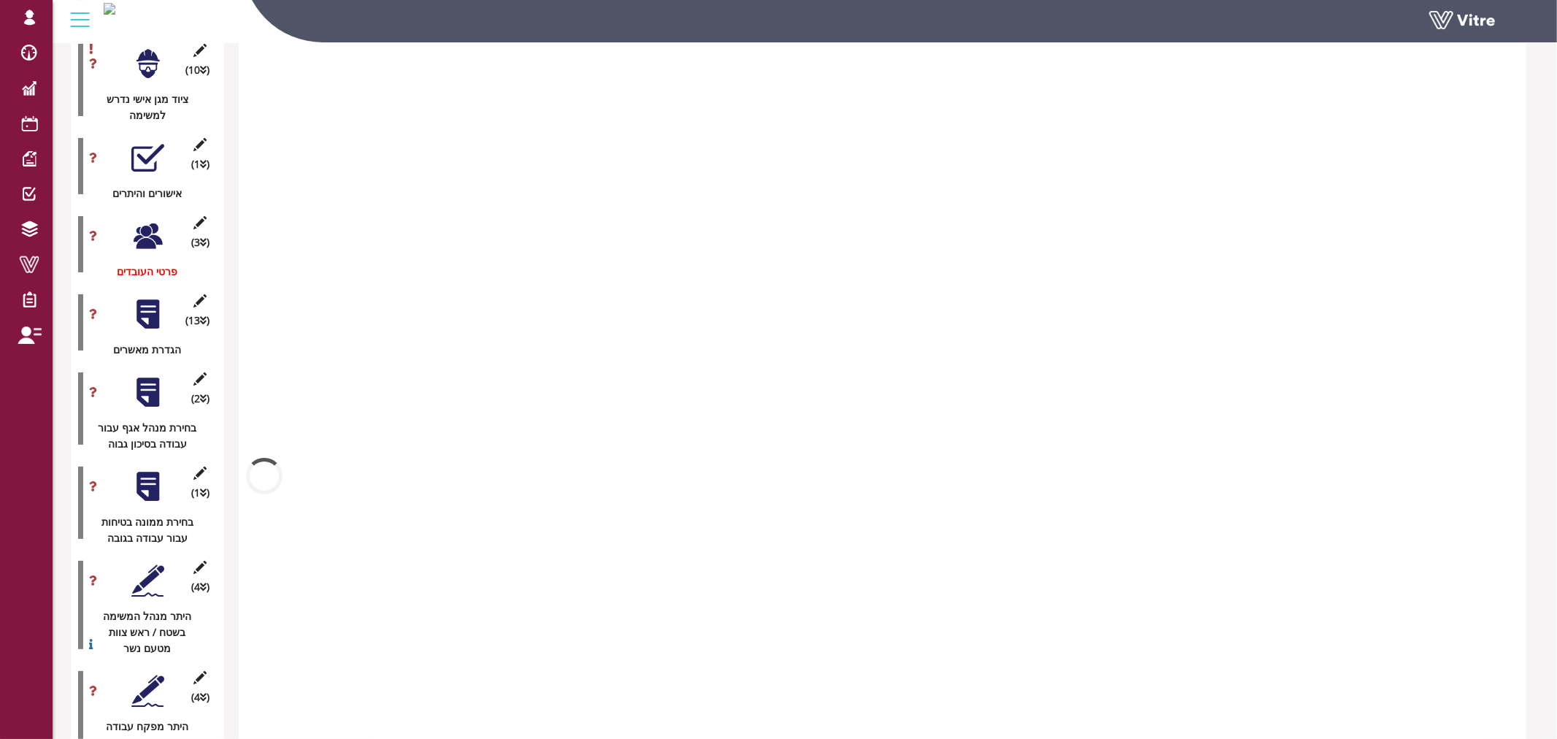
scroll to position [2434, 0]
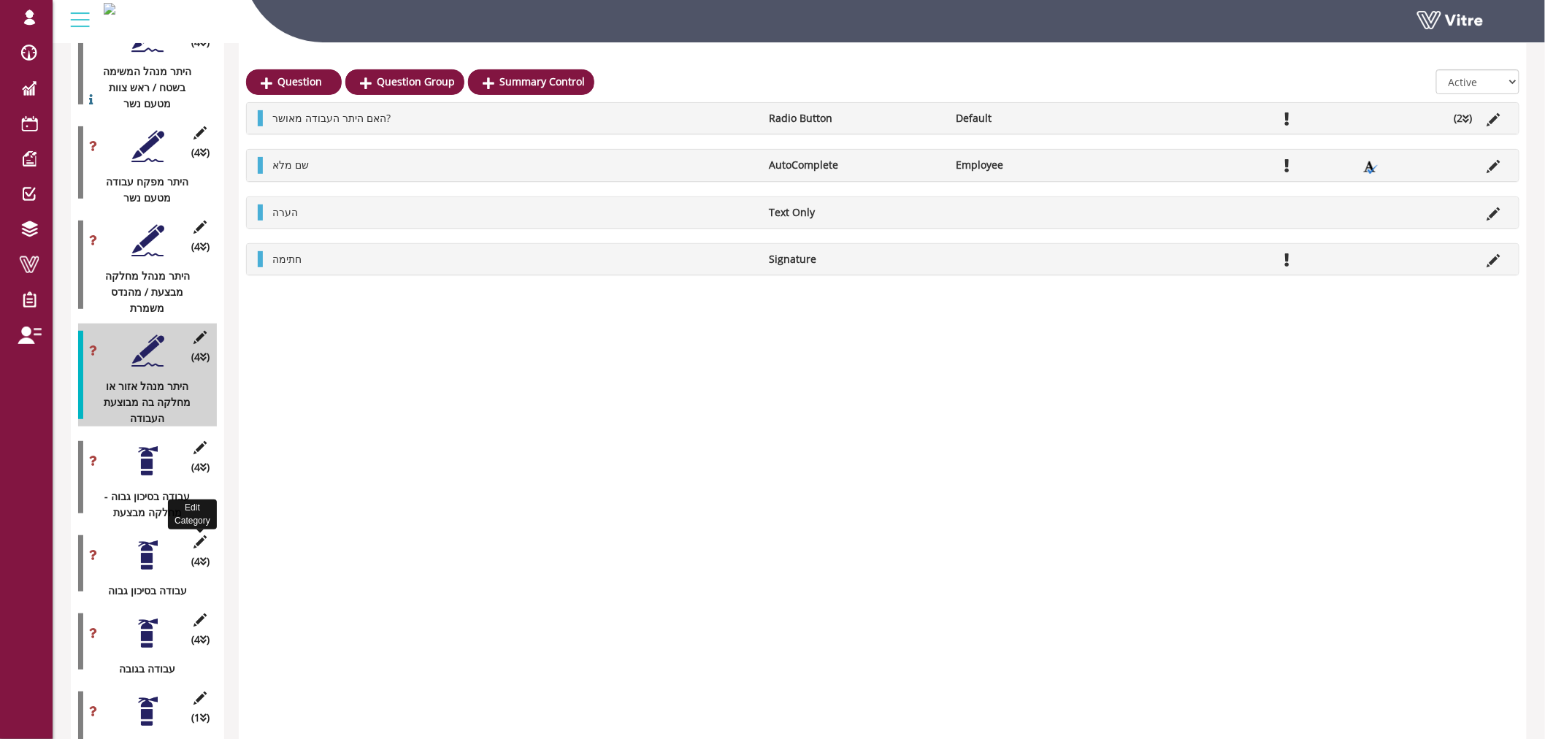
click at [199, 535] on icon at bounding box center [200, 541] width 18 height 13
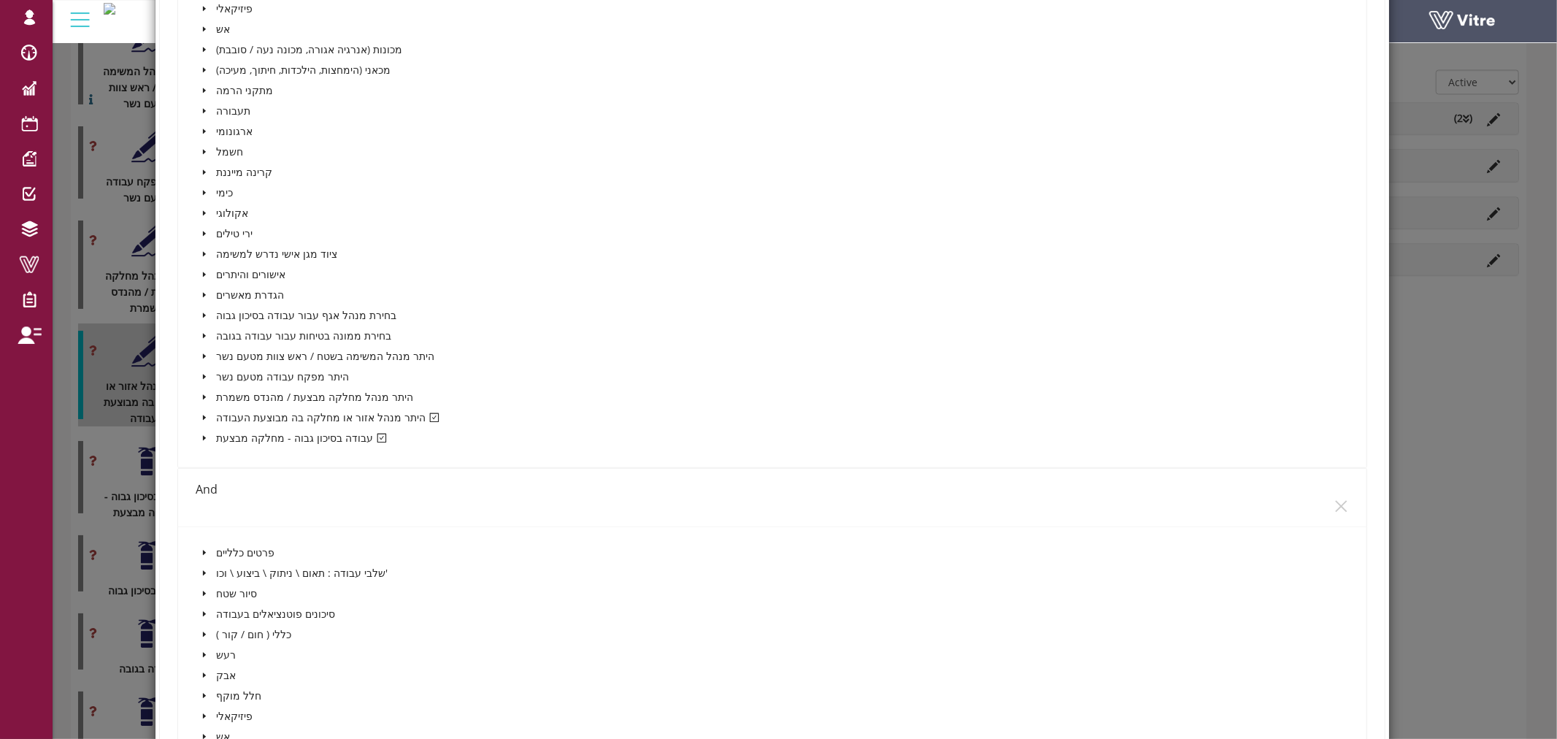
scroll to position [567, 0]
click at [208, 410] on span at bounding box center [205, 417] width 18 height 18
click at [218, 434] on icon "caret-down" at bounding box center [221, 437] width 7 height 7
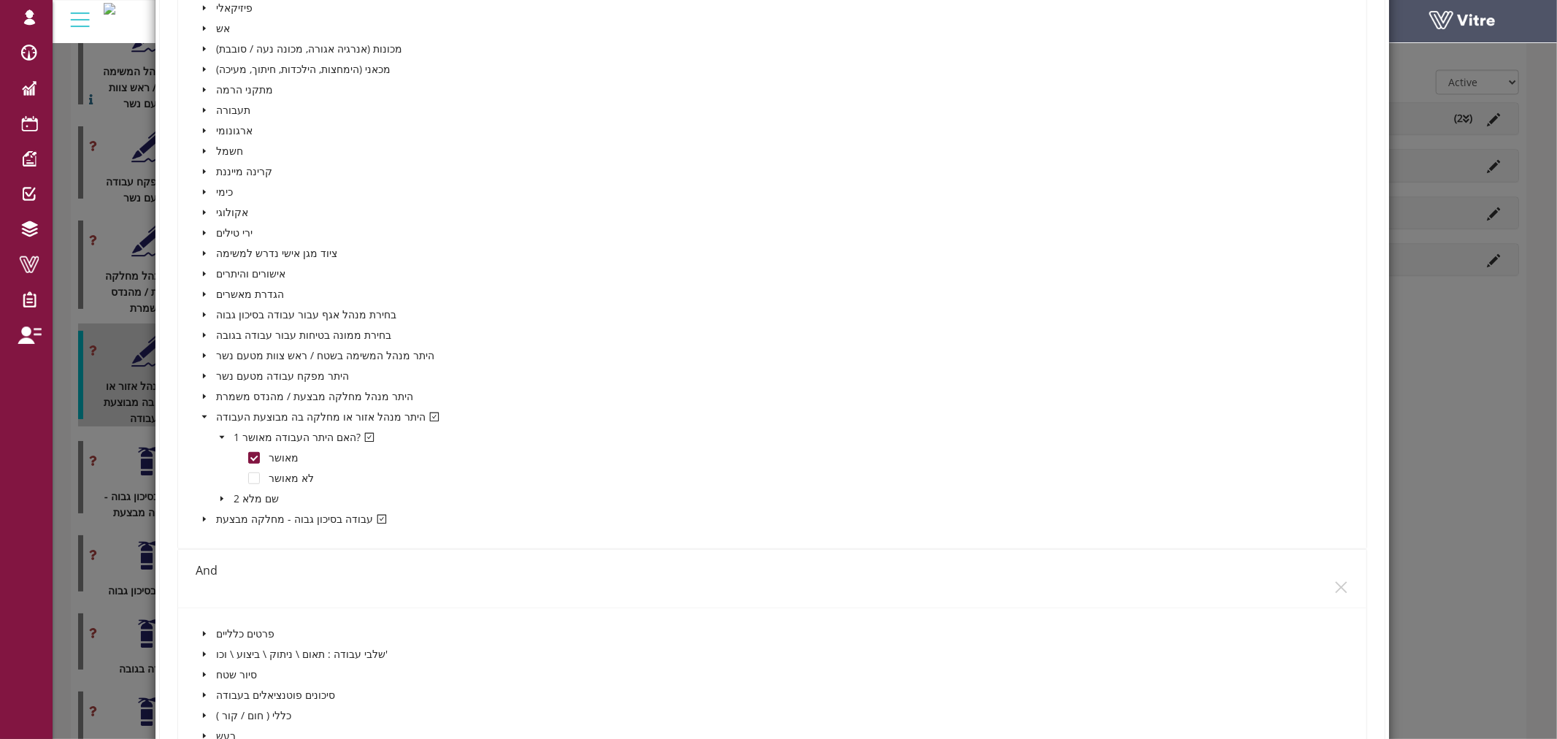
click at [218, 434] on icon "caret-down" at bounding box center [221, 437] width 7 height 7
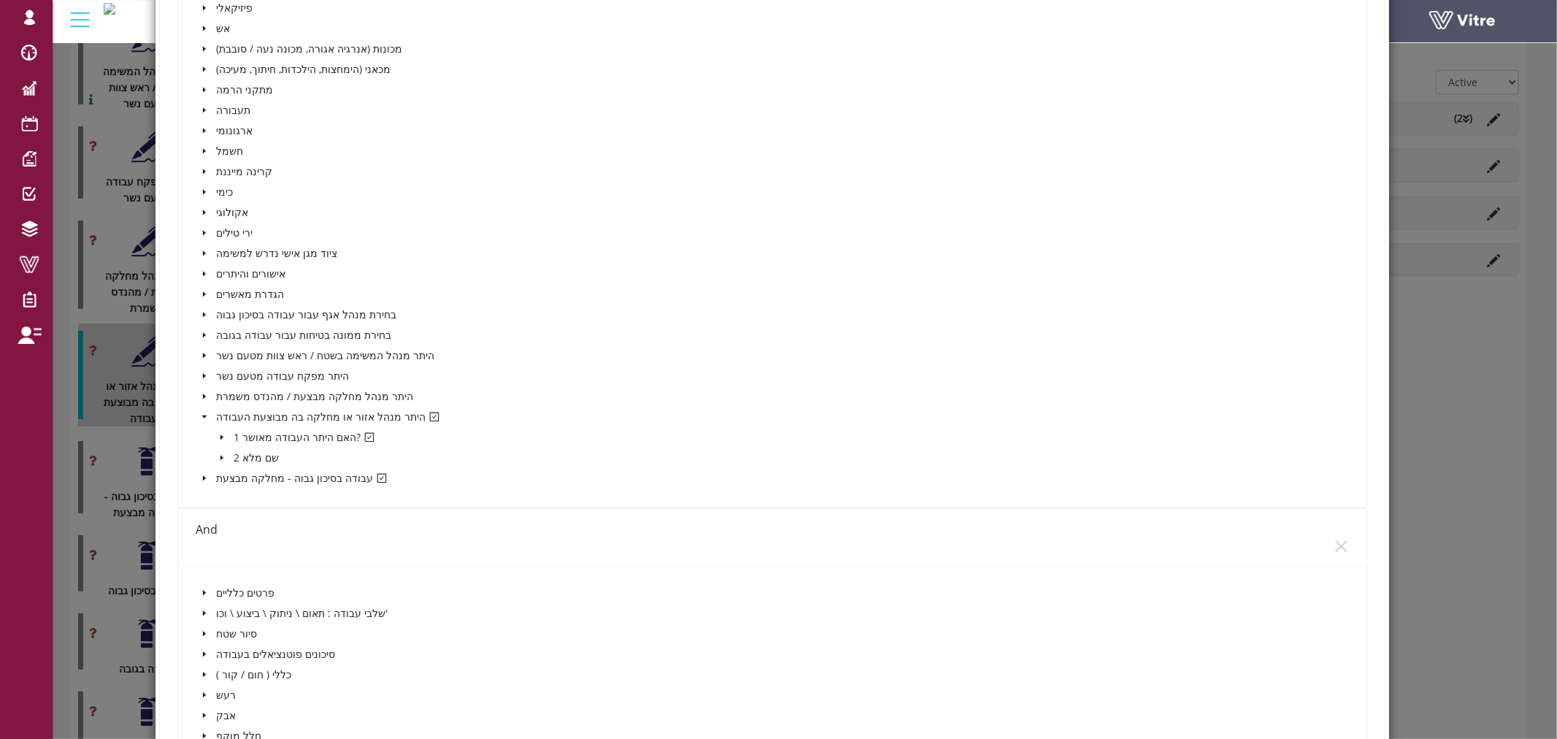
click at [203, 415] on icon "caret-down" at bounding box center [204, 416] width 5 height 3
click at [201, 434] on icon "caret-down" at bounding box center [204, 437] width 7 height 7
click at [218, 454] on icon "caret-down" at bounding box center [221, 457] width 7 height 7
click at [205, 434] on icon "caret-down" at bounding box center [204, 437] width 7 height 7
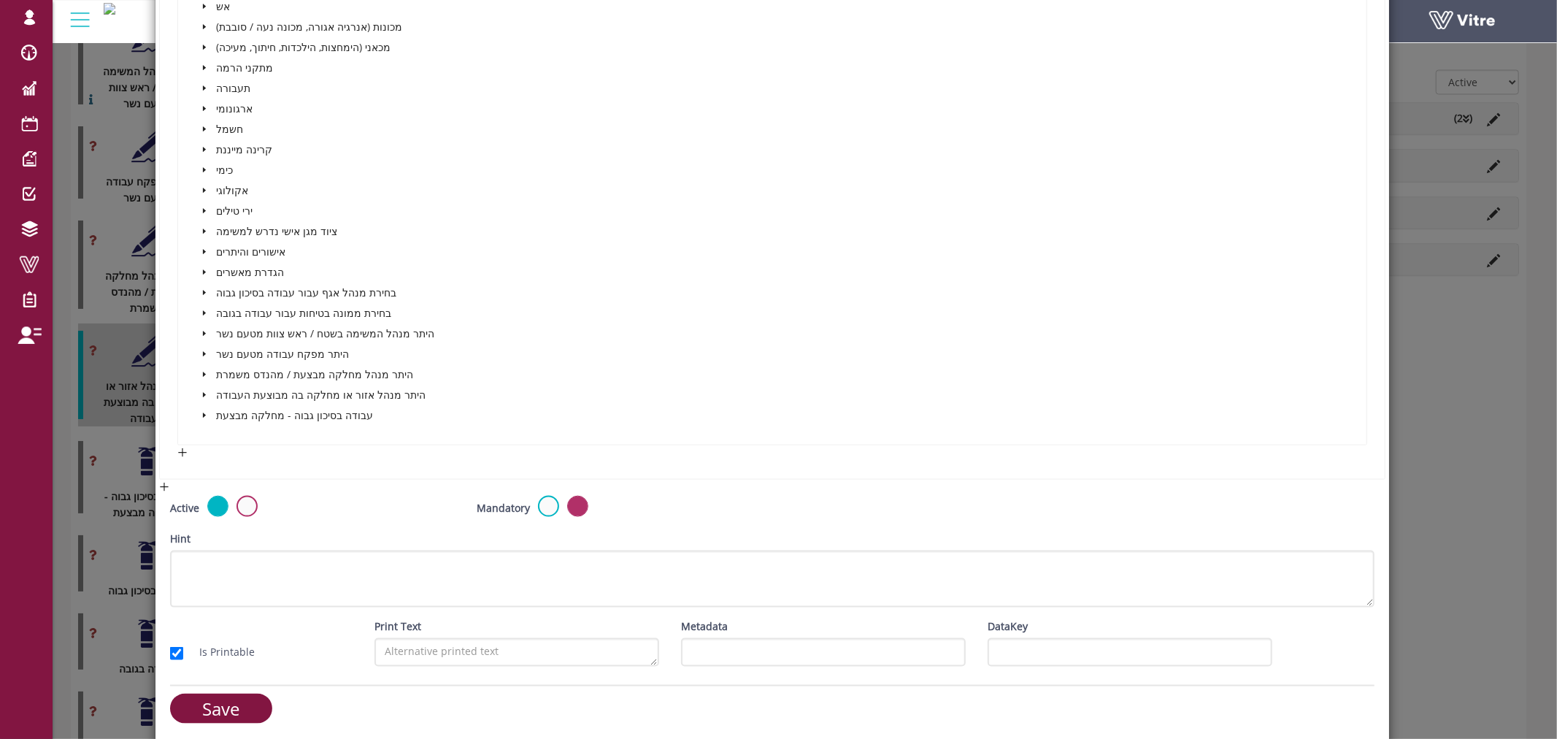
scroll to position [1298, 0]
click at [203, 391] on icon "caret-down" at bounding box center [204, 393] width 3 height 5
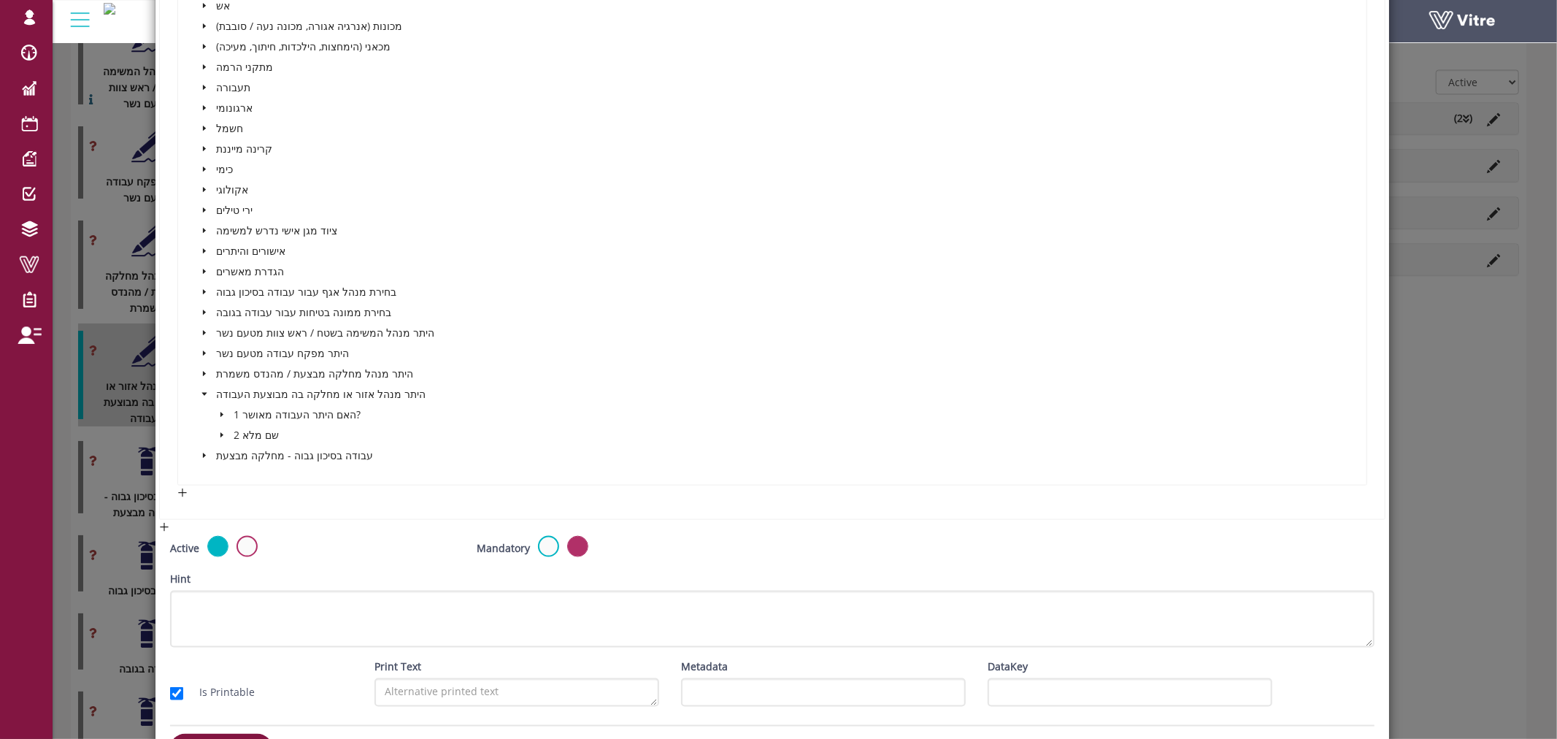
click at [203, 391] on icon "caret-down" at bounding box center [204, 394] width 7 height 7
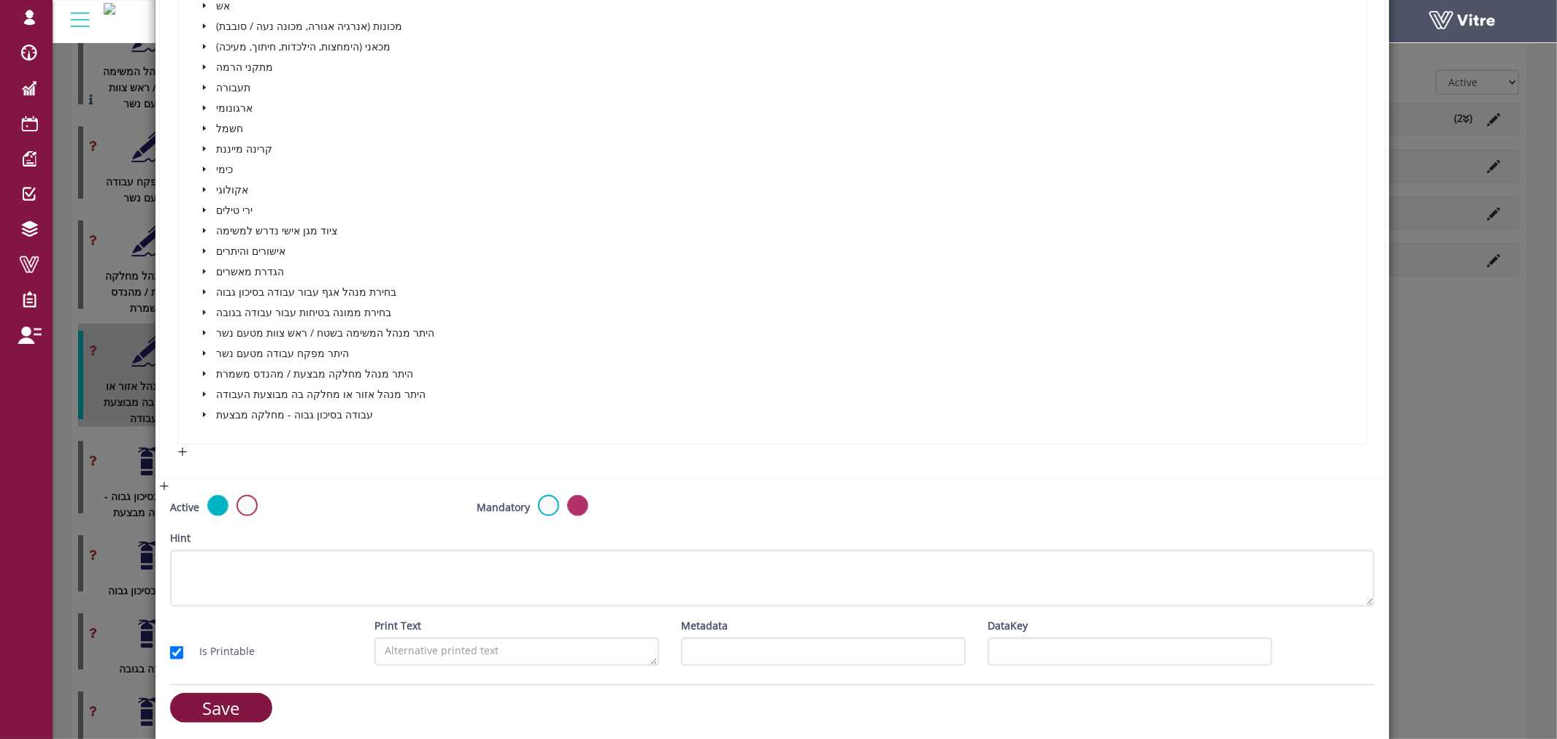
click at [203, 411] on icon "caret-down" at bounding box center [204, 414] width 7 height 7
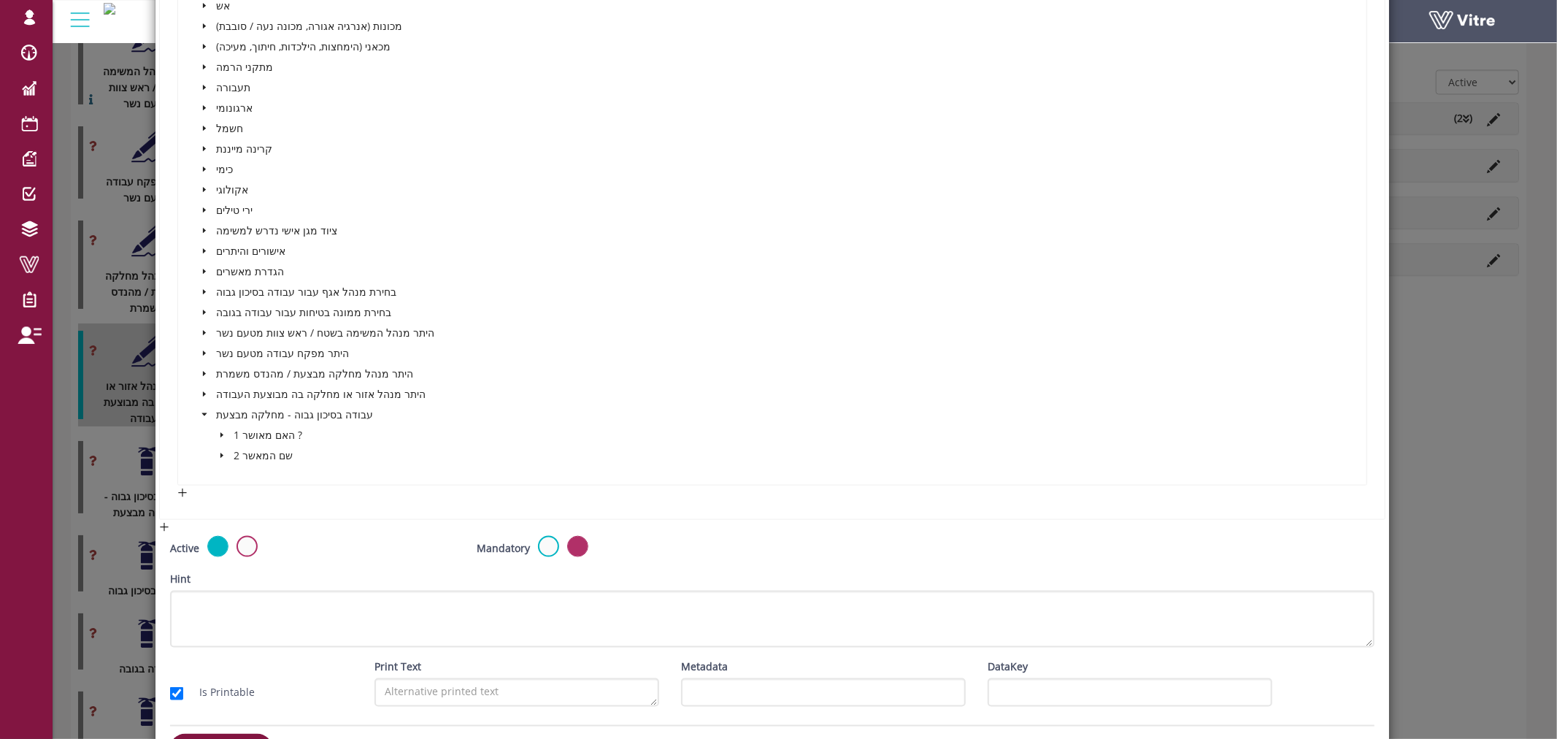
click at [223, 432] on icon "caret-down" at bounding box center [221, 435] width 7 height 7
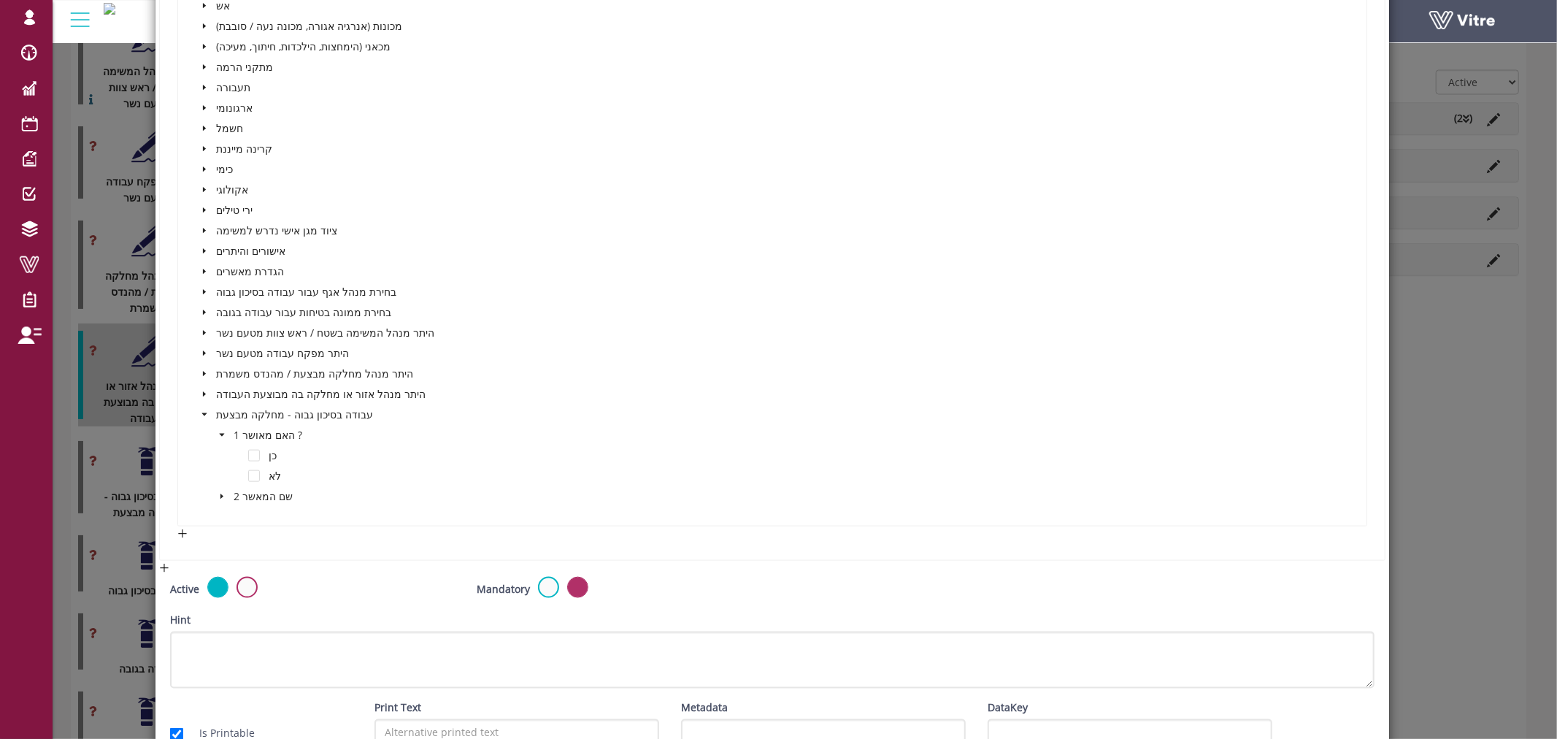
click at [223, 432] on icon "caret-down" at bounding box center [221, 435] width 7 height 7
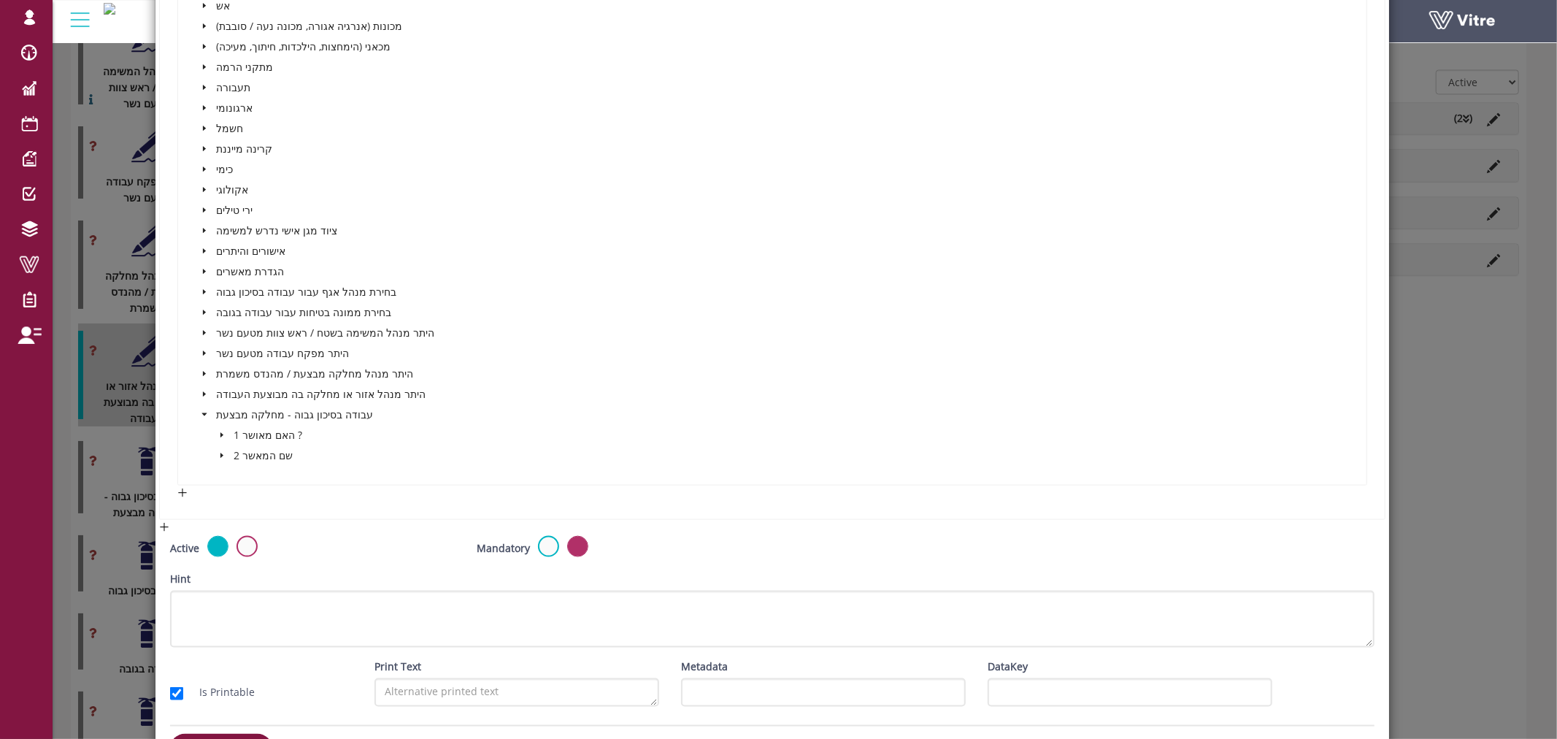
click at [202, 406] on span at bounding box center [205, 415] width 18 height 18
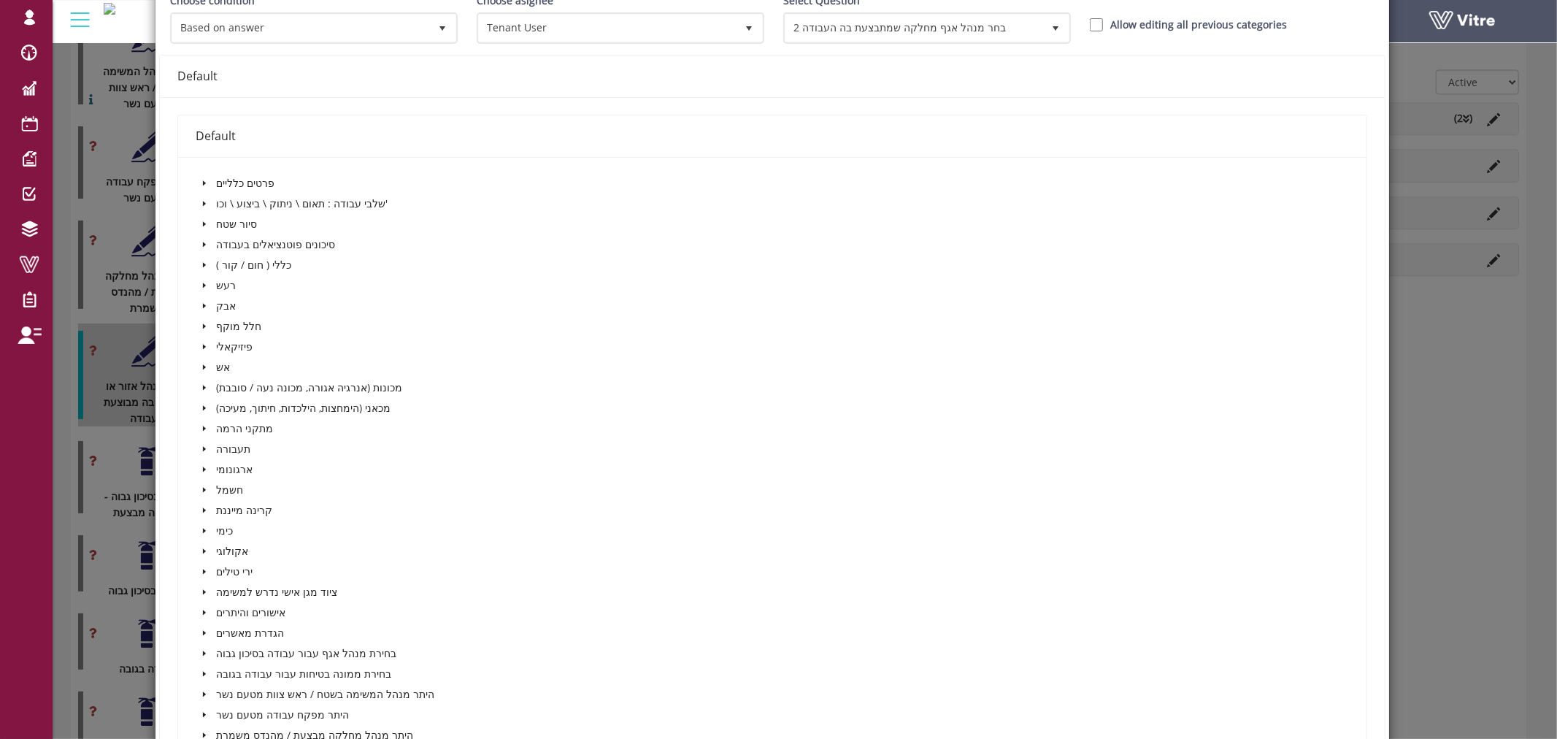
scroll to position [0, 0]
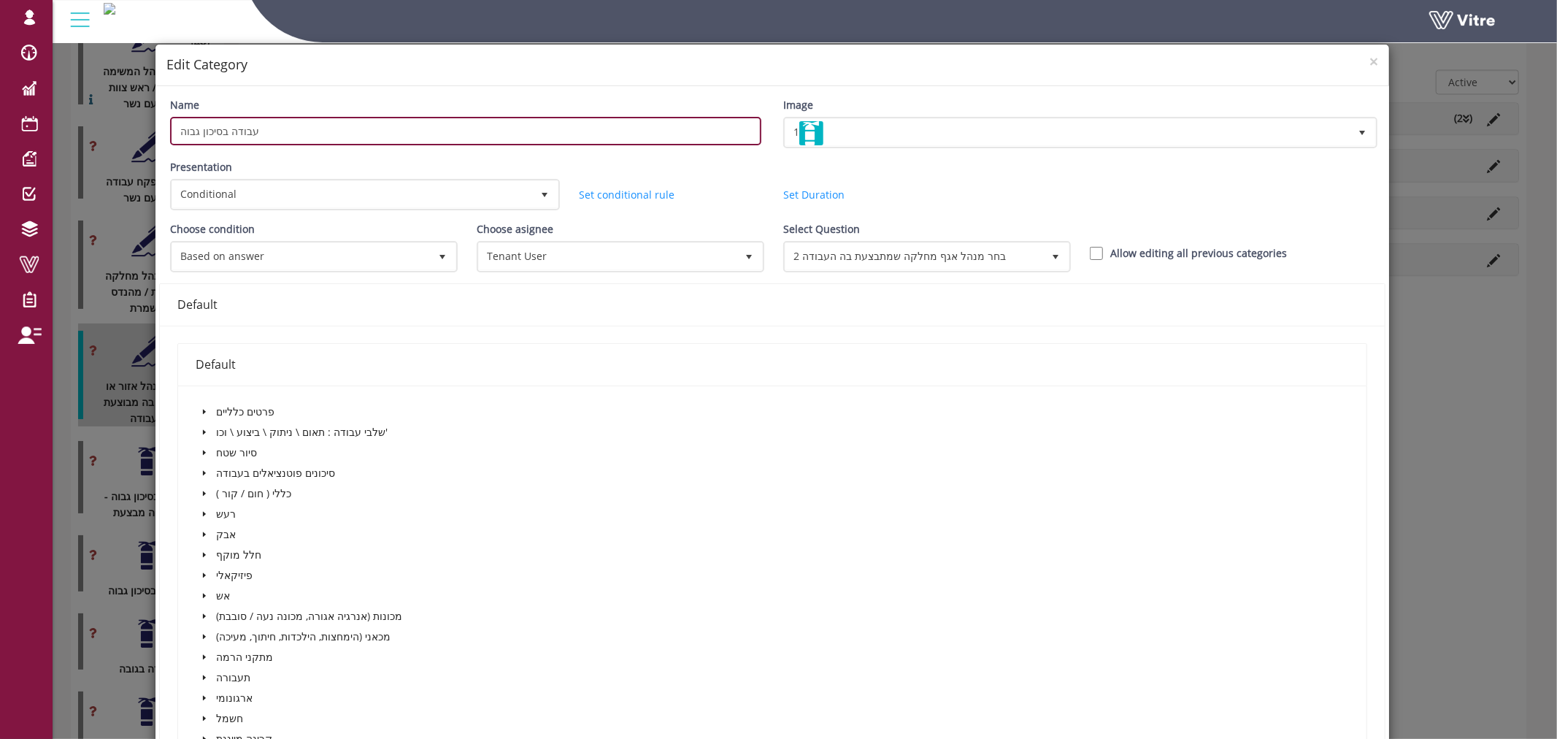
click at [299, 127] on input "עבודה בסיכון גבוה" at bounding box center [465, 131] width 591 height 28
click at [185, 133] on input "עבודה בסיכון גבוה - מחלקה מבצעת" at bounding box center [465, 131] width 591 height 28
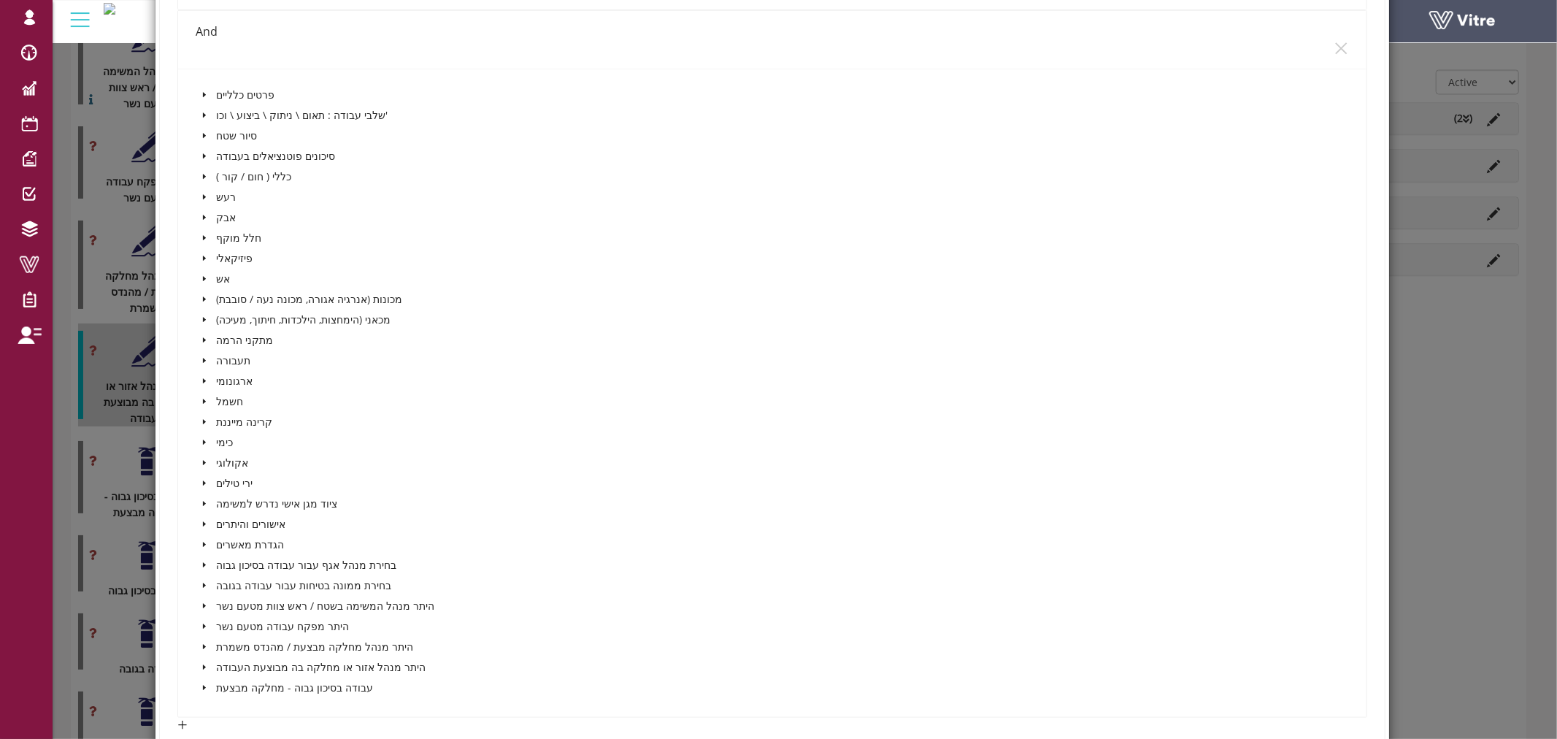
scroll to position [1300, 0]
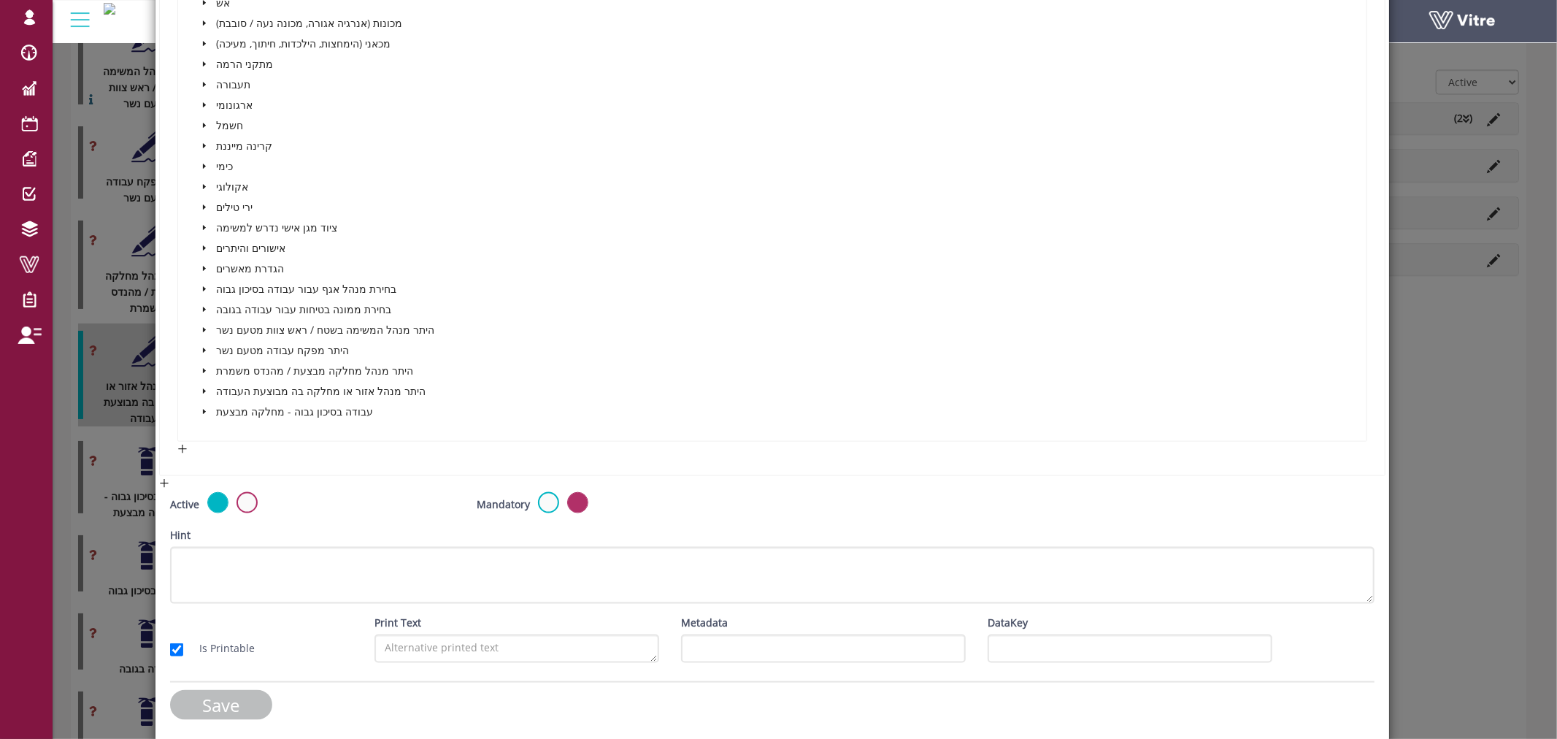
type input "עבודה בסיכון גבוה - מחלקה שמתבצעת בה"
click at [207, 692] on input "Save" at bounding box center [221, 705] width 102 height 30
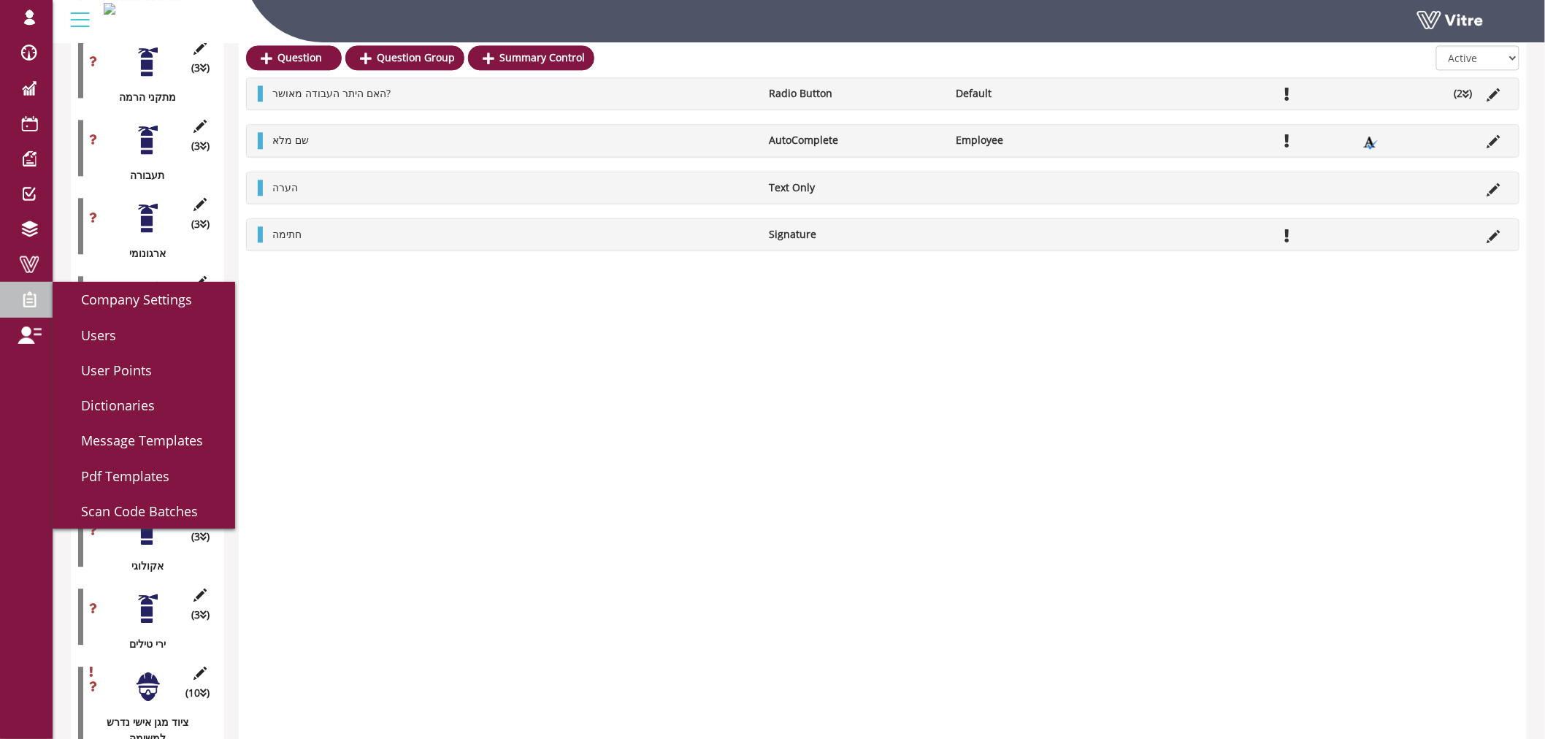
scroll to position [1315, 0]
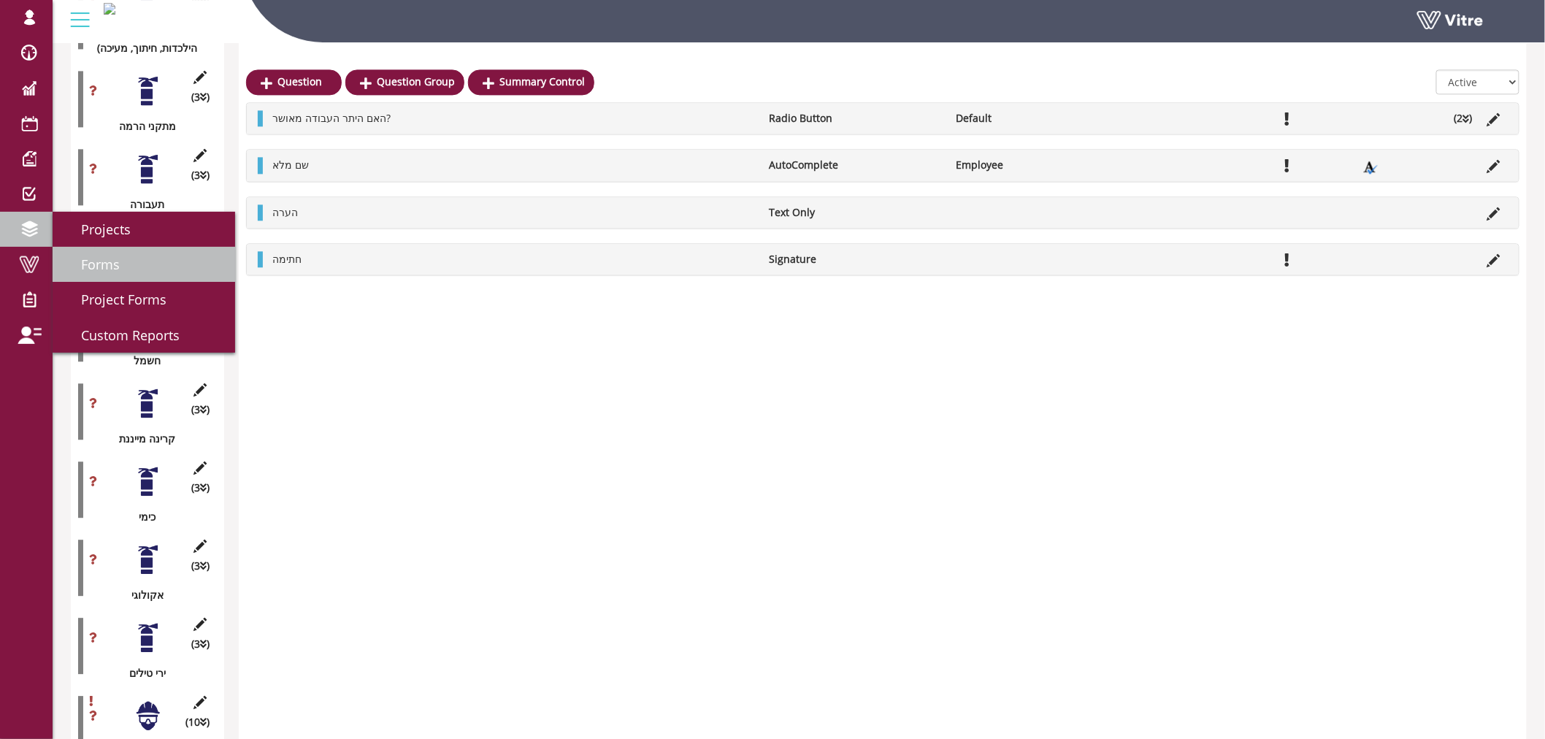
click at [103, 274] on link "Forms" at bounding box center [144, 264] width 183 height 35
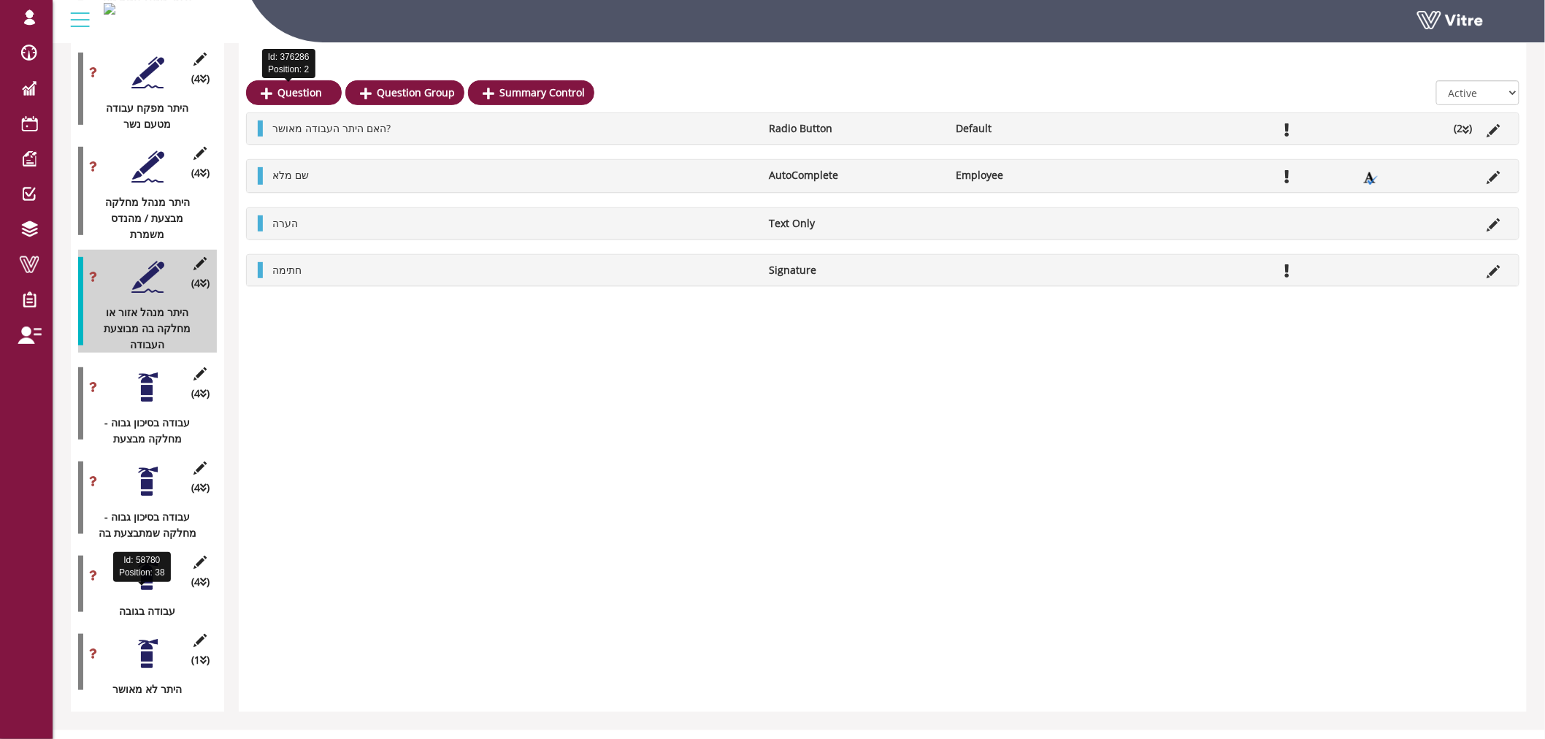
scroll to position [2518, 0]
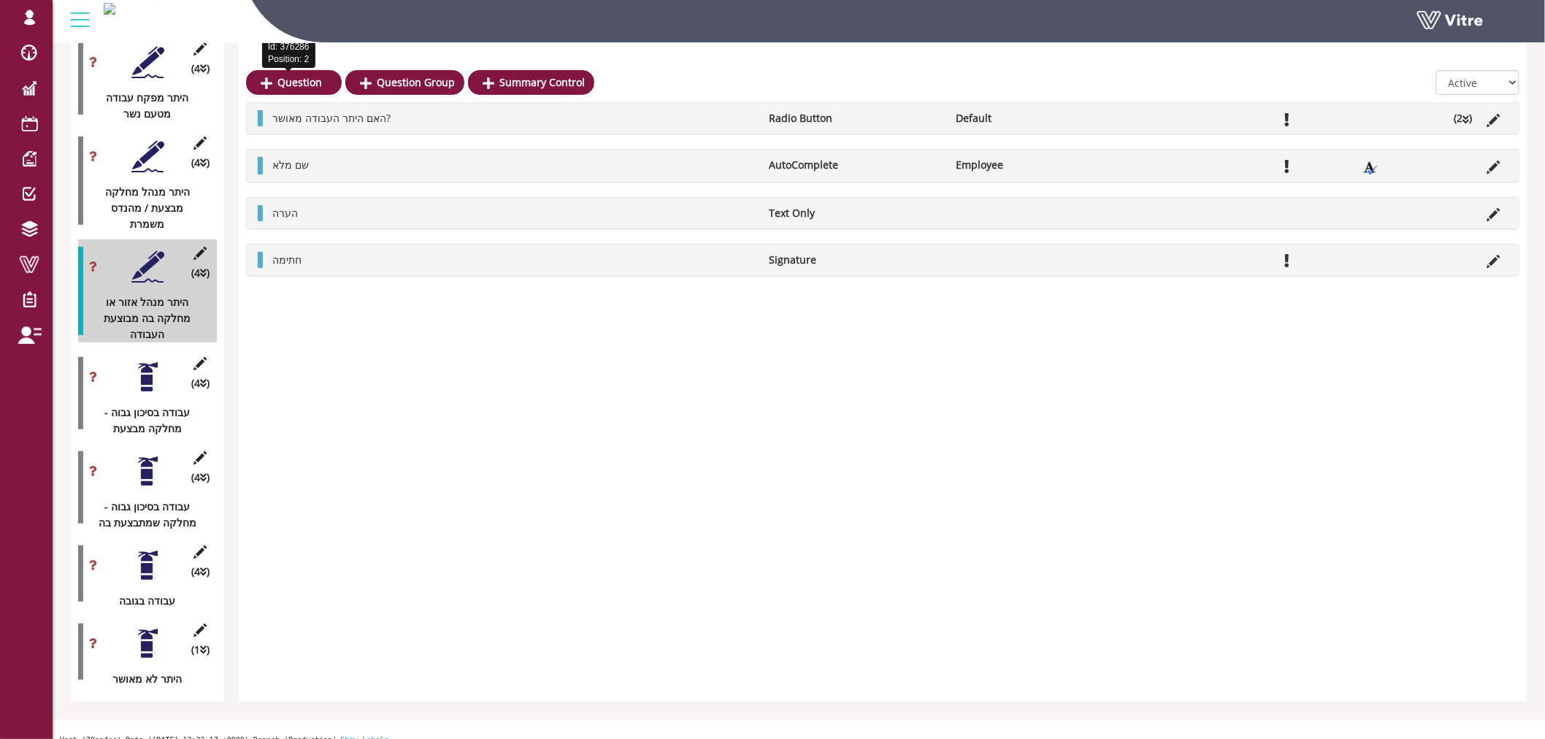
click at [149, 553] on div at bounding box center [147, 565] width 33 height 33
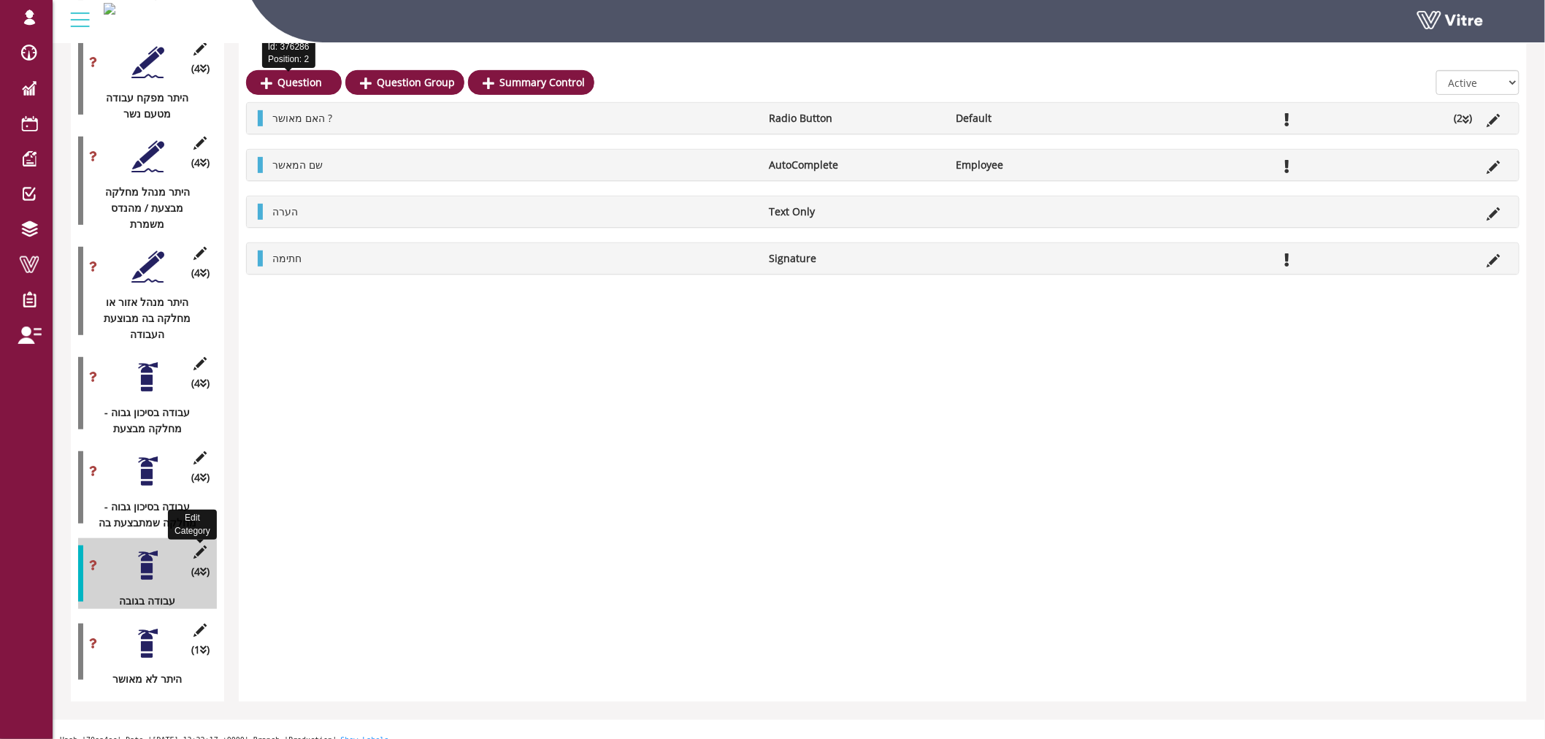
click at [206, 545] on icon at bounding box center [200, 551] width 18 height 13
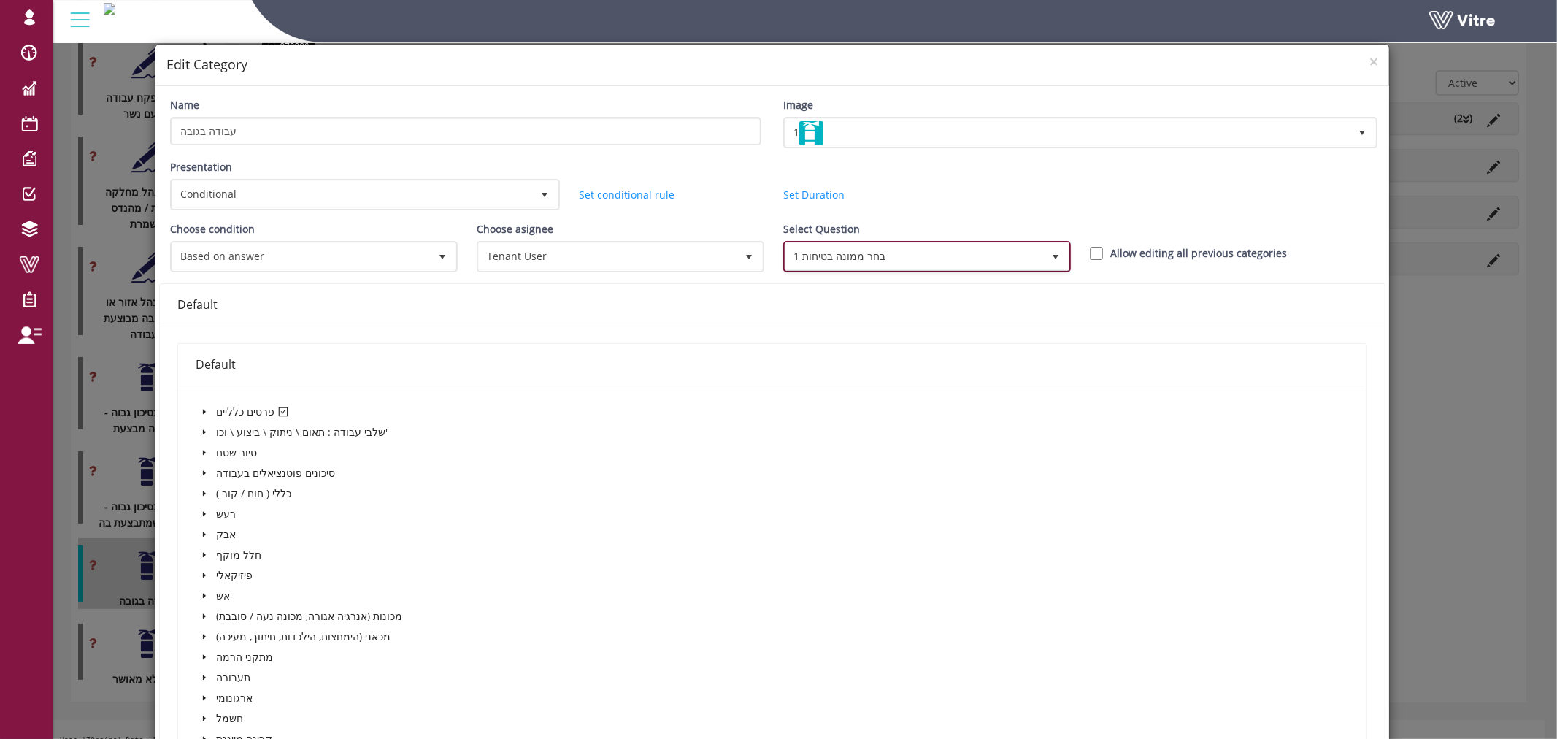
click at [830, 257] on span "1 בחר ממונה בטיחות" at bounding box center [914, 256] width 257 height 26
click at [1370, 64] on span "×" at bounding box center [1374, 61] width 9 height 20
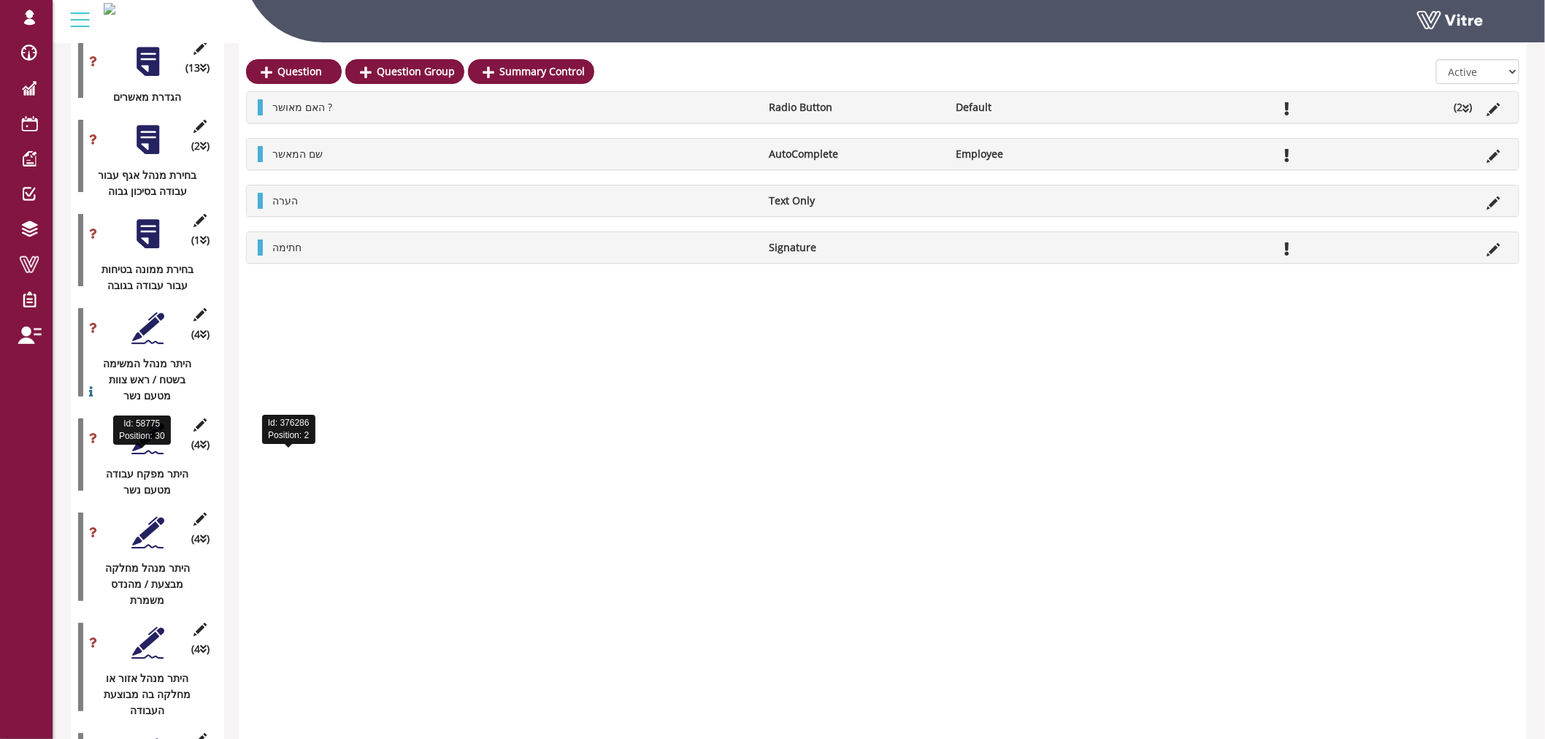
scroll to position [2112, 0]
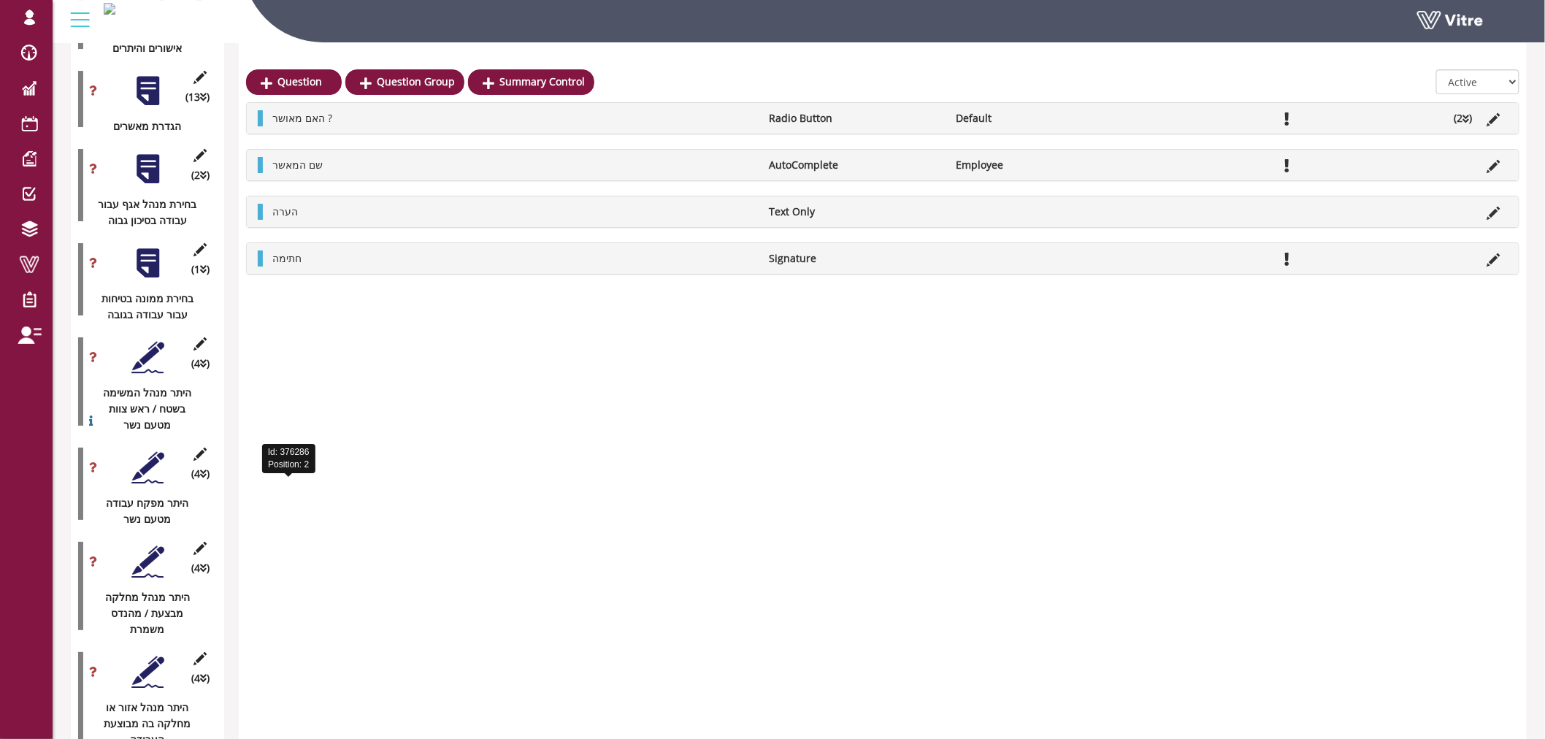
click at [135, 250] on div at bounding box center [147, 263] width 33 height 33
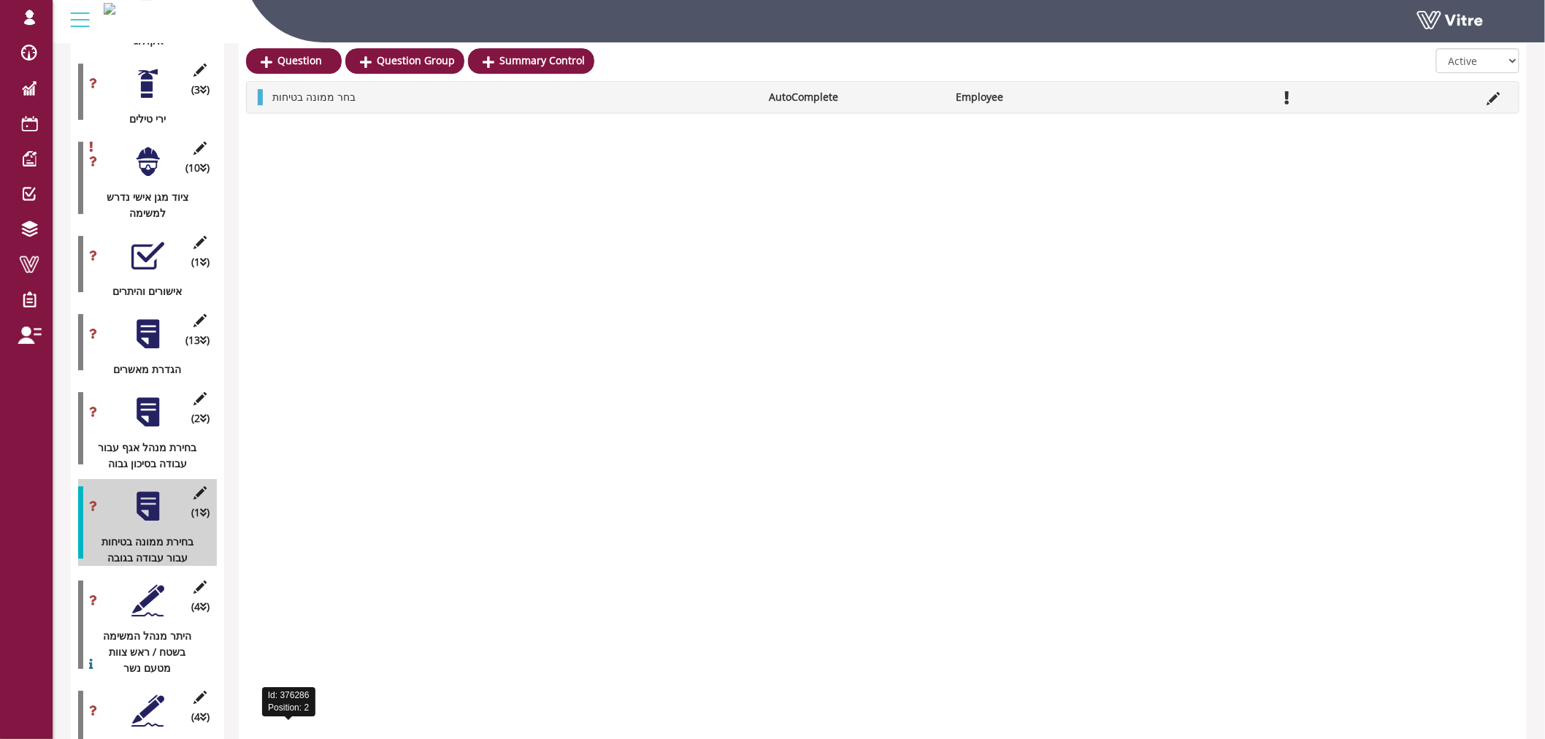
scroll to position [1787, 0]
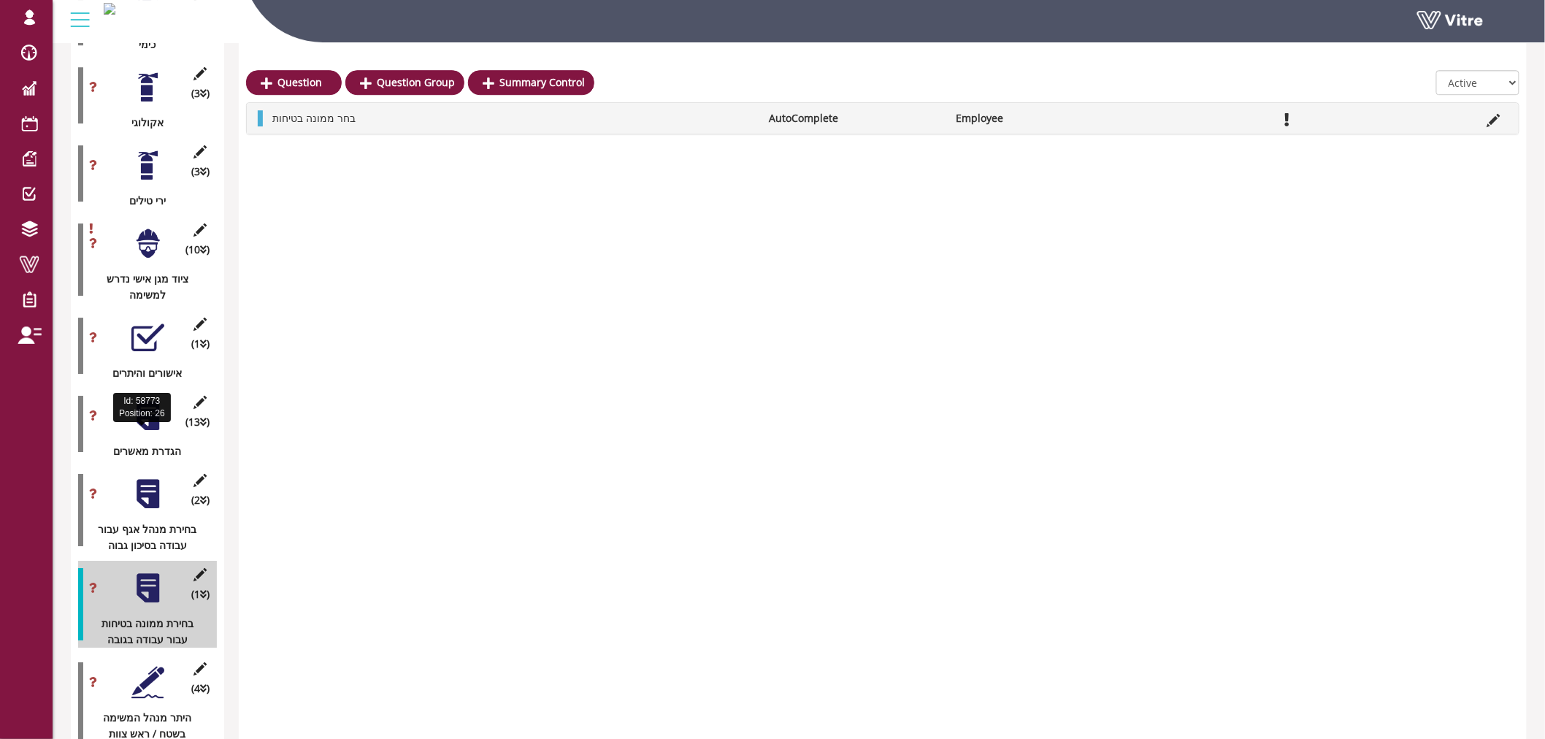
click at [139, 407] on div at bounding box center [147, 415] width 33 height 33
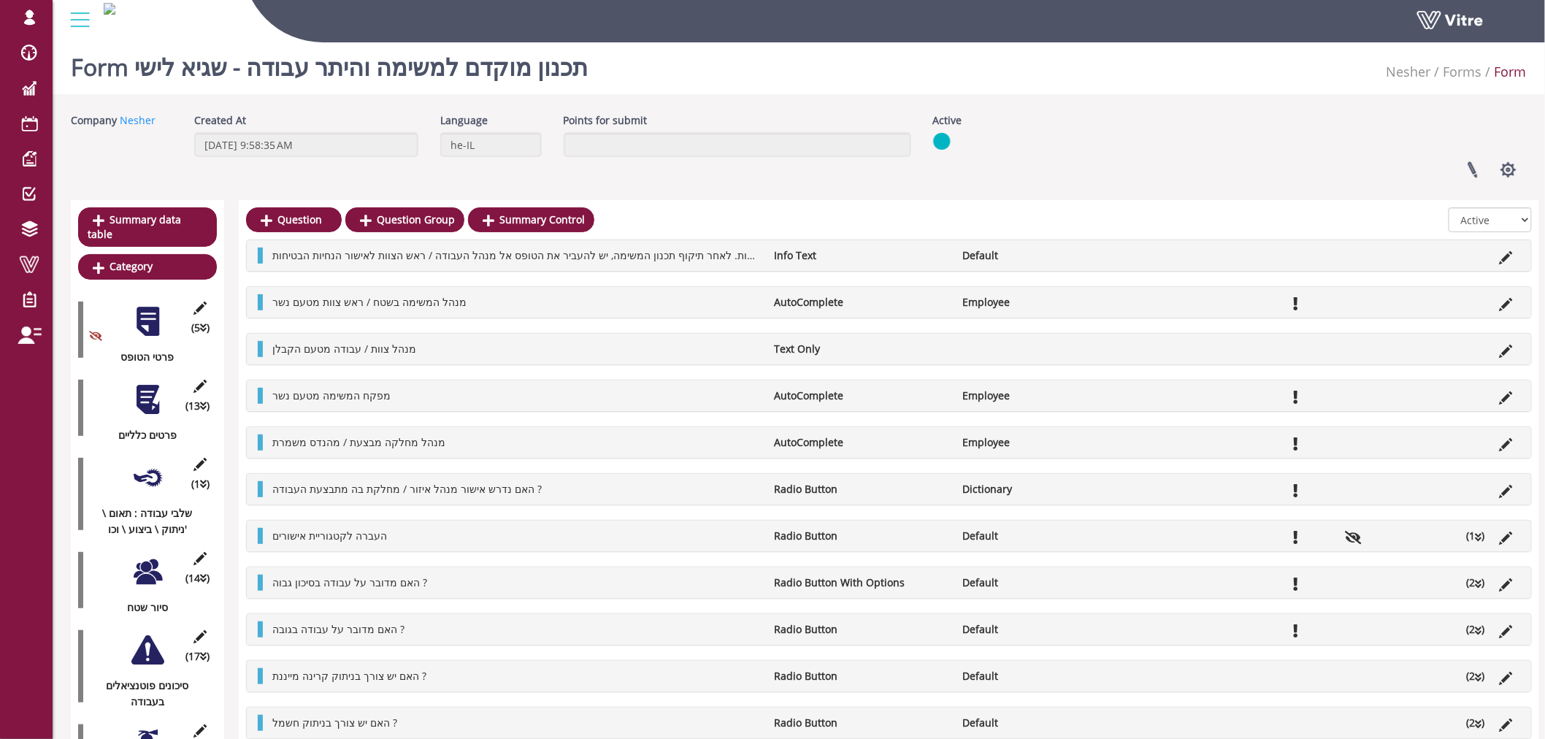
scroll to position [0, 0]
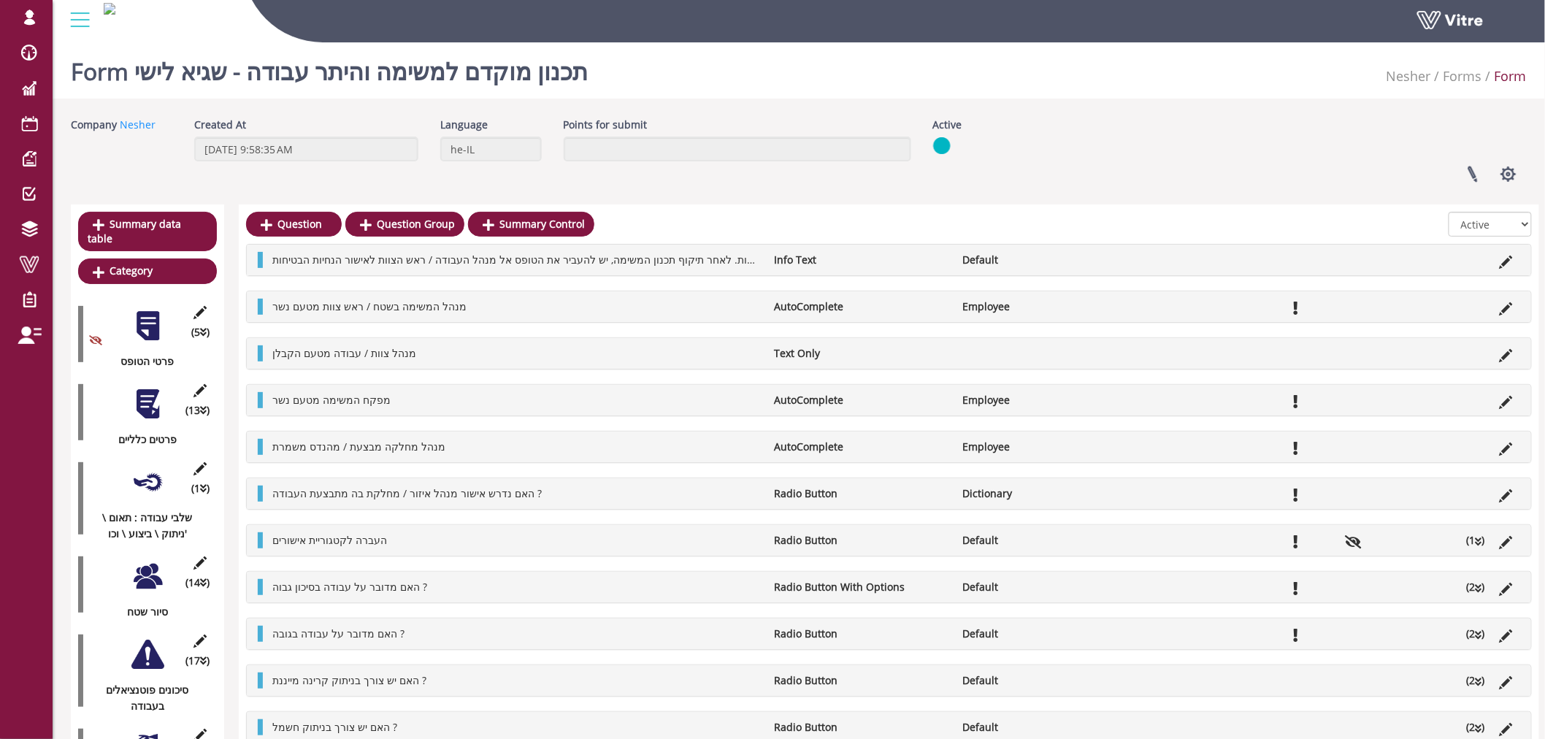
click at [159, 377] on div "(13 ) פרטים כלליים" at bounding box center [147, 412] width 139 height 71
click at [156, 388] on div at bounding box center [147, 404] width 33 height 33
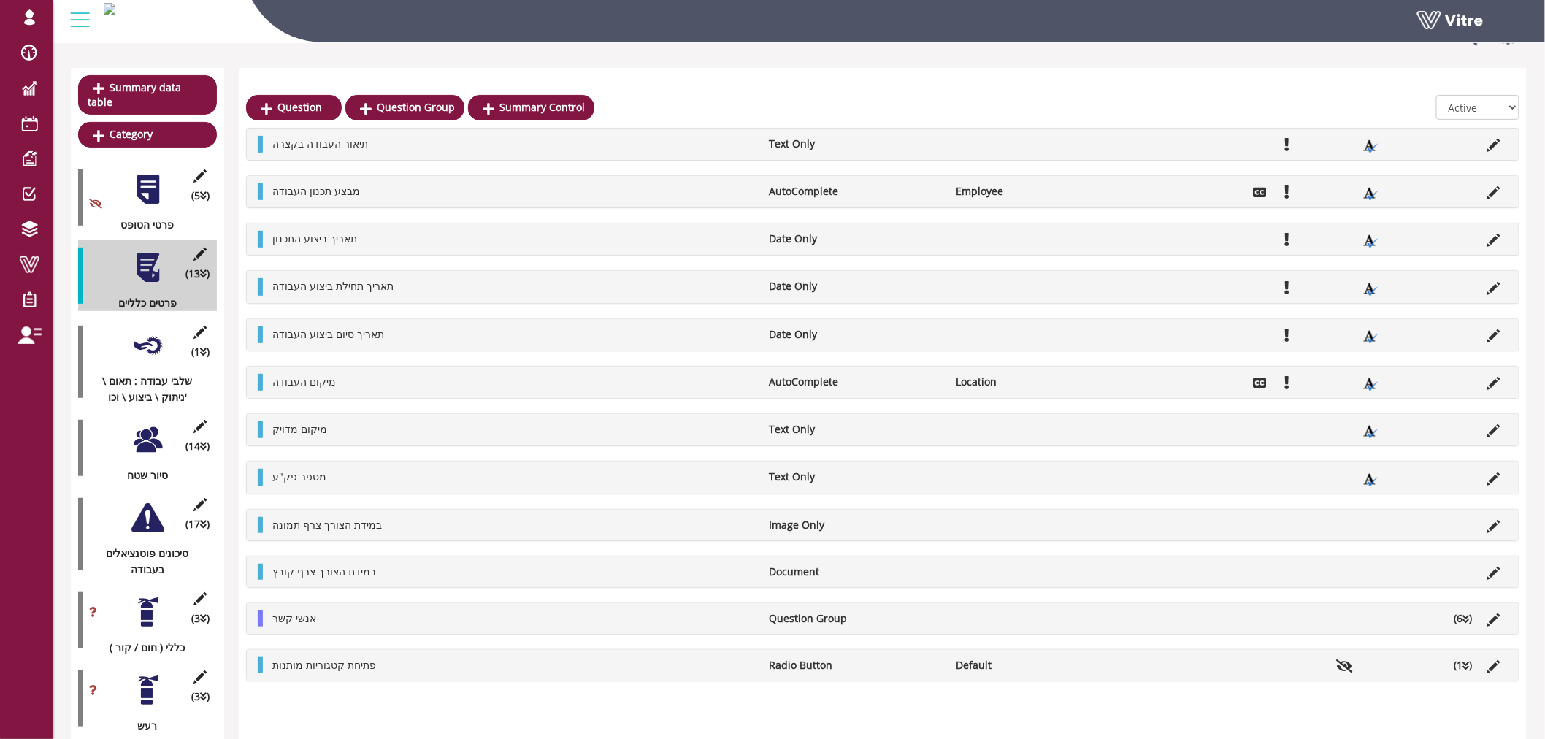
scroll to position [162, 0]
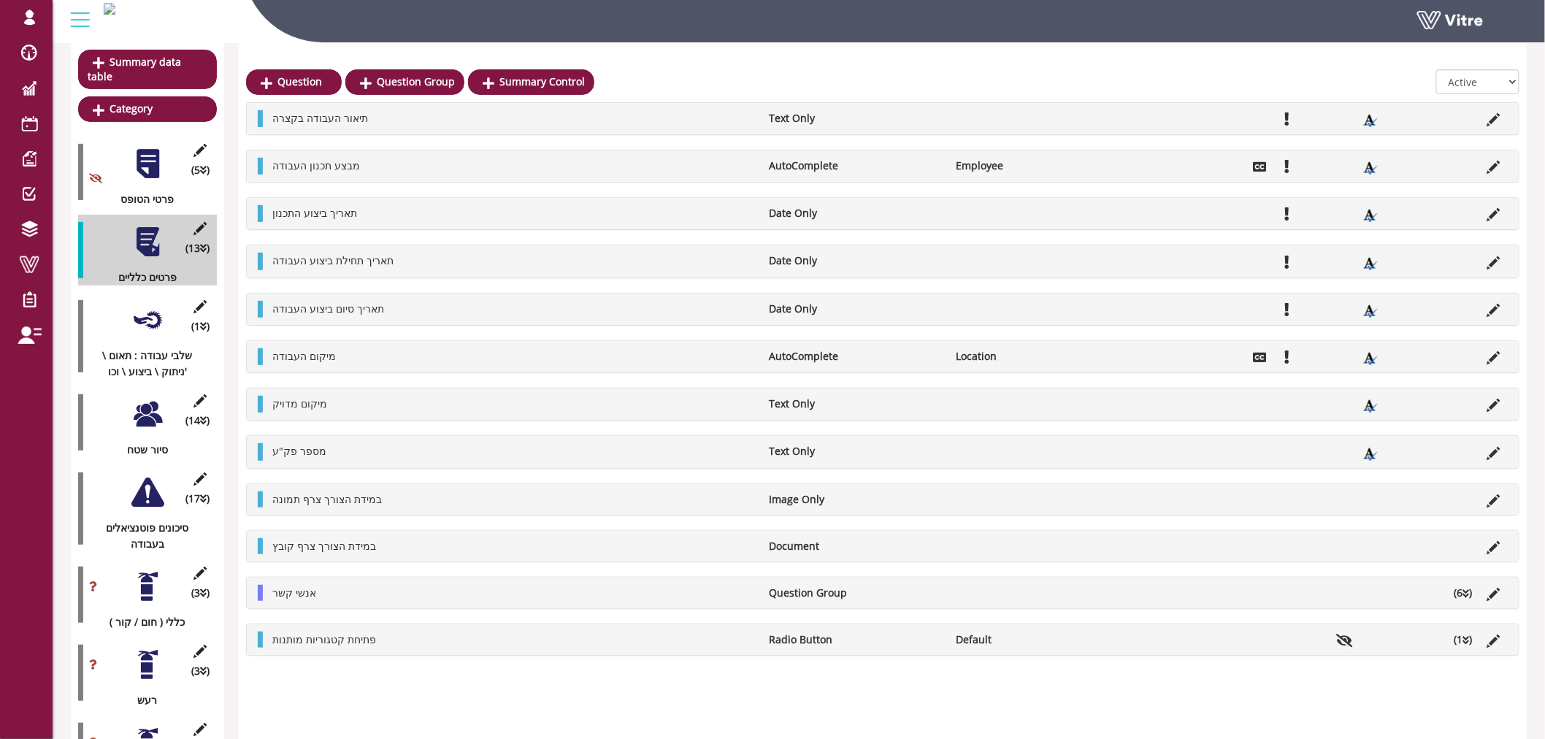
click at [148, 319] on div at bounding box center [147, 320] width 33 height 33
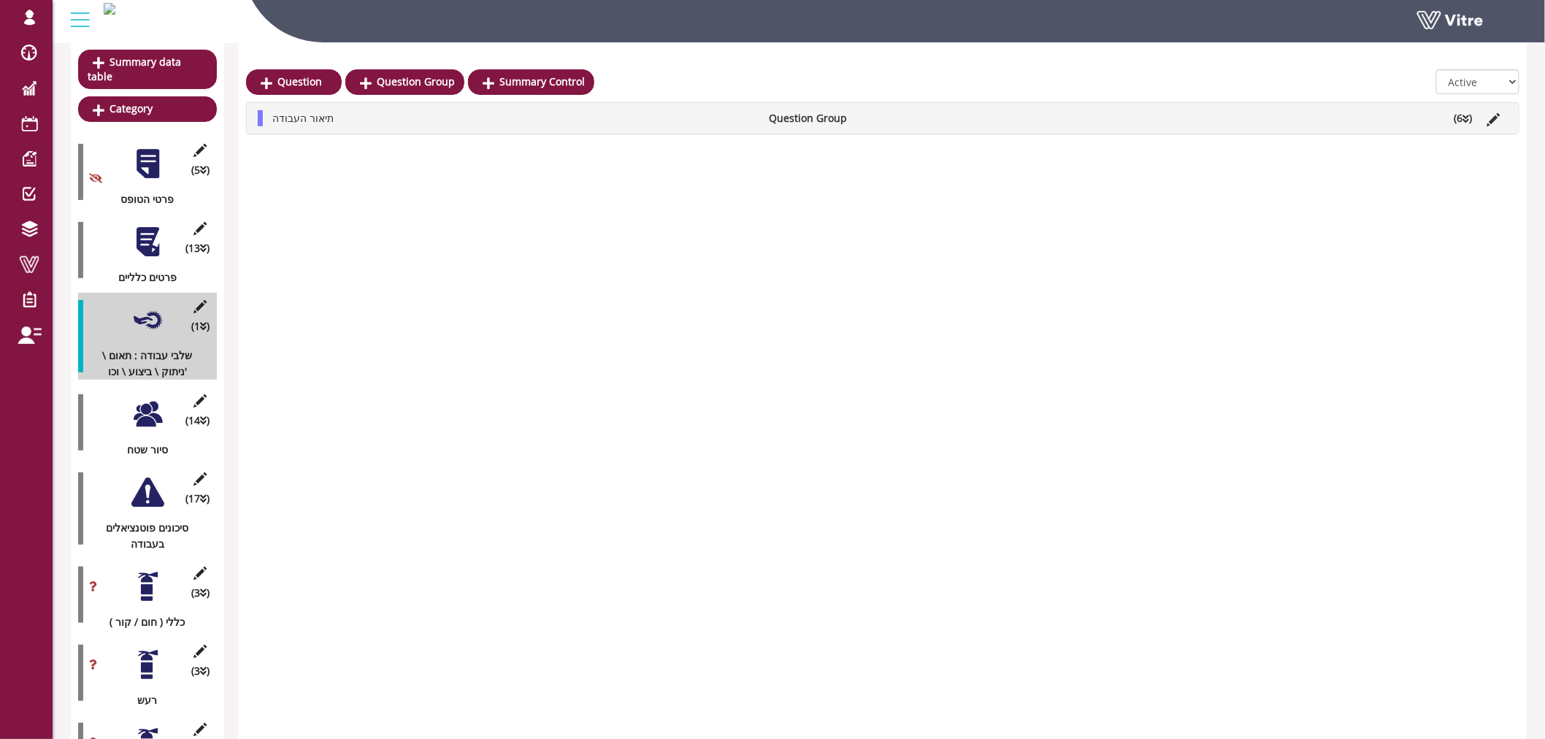
click at [1465, 115] on icon at bounding box center [1466, 119] width 7 height 10
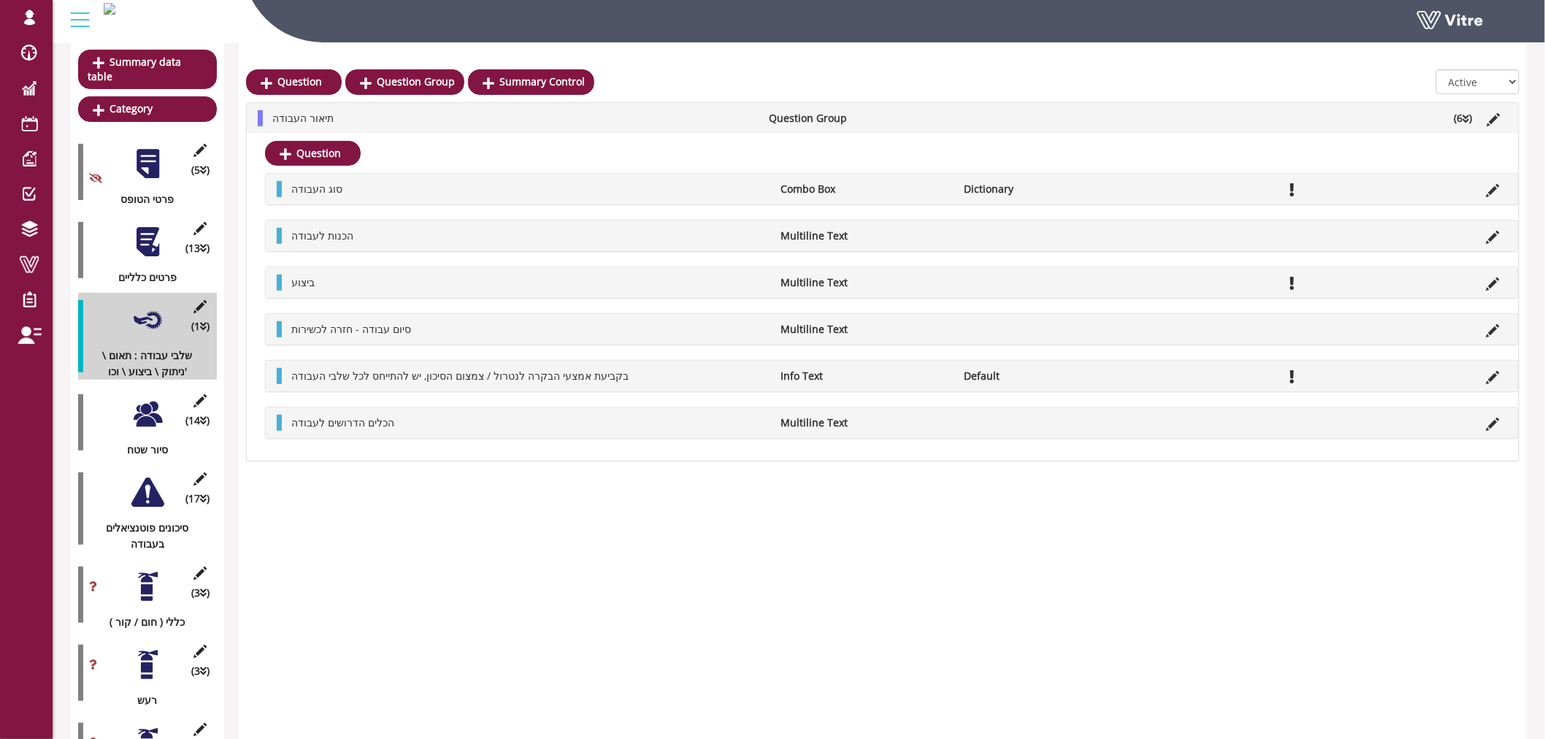
click at [129, 404] on div "(14 ) סיור שטח" at bounding box center [147, 422] width 139 height 71
click at [149, 404] on div at bounding box center [147, 414] width 33 height 33
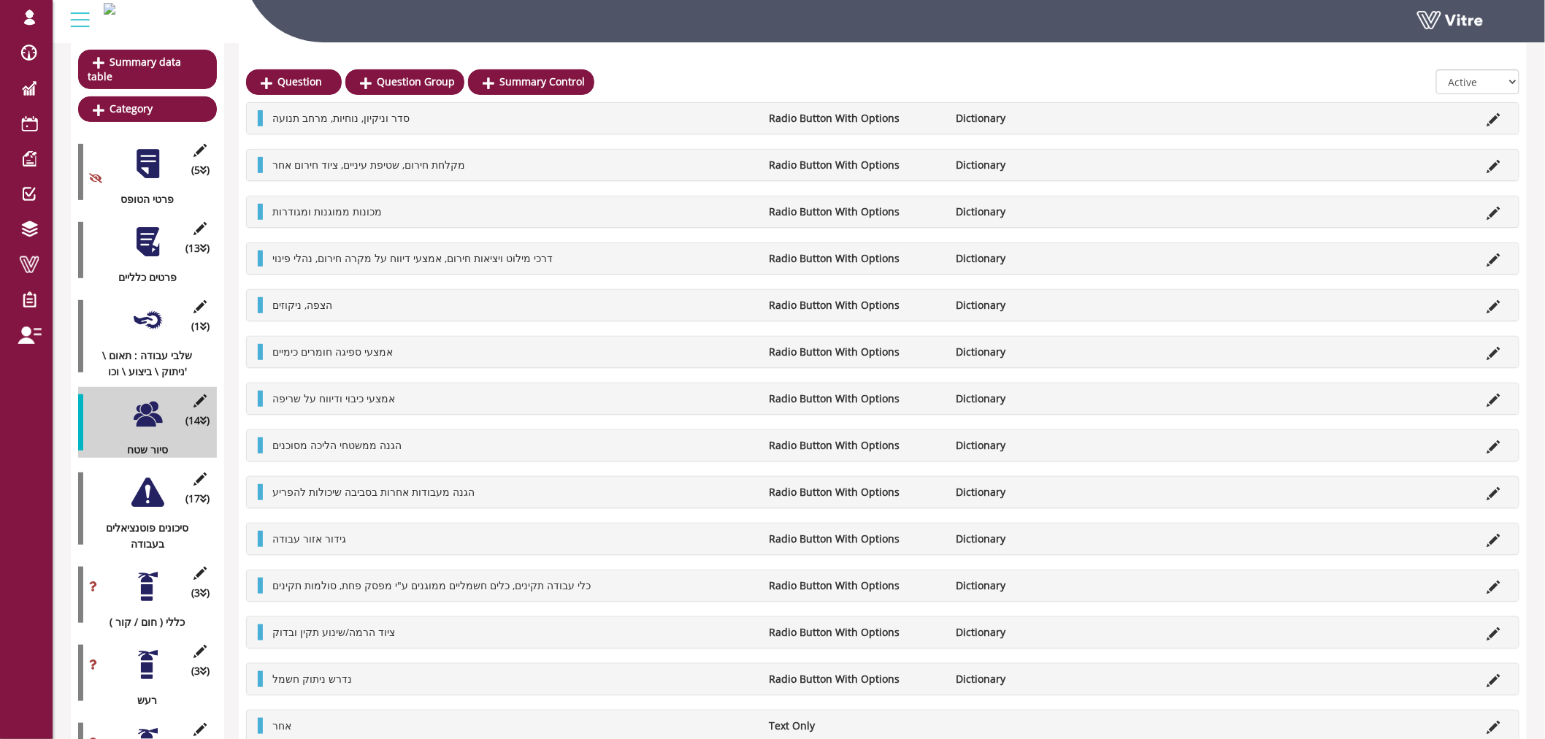
click at [155, 486] on div at bounding box center [147, 492] width 33 height 33
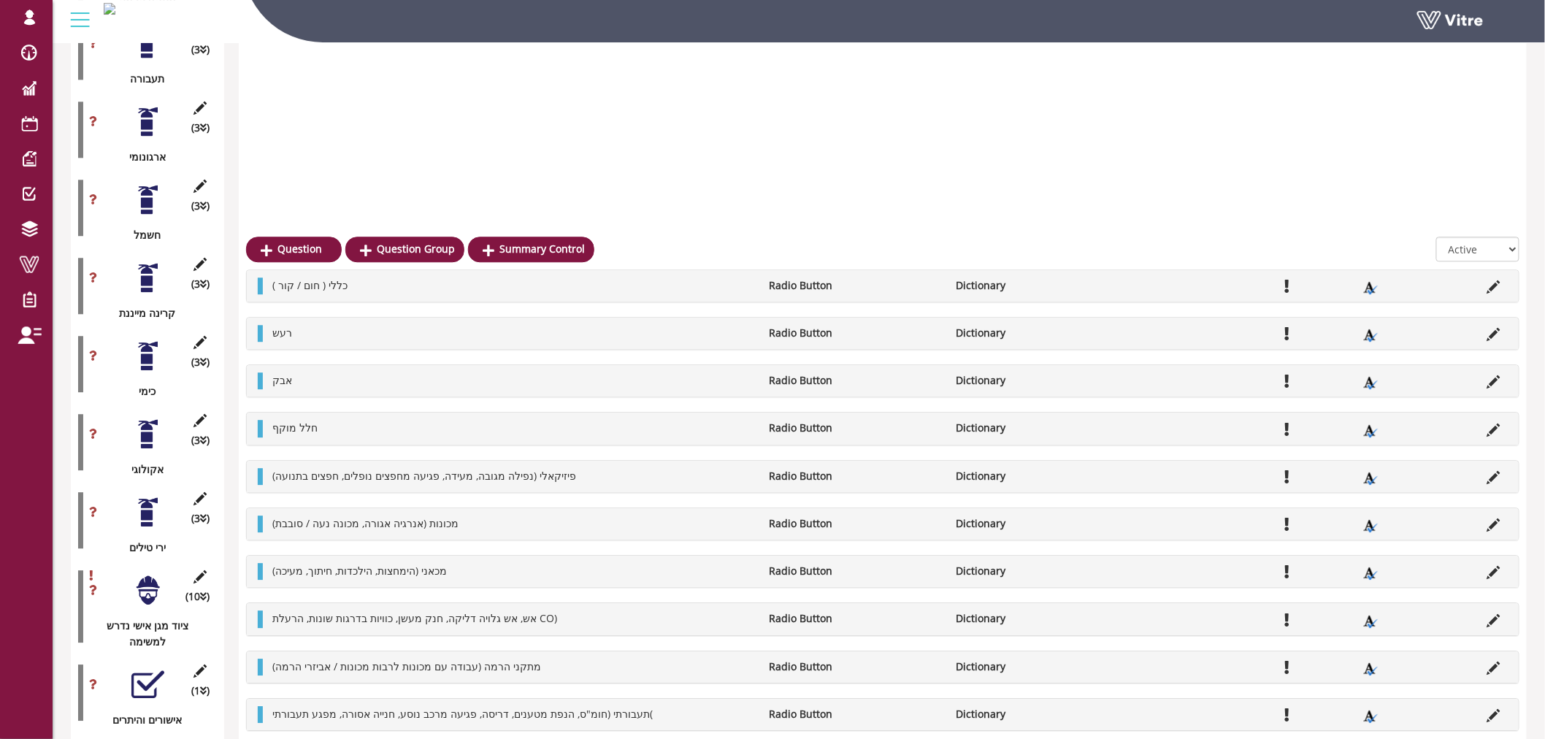
scroll to position [1622, 0]
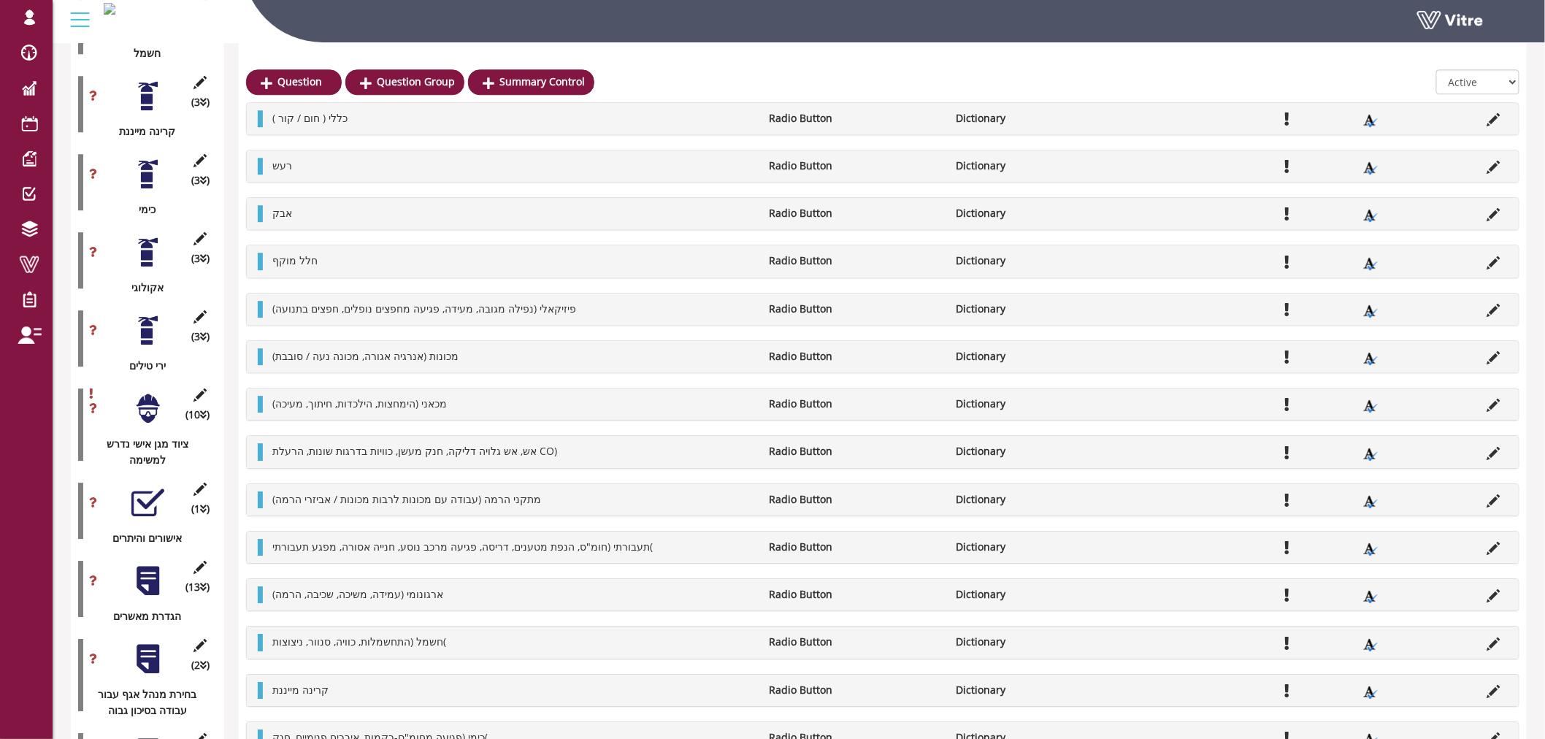
click at [142, 491] on div at bounding box center [147, 502] width 33 height 33
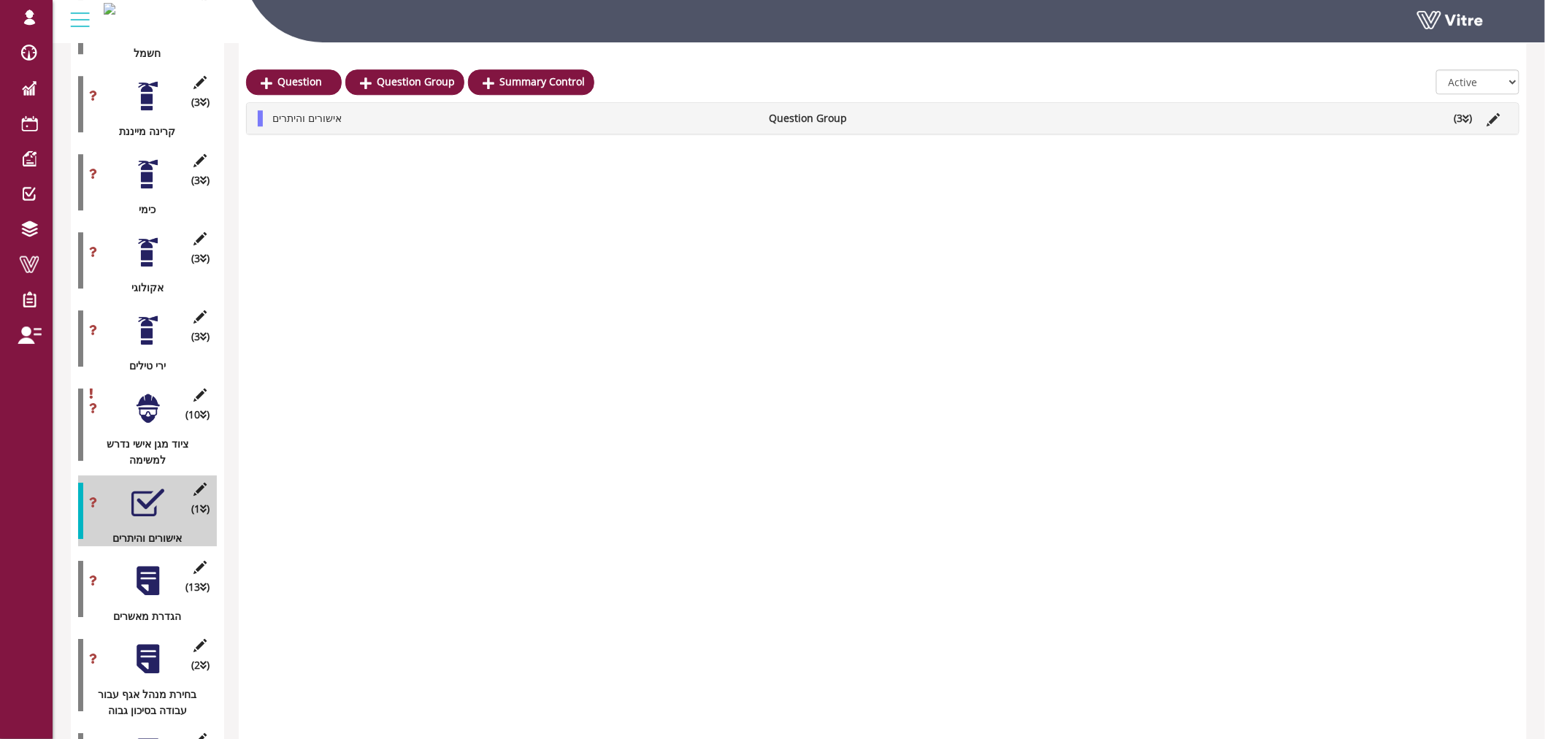
click at [1466, 134] on div "Question Question Group Summary Control All Active Not Active אישורים והיתרים Q…" at bounding box center [883, 89] width 1288 height 3015
click at [1468, 120] on icon at bounding box center [1466, 119] width 7 height 10
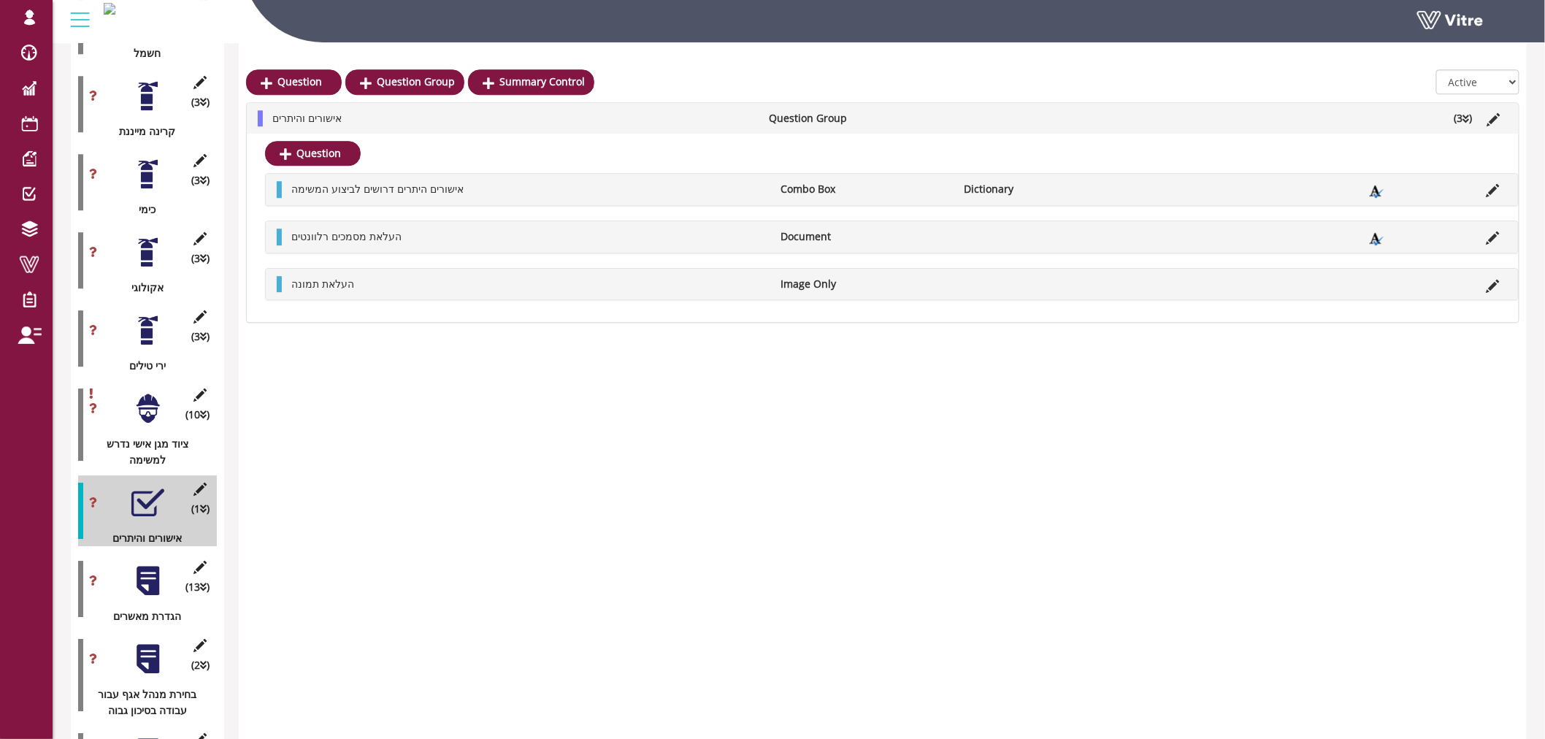
click at [1463, 123] on icon at bounding box center [1466, 119] width 7 height 10
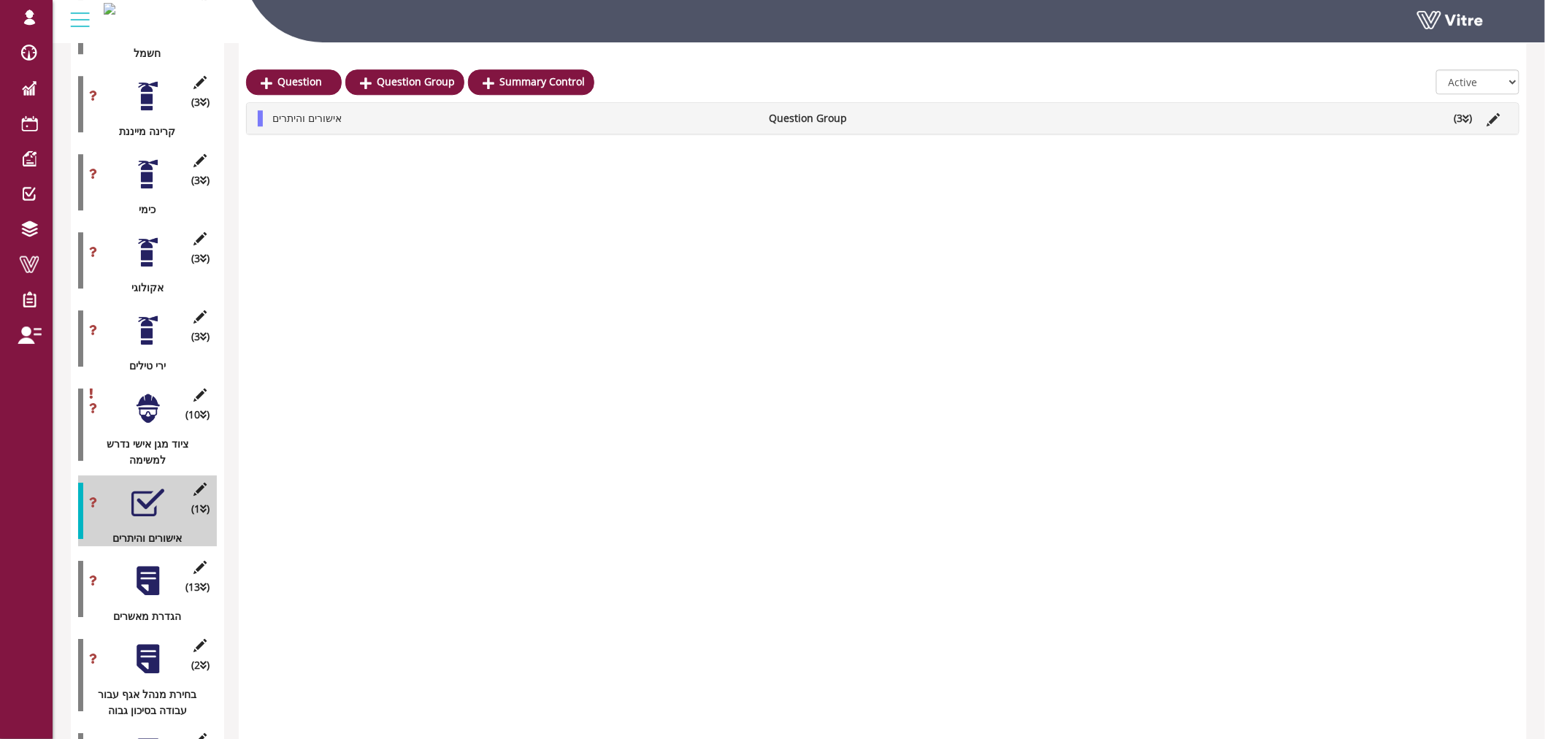
click at [151, 564] on div at bounding box center [147, 580] width 33 height 33
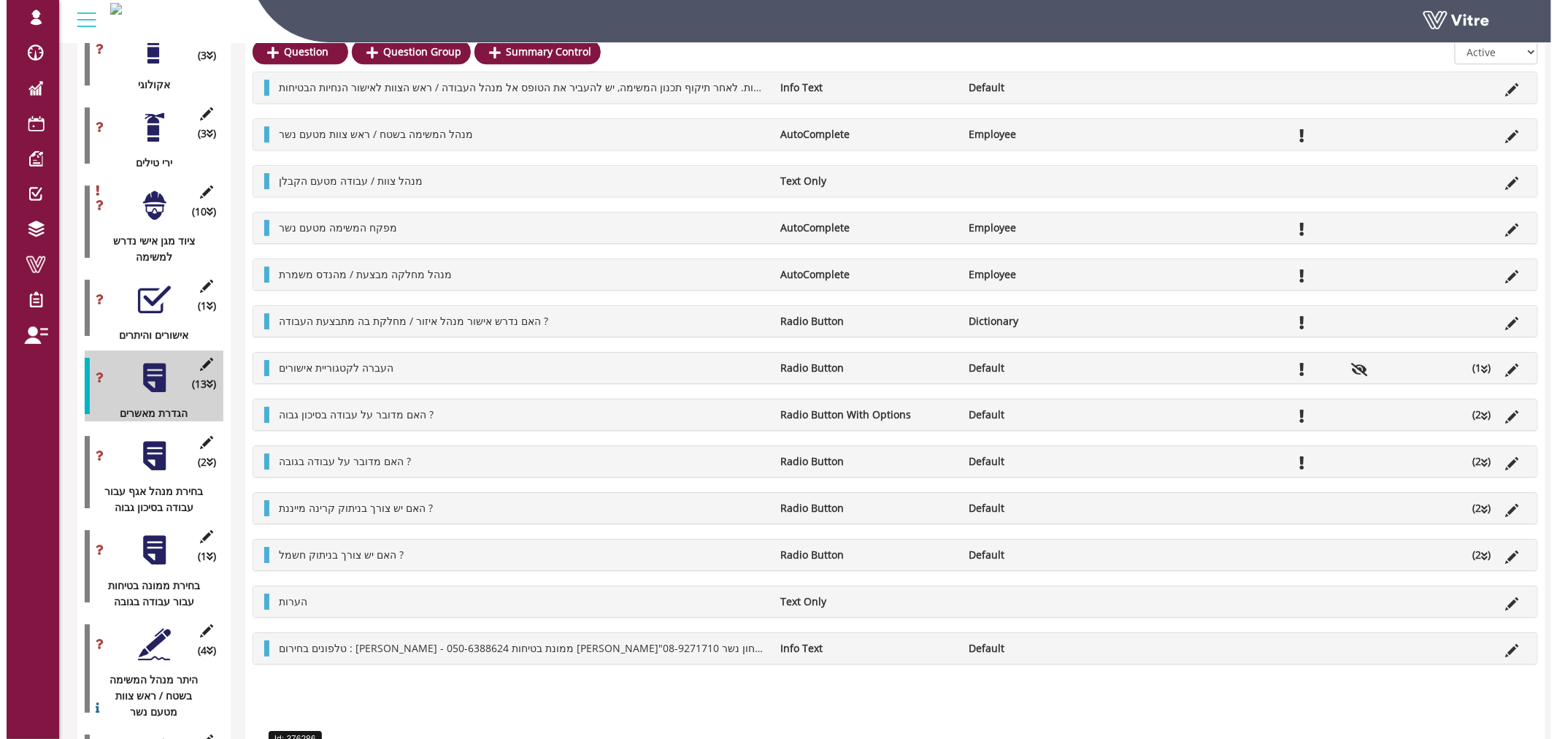
scroll to position [1866, 0]
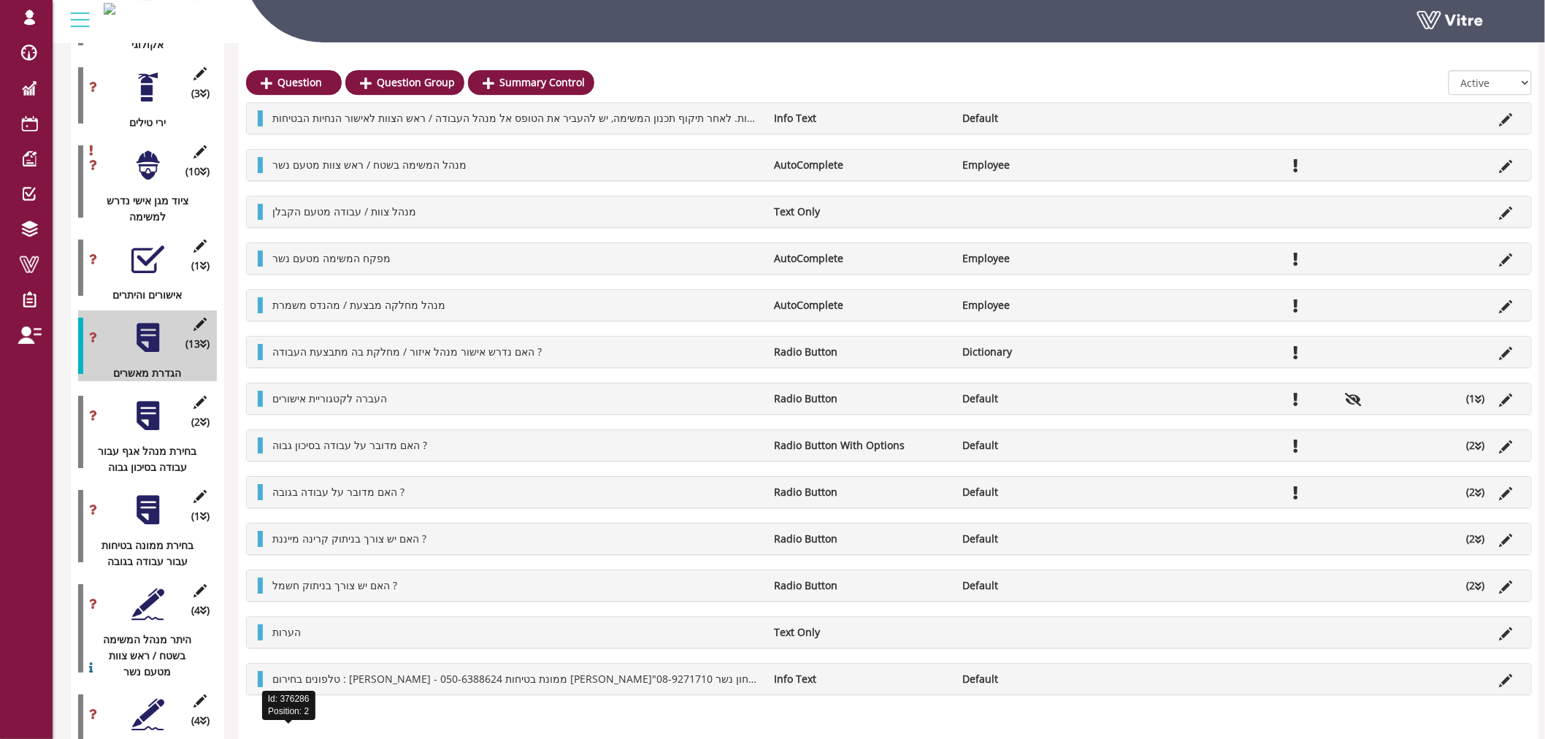
click at [142, 494] on div at bounding box center [147, 510] width 33 height 33
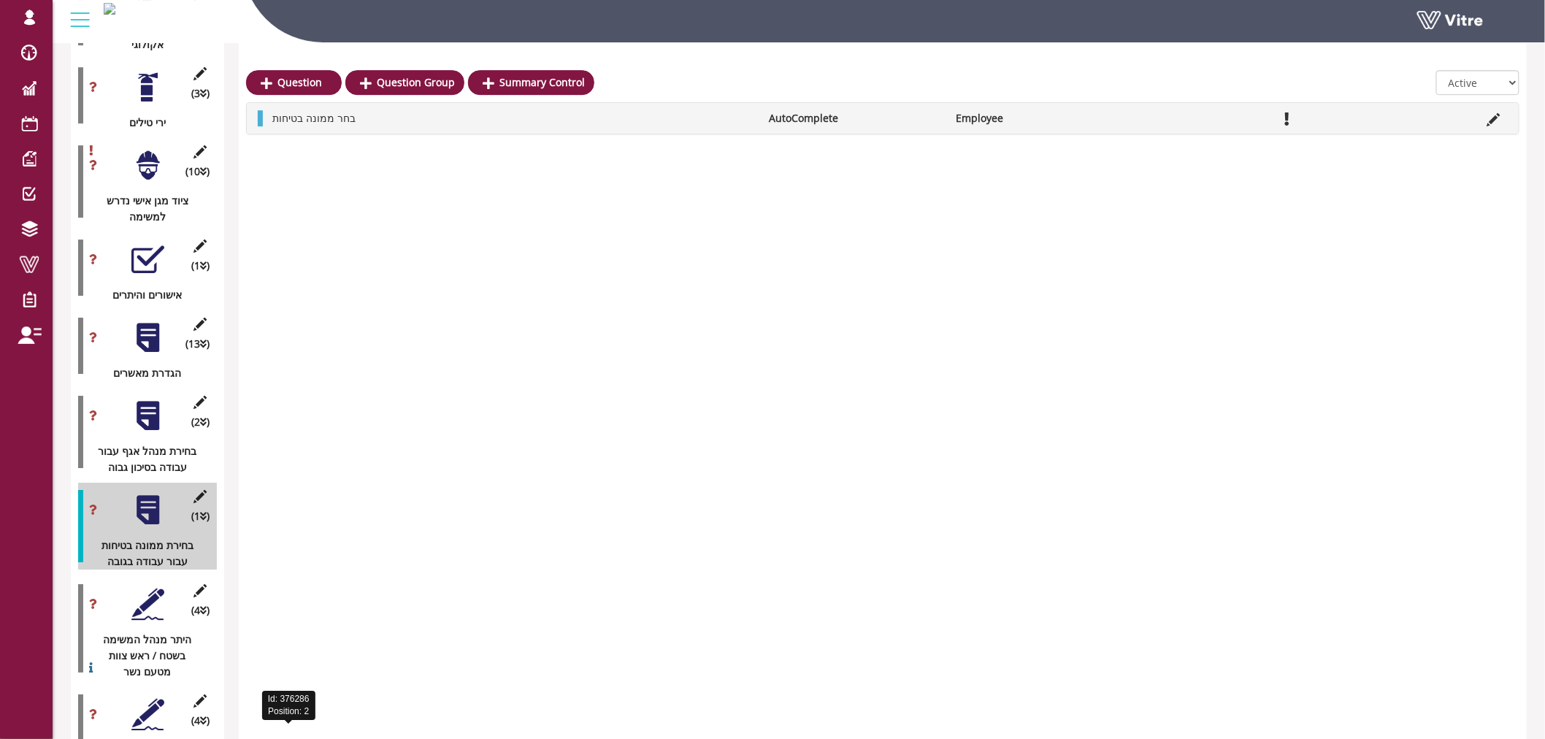
click at [150, 494] on div at bounding box center [147, 510] width 33 height 33
click at [202, 490] on icon at bounding box center [200, 496] width 18 height 13
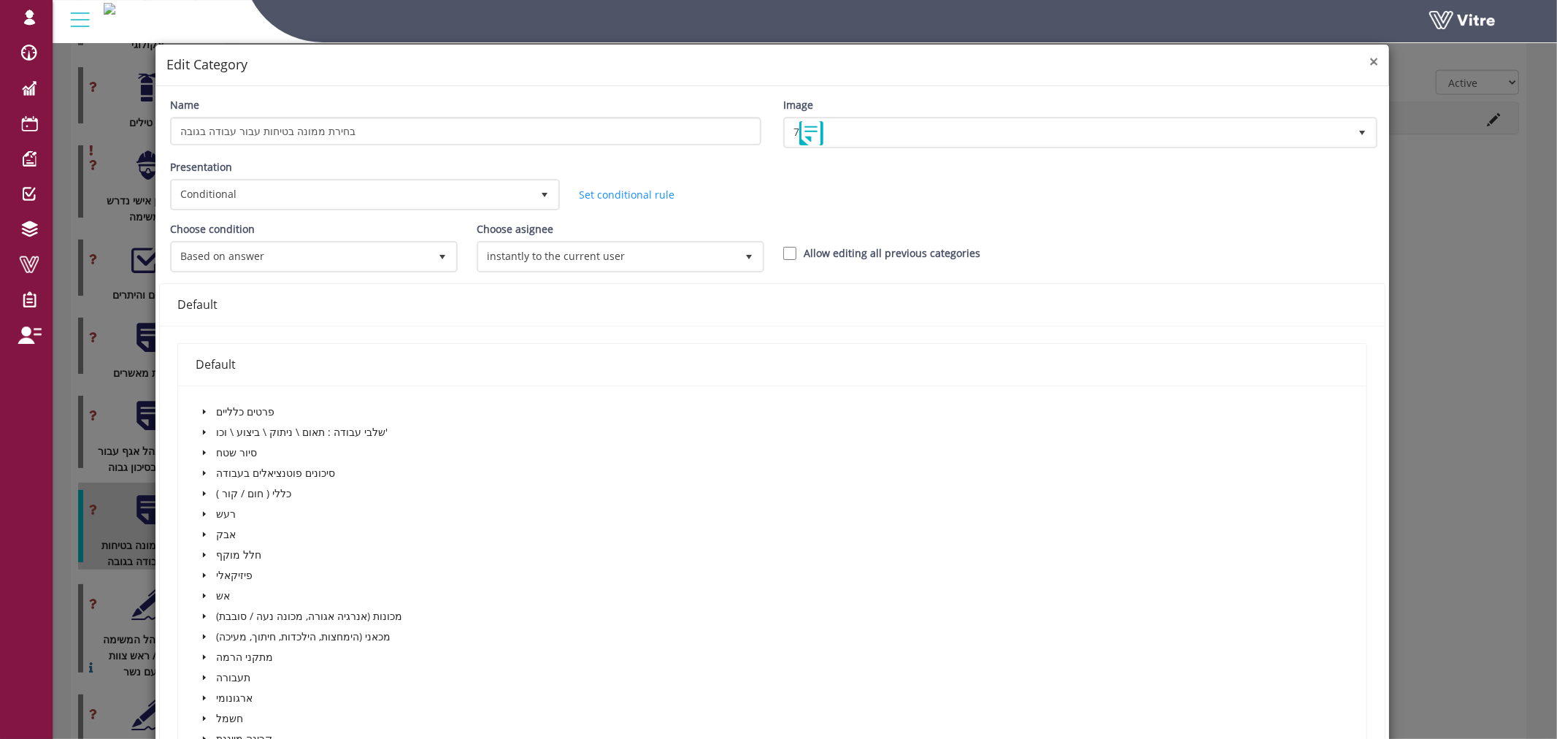
drag, startPoint x: 1367, startPoint y: 61, endPoint x: 1214, endPoint y: 212, distance: 215.3
click at [1214, 212] on div "× Edit Category Name בחירת ממונה בטיחות עבור עבודה בגובה Image 7 7 Presentation…" at bounding box center [773, 628] width 1236 height 1169
click at [1213, 212] on div "Presentation Conditional 5 Set Duration Minutes 0 Set conditional rule Set Dura…" at bounding box center [772, 190] width 1227 height 62
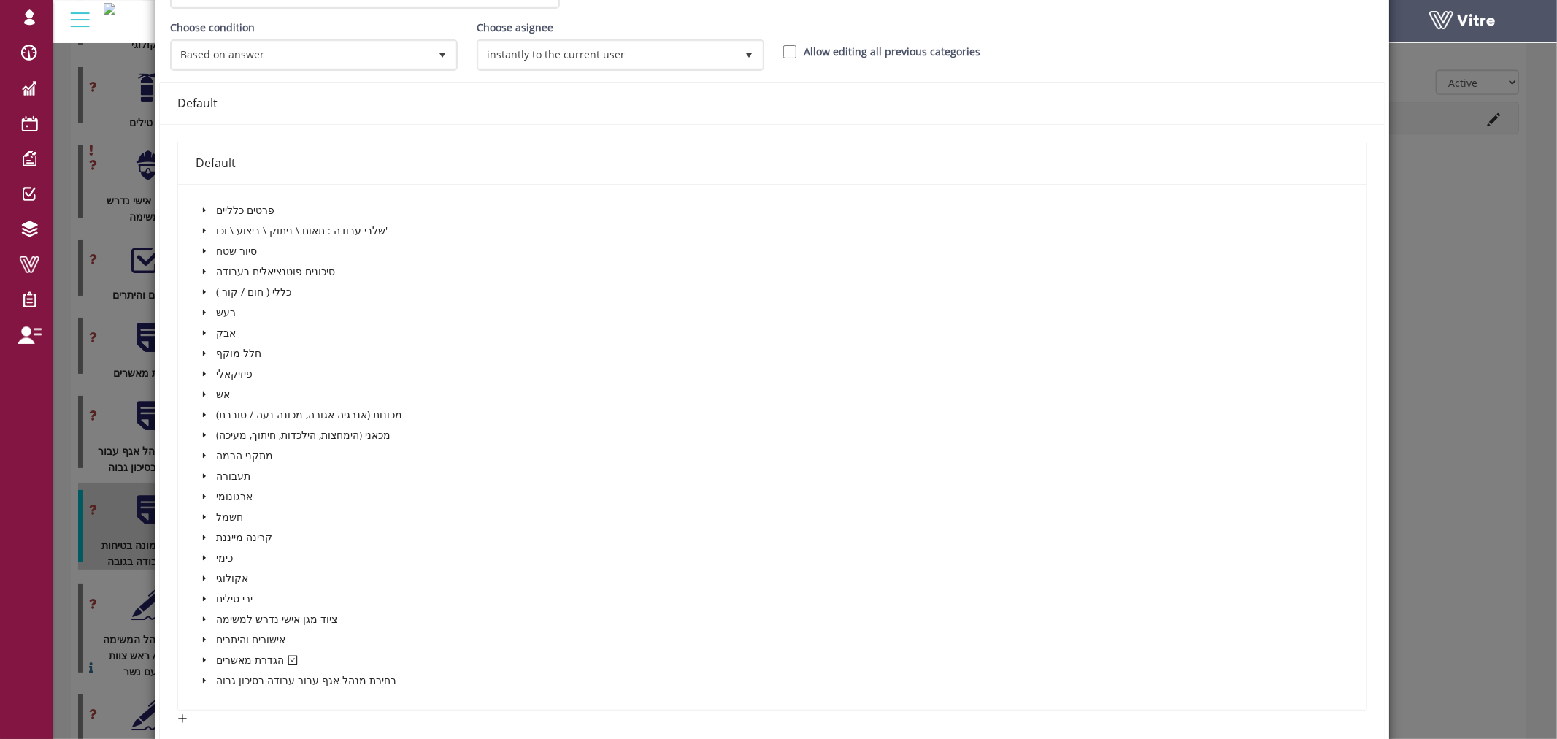
scroll to position [243, 0]
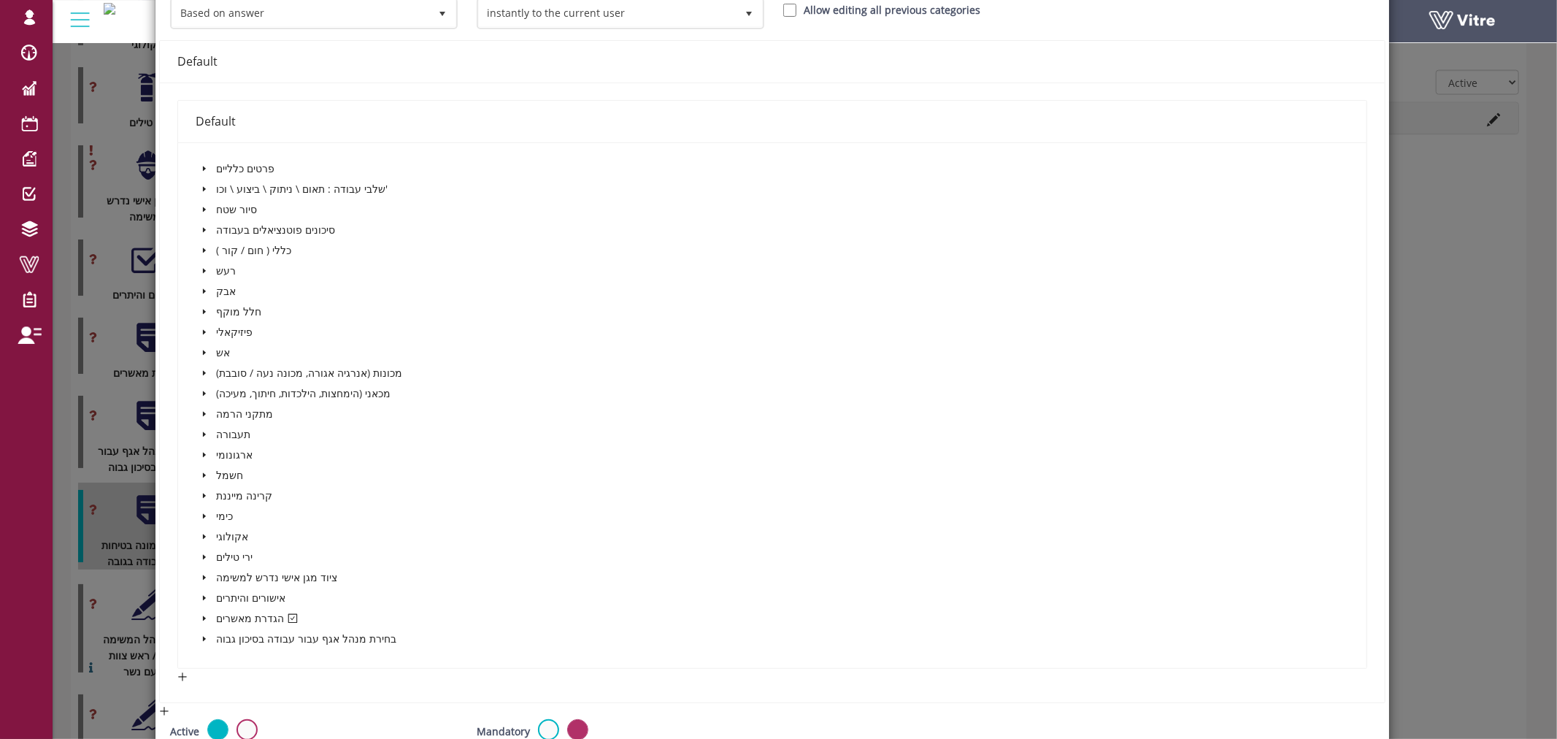
click at [203, 616] on icon "caret-down" at bounding box center [204, 618] width 7 height 7
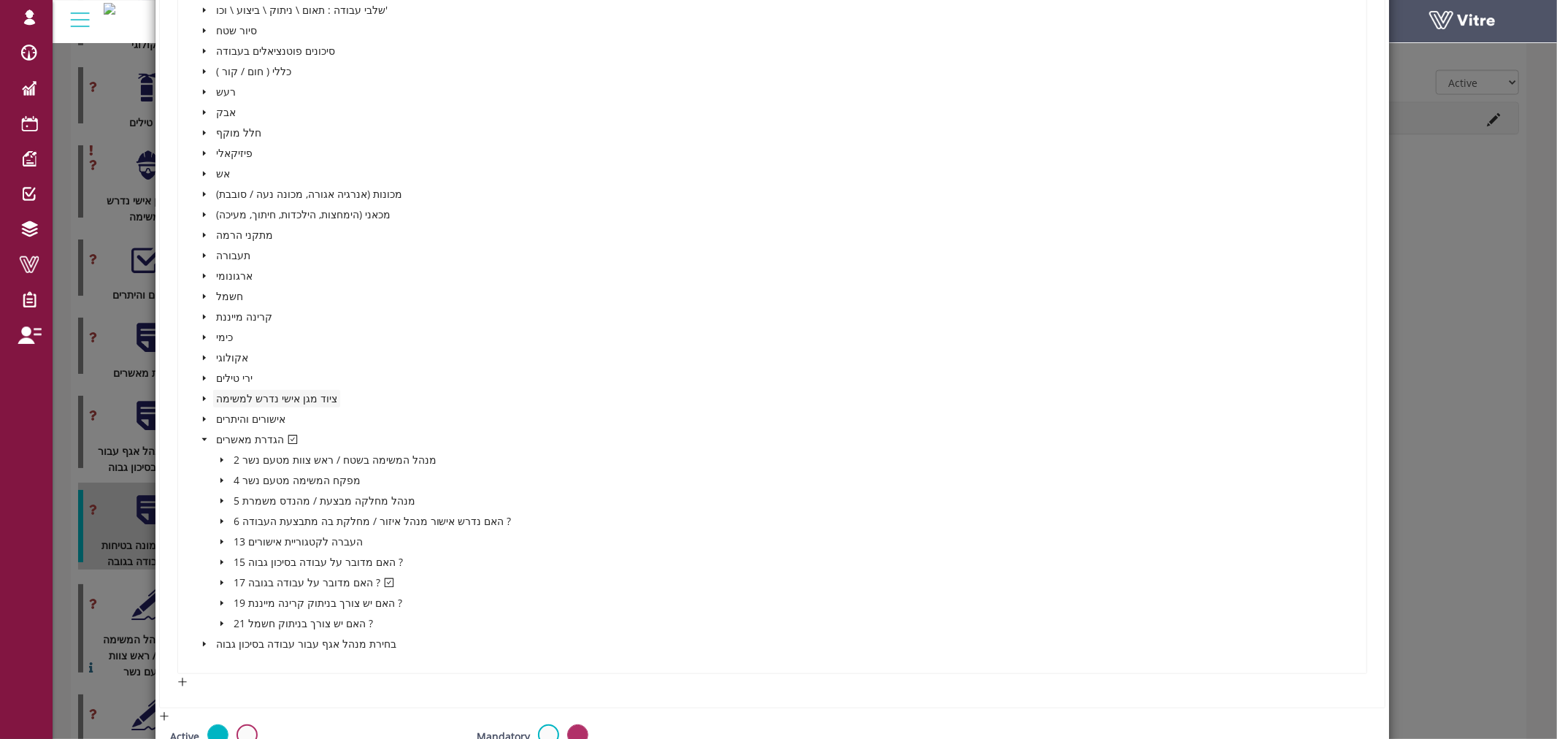
scroll to position [567, 0]
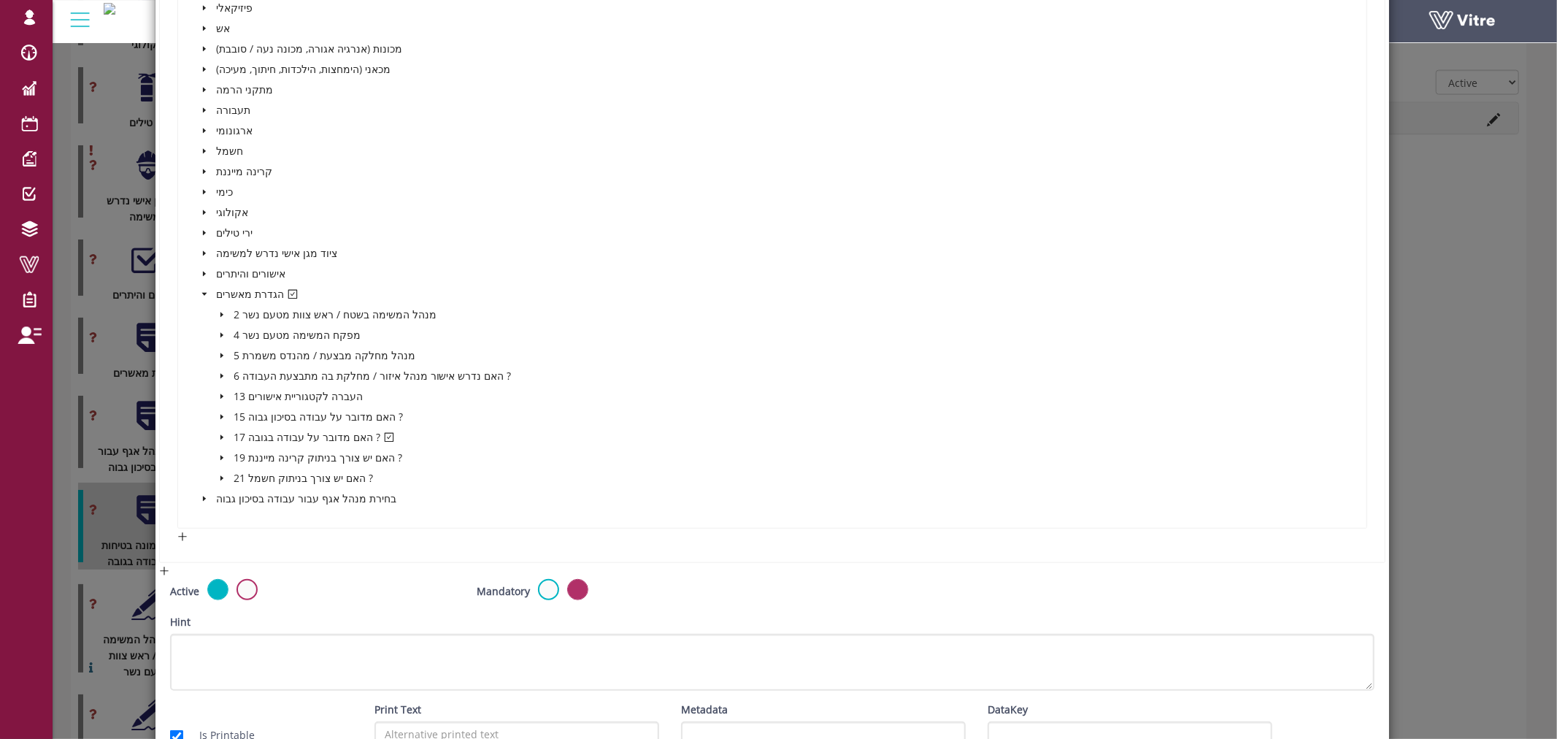
click at [221, 435] on icon "caret-down" at bounding box center [222, 437] width 3 height 5
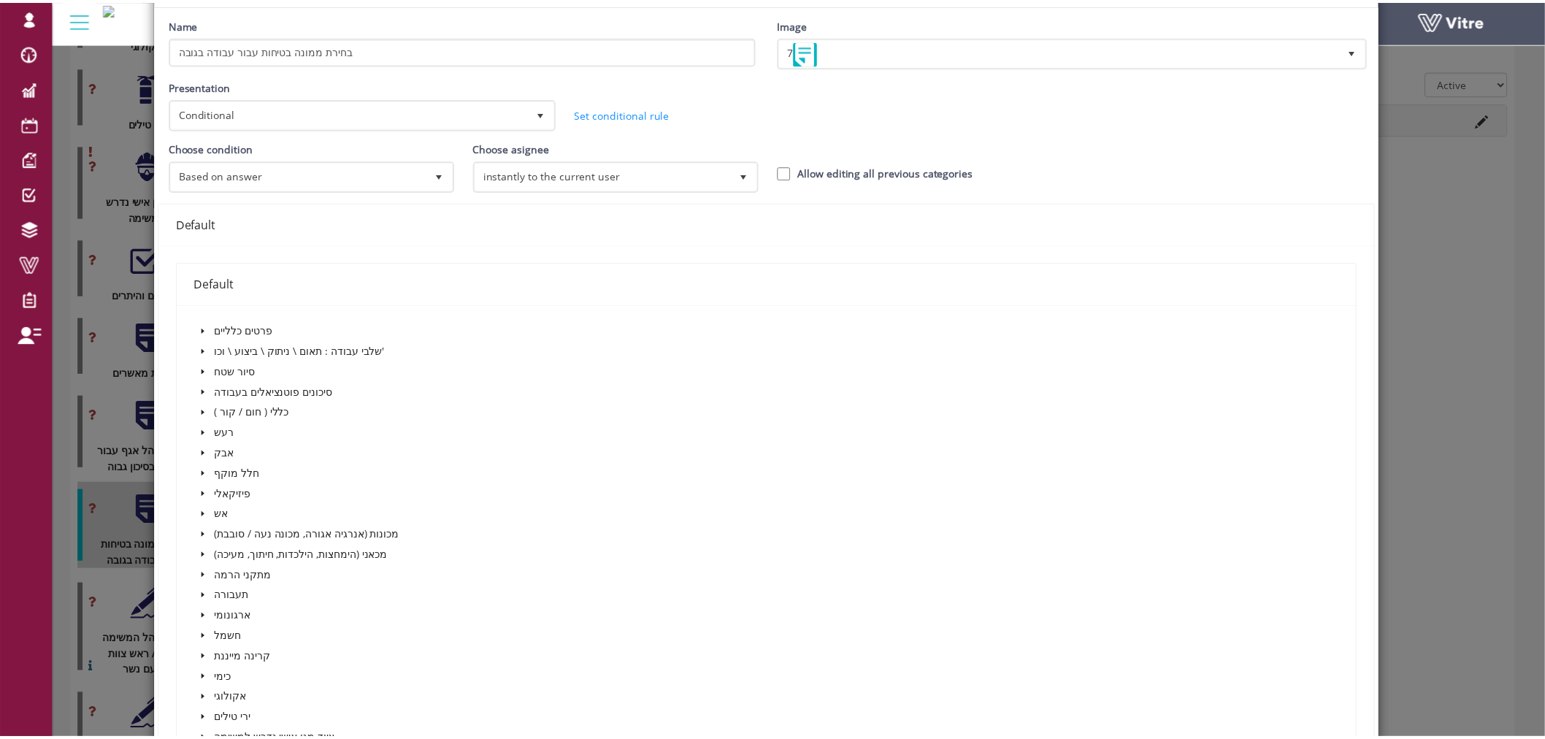
scroll to position [0, 0]
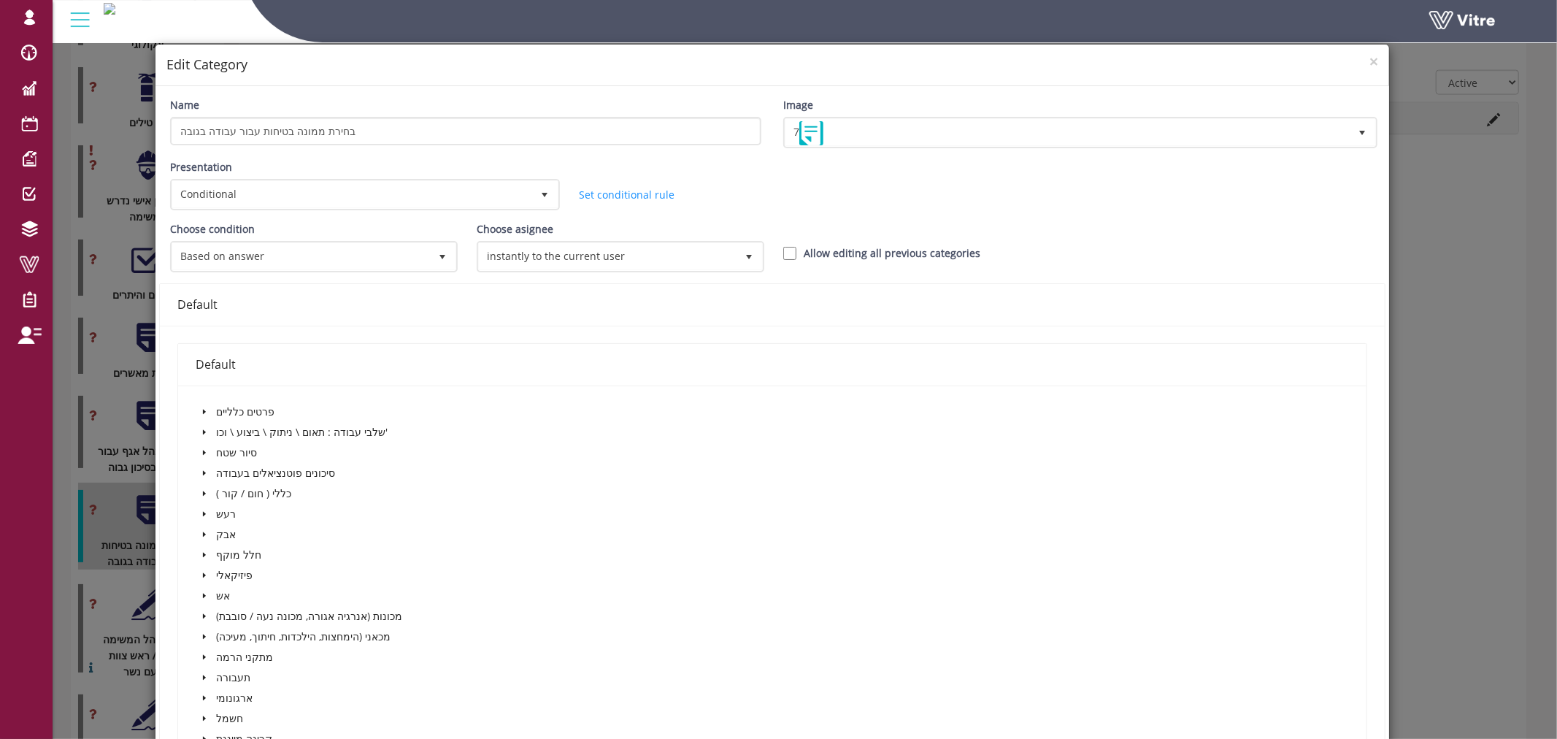
click at [1373, 63] on div "× Edit Category" at bounding box center [773, 66] width 1235 height 42
click at [1370, 63] on span "×" at bounding box center [1374, 61] width 9 height 20
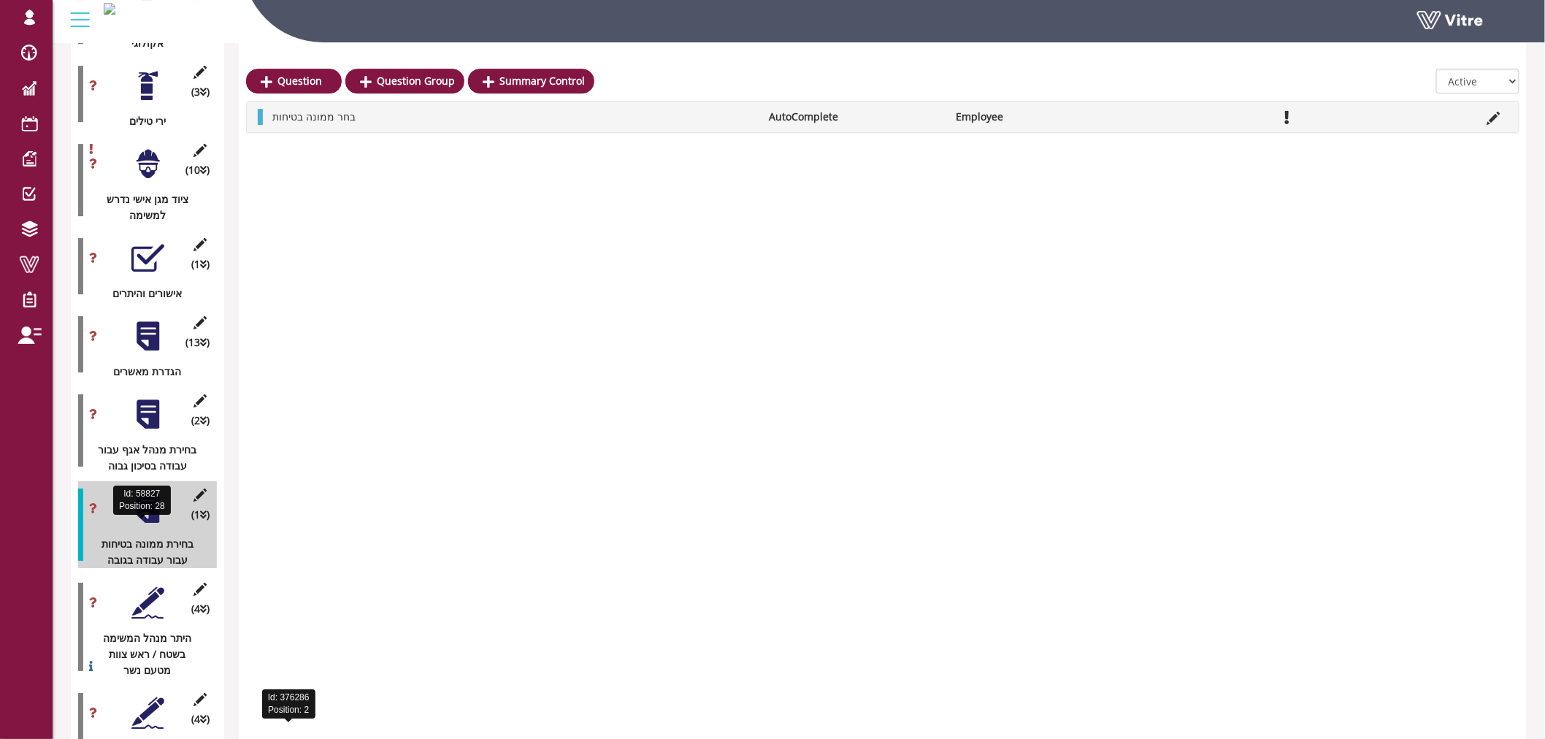
scroll to position [1866, 0]
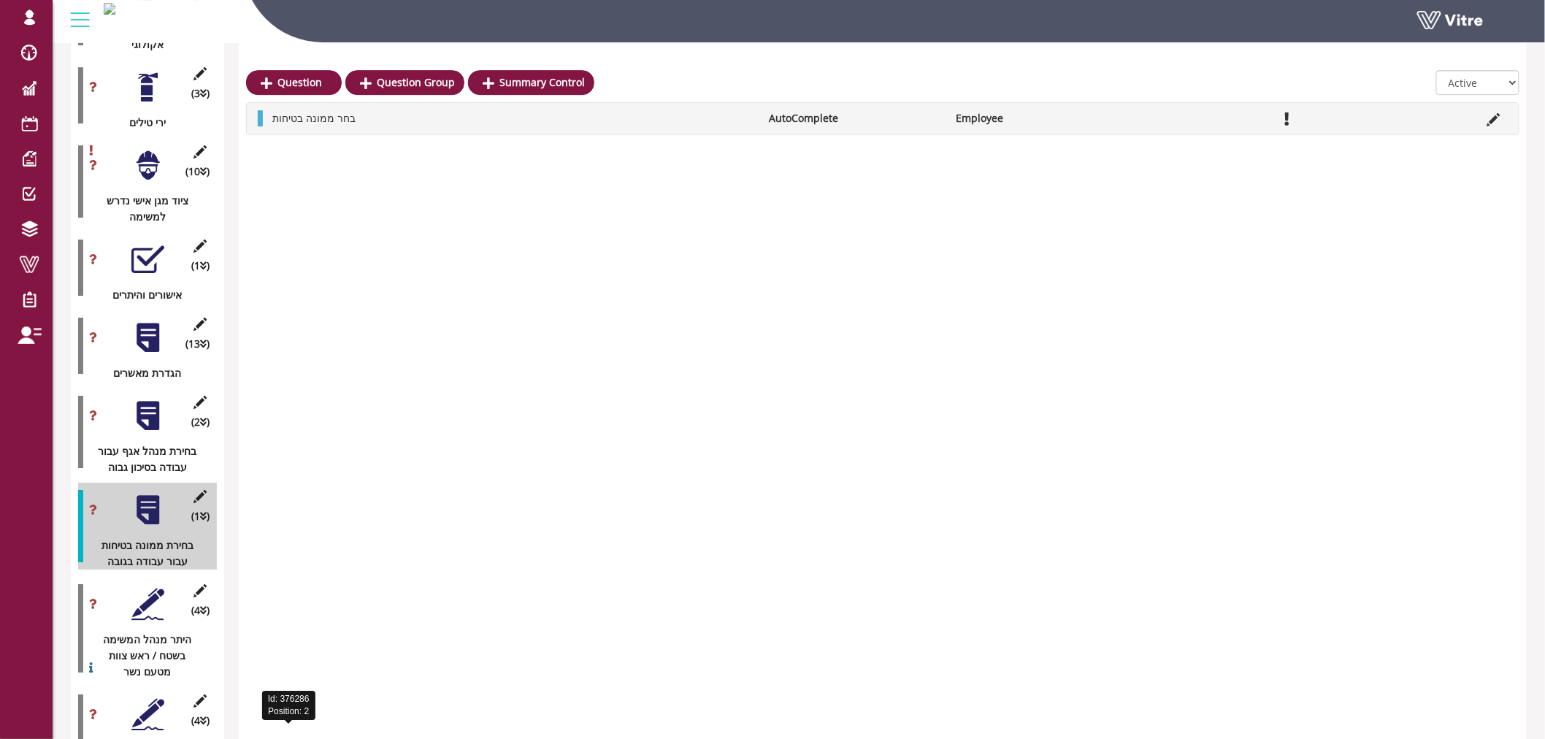
click at [145, 323] on div at bounding box center [147, 337] width 33 height 33
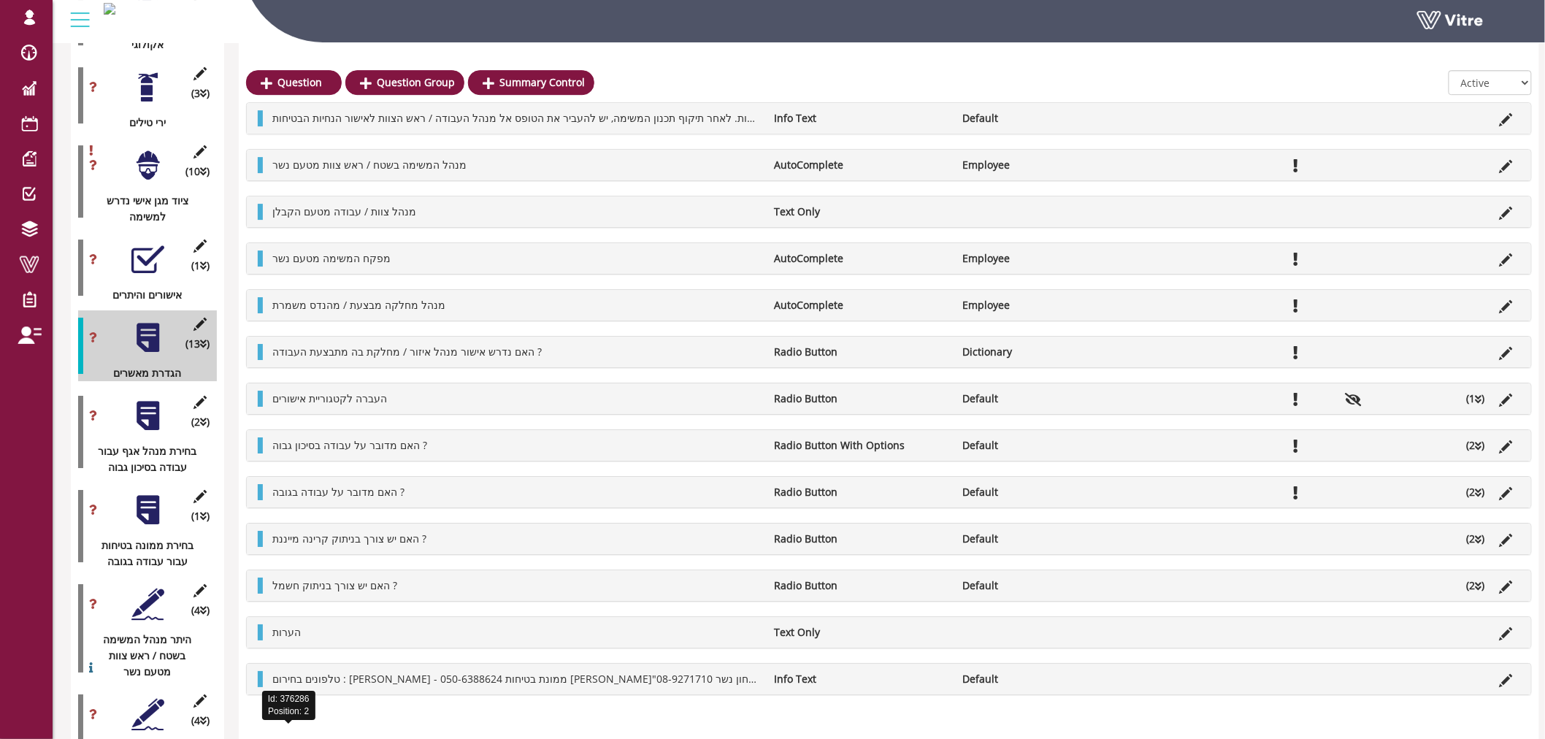
click at [1463, 488] on li "(2 )" at bounding box center [1476, 492] width 33 height 16
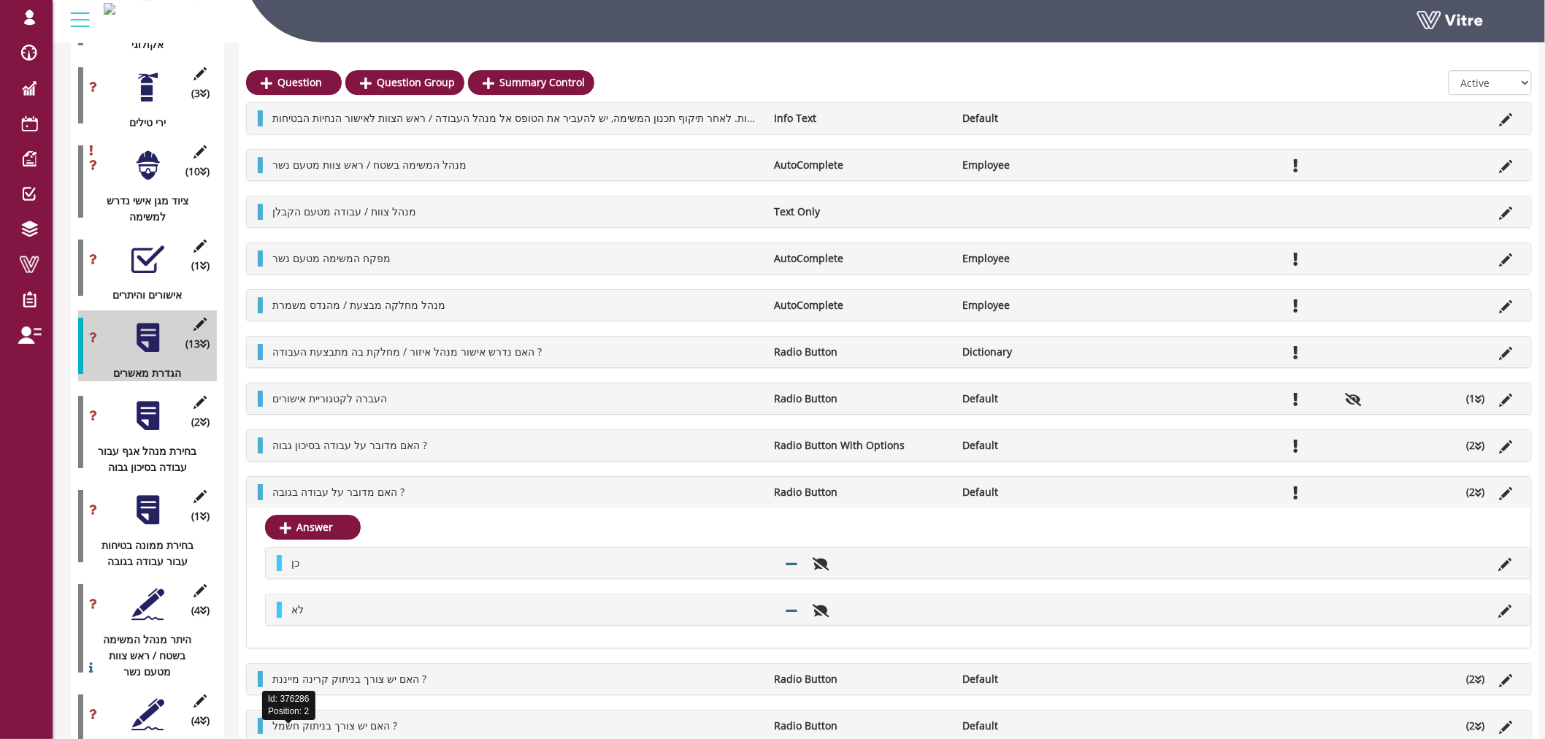
click at [1463, 488] on li "(2 )" at bounding box center [1476, 492] width 33 height 16
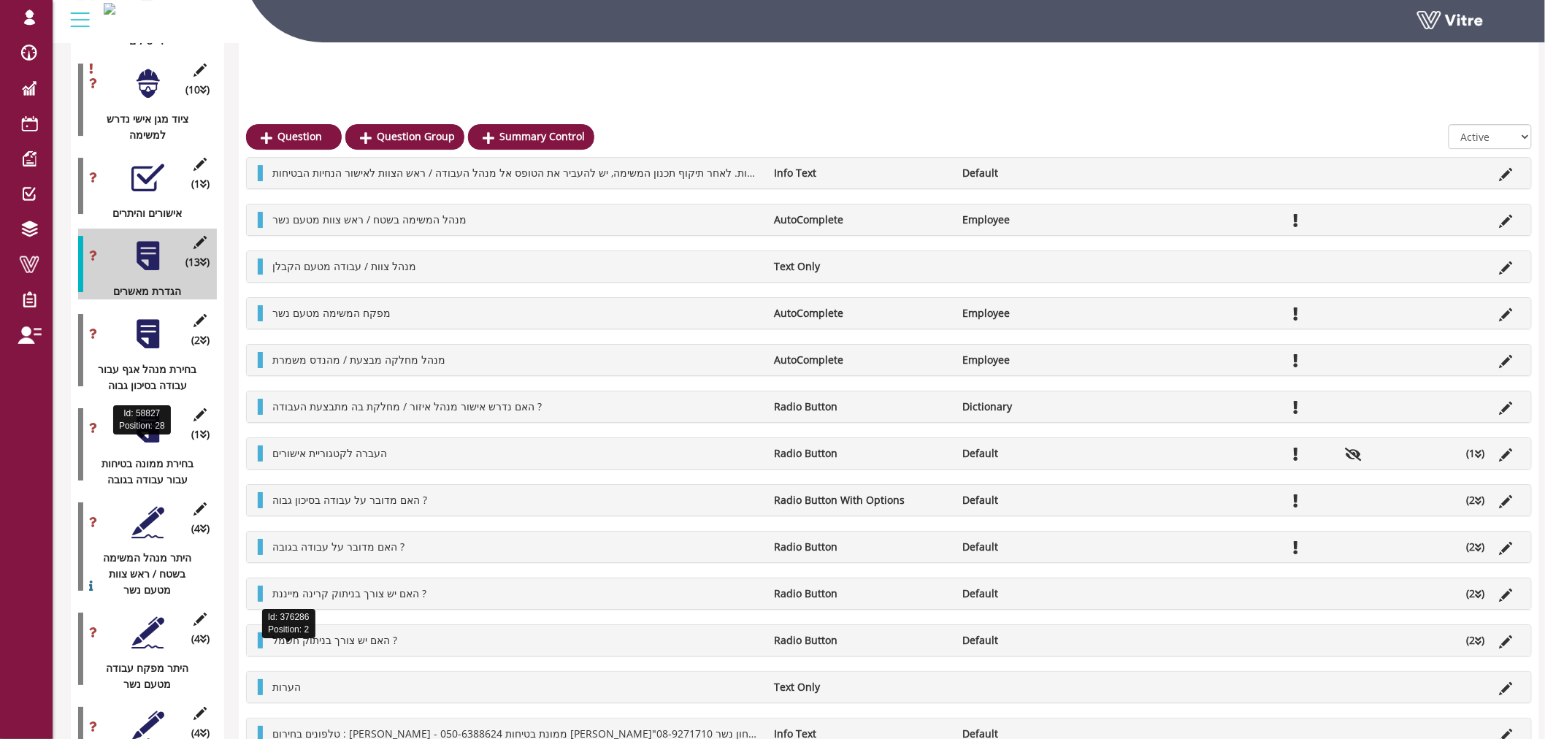
scroll to position [2028, 0]
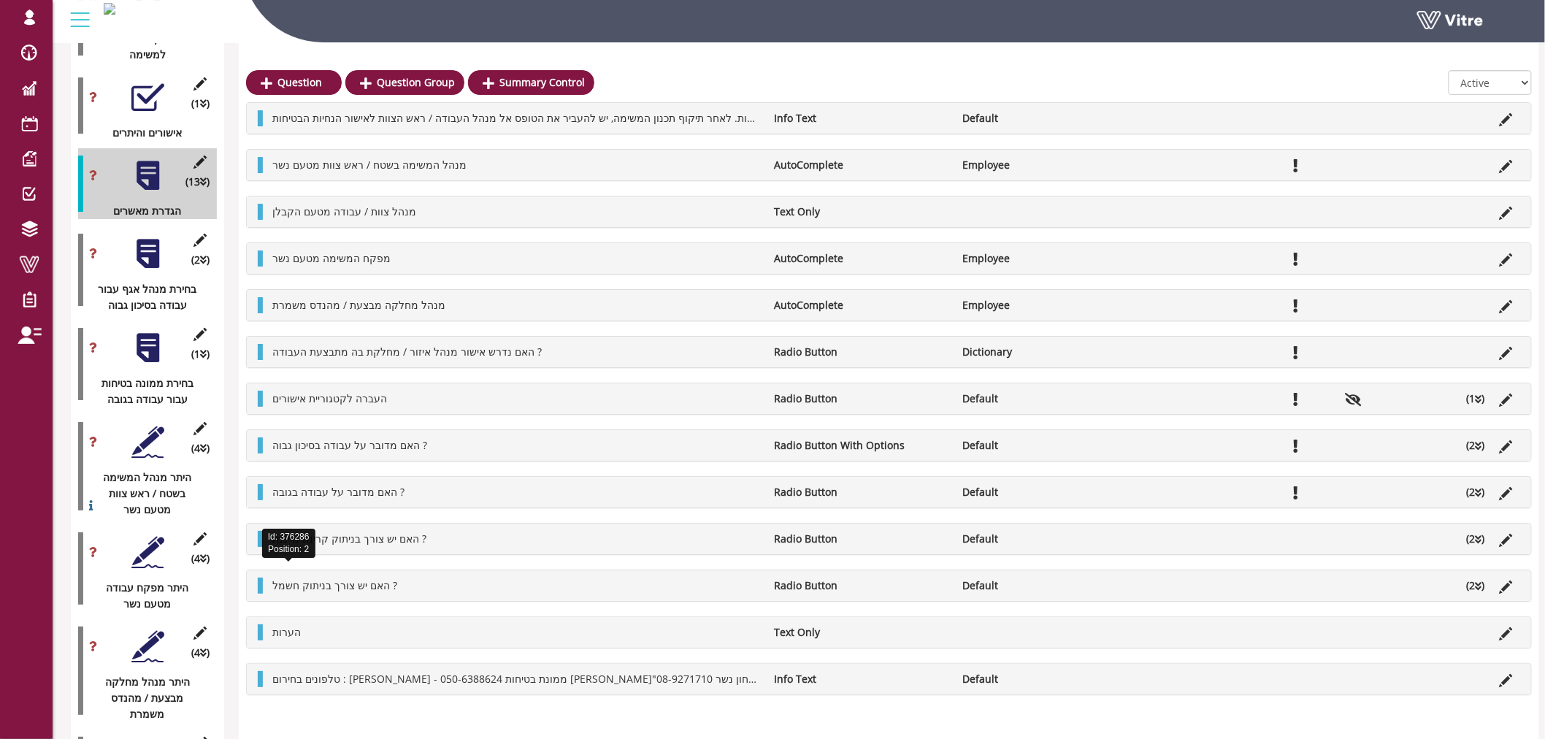
click at [133, 334] on div at bounding box center [147, 347] width 33 height 33
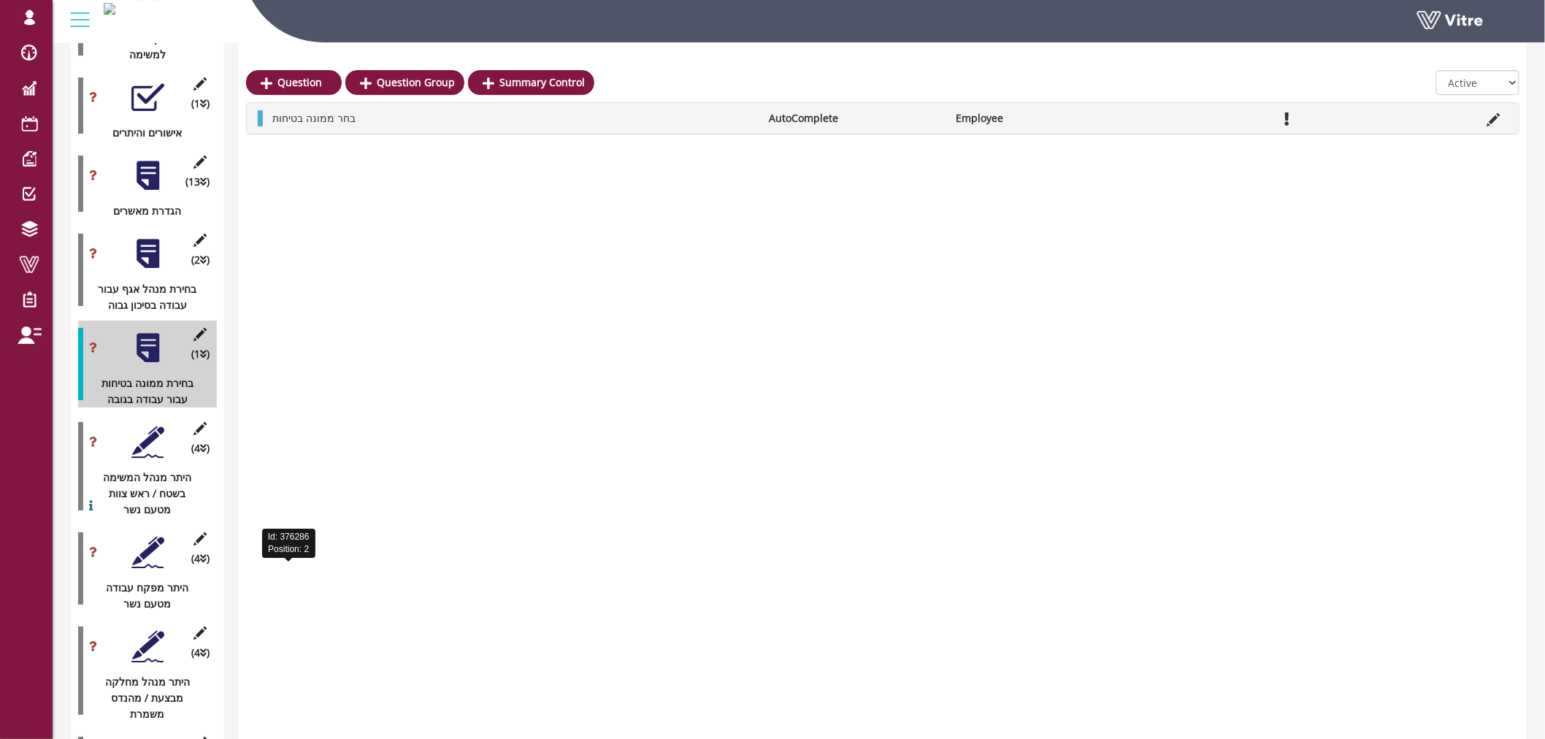
click at [207, 328] on icon at bounding box center [200, 334] width 18 height 13
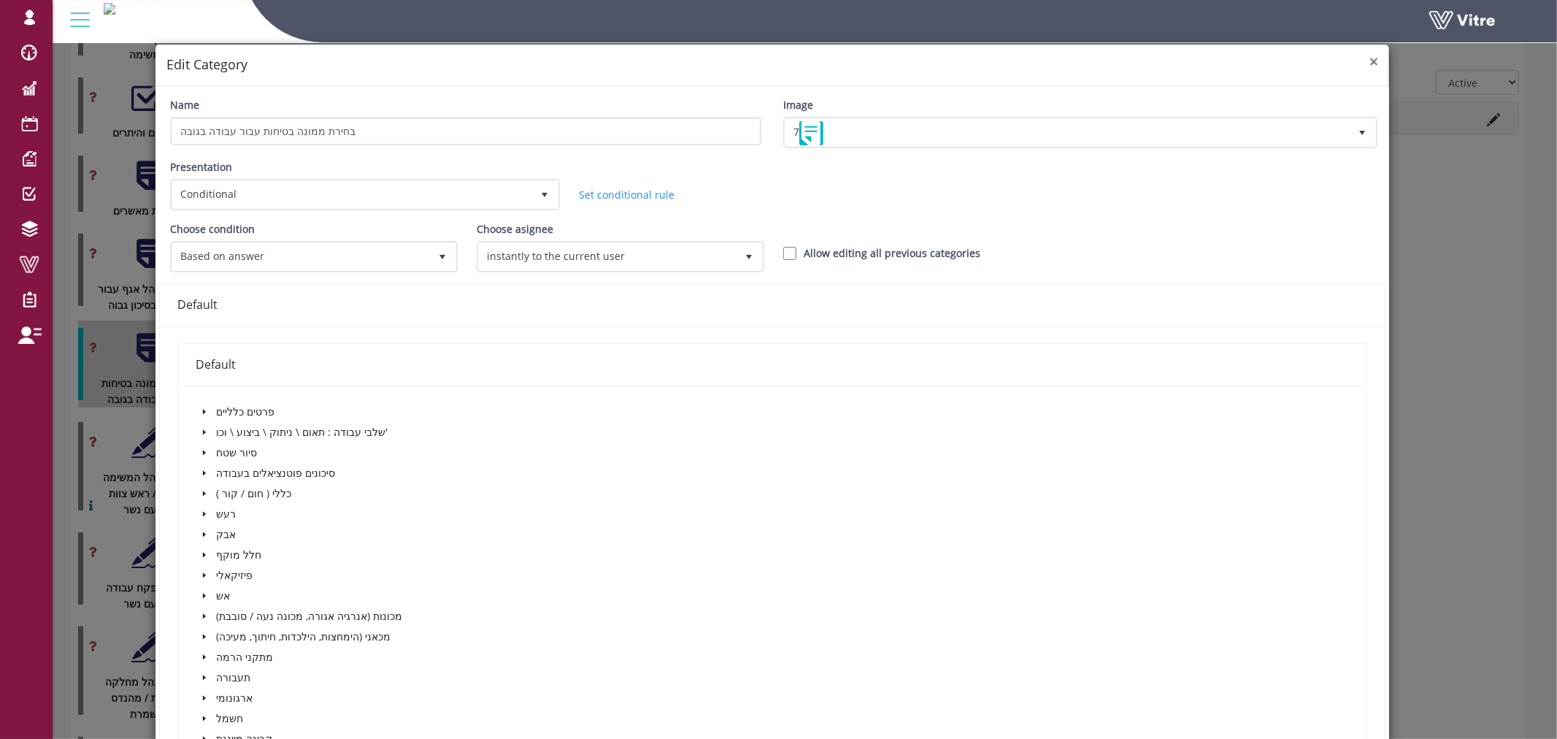
click at [1370, 59] on span "×" at bounding box center [1374, 61] width 9 height 20
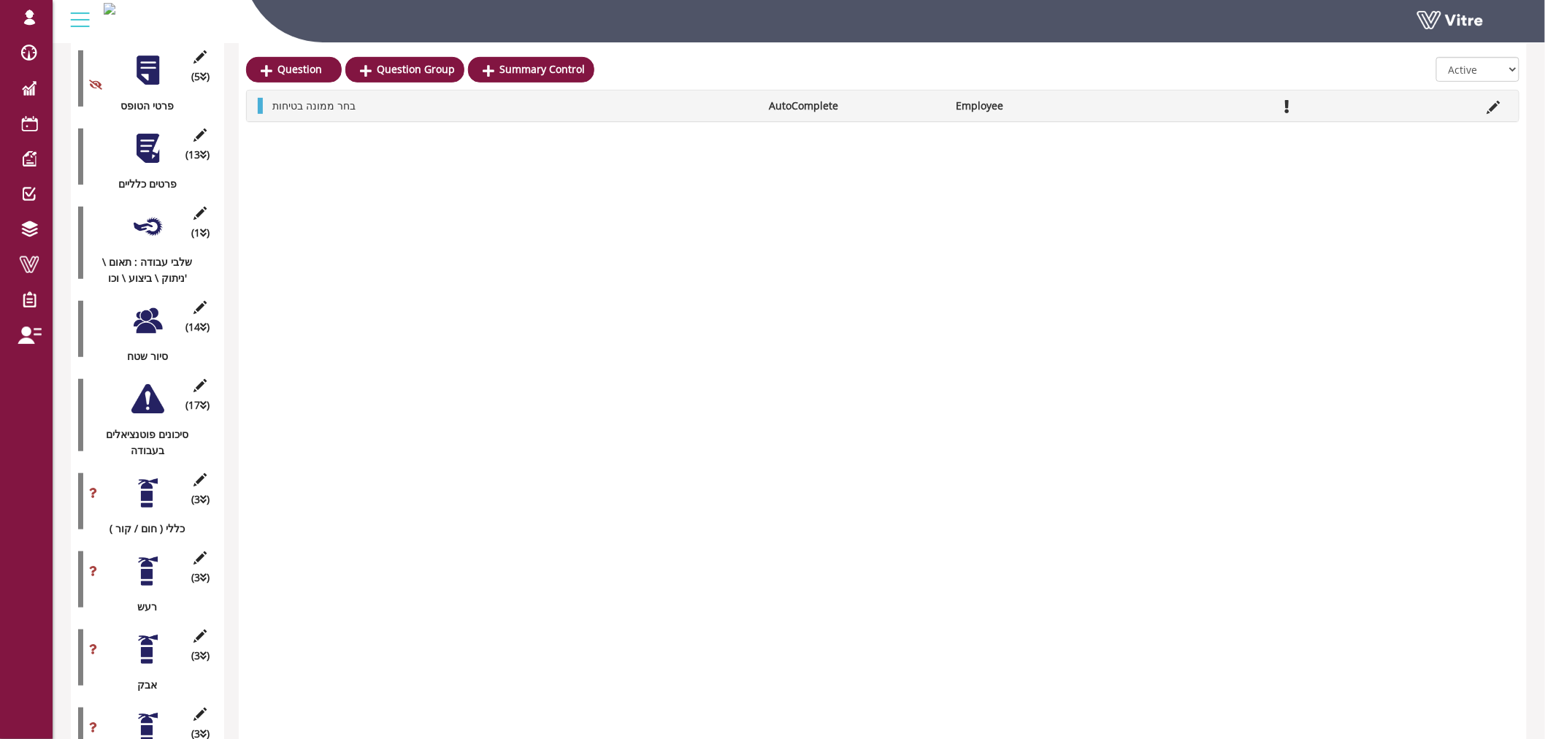
scroll to position [243, 0]
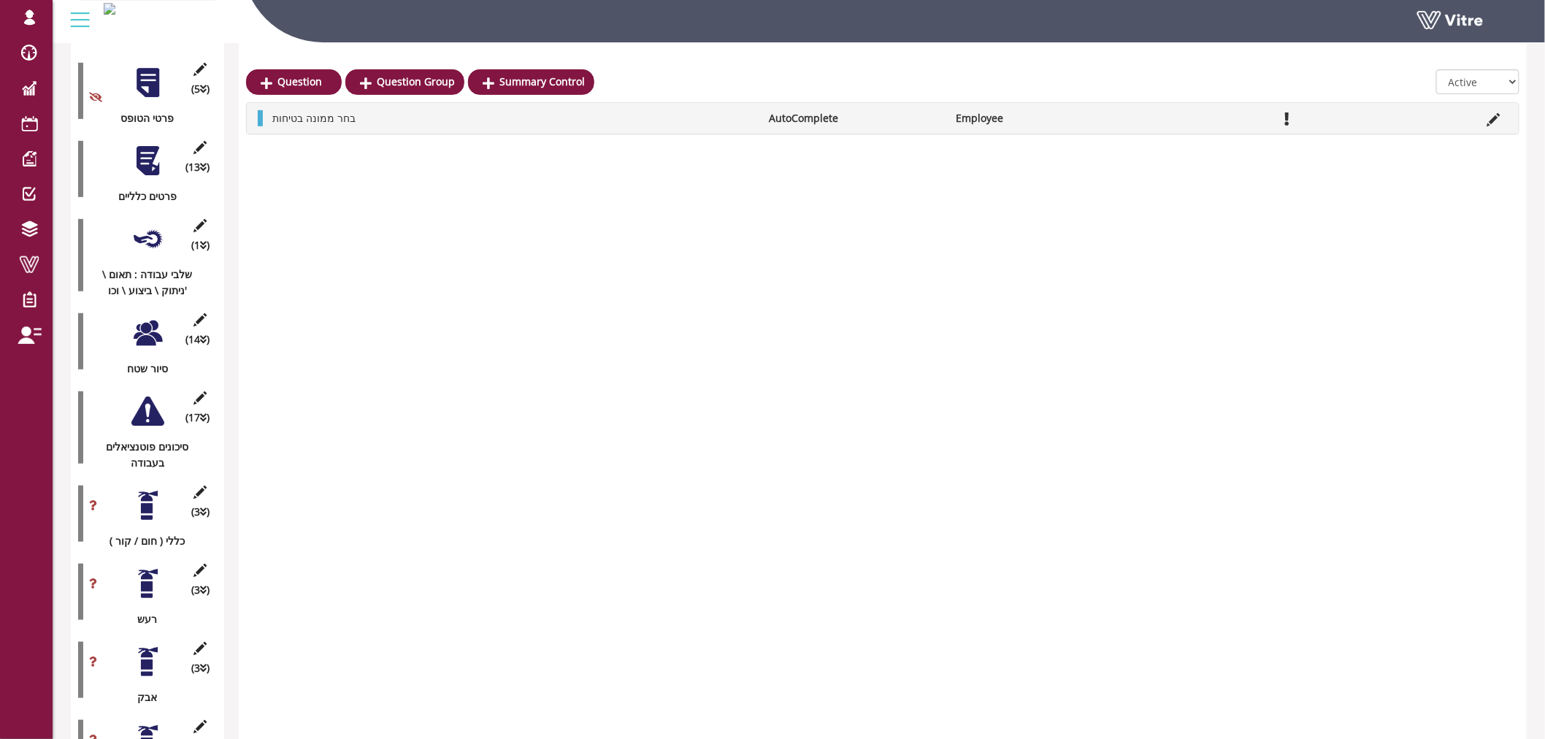
click at [151, 145] on div at bounding box center [147, 161] width 33 height 33
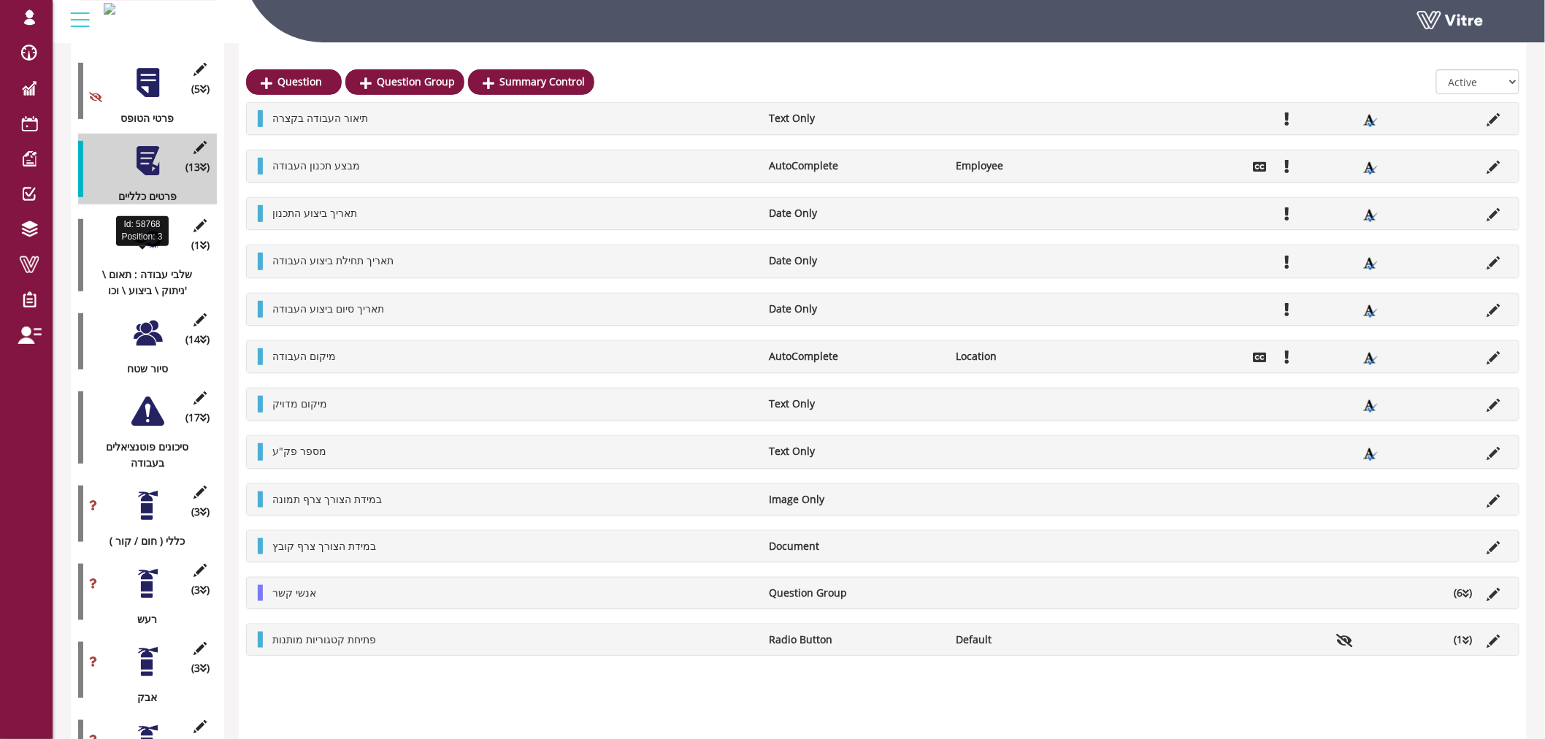
click at [145, 267] on div "שלבי עבודה : תאום \ ניתוק \ ביצוע \ וכו'" at bounding box center [142, 283] width 128 height 32
click at [152, 227] on div at bounding box center [147, 239] width 33 height 33
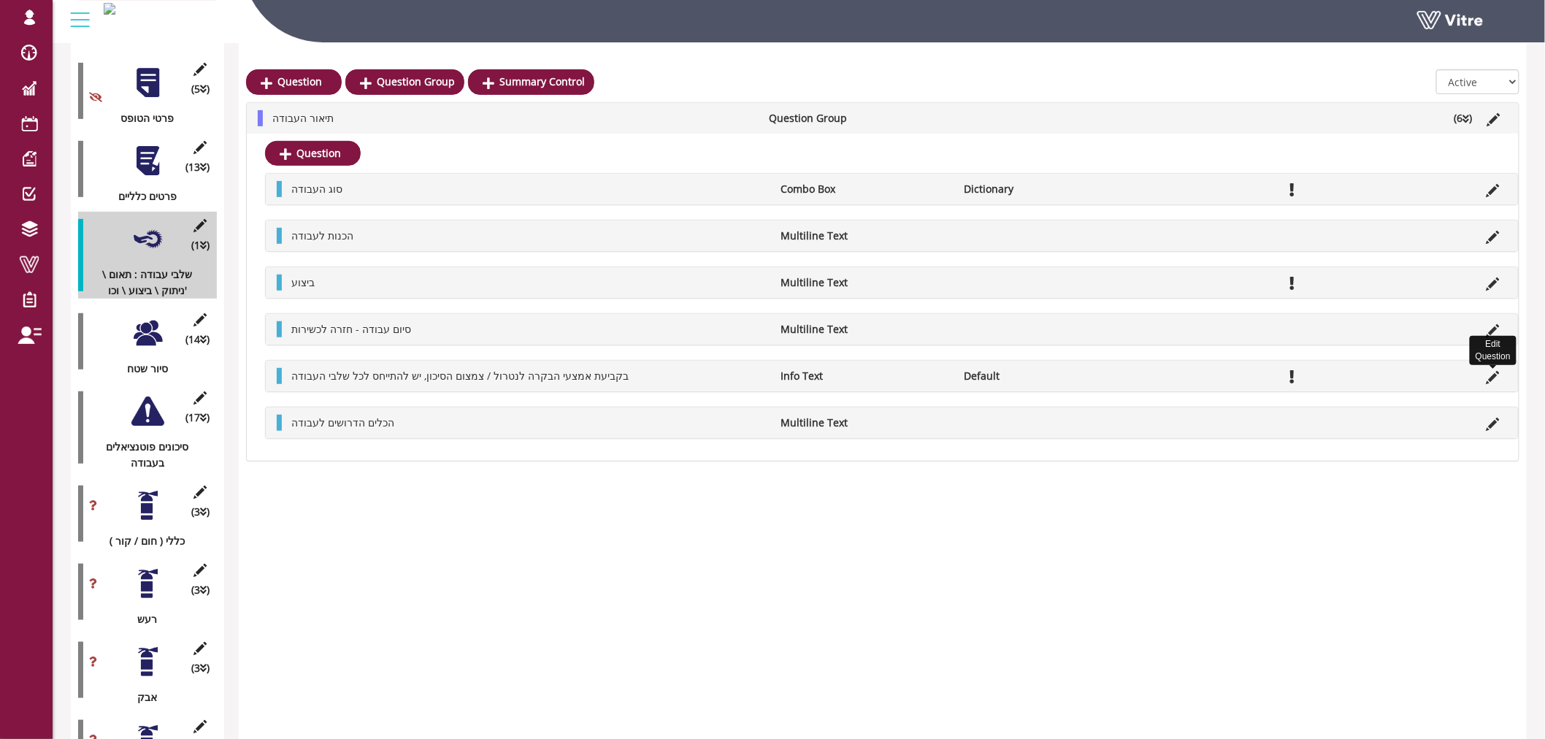
click at [1492, 374] on icon at bounding box center [1493, 377] width 13 height 13
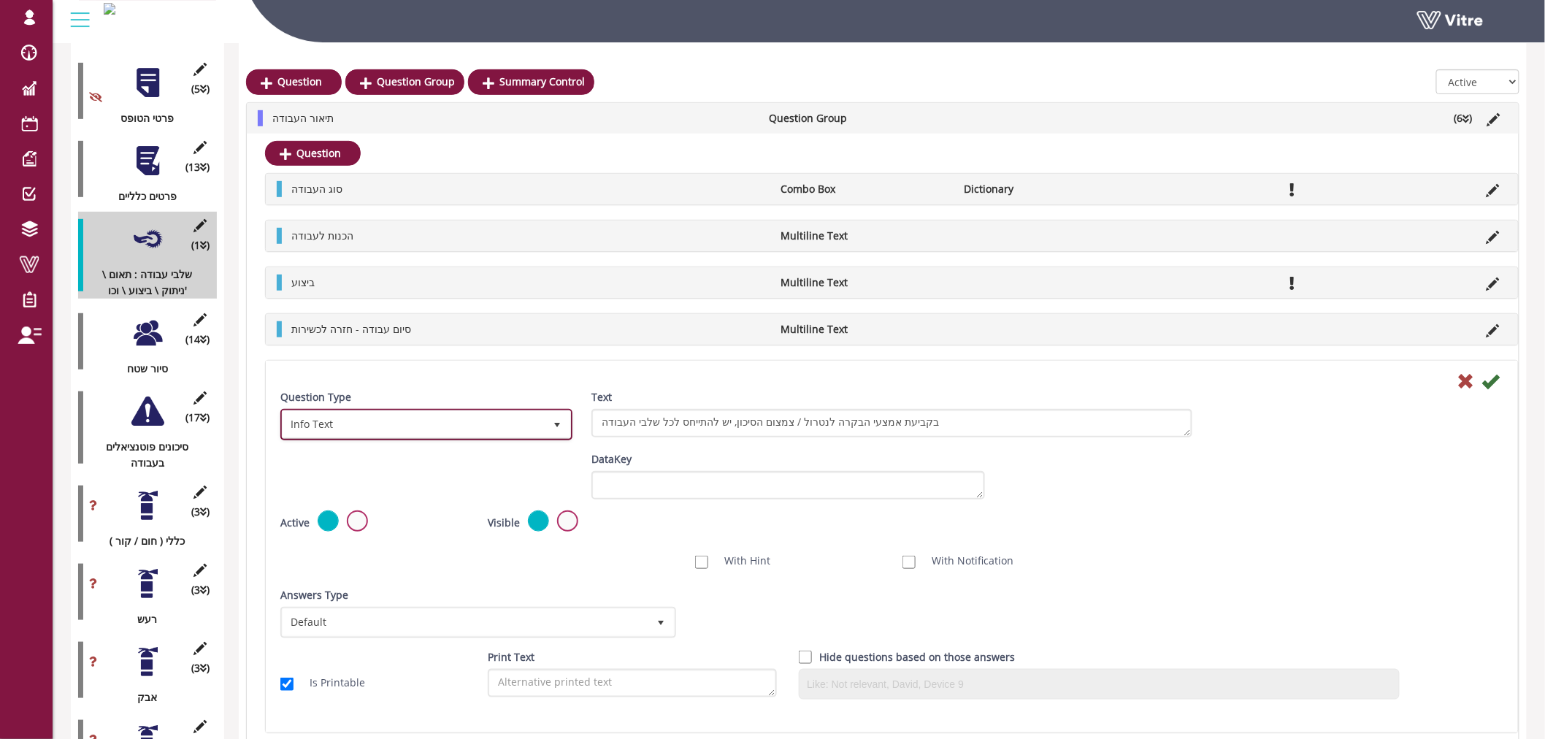
click at [411, 410] on span "Info Text" at bounding box center [426, 424] width 289 height 28
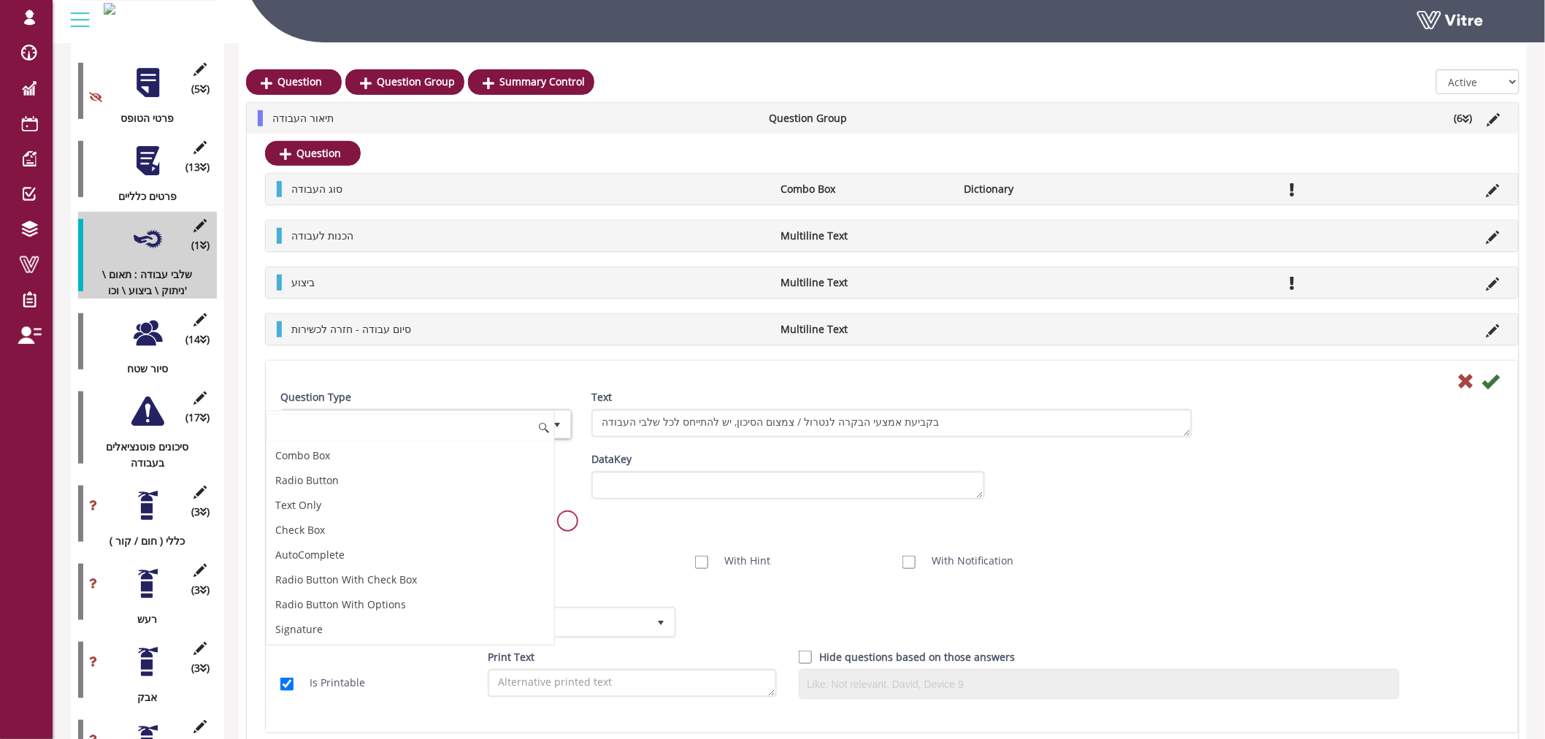
scroll to position [201, 0]
click at [1262, 494] on div "Default Value Weight DataKey" at bounding box center [891, 480] width 1245 height 59
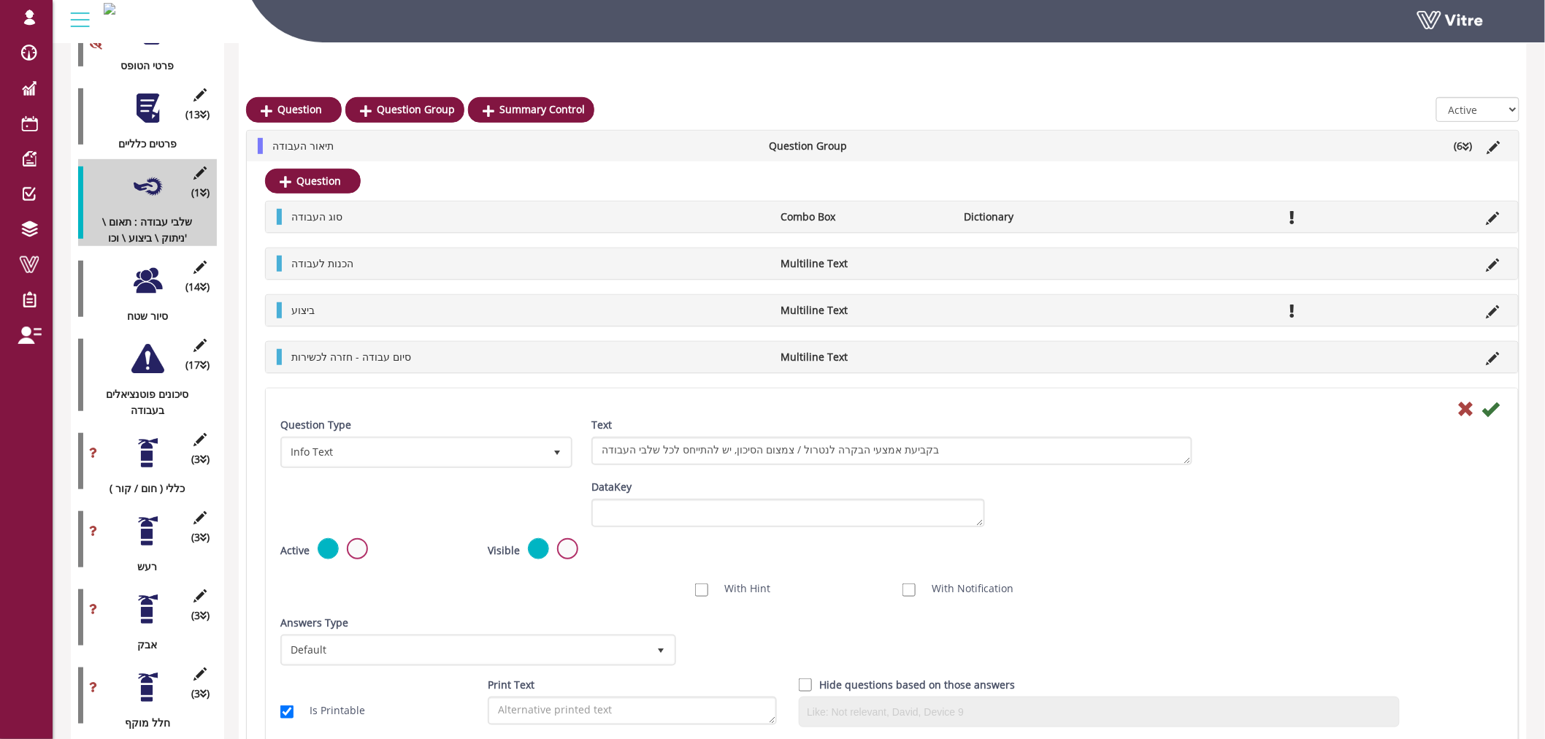
scroll to position [324, 0]
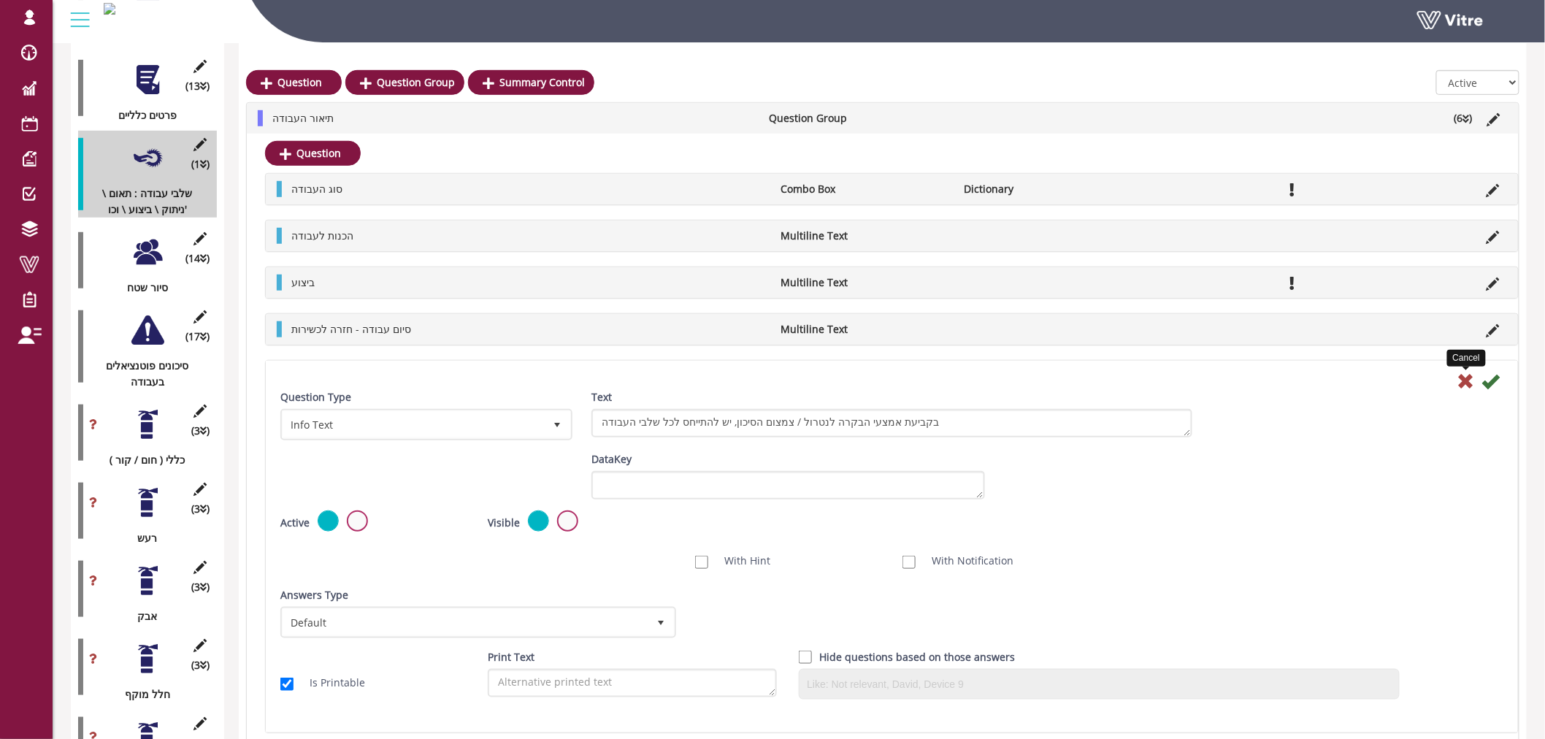
click at [1471, 380] on icon at bounding box center [1466, 381] width 18 height 18
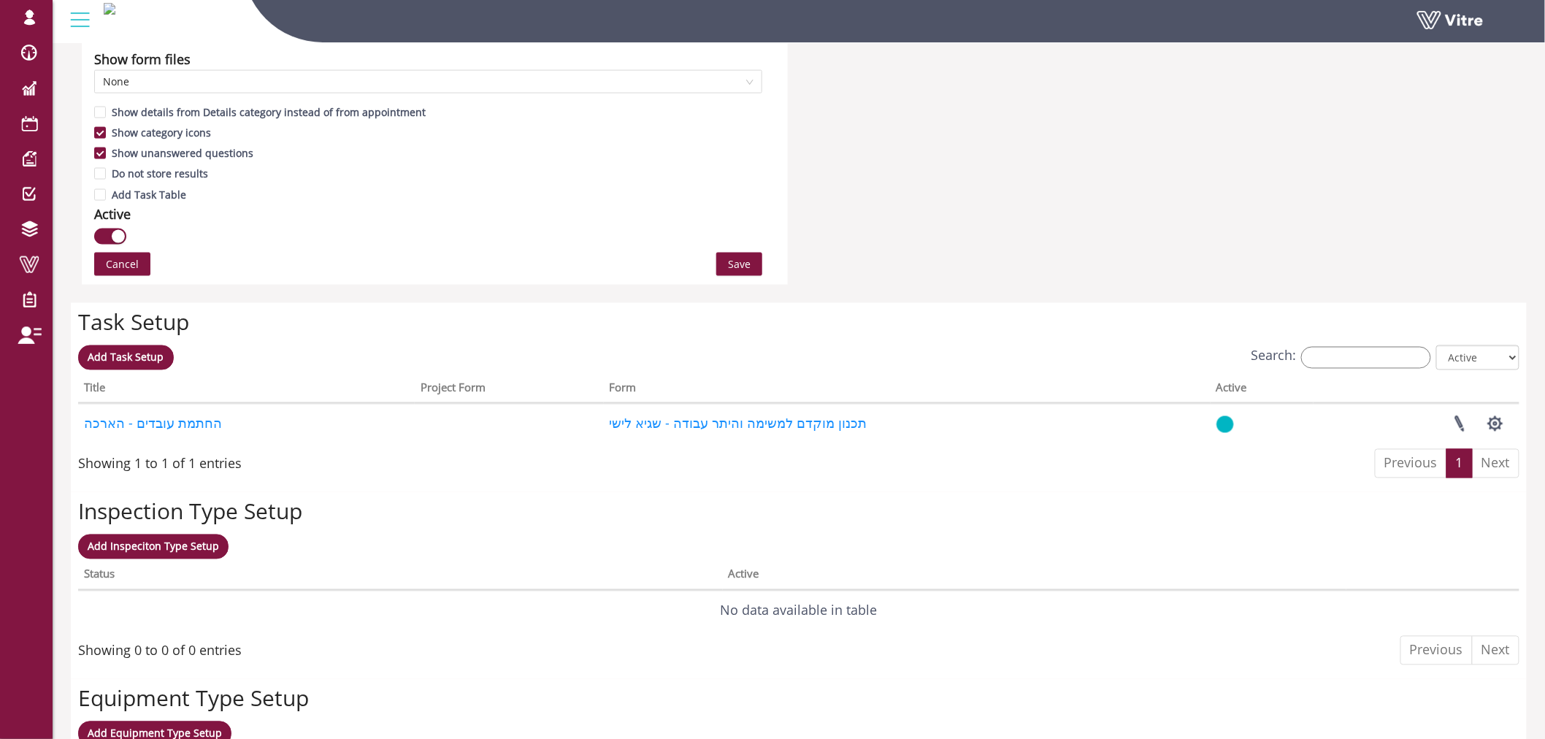
scroll to position [973, 0]
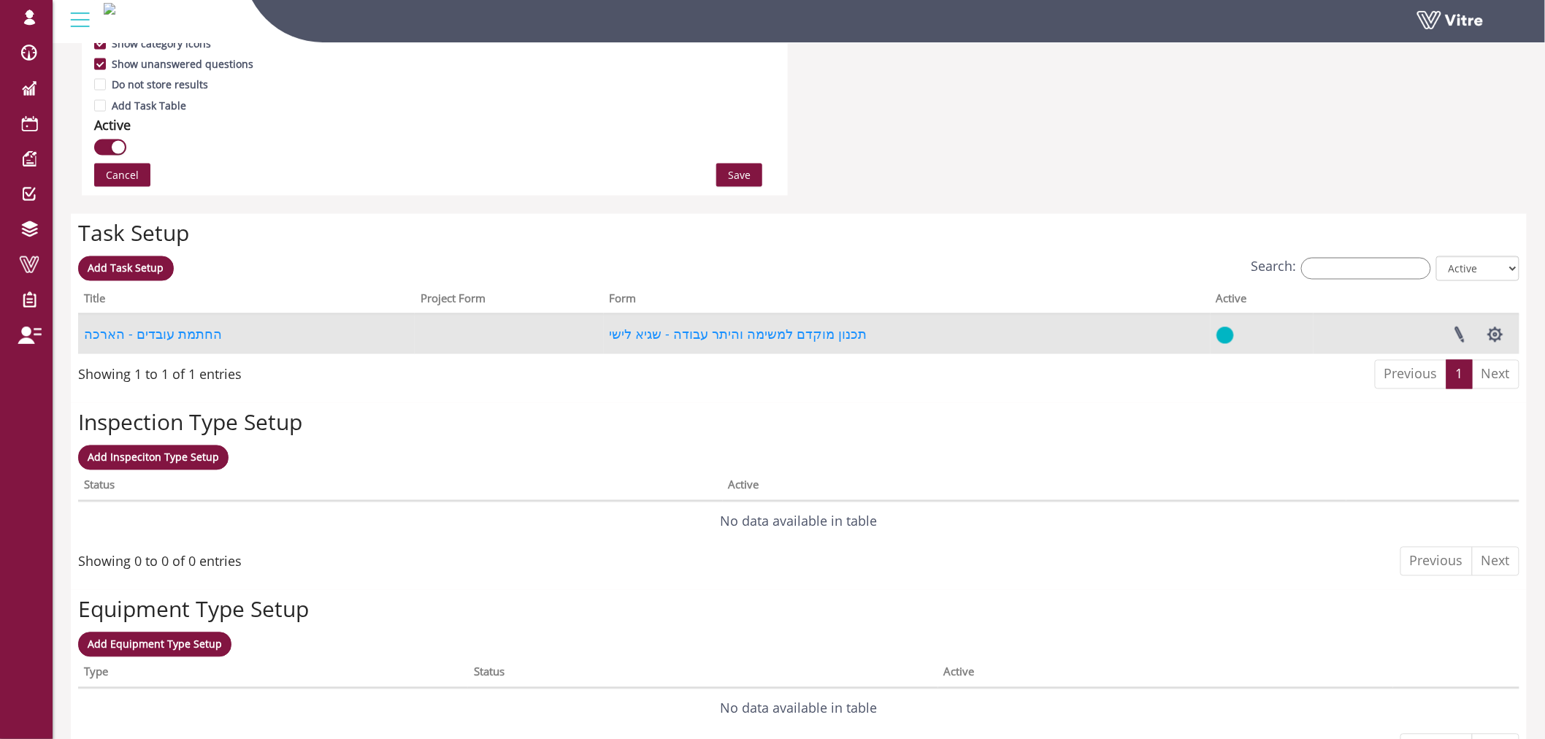
click at [115, 323] on td "החתמת עובדים - הארכה" at bounding box center [246, 334] width 337 height 39
click at [117, 331] on link "החתמת עובדים - הארכה" at bounding box center [153, 335] width 138 height 18
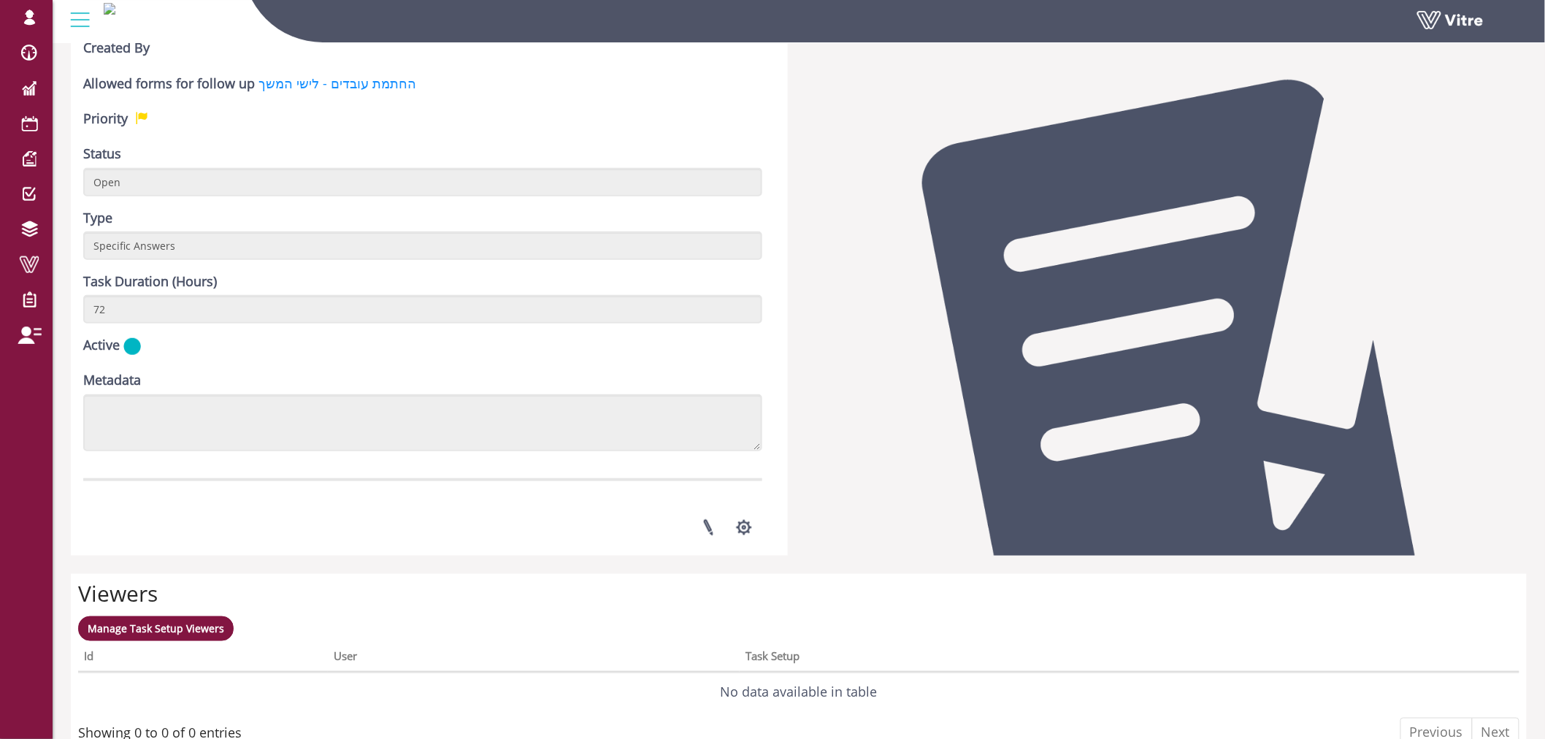
scroll to position [405, 0]
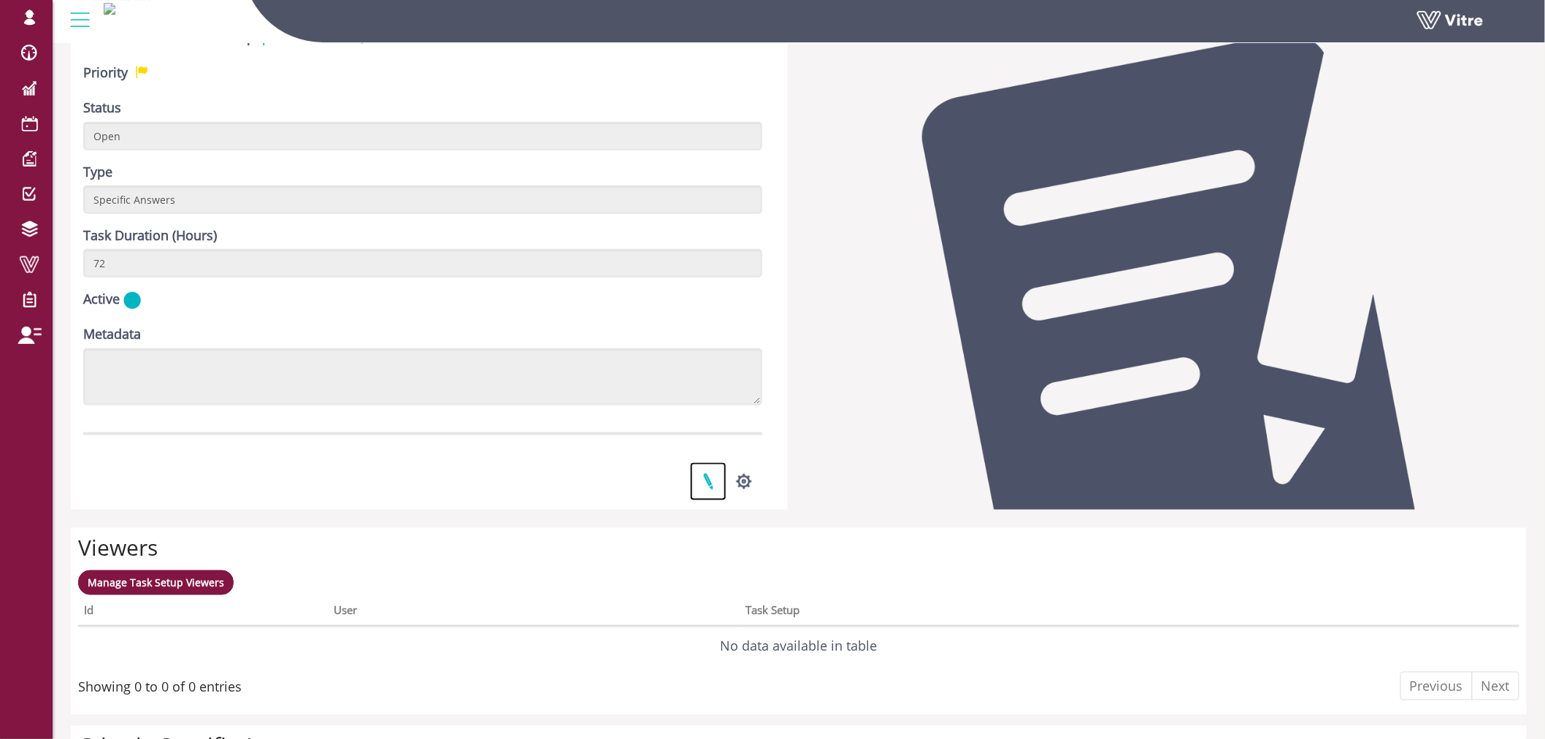
click at [716, 480] on link at bounding box center [708, 481] width 37 height 39
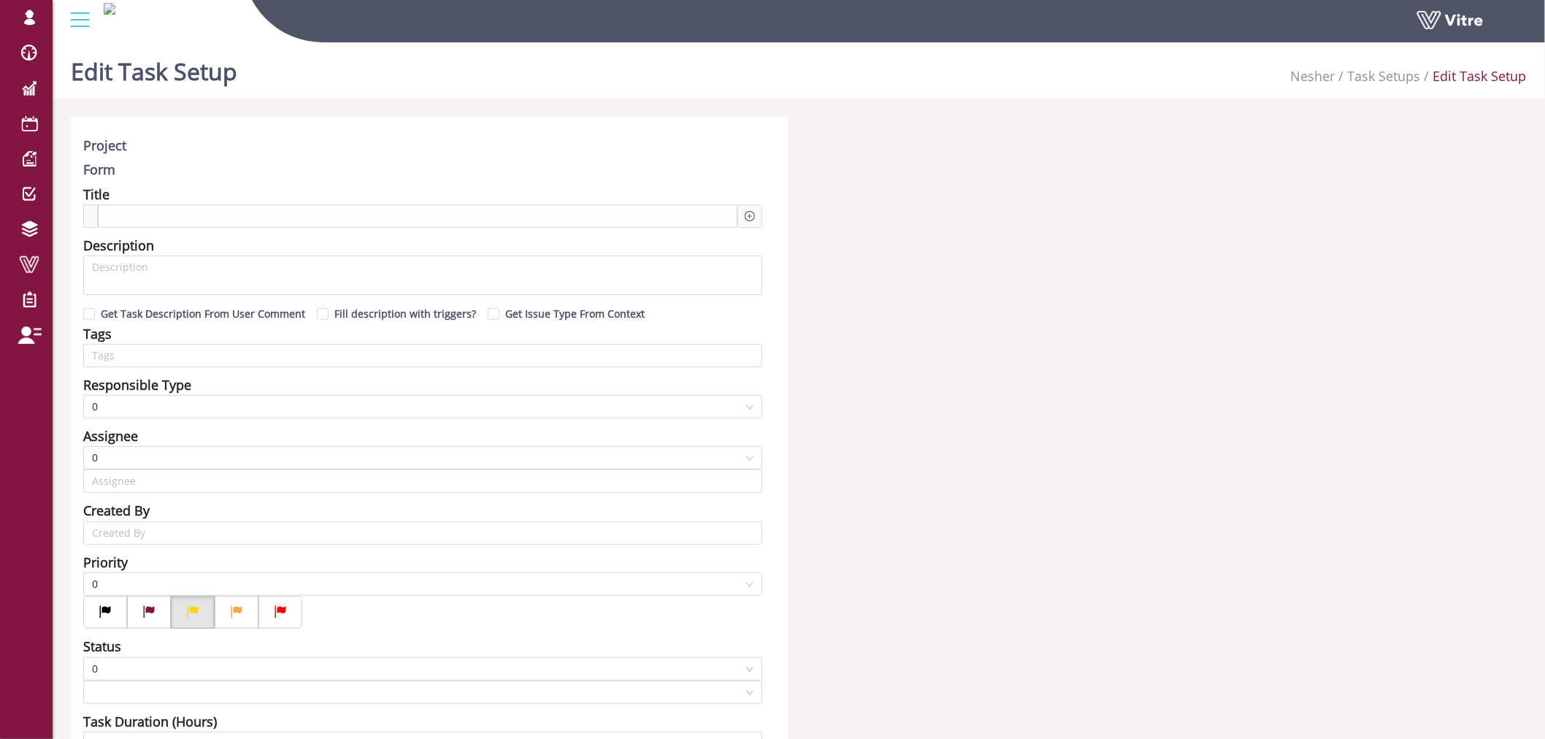
type input "Lishay Peled SU"
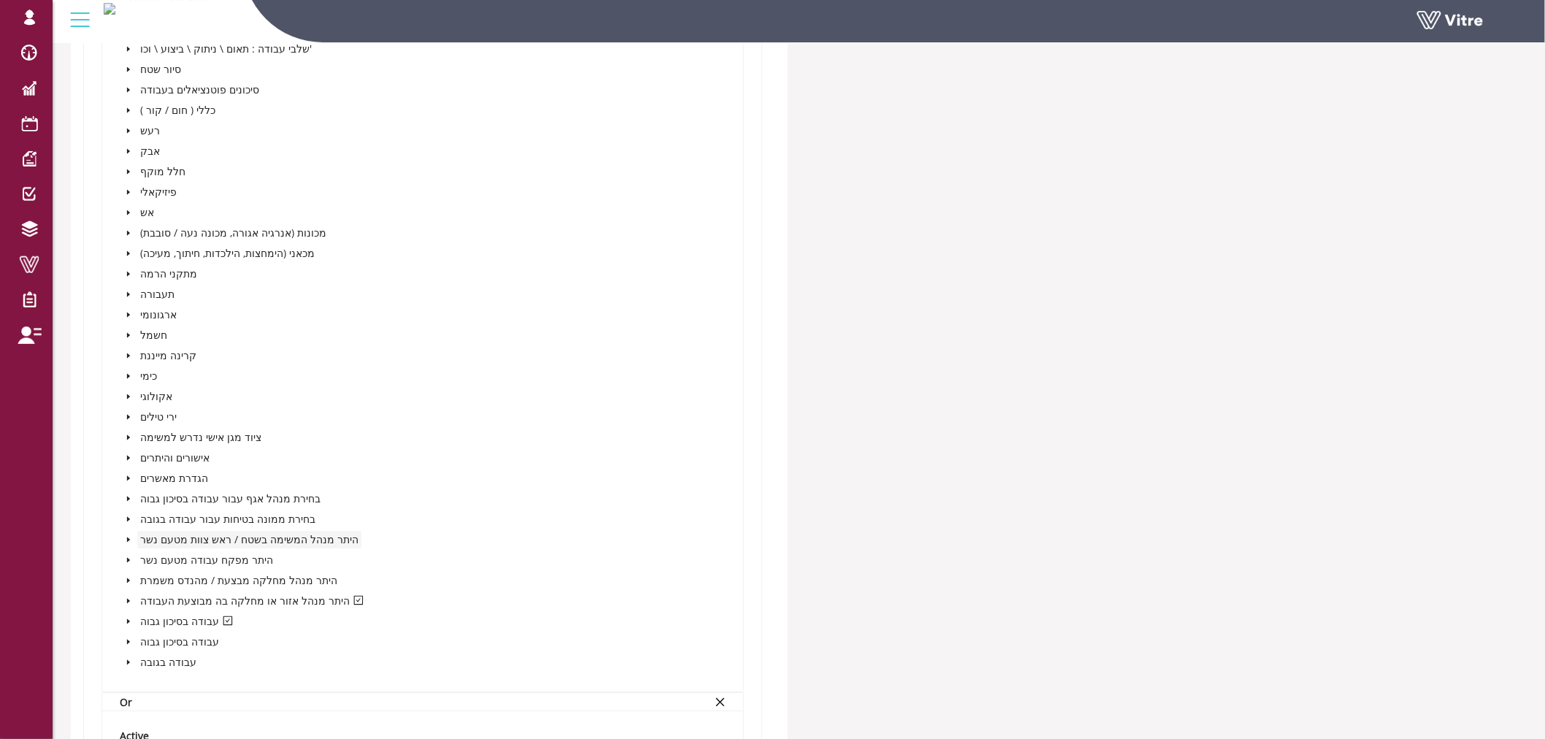
scroll to position [2028, 0]
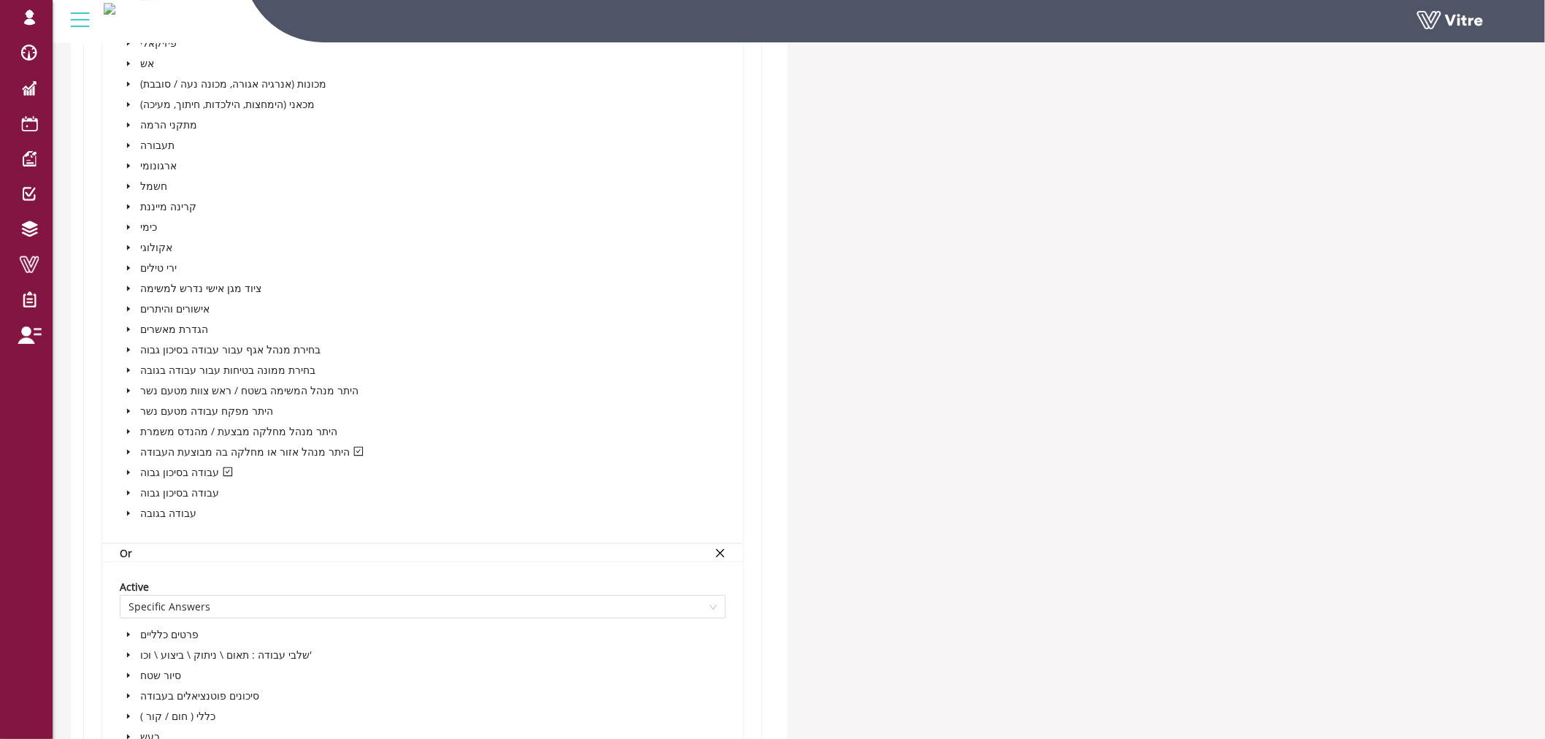
click at [129, 471] on icon "caret-down" at bounding box center [128, 472] width 7 height 7
click at [144, 494] on icon "caret-down" at bounding box center [145, 492] width 7 height 7
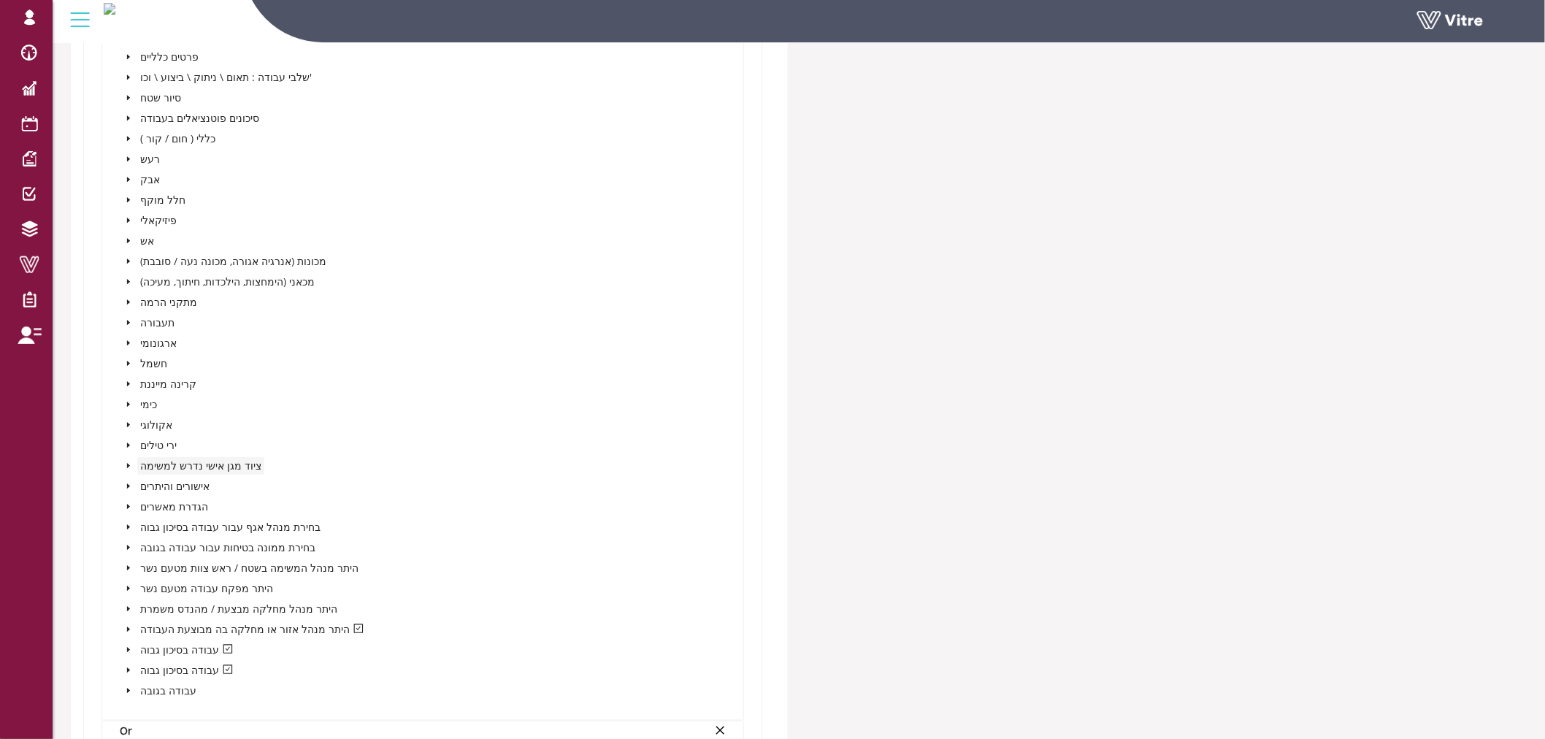
scroll to position [2839, 0]
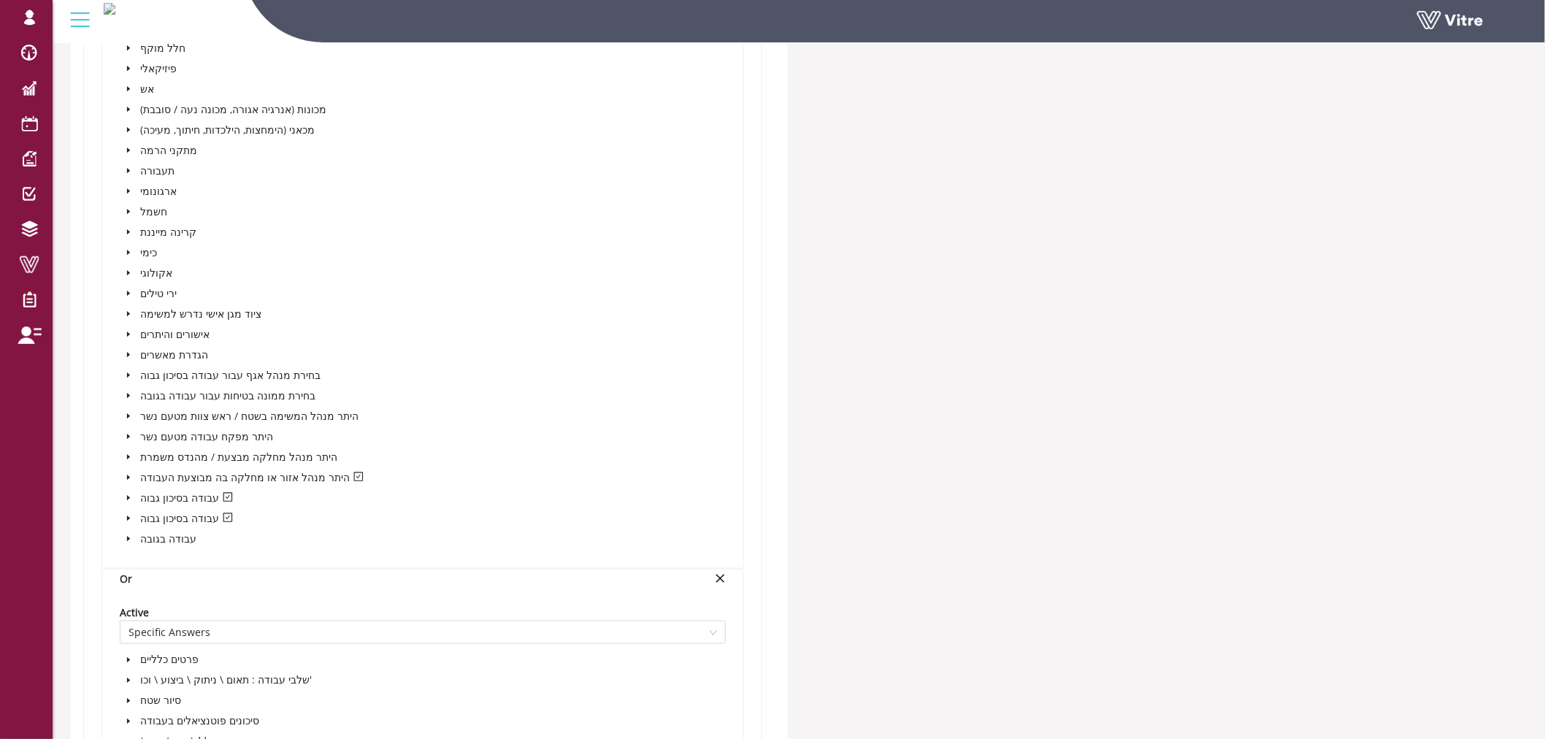
click at [127, 495] on icon "caret-down" at bounding box center [128, 497] width 3 height 5
click at [148, 516] on icon "caret-down" at bounding box center [145, 518] width 7 height 7
click at [128, 494] on icon "caret-down" at bounding box center [128, 497] width 7 height 7
click at [131, 519] on icon "caret-down" at bounding box center [128, 518] width 7 height 7
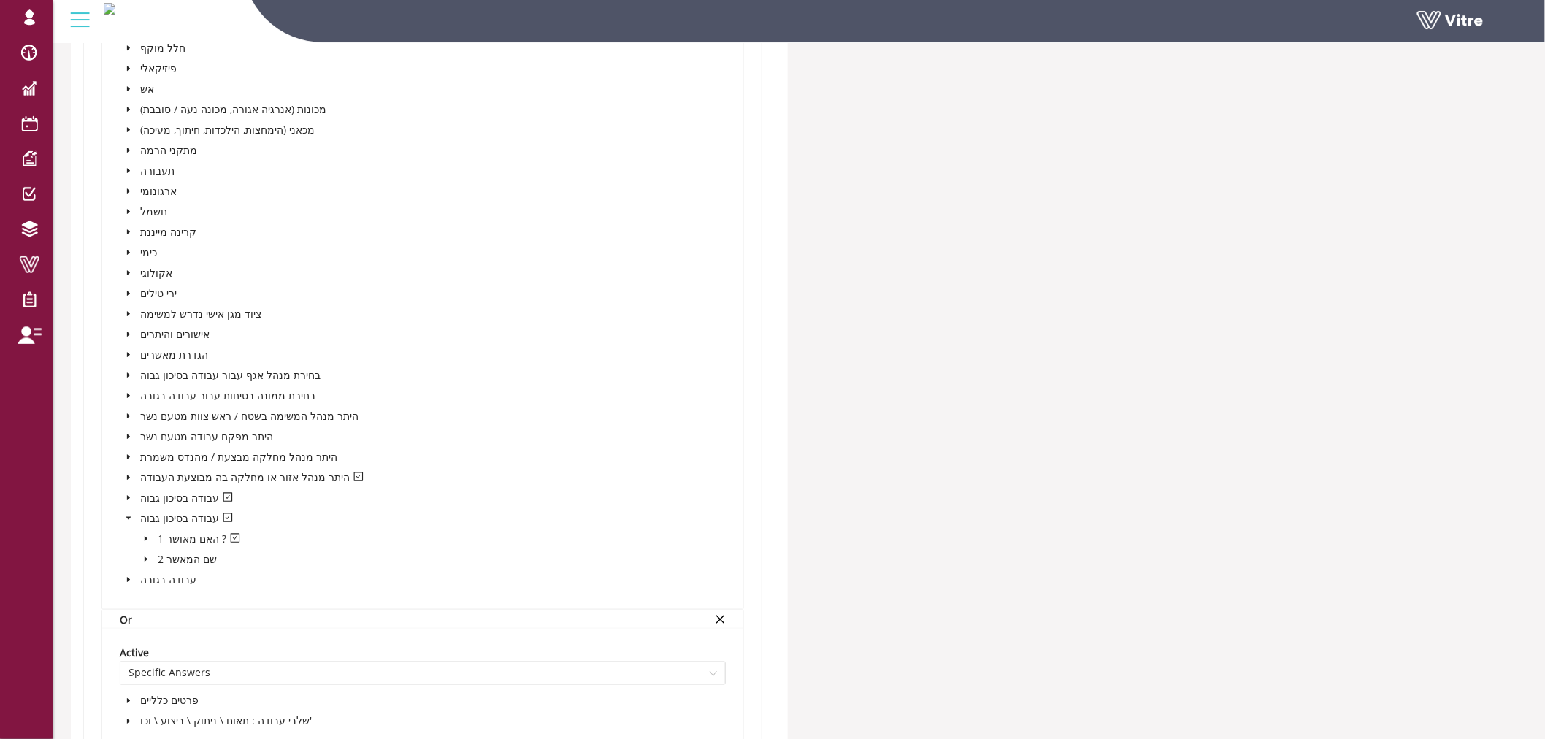
click at [131, 519] on icon "caret-down" at bounding box center [128, 518] width 7 height 7
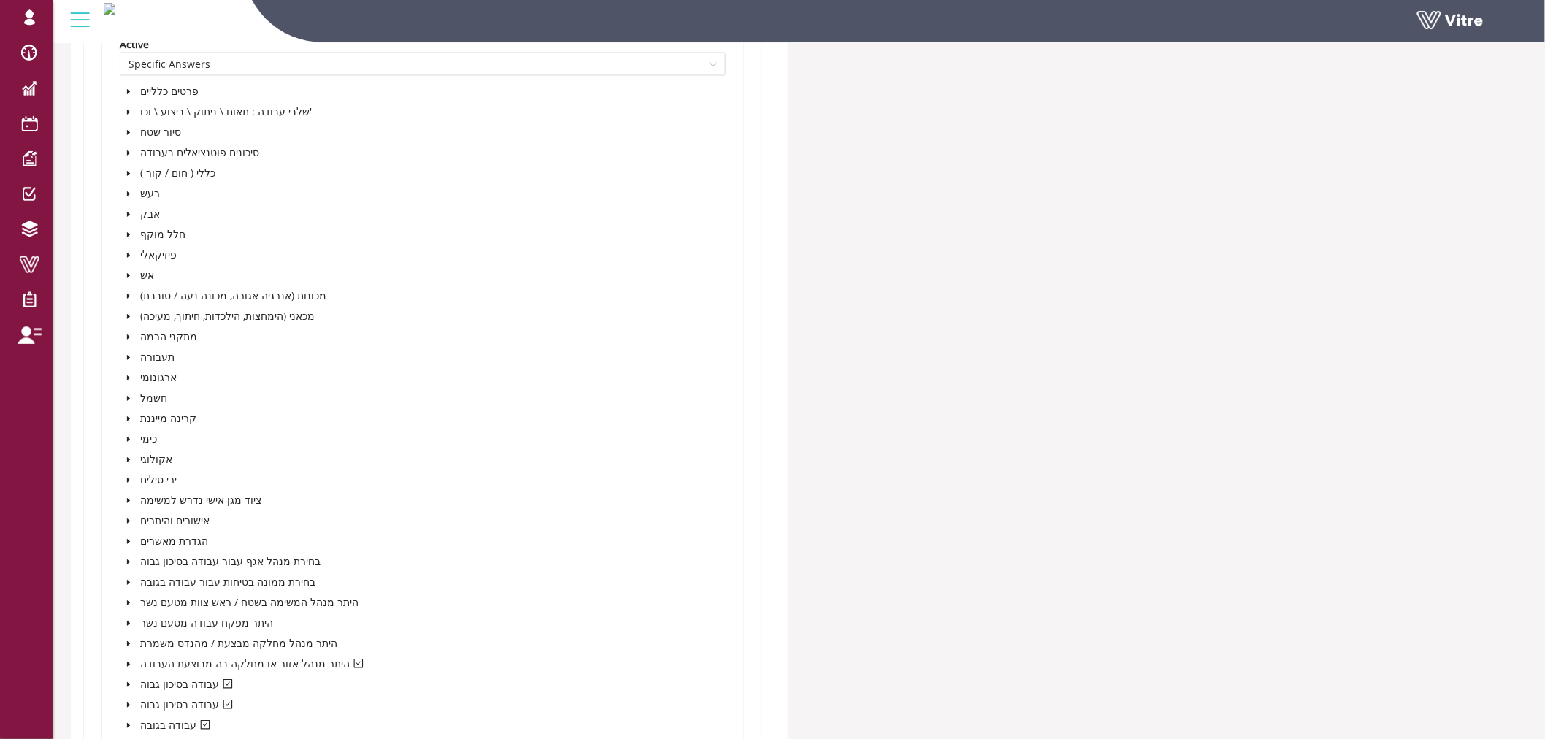
scroll to position [3488, 0]
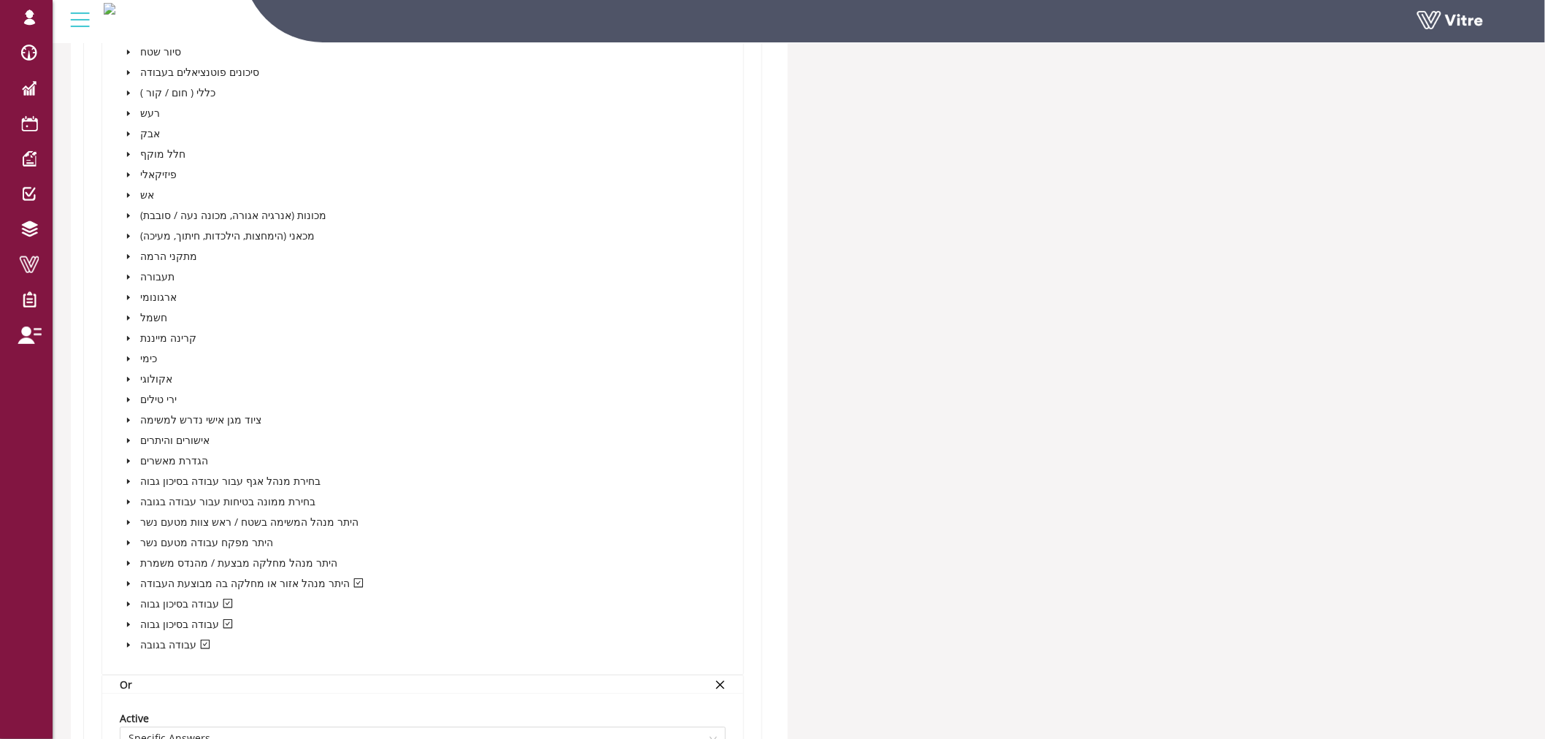
click at [128, 647] on span at bounding box center [129, 645] width 18 height 18
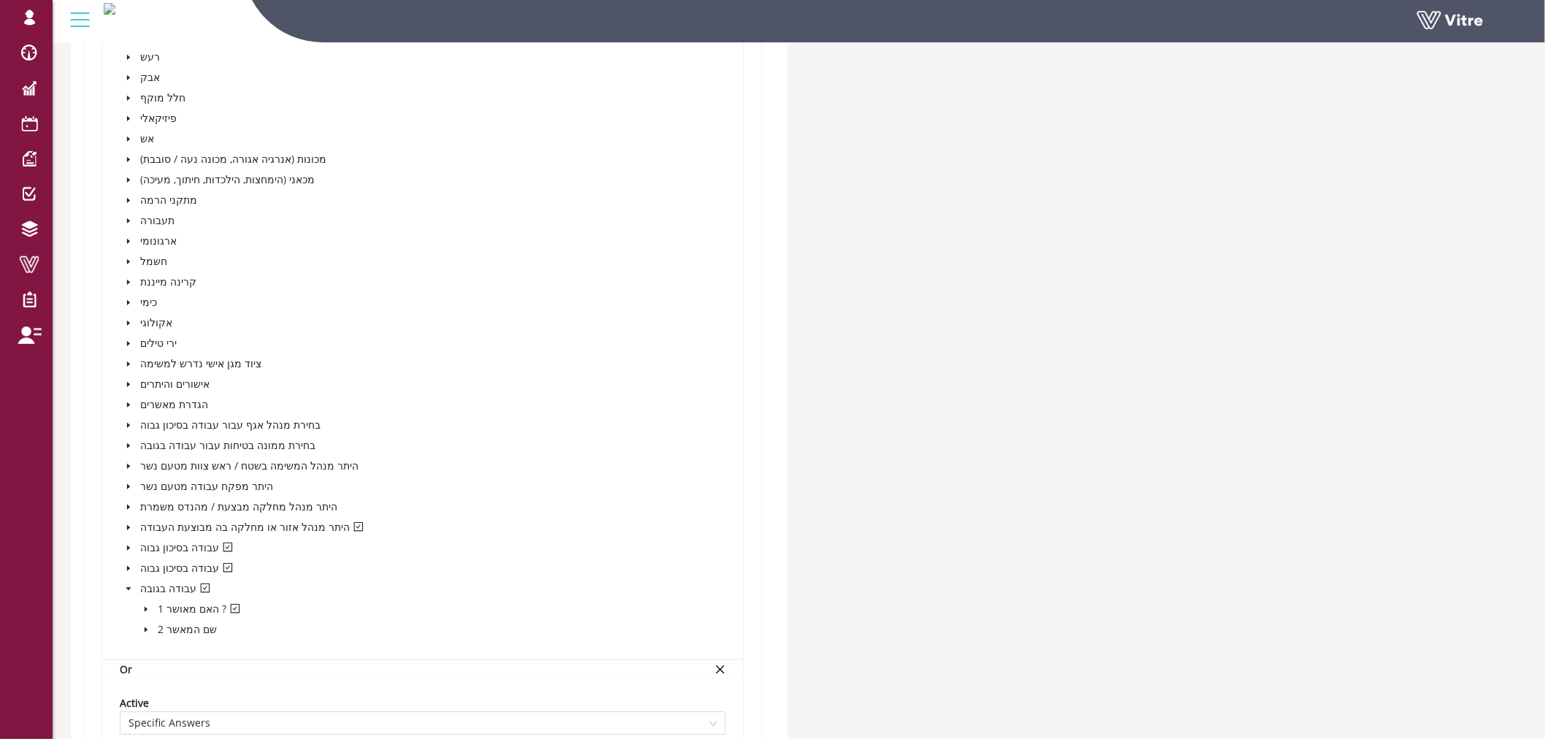
scroll to position [3569, 0]
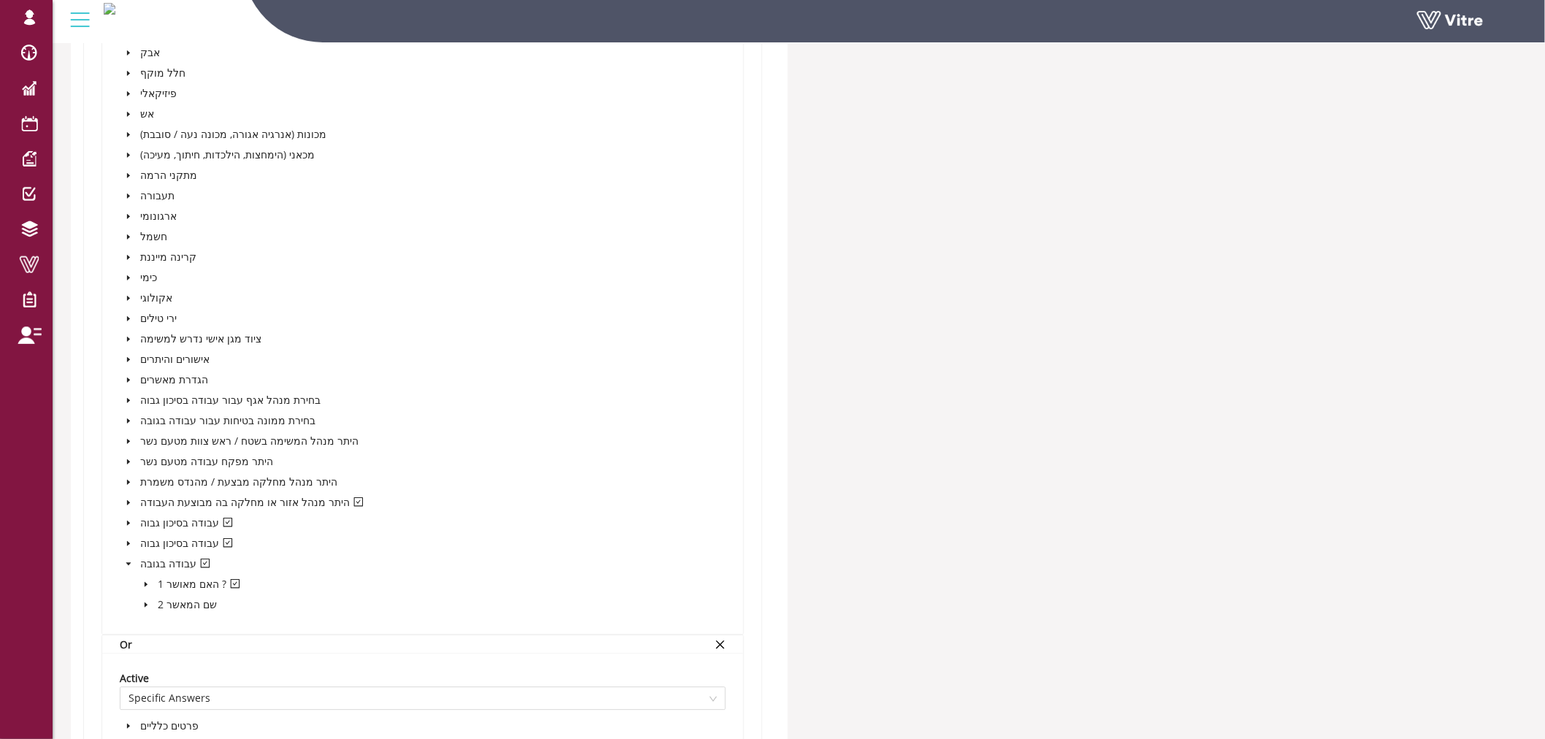
click at [149, 582] on icon "caret-down" at bounding box center [145, 583] width 7 height 7
click at [125, 499] on icon "caret-down" at bounding box center [128, 502] width 7 height 7
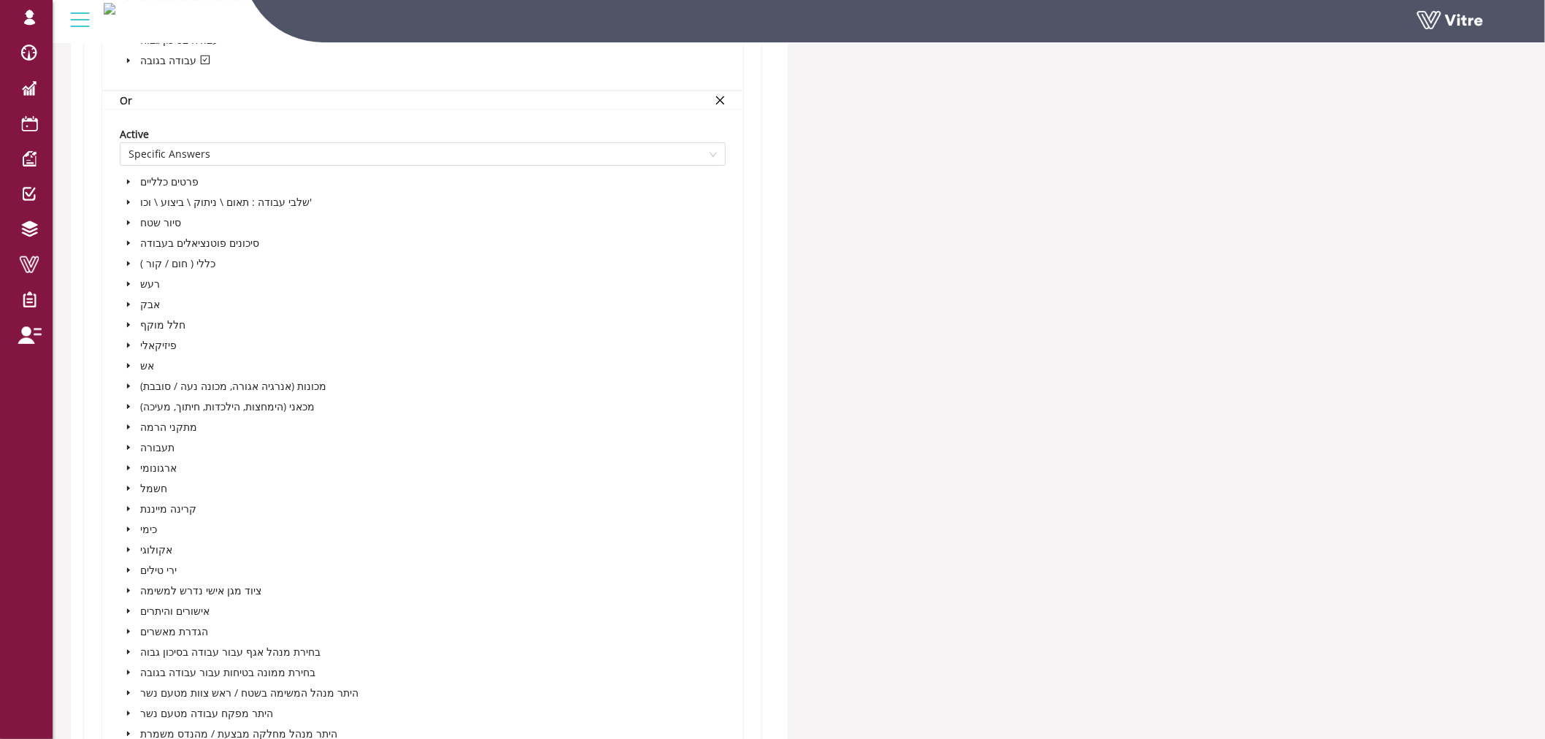
scroll to position [4948, 0]
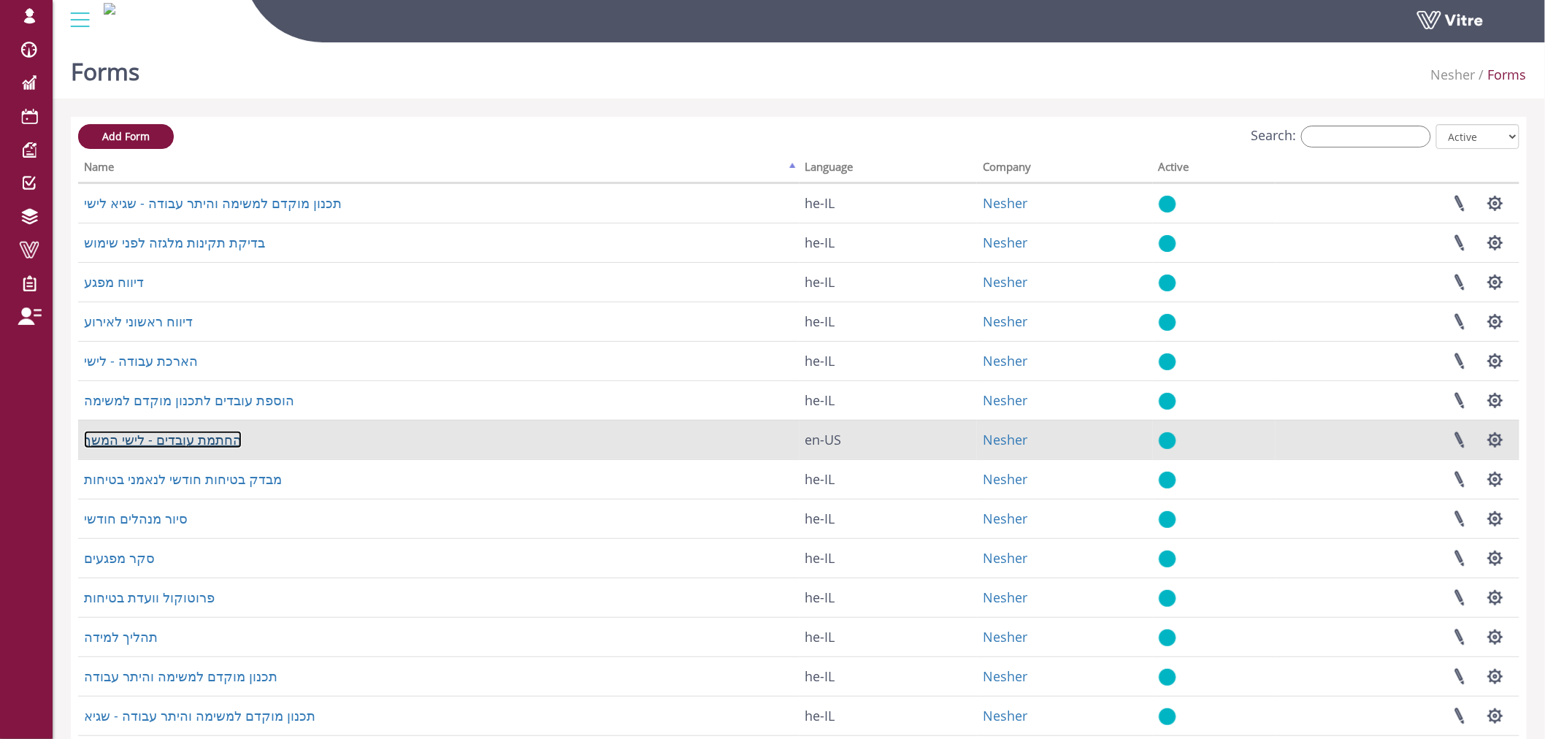
click at [169, 432] on link "החתמת עובדים - לישי המשך" at bounding box center [163, 440] width 158 height 18
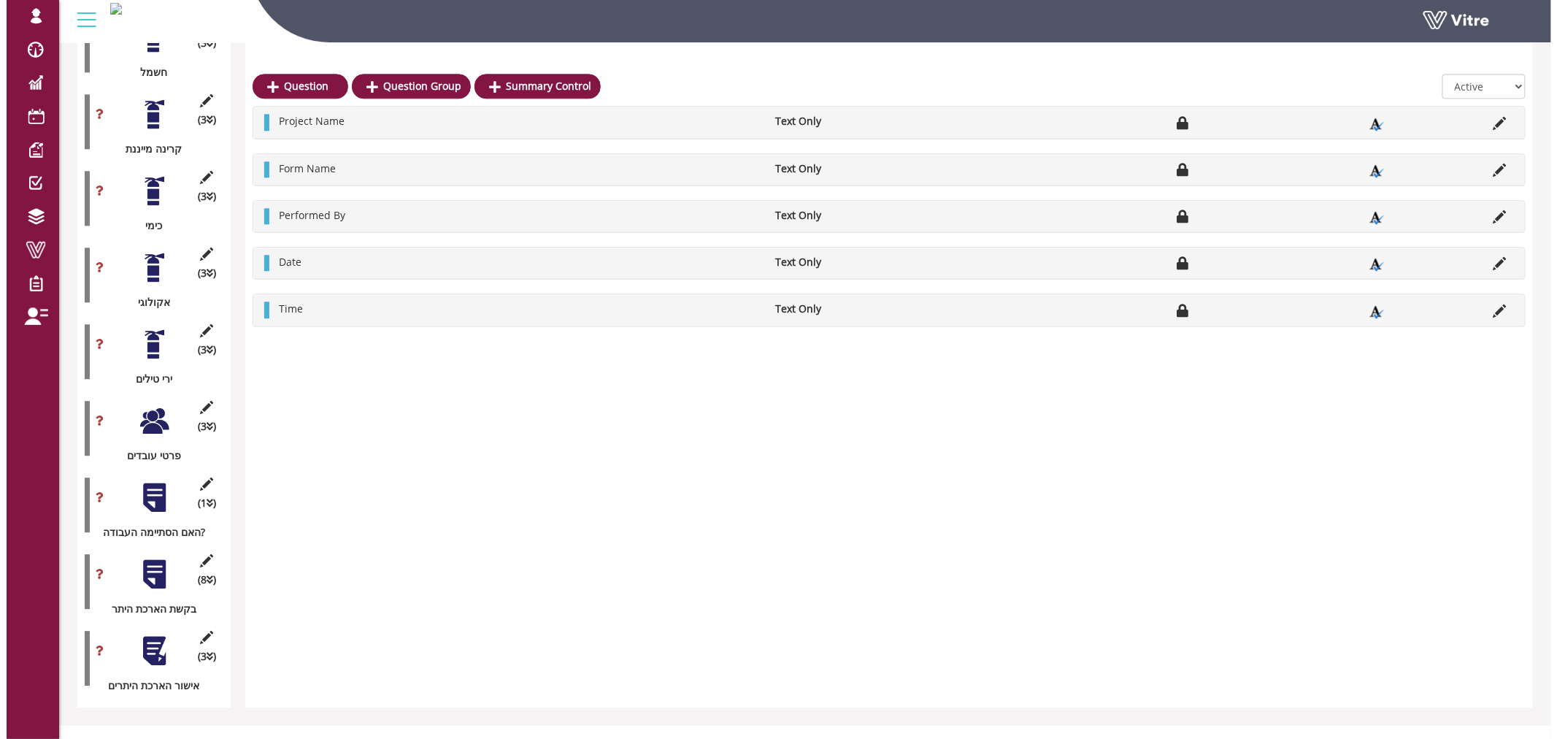
scroll to position [1408, 0]
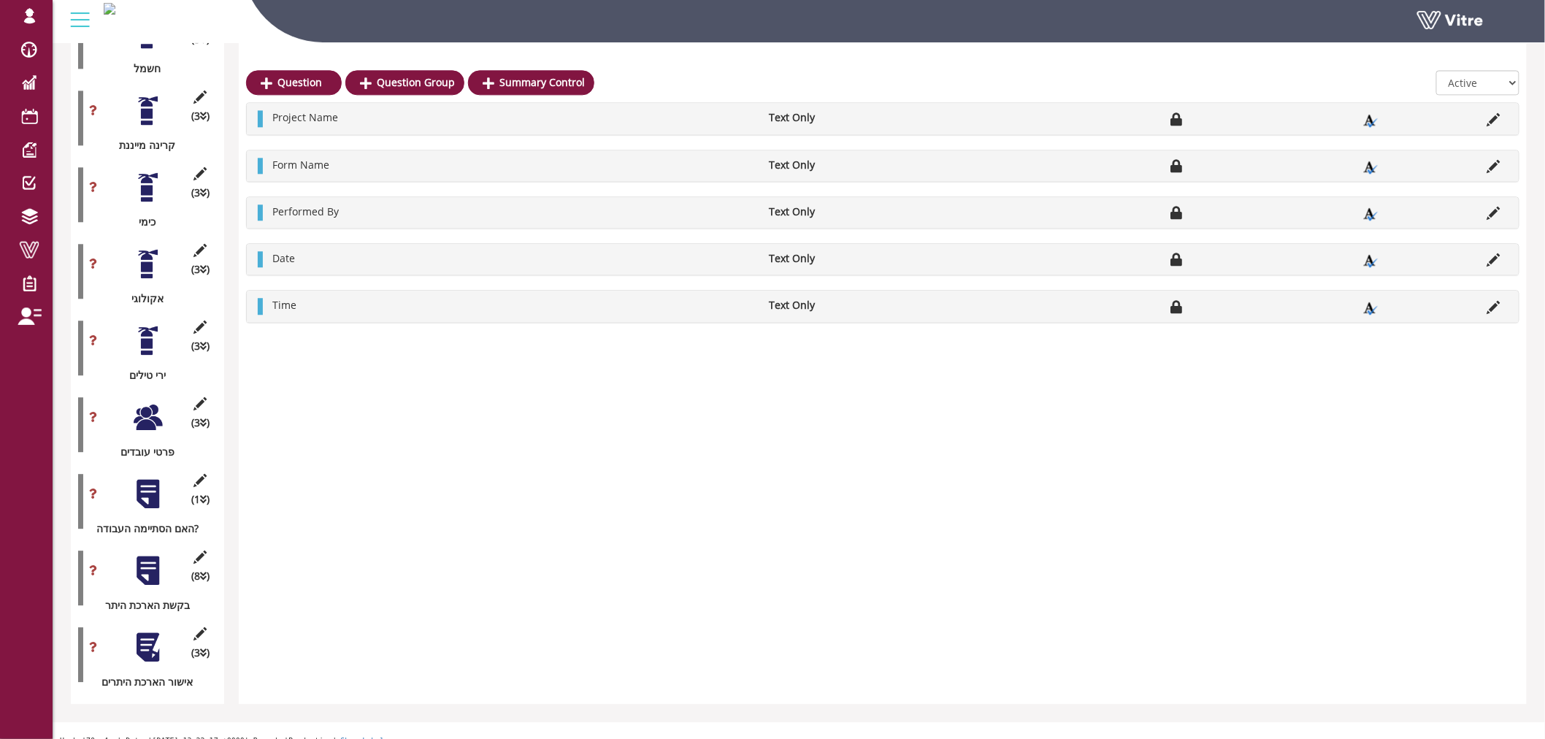
click at [145, 631] on div at bounding box center [147, 647] width 33 height 33
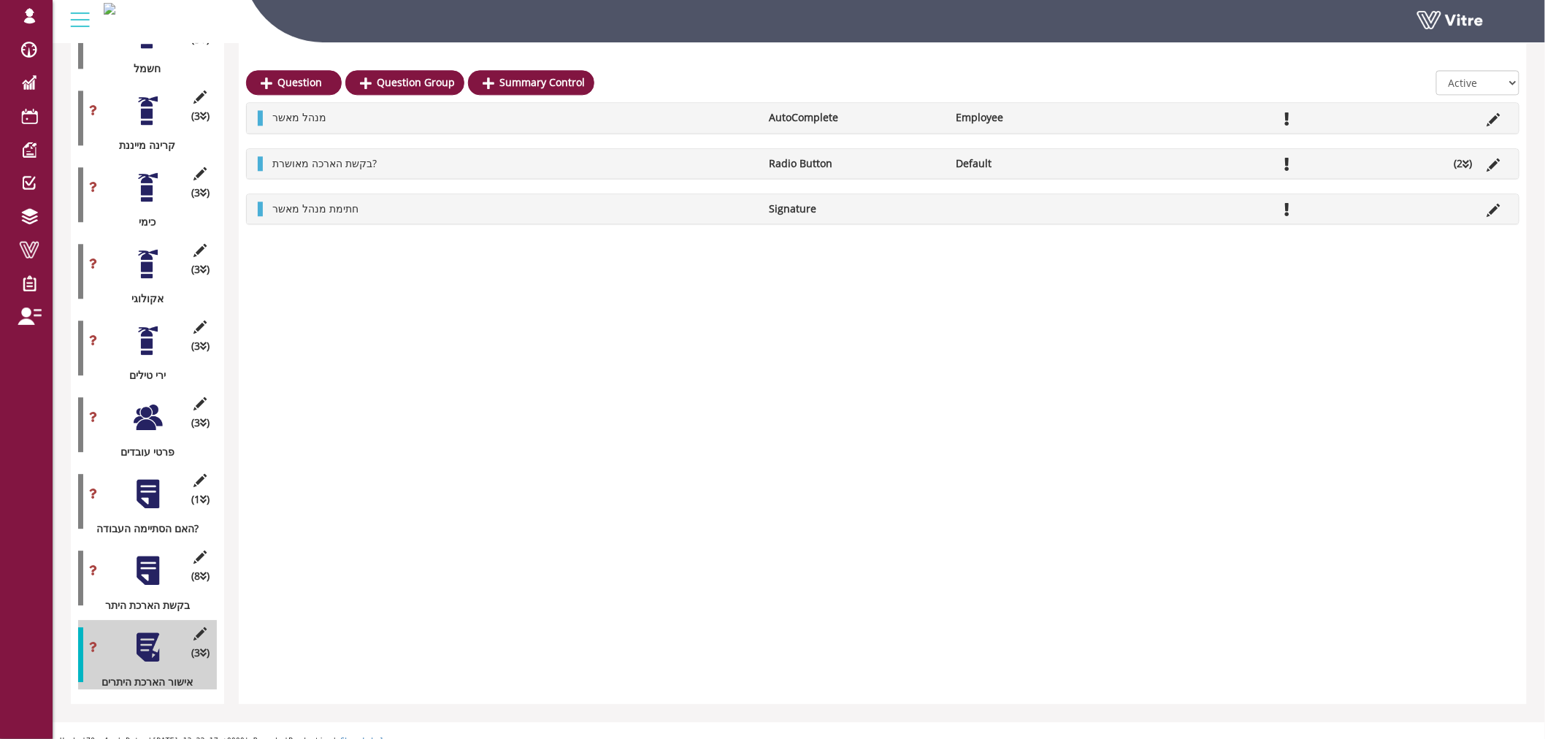
click at [1468, 159] on icon at bounding box center [1466, 164] width 7 height 10
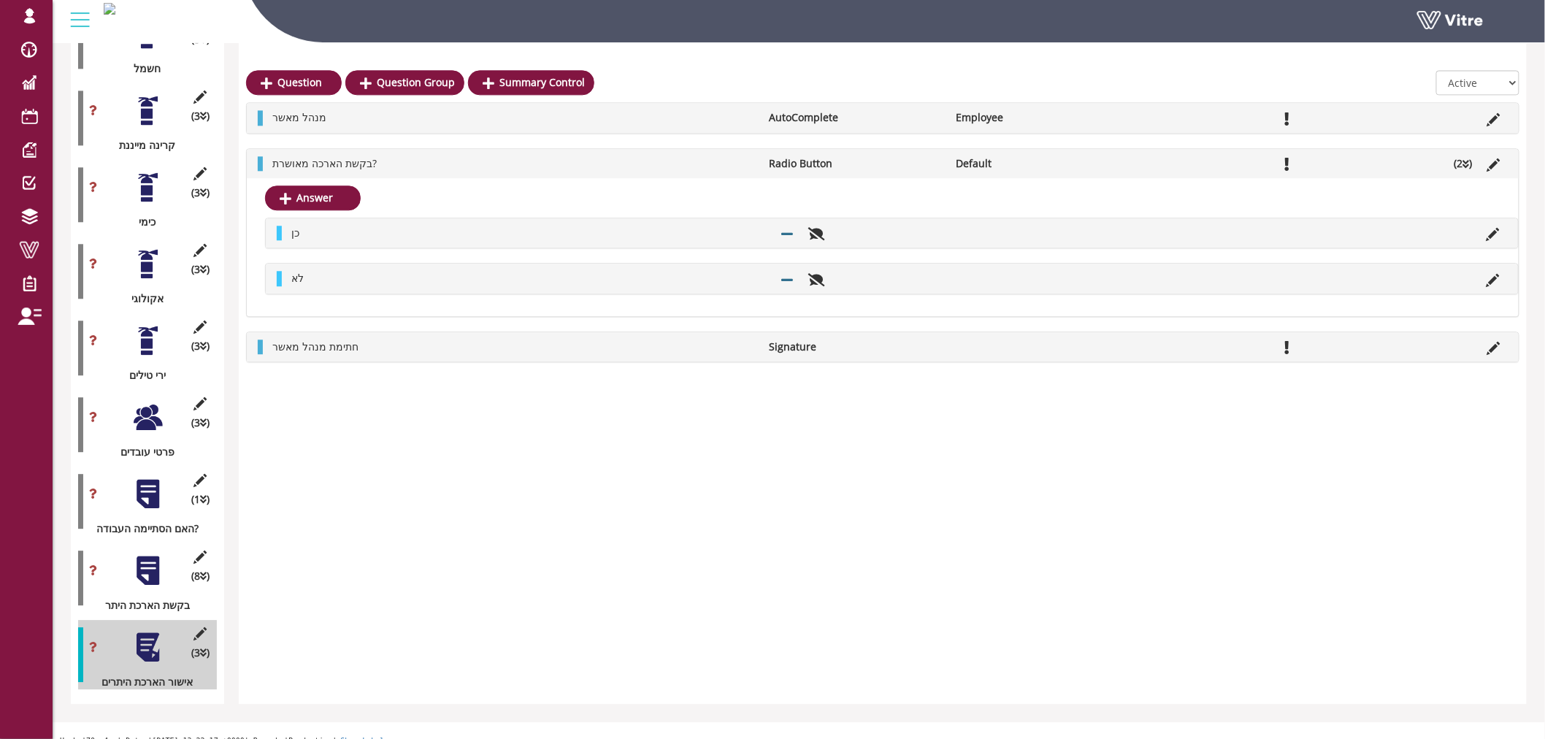
click at [147, 554] on div at bounding box center [147, 570] width 33 height 33
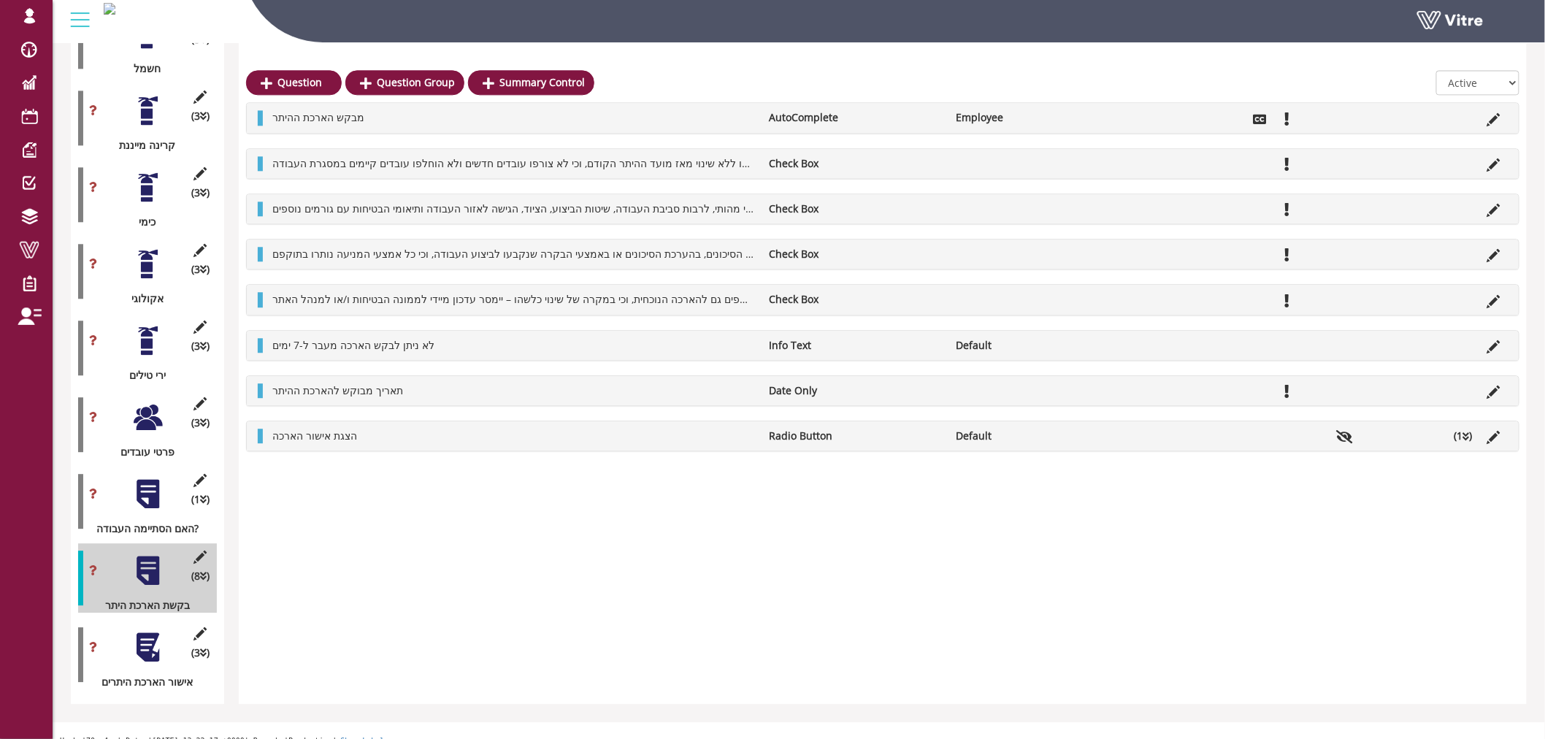
click at [140, 479] on div at bounding box center [147, 494] width 33 height 33
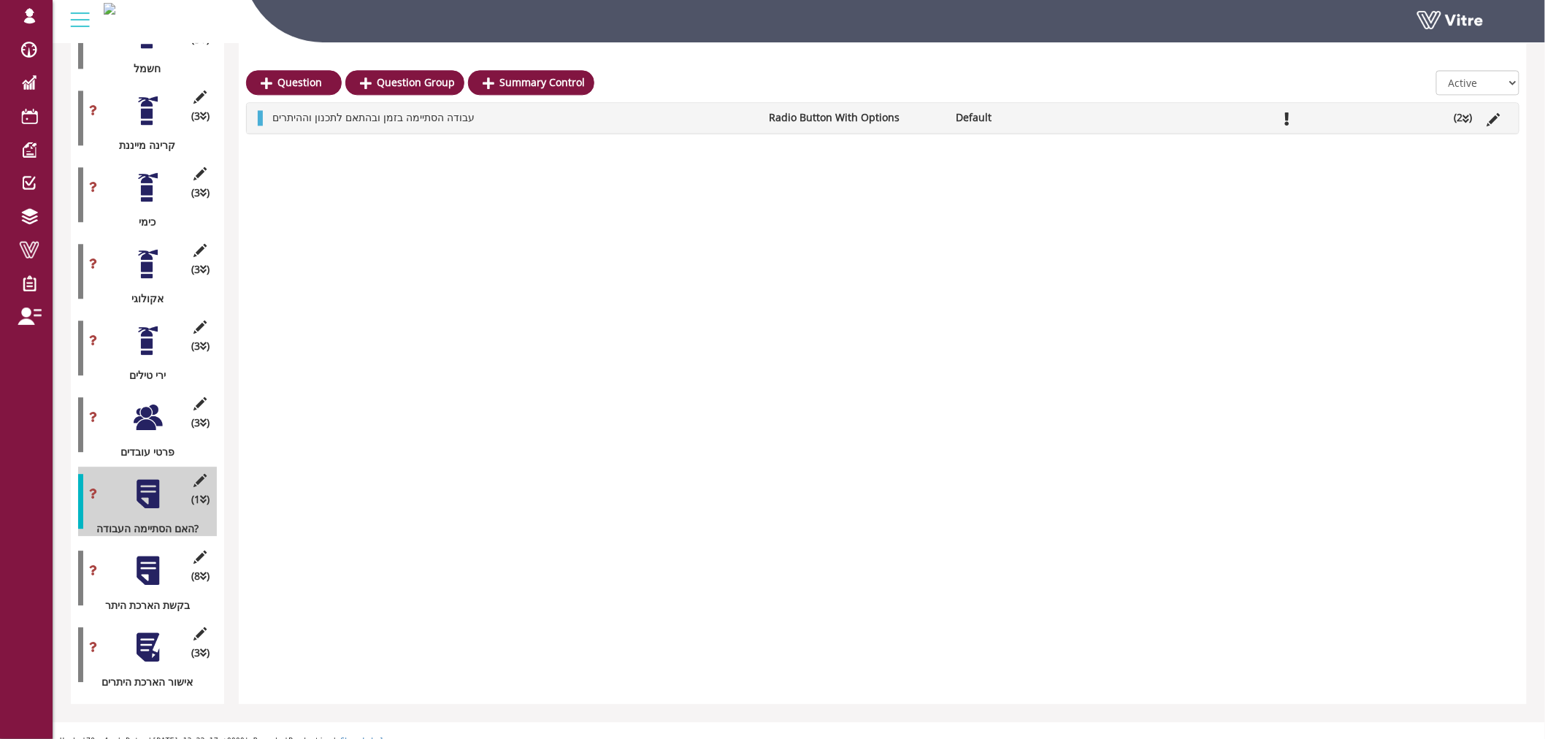
click at [1471, 115] on li "(2 )" at bounding box center [1463, 117] width 33 height 15
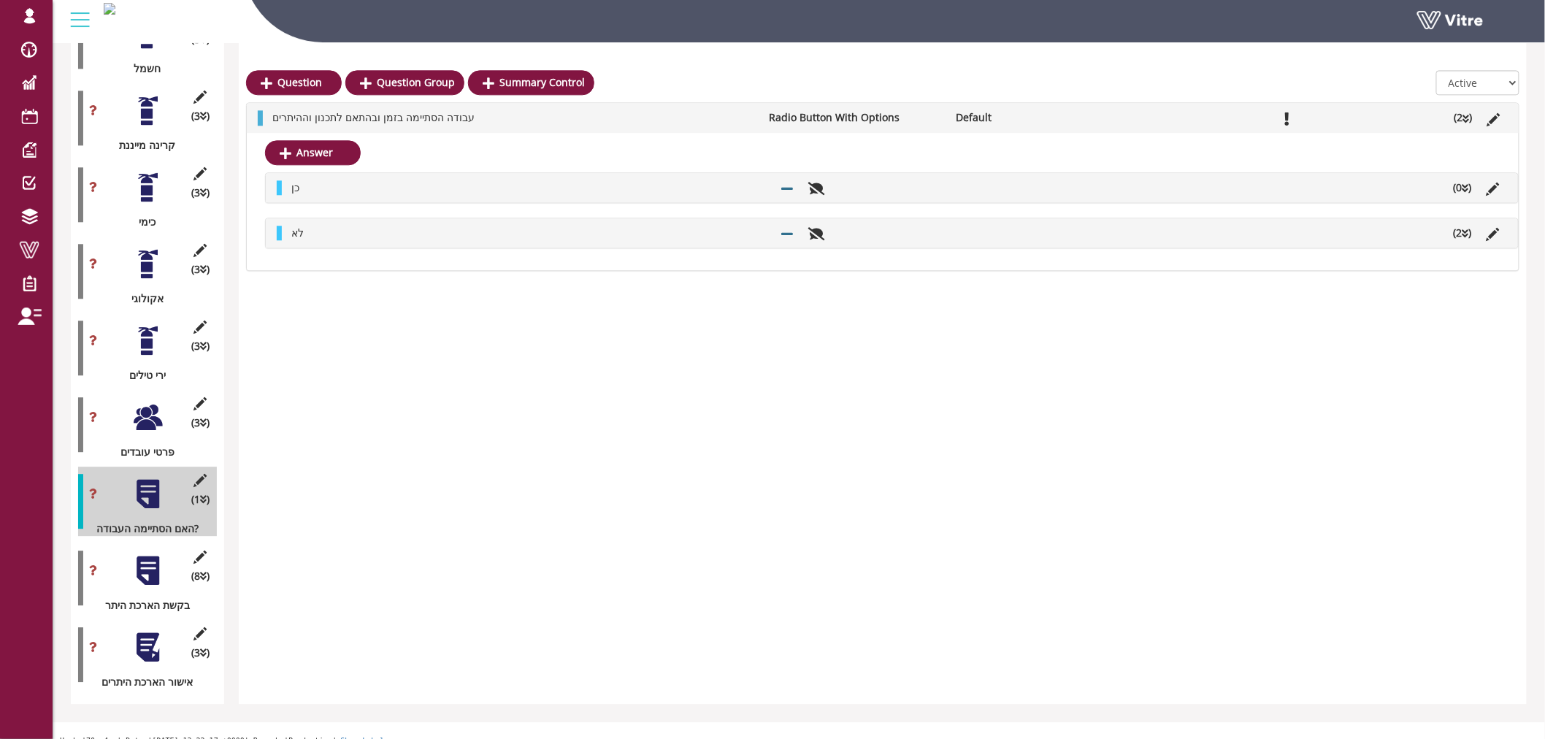
click at [1468, 226] on li "(2 )" at bounding box center [1462, 233] width 33 height 15
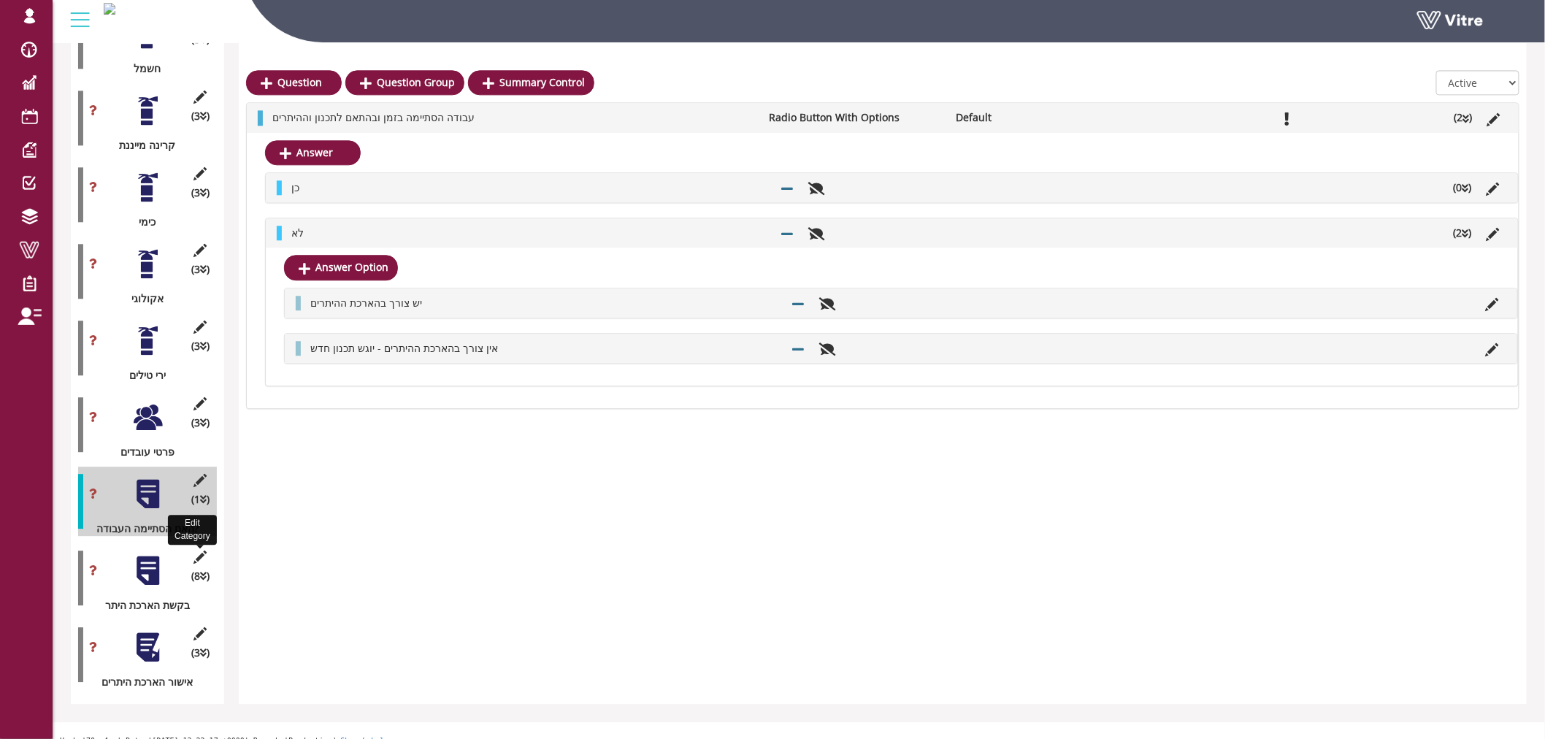
click at [203, 551] on icon at bounding box center [200, 557] width 18 height 13
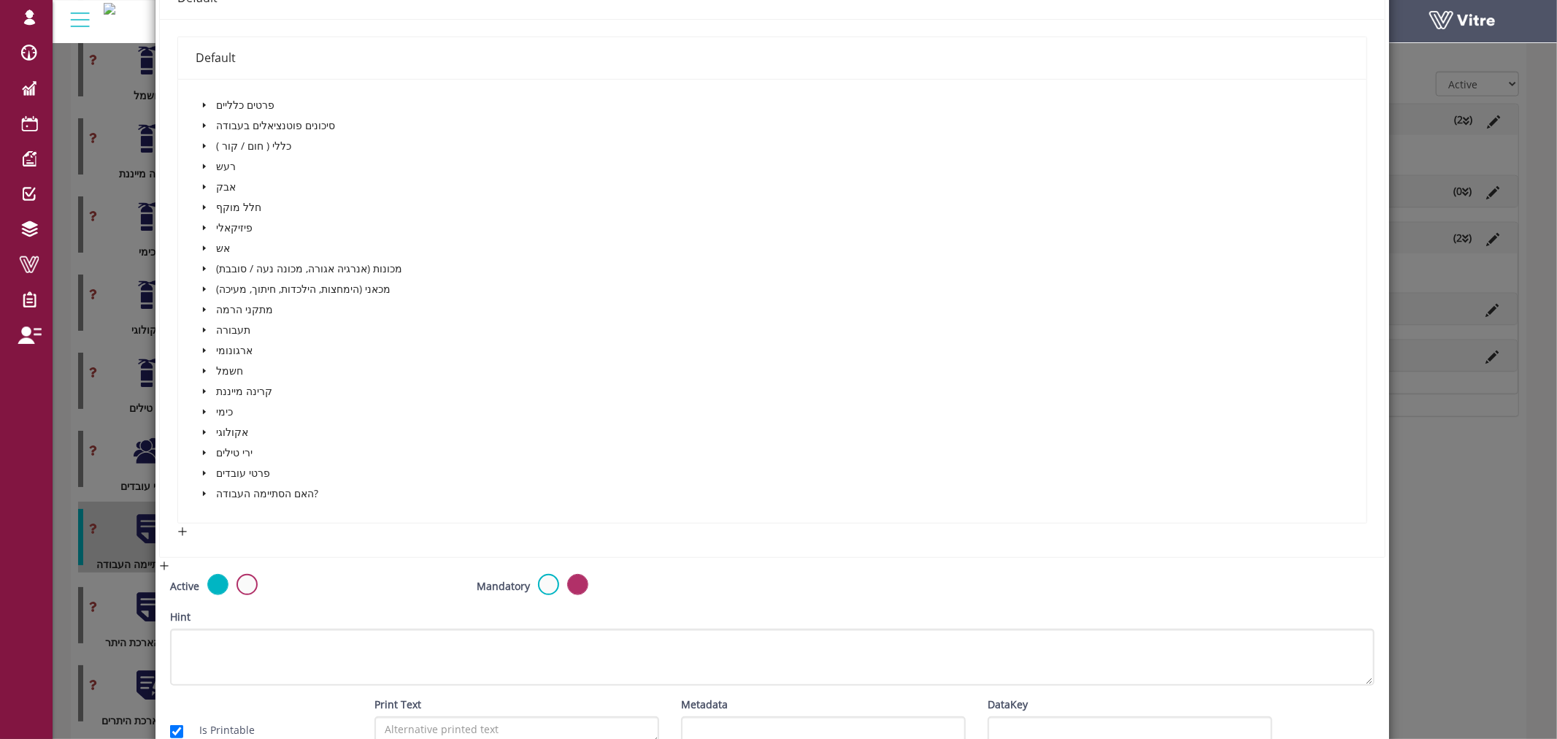
scroll to position [324, 0]
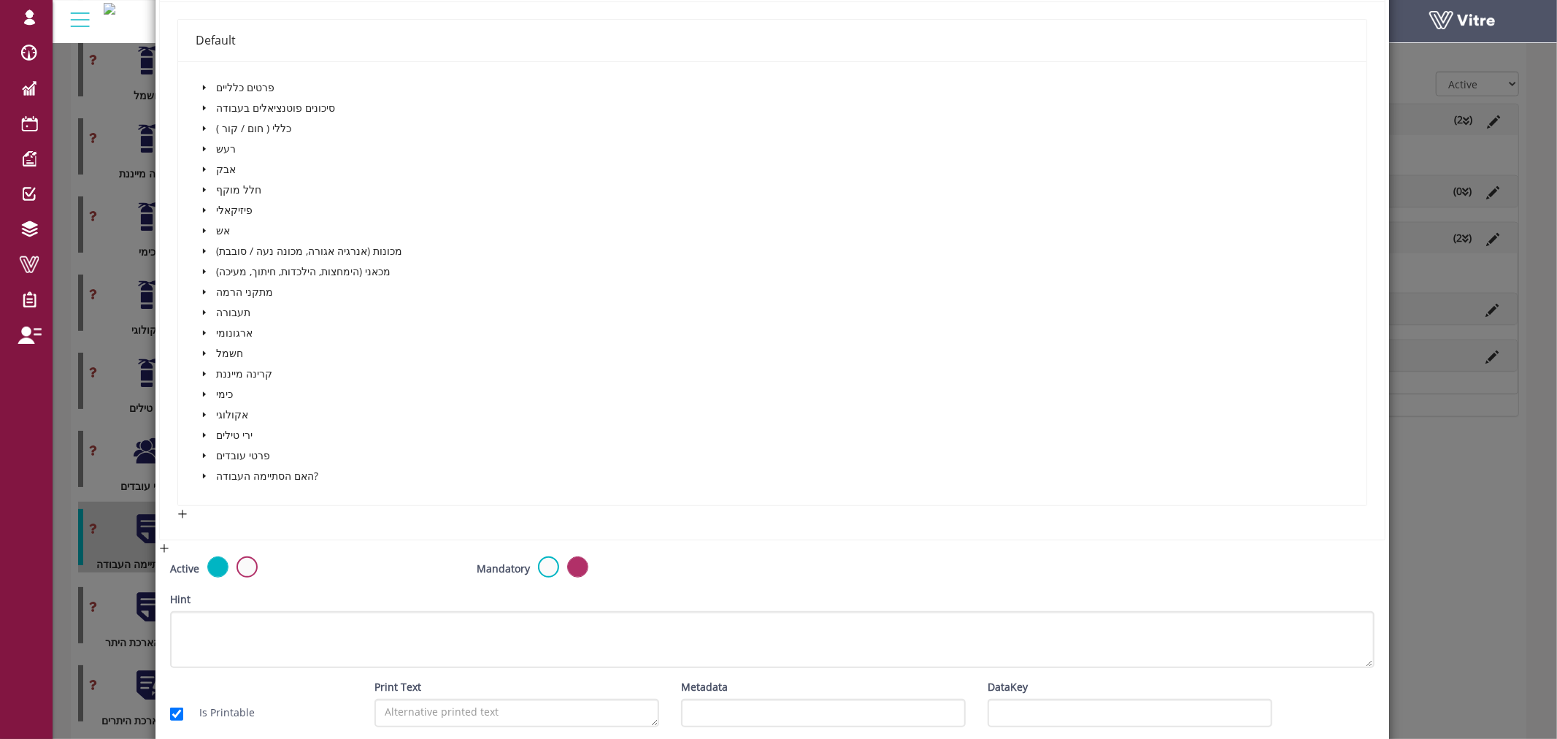
click at [203, 467] on span at bounding box center [205, 476] width 18 height 18
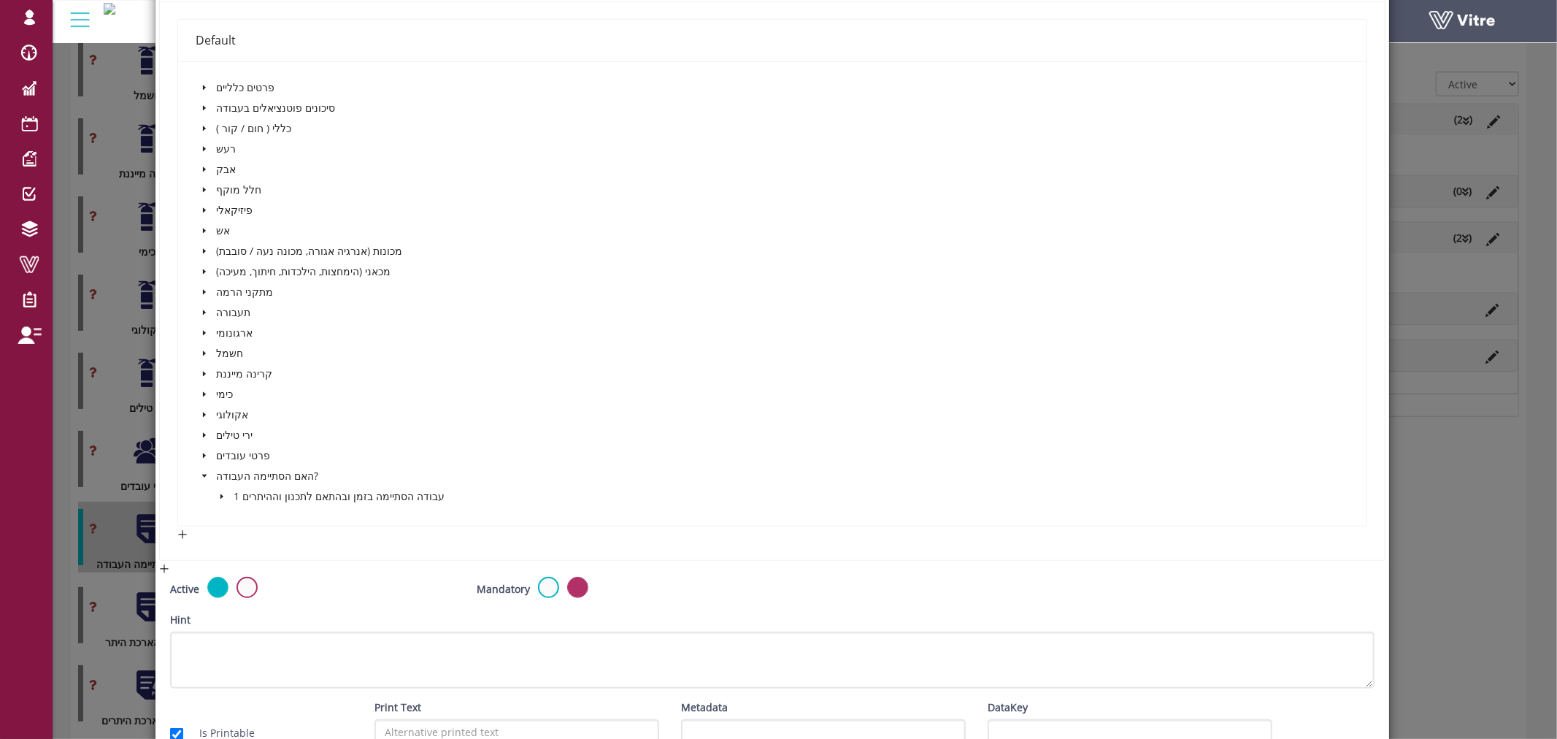
click at [224, 491] on span at bounding box center [222, 497] width 18 height 18
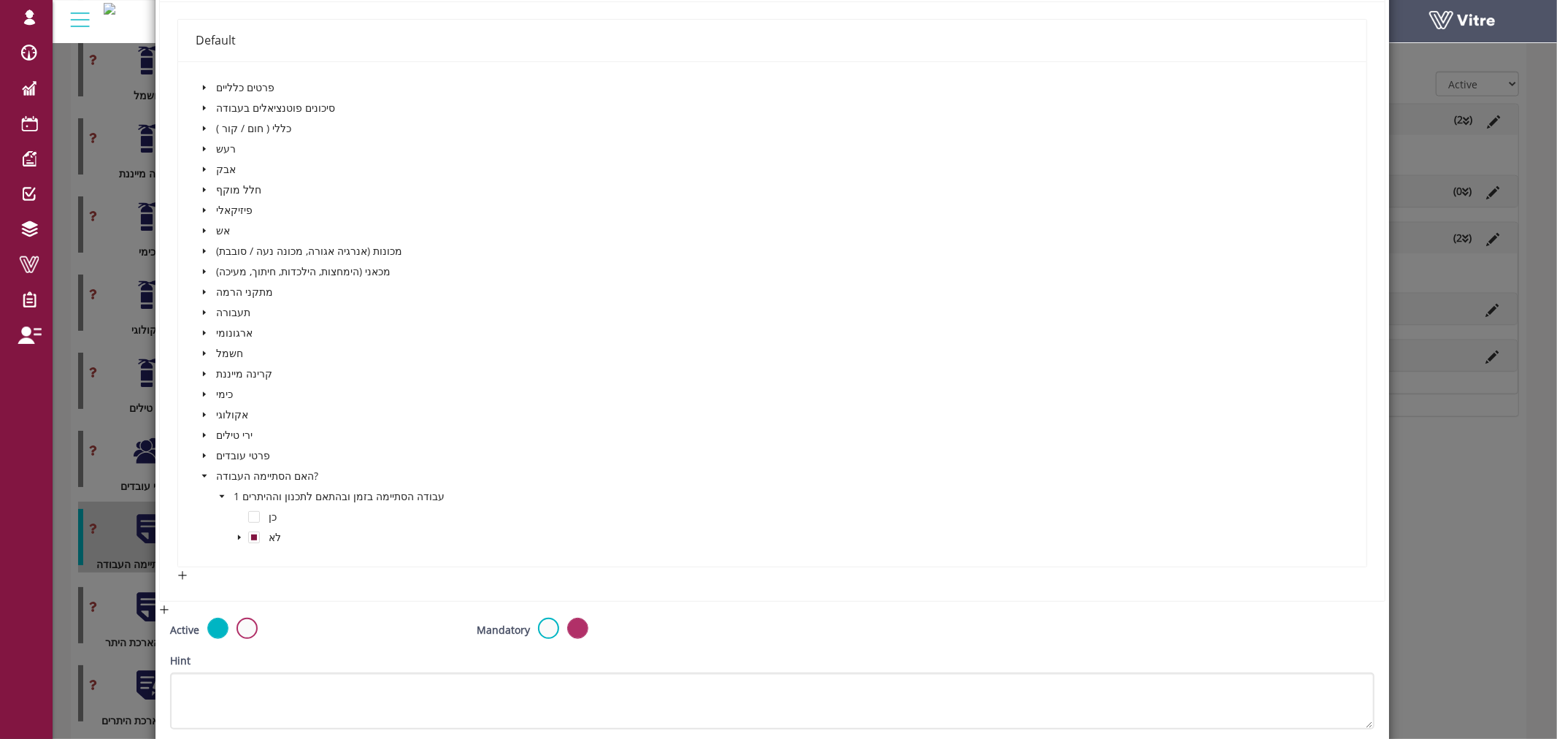
click at [236, 534] on icon "caret-down" at bounding box center [239, 537] width 7 height 7
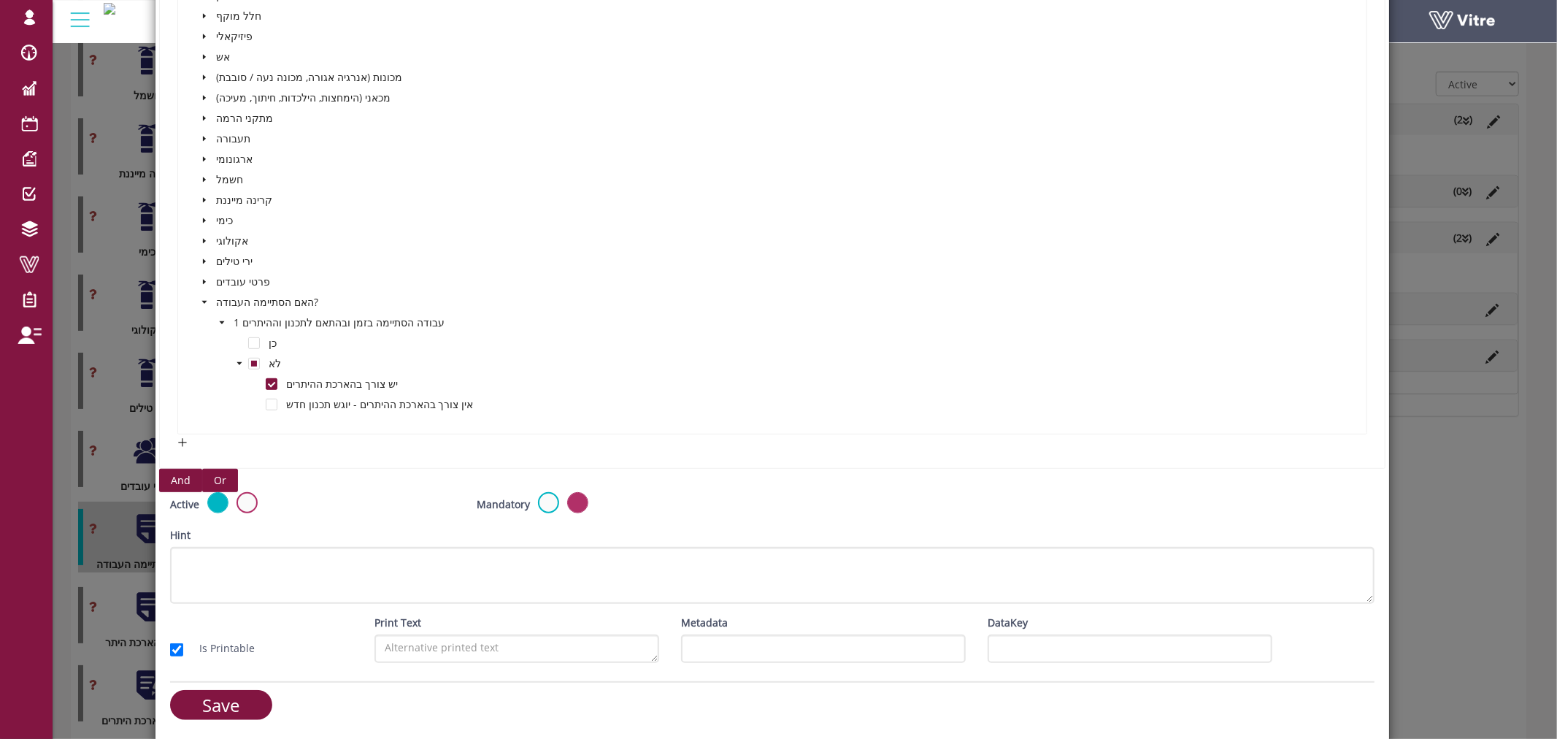
scroll to position [491, 0]
drag, startPoint x: 263, startPoint y: 705, endPoint x: 267, endPoint y: 690, distance: 15.9
click at [263, 705] on input "Save" at bounding box center [221, 705] width 102 height 30
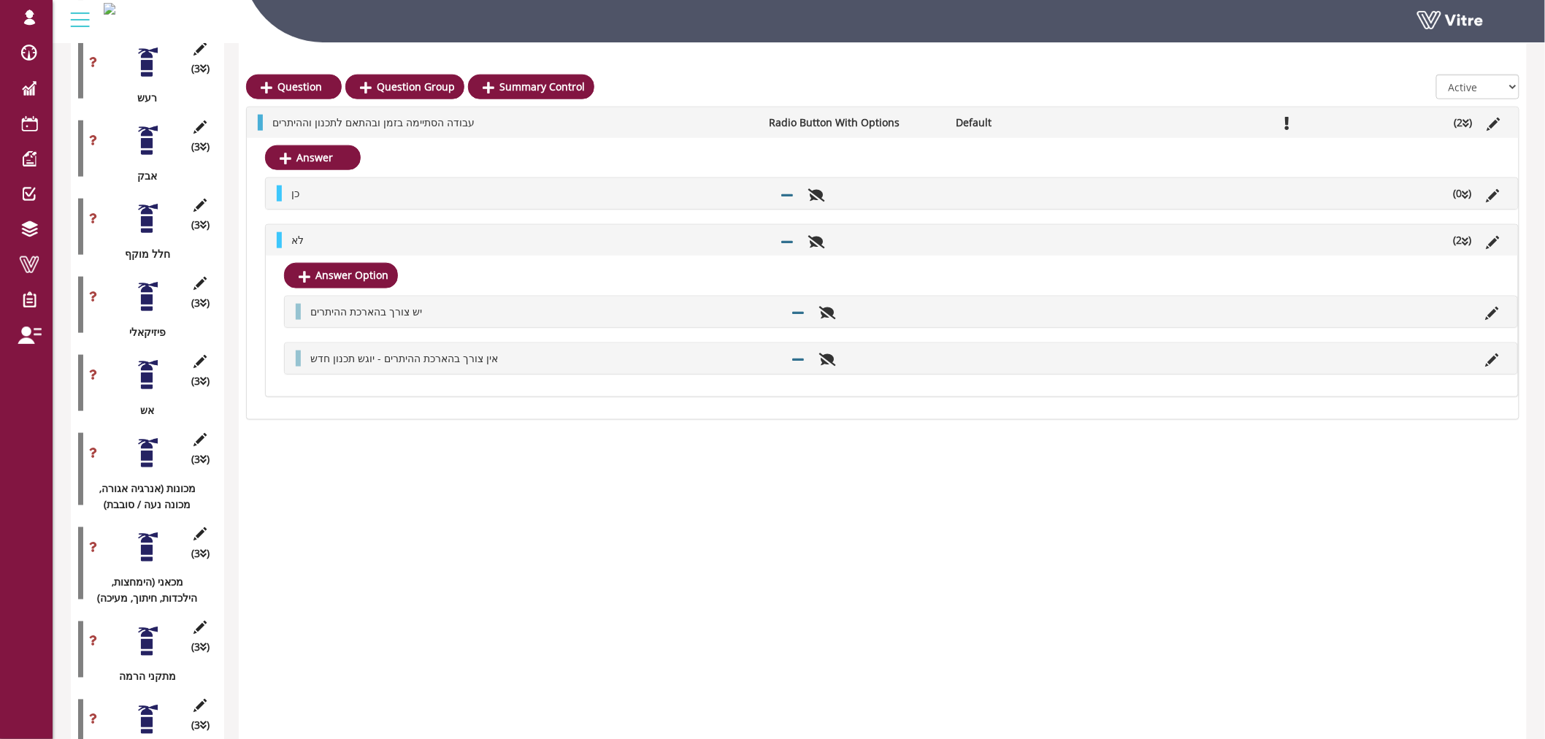
scroll to position [272, 0]
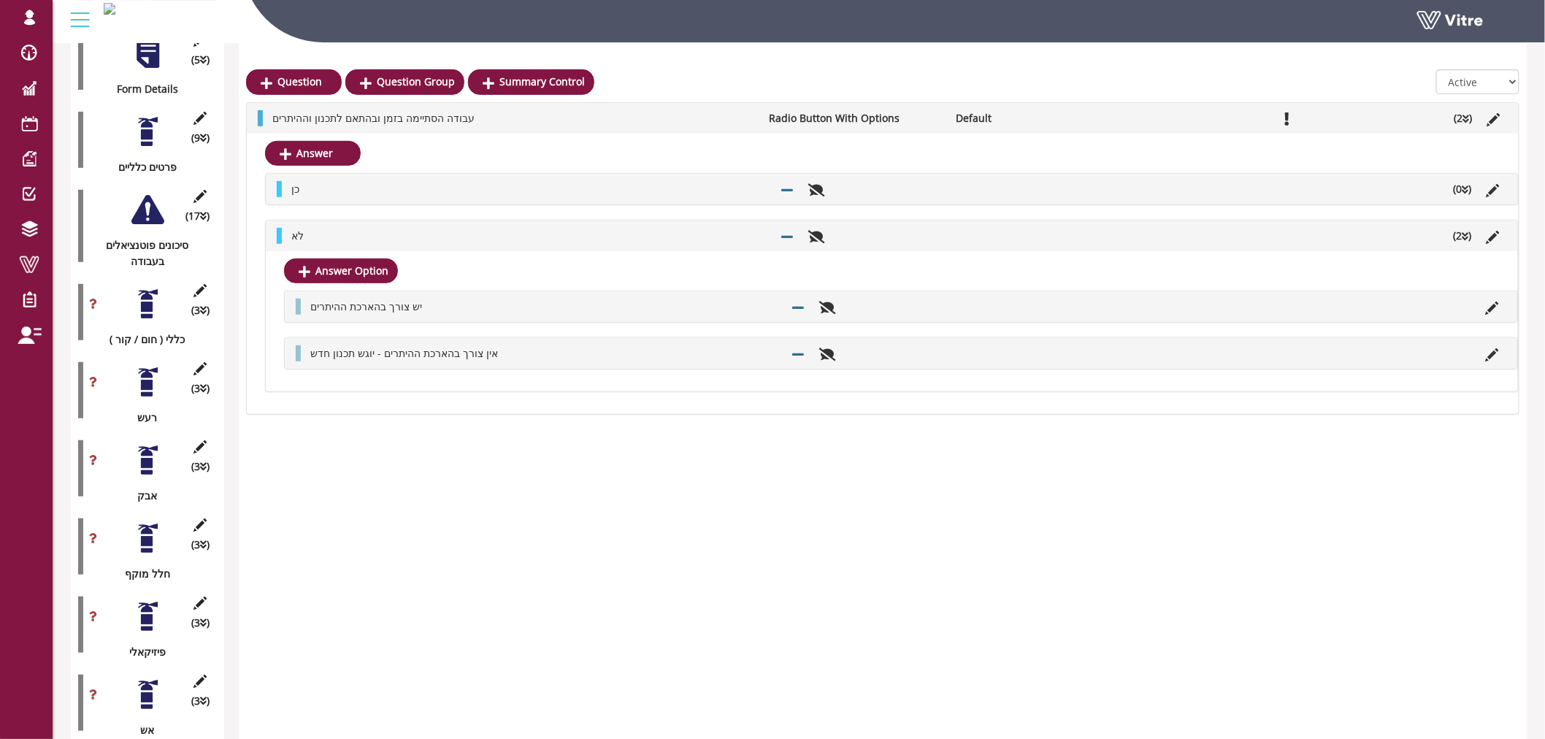
click at [139, 199] on div at bounding box center [147, 209] width 33 height 33
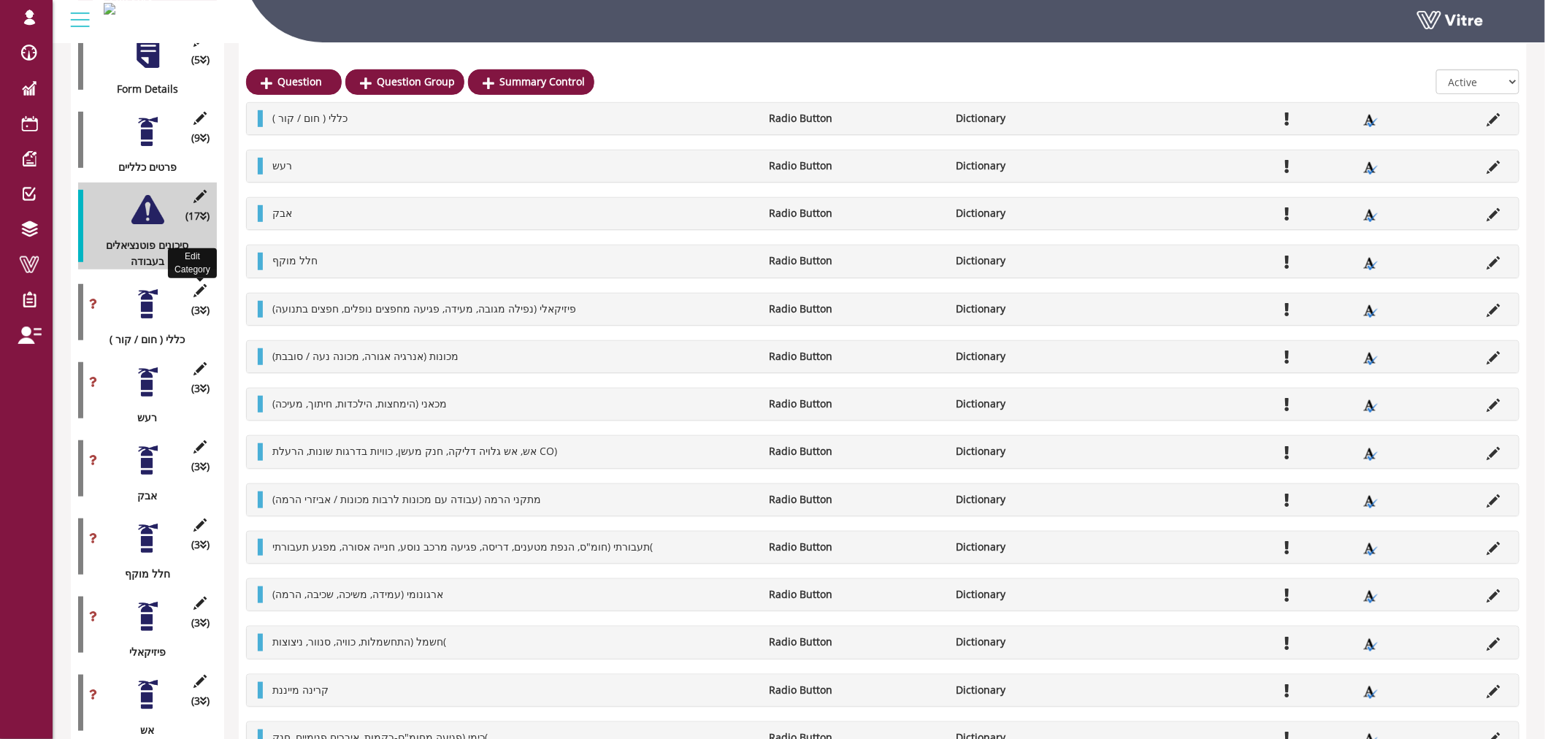
click at [200, 284] on icon at bounding box center [200, 290] width 18 height 13
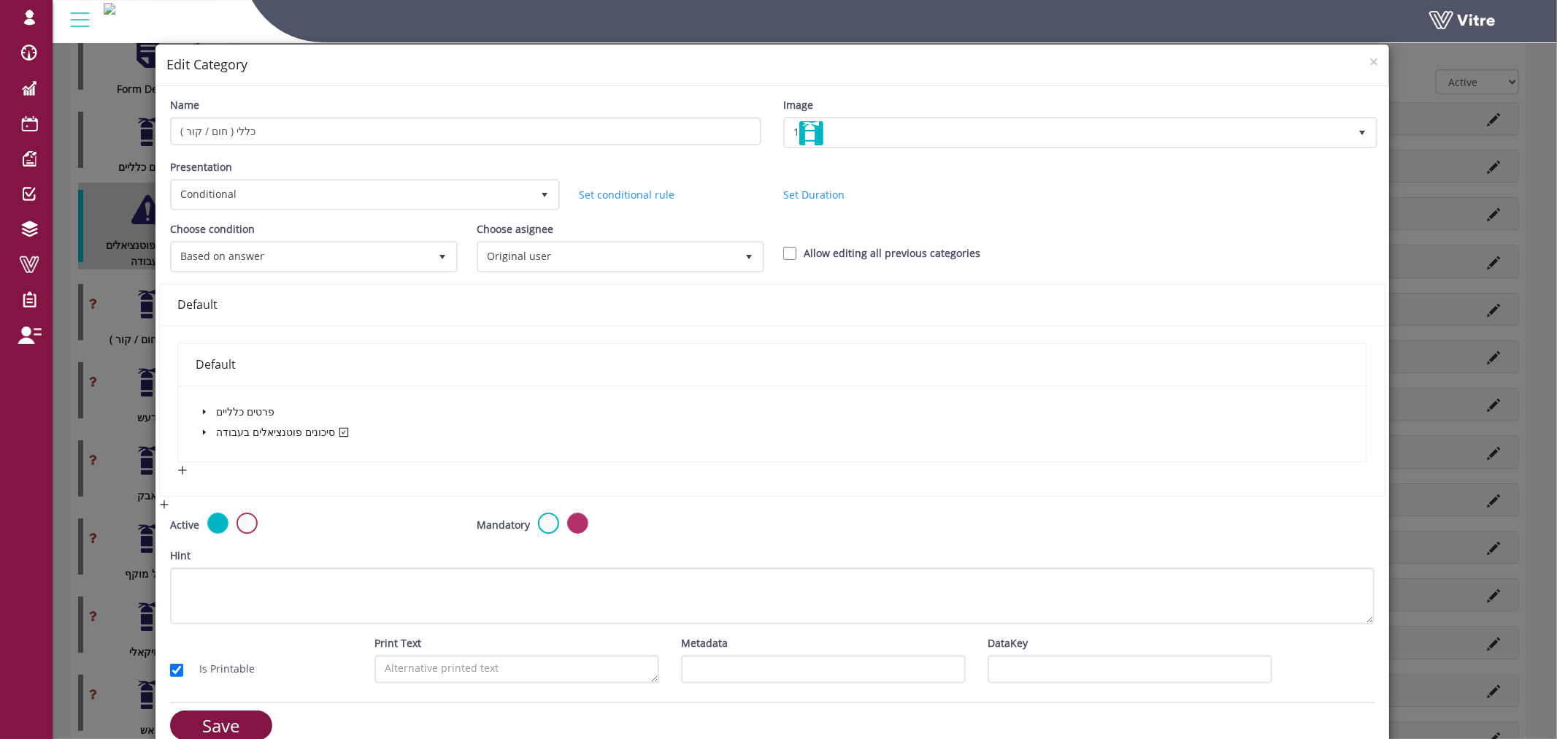
click at [205, 433] on span at bounding box center [205, 432] width 18 height 18
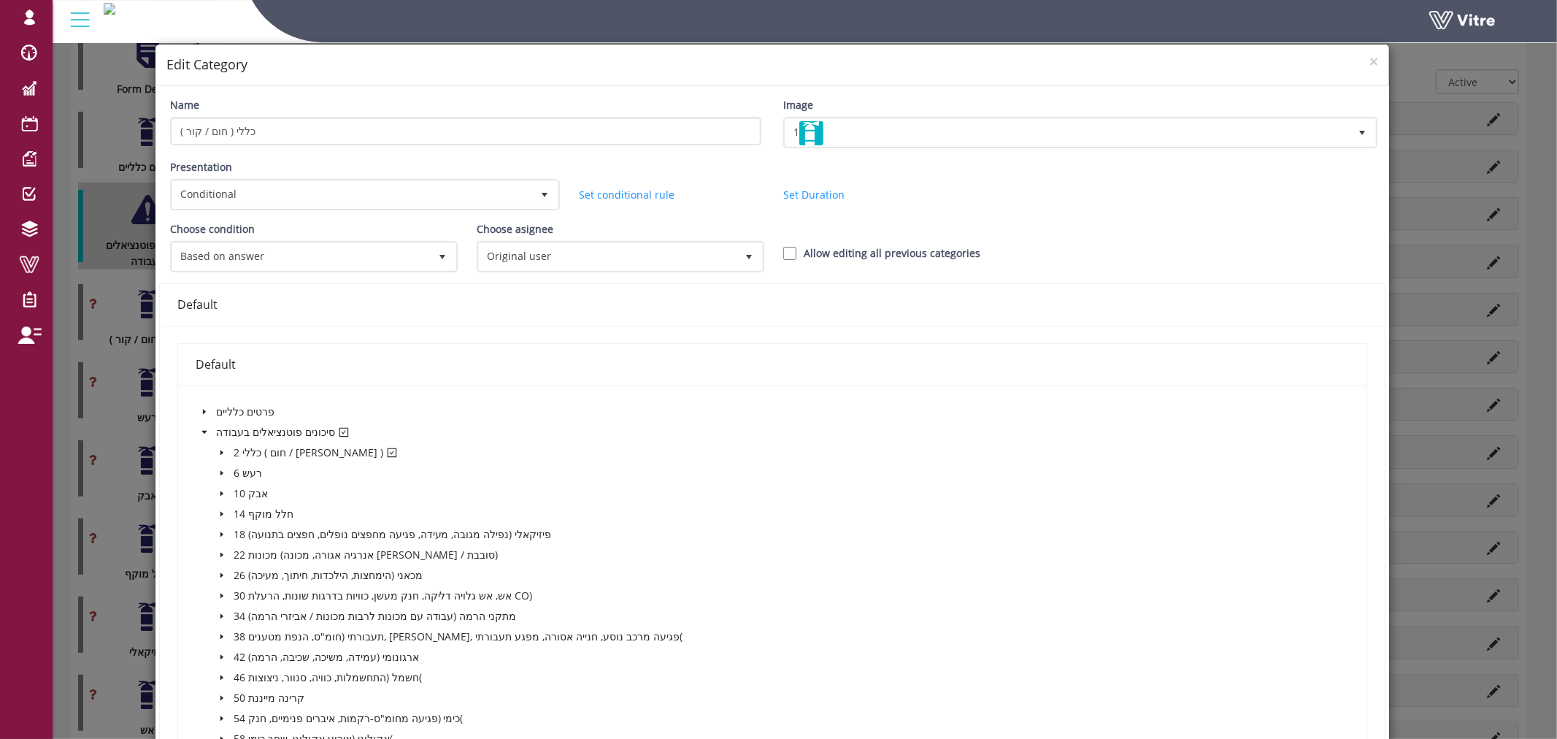
click at [220, 449] on icon "caret-down" at bounding box center [221, 452] width 7 height 7
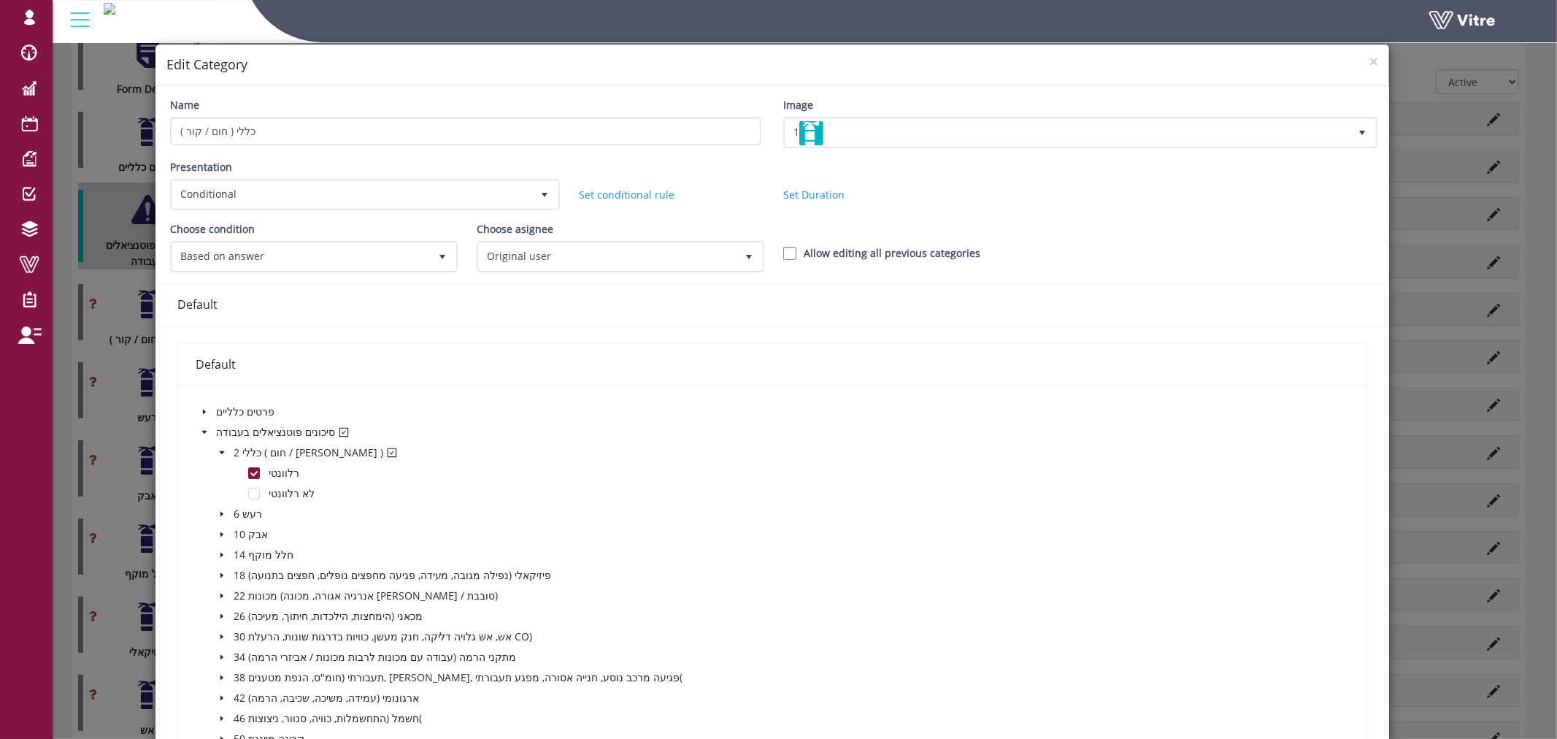
click at [1353, 63] on h4 "Edit Category" at bounding box center [772, 64] width 1213 height 19
click at [1370, 62] on span "×" at bounding box center [1374, 61] width 9 height 20
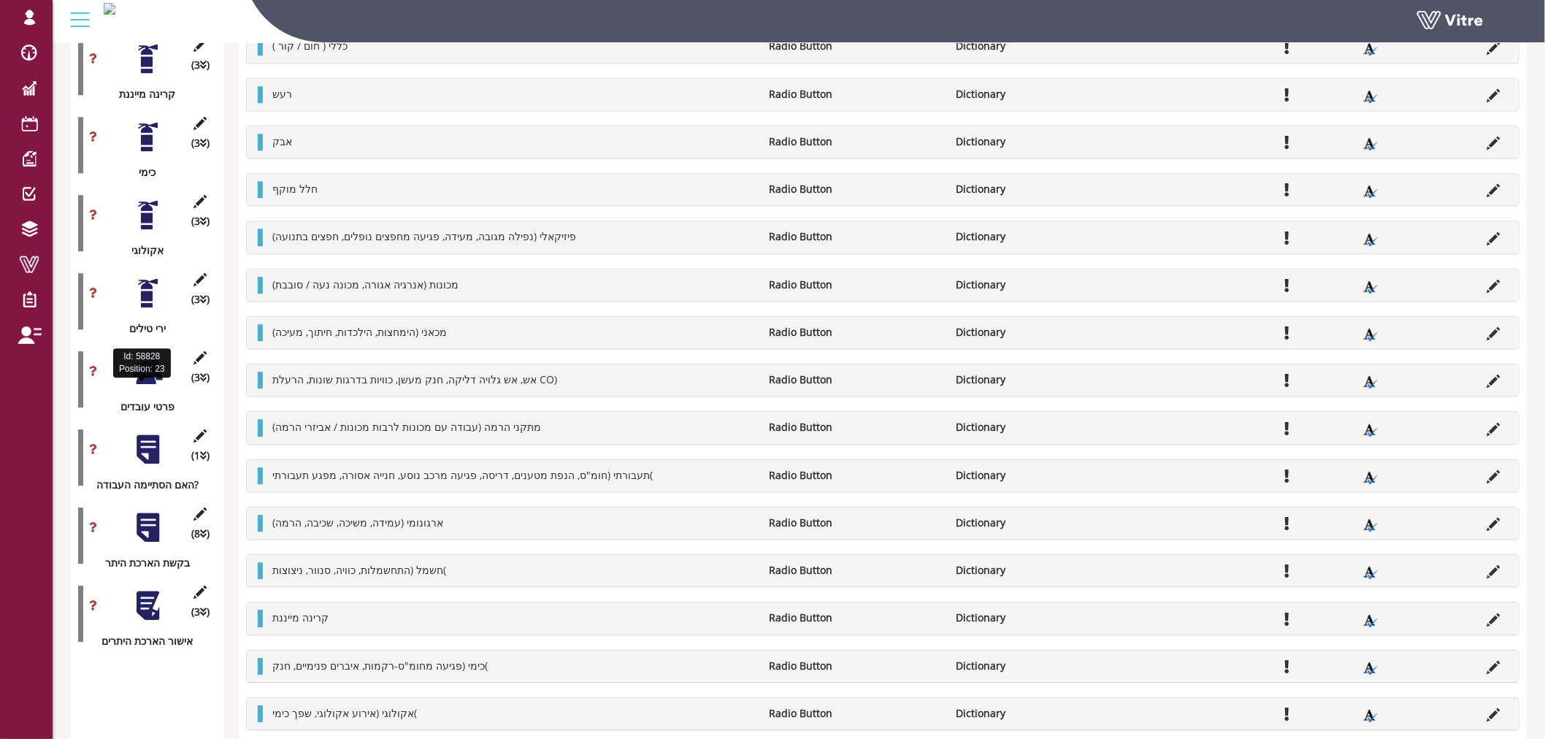
scroll to position [1408, 0]
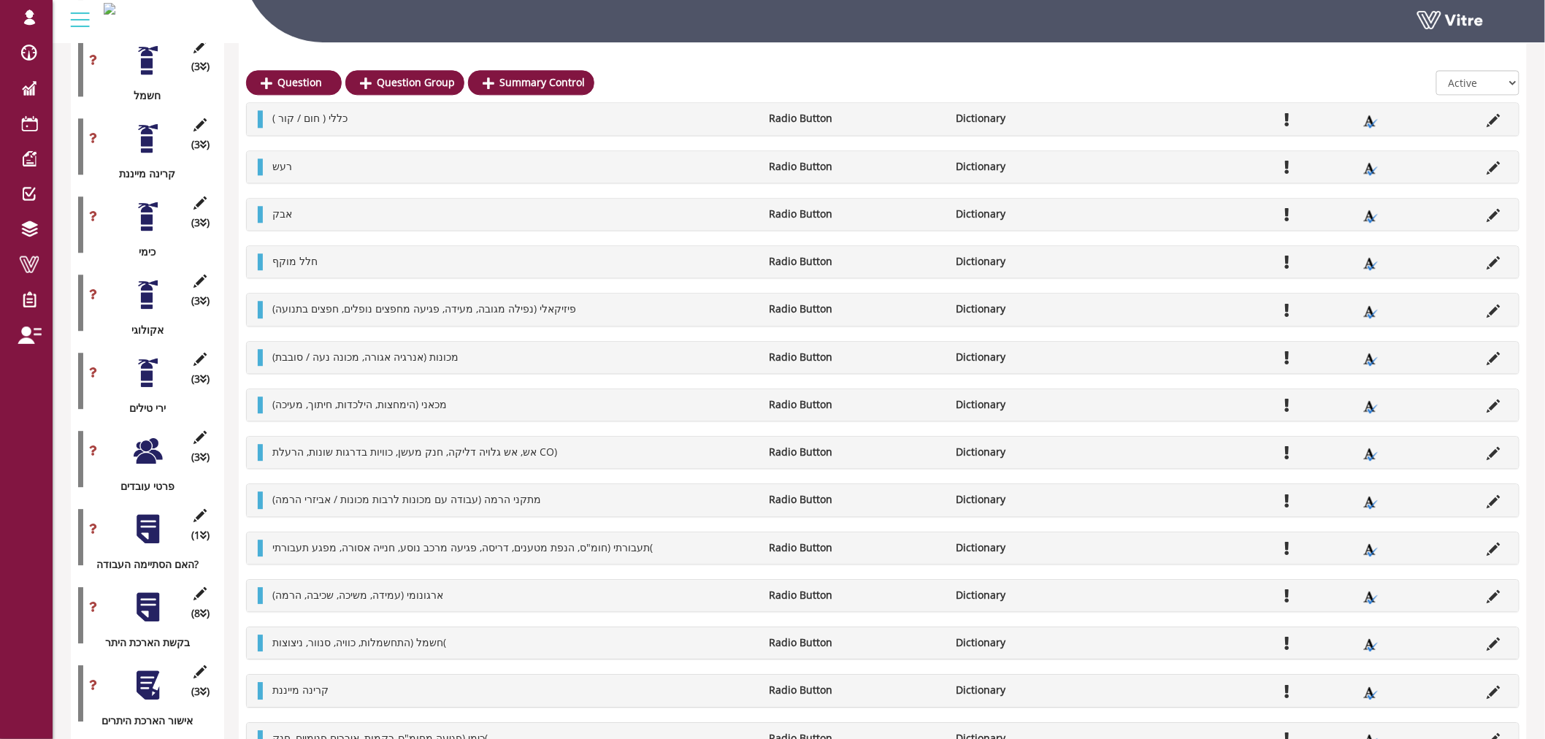
click at [150, 440] on div at bounding box center [147, 450] width 33 height 33
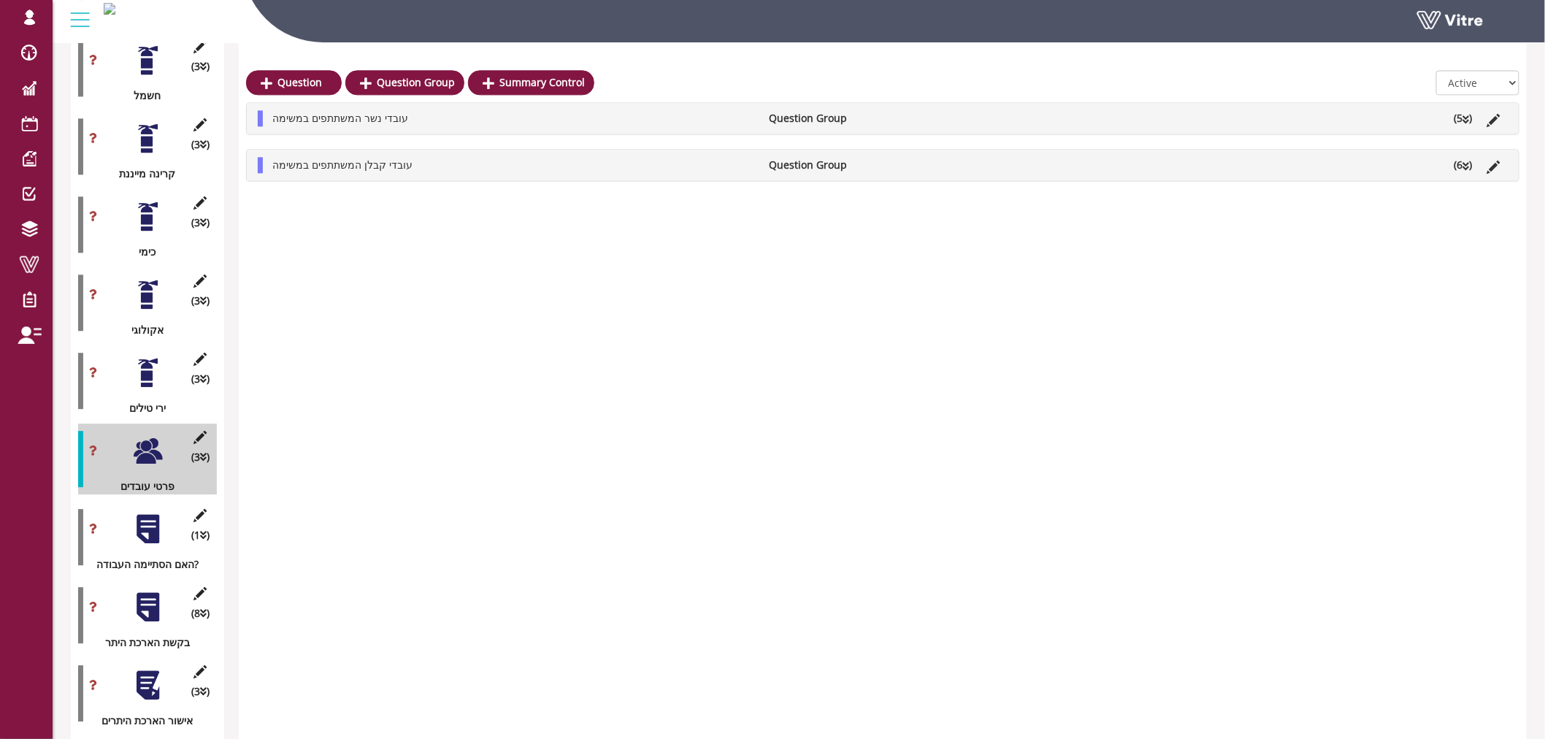
click at [1473, 121] on li "(5 )" at bounding box center [1463, 118] width 33 height 16
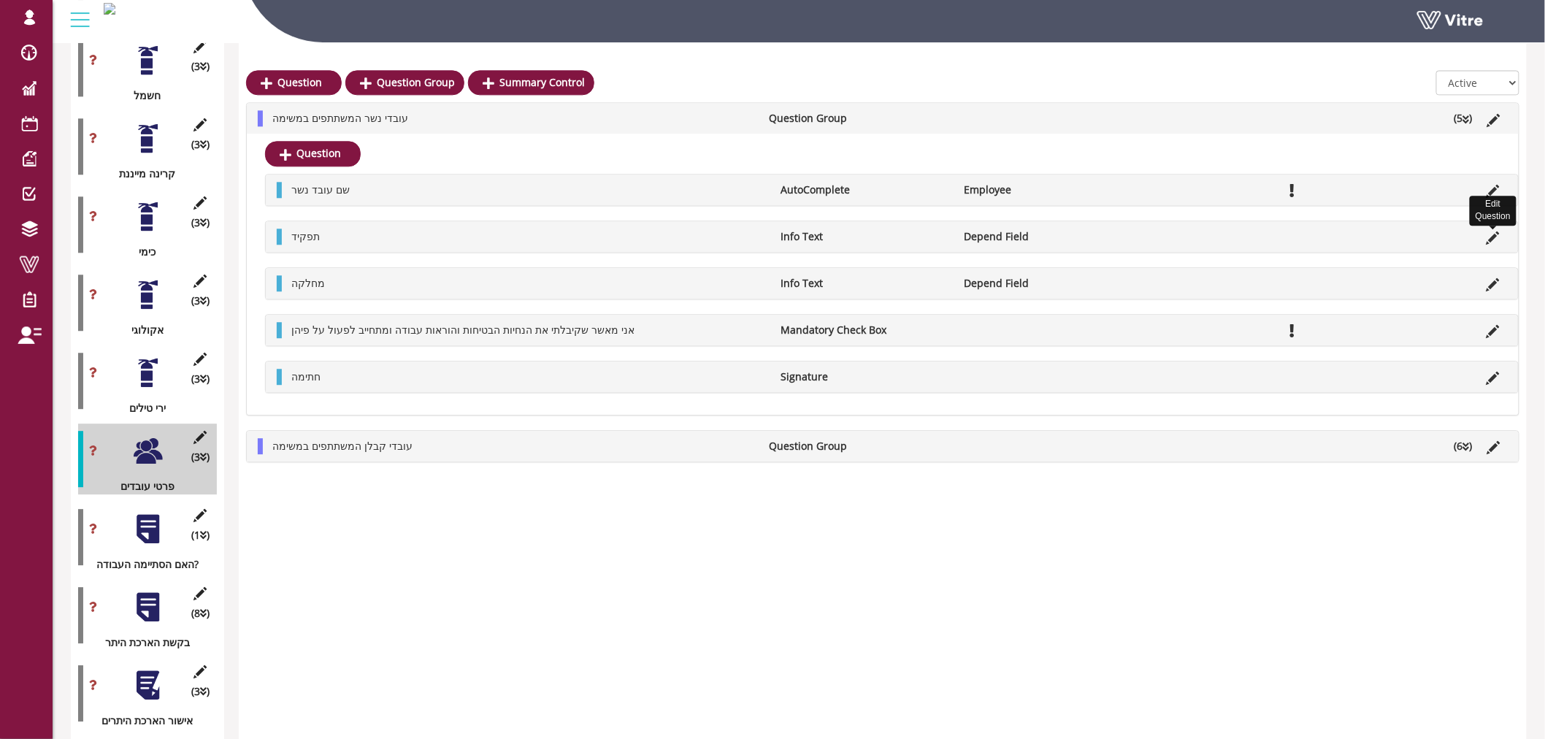
click at [1490, 234] on icon at bounding box center [1493, 237] width 13 height 13
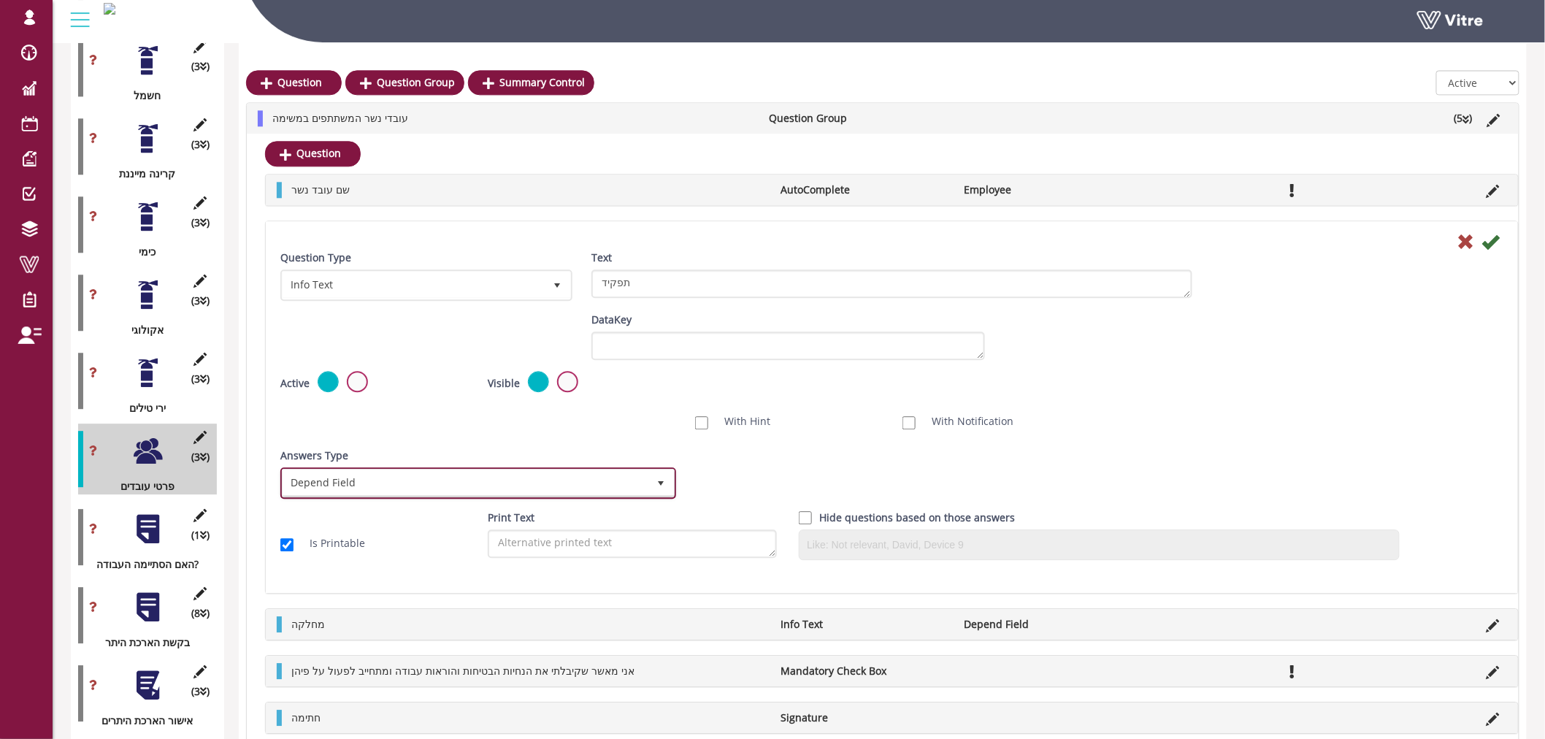
click at [369, 482] on span "Depend Field" at bounding box center [465, 482] width 365 height 26
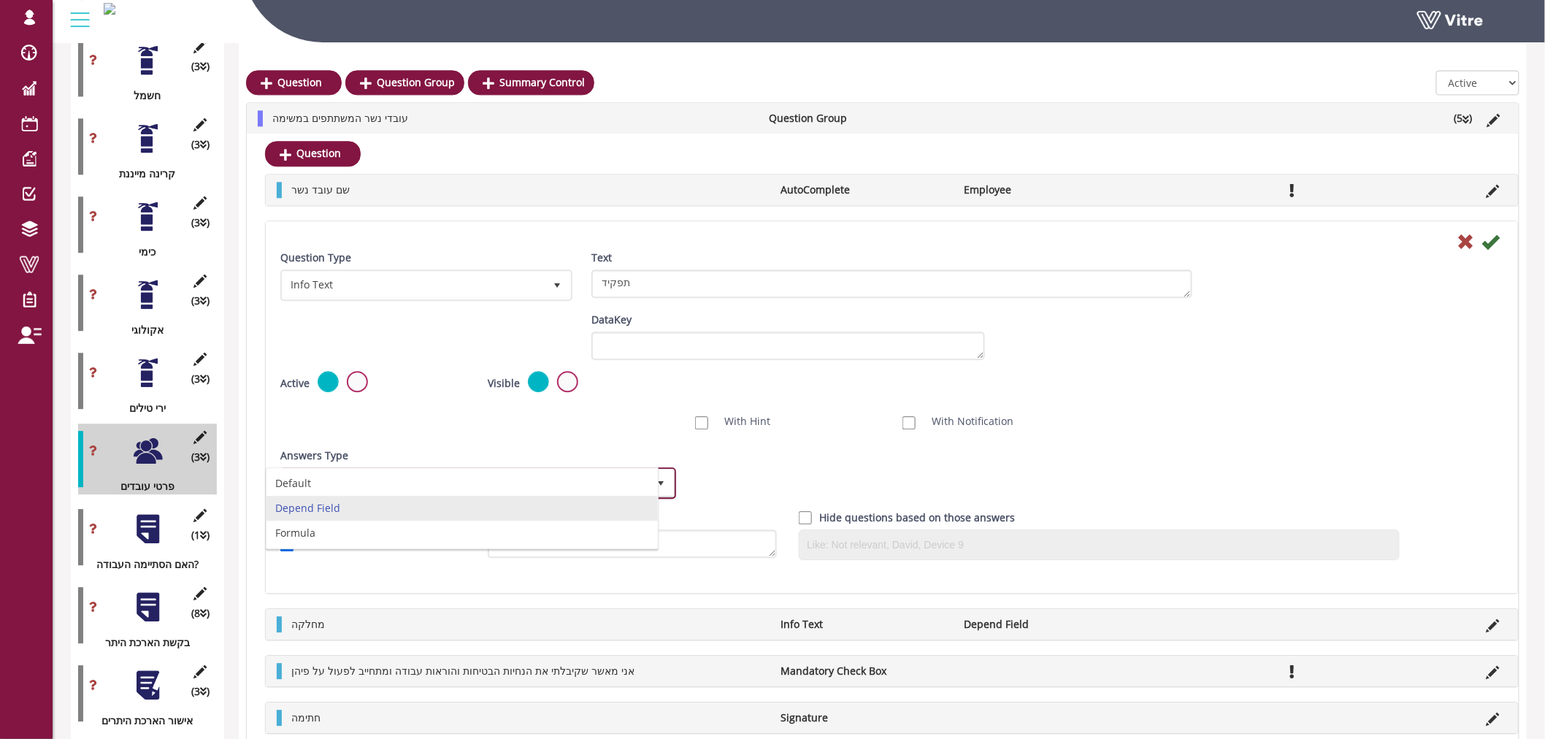
click at [362, 508] on li "Depend Field" at bounding box center [462, 508] width 391 height 25
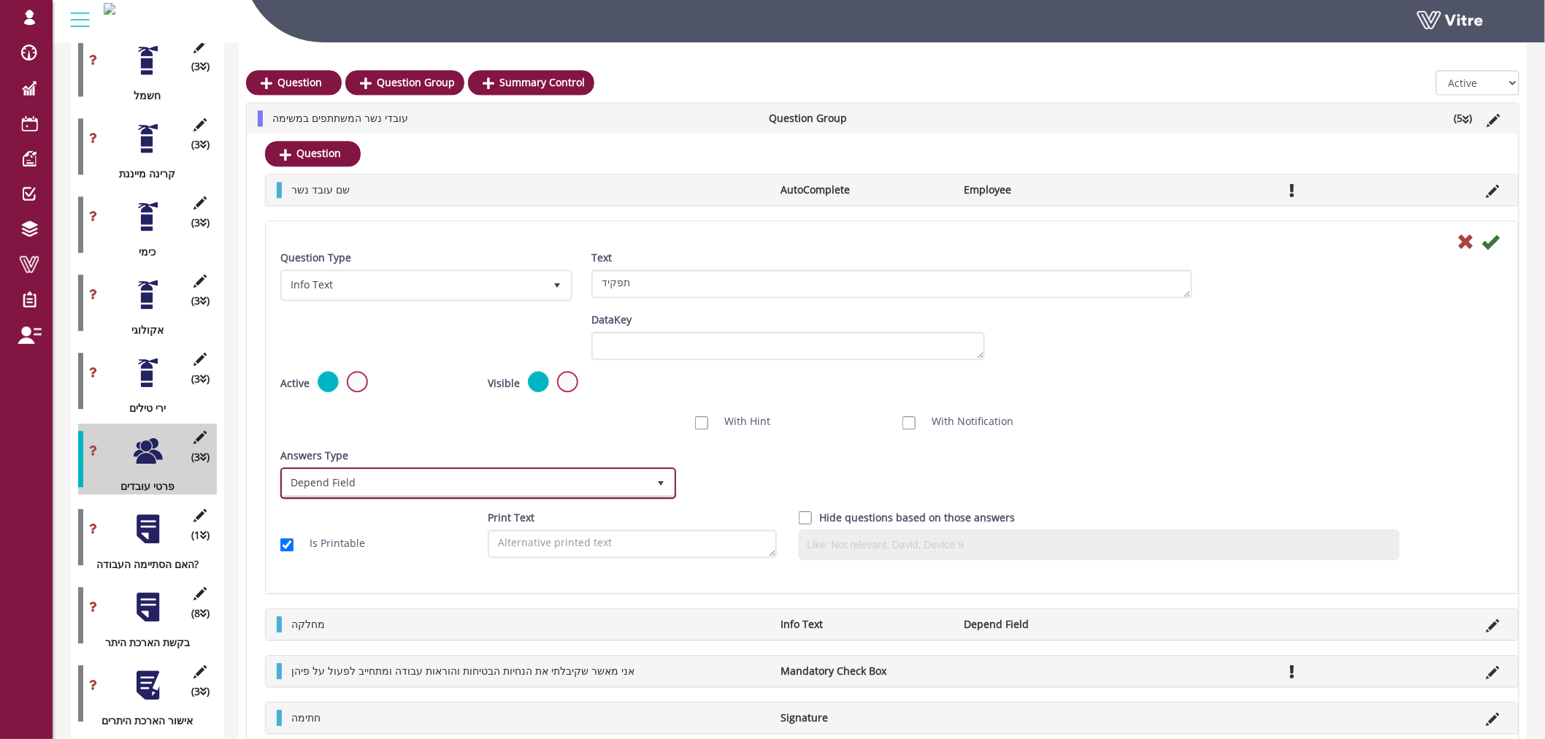
click at [650, 480] on span "select" at bounding box center [661, 482] width 26 height 26
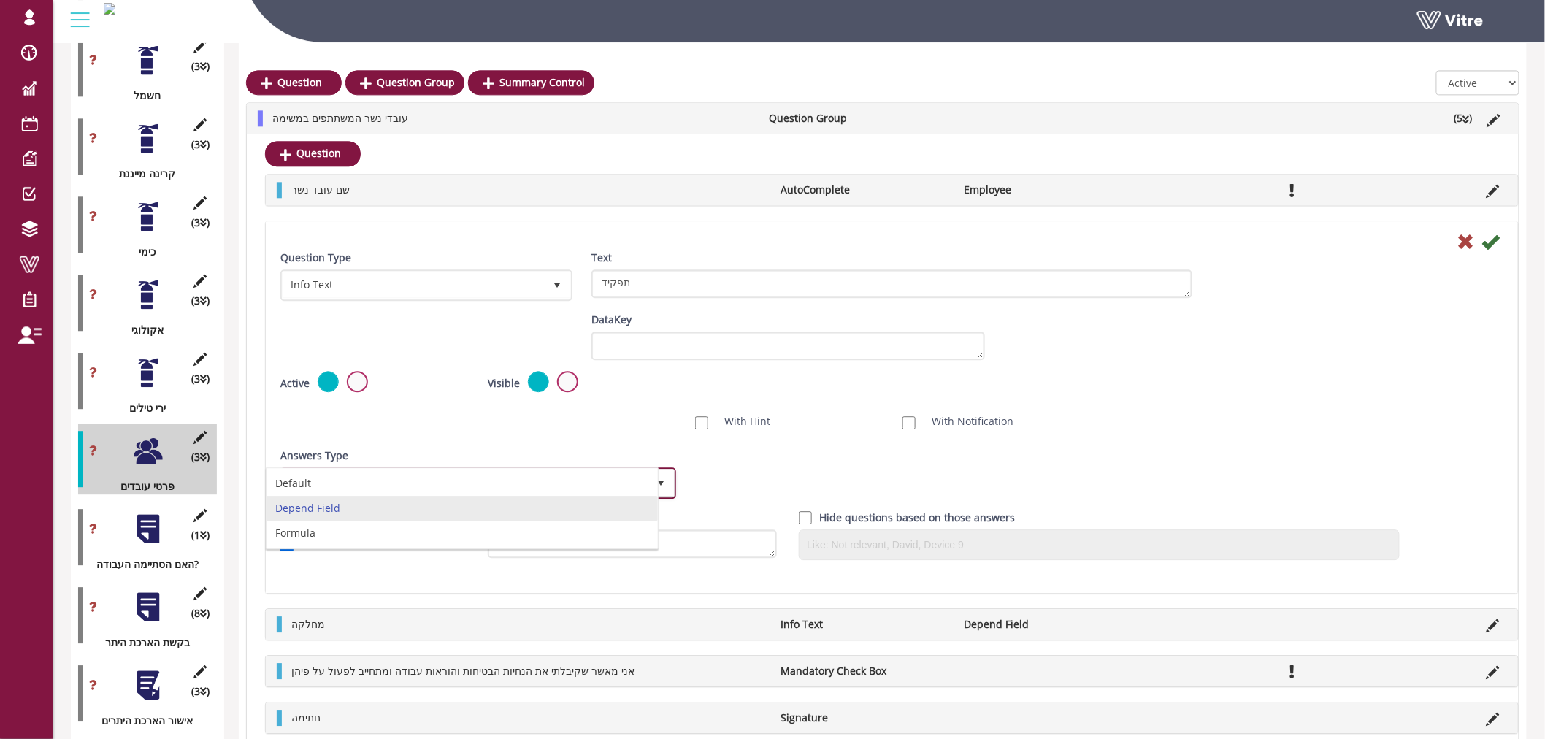
click at [594, 511] on li "Depend Field" at bounding box center [462, 508] width 391 height 25
click at [814, 465] on div "Answers Type Default 0 Answers Type Default 0 Module Select Form Context (limit…" at bounding box center [891, 479] width 1245 height 62
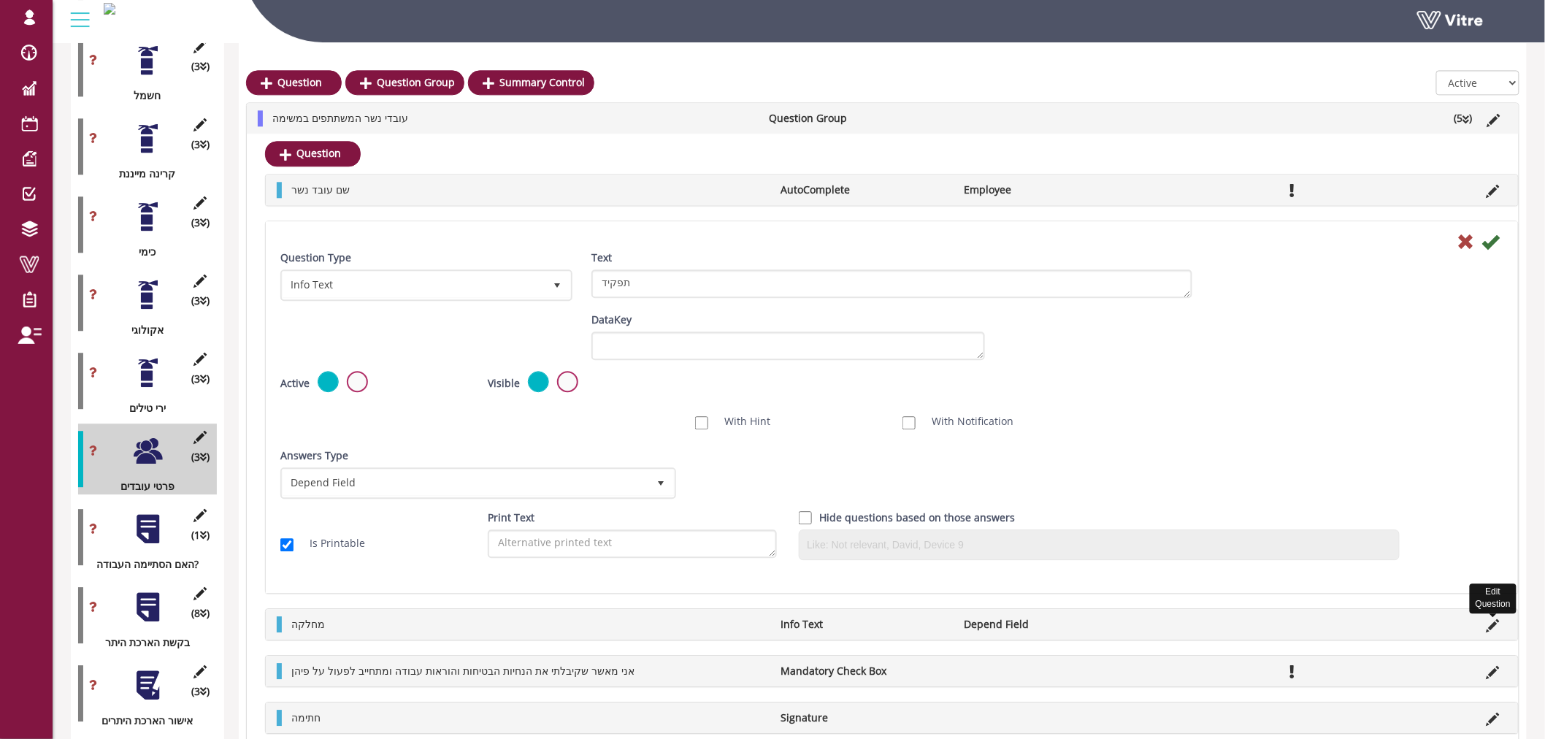
click at [1498, 626] on icon at bounding box center [1493, 625] width 13 height 13
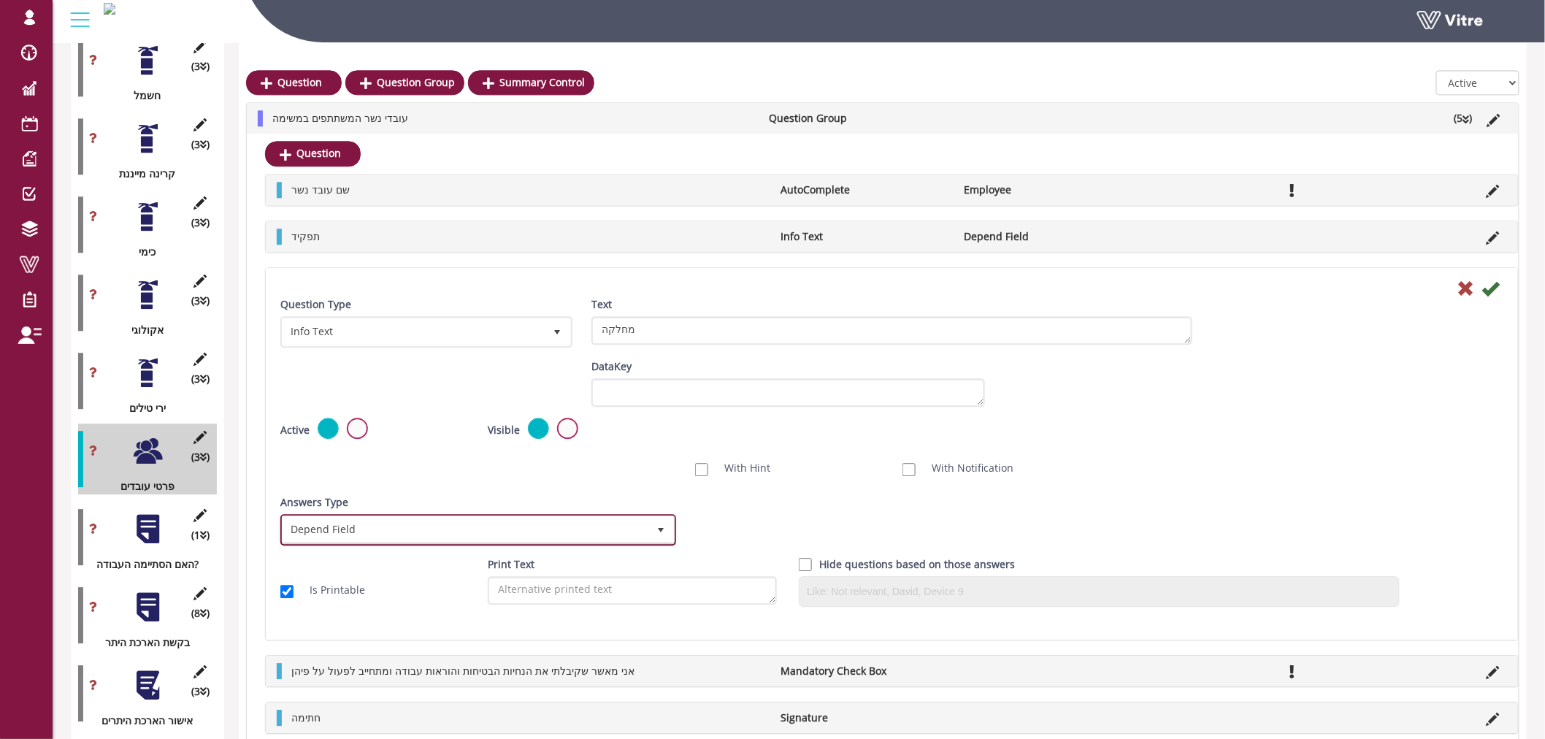
click at [402, 531] on span "Depend Field" at bounding box center [465, 529] width 365 height 26
click at [402, 532] on li "Default" at bounding box center [462, 530] width 391 height 25
click at [418, 526] on span "Default" at bounding box center [465, 529] width 365 height 26
click at [366, 571] on li "Formula" at bounding box center [462, 579] width 391 height 25
click at [399, 517] on span "Formula" at bounding box center [465, 529] width 365 height 26
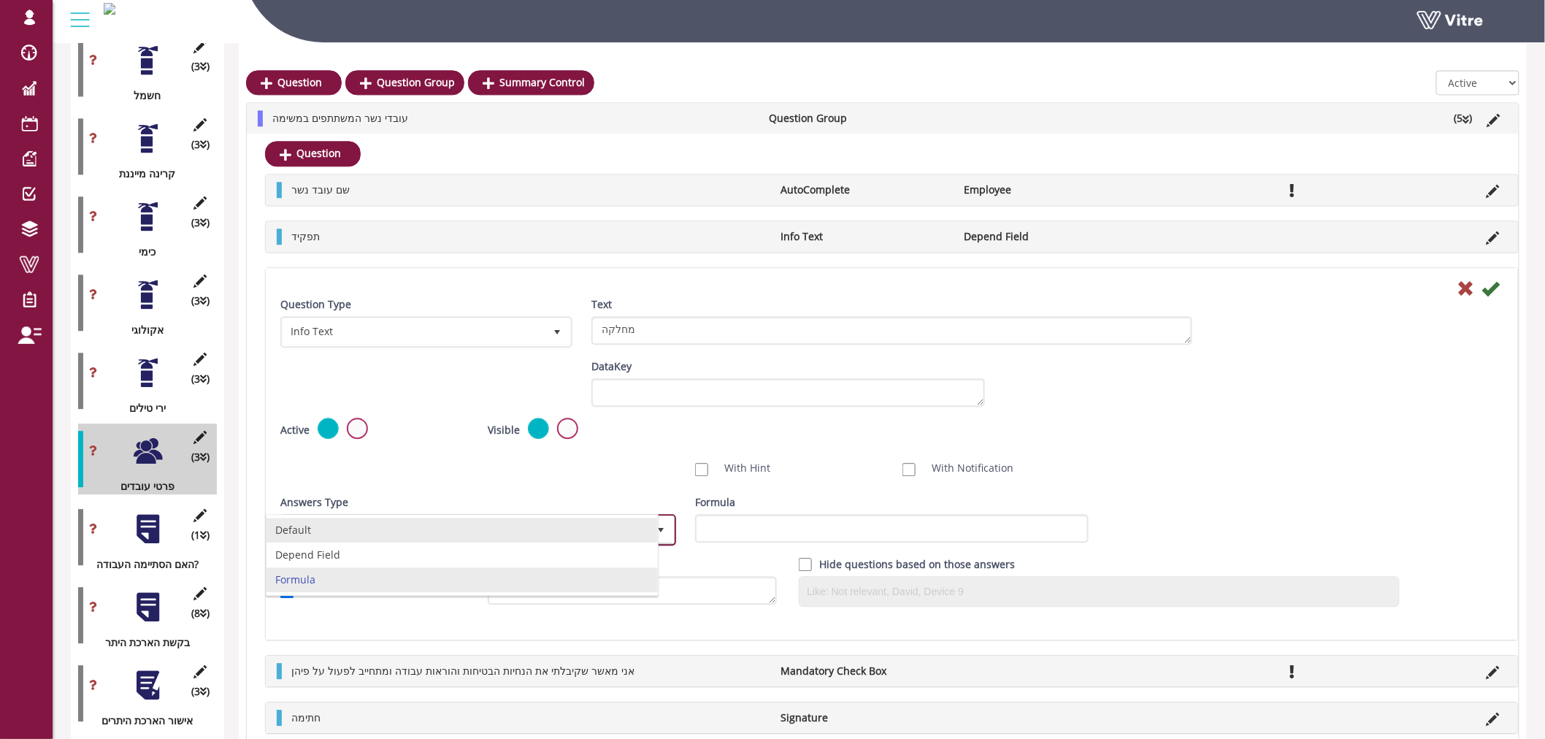
click at [388, 553] on li "Depend Field" at bounding box center [462, 555] width 391 height 25
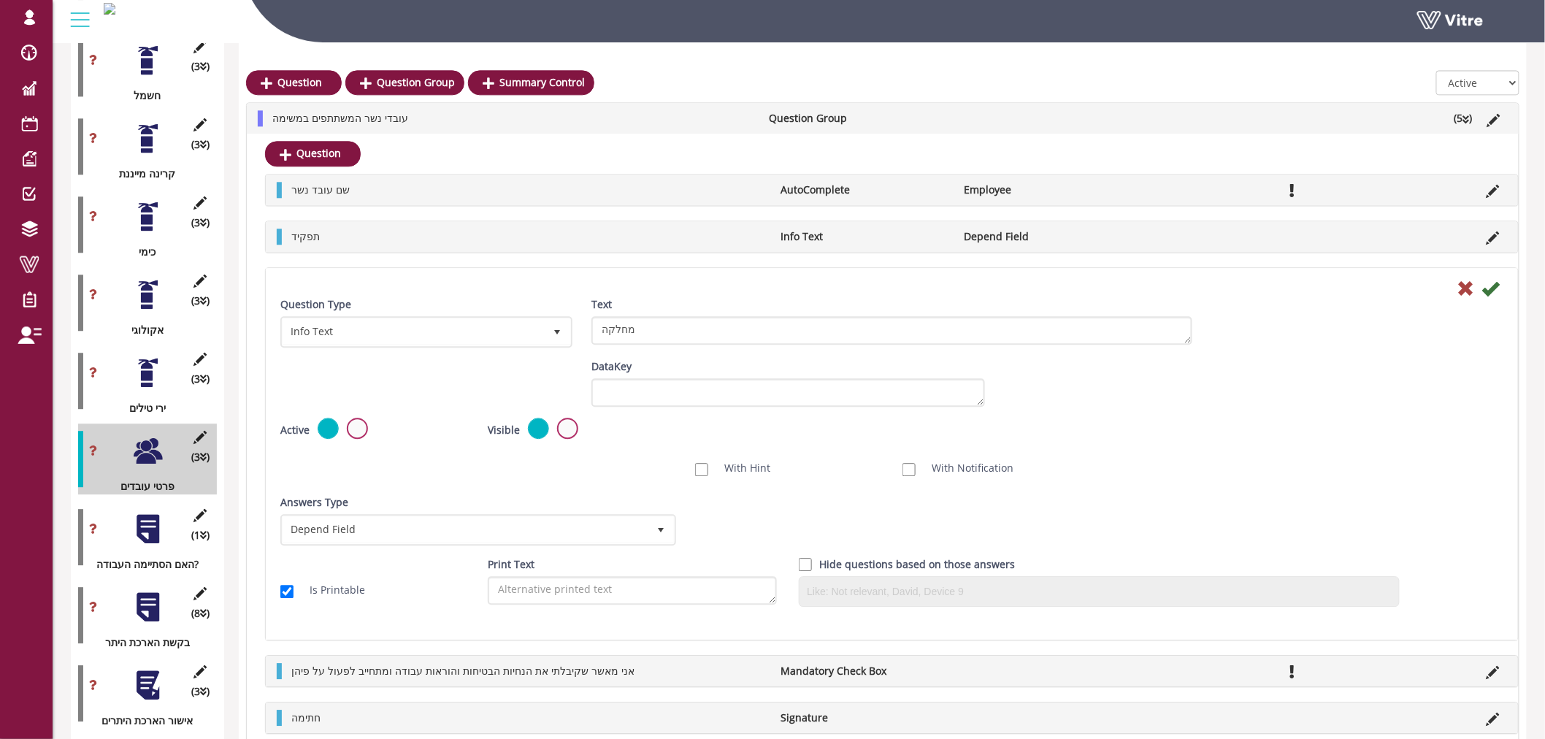
click at [740, 529] on div "Answers Type Default 0 Answers Type Default 0 Module Select Form Context (limit…" at bounding box center [891, 525] width 1245 height 62
click at [856, 590] on div "Hide questions based on those answers" at bounding box center [1099, 581] width 601 height 50
click at [205, 509] on icon at bounding box center [200, 515] width 18 height 13
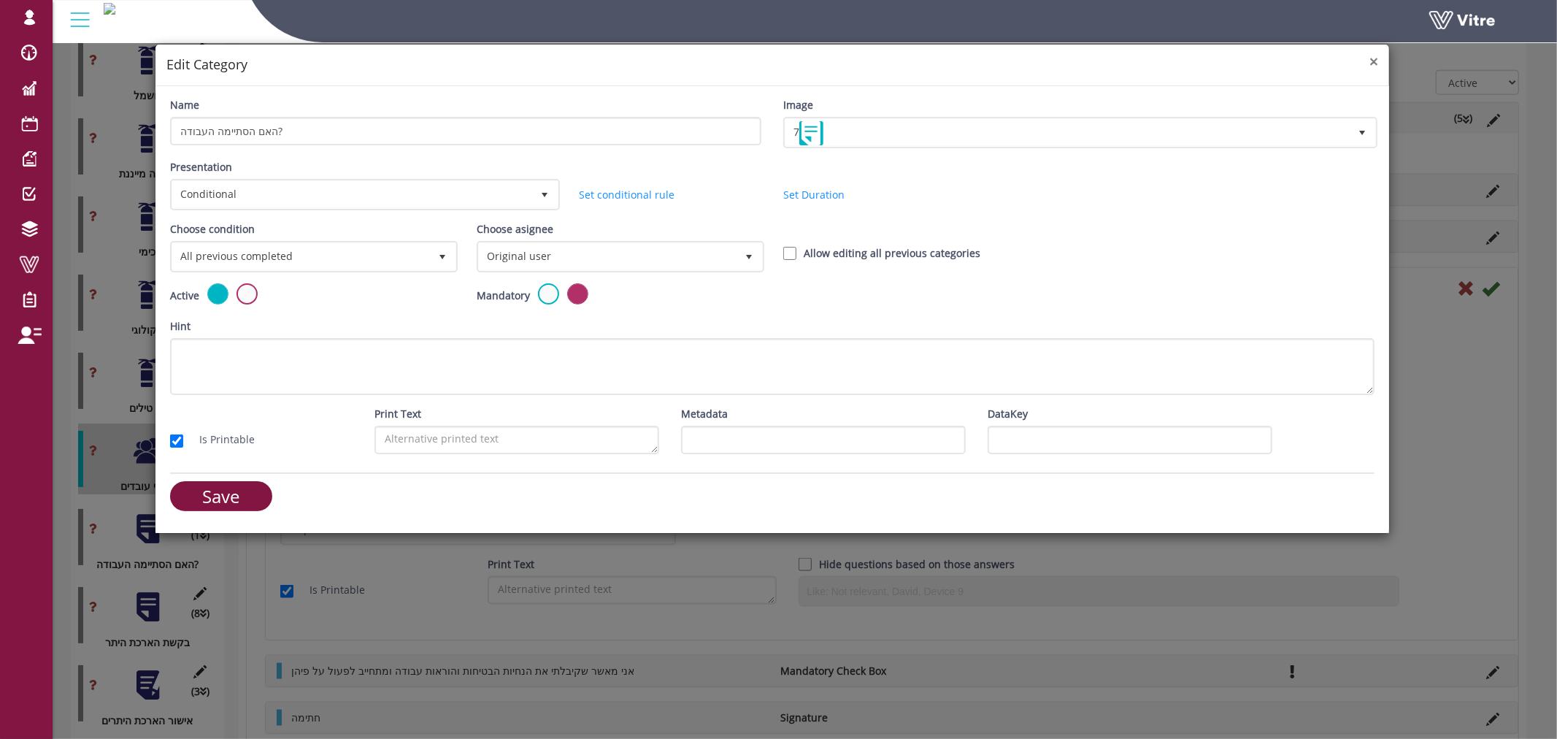
click at [1376, 64] on span "×" at bounding box center [1374, 61] width 9 height 20
